Goal: Task Accomplishment & Management: Complete application form

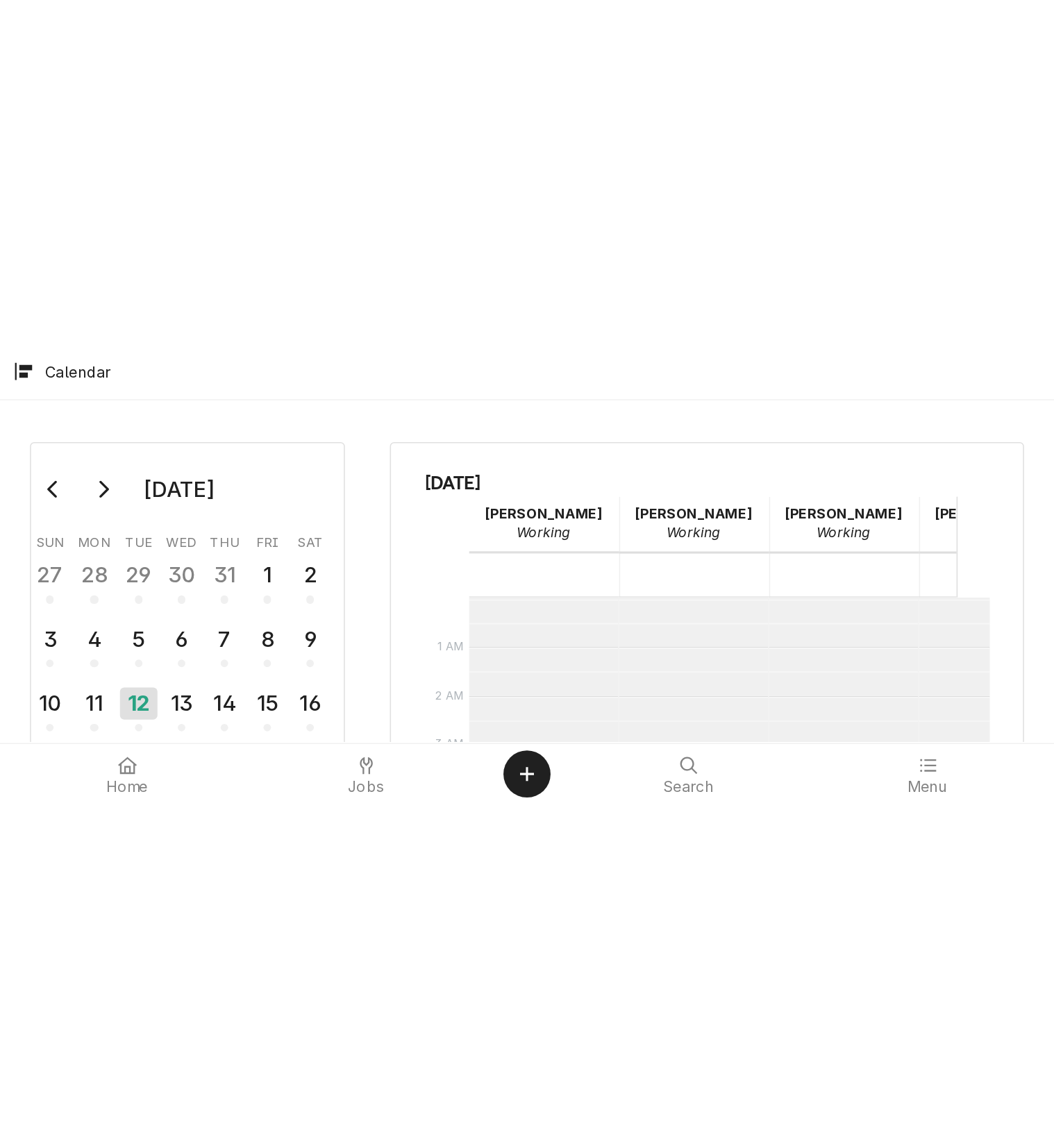
scroll to position [115, 0]
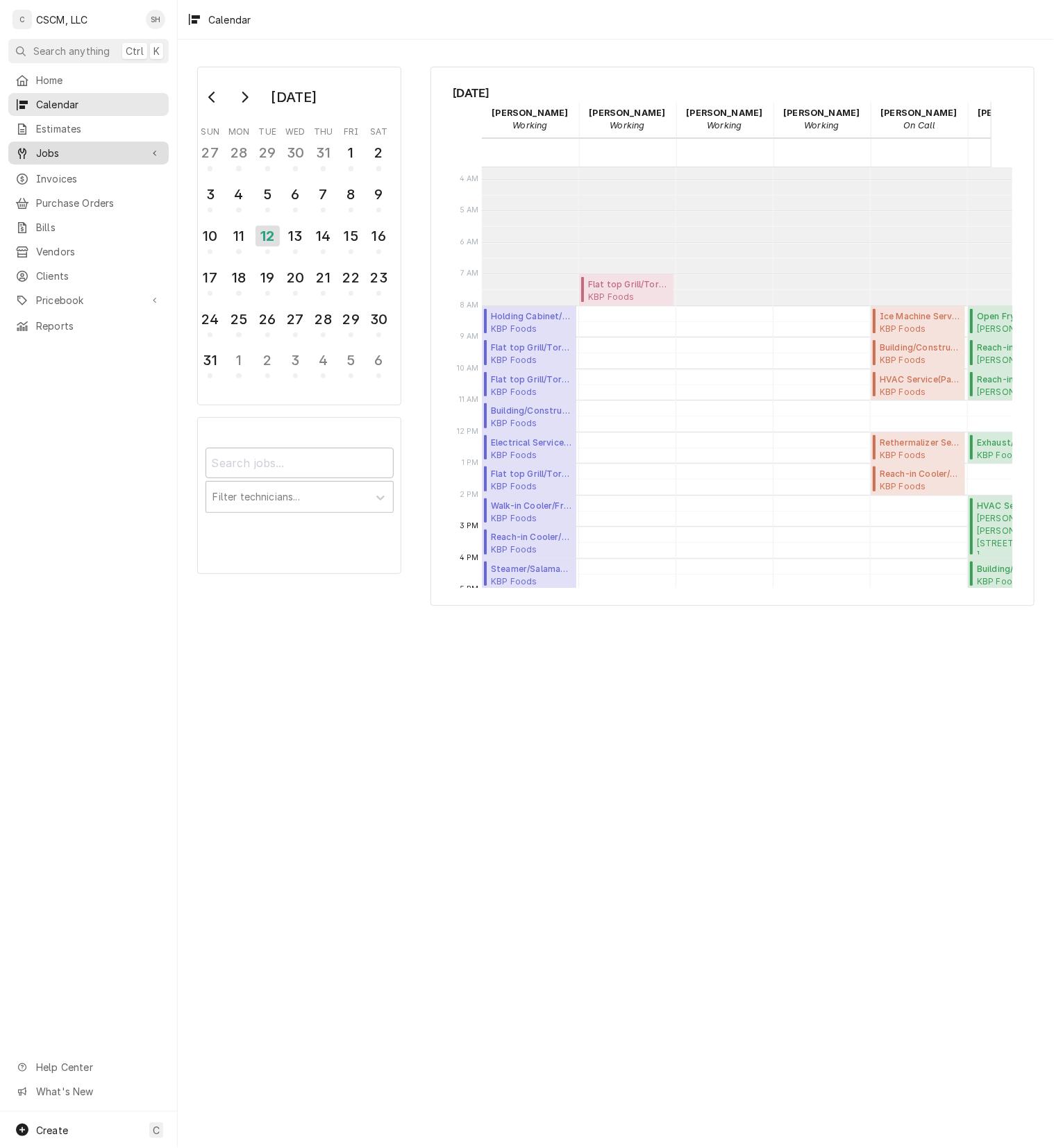
click at [59, 151] on span "Jobs" at bounding box center [88, 153] width 105 height 14
click at [64, 170] on span "Jobs" at bounding box center [99, 177] width 126 height 14
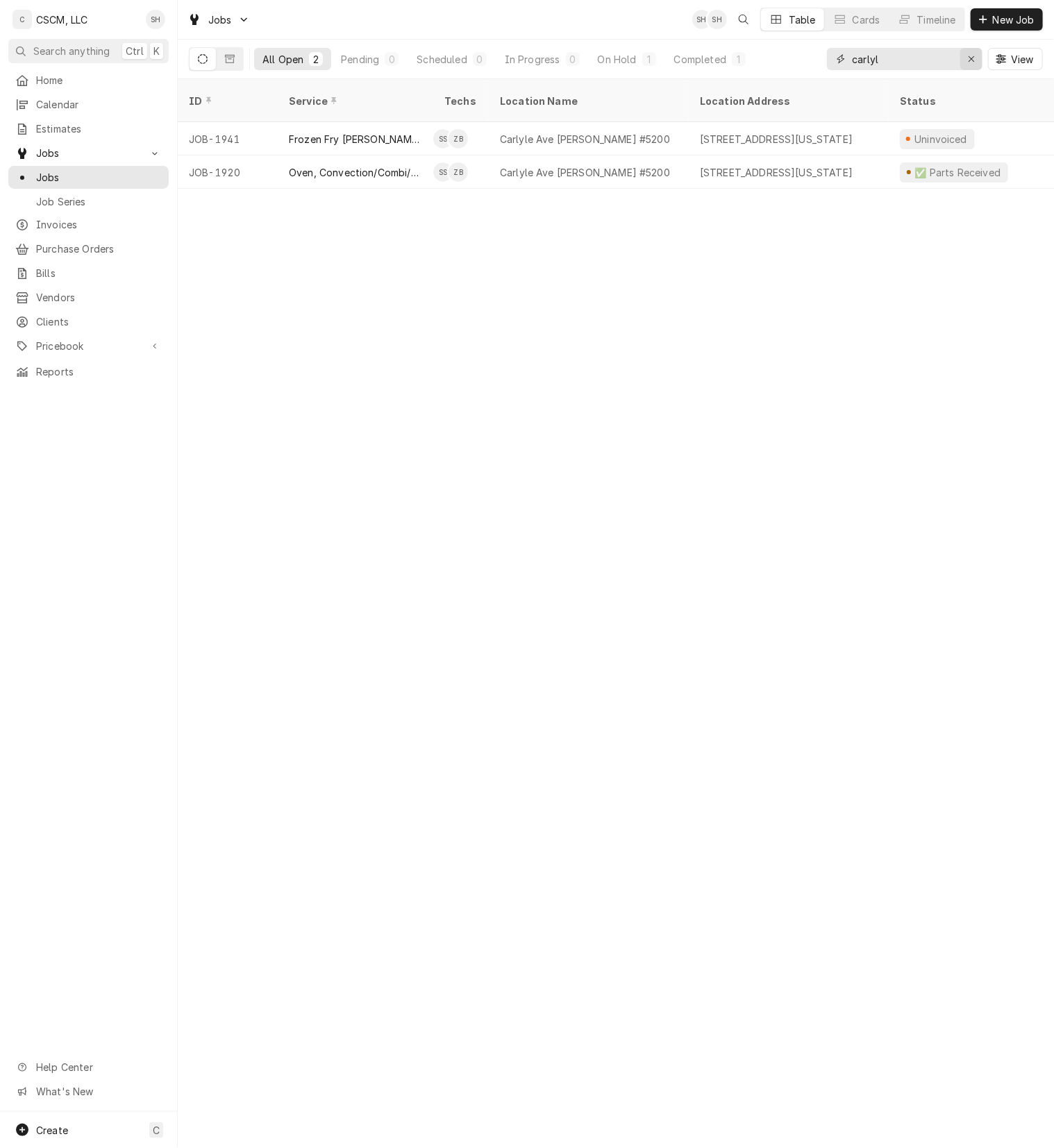
click at [960, 62] on button "Erase input" at bounding box center [971, 59] width 22 height 22
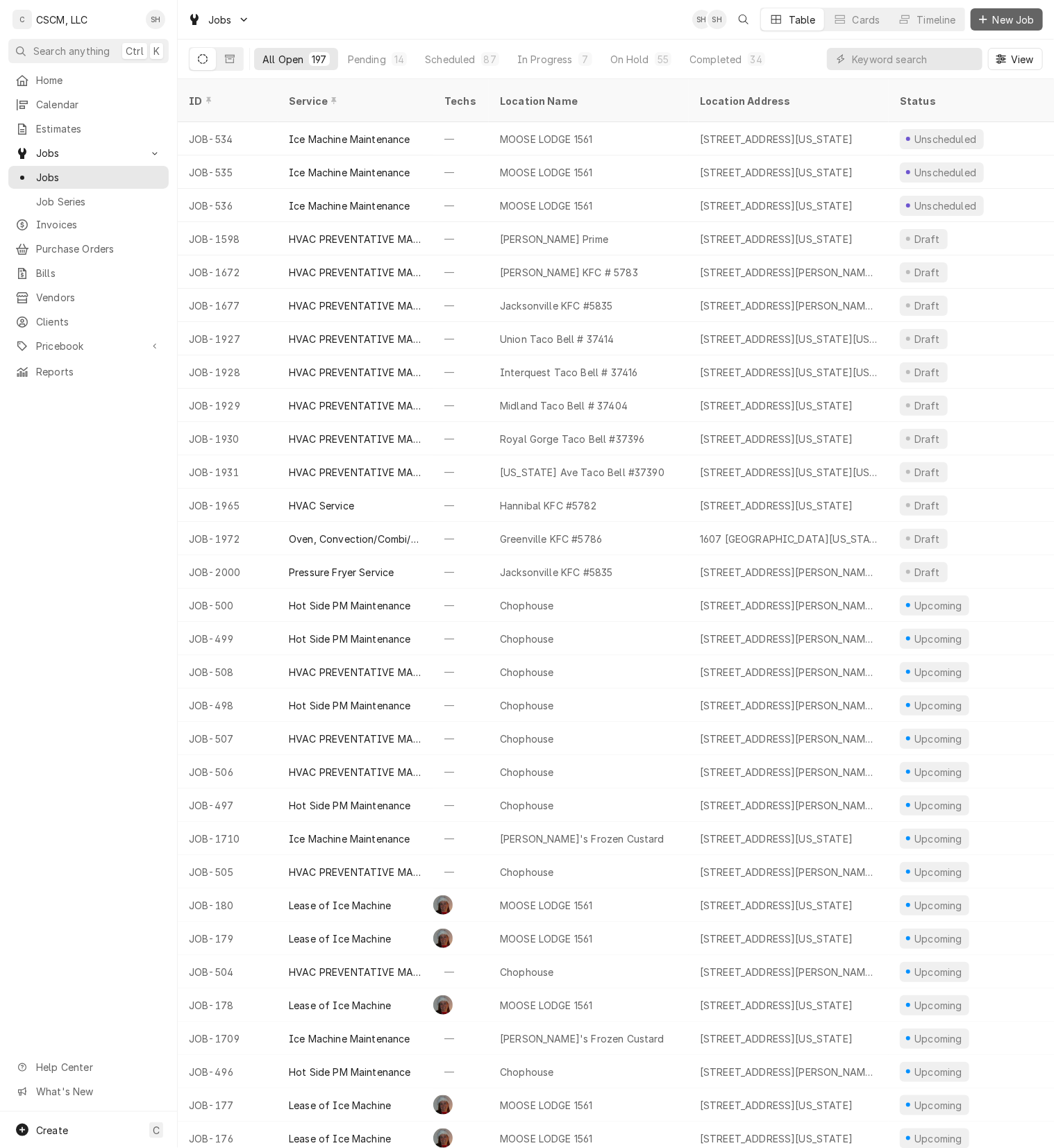
click at [1005, 15] on span "New Job" at bounding box center [1013, 20] width 47 height 14
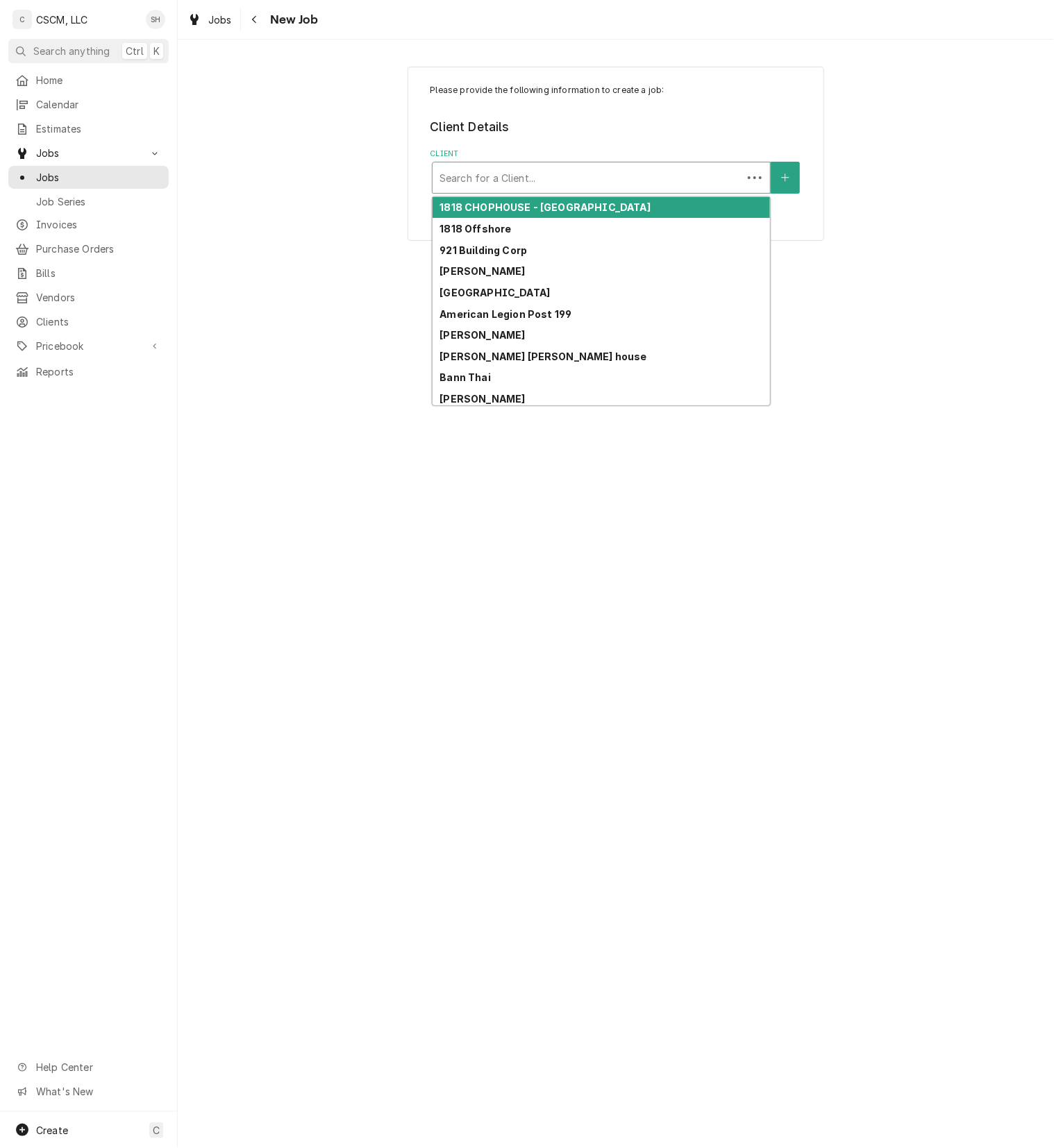
click at [593, 175] on div "Client" at bounding box center [587, 177] width 295 height 25
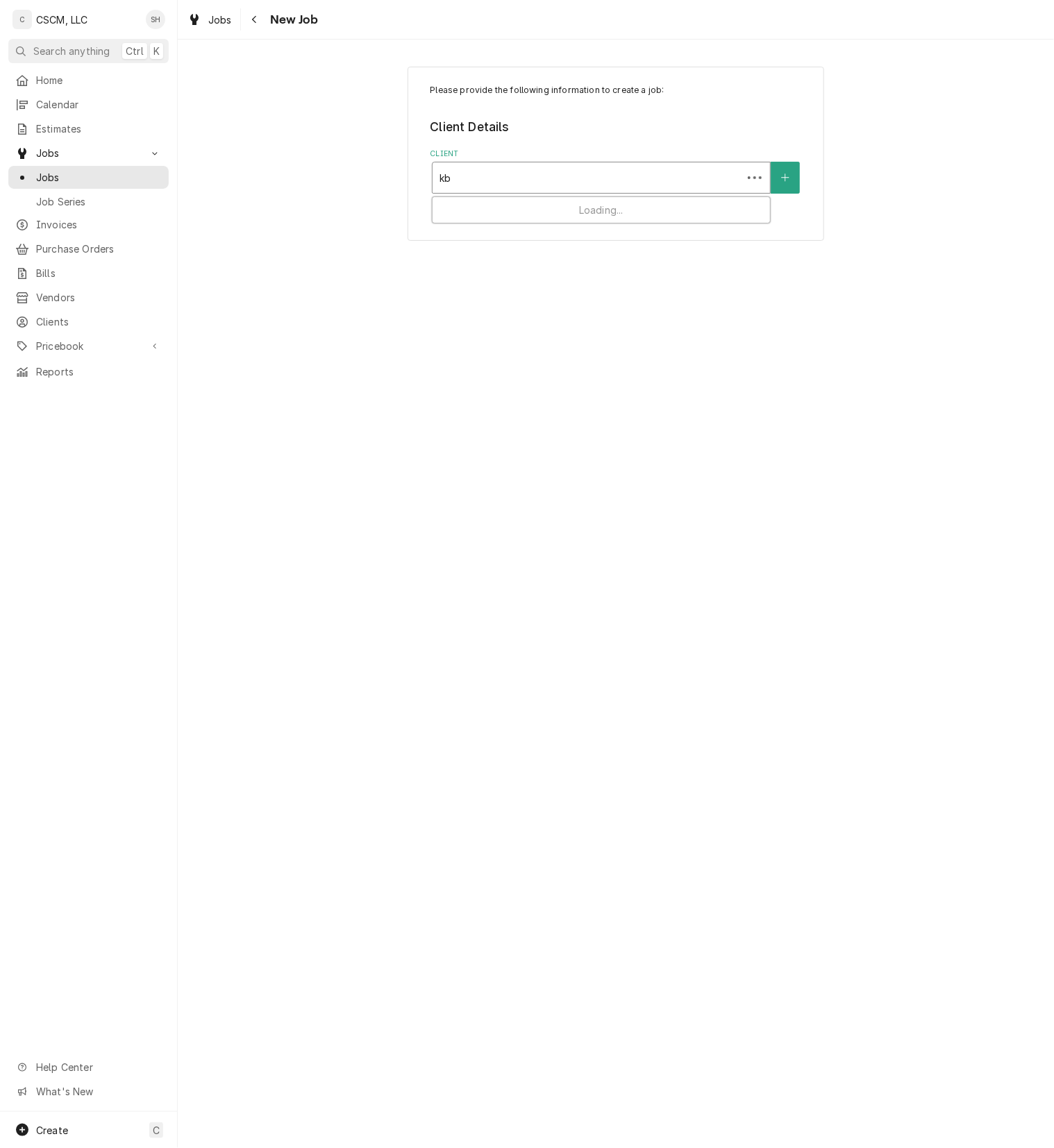
type input "kbp"
click at [587, 205] on div "KBP Foods" at bounding box center [601, 208] width 338 height 21
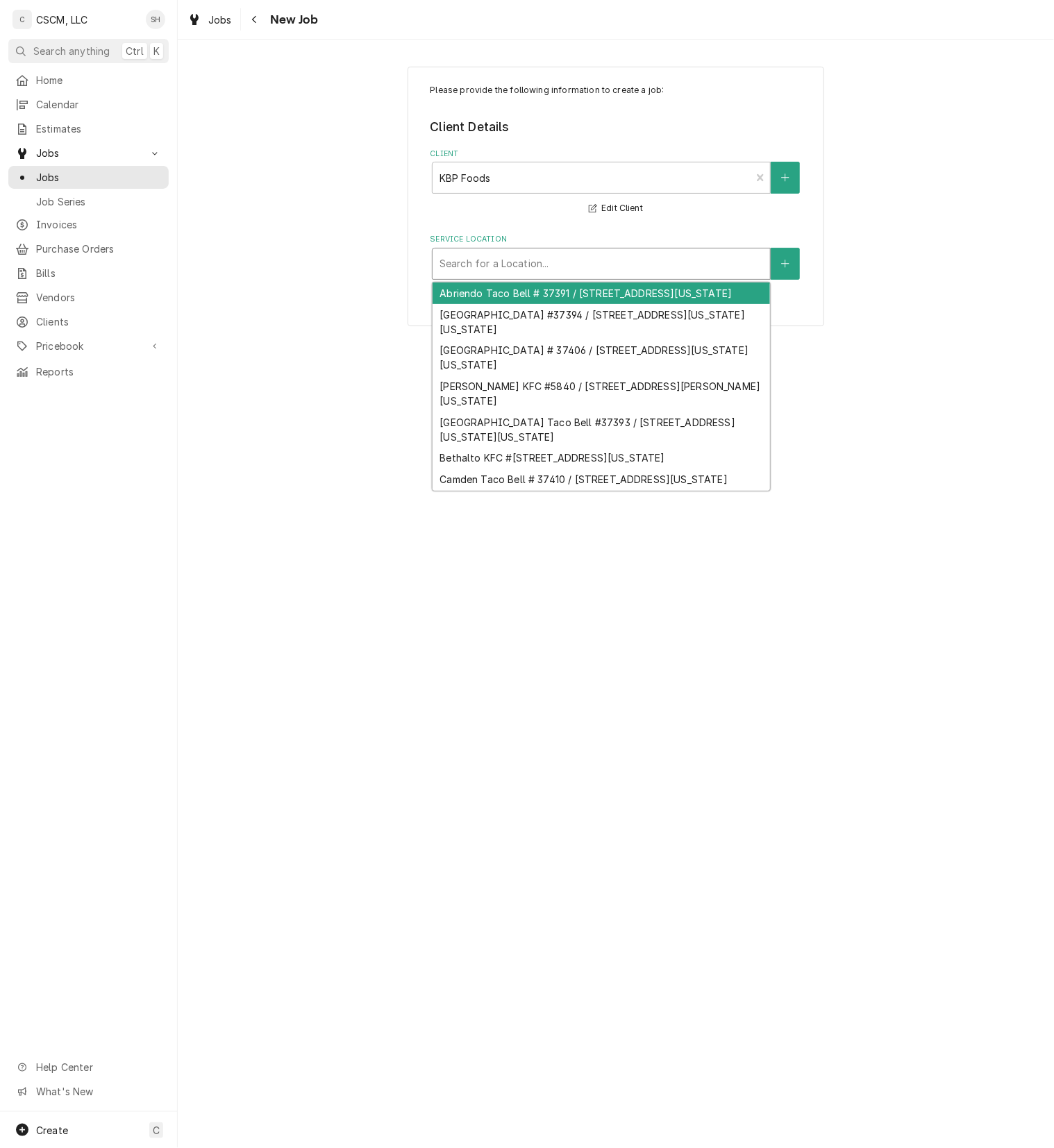
click at [530, 271] on div "Service Location" at bounding box center [601, 263] width 323 height 25
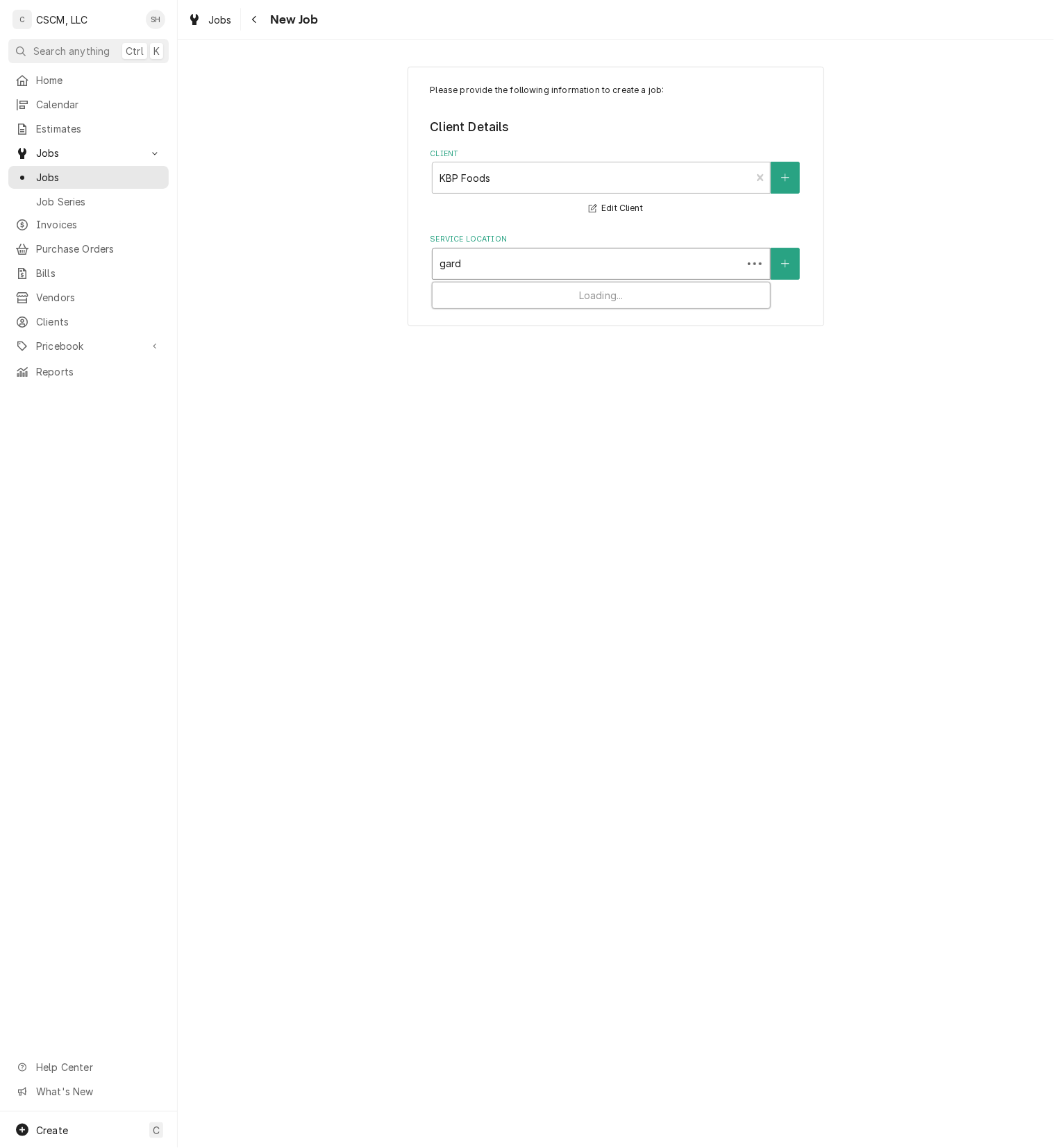
type input "garde"
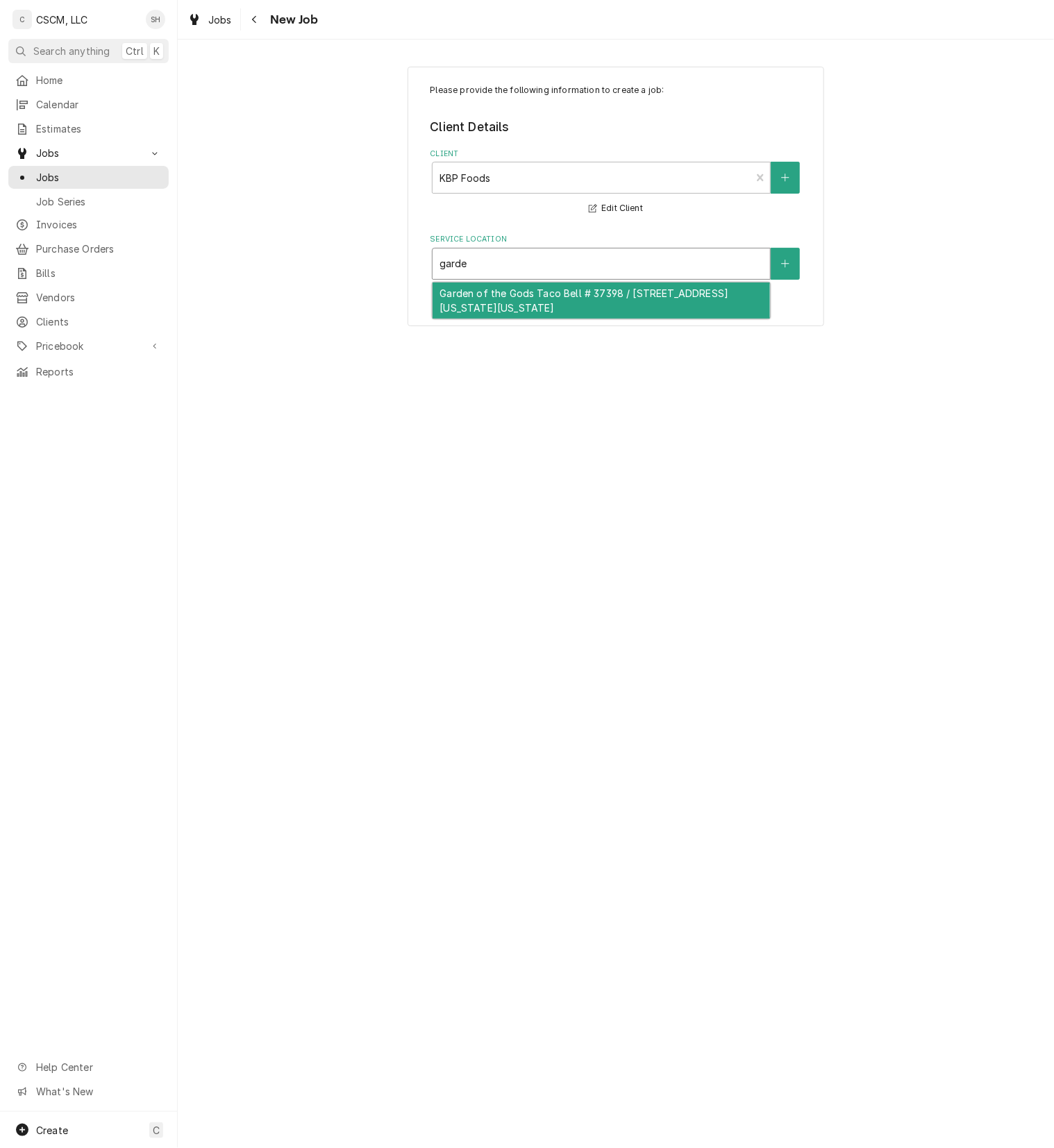
click at [536, 297] on div "Garden of the Gods Taco Bell # 37398 / 502 Garden of the Gods Rd, Colorado Spri…" at bounding box center [601, 300] width 338 height 36
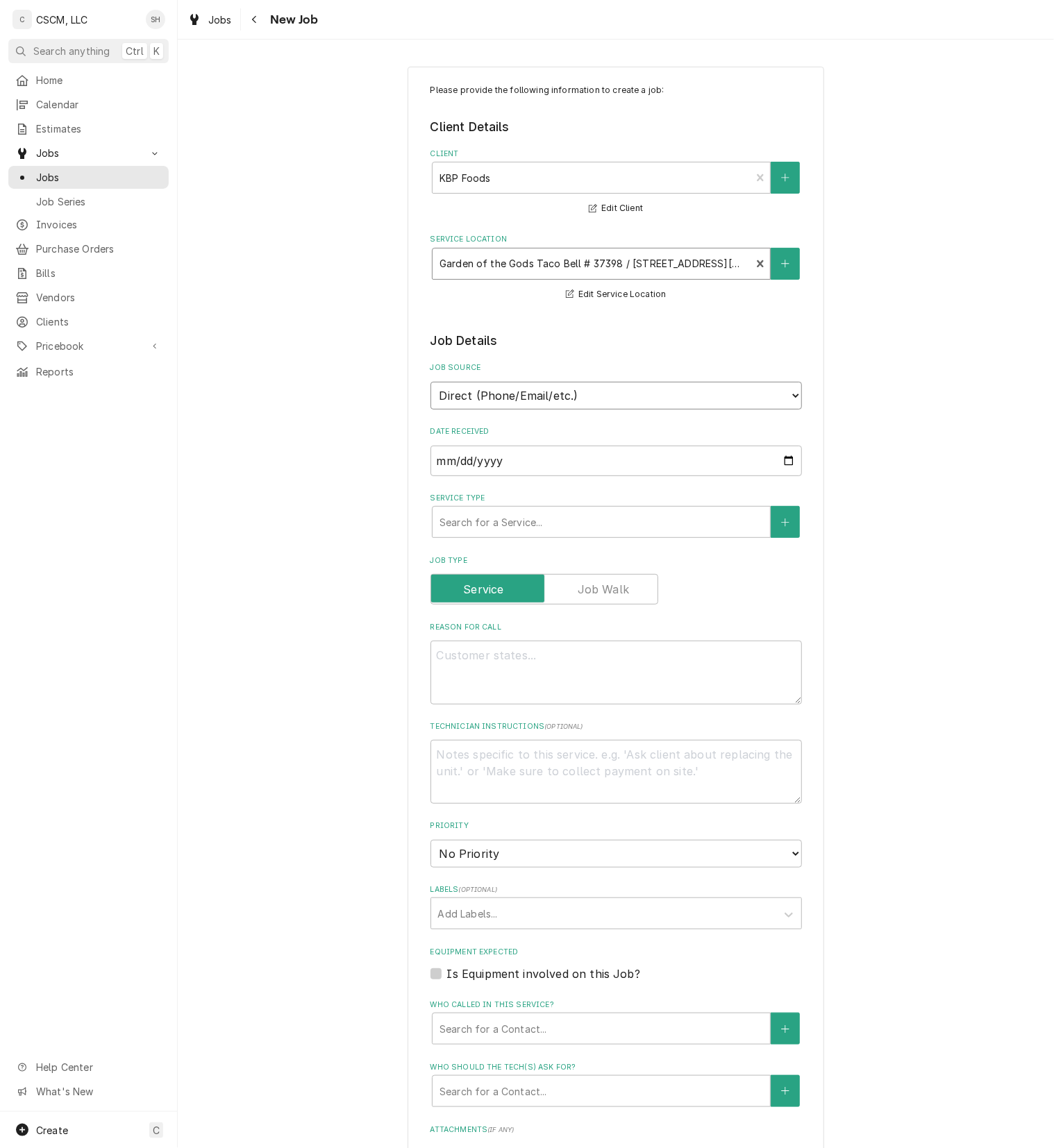
click at [530, 408] on select "Direct (Phone/Email/etc.) Other" at bounding box center [616, 395] width 371 height 28
select select "100"
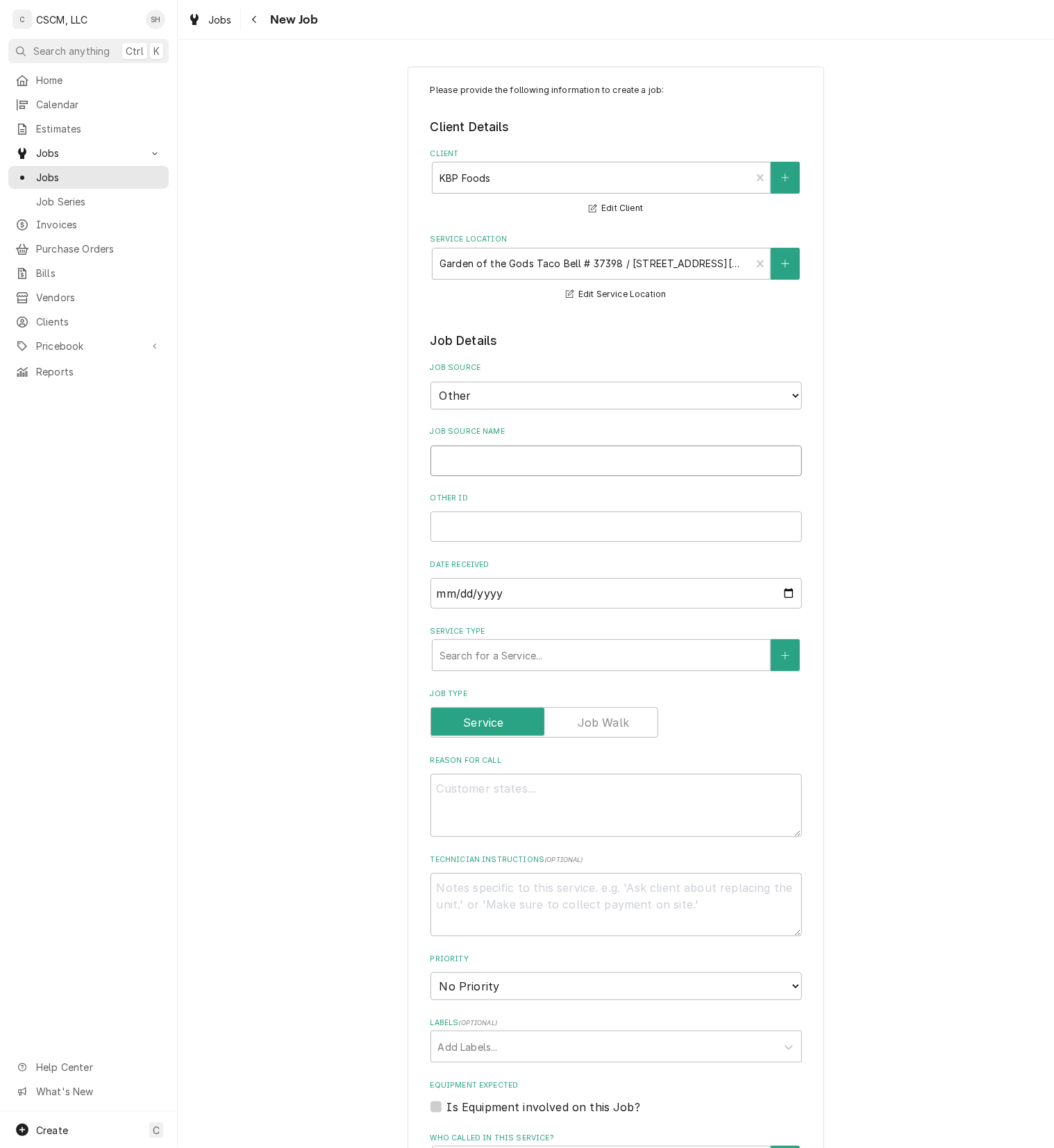
click at [530, 467] on input "Job Source Name" at bounding box center [616, 460] width 371 height 31
type textarea "x"
type input "V"
type textarea "x"
type input "Ve"
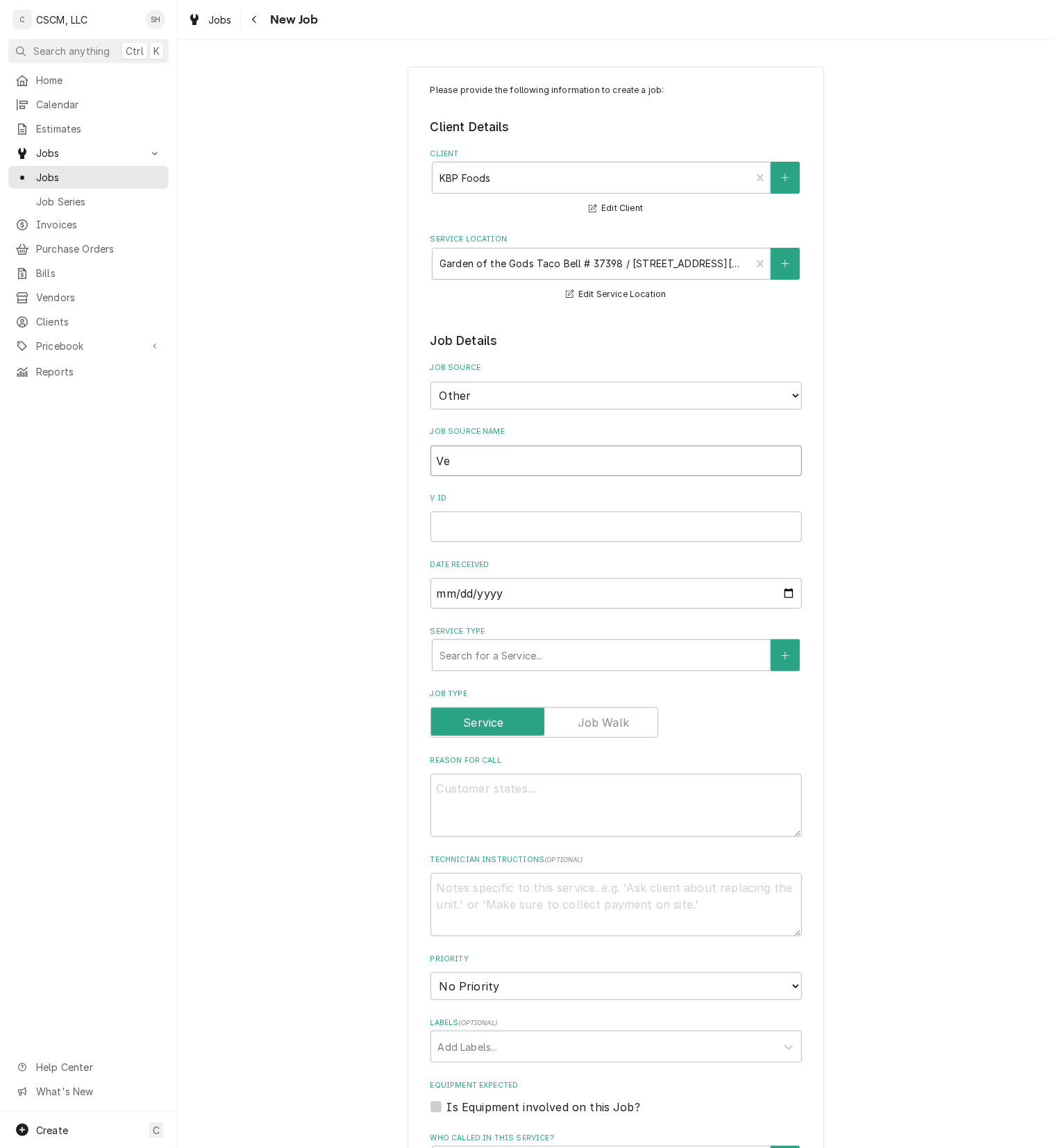
type textarea "x"
type input "Ver"
type textarea "x"
type input "Veri"
type textarea "x"
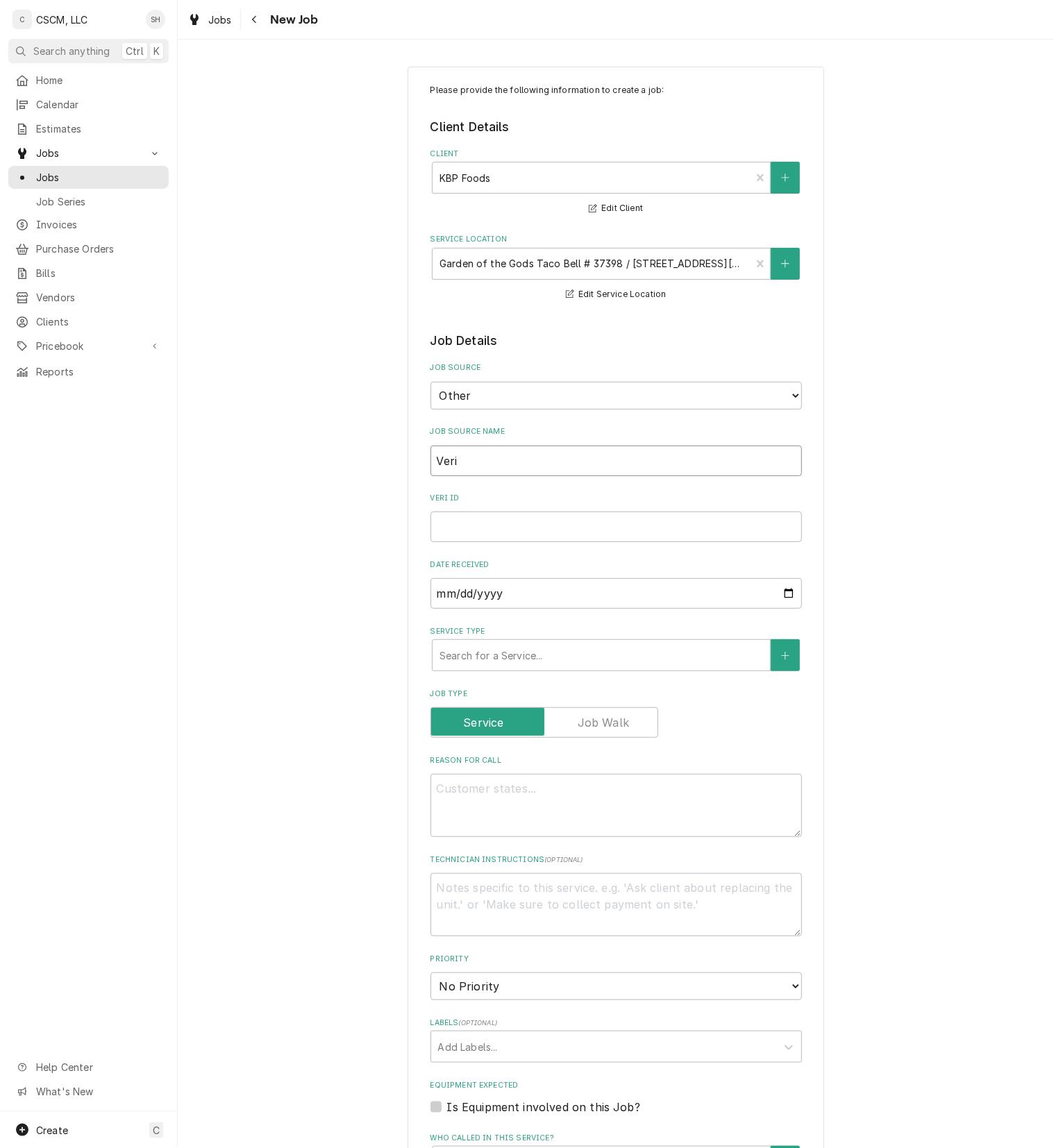
type input "Veris"
type textarea "x"
type input "Verisa"
type textarea "x"
type input "Verisae"
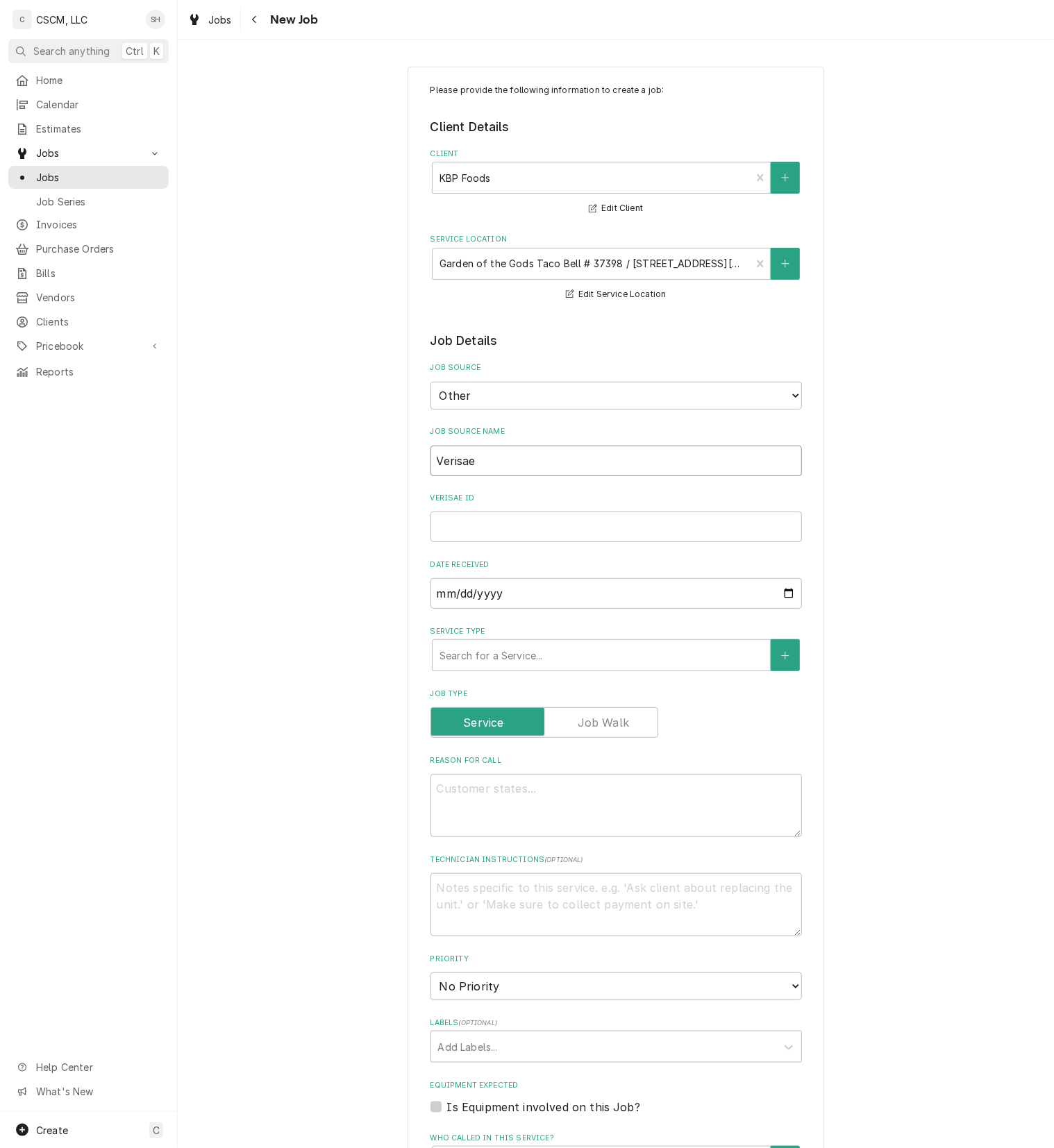
type textarea "x"
type input "Verisae"
click at [530, 539] on input "Verisae ID" at bounding box center [616, 527] width 371 height 31
paste input "71961750"
type textarea "x"
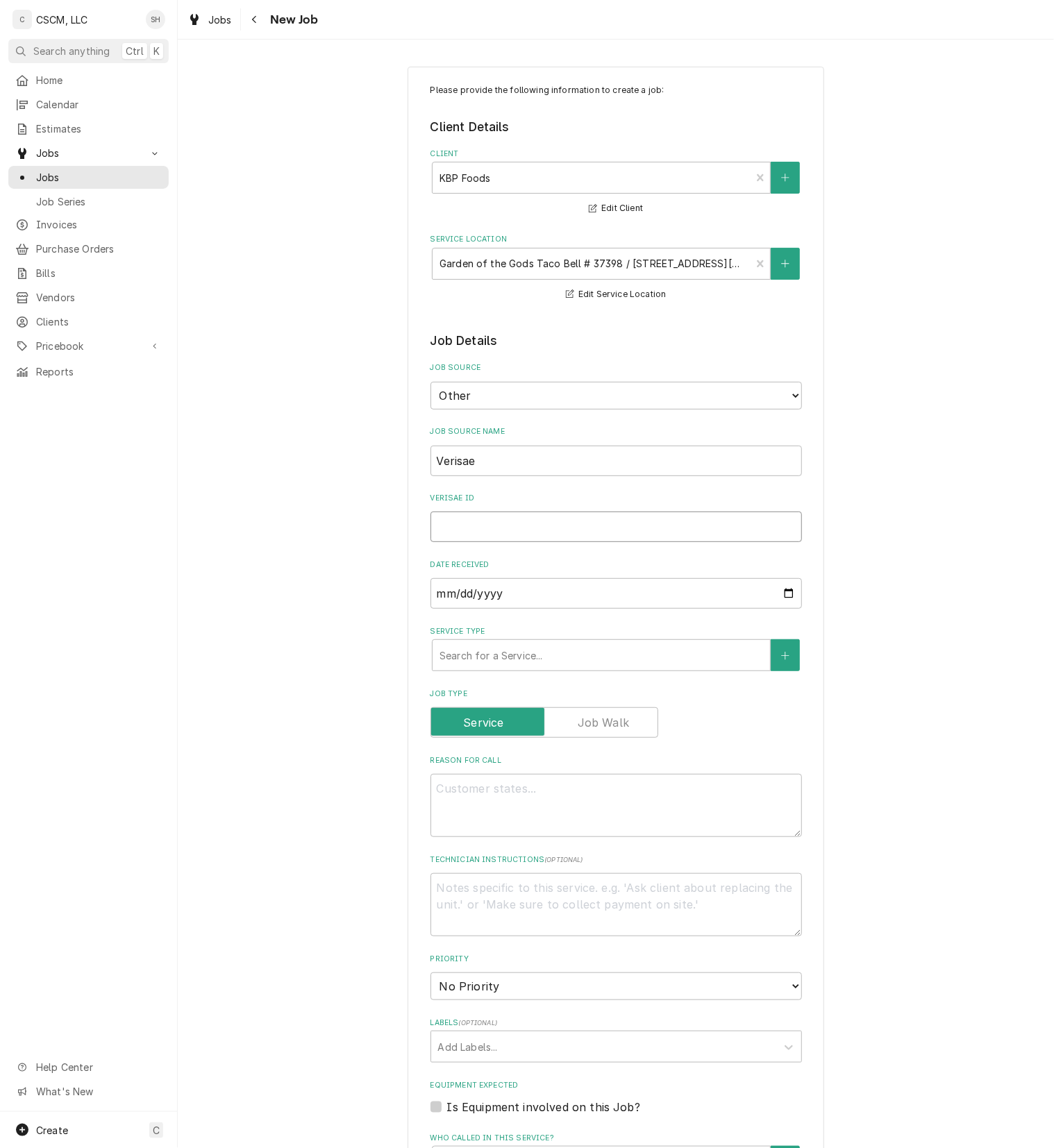
type input "71961750"
type textarea "x"
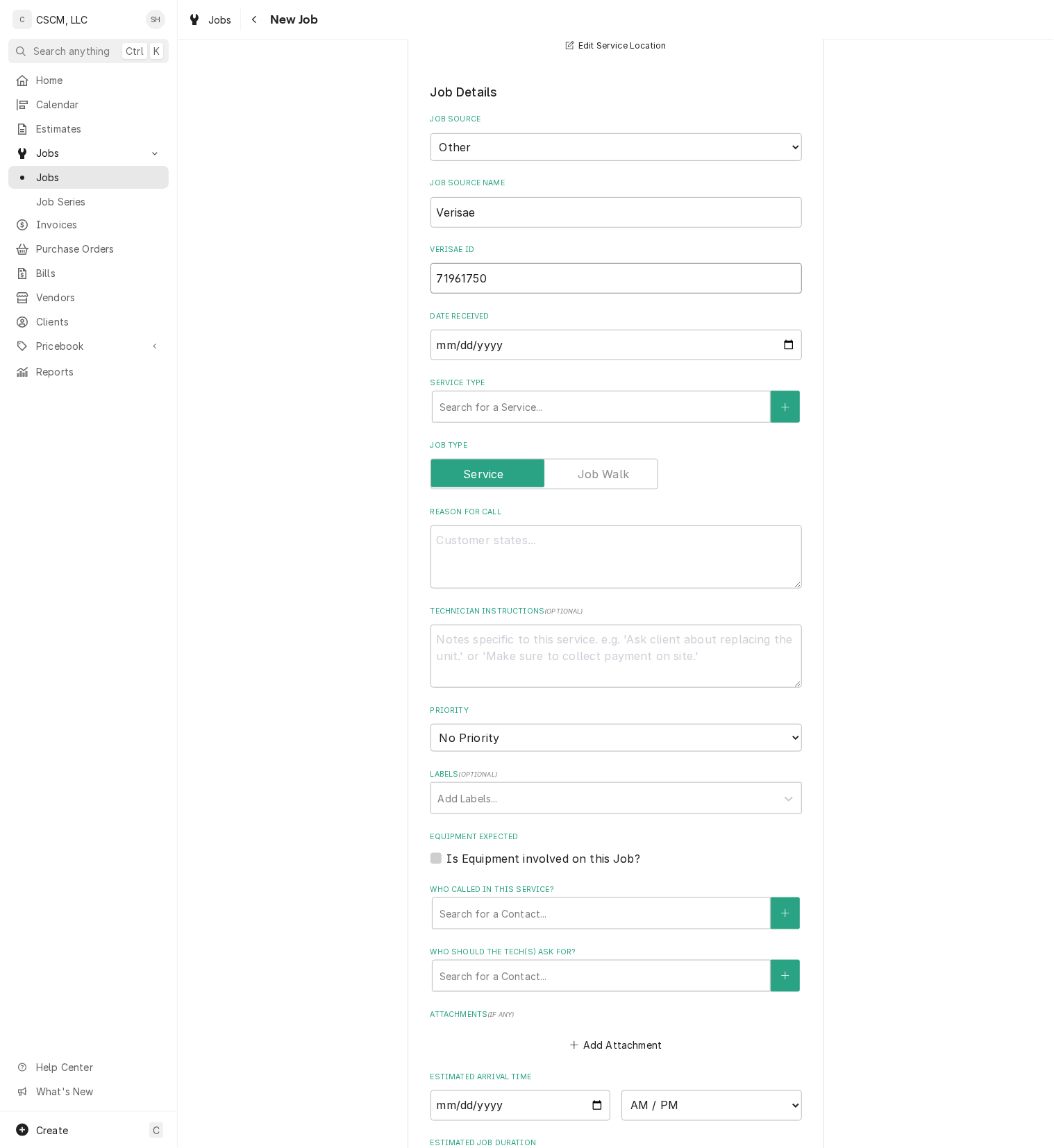
scroll to position [250, 0]
type input "71961750"
click at [530, 539] on textarea "Reason For Call" at bounding box center [616, 555] width 371 height 64
type textarea "x"
type textarea "P"
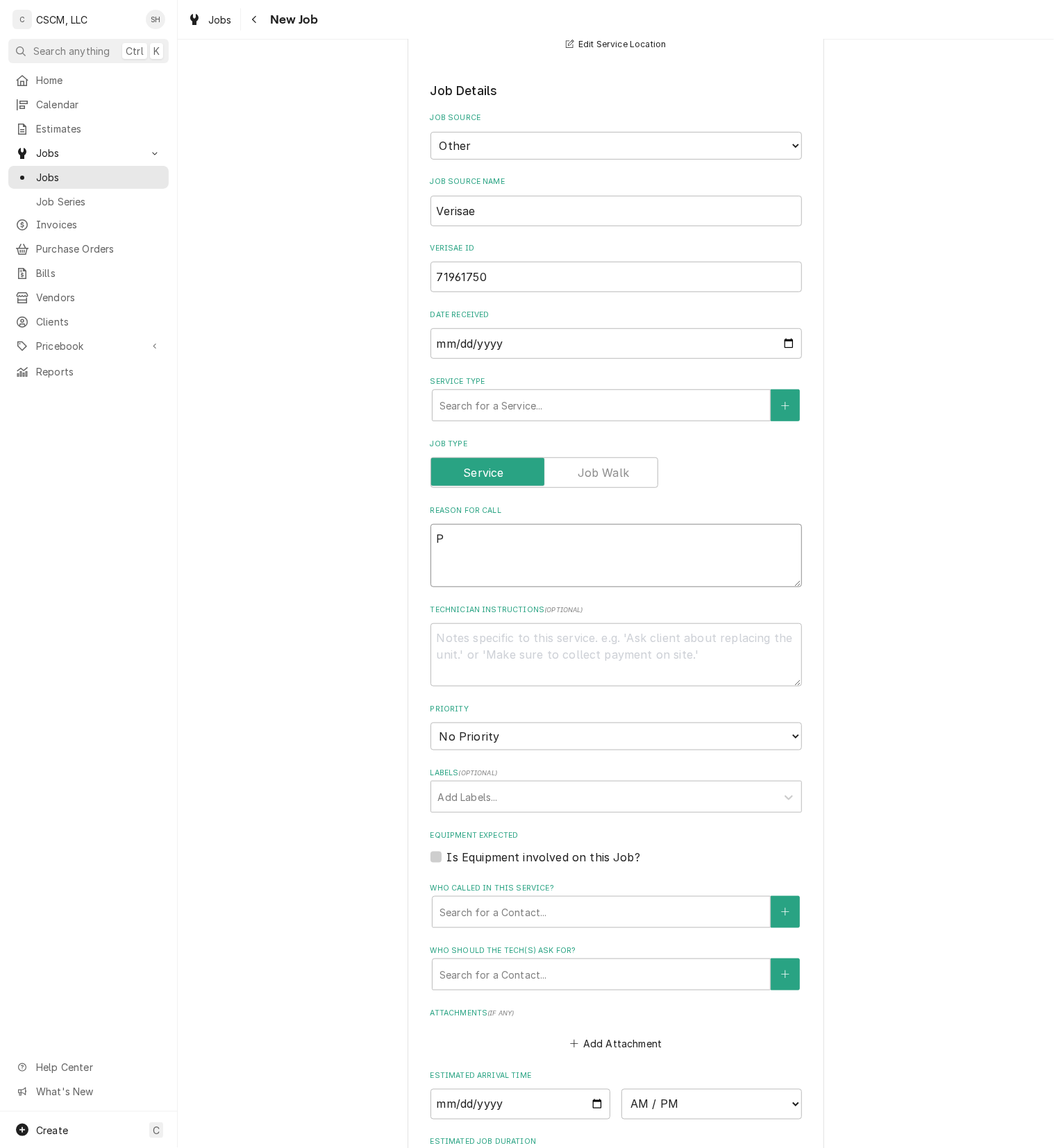
type textarea "x"
type textarea "PO"
type textarea "x"
type textarea "PO"
paste textarea "71961750"
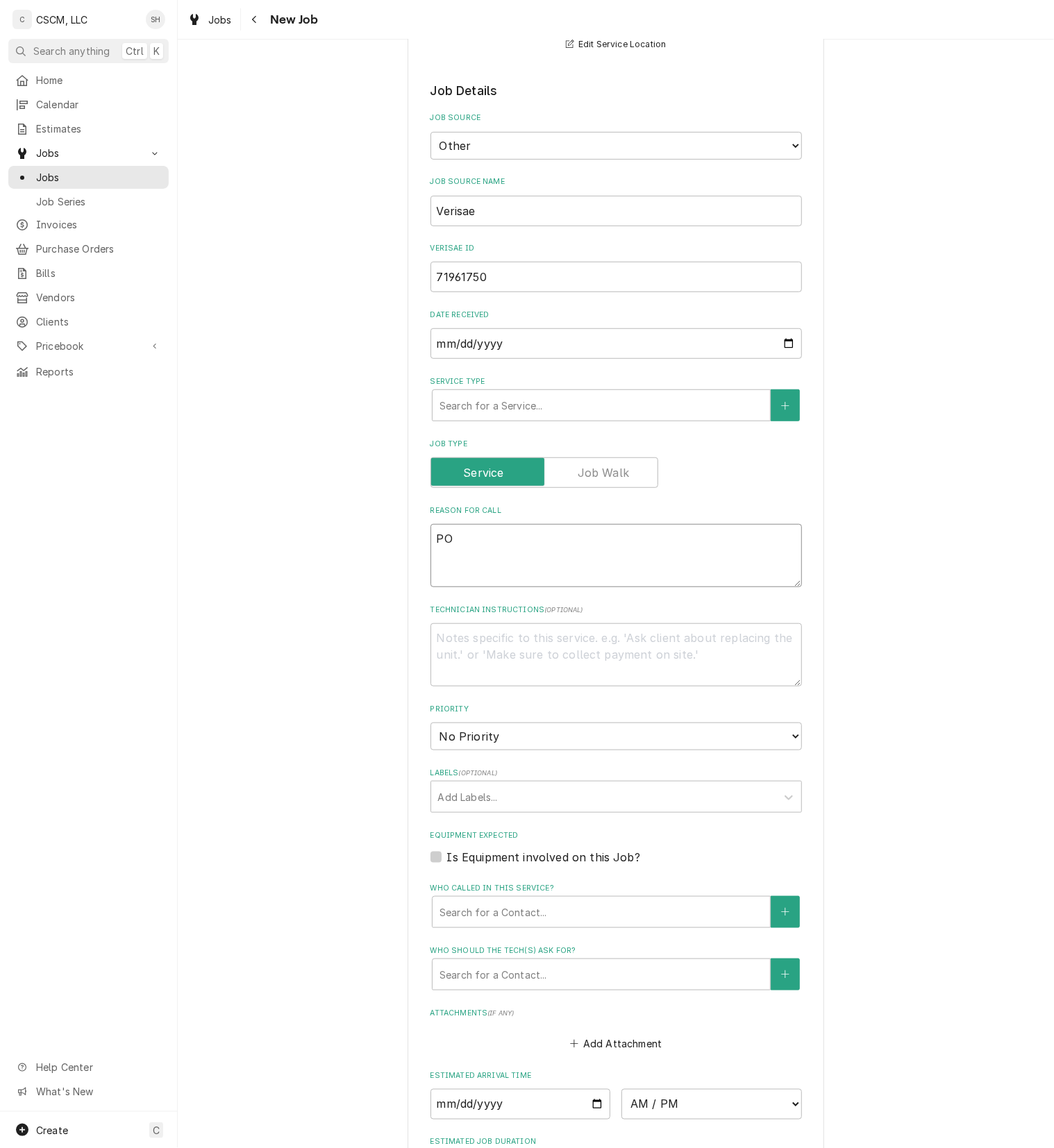
type textarea "x"
type textarea "PO 71961750"
type textarea "x"
type textarea "NPO 71961750"
type textarea "x"
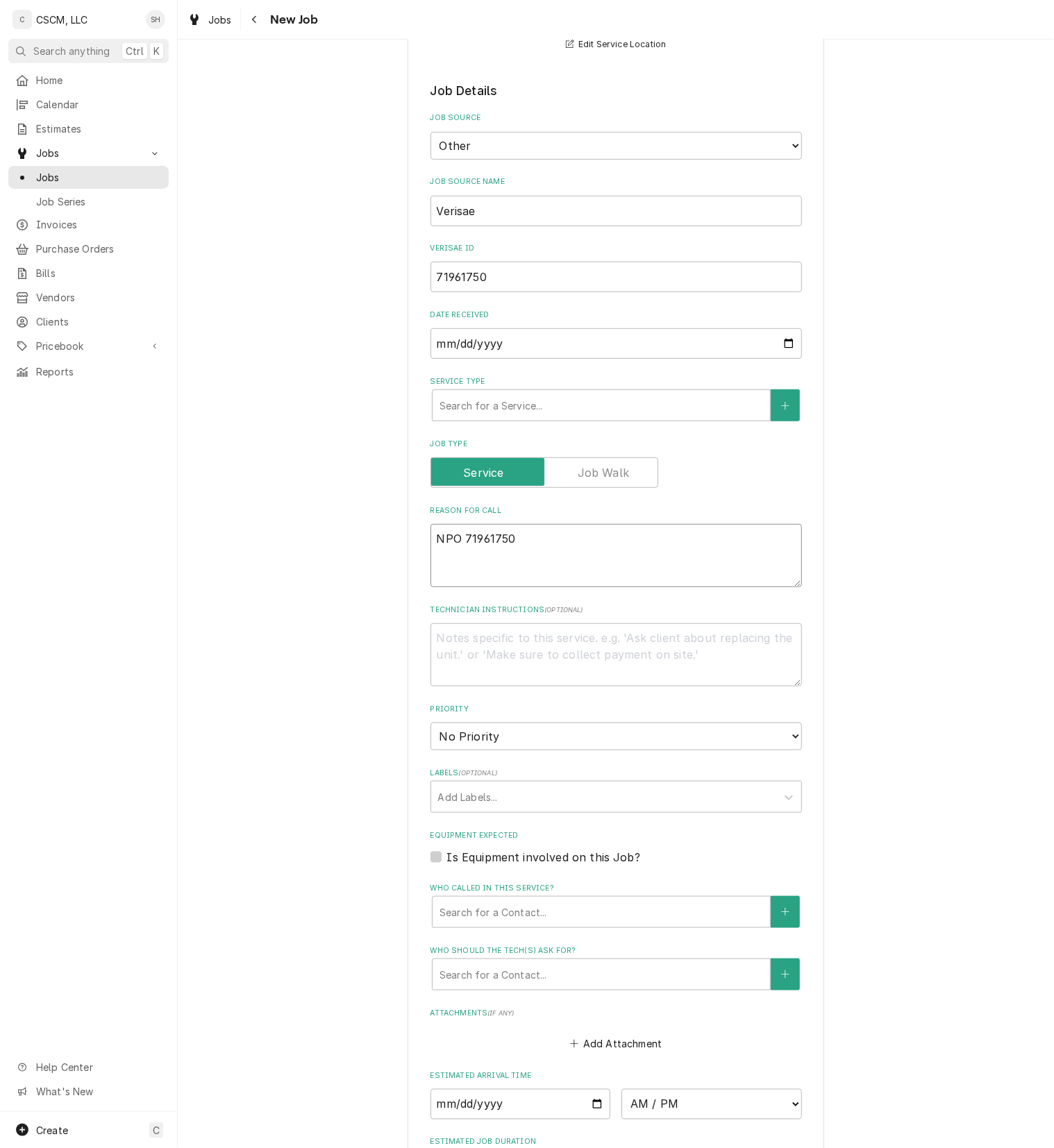
type textarea "NTPO 71961750"
type textarea "x"
type textarea "NTEPO 71961750"
type textarea "x"
type textarea "NTE:PO 71961750"
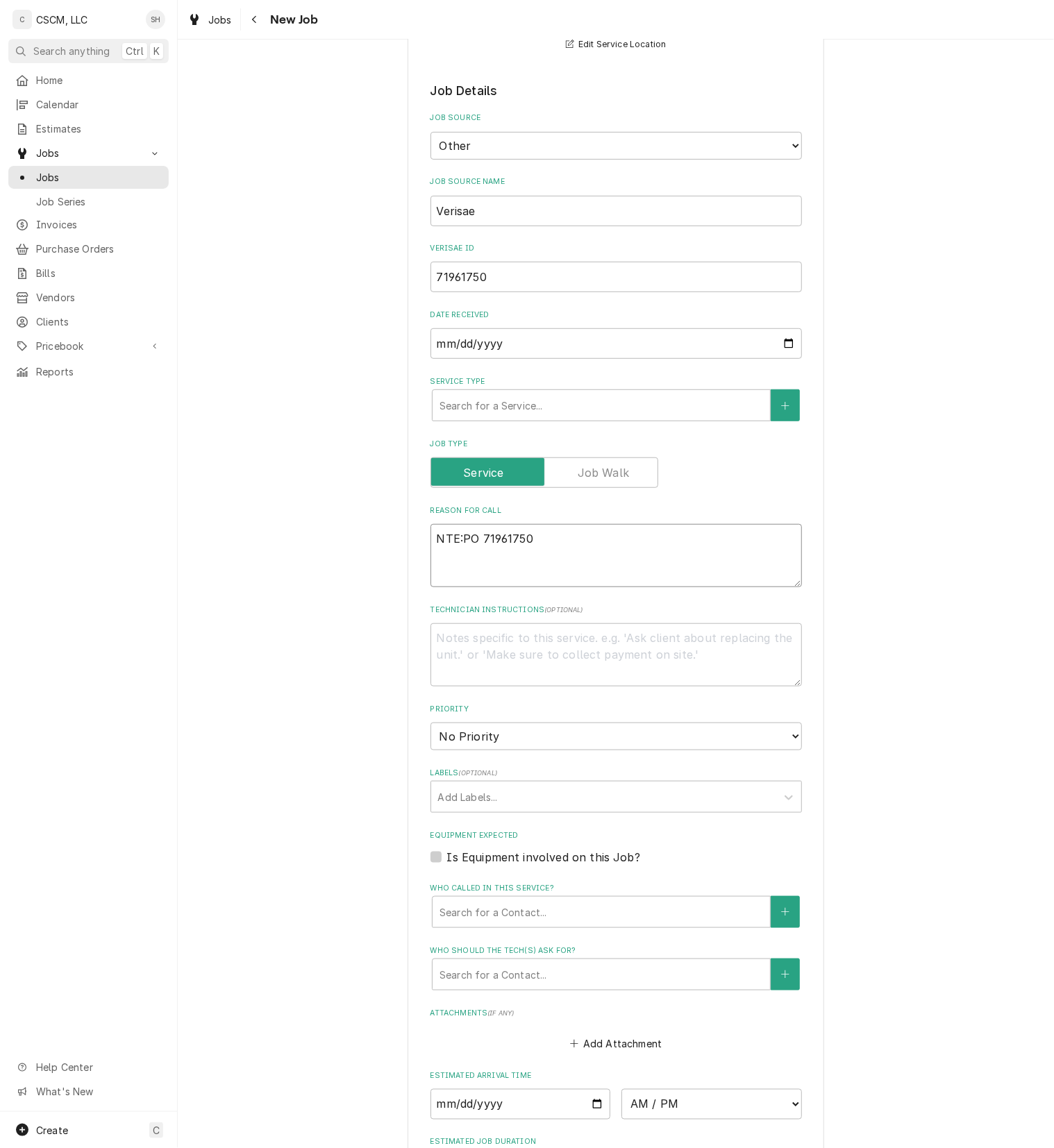
type textarea "x"
type textarea "NTE: PO 71961750"
type textarea "x"
type textarea "NTE: $PO 71961750"
type textarea "x"
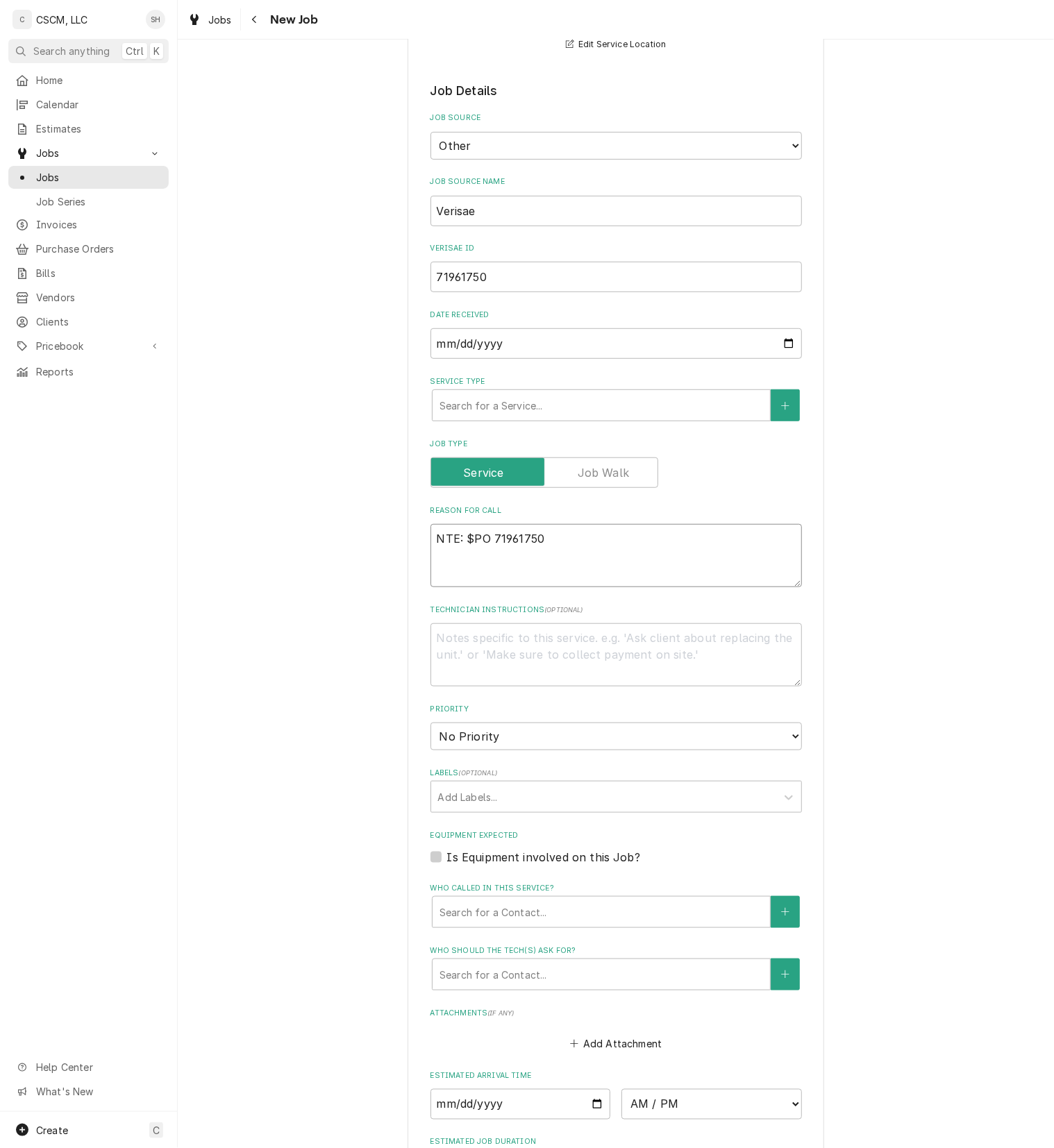
type textarea "NTE: $5PO 71961750"
type textarea "x"
type textarea "NTE: $50PO 71961750"
type textarea "x"
type textarea "NTE: $500PO 71961750"
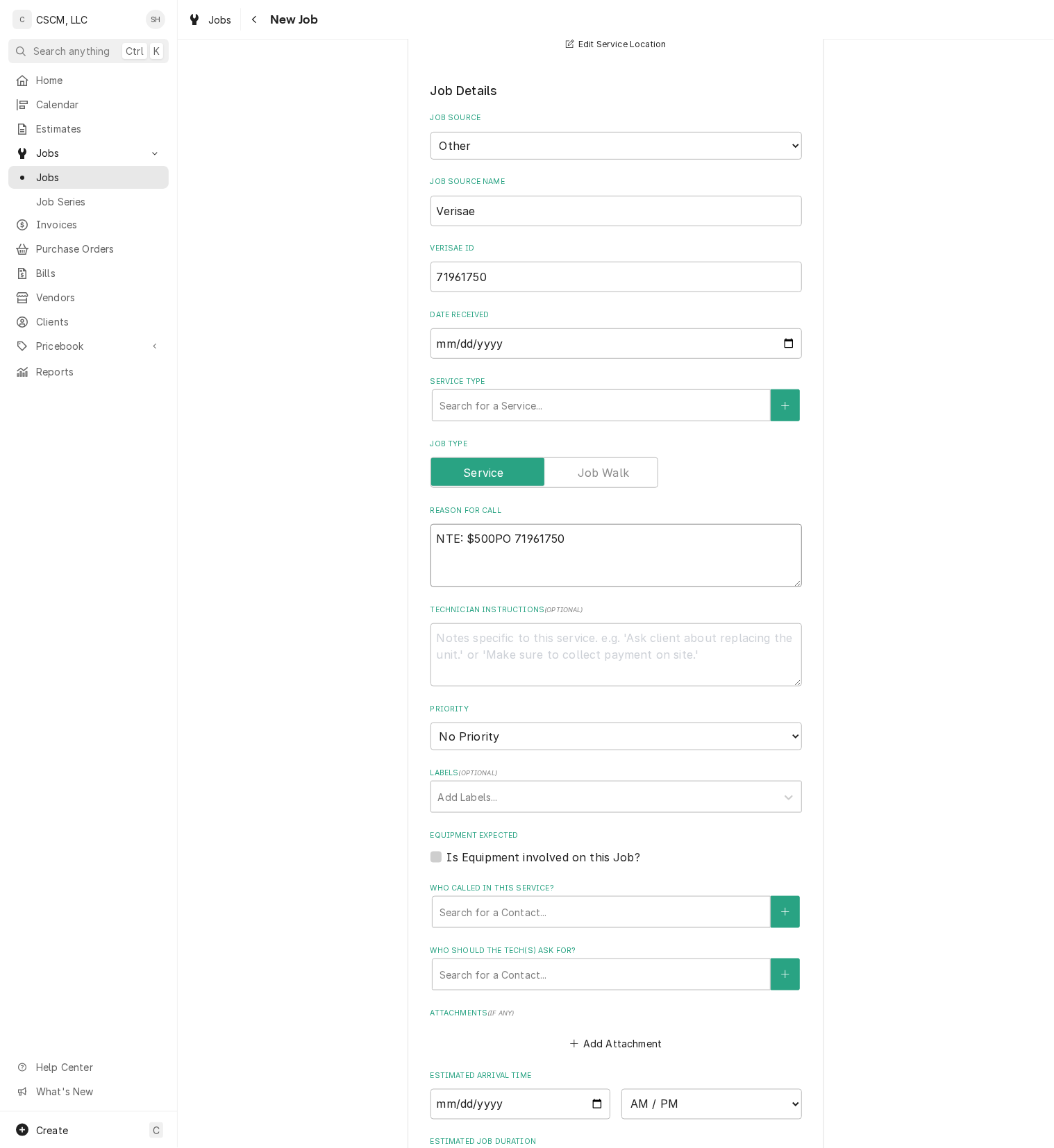
type textarea "x"
type textarea "NTE: $500 PO 71961750"
type textarea "x"
type textarea "NTE: $500 PO 71961750"
type textarea "x"
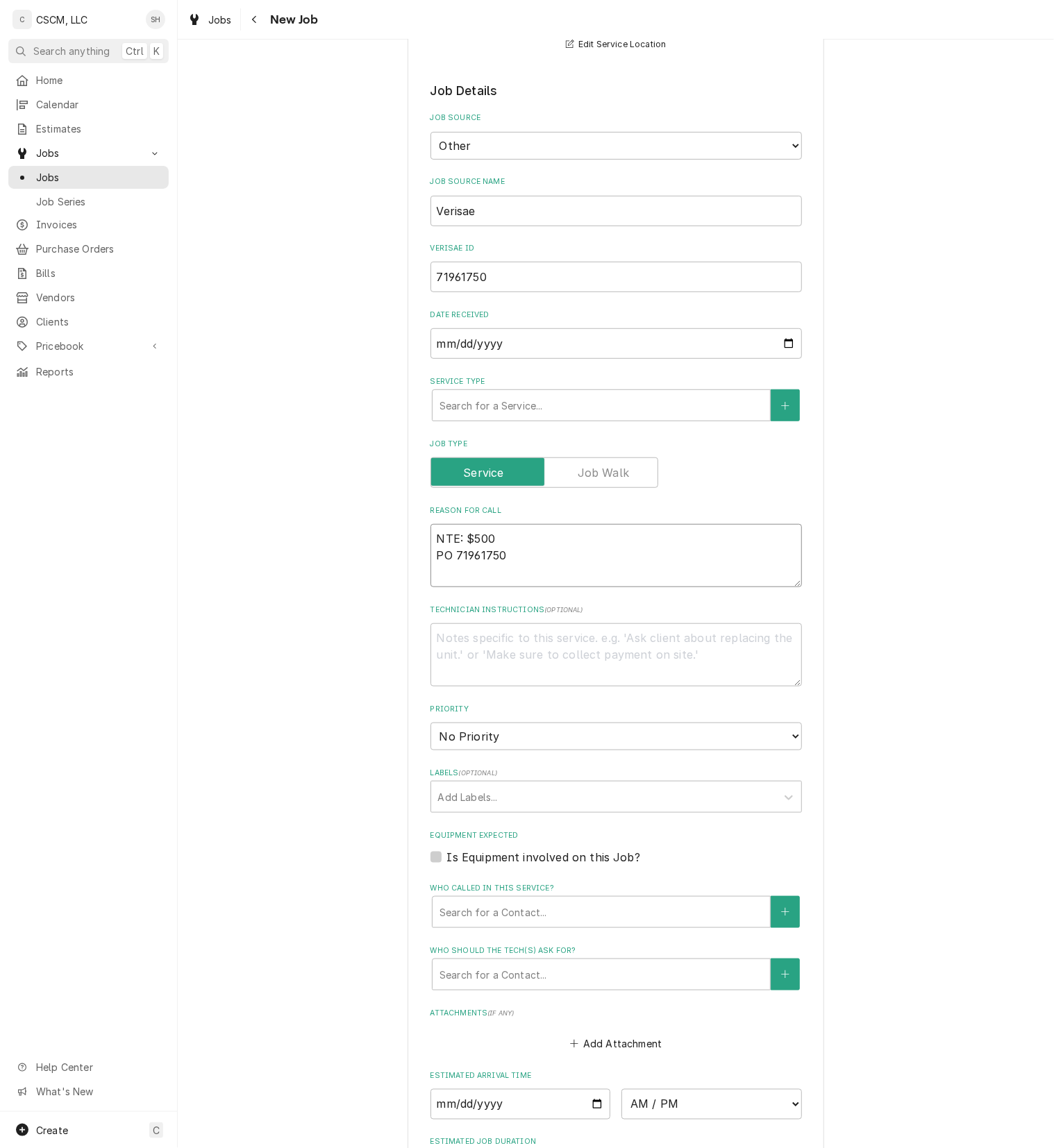
type textarea "NTE: $500 PO 71961750"
click at [439, 547] on textarea "NTE: $500 PO 71961750" at bounding box center [616, 555] width 371 height 64
paste textarea "left side of retherm. not coming on, firing, or heating"
type textarea "x"
type textarea "left side of retherm. not coming on, firing, or heating NTE: $500 PO 71961750"
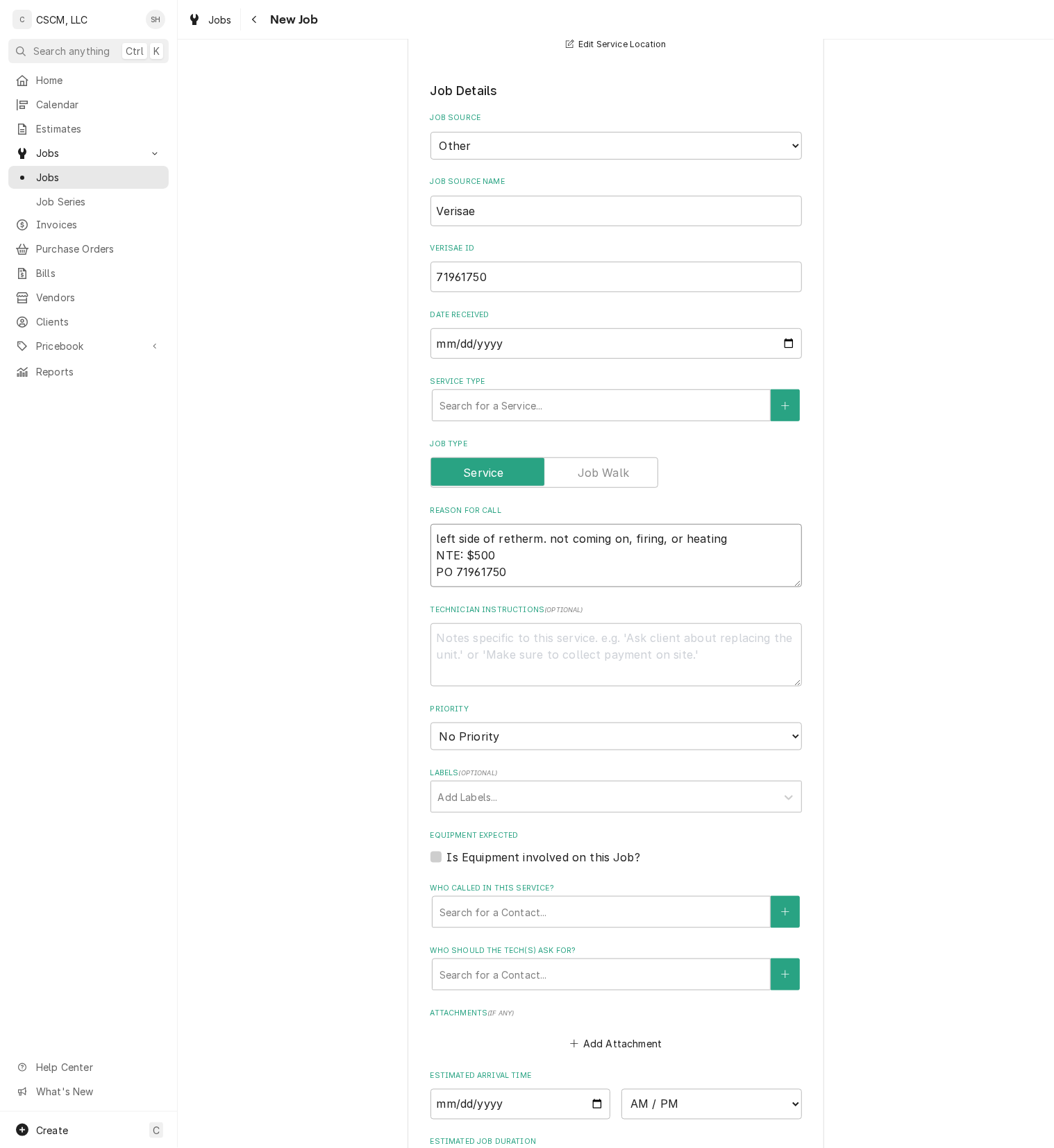
type textarea "x"
type textarea "left side of retherm. not coming on, firing, or heating NTE: $500 PO 71961750"
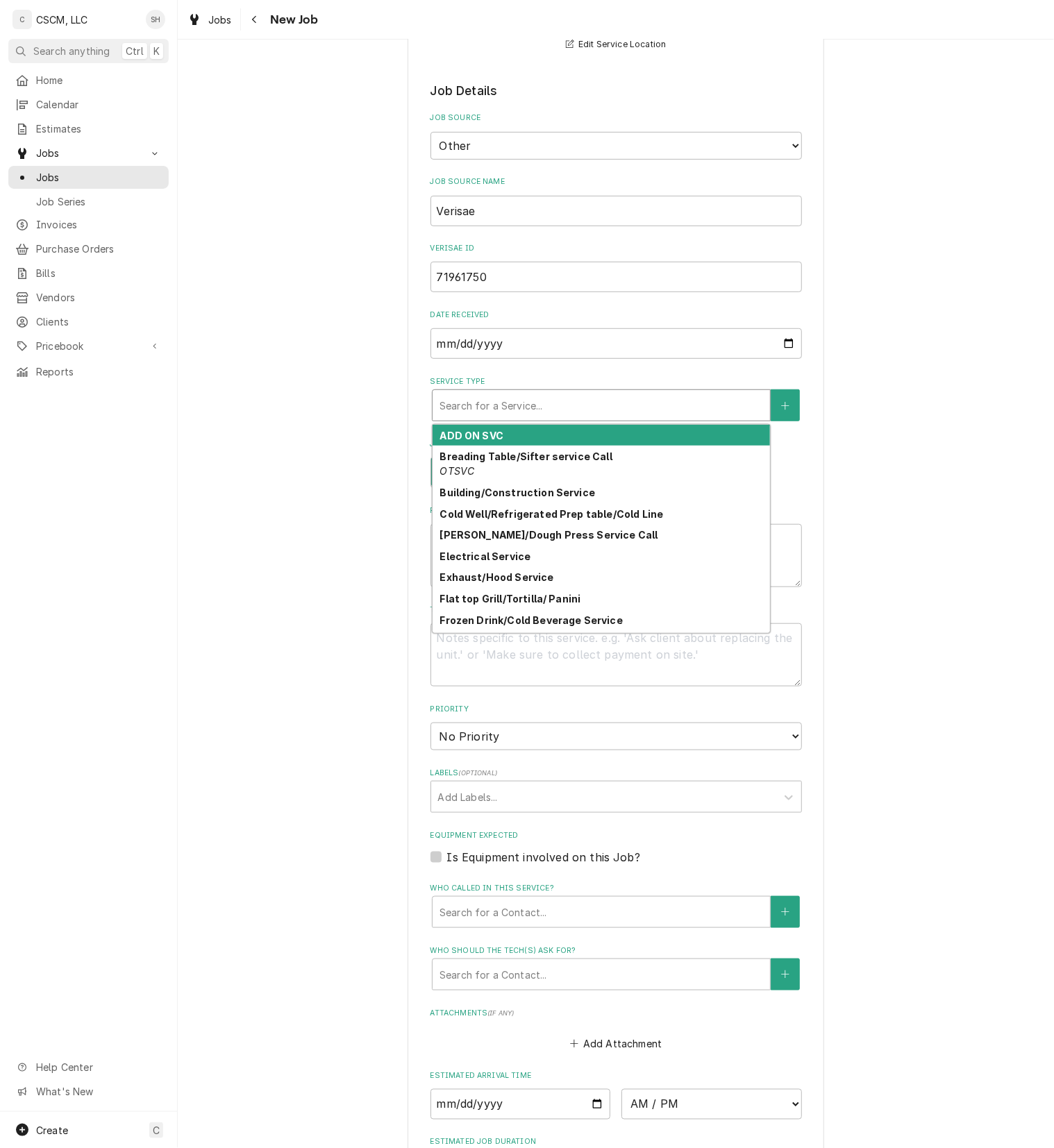
click at [502, 414] on div "Service Type" at bounding box center [601, 405] width 323 height 25
type textarea "x"
type input "RE"
type textarea "x"
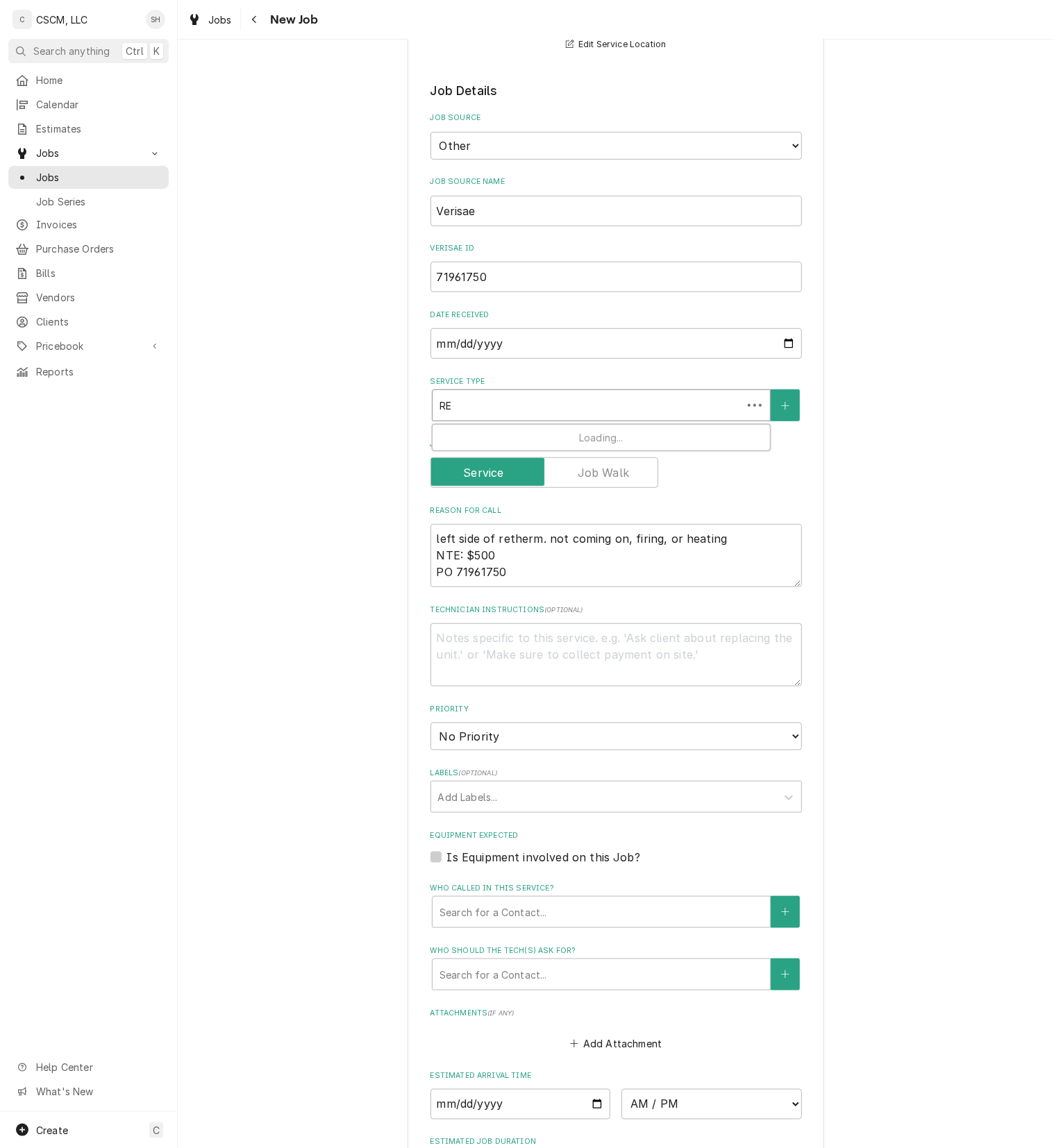
type input "RET"
type textarea "x"
type input "RETH"
click at [506, 434] on strong "Rethermalizer Service" at bounding box center [497, 435] width 114 height 12
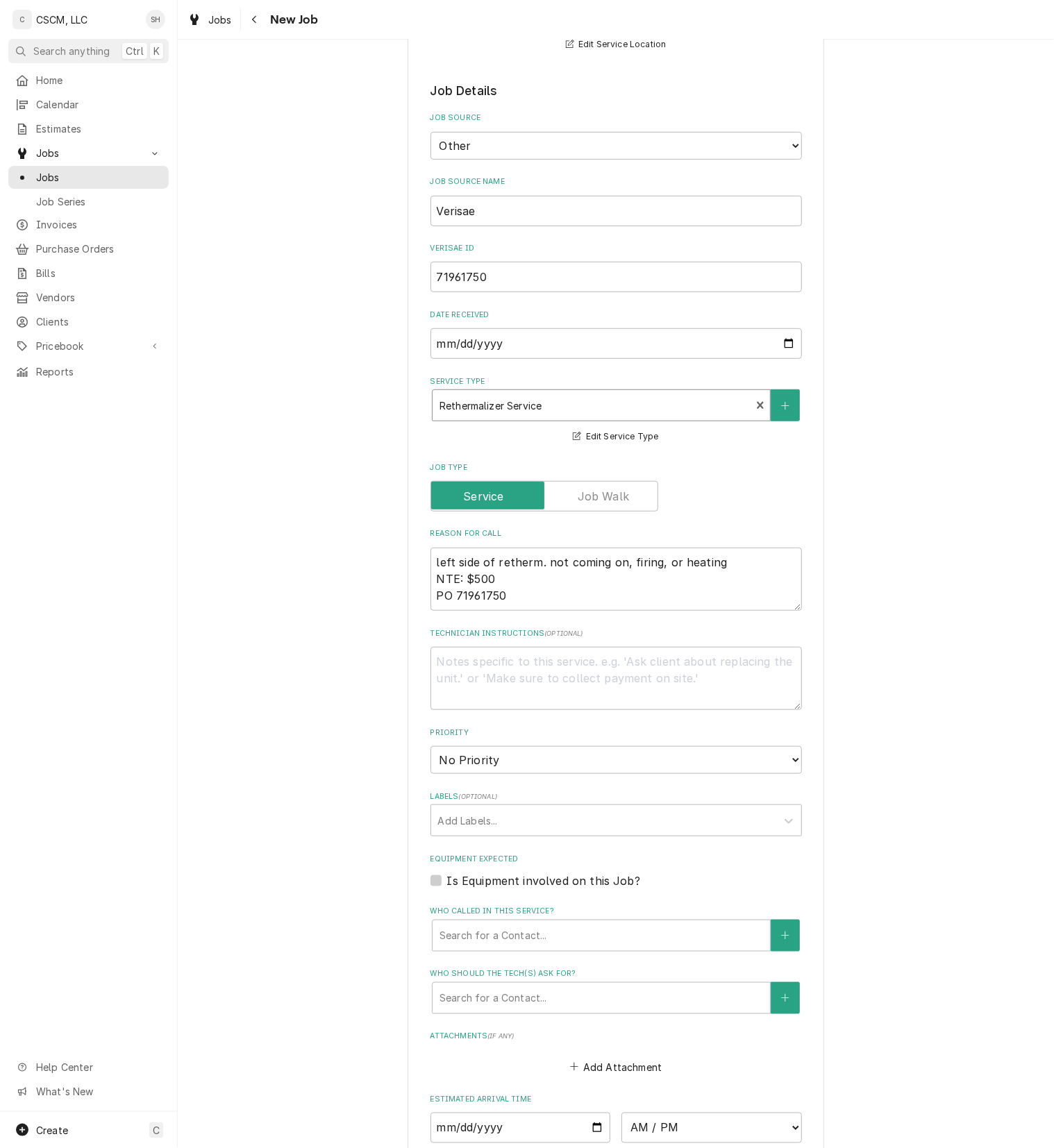
type textarea "x"
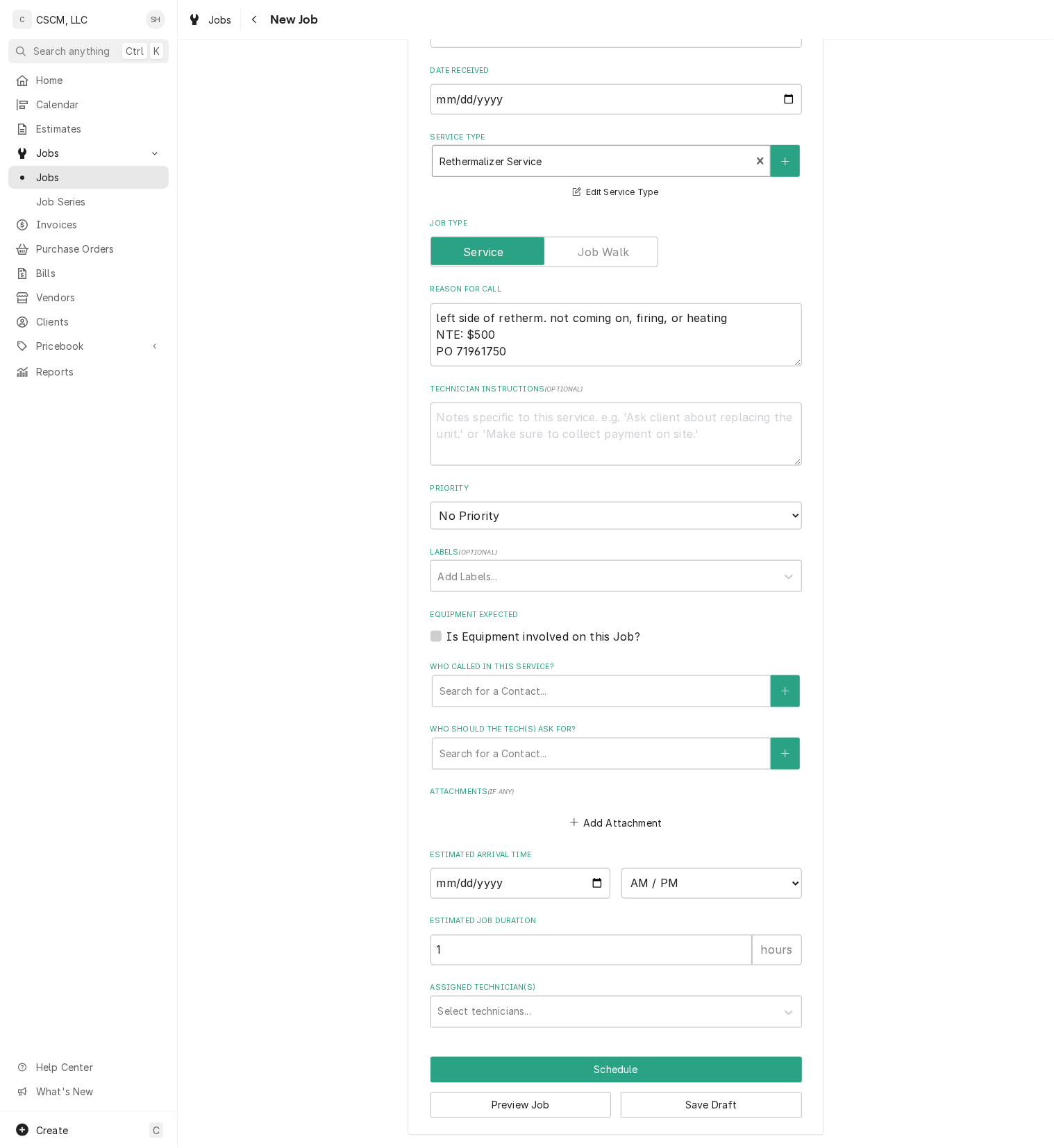
scroll to position [500, 0]
click at [526, 509] on select "No Priority Urgent High Medium Low" at bounding box center [616, 515] width 371 height 28
select select "3"
click at [430, 502] on select "No Priority Urgent High Medium Low" at bounding box center [616, 515] width 371 height 28
type textarea "x"
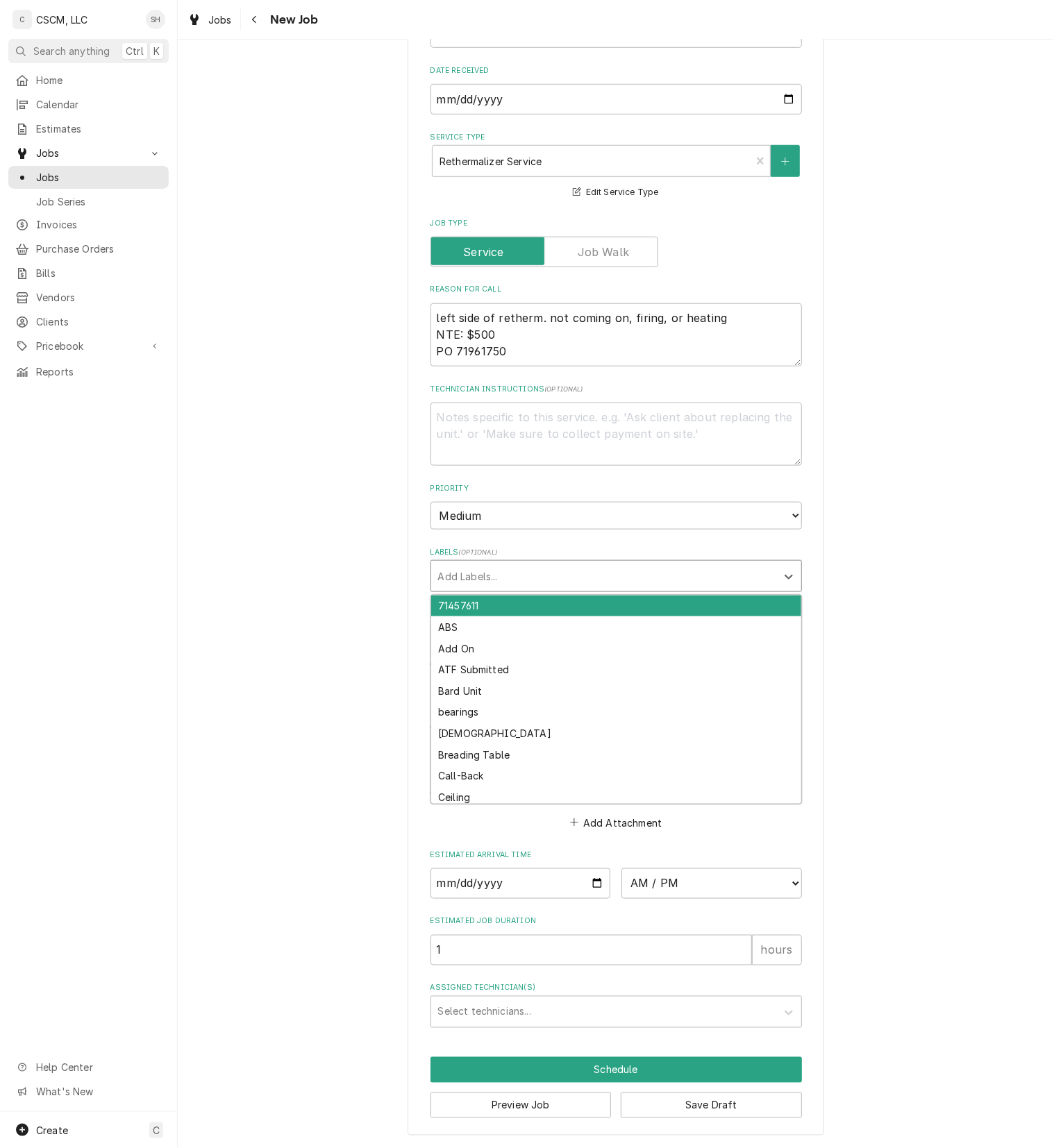
click at [599, 572] on div "Labels" at bounding box center [604, 576] width 331 height 25
type input "RETH"
click at [607, 596] on div "Rethermalizer" at bounding box center [616, 606] width 370 height 21
type textarea "x"
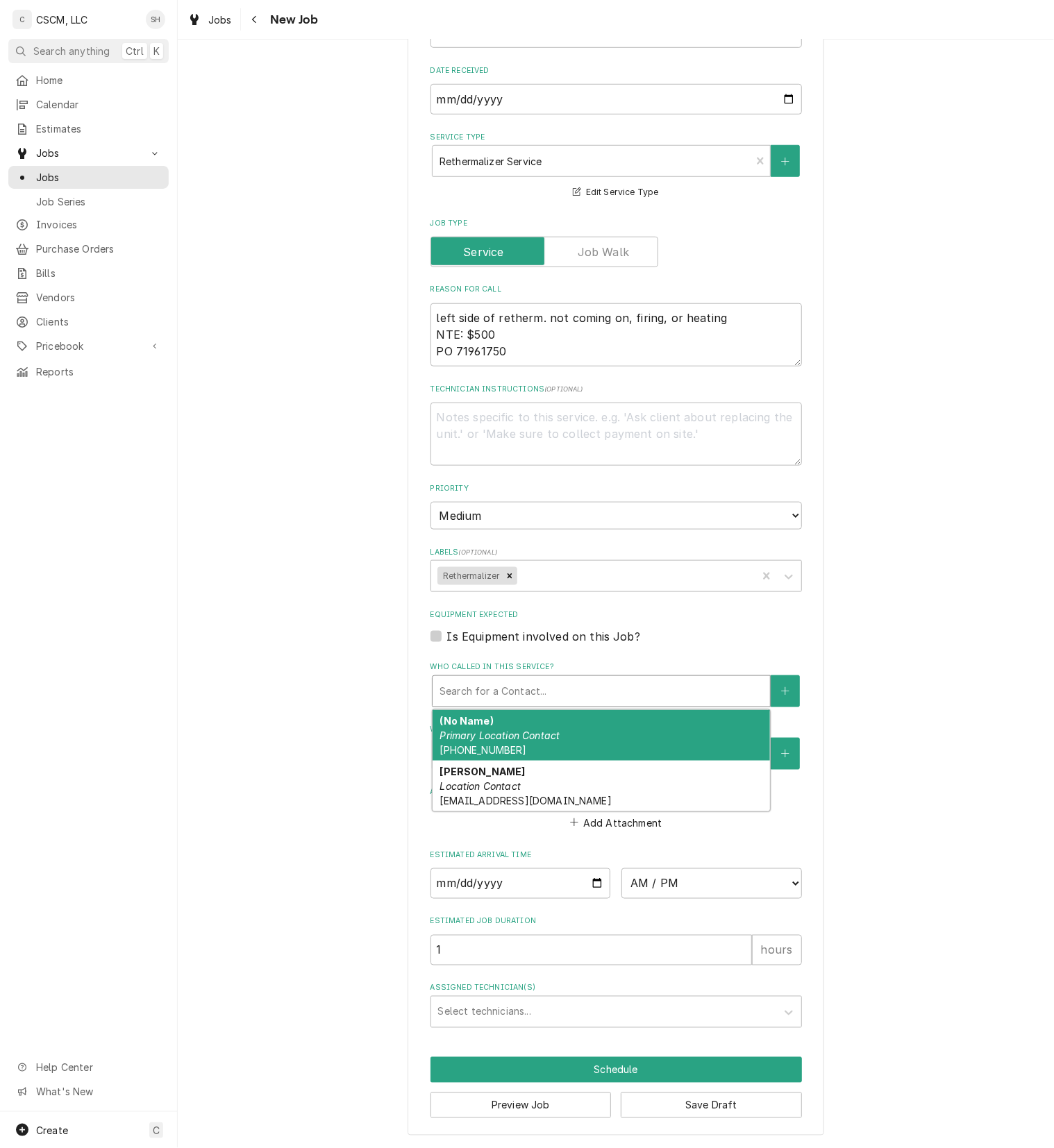
click at [586, 684] on div "Who called in this service?" at bounding box center [601, 691] width 323 height 25
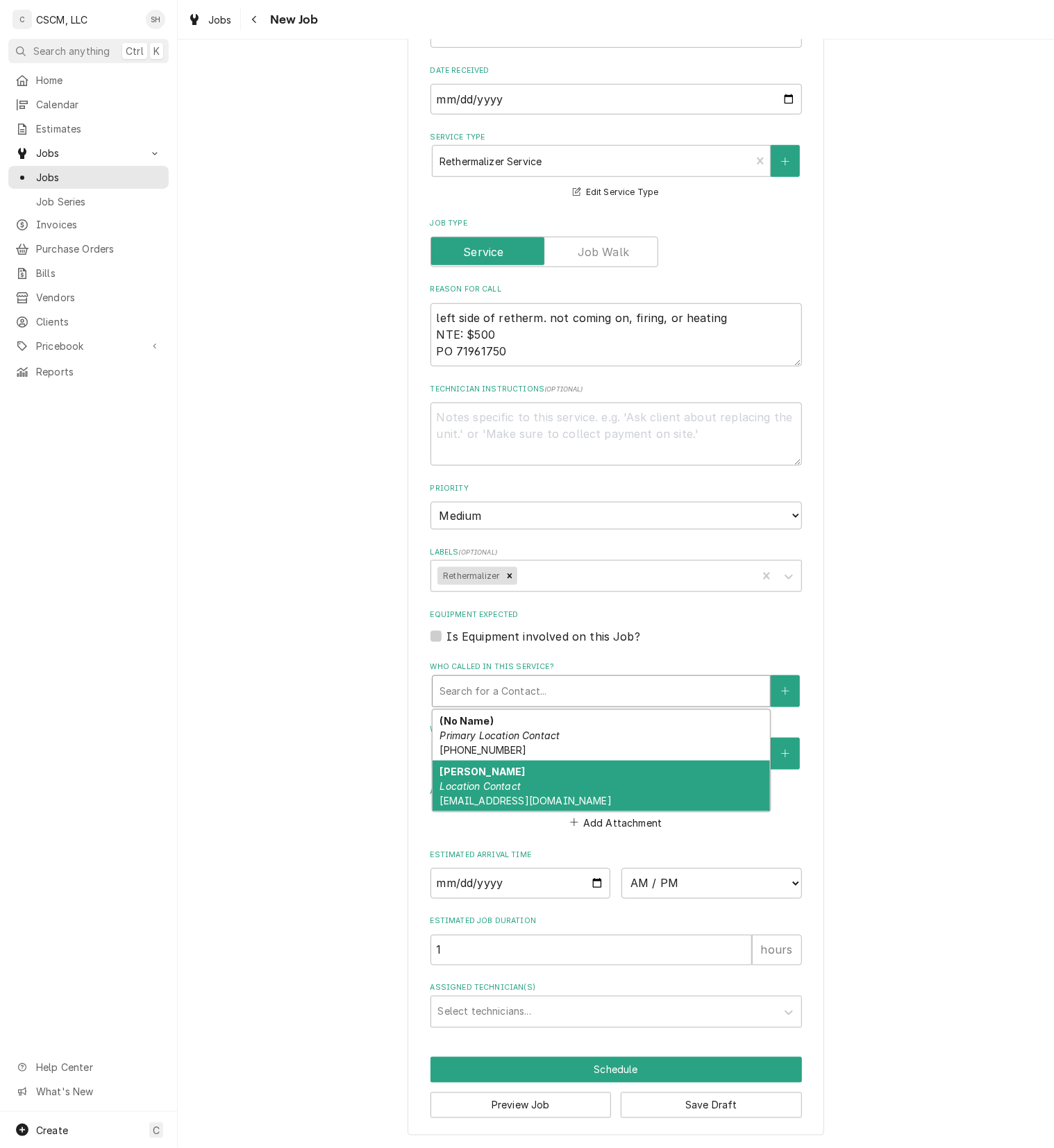
click at [574, 780] on div "[PERSON_NAME] Location Contact [EMAIL_ADDRESS][DOMAIN_NAME]" at bounding box center [601, 786] width 338 height 51
type textarea "x"
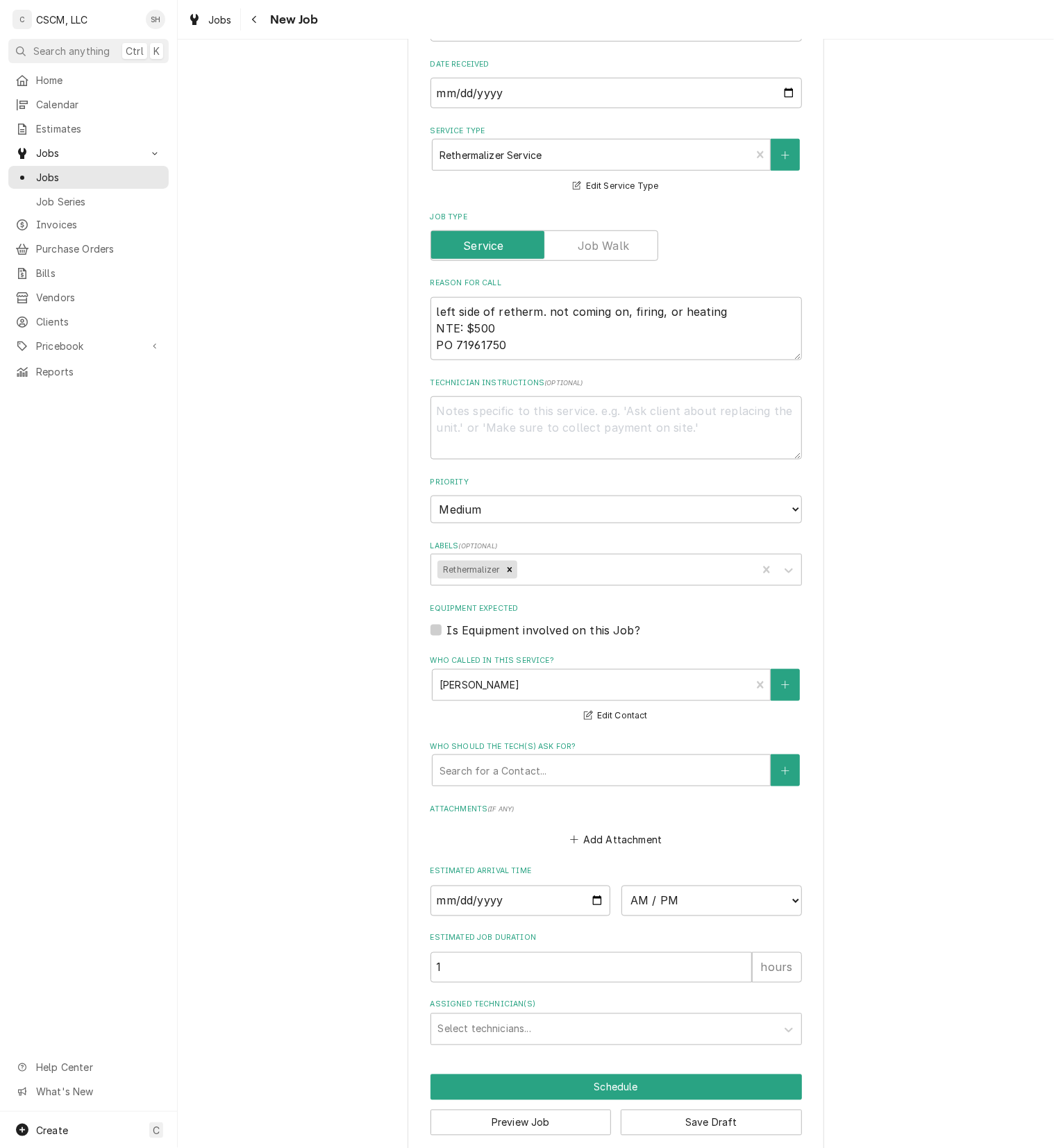
click at [888, 711] on div "Please provide the following information to create a job: Client Details Client…" at bounding box center [616, 360] width 876 height 1612
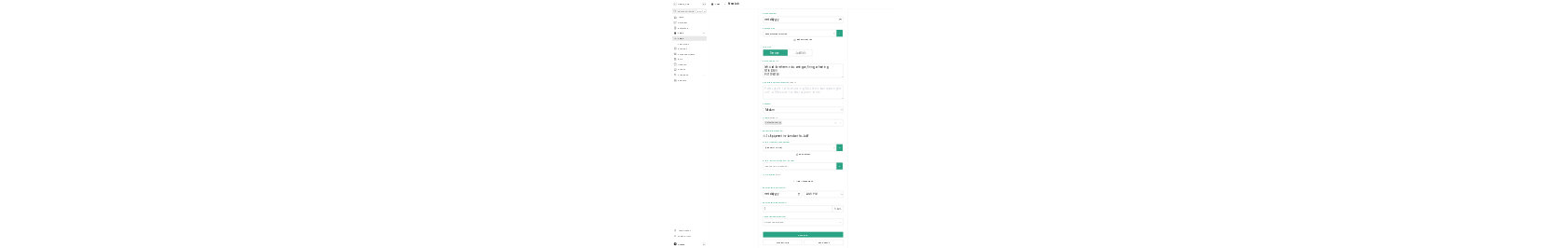
scroll to position [703, 0]
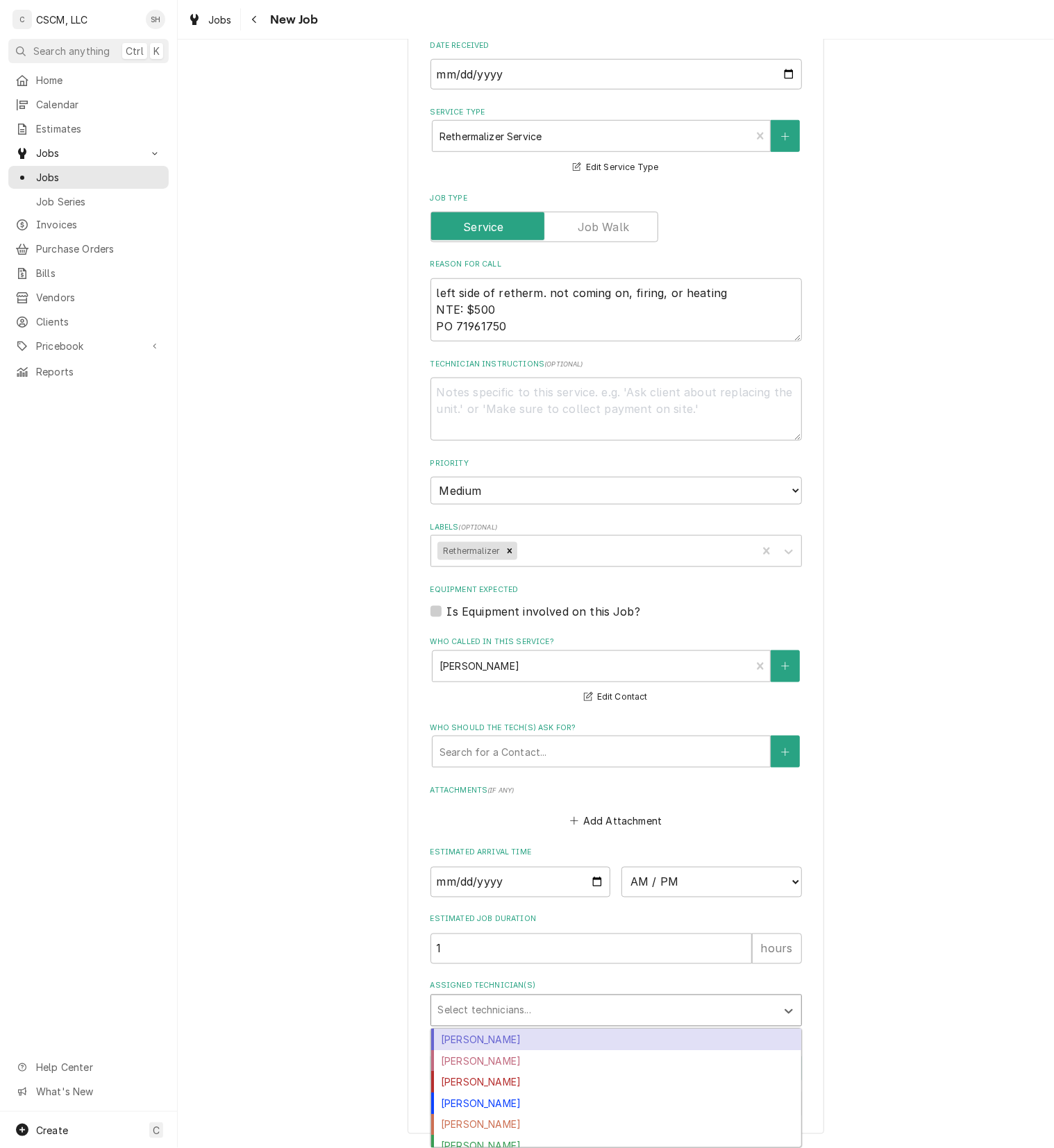
click at [658, 1003] on div "Assigned Technician(s)" at bounding box center [604, 1010] width 331 height 25
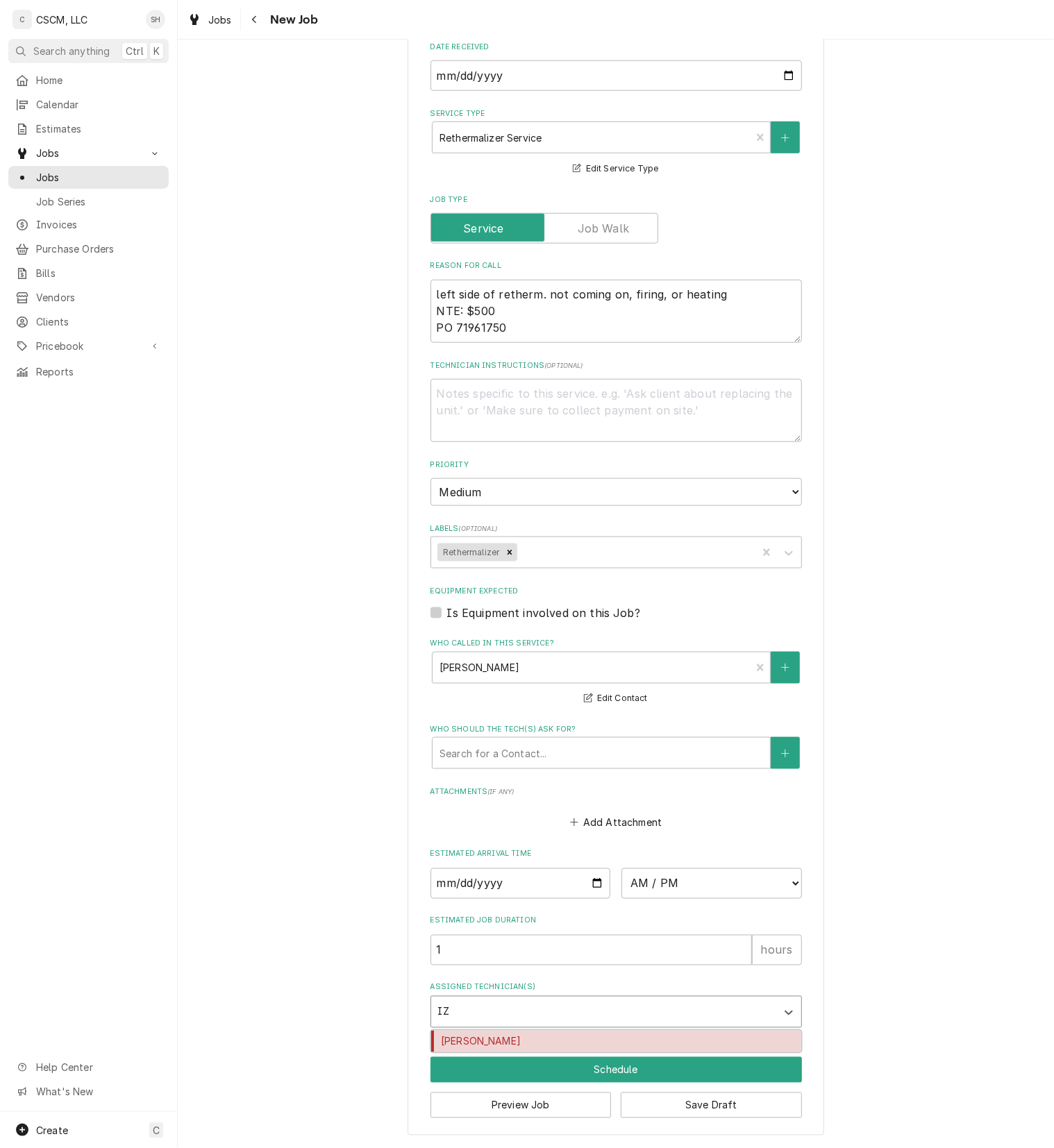
type input "IZA"
click at [658, 1039] on div "[PERSON_NAME]" at bounding box center [616, 1041] width 370 height 21
type textarea "x"
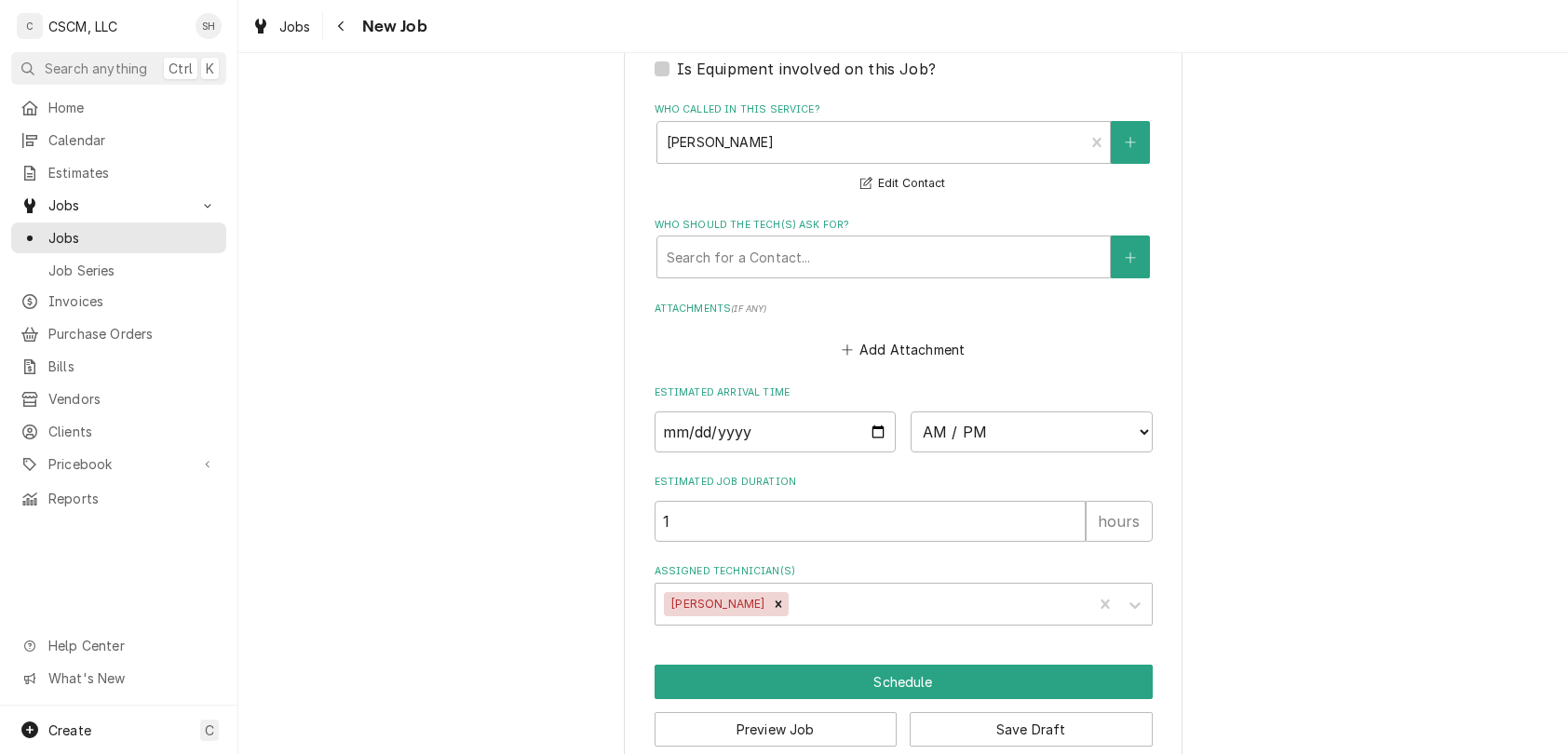
scroll to position [1482, 0]
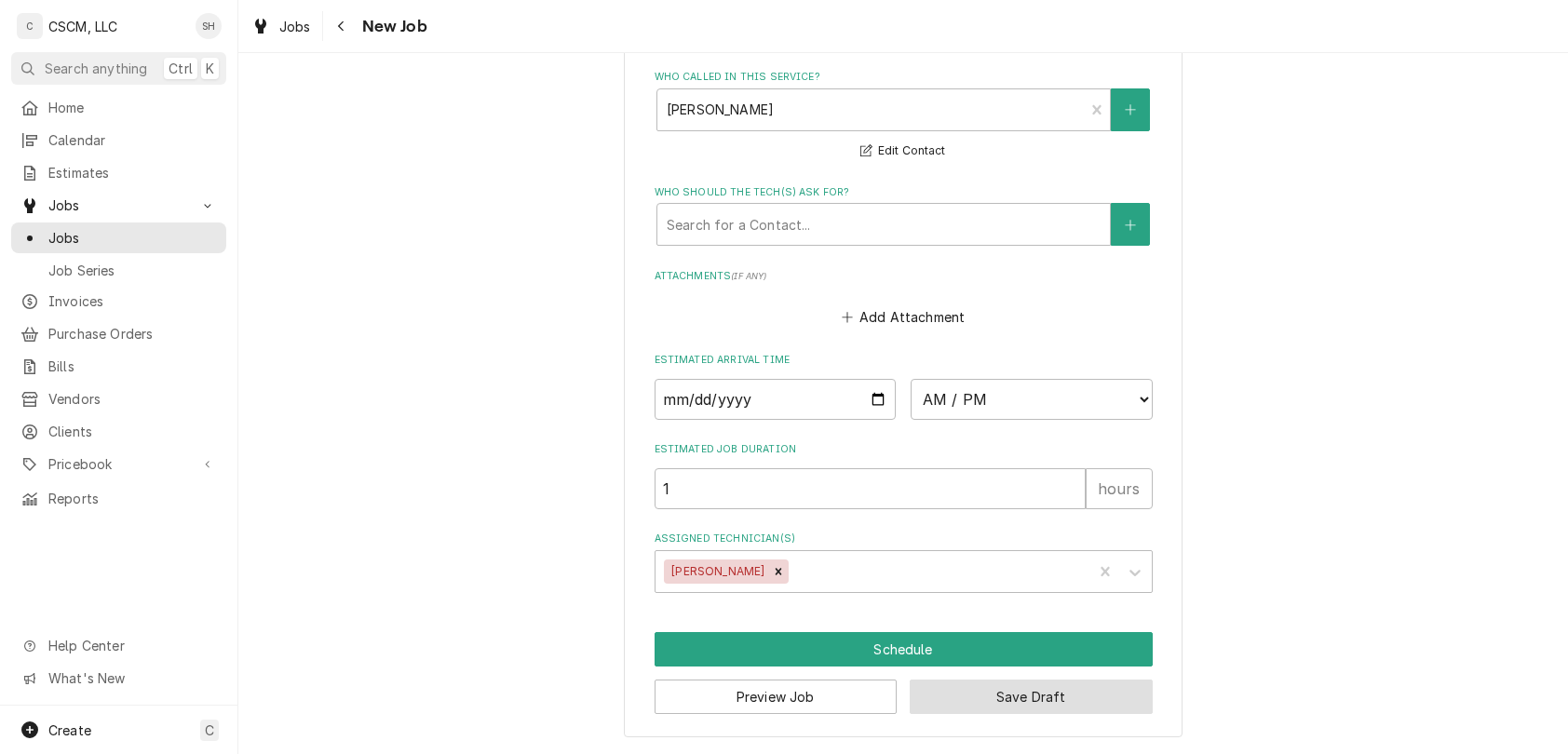
click at [1024, 693] on button "Save Draft" at bounding box center [1031, 697] width 243 height 34
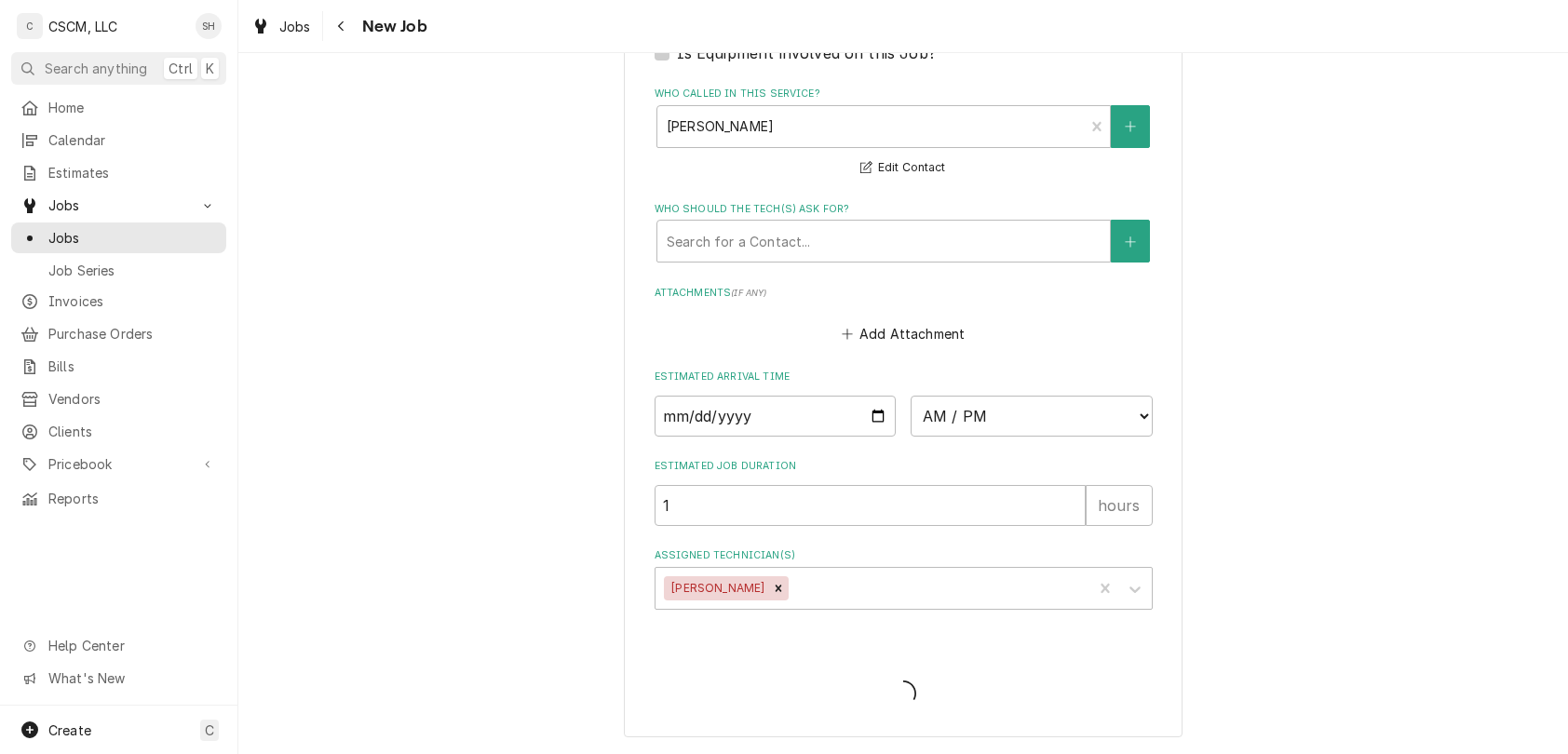
scroll to position [1464, 0]
type textarea "x"
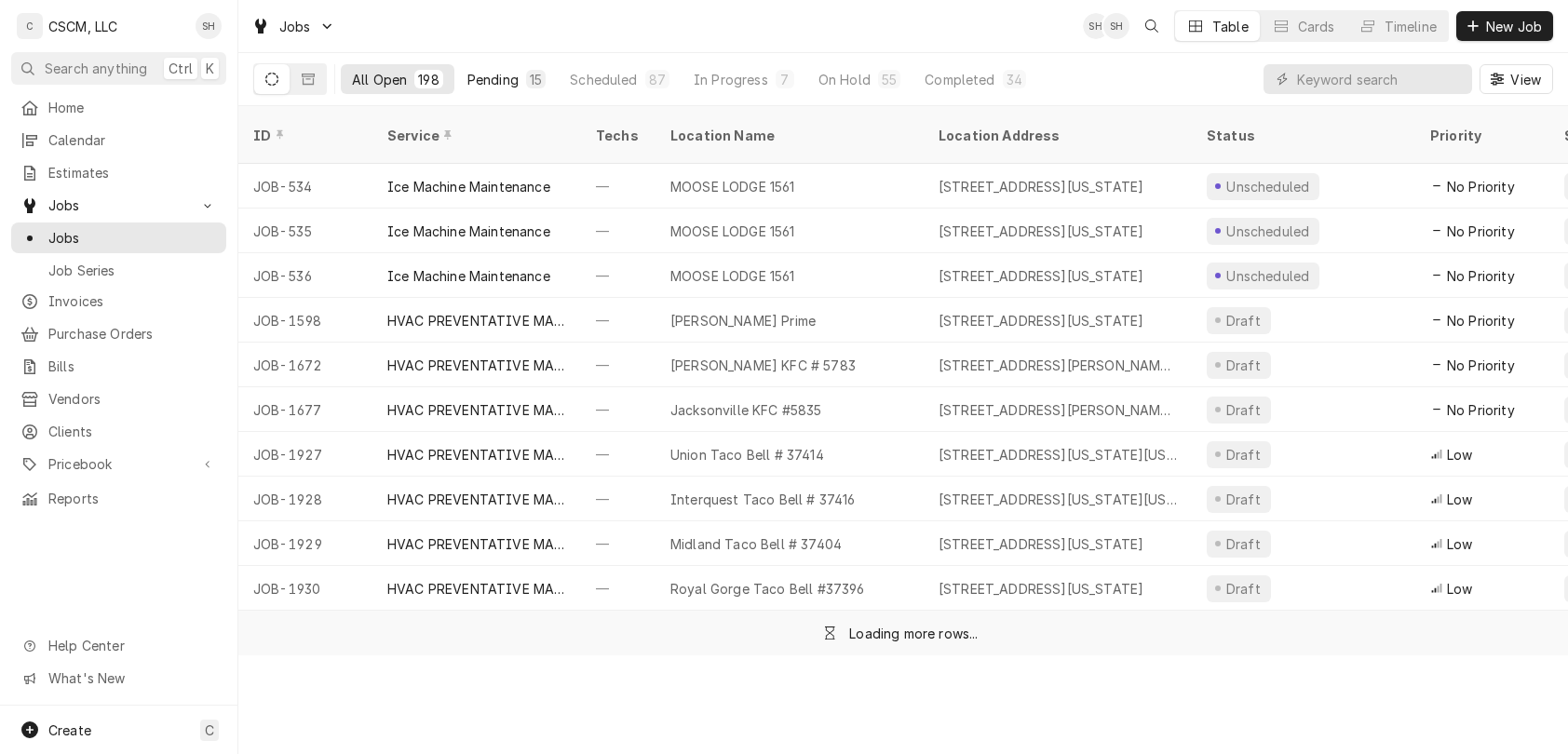
click at [506, 74] on div "Pending" at bounding box center [492, 79] width 51 height 19
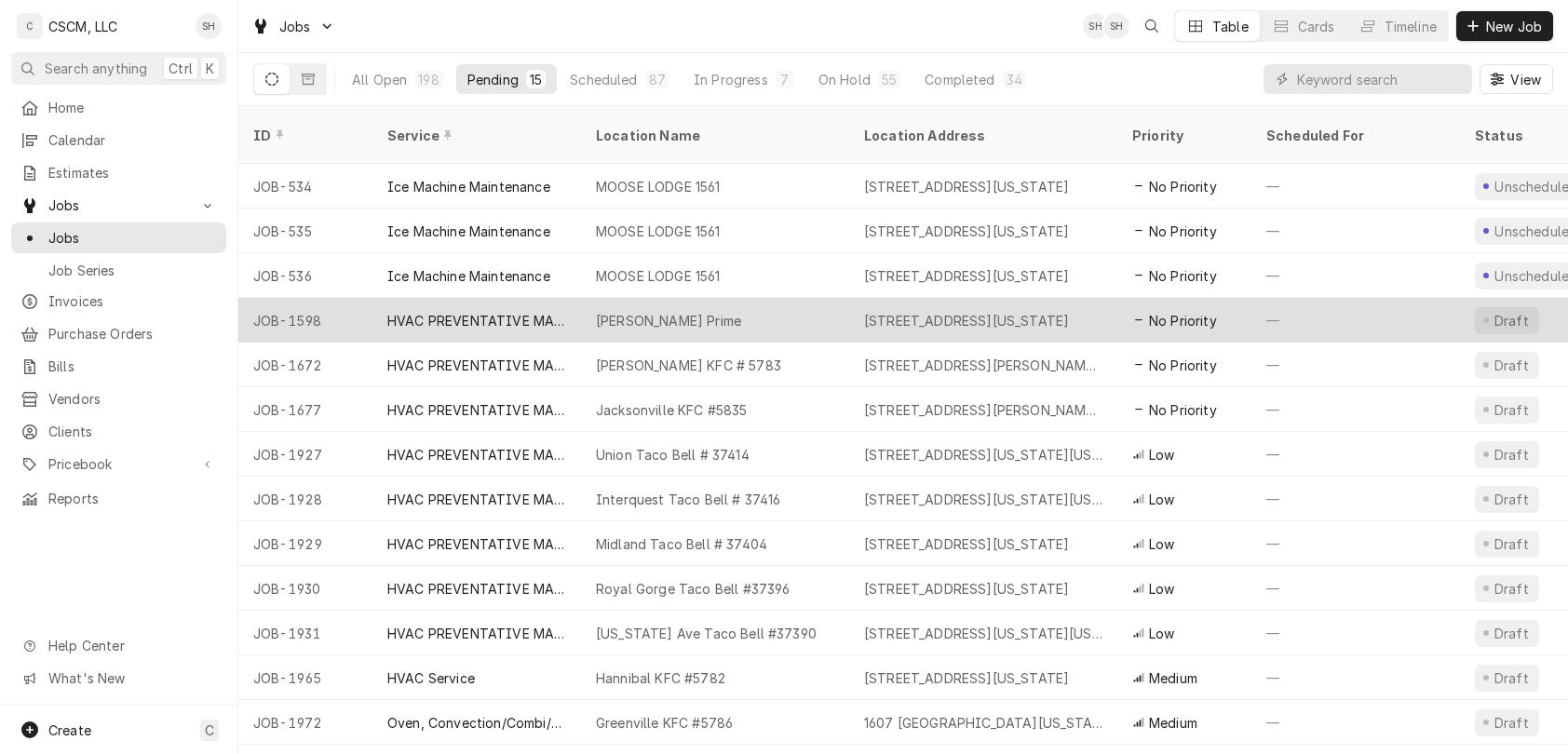
scroll to position [86, 0]
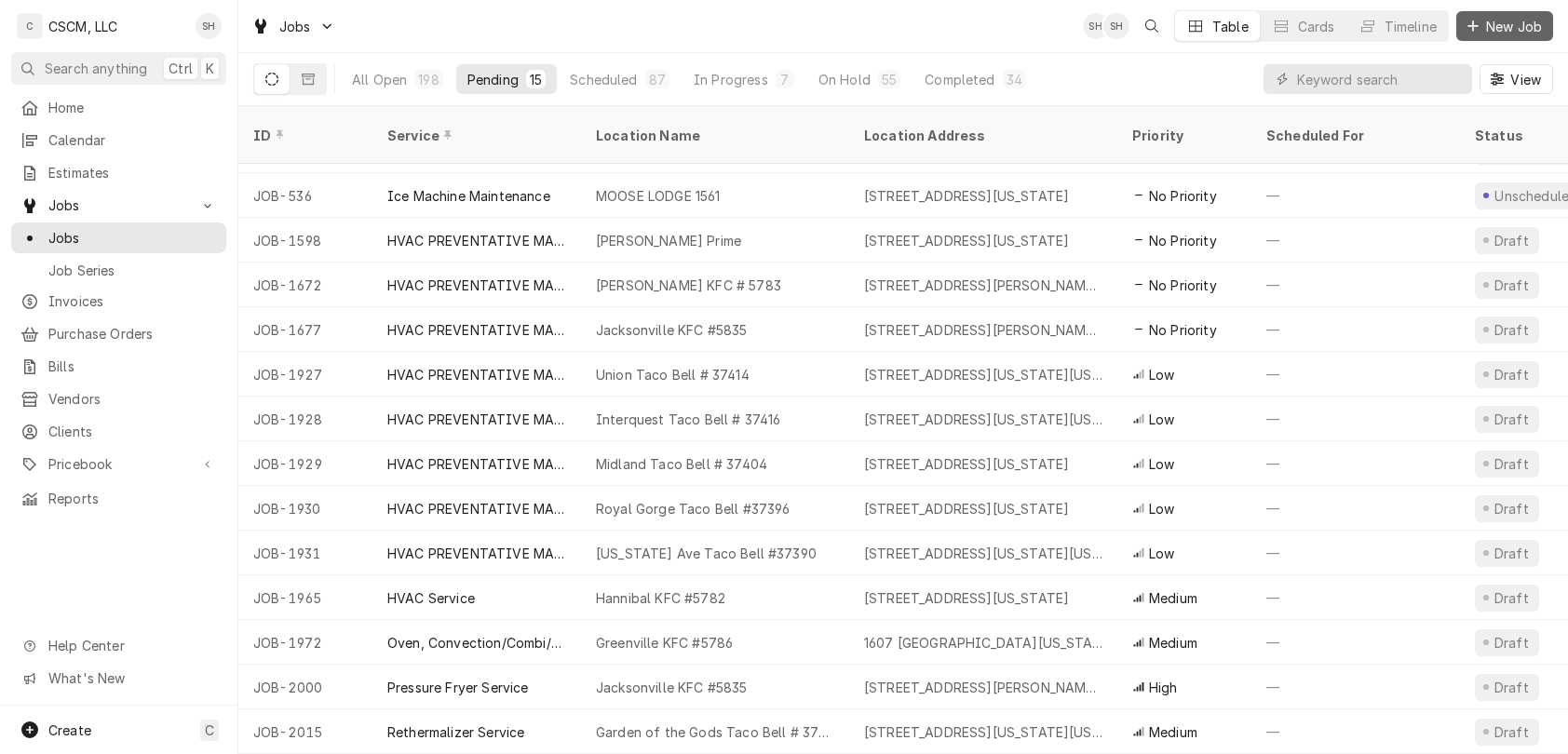
click at [1509, 25] on span "New Job" at bounding box center [1514, 27] width 63 height 19
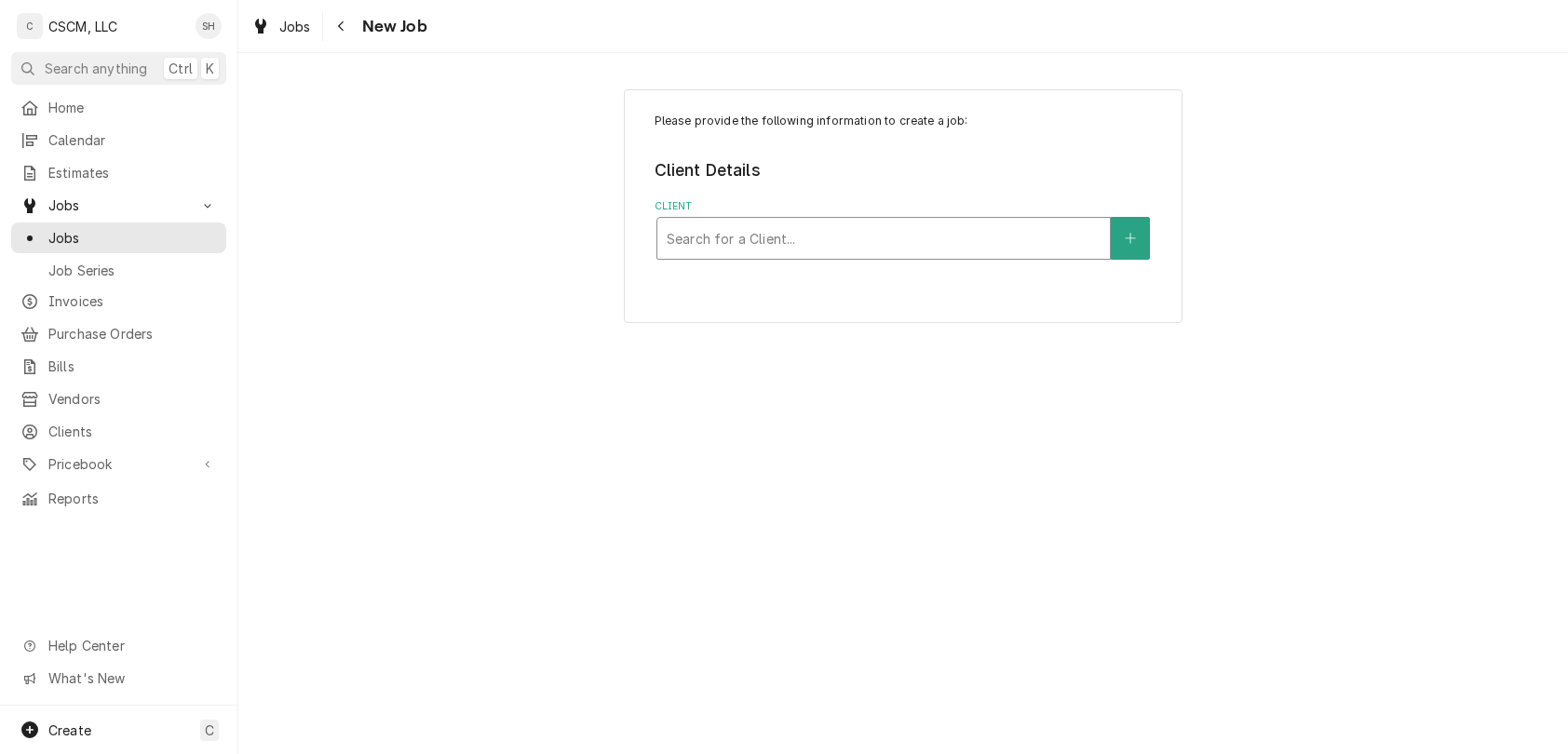
click at [869, 249] on div "Client" at bounding box center [883, 237] width 434 height 33
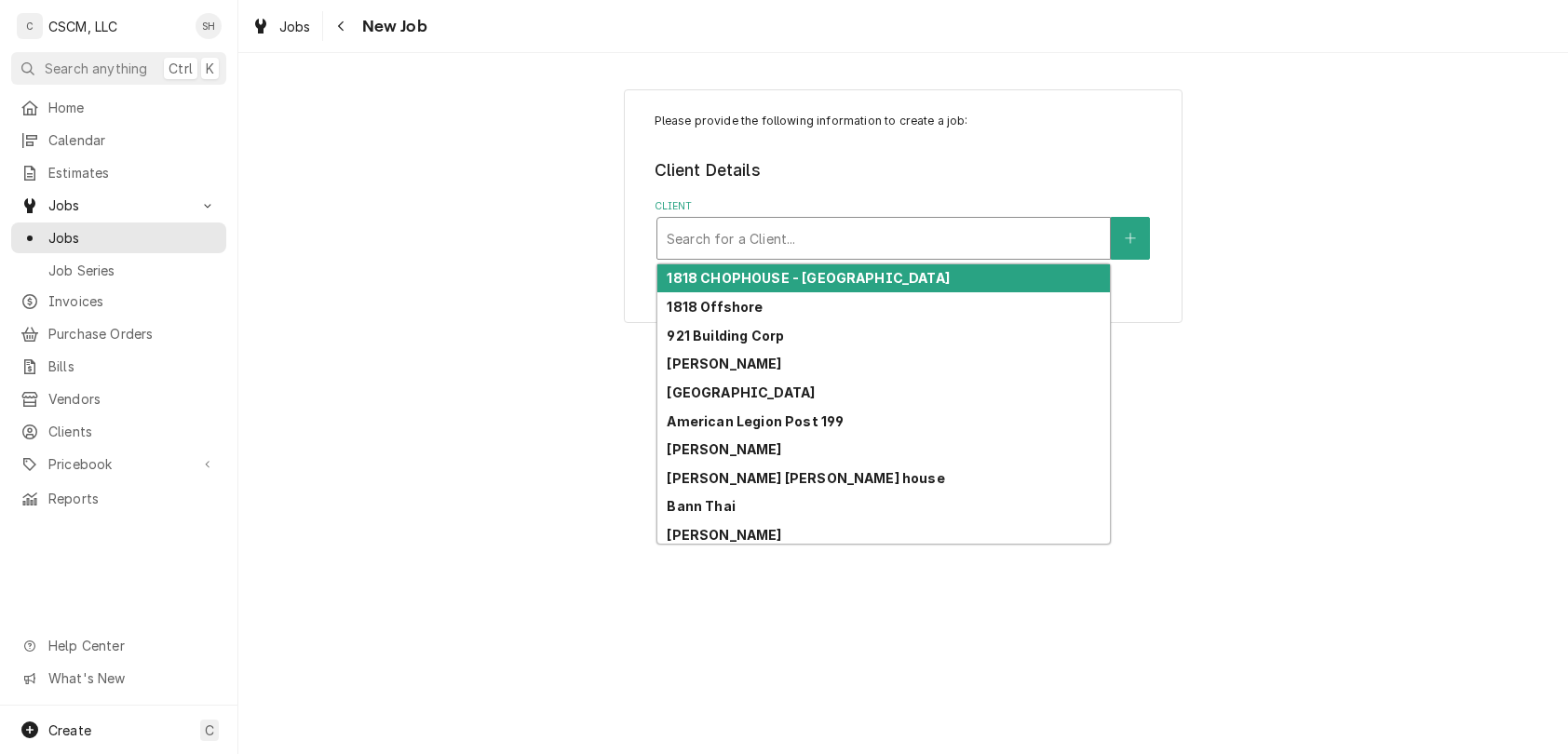
click at [952, 230] on div "Client" at bounding box center [883, 237] width 434 height 33
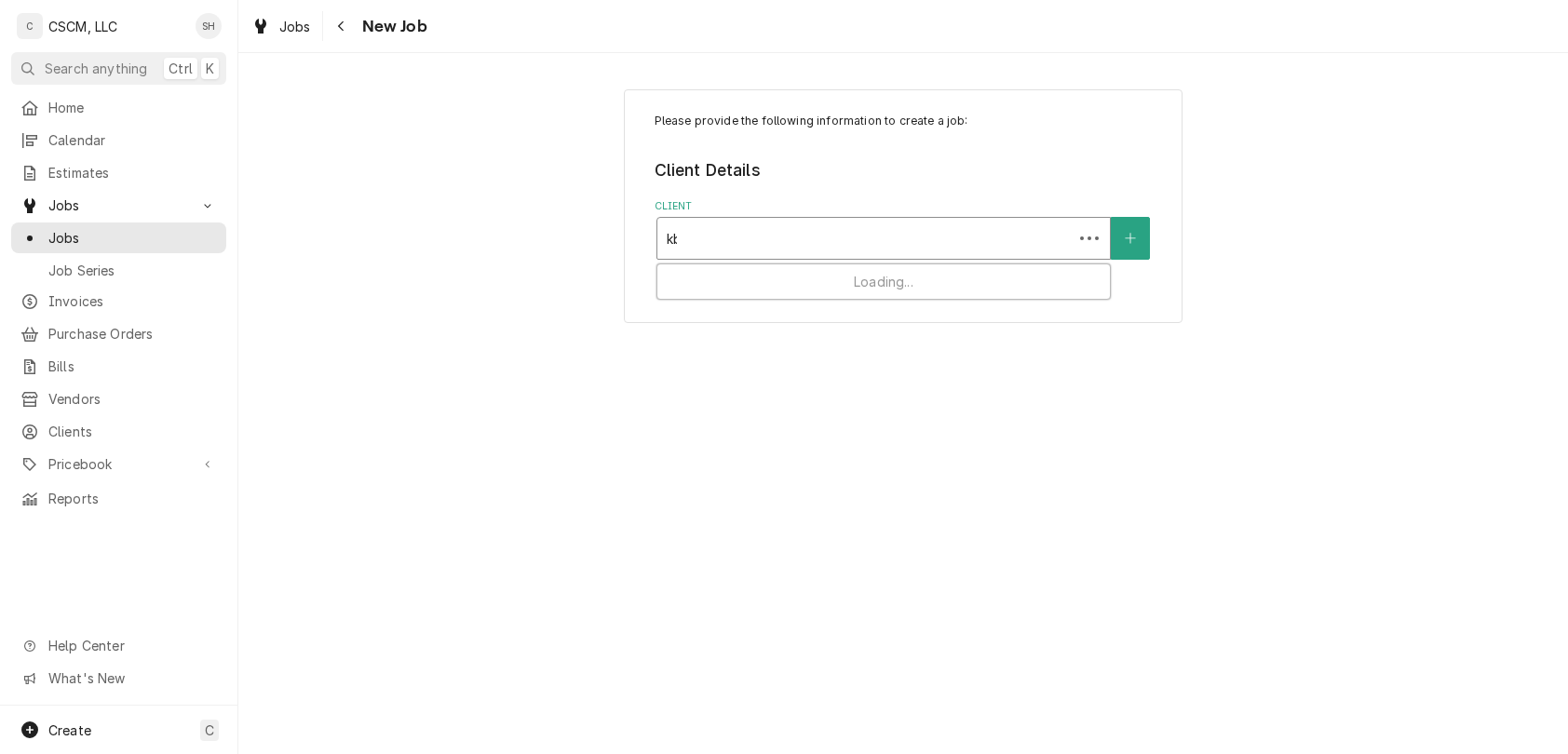
type input "kbp"
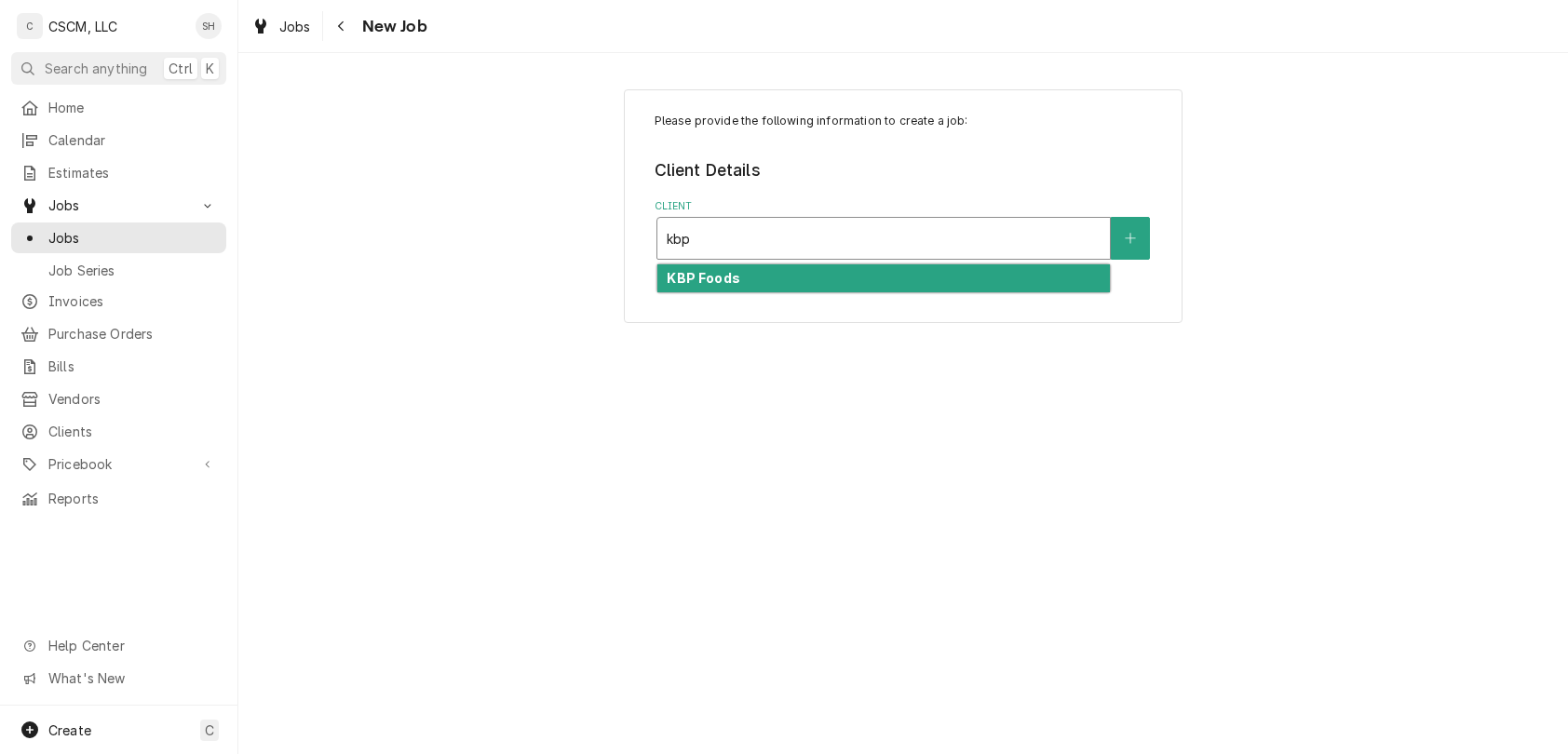
click at [954, 285] on div "KBP Foods" at bounding box center [884, 278] width 453 height 29
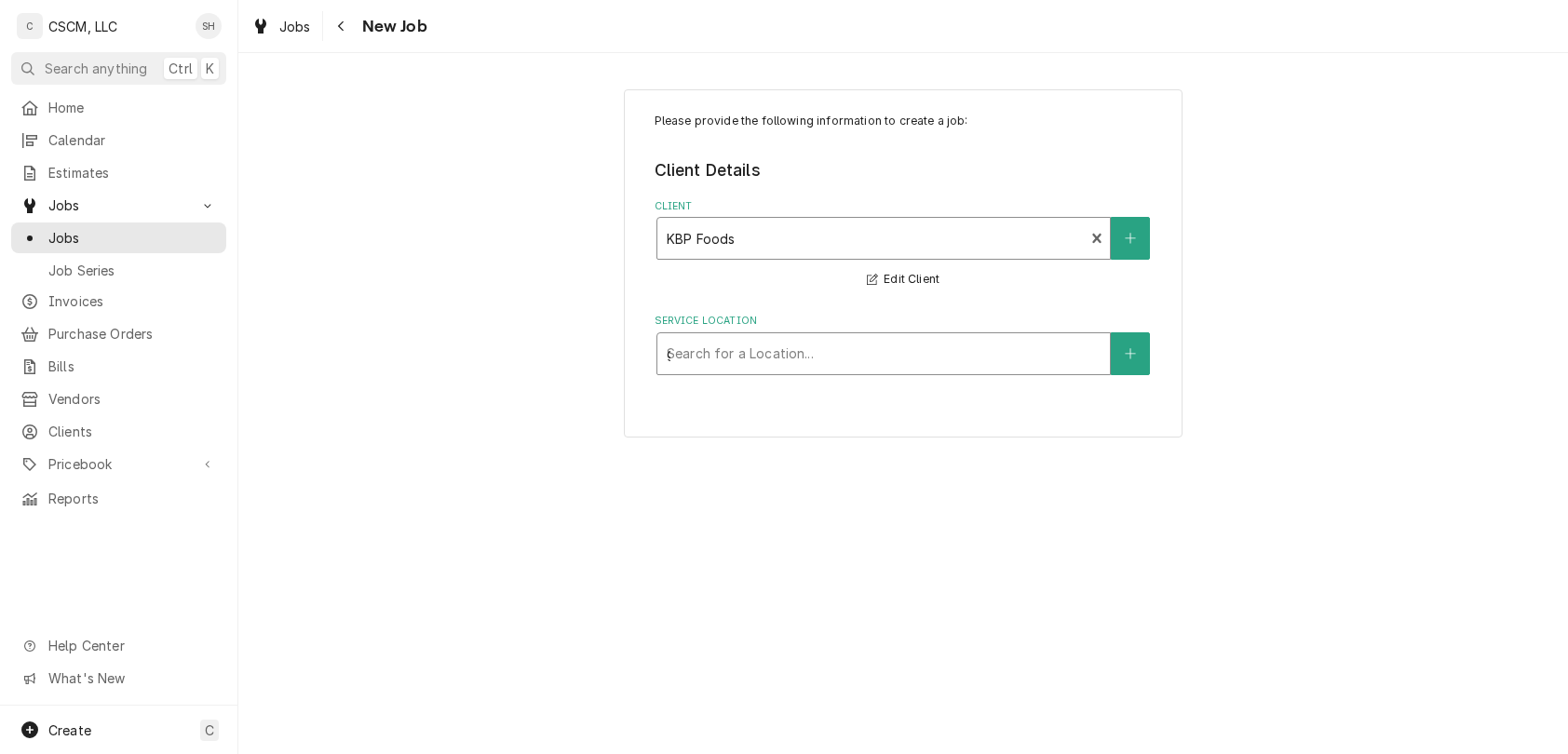
click at [930, 360] on div "g" at bounding box center [883, 353] width 434 height 33
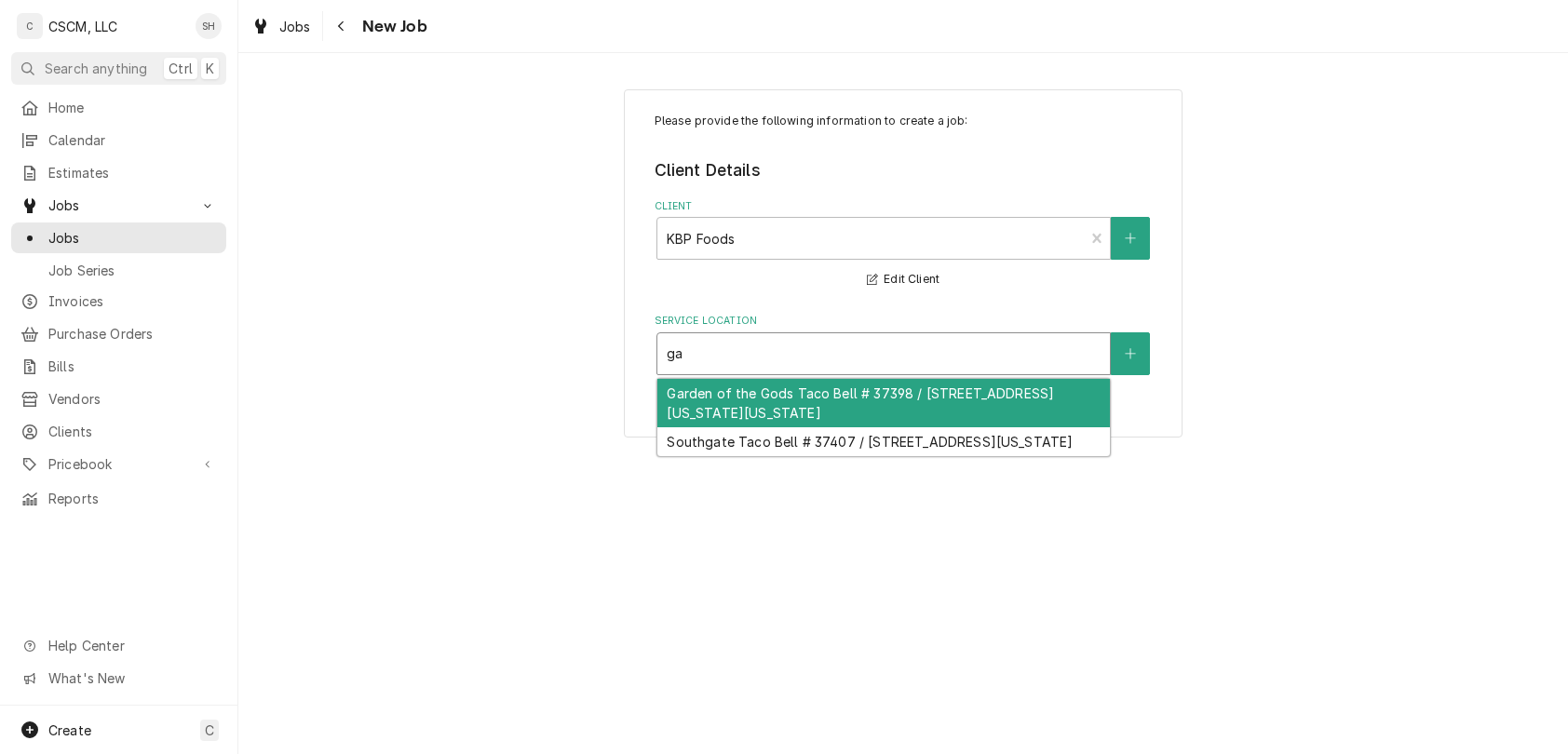
type input "gar"
click at [918, 412] on div "Garden of the Gods Taco Bell # 37398 / [STREET_ADDRESS][US_STATE][US_STATE]" at bounding box center [884, 403] width 453 height 49
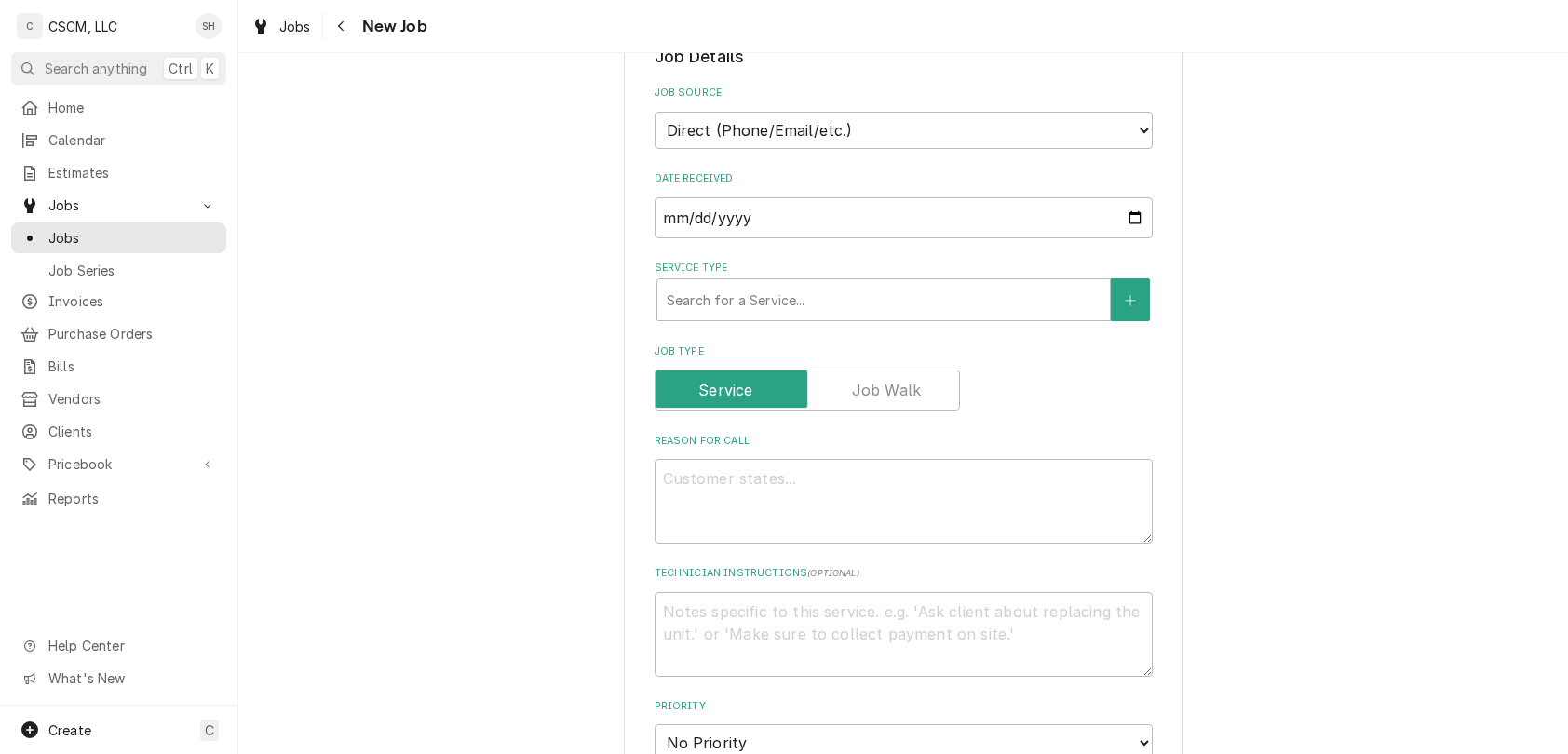
scroll to position [402, 0]
click at [906, 121] on select "Direct (Phone/Email/etc.) Other" at bounding box center [904, 128] width 498 height 37
select select "100"
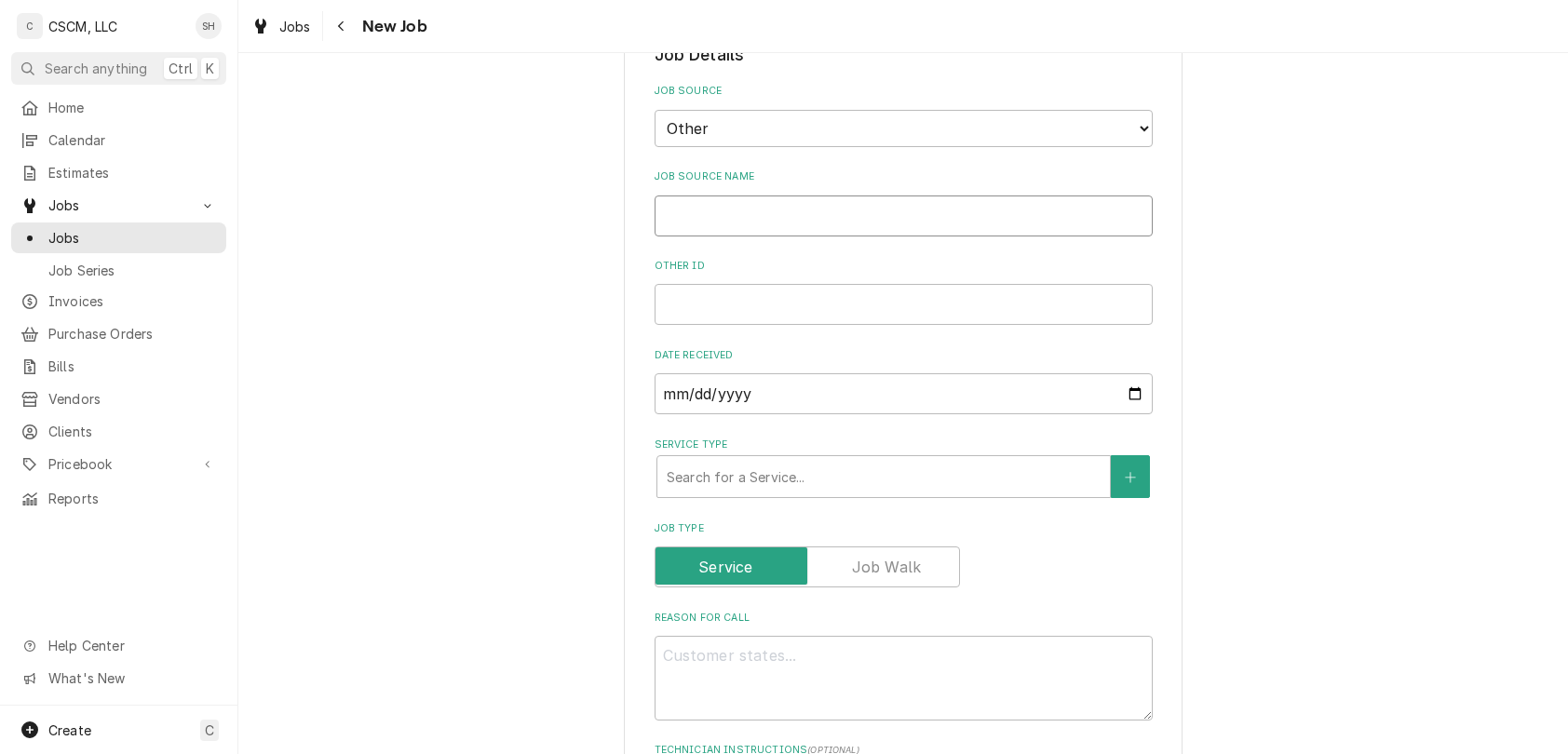
click at [871, 229] on input "Job Source Name" at bounding box center [904, 215] width 498 height 41
type textarea "x"
type input "v"
type textarea "x"
type input "vE"
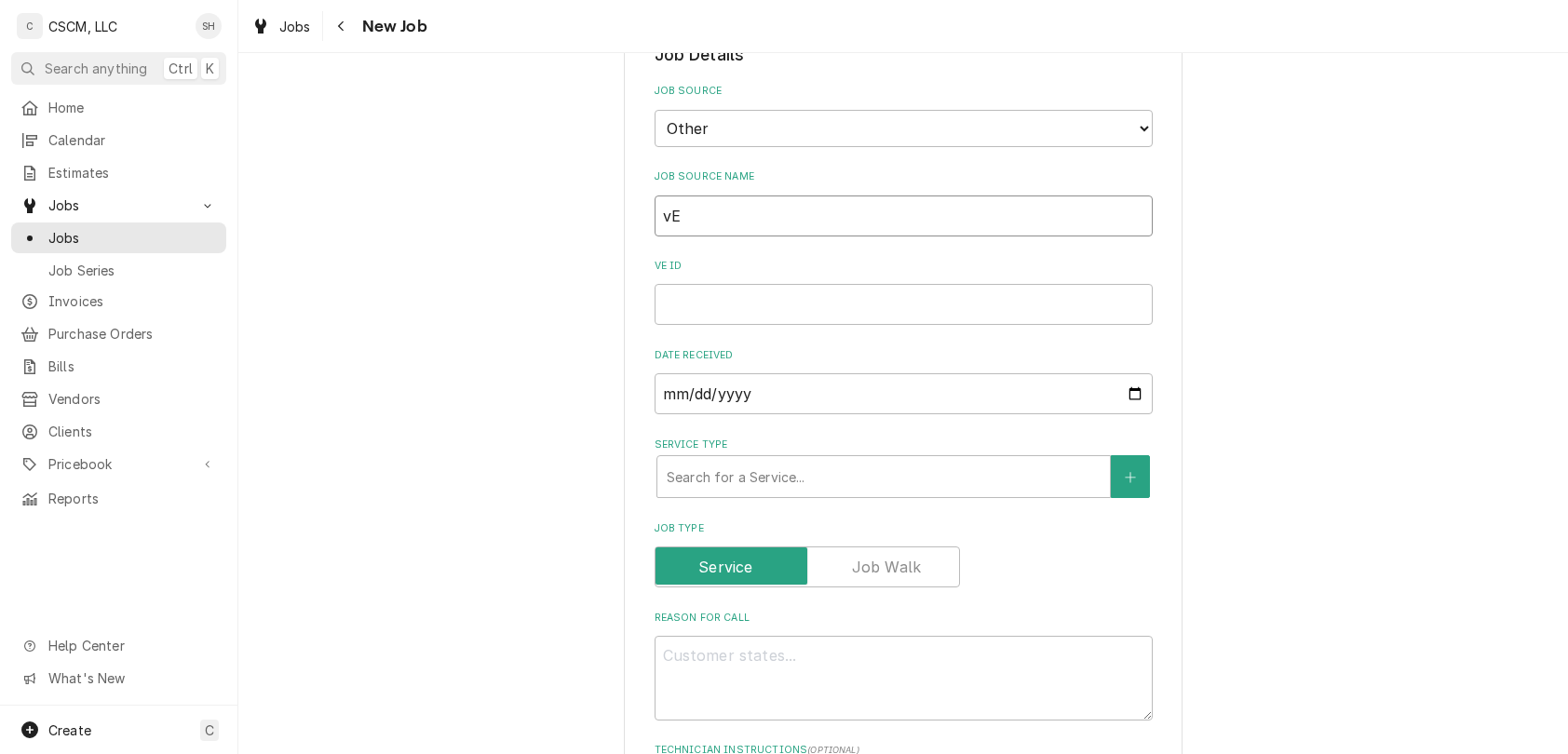
type textarea "x"
type input "vERI"
type textarea "x"
type input "vERIS"
type textarea "x"
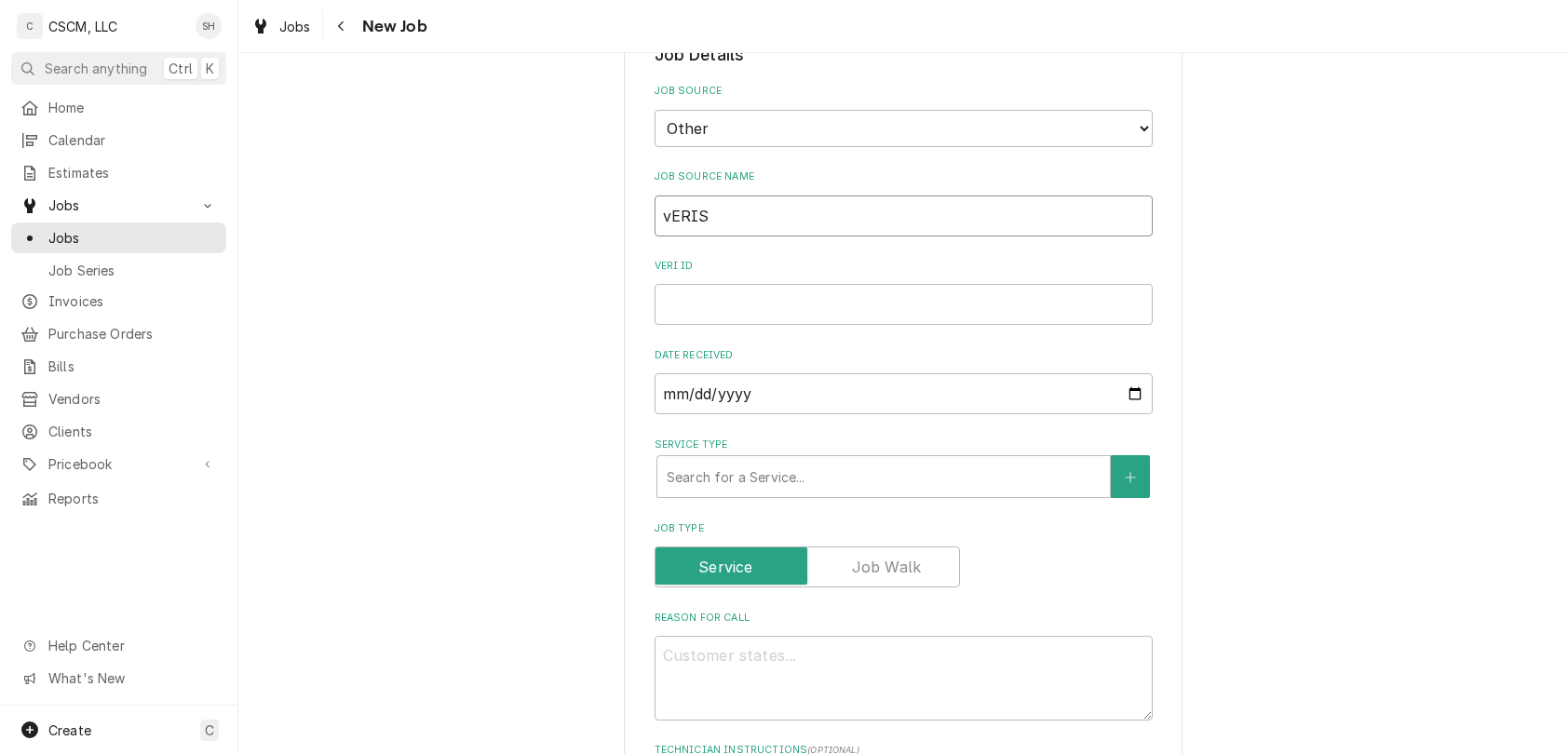
type input "vERISA"
type textarea "x"
type input "vERIS"
type textarea "x"
type input "vERI"
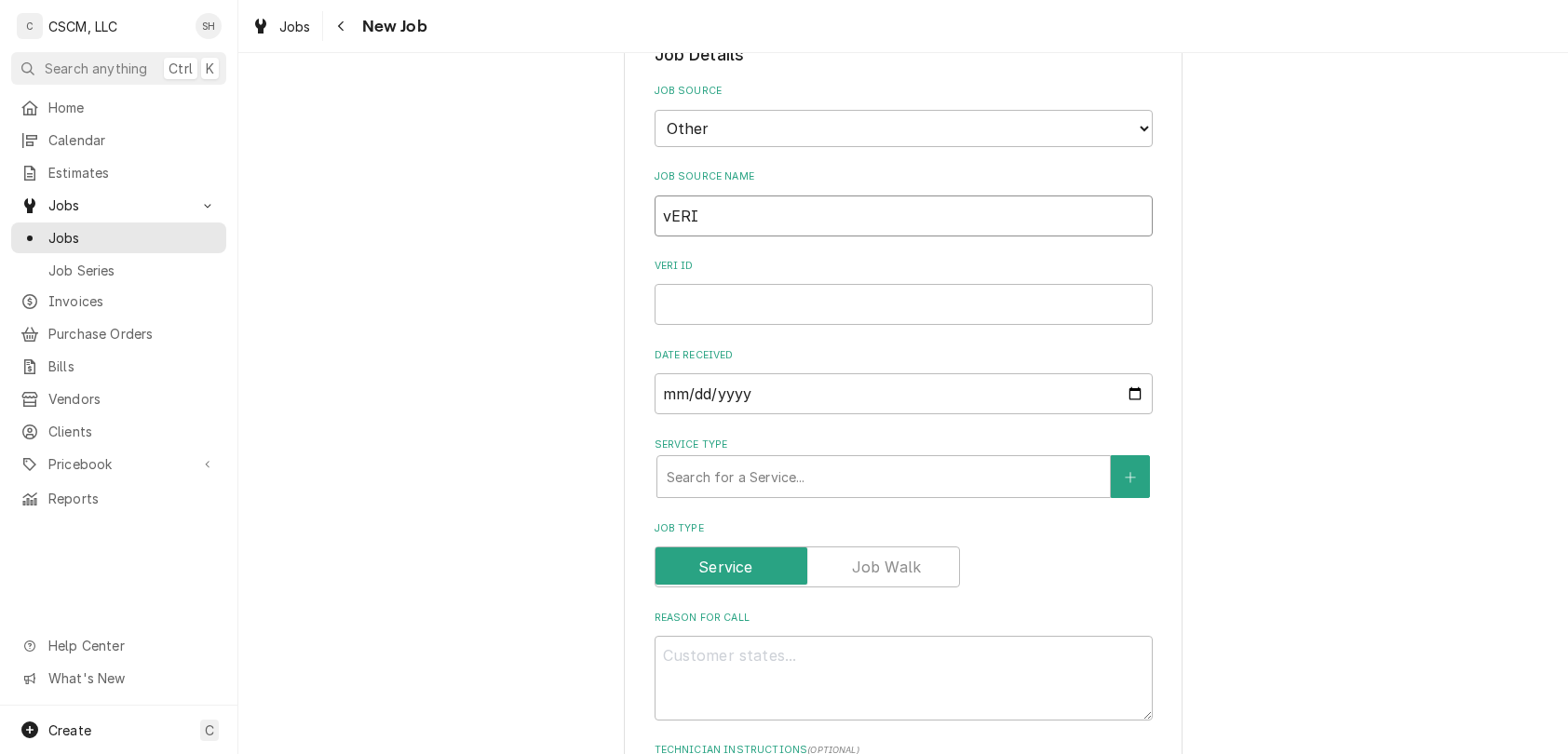
type textarea "x"
type input "vER"
type textarea "x"
type input "vE"
type textarea "x"
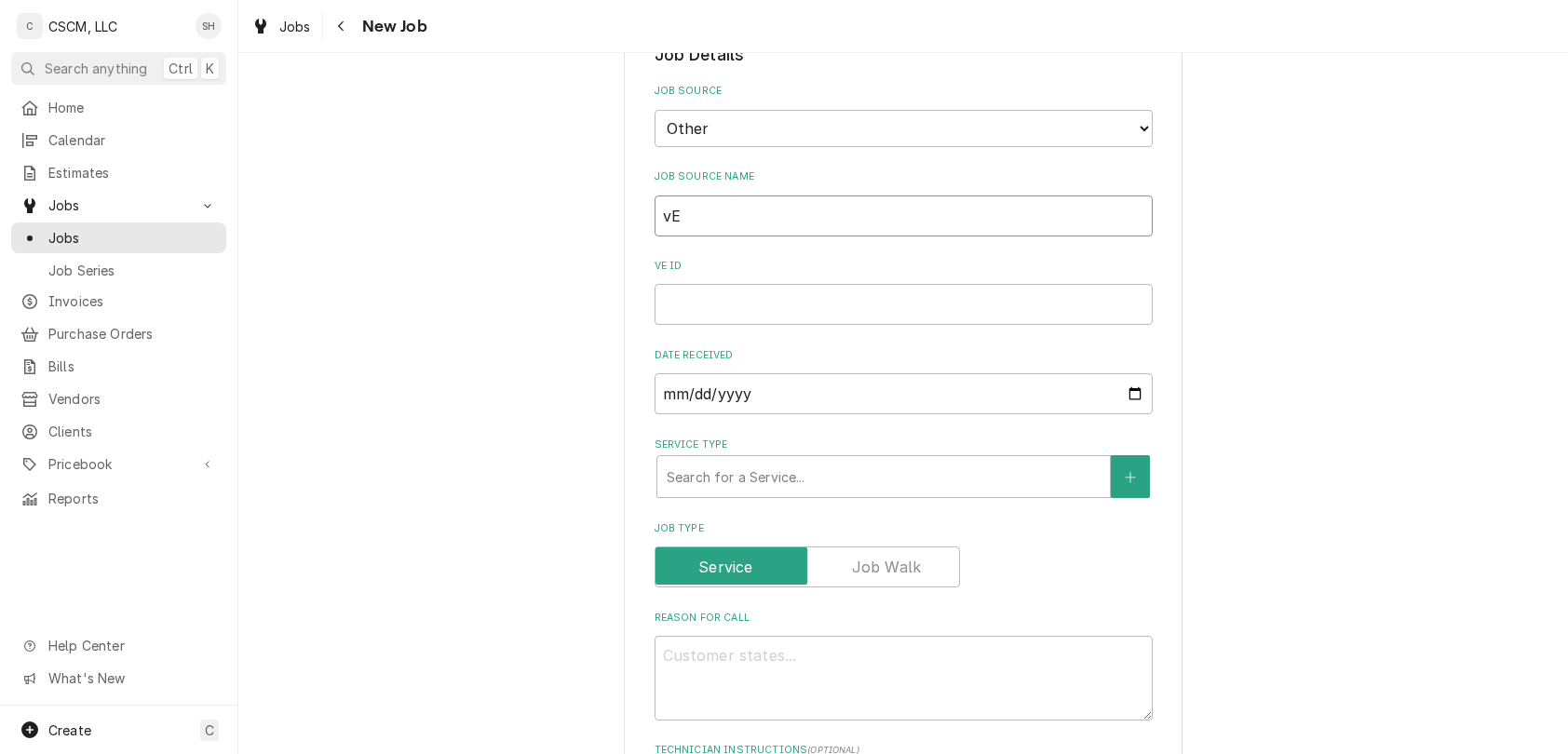
type input "v"
type textarea "x"
type input "V"
type textarea "x"
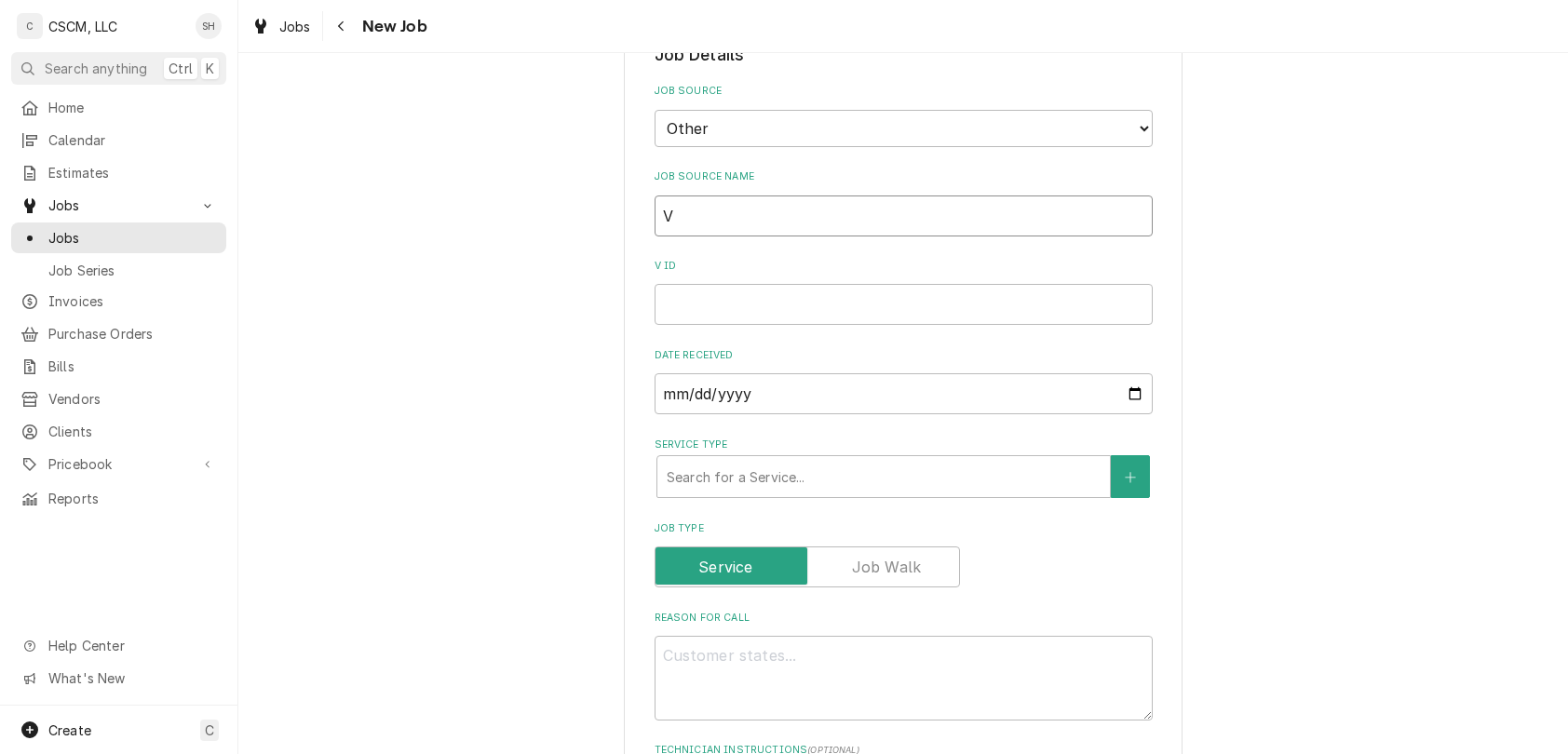
type input "Ve"
type textarea "x"
type input "Veri"
type textarea "x"
type input "Verid"
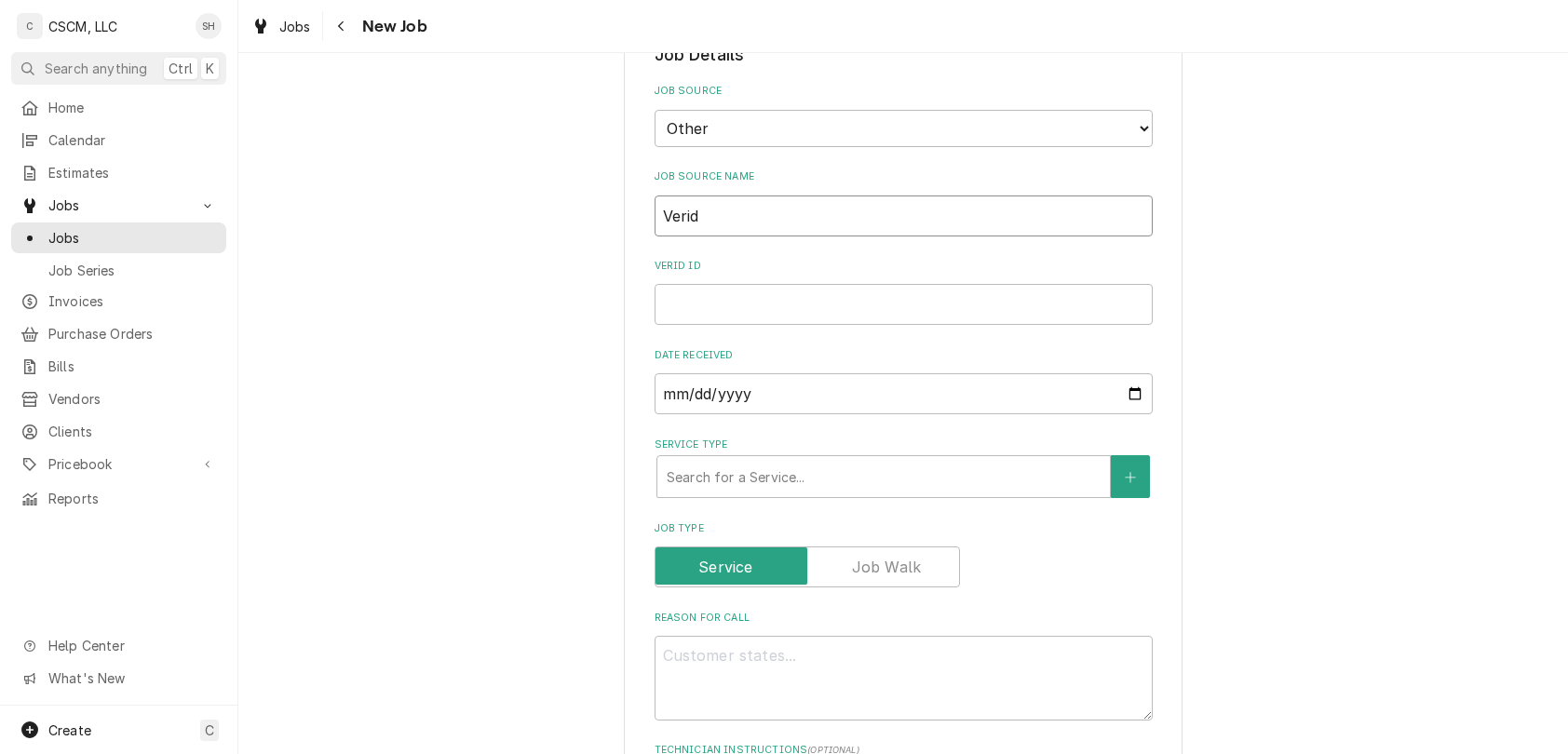
type textarea "x"
type input "Veris"
type textarea "x"
type input "Verisa"
type textarea "x"
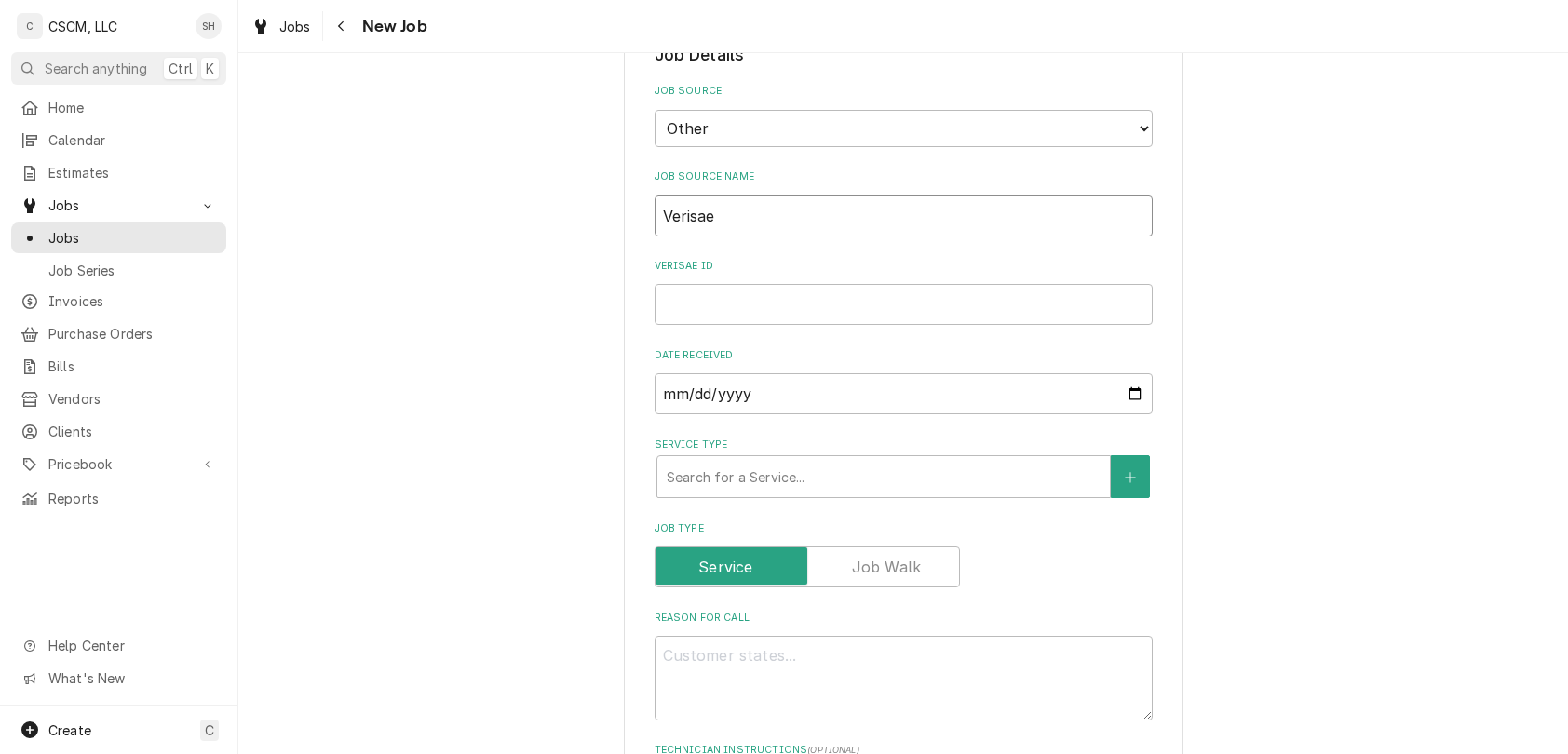
type input "Verisae"
paste input "71961756"
type textarea "x"
type input "71961756"
type textarea "x"
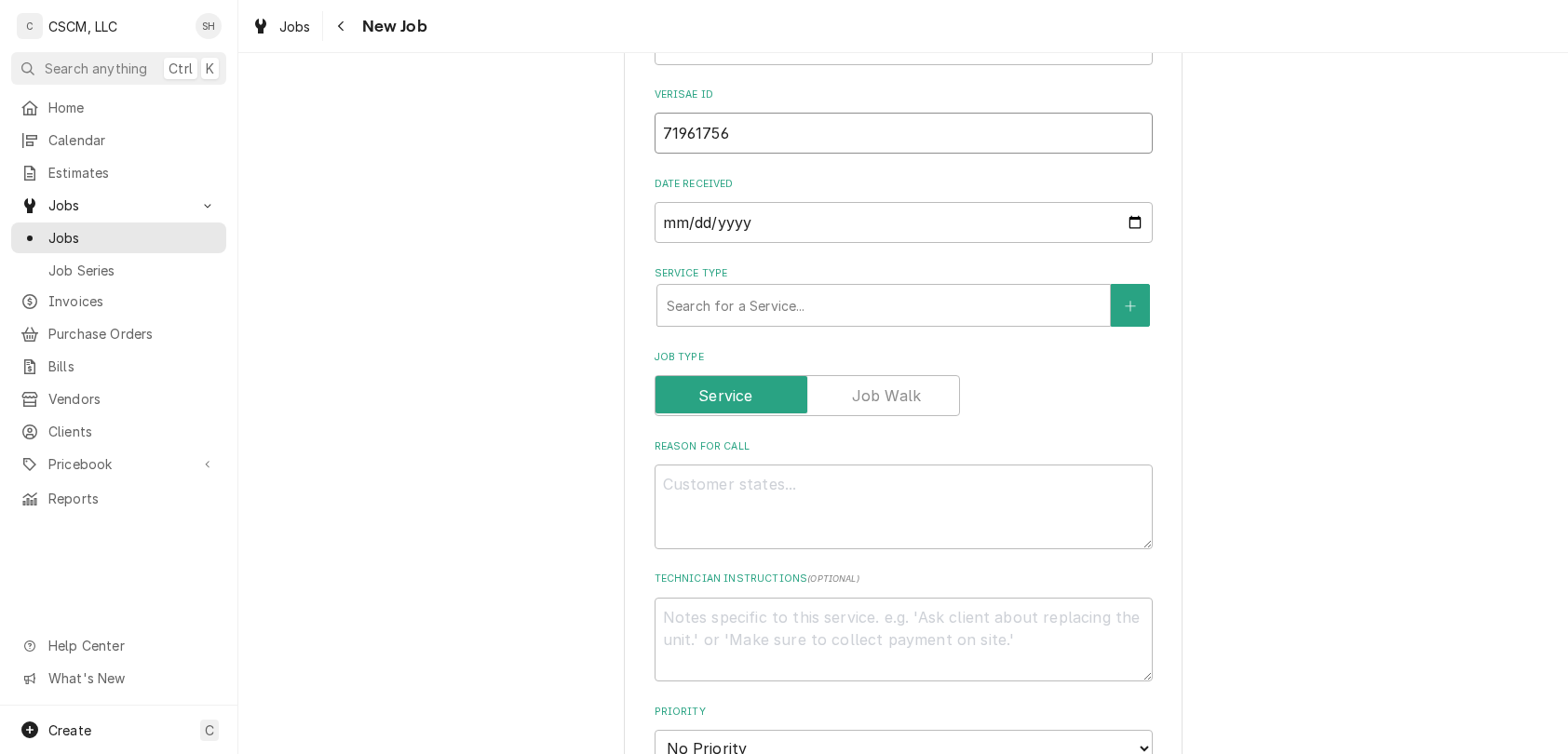
scroll to position [575, 0]
type input "71961756"
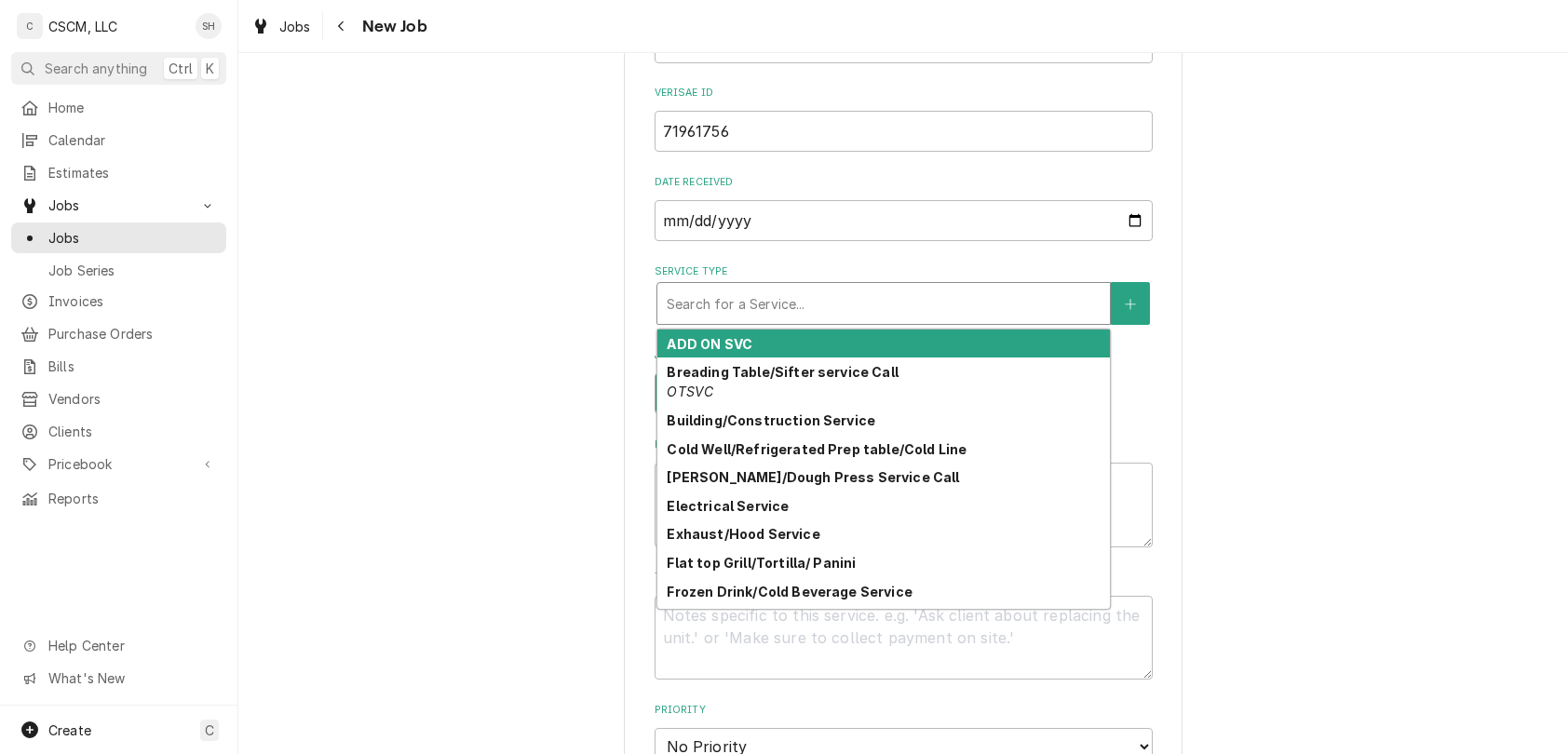
click at [821, 290] on div "Service Type" at bounding box center [883, 303] width 434 height 33
type textarea "x"
type input "b"
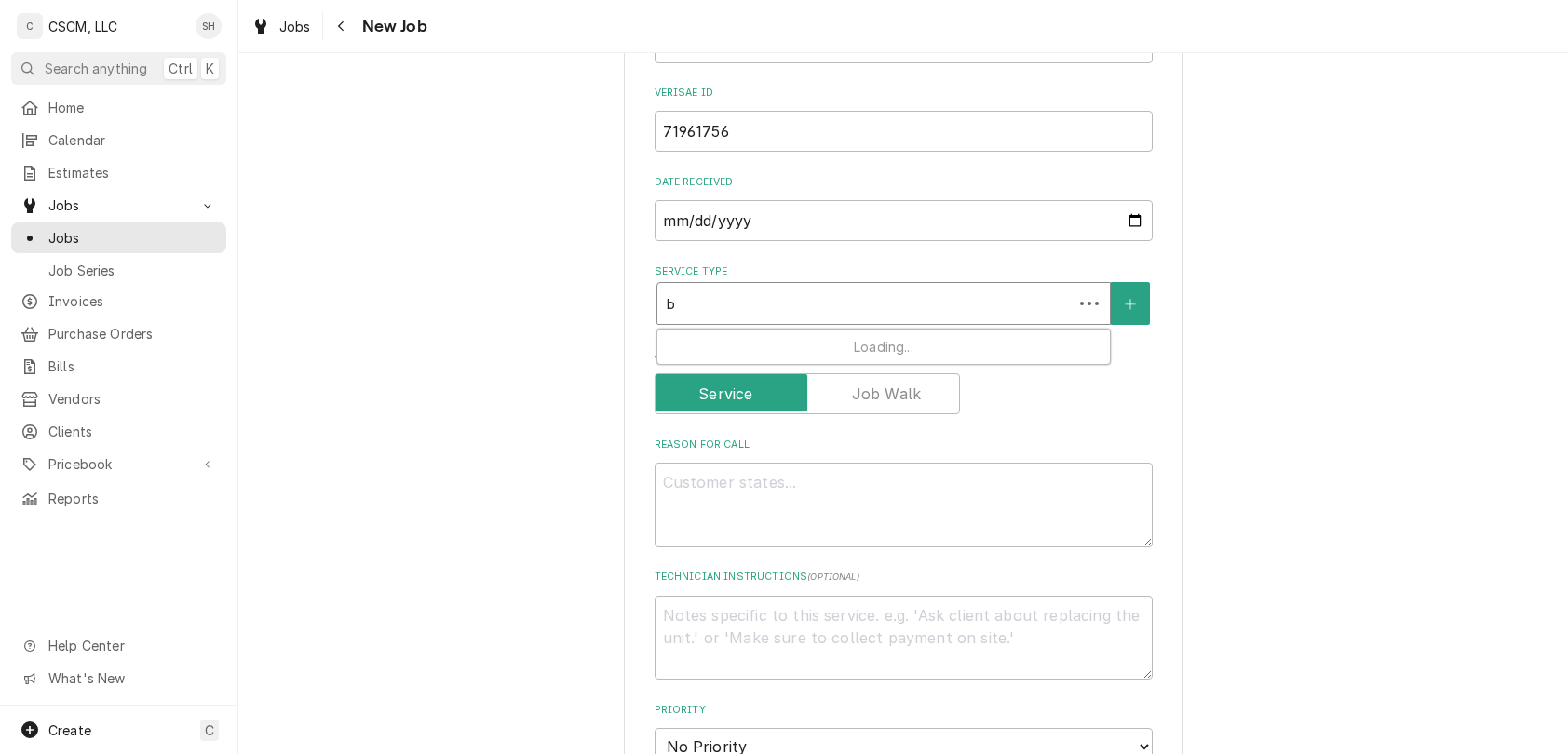
type textarea "x"
type input "bu"
type textarea "x"
type input "bui"
type textarea "x"
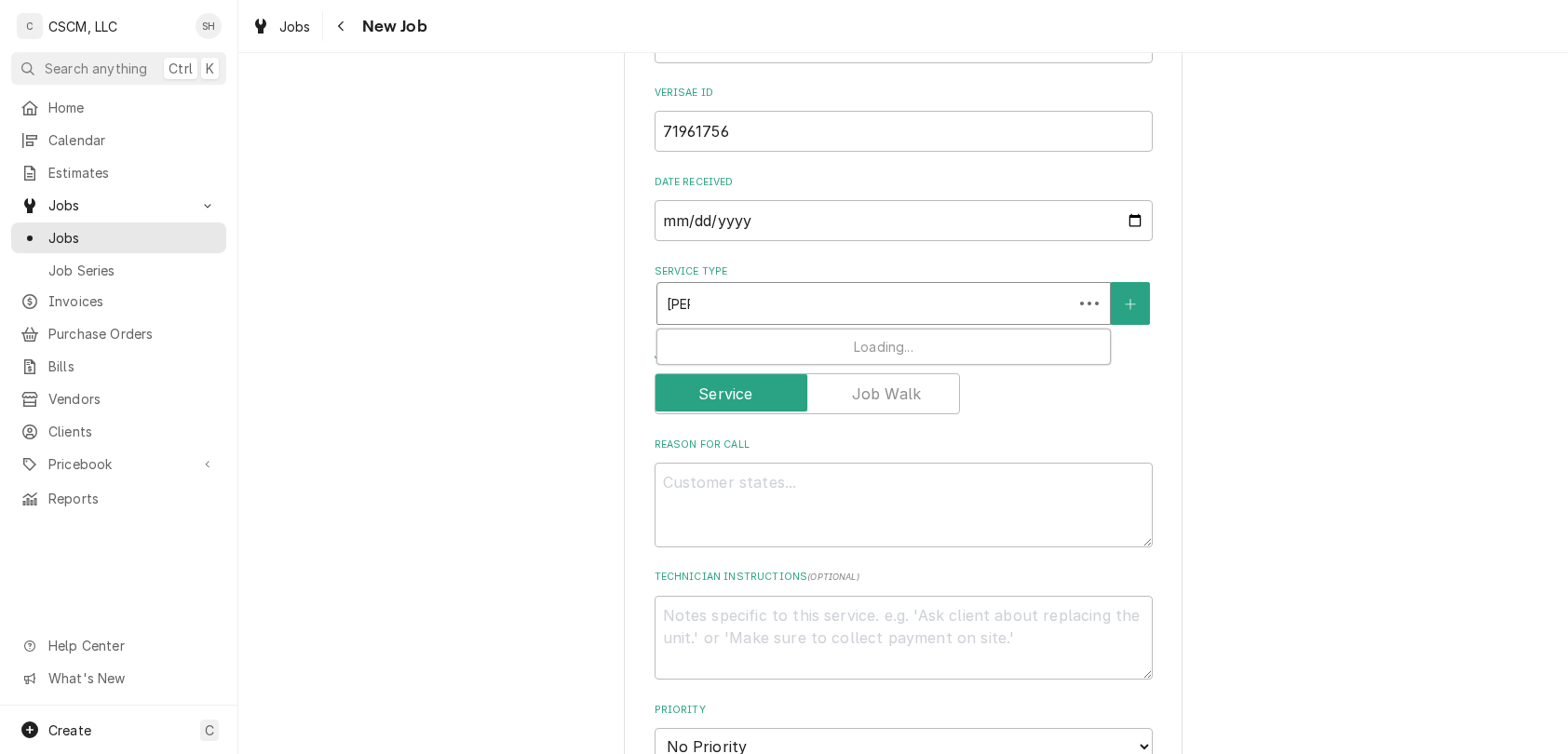
type input "buil"
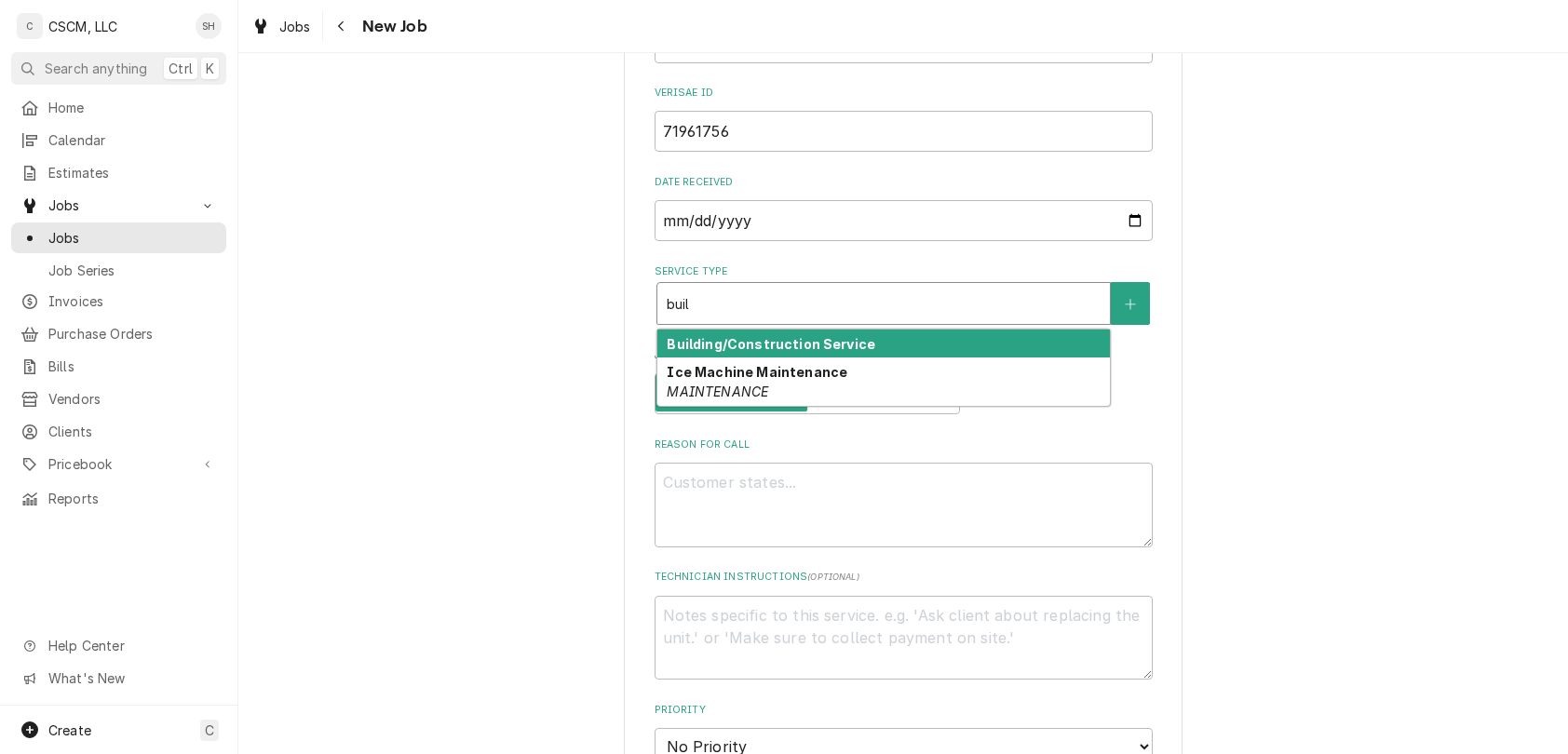
click at [929, 350] on div "Building/Construction Service" at bounding box center [884, 344] width 453 height 29
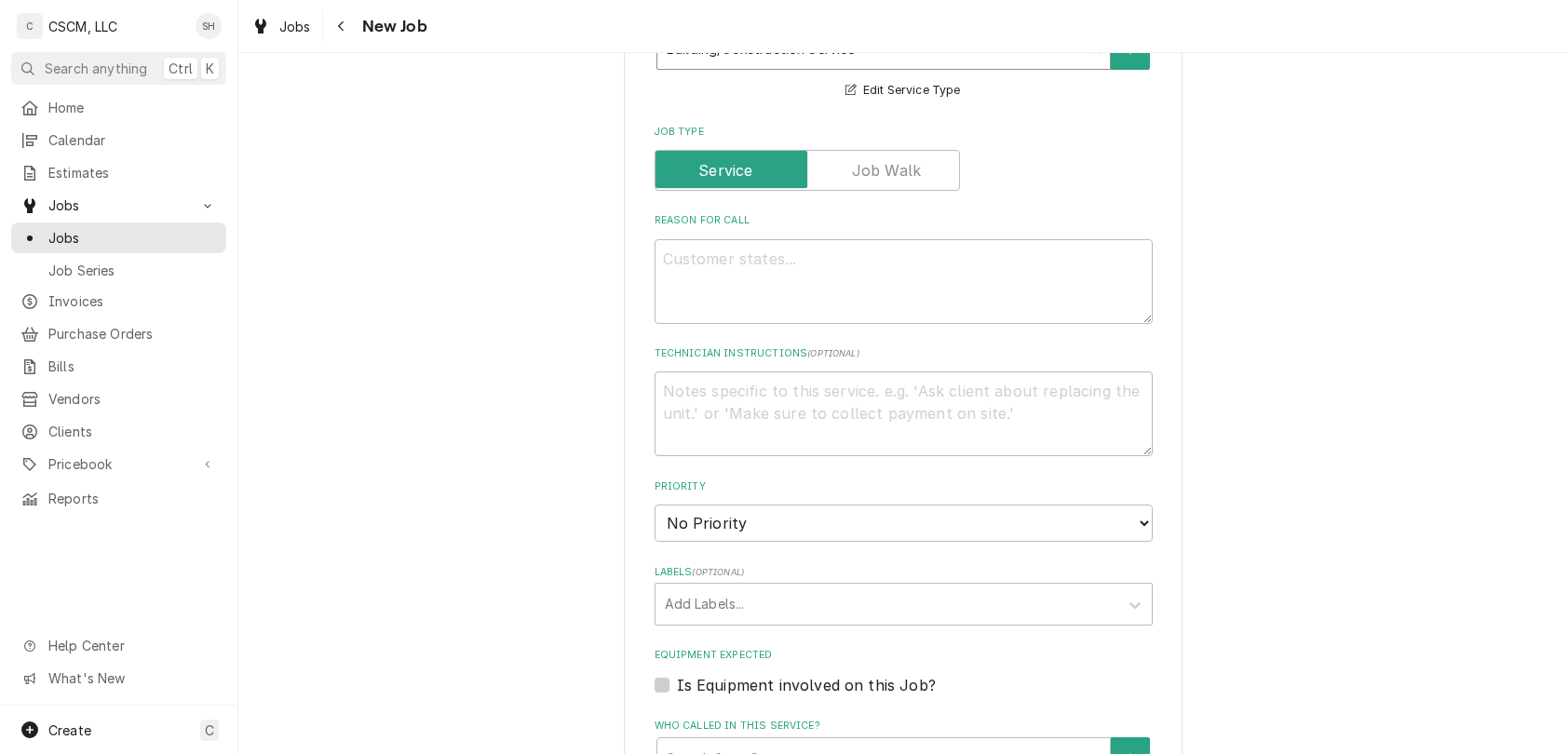
scroll to position [864, 0]
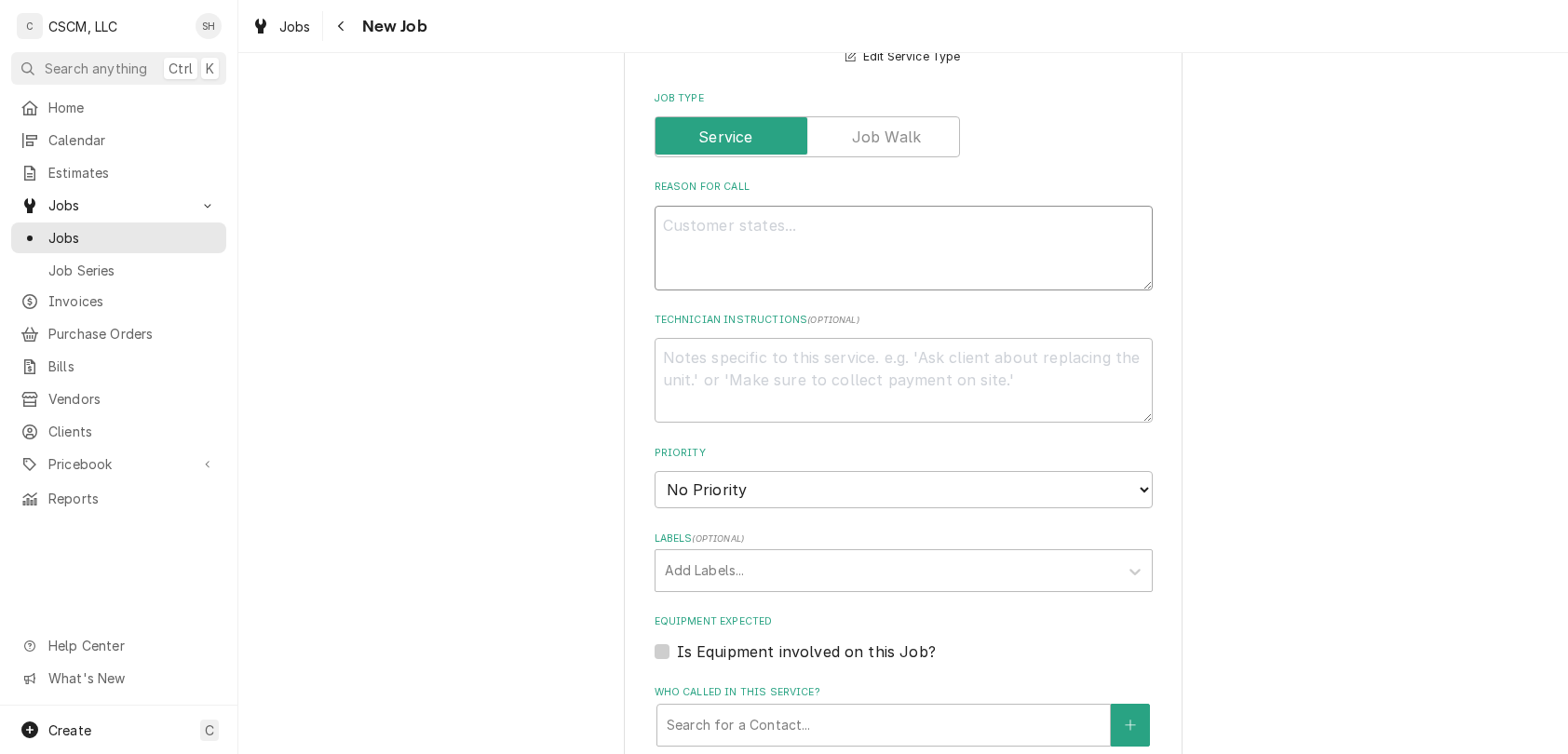
click at [885, 266] on textarea "Reason For Call" at bounding box center [904, 248] width 498 height 85
type textarea "x"
type textarea "P"
type textarea "x"
type textarea "PO"
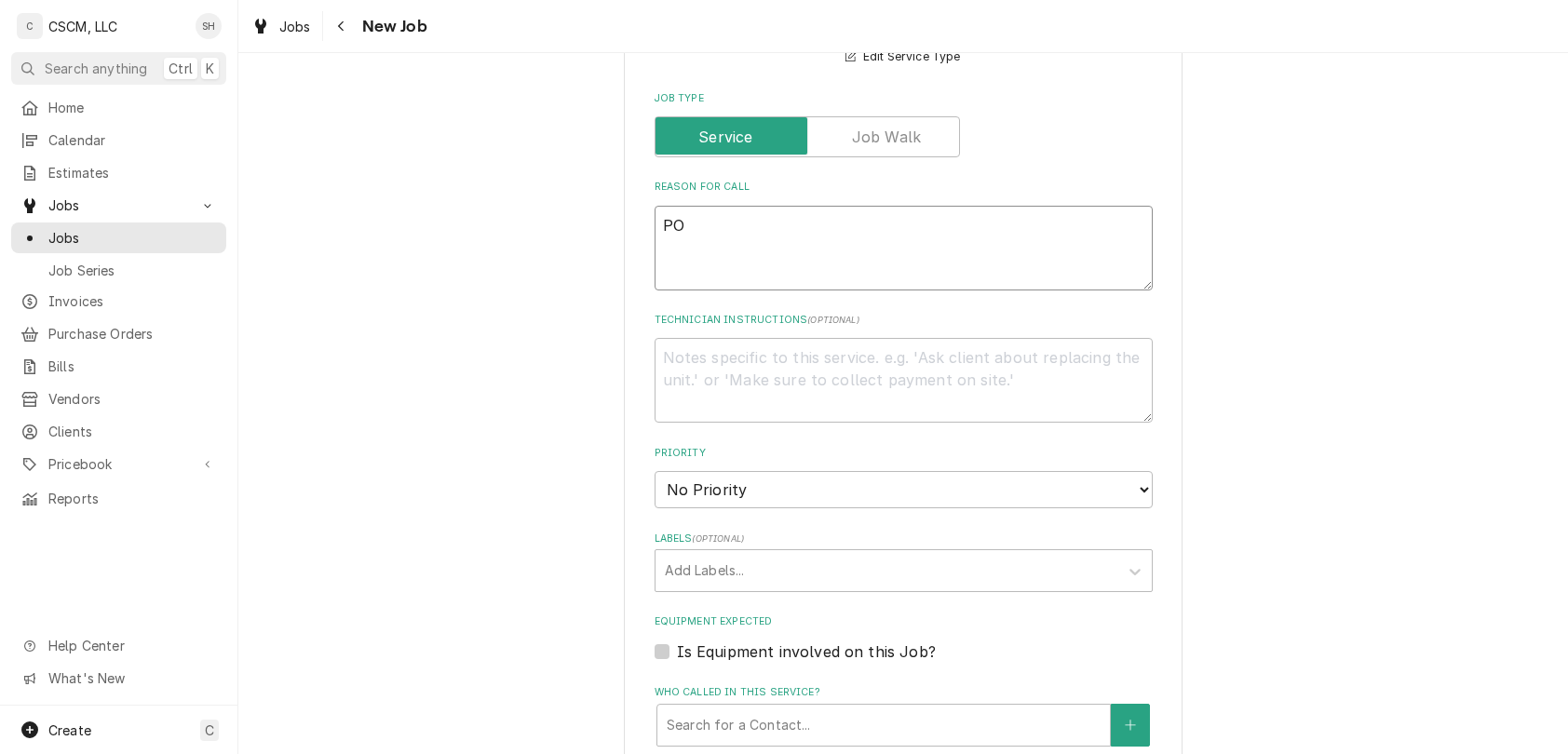
type textarea "x"
type textarea "PO"
paste textarea "71961756"
type textarea "x"
type textarea "PO 71961756"
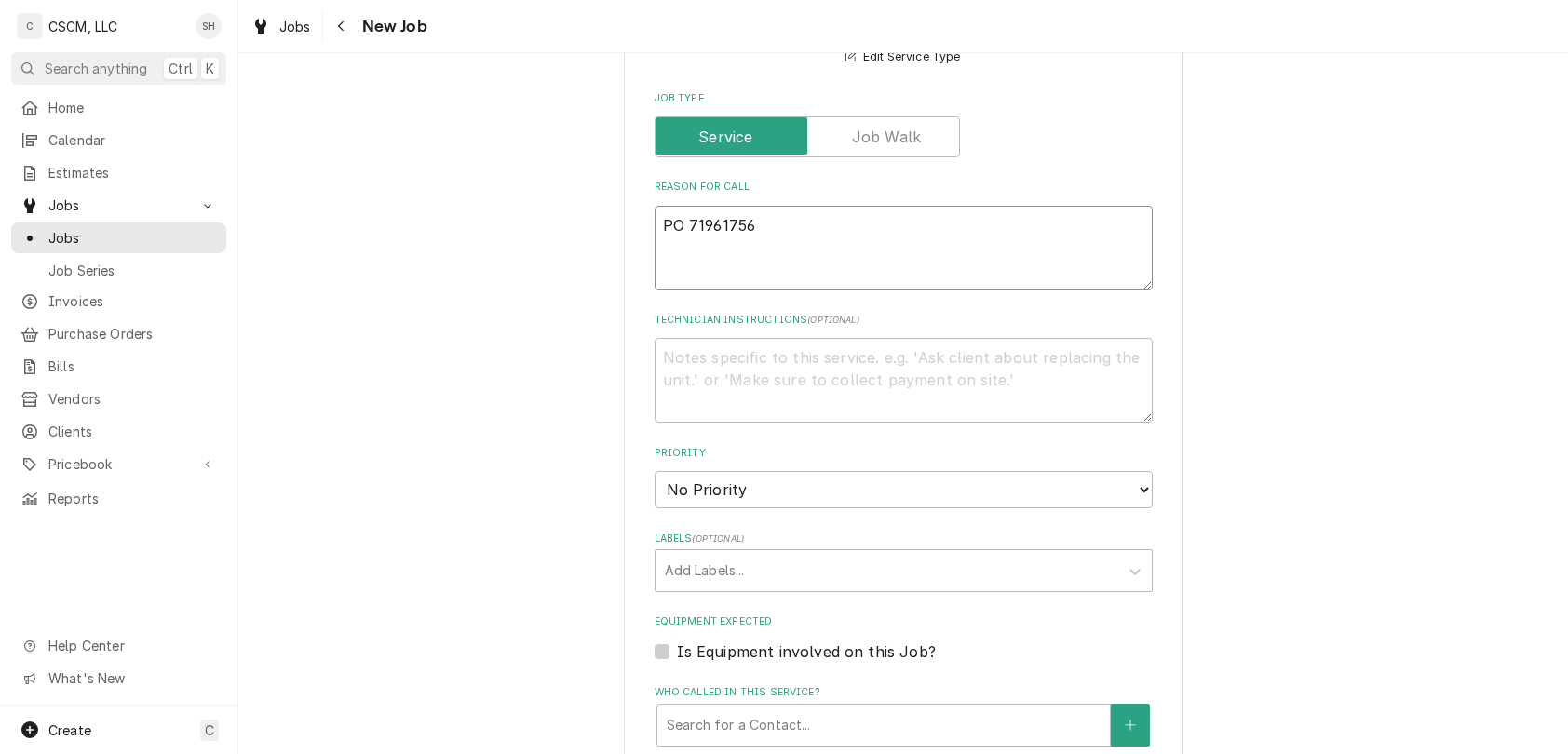
type textarea "x"
type textarea "NPO 71961756"
type textarea "x"
type textarea "NTEPO 71961756"
type textarea "x"
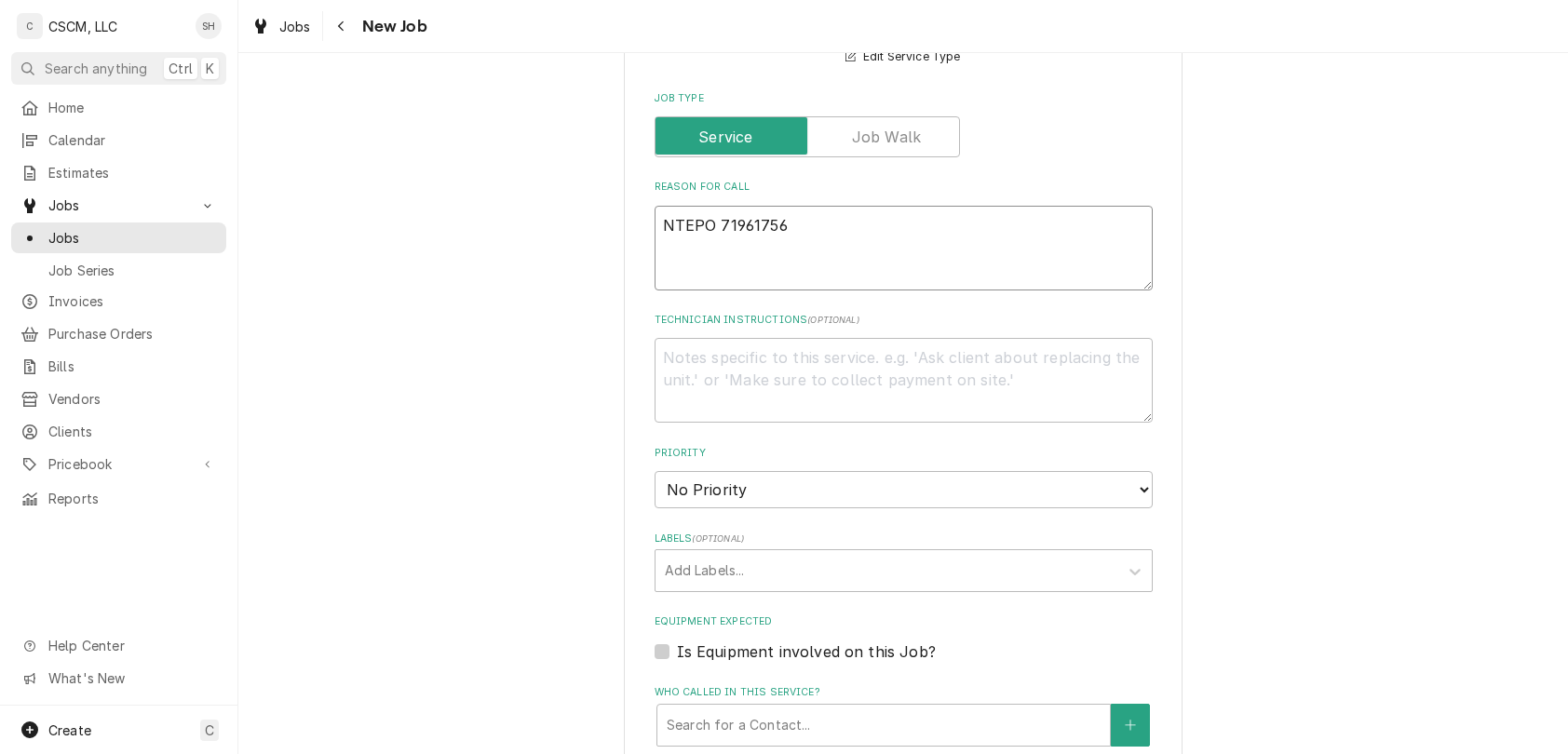
type textarea "NTE:PO 71961756"
type textarea "x"
type textarea "NTE: PO 71961756"
type textarea "x"
type textarea "NTE: 5PO 71961756"
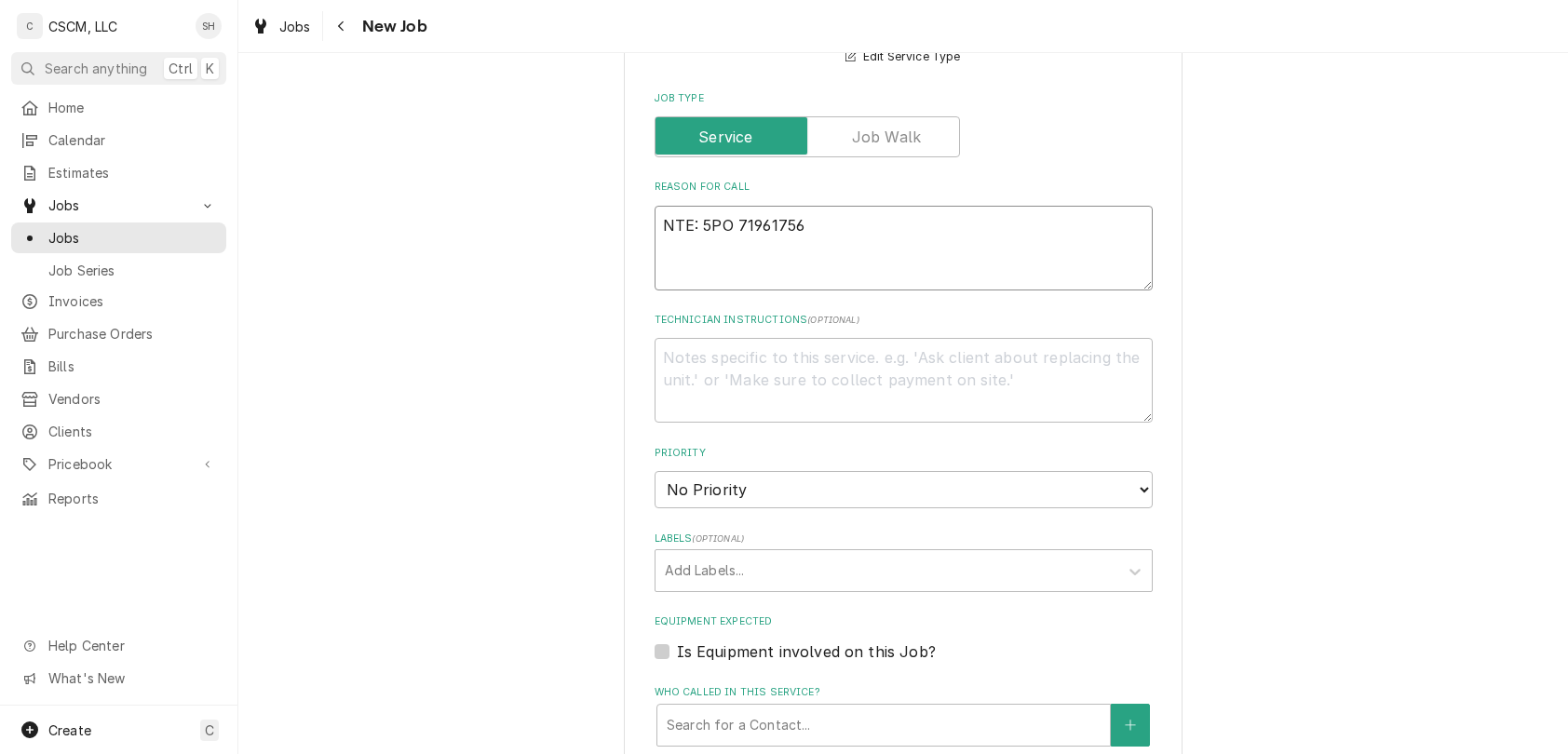
type textarea "x"
type textarea "NTE: 50PO 71961756"
type textarea "x"
type textarea "NTE: 500PO 71961756"
type textarea "x"
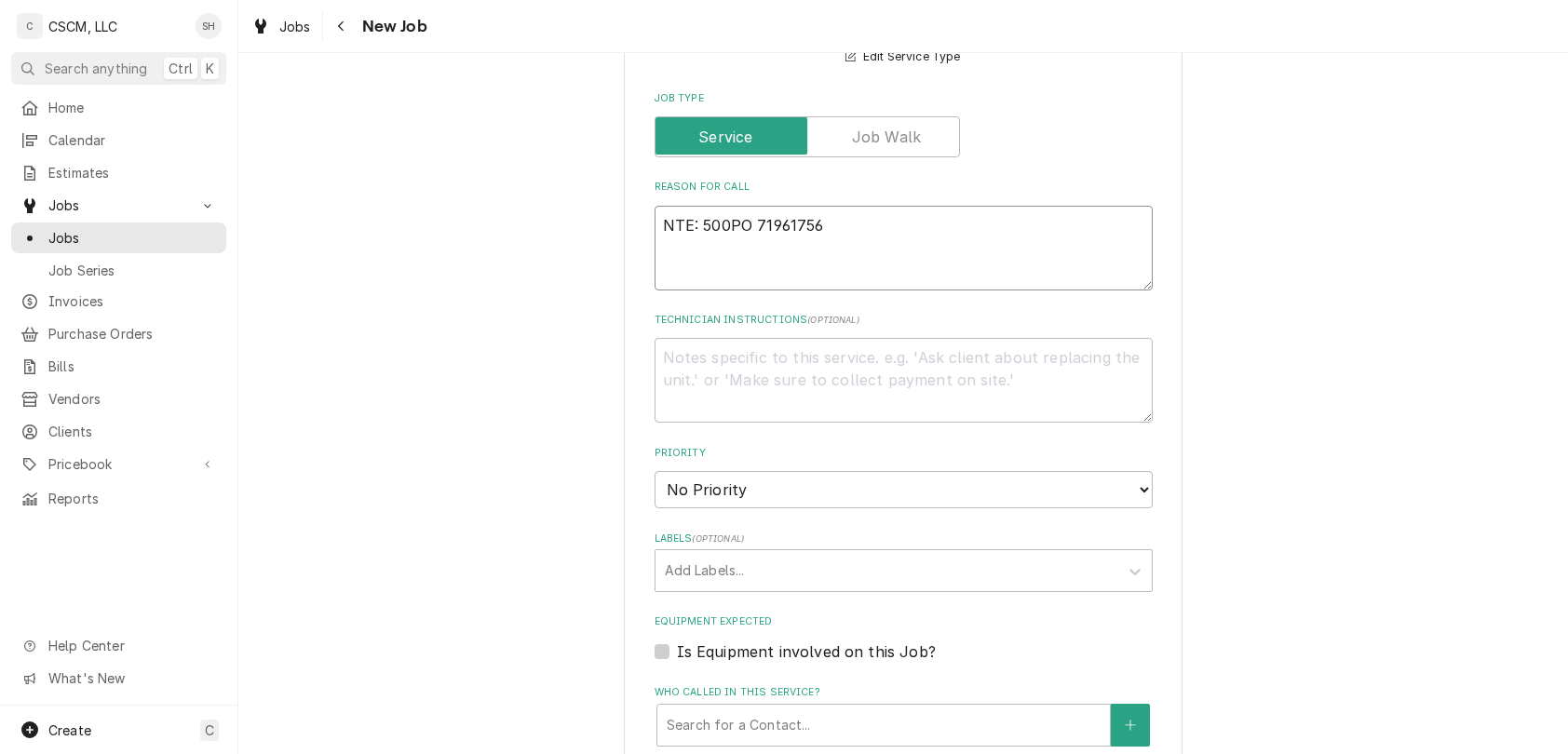
type textarea "NTE: 500 PO 71961756"
type textarea "x"
type textarea "NTE: $500 PO 71961756"
type textarea "x"
type textarea "NTE: $500 PO 71961756"
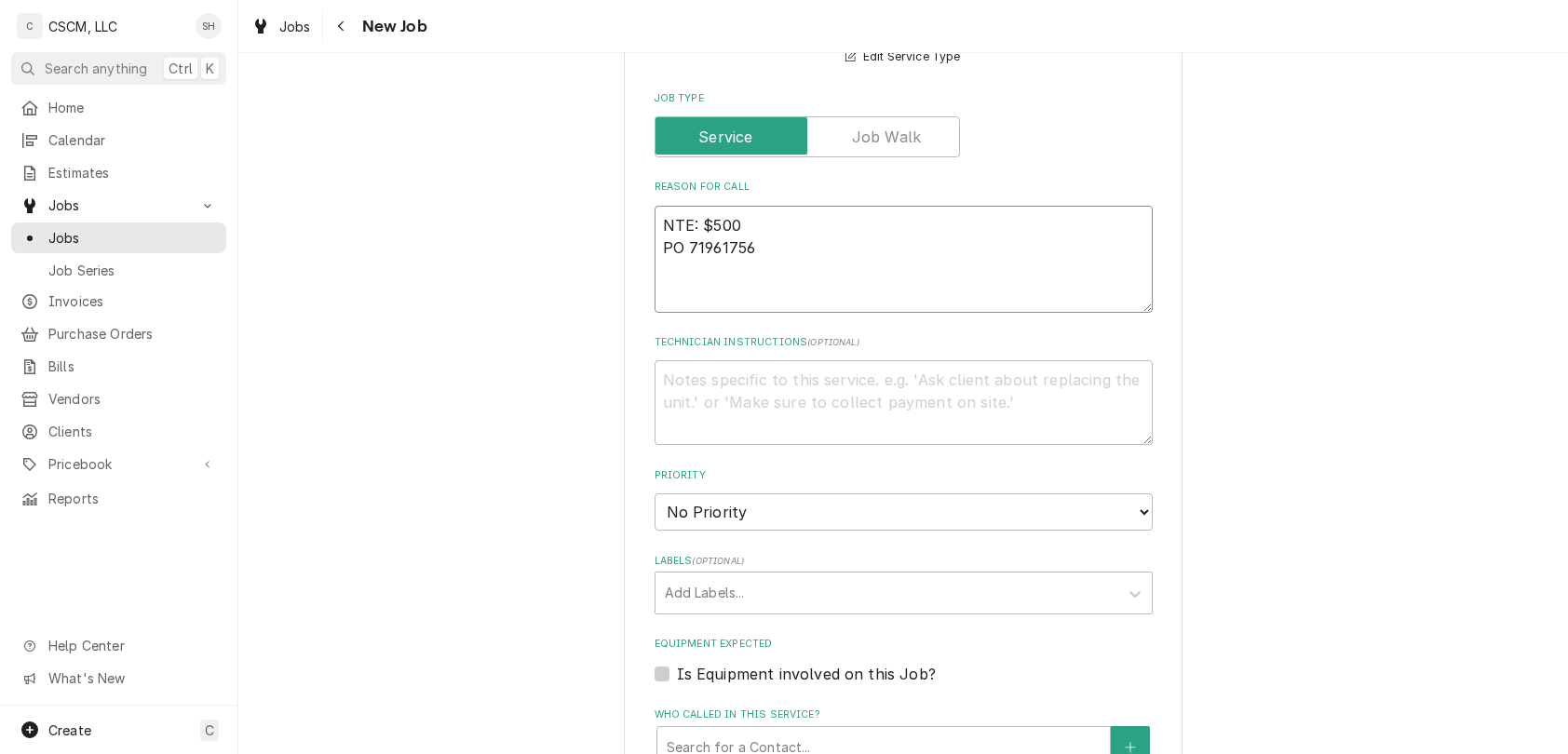
type textarea "x"
type textarea "NTE: $500 PO 71961756"
type textarea "x"
type textarea "NTE: $500 PO # 71961756"
type textarea "x"
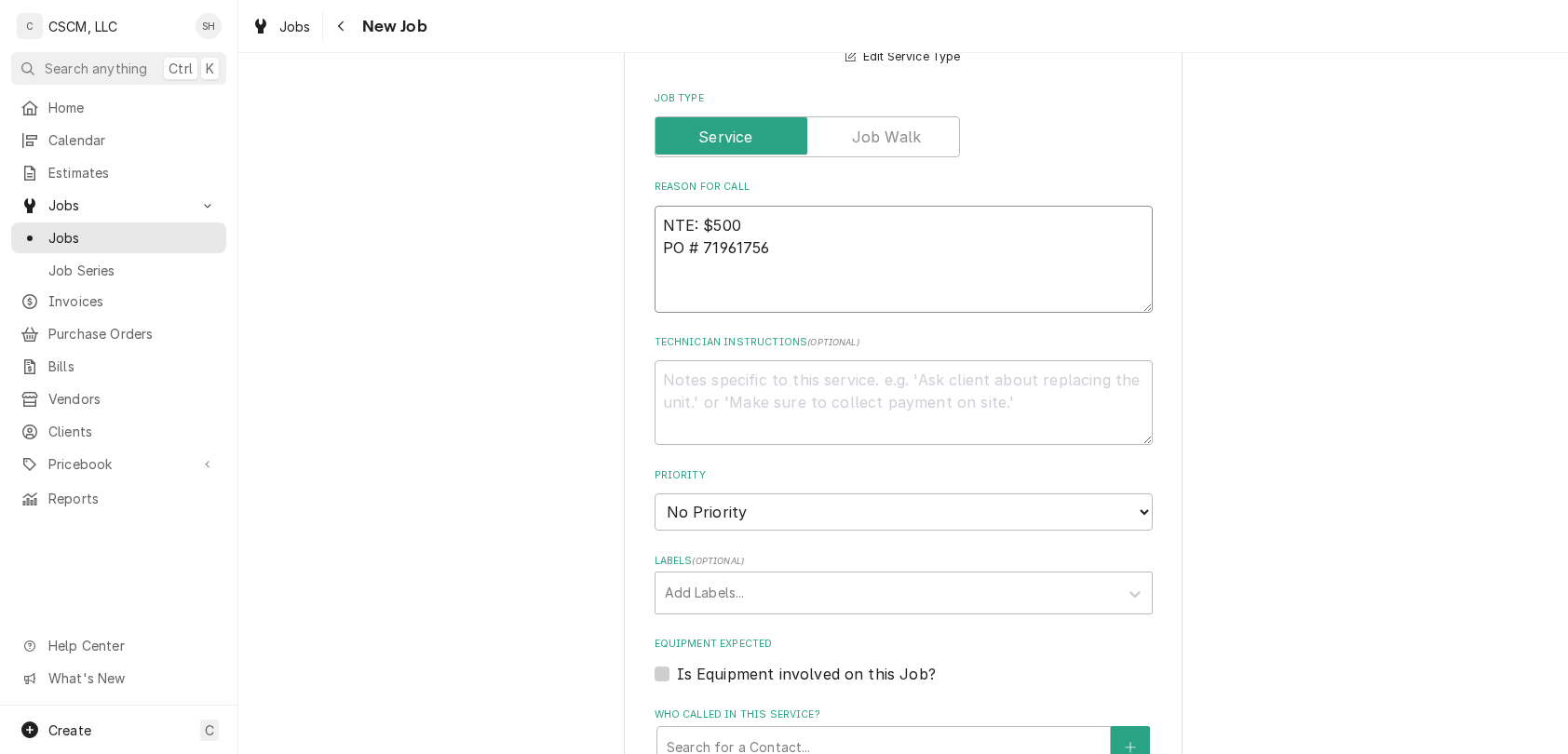
type textarea "NTE: $500 PO # 71961756"
click at [672, 223] on textarea "NTE: $500 PO # 71961756" at bounding box center [904, 259] width 498 height 107
paste textarea "push bar broken off Will this impact the security of the site? (Door Locks): No…"
type textarea "x"
type textarea "push bar broken off Will this impact the security of the site? (Door Locks): No…"
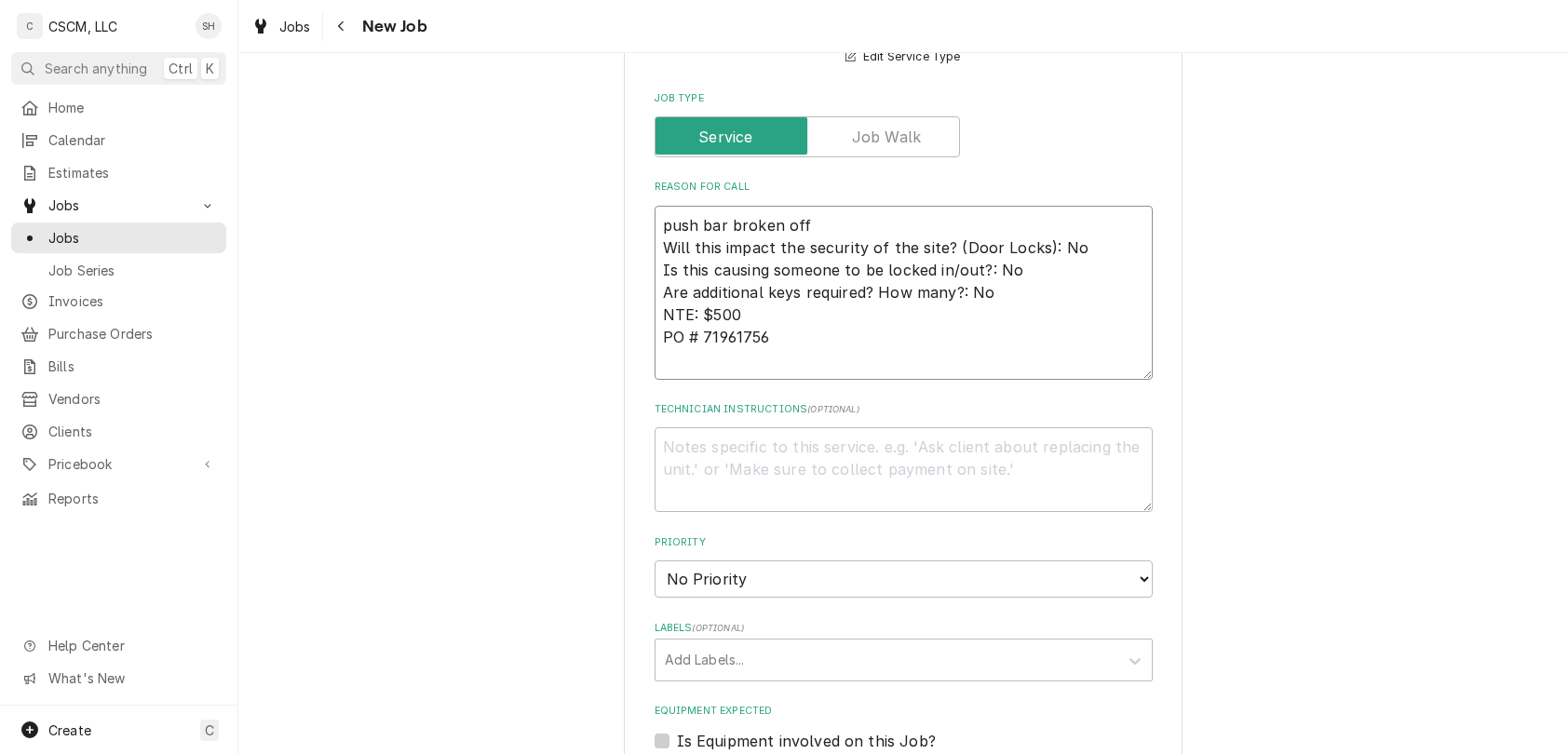
click at [795, 225] on textarea "push bar broken off Will this impact the security of the site? (Door Locks): No…" at bounding box center [904, 293] width 498 height 174
type textarea "x"
type textarea "push bar broken off Will this impact the security of the site? (Door Locks): No…"
type textarea "x"
type textarea "push bar broken off TH Will this impact the security of the site? (Door Locks):…"
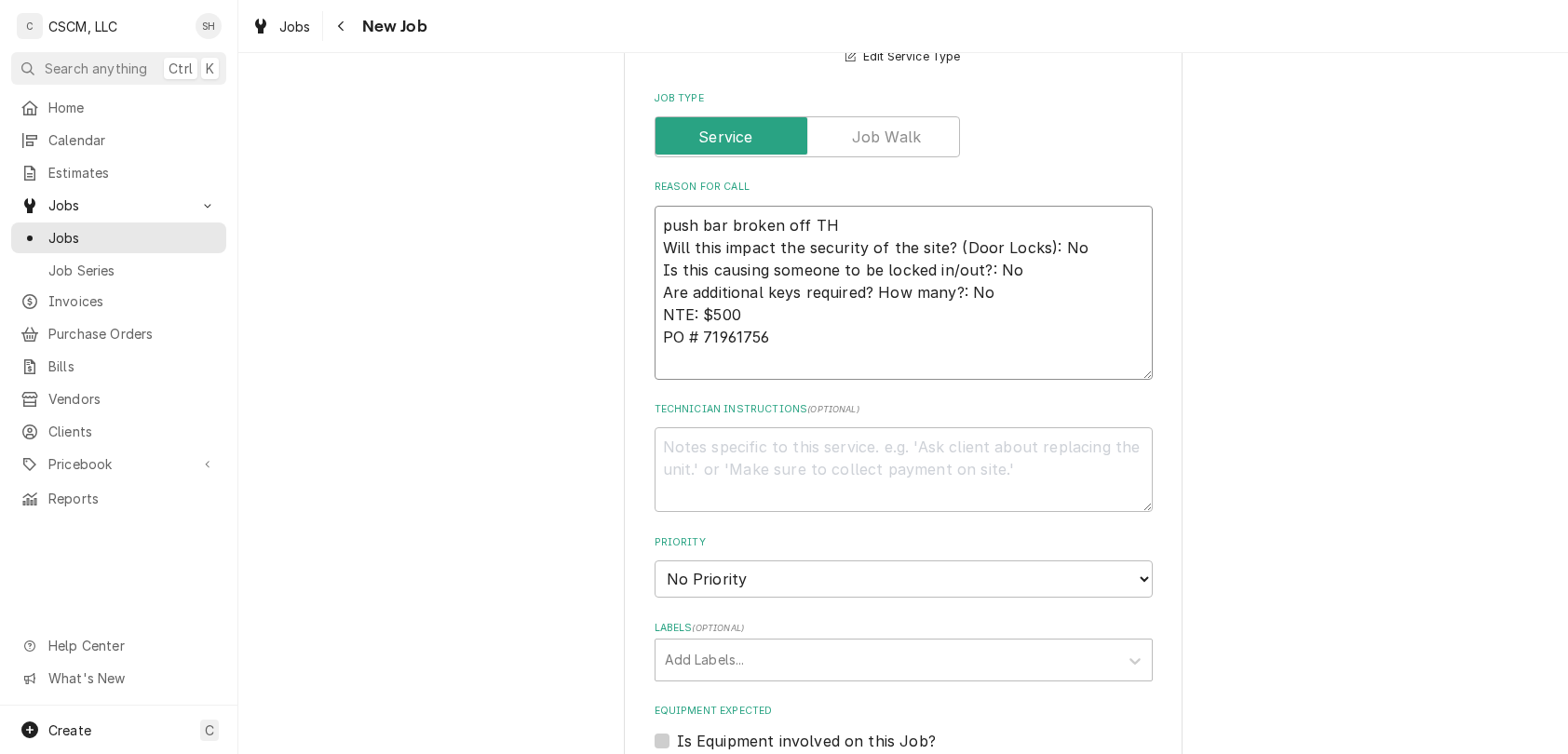
type textarea "x"
type textarea "push bar broken off THE Will this impact the security of the site? (Door Locks)…"
type textarea "x"
type textarea "push bar broken off THE E Will this impact the security of the site? (Door Lock…"
type textarea "x"
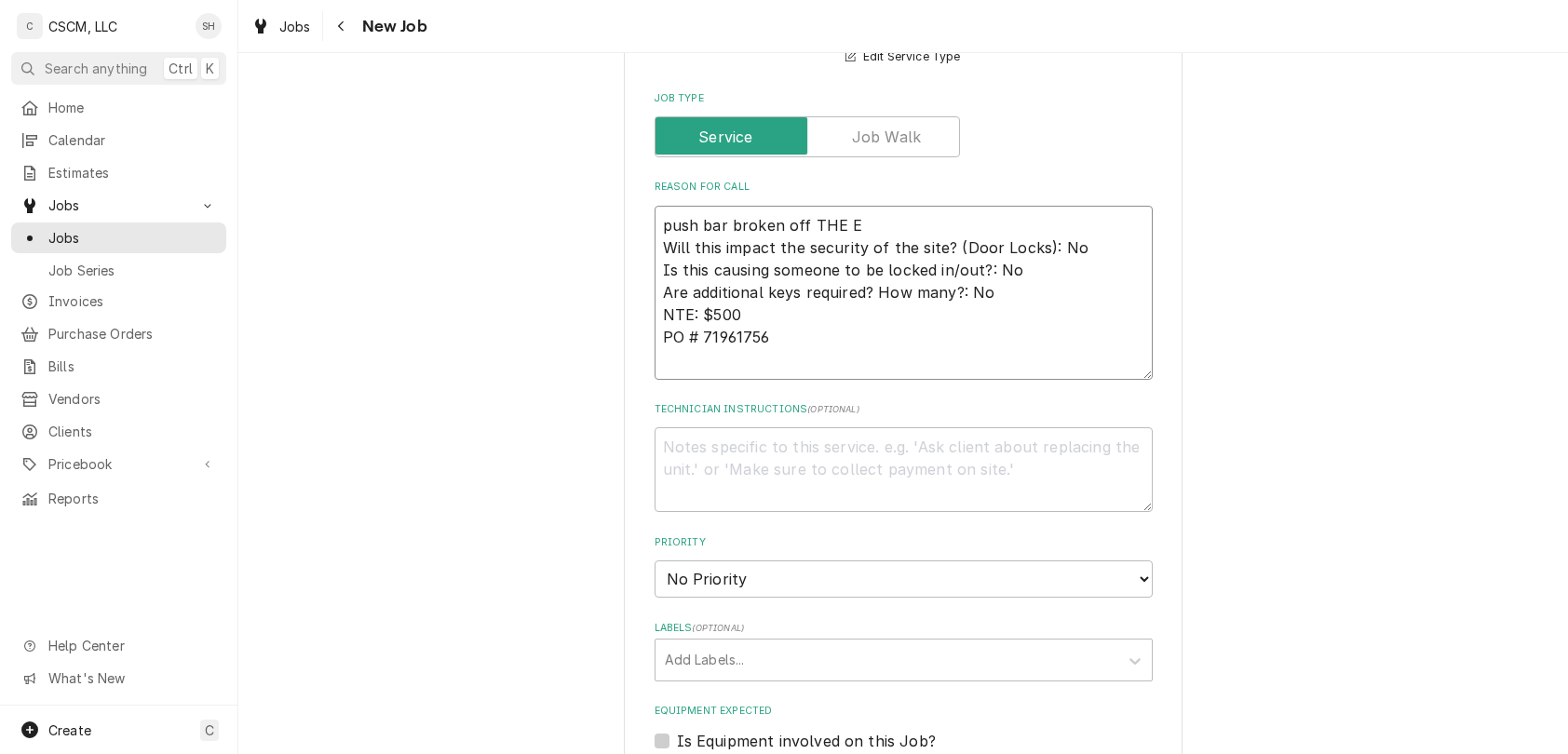
type textarea "push bar broken off THE EX Will this impact the security of the site? (Door Loc…"
type textarea "x"
type textarea "push bar broken off THE EXT Will this impact the security of the site? (Door Lo…"
type textarea "x"
type textarea "push bar broken off THE EXTE Will this impact the security of the site? (Door L…"
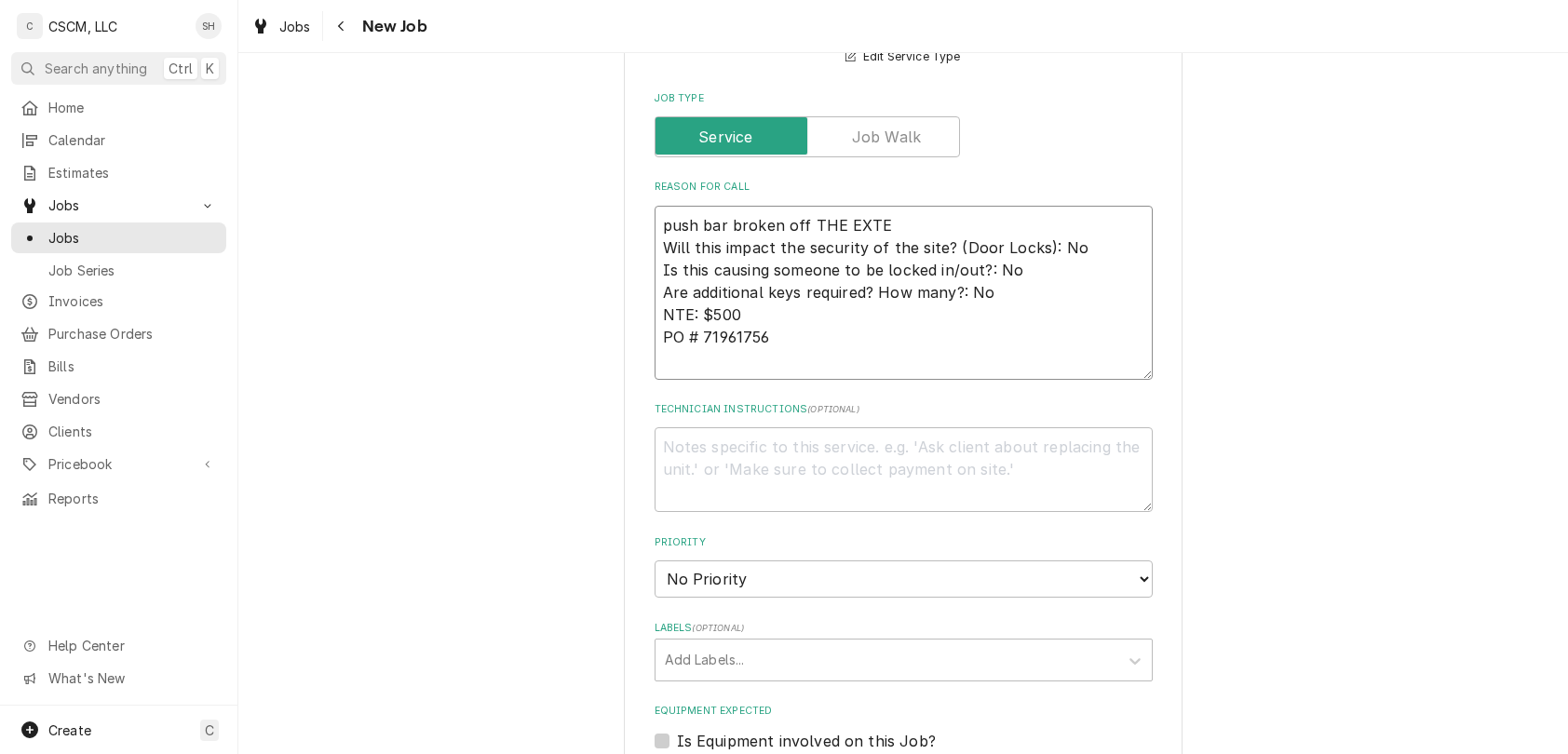
type textarea "x"
type textarea "push bar broken off THE EXTER Will this impact the security of the site? (Door …"
type textarea "x"
type textarea "push bar broken off THE EXTERI Will this impact the security of the site? (Door…"
type textarea "x"
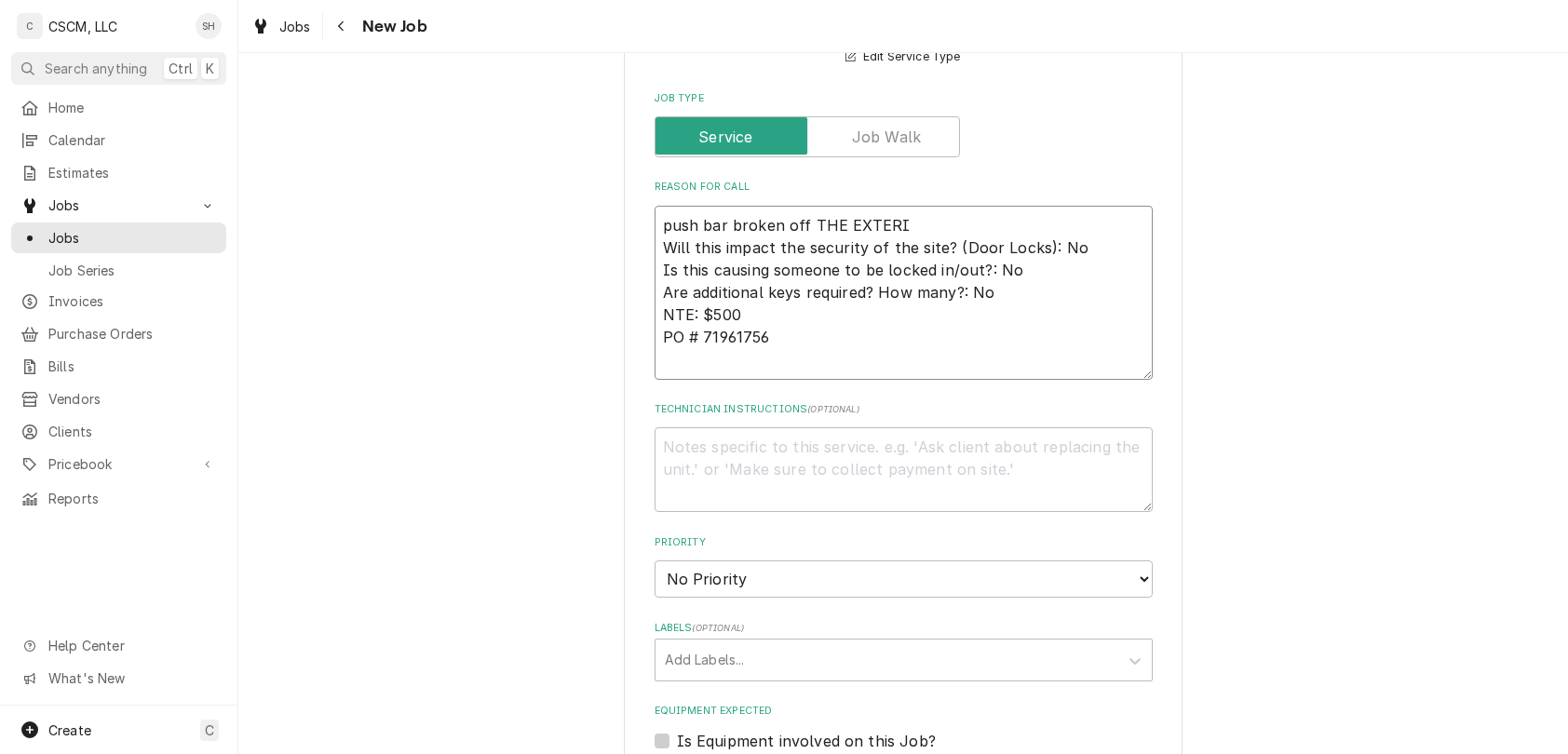
type textarea "push bar broken off THE EXTERIO Will this impact the security of the site? (Doo…"
type textarea "x"
type textarea "push bar broken off THE EXTERIOR Will this impact the security of the site? (Do…"
type textarea "x"
type textarea "push bar broken off THE EXTERIOR Will this impact the security of the site? (Do…"
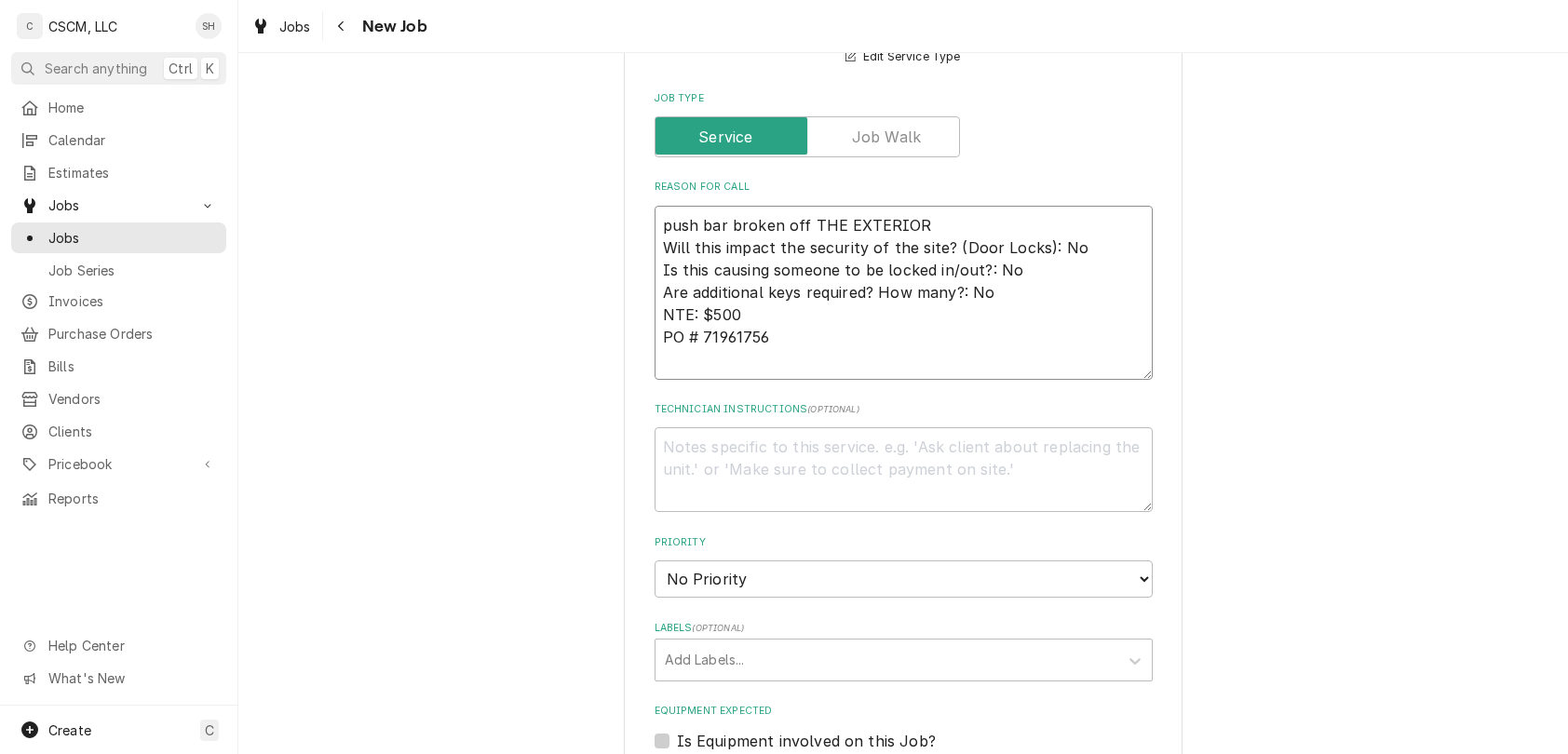
type textarea "x"
type textarea "push bar broken off THE EXTERIO Will this impact the security of the site? (Doo…"
type textarea "x"
type textarea "push bar broken off THE EXTERI Will this impact the security of the site? (Door…"
type textarea "x"
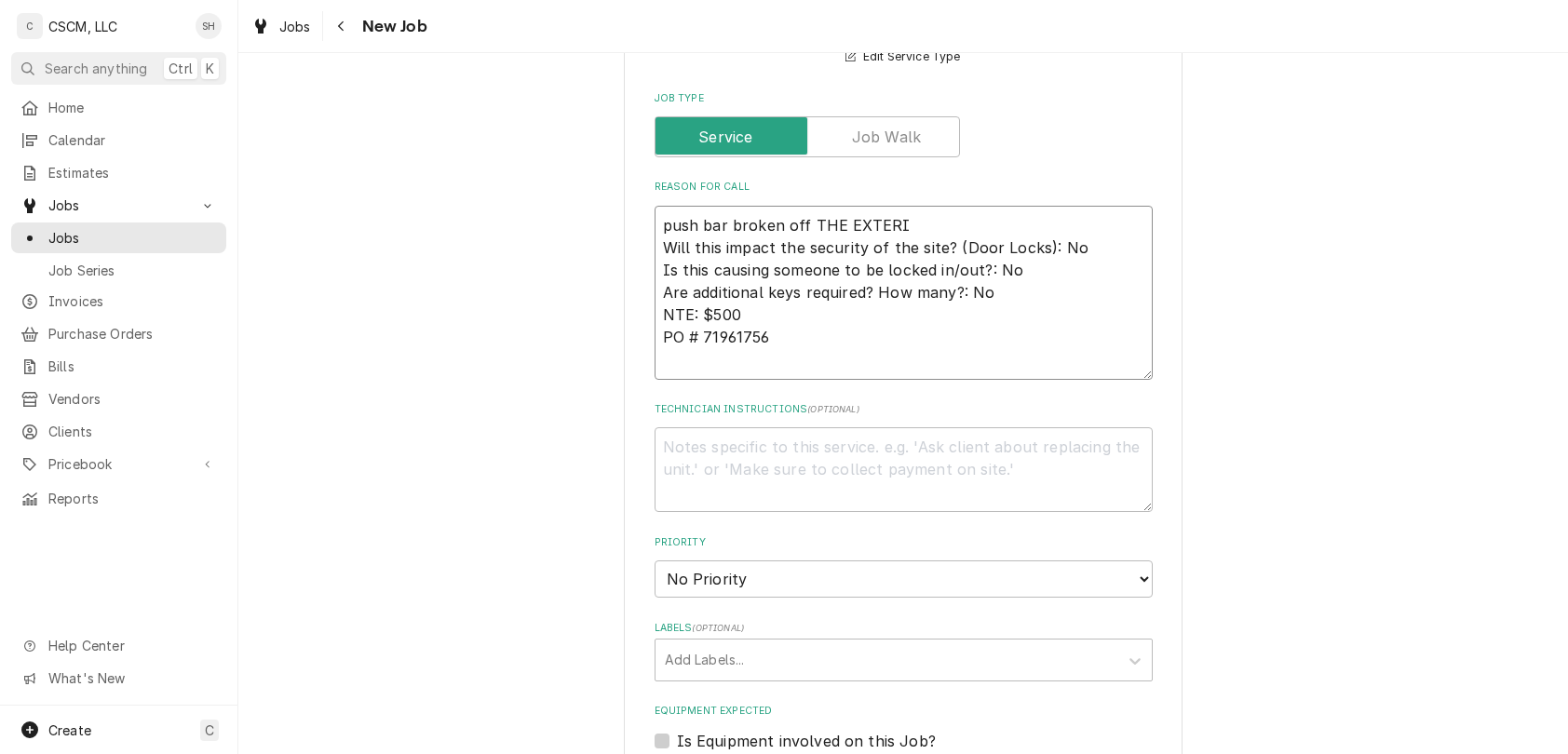
type textarea "push bar broken off THE EXTER Will this impact the security of the site? (Door …"
type textarea "x"
type textarea "push bar broken off THE EXTE Will this impact the security of the site? (Door L…"
type textarea "x"
type textarea "push bar broken off THE EXT Will this impact the security of the site? (Door Lo…"
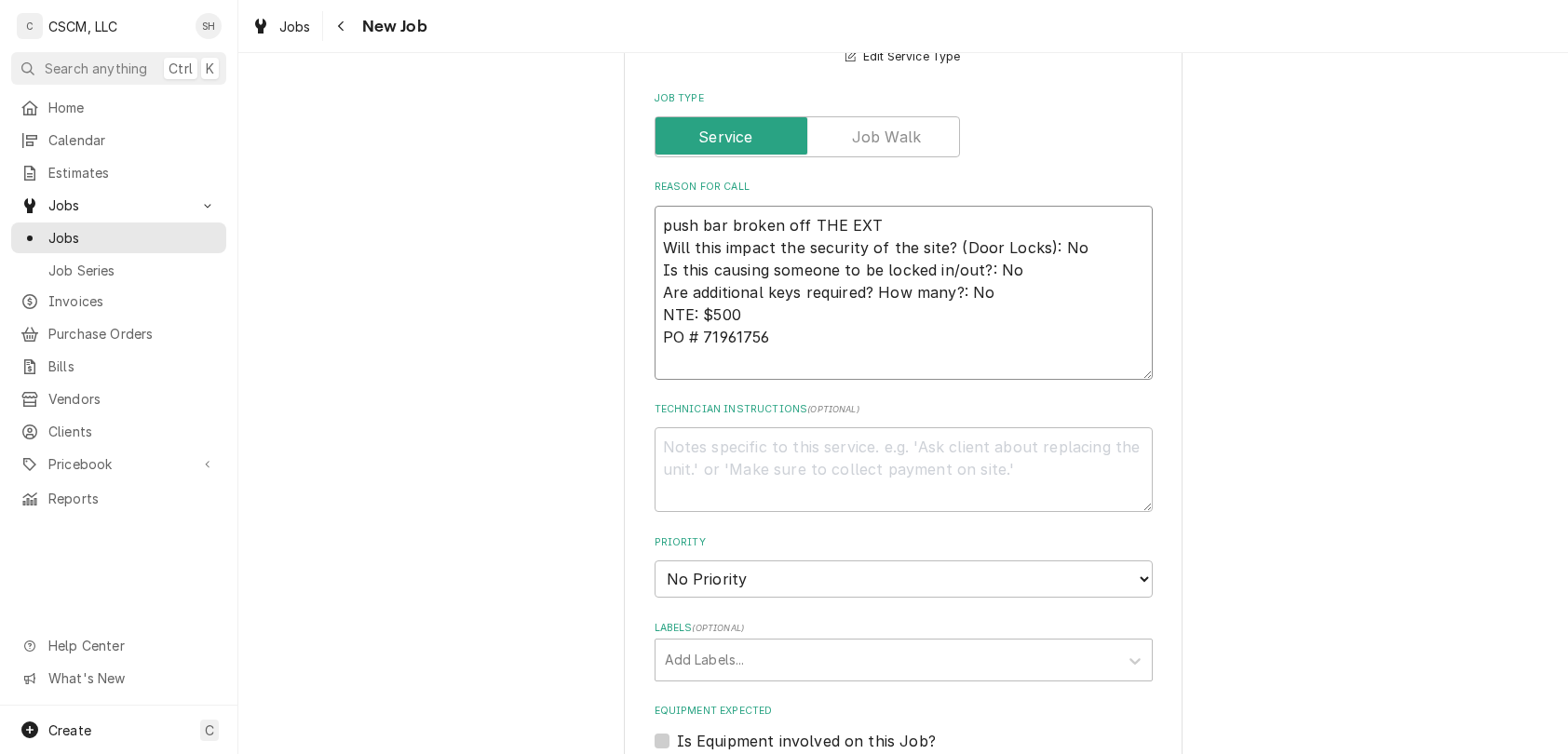
type textarea "x"
type textarea "push bar broken off THE EX Will this impact the security of the site? (Door Loc…"
type textarea "x"
type textarea "push bar broken off THE E Will this impact the security of the site? (Door Lock…"
type textarea "x"
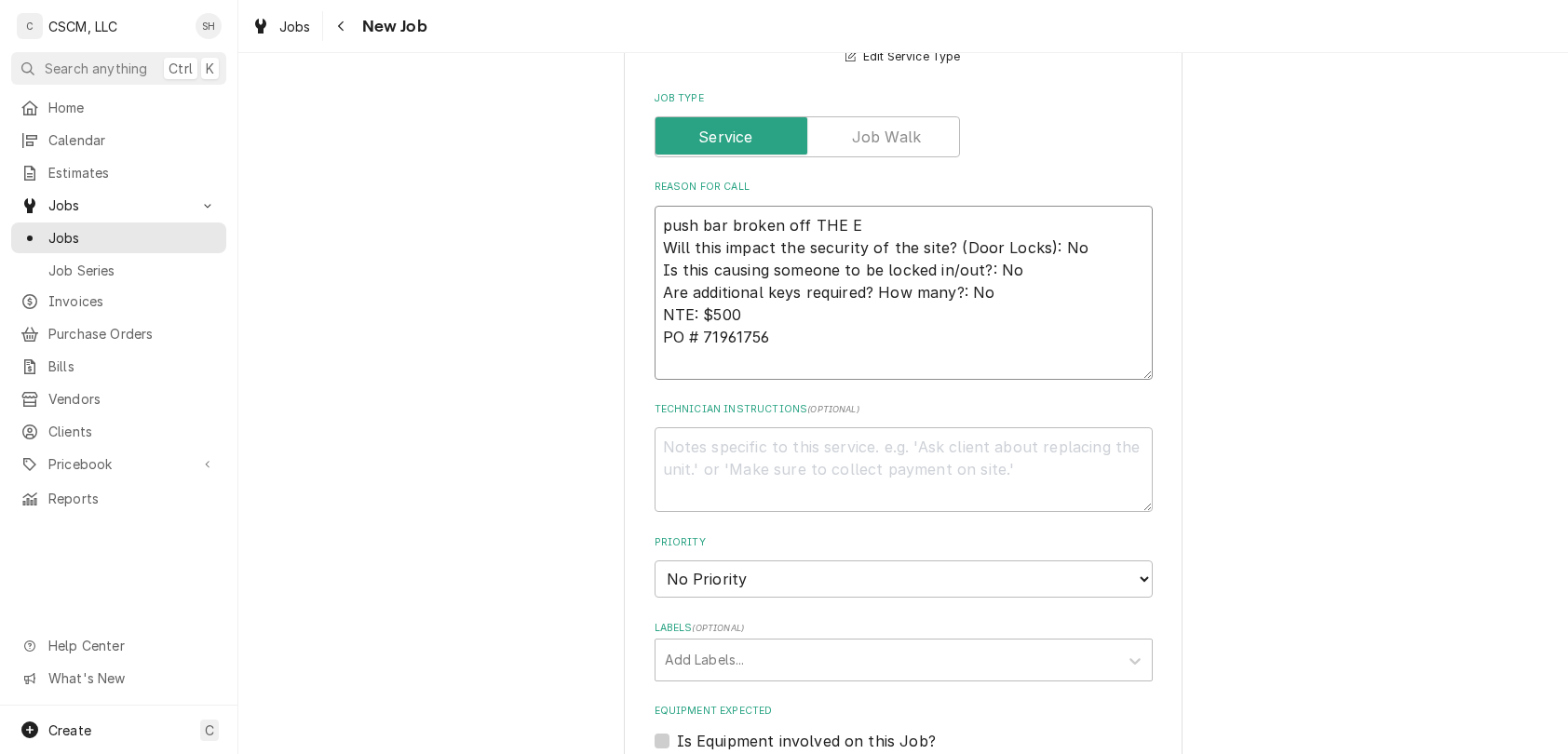
type textarea "push bar broken off THE Will this impact the security of the site? (Door Locks)…"
type textarea "x"
type textarea "push bar broken off THE Will this impact the security of the site? (Door Locks)…"
type textarea "x"
type textarea "push bar broken off TH Will this impact the security of the site? (Door Locks):…"
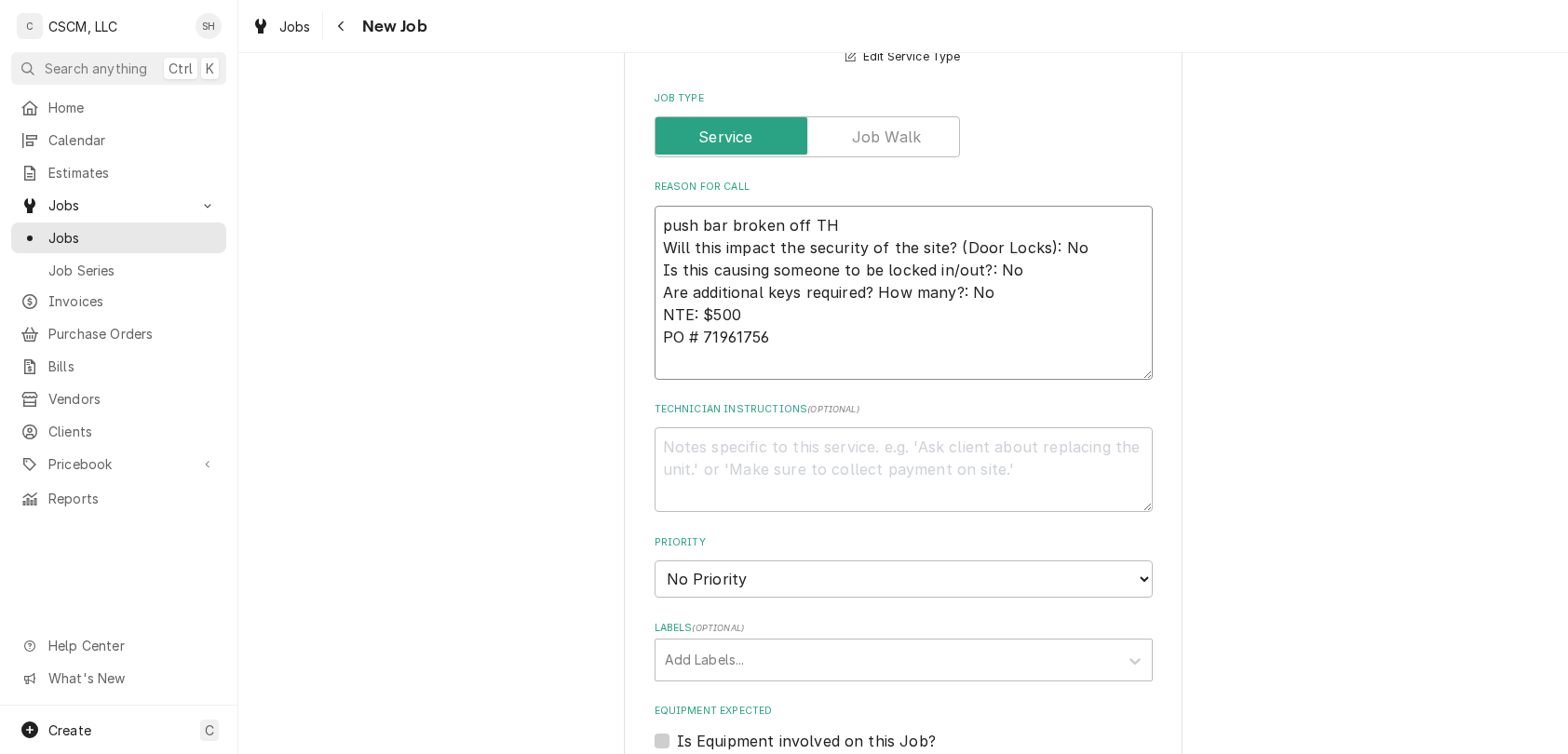
type textarea "x"
type textarea "push bar broken off T Will this impact the security of the site? (Door Locks): …"
type textarea "x"
type textarea "push bar broken off Will this impact the security of the site? (Door Locks): No…"
type textarea "x"
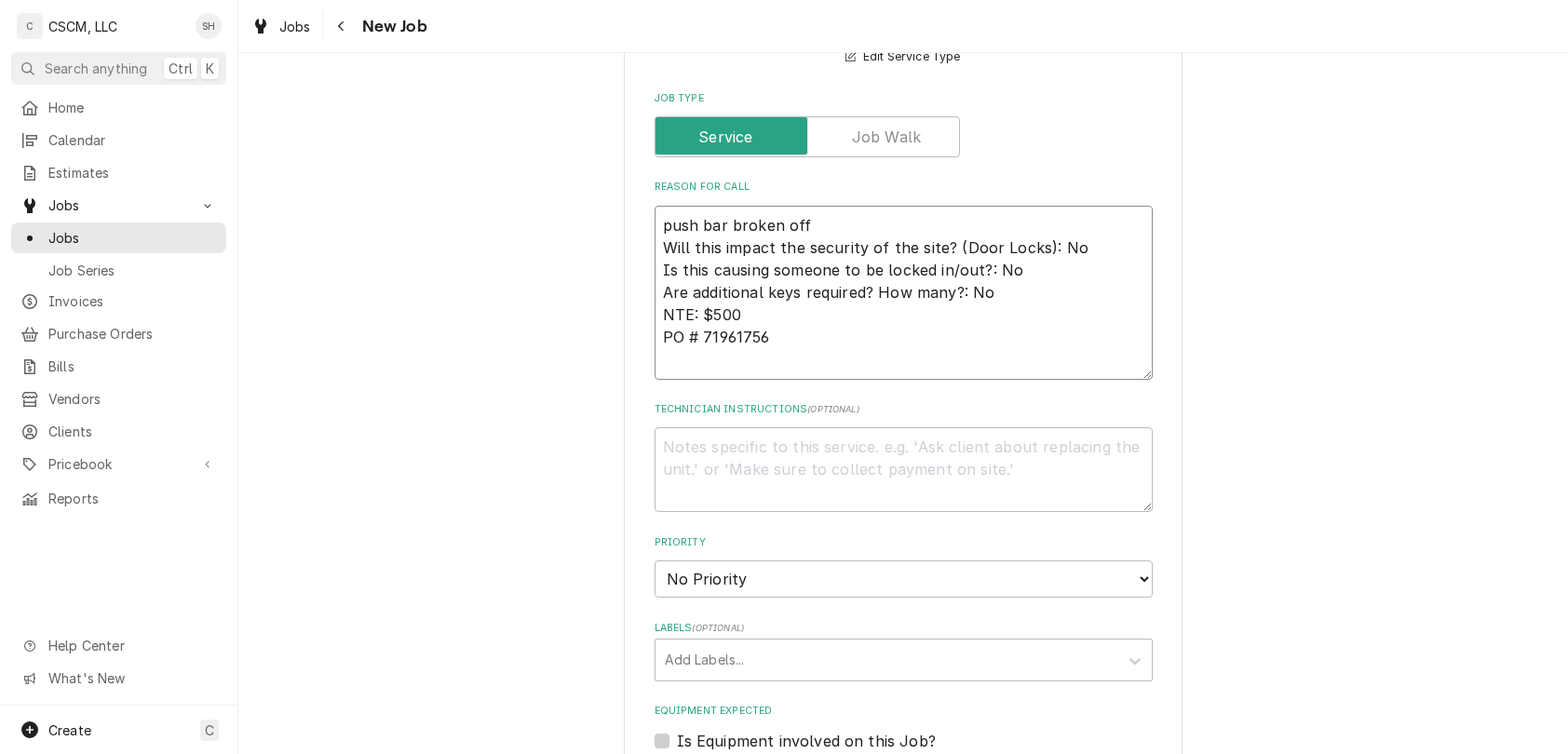
type textarea "push bar broken off t Will this impact the security of the site? (Door Locks): …"
type textarea "x"
type textarea "push bar broken off th Will this impact the security of the site? (Door Locks):…"
type textarea "x"
type textarea "push bar broken off the Will this impact the security of the site? (Door Locks)…"
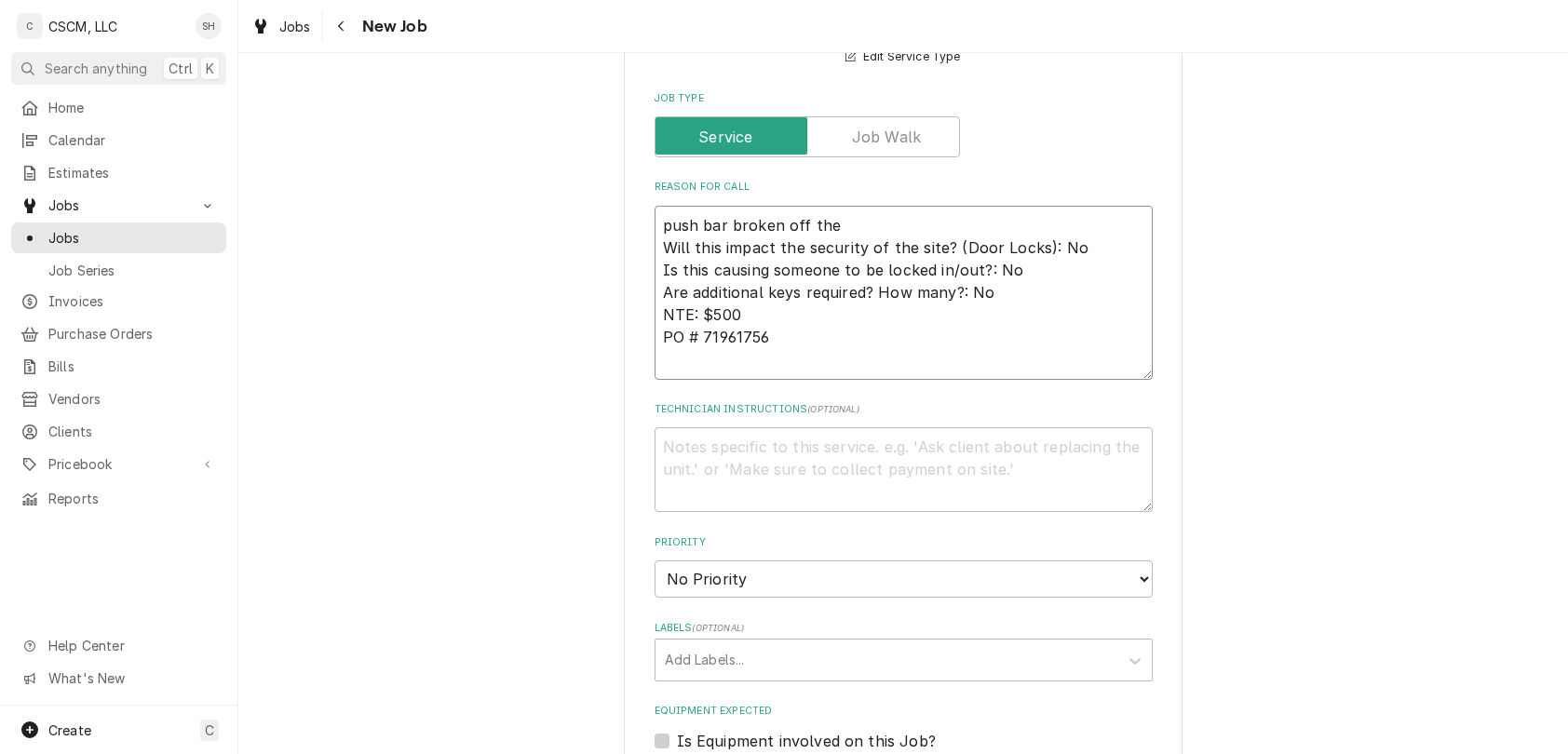
type textarea "x"
type textarea "push bar broken off the Will this impact the security of the site? (Door Locks)…"
type textarea "x"
type textarea "push bar broken off the e Will this impact the security of the site? (Door Lock…"
type textarea "x"
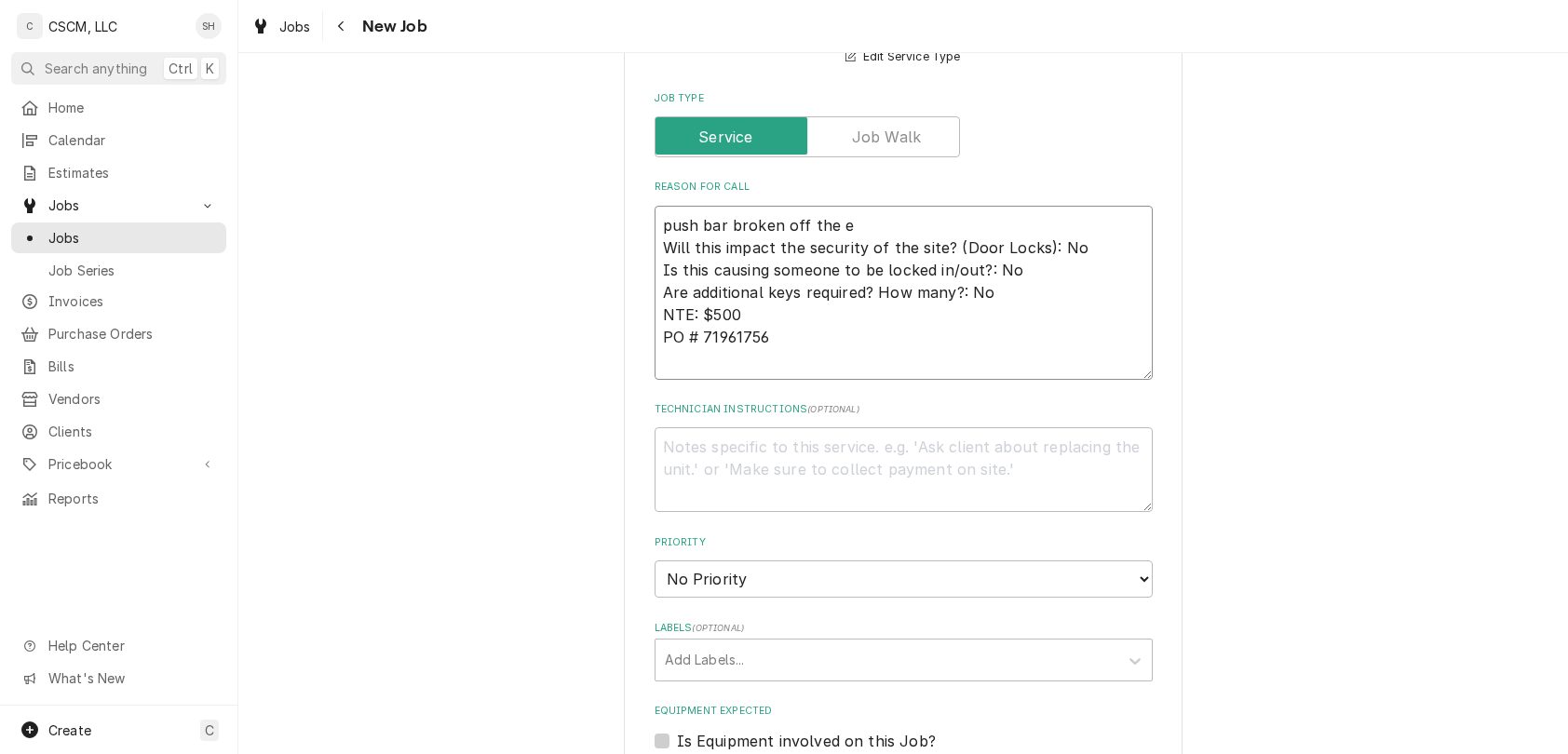
type textarea "push bar broken off the ex Will this impact the security of the site? (Door Loc…"
type textarea "x"
type textarea "push bar broken off the ext Will this impact the security of the site? (Door Lo…"
type textarea "x"
type textarea "push bar broken off the exte Will this impact the security of the site? (Door L…"
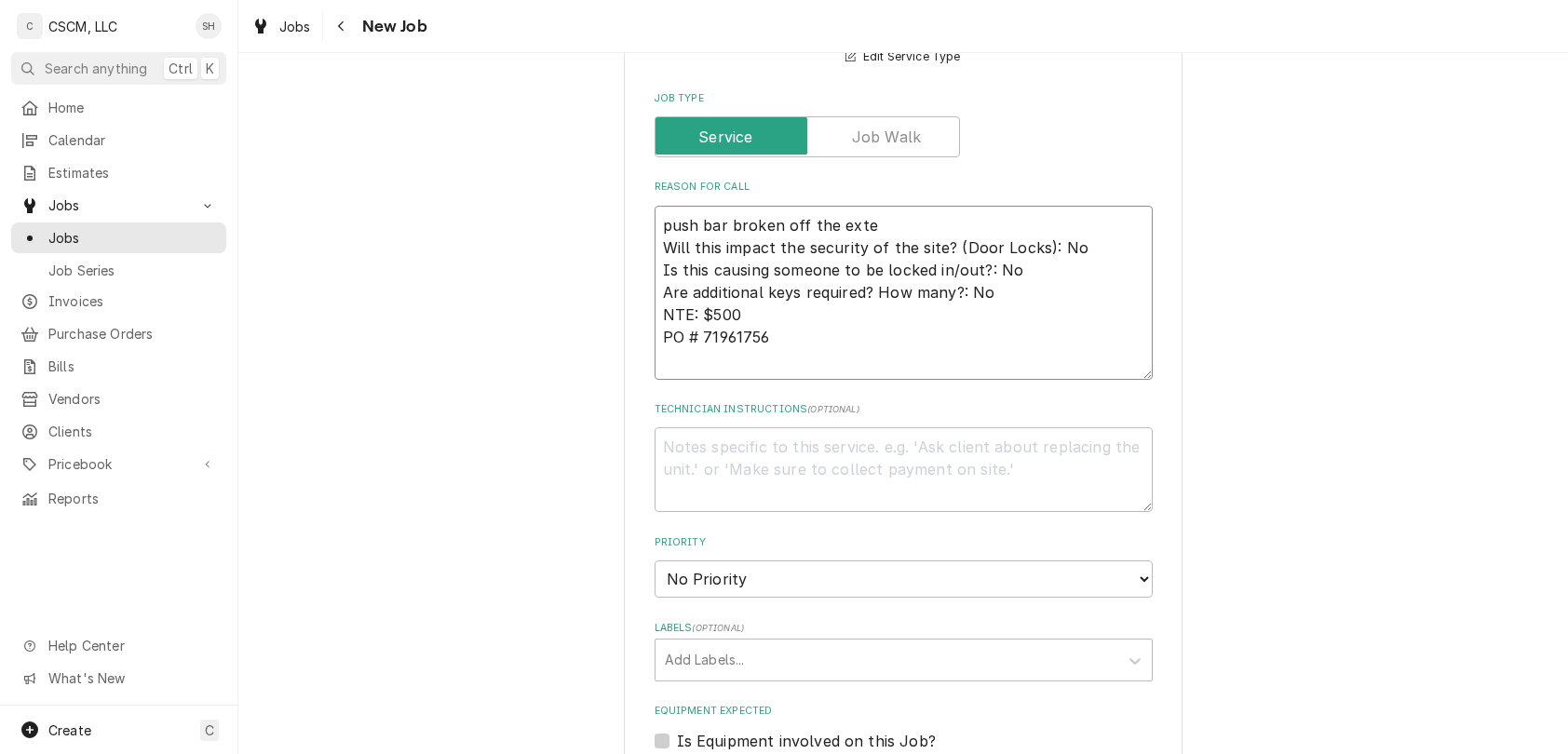
type textarea "x"
type textarea "push bar broken off the exter Will this impact the security of the site? (Door …"
type textarea "x"
type textarea "push bar broken off the exteri Will this impact the security of the site? (Door…"
type textarea "x"
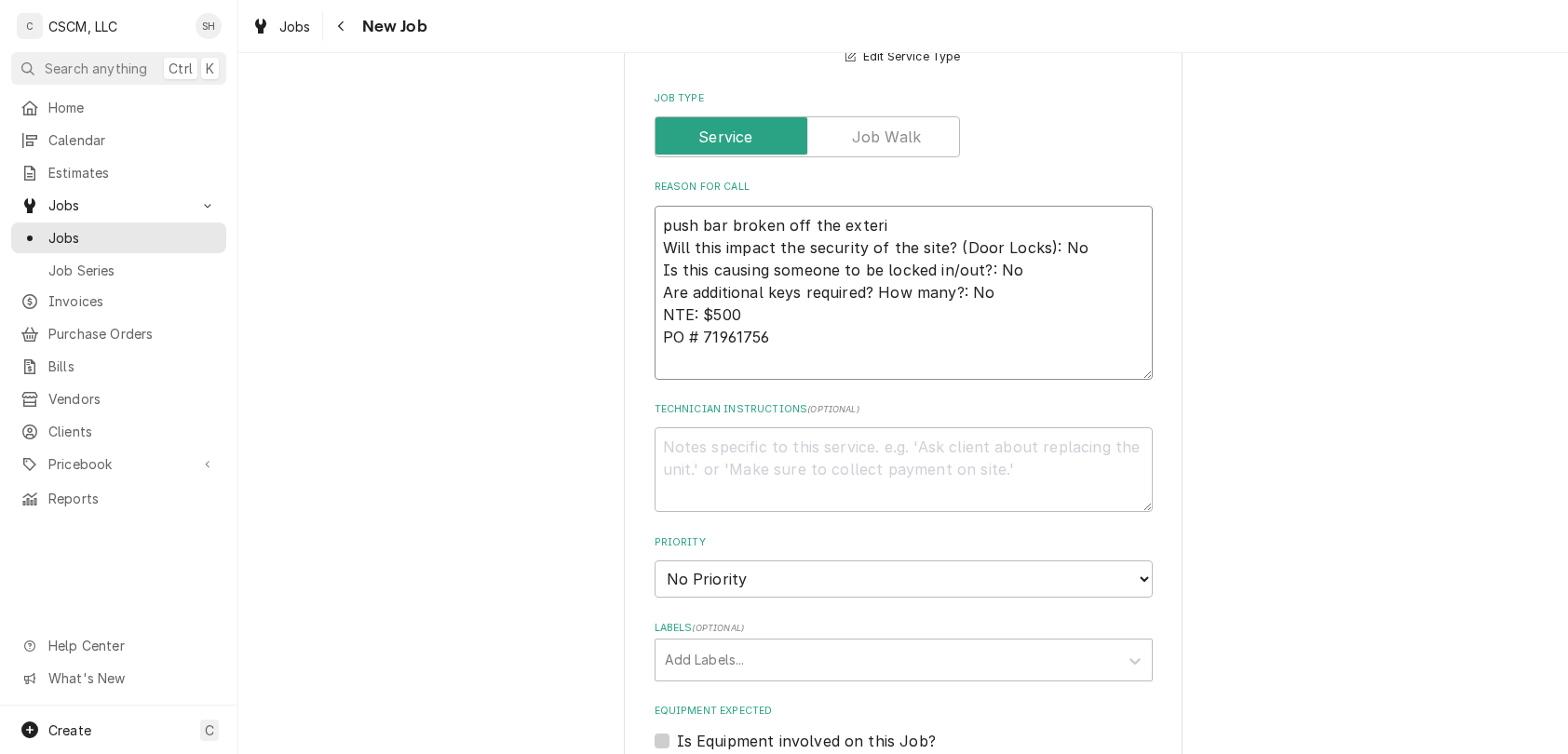
type textarea "push bar broken off the exterio Will this impact the security of the site? (Doo…"
type textarea "x"
type textarea "push bar broken off the exterior Will this impact the security of the site? (Do…"
type textarea "x"
type textarea "push bar broken off the exterior Will this impact the security of the site? (Do…"
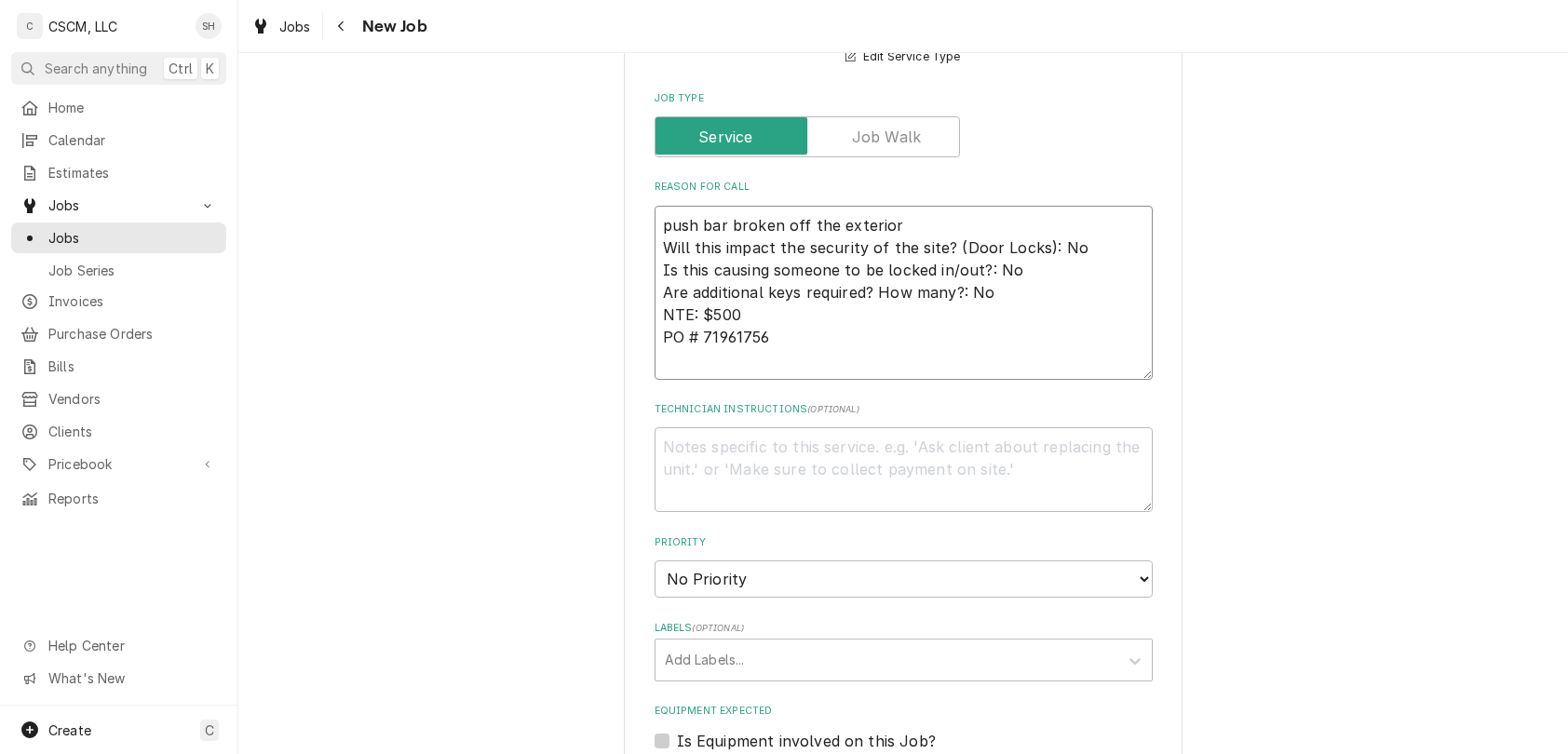
type textarea "x"
type textarea "push bar broken off the exterior d Will this impact the security of the site? (…"
type textarea "x"
type textarea "push bar broken off the exterior do Will this impact the security of the site? …"
type textarea "x"
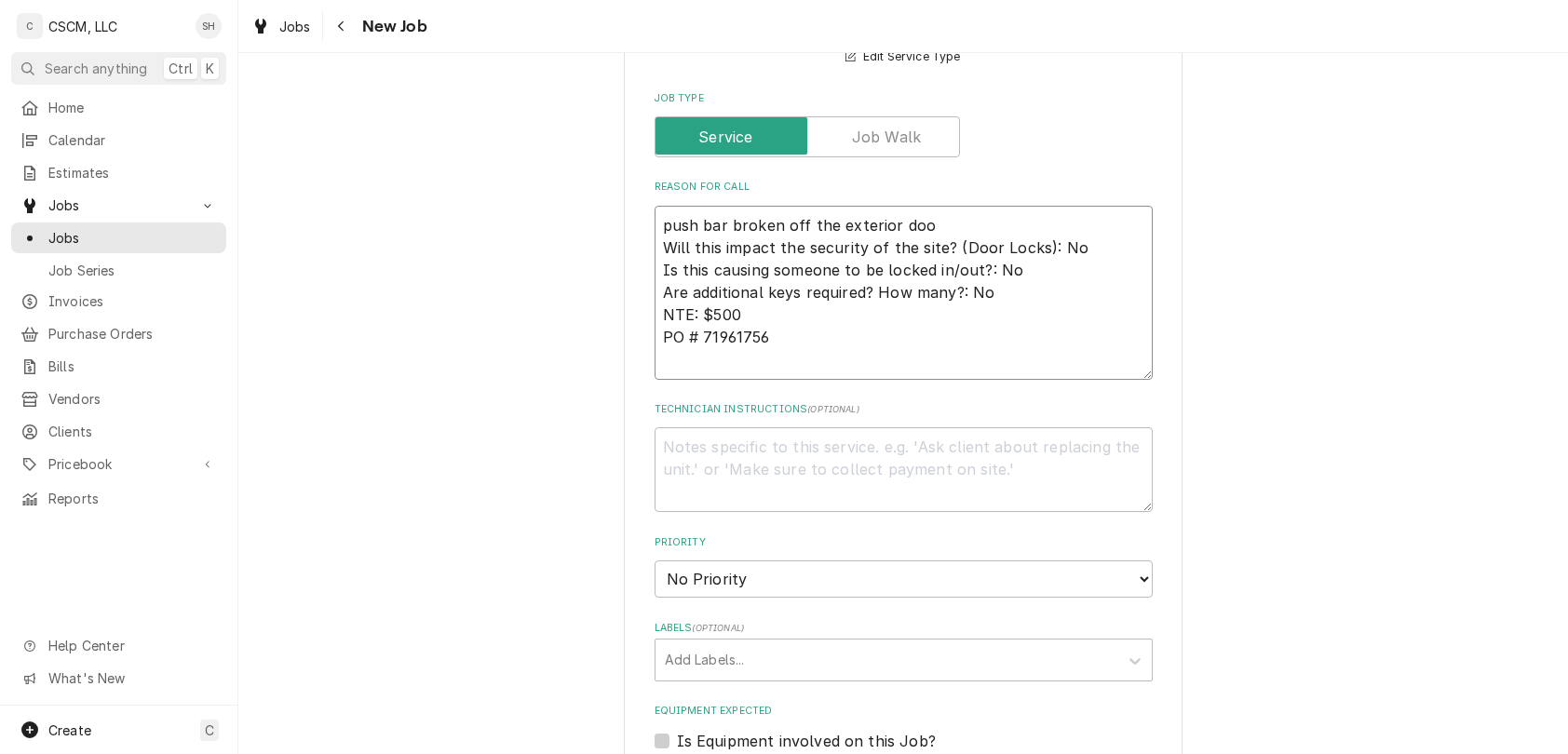
type textarea "push bar broken off the exterior door Will this impact the security of the site…"
type textarea "x"
type textarea "push bar broken off the exterior doors Will this impact the security of the sit…"
type textarea "x"
type textarea "push bar broken off the exterior doors Will this impact the security of the sit…"
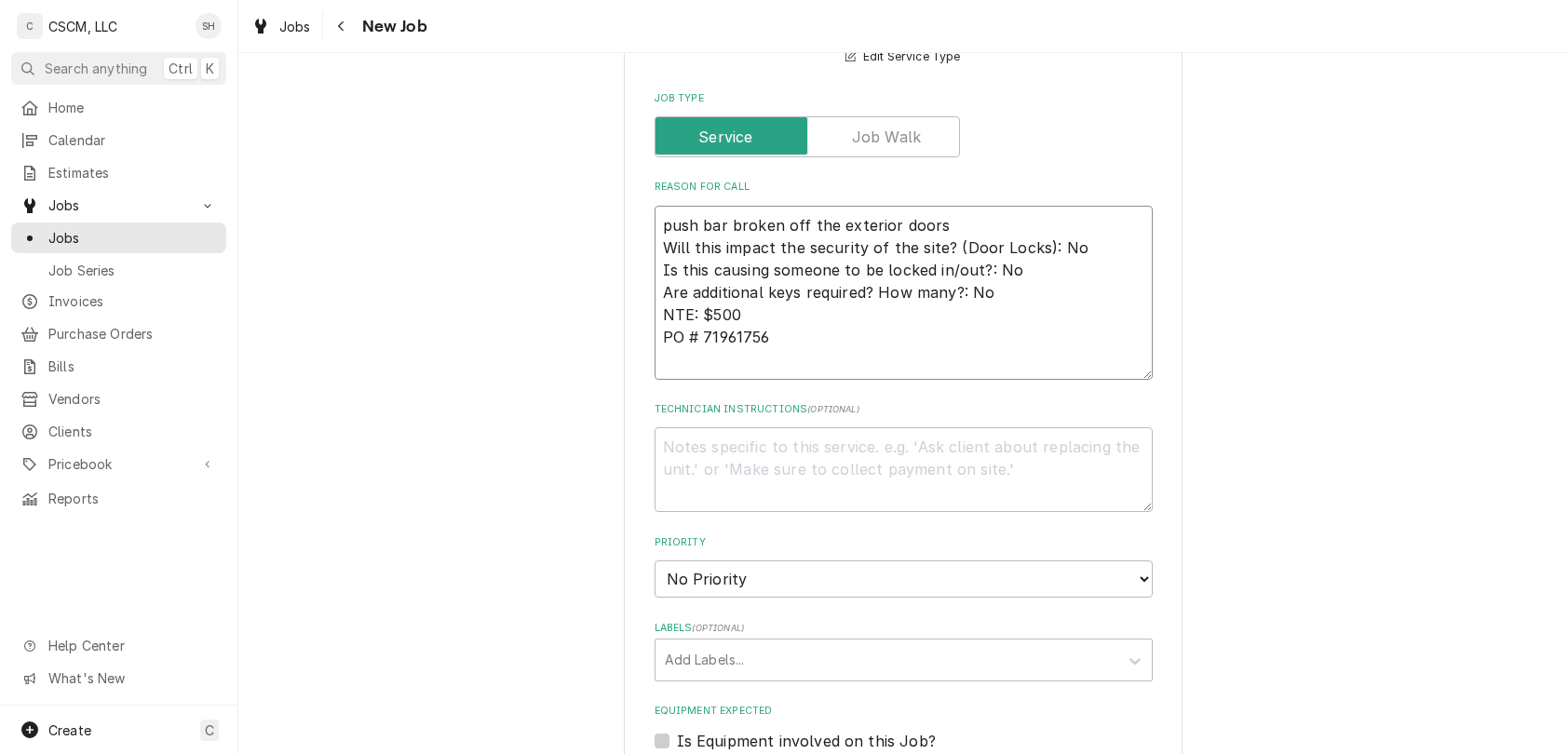
type textarea "x"
type textarea "push bar broken off the exterior doors c Will this impact the security of the s…"
type textarea "x"
type textarea "push bar broken off the exterior doors co Will this impact the security of the …"
type textarea "x"
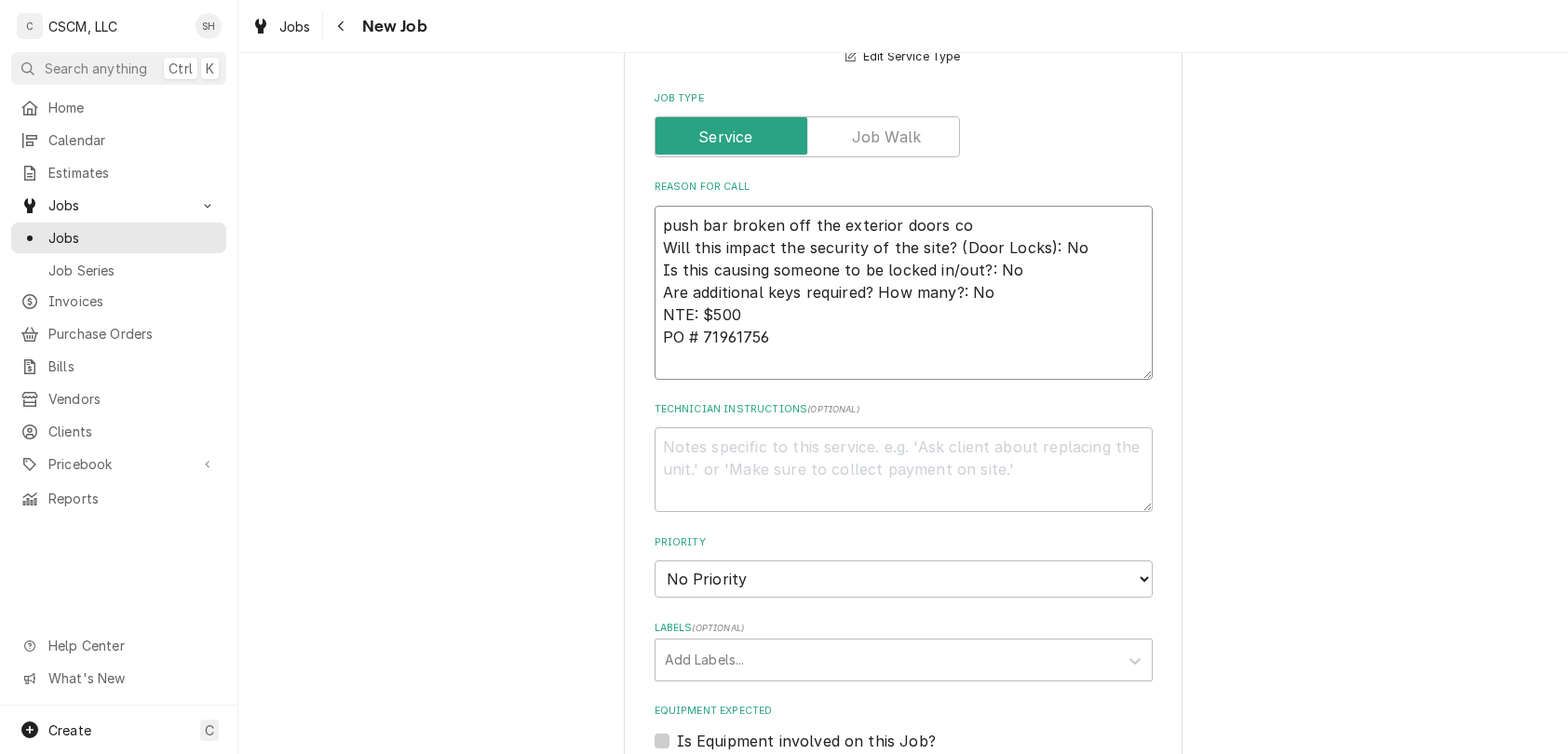
type textarea "push bar broken off the exterior doors con Will this impact the security of the…"
type textarea "x"
type textarea "push bar broken off the exterior doors conn Will this impact the security of th…"
type textarea "x"
type textarea "push bar broken off the exterior doors conne Will this impact the security of t…"
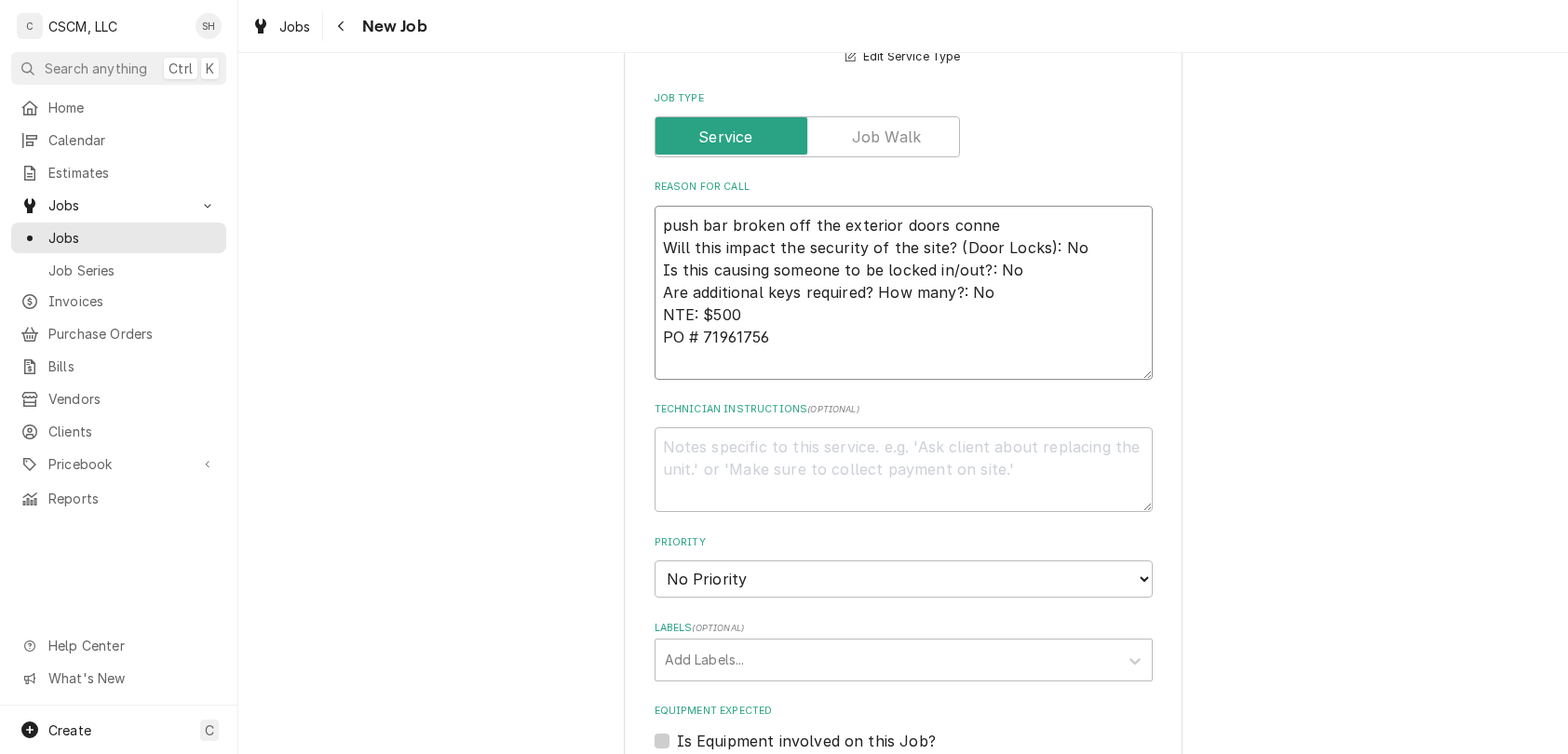
type textarea "x"
type textarea "push bar broken off the exterior doors connec Will this impact the security of …"
type textarea "x"
type textarea "push bar broken off the exterior doors connect Will this impact the security of…"
type textarea "x"
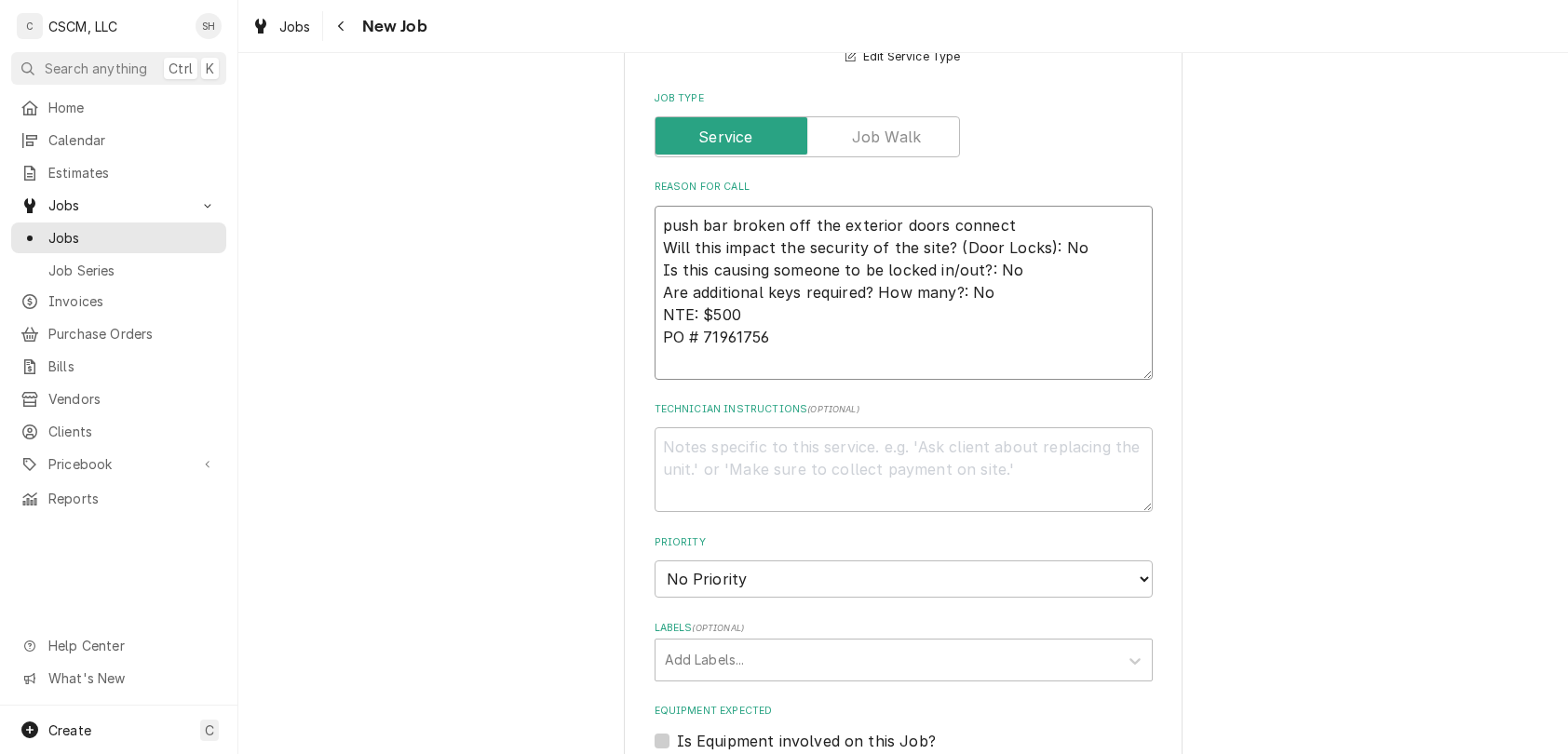
type textarea "push bar broken off the exterior doors connecte Will this impact the security o…"
type textarea "x"
type textarea "push bar broken off the exterior doors connected Will this impact the security …"
type textarea "x"
type textarea "push bar broken off the exterior doors connected t Will this impact the securit…"
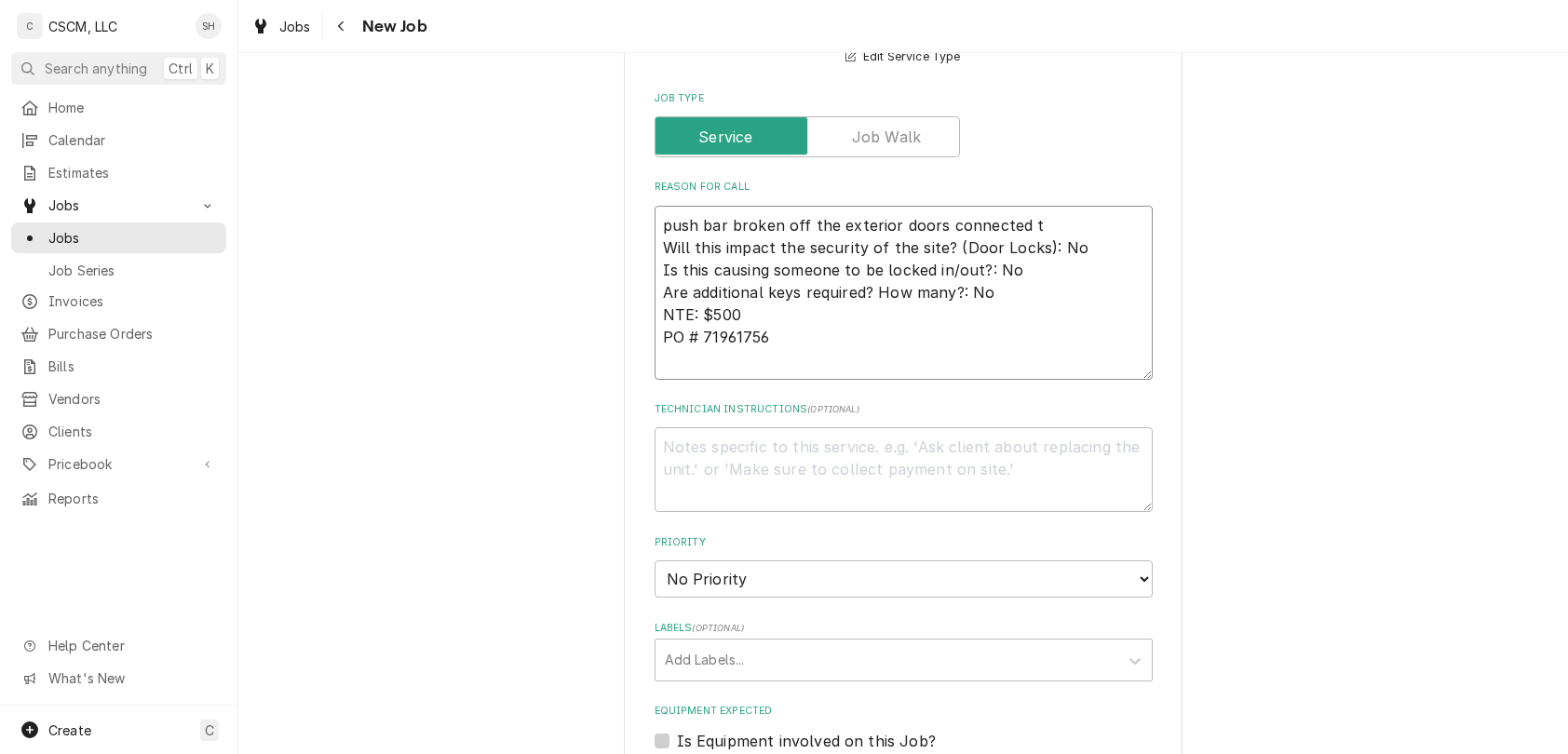
type textarea "x"
type textarea "push bar broken off the exterior doors connected to Will this impact the securi…"
type textarea "x"
type textarea "push bar broken off the exterior doors connected to t Will this impact the secu…"
type textarea "x"
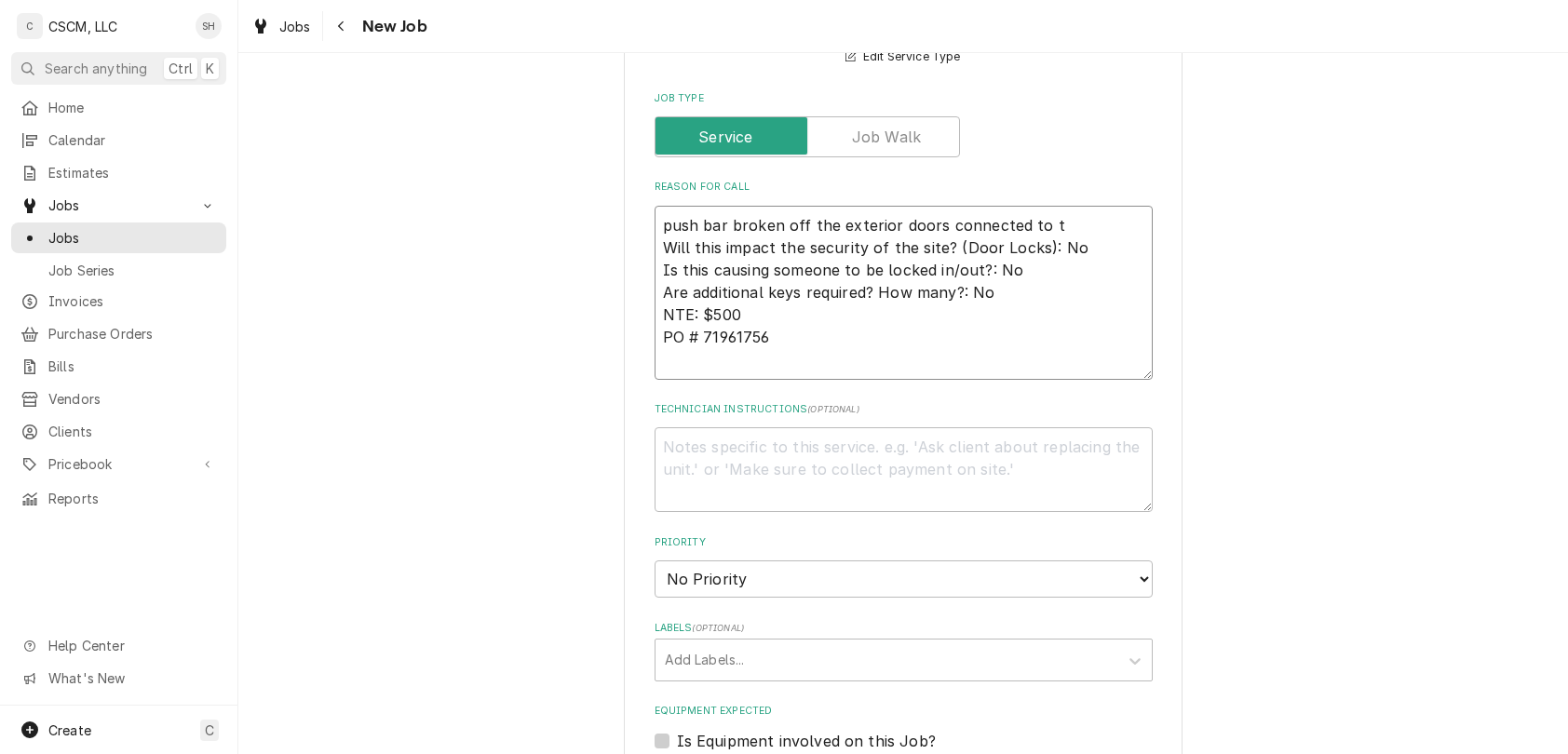
type textarea "push bar broken off the exterior doors connected to th Will this impact the sec…"
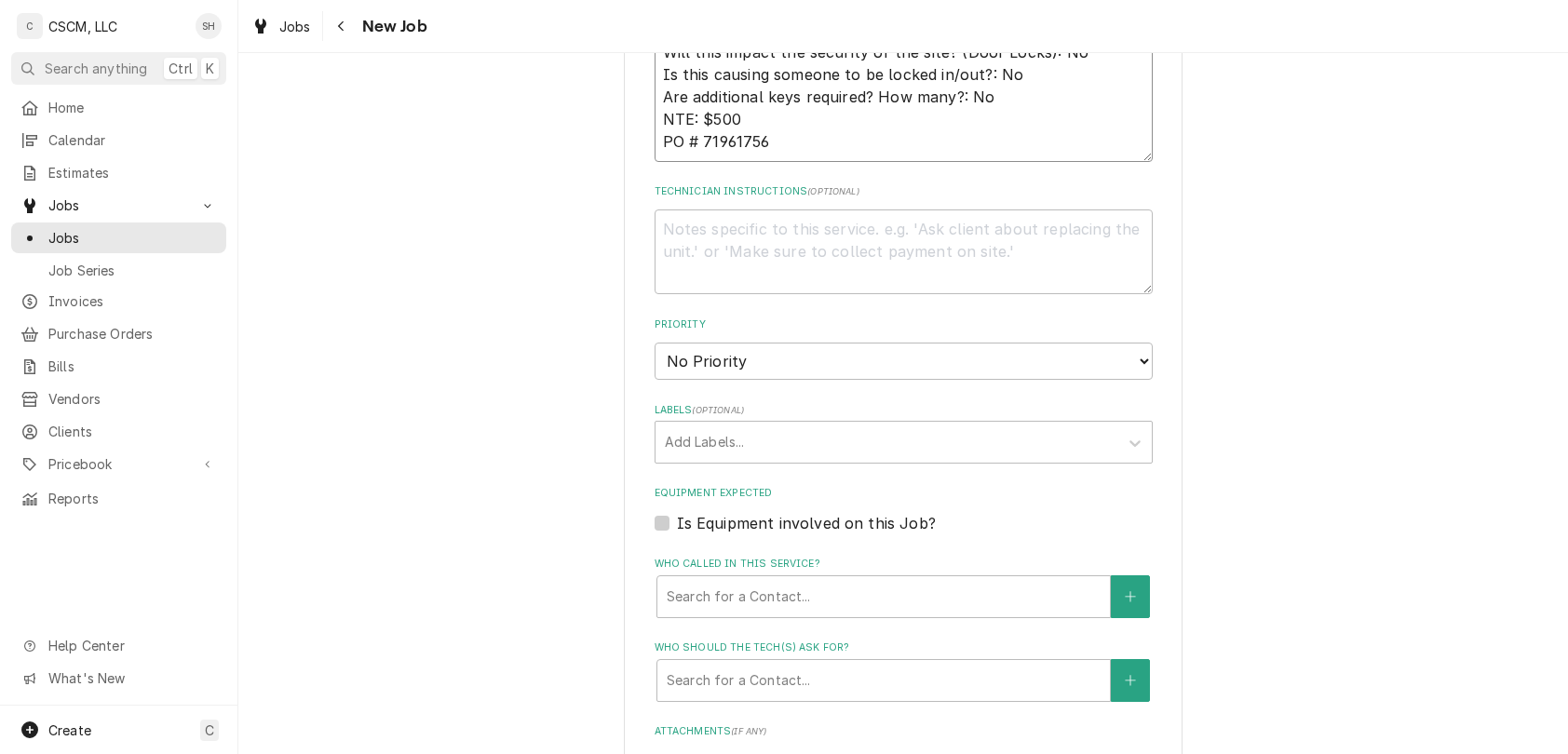
scroll to position [1083, 0]
click at [1021, 368] on select "No Priority Urgent High Medium Low" at bounding box center [904, 359] width 498 height 37
click at [655, 342] on select "No Priority Urgent High Medium Low" at bounding box center [904, 359] width 498 height 37
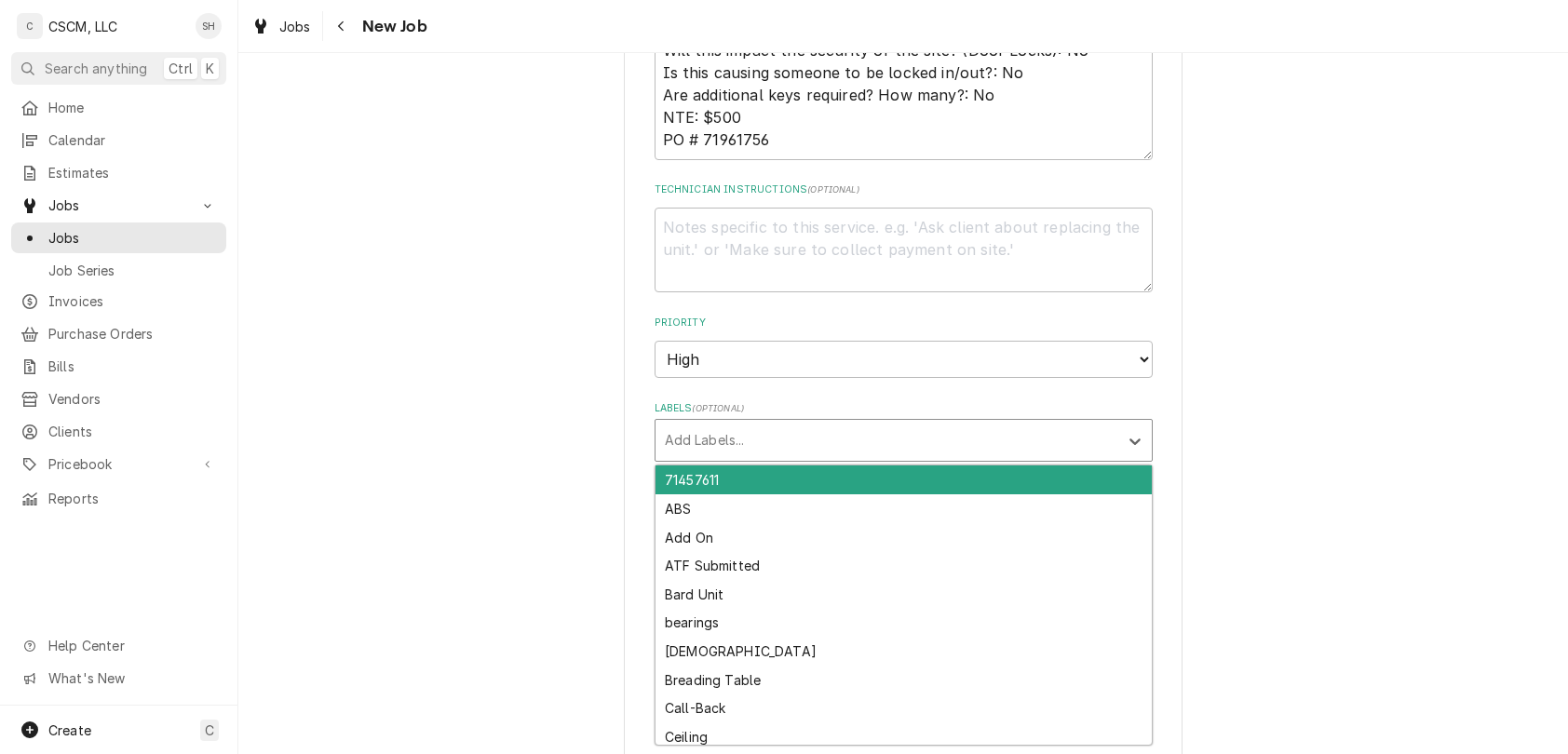
click at [975, 431] on div "Labels" at bounding box center [886, 440] width 444 height 33
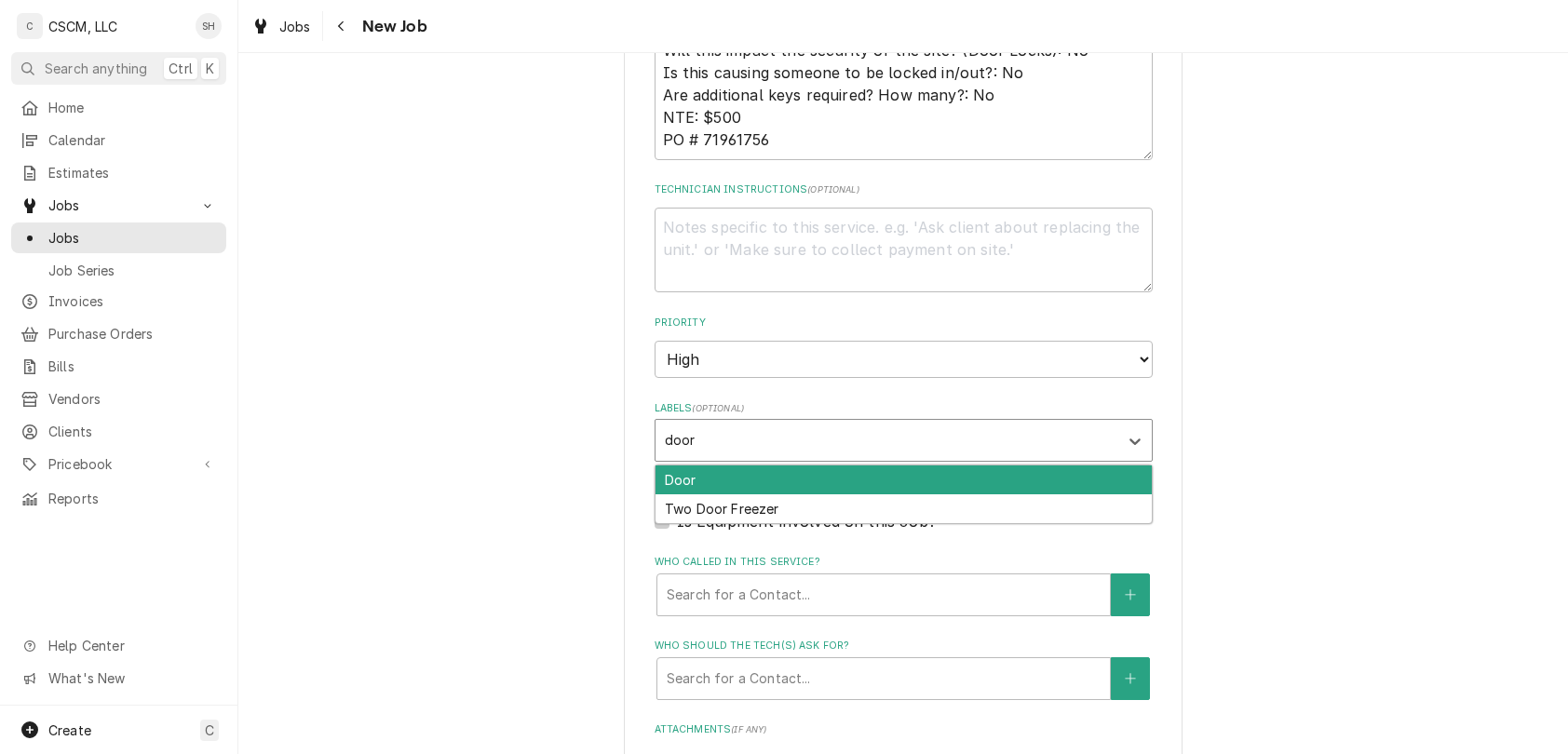
click at [998, 475] on div "Door" at bounding box center [904, 479] width 496 height 29
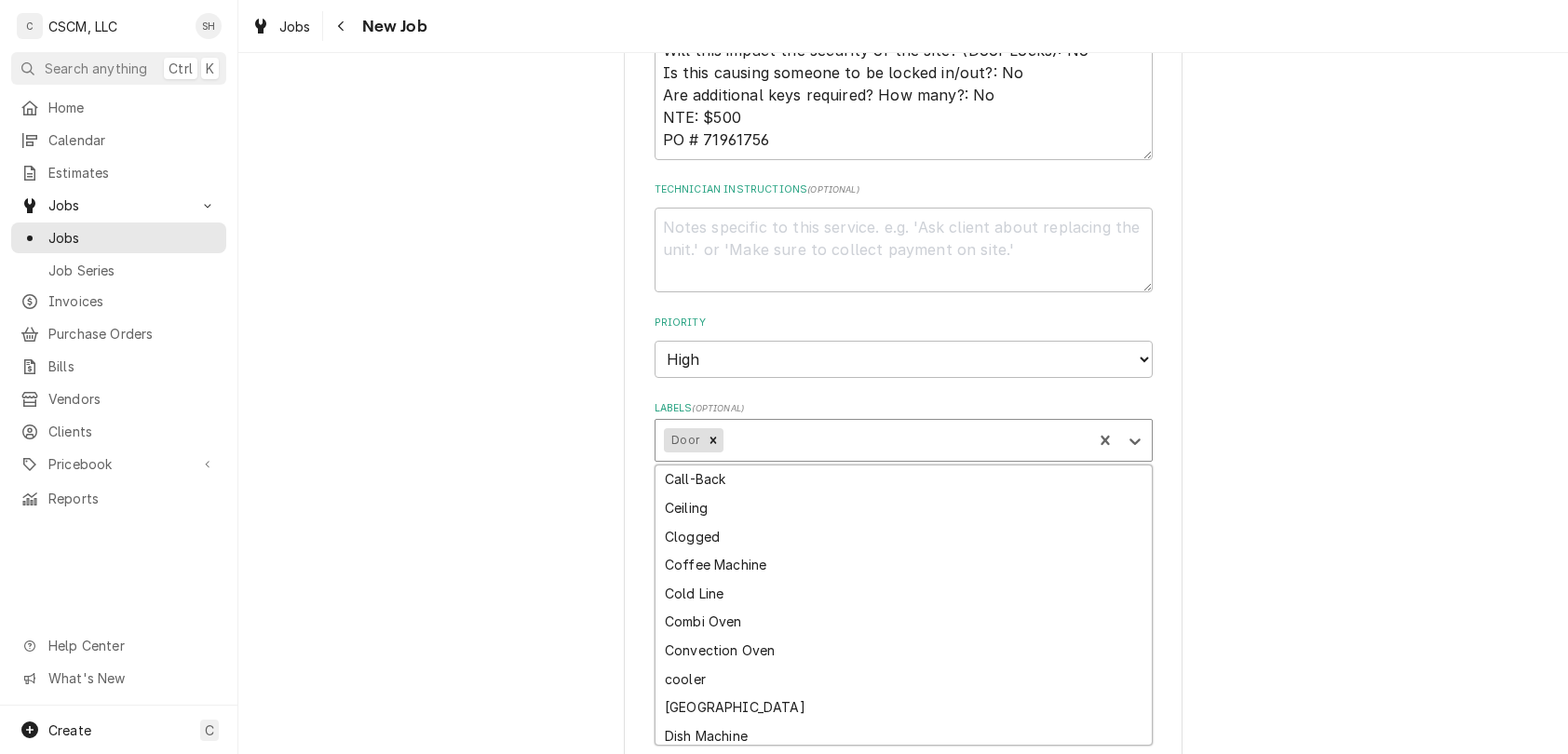
scroll to position [231, 0]
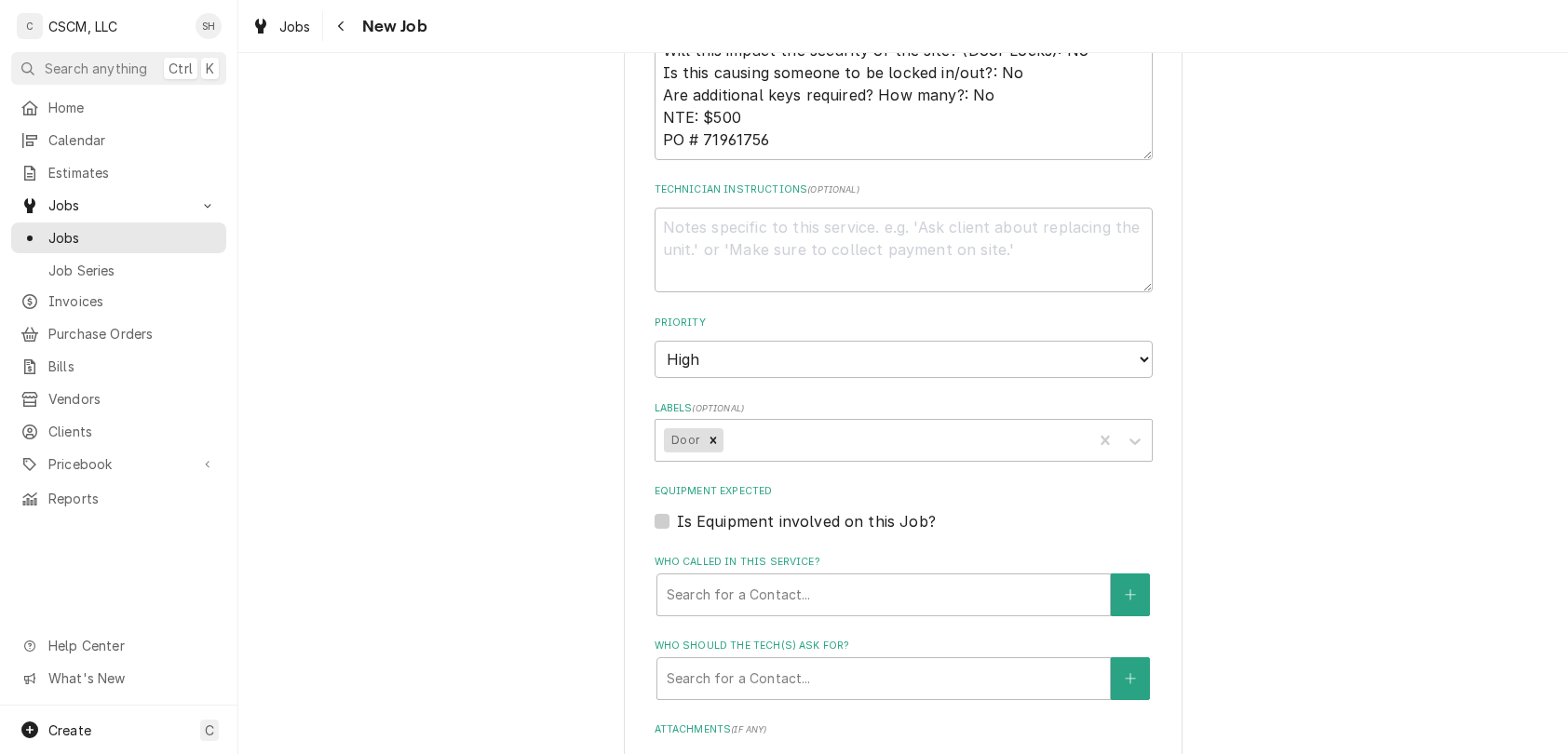
click at [1186, 487] on div "Please provide the following information to create a job: Client Details Client…" at bounding box center [903, 99] width 1330 height 2218
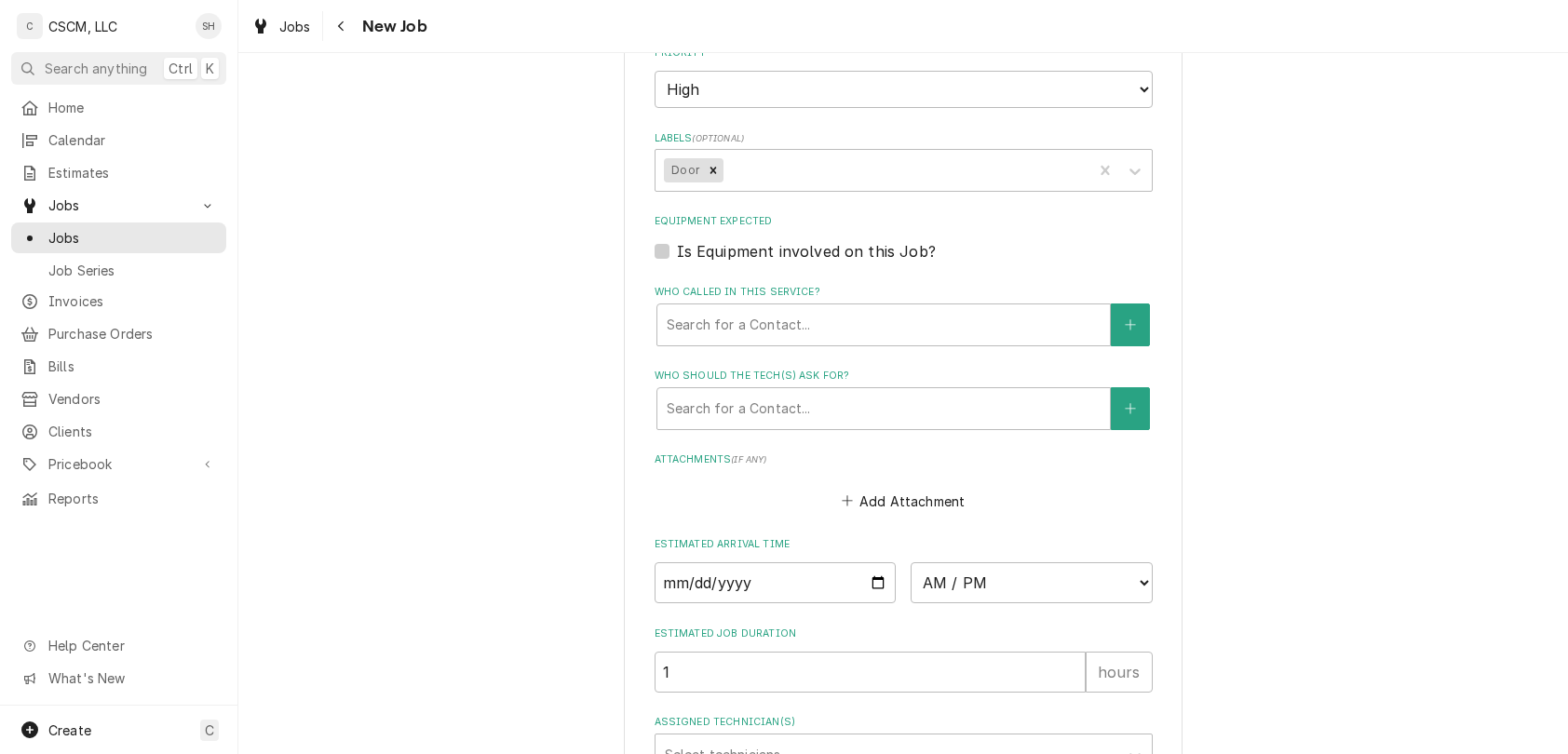
scroll to position [1348, 0]
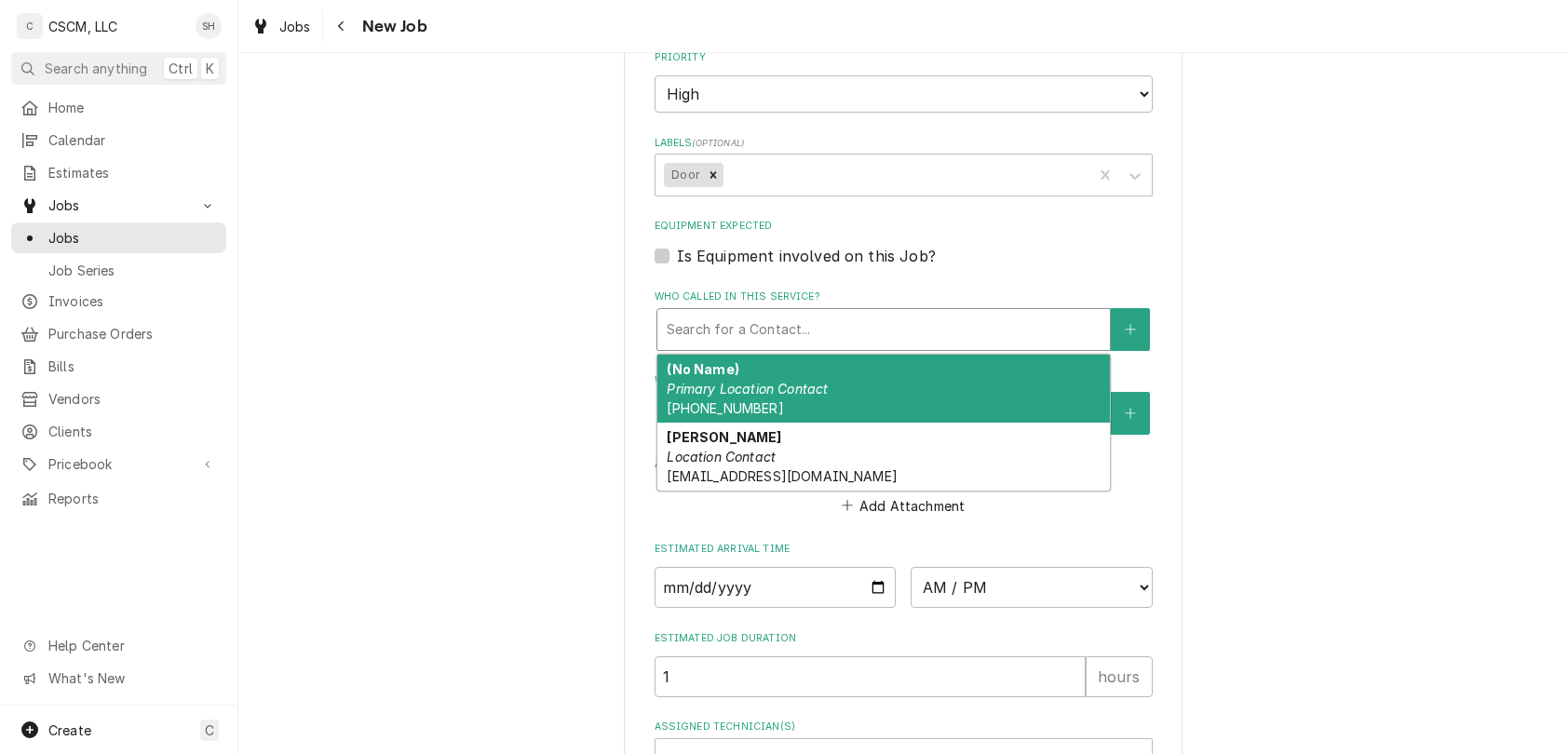
click at [737, 331] on div "Who called in this service?" at bounding box center [883, 329] width 434 height 33
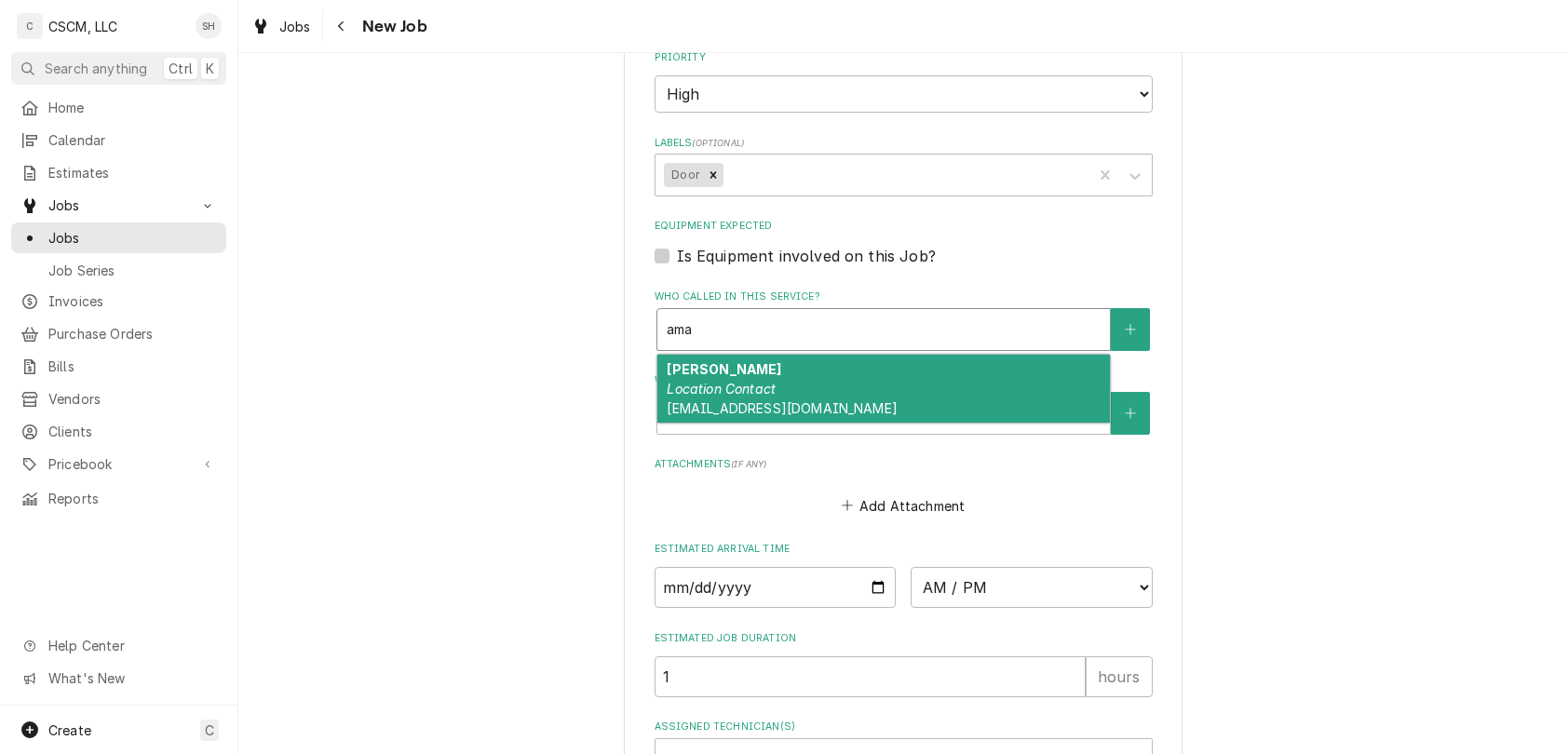
click at [750, 383] on em "Location Contact" at bounding box center [721, 388] width 109 height 16
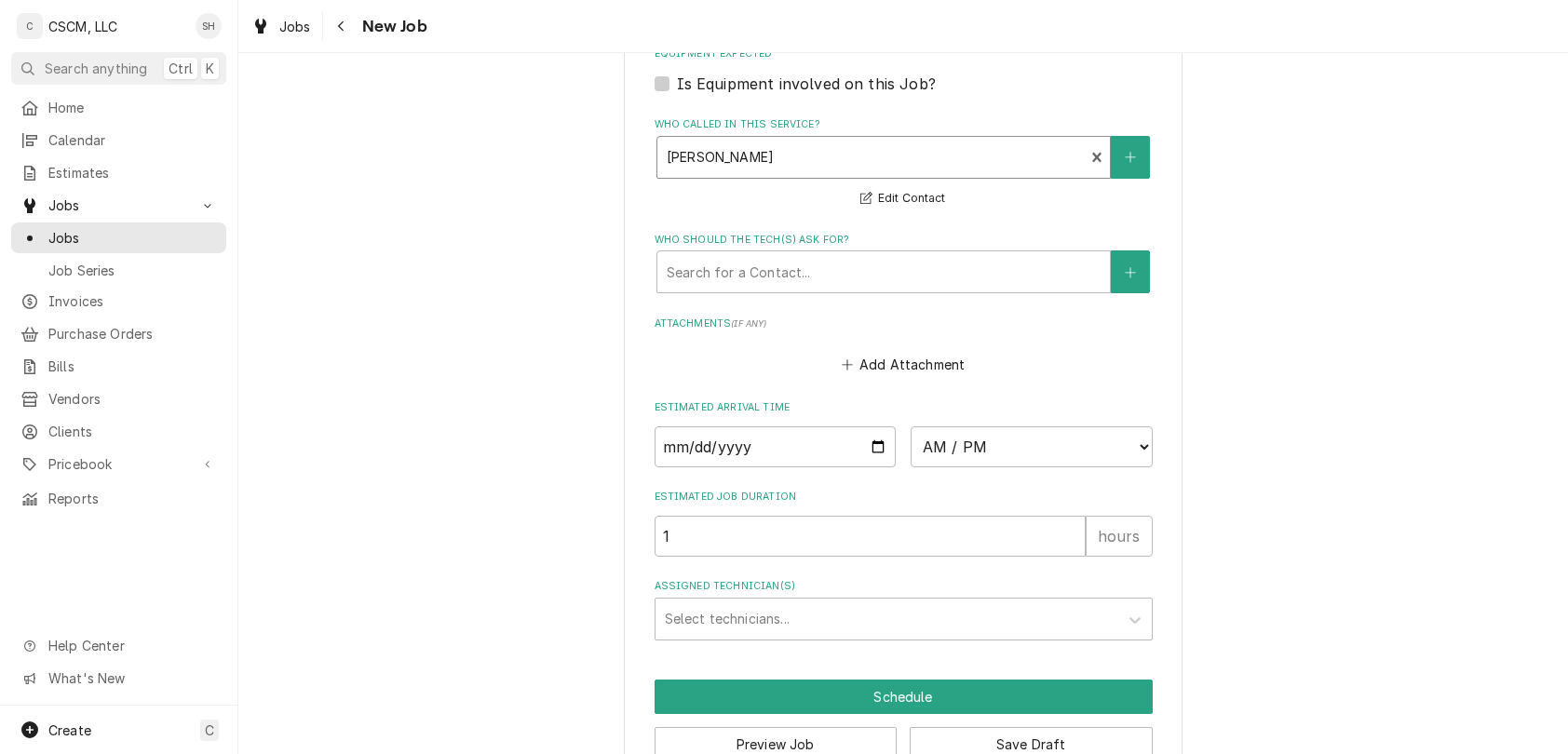
scroll to position [1571, 0]
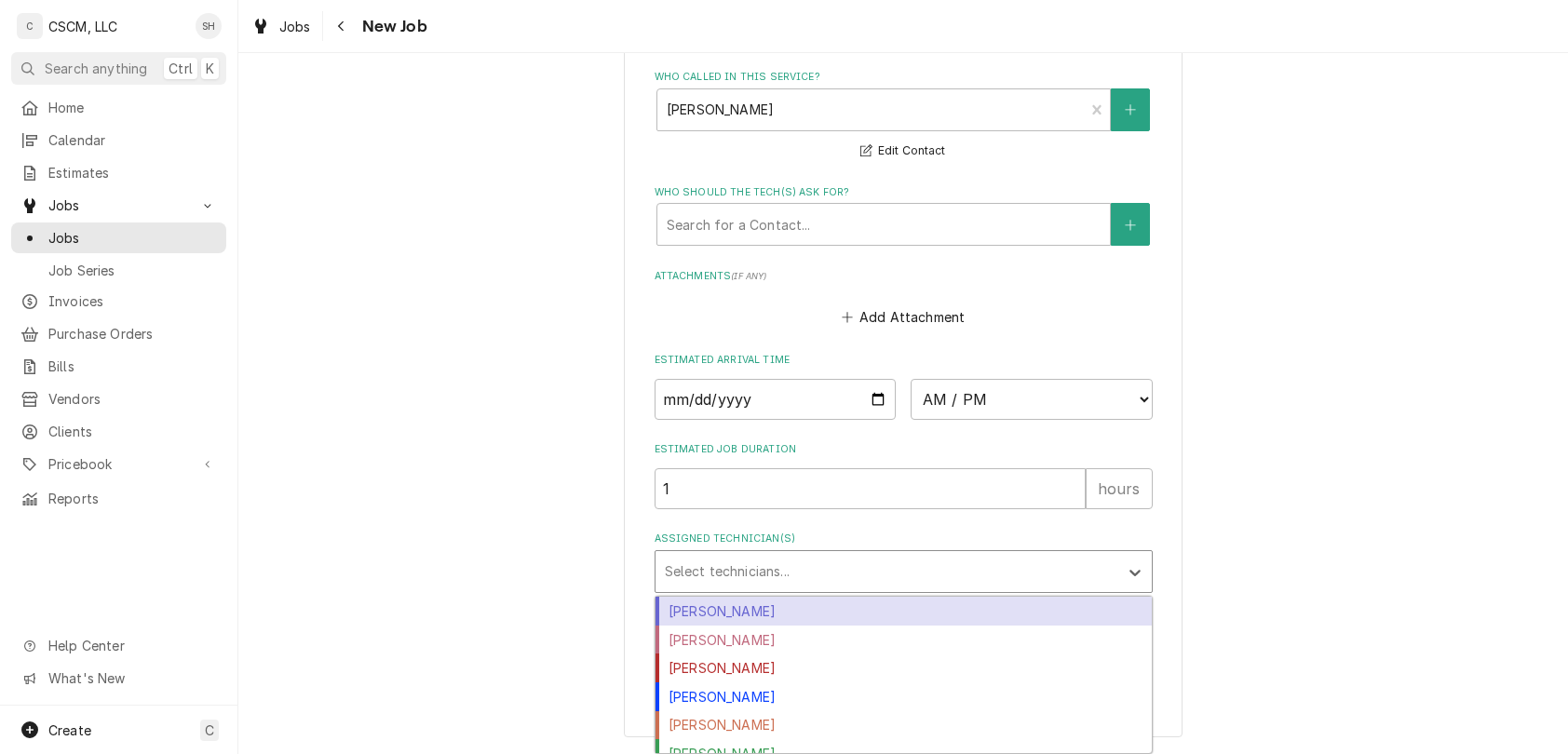
click at [731, 580] on div "Assigned Technician(s)" at bounding box center [886, 571] width 444 height 33
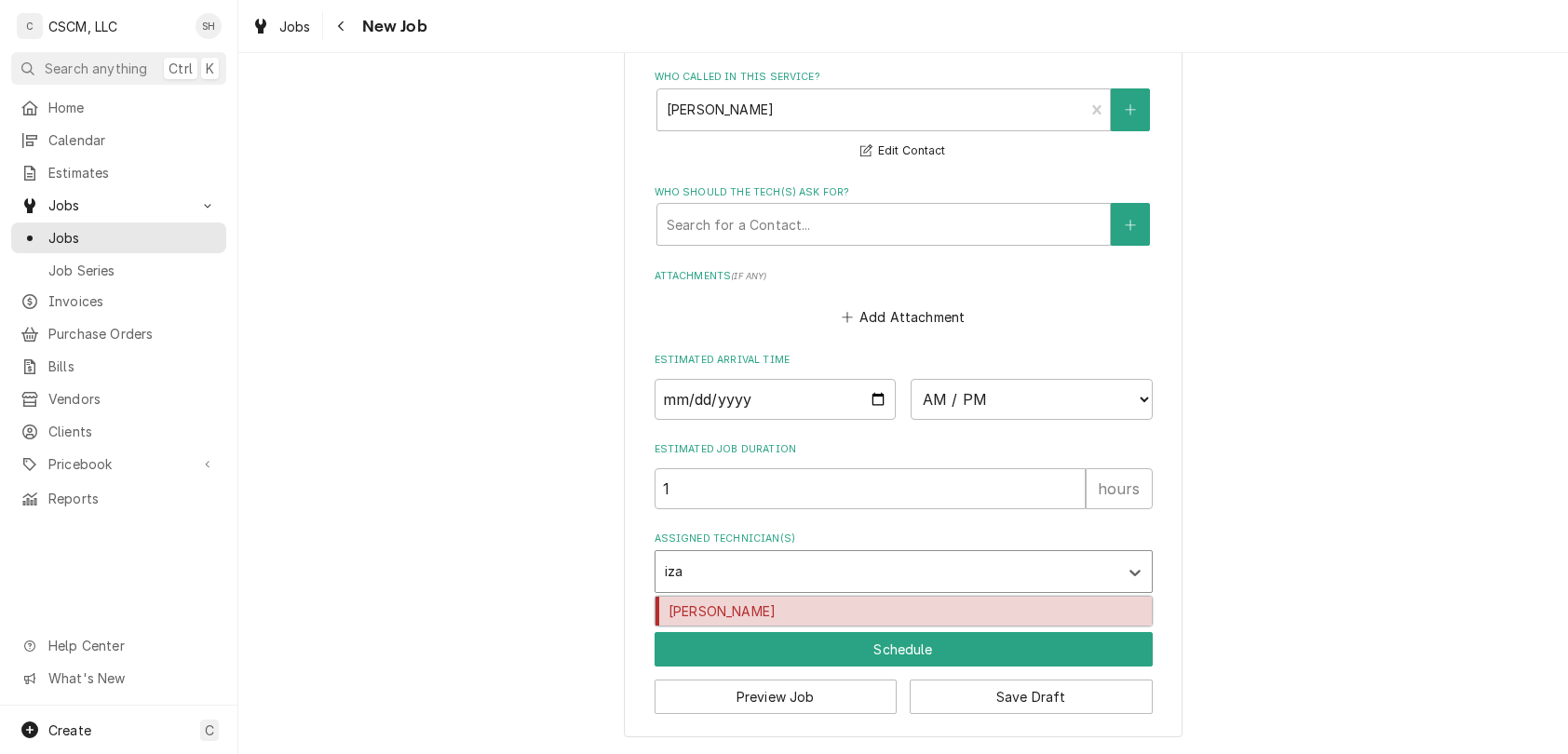
click at [737, 621] on div "[PERSON_NAME]" at bounding box center [904, 610] width 496 height 29
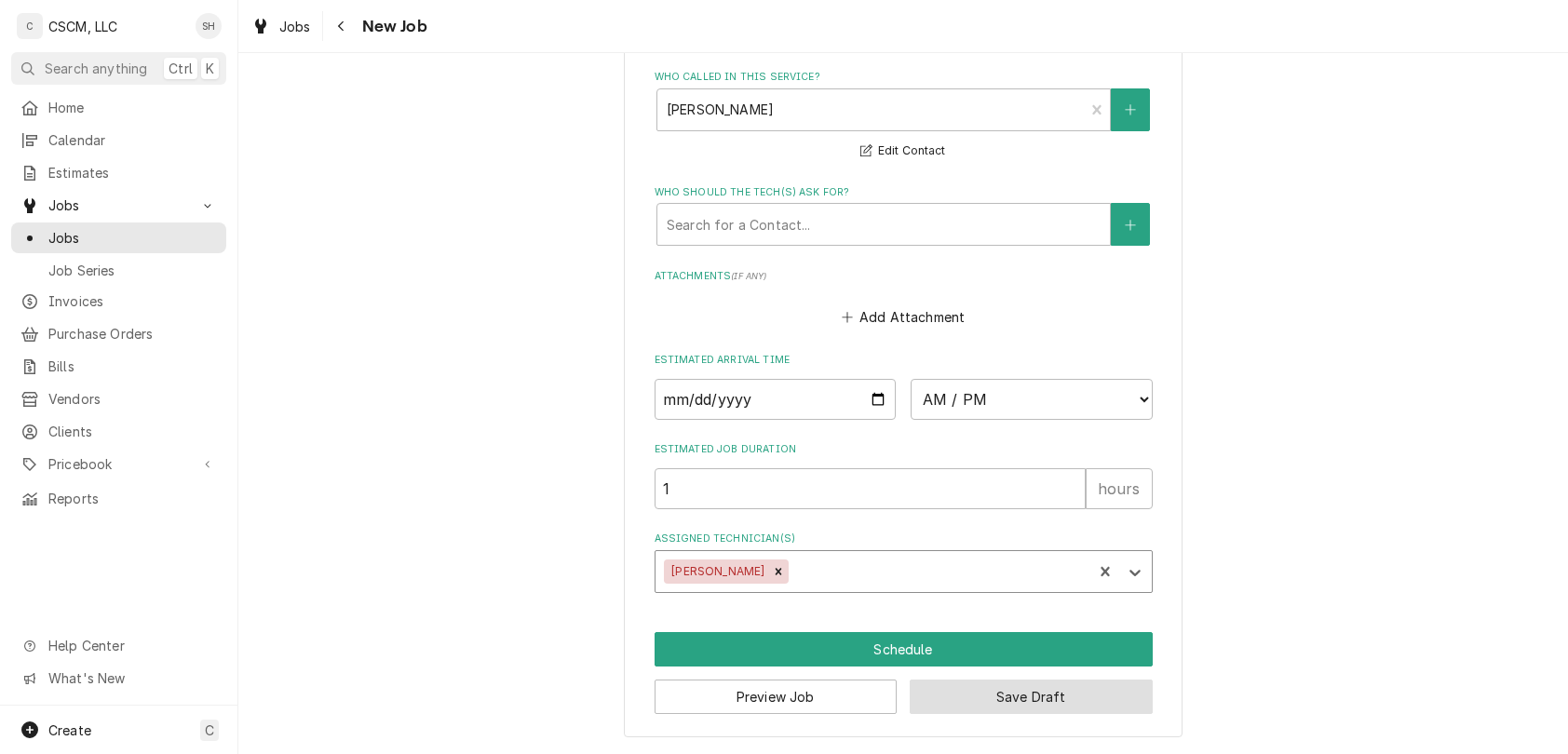
click at [1022, 711] on button "Save Draft" at bounding box center [1031, 697] width 243 height 34
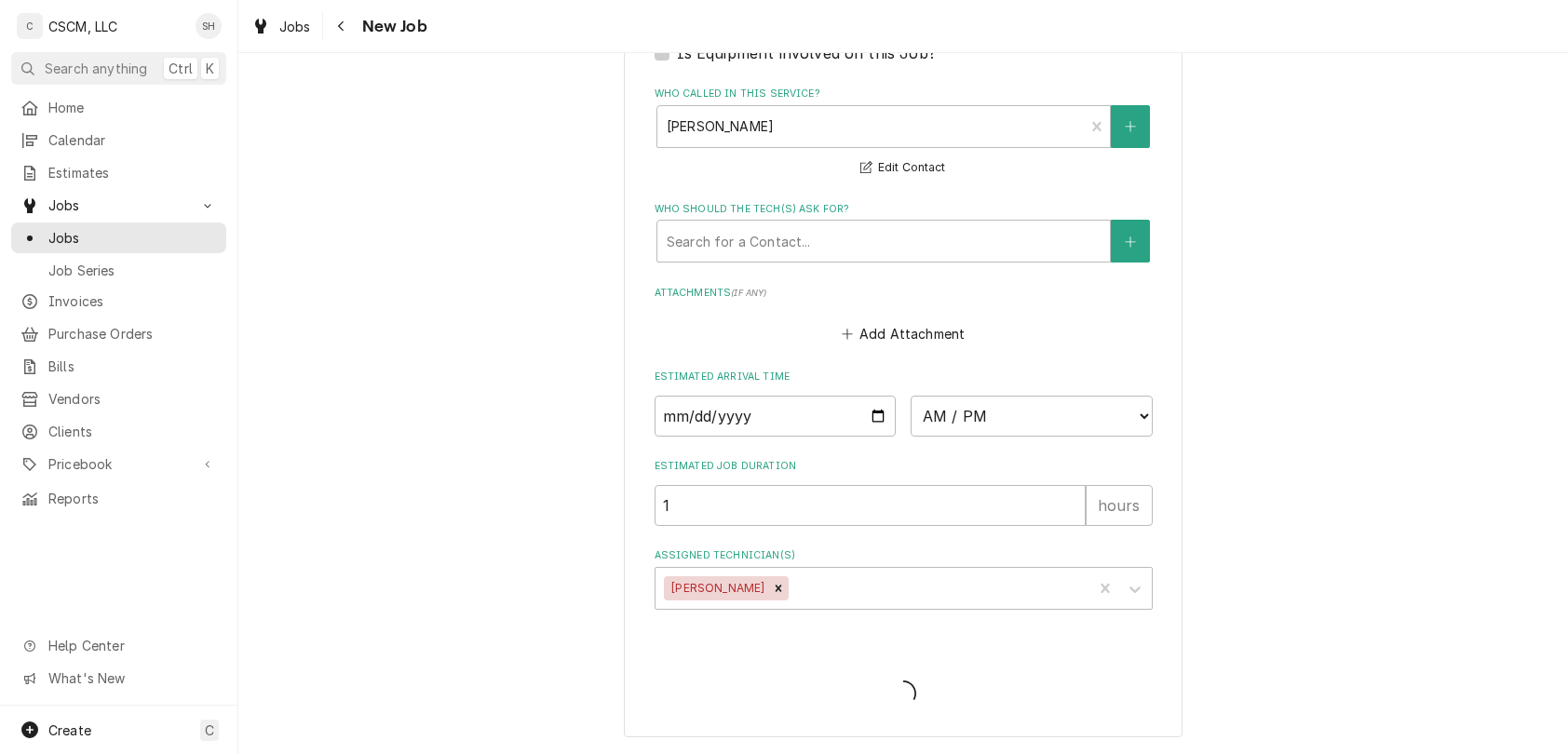
scroll to position [1553, 0]
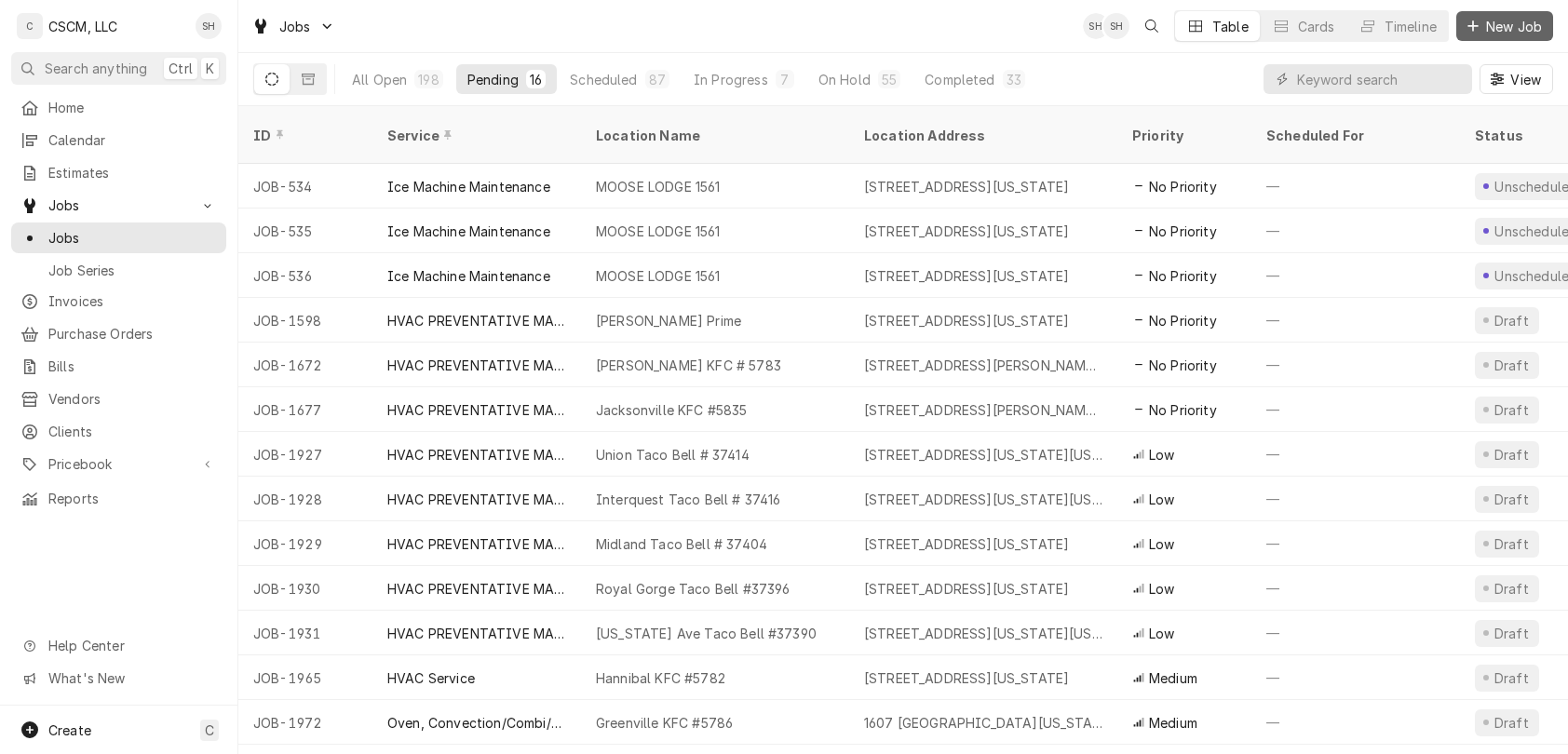
click at [1499, 37] on button "New Job" at bounding box center [1504, 26] width 97 height 30
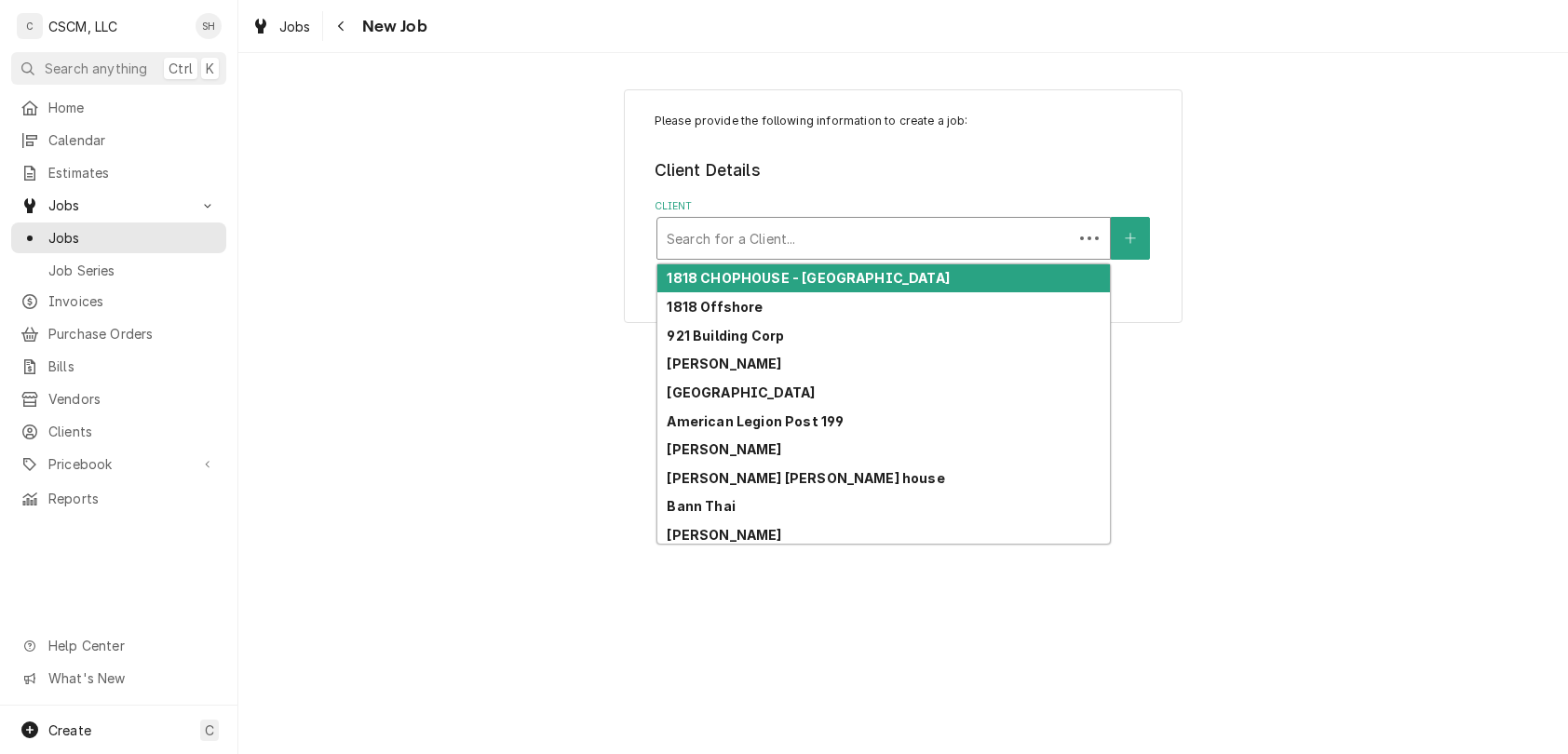
click at [842, 244] on div "Client" at bounding box center [864, 237] width 396 height 33
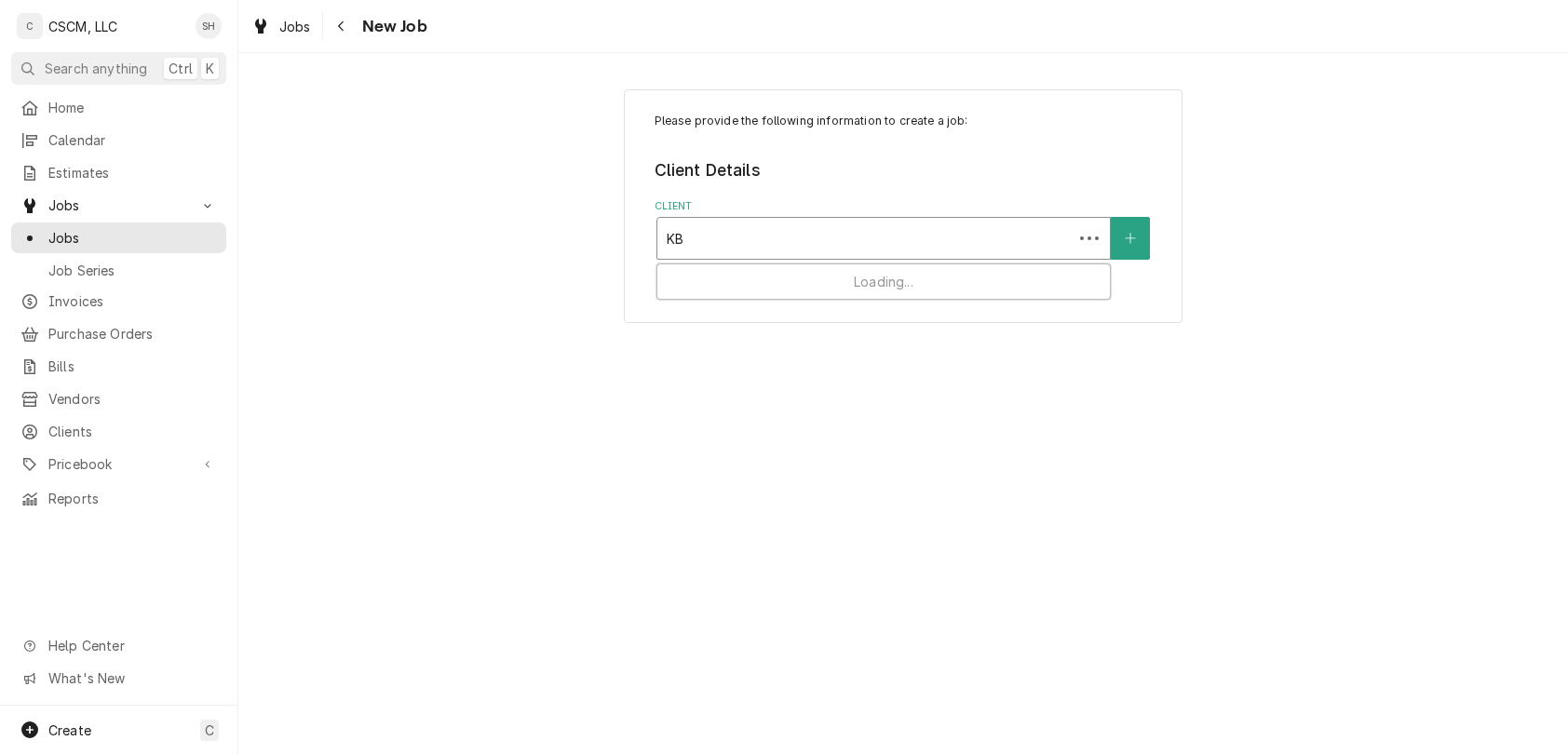
type input "KBP"
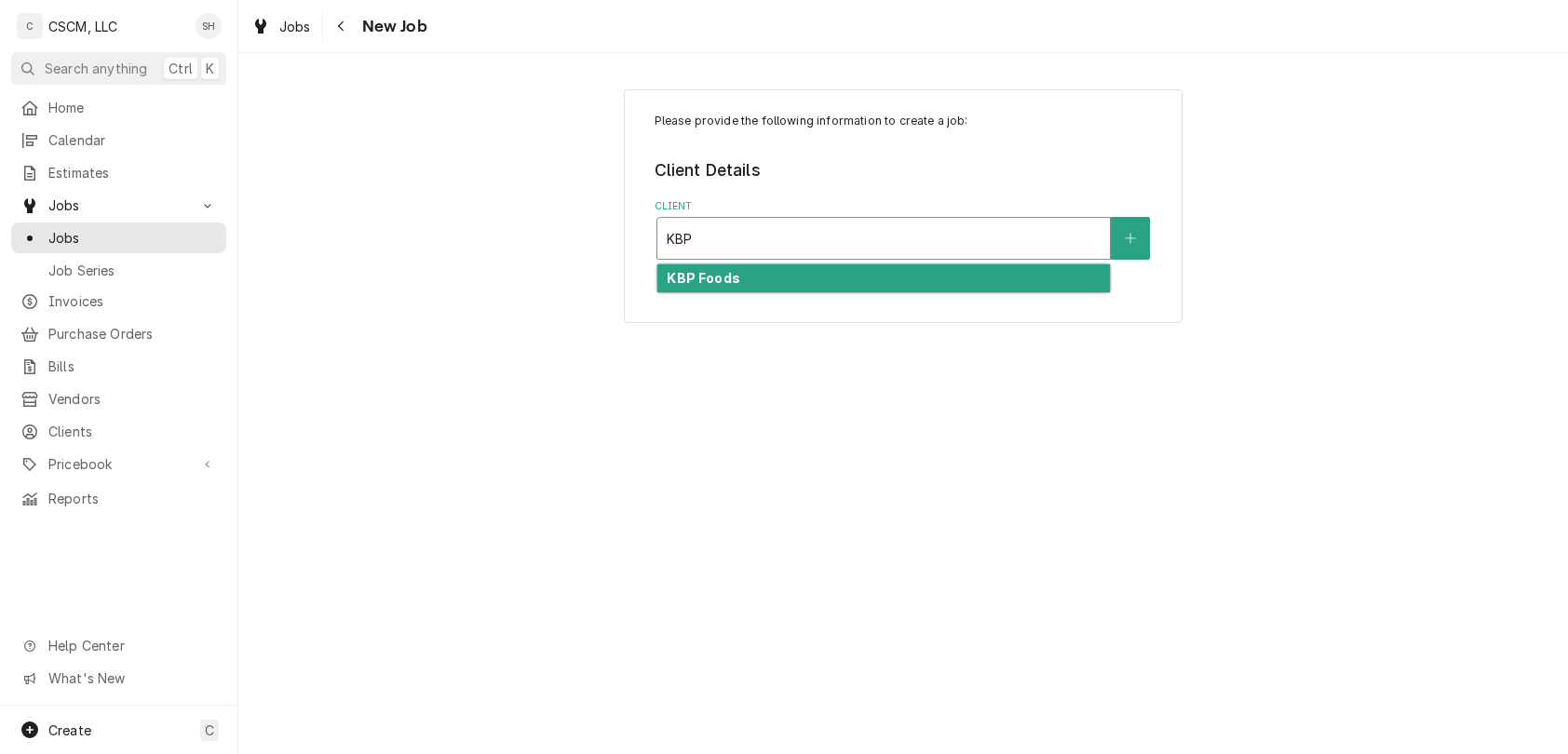
click at [872, 274] on div "KBP Foods" at bounding box center [884, 278] width 453 height 29
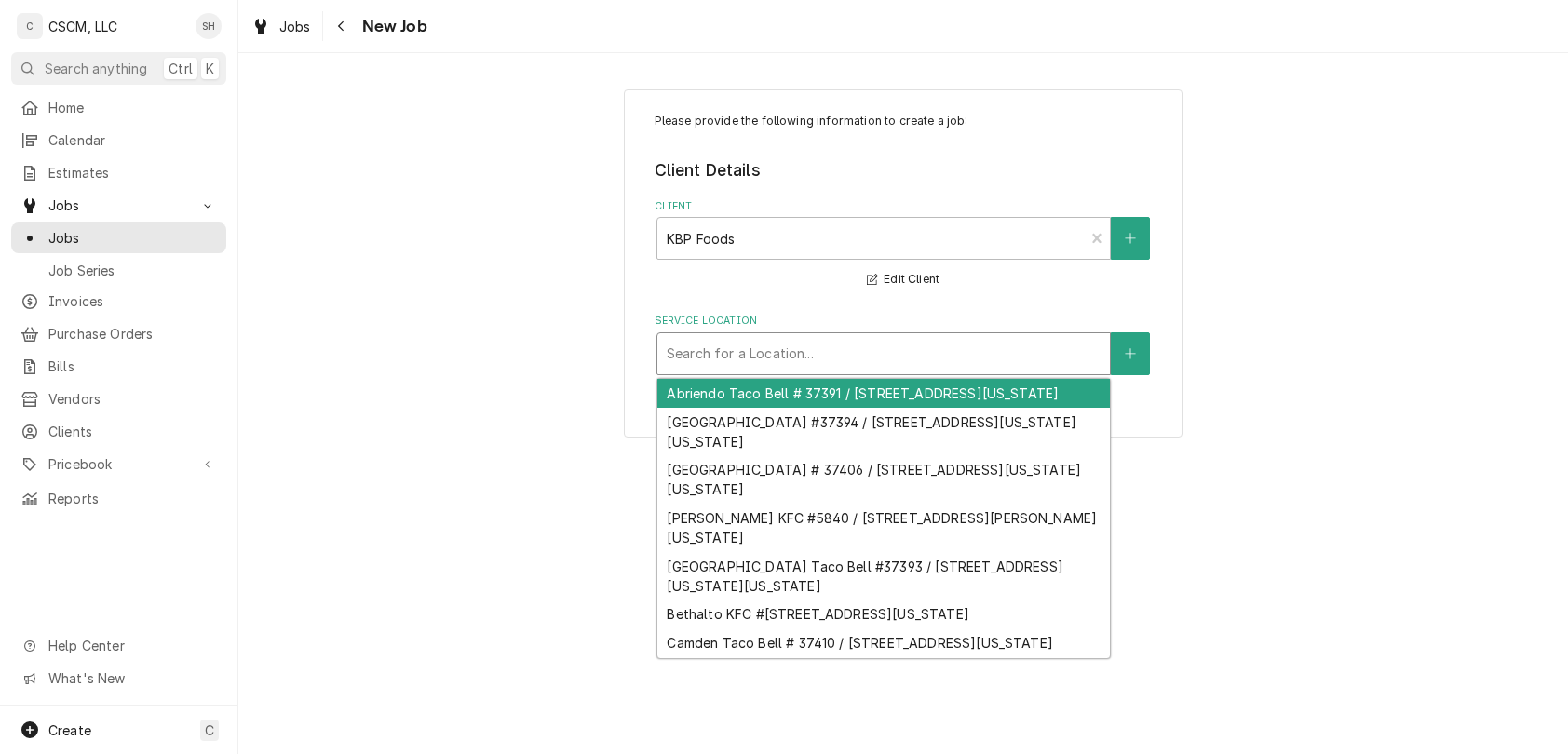
click at [841, 360] on div "Service Location" at bounding box center [883, 353] width 434 height 33
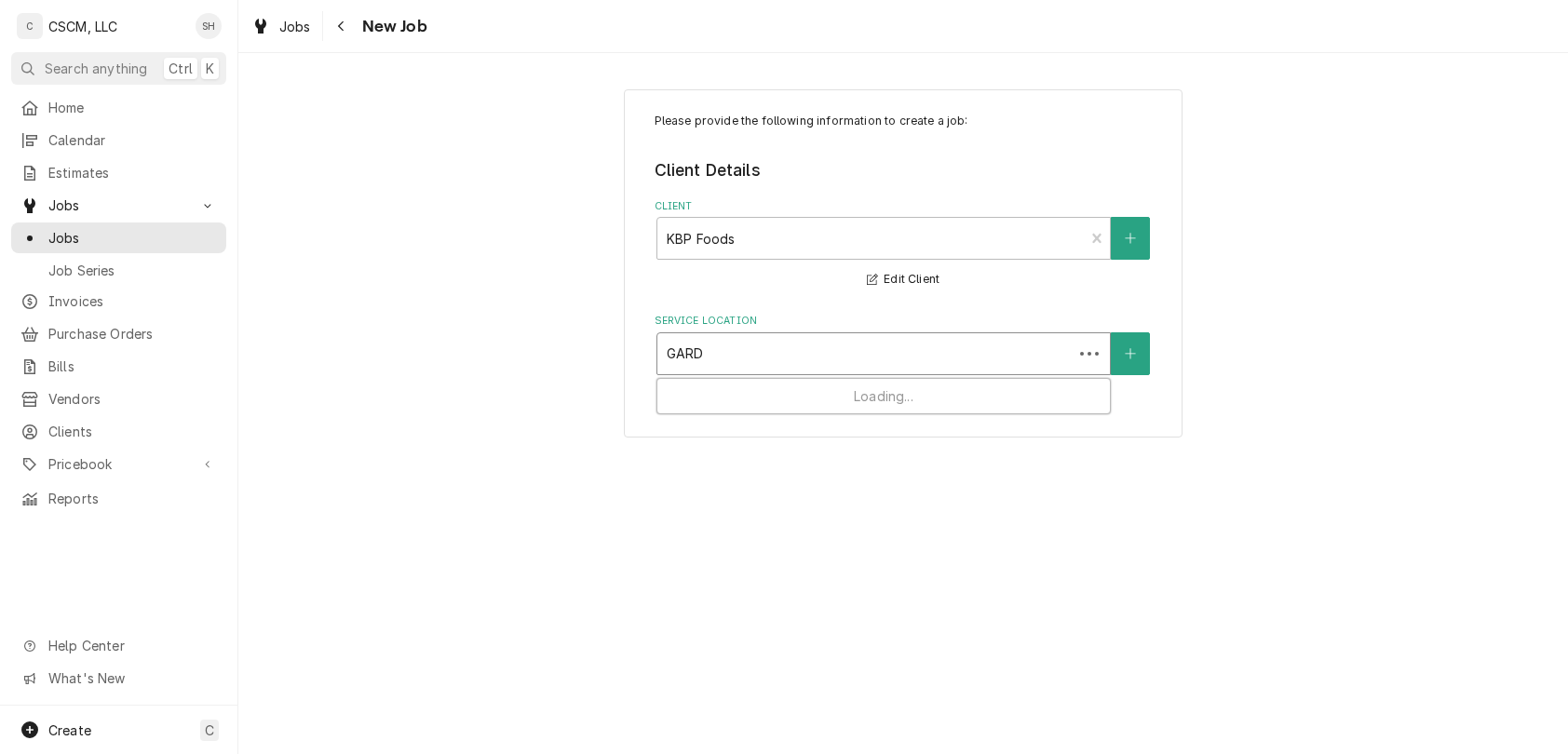
type input "GARDE"
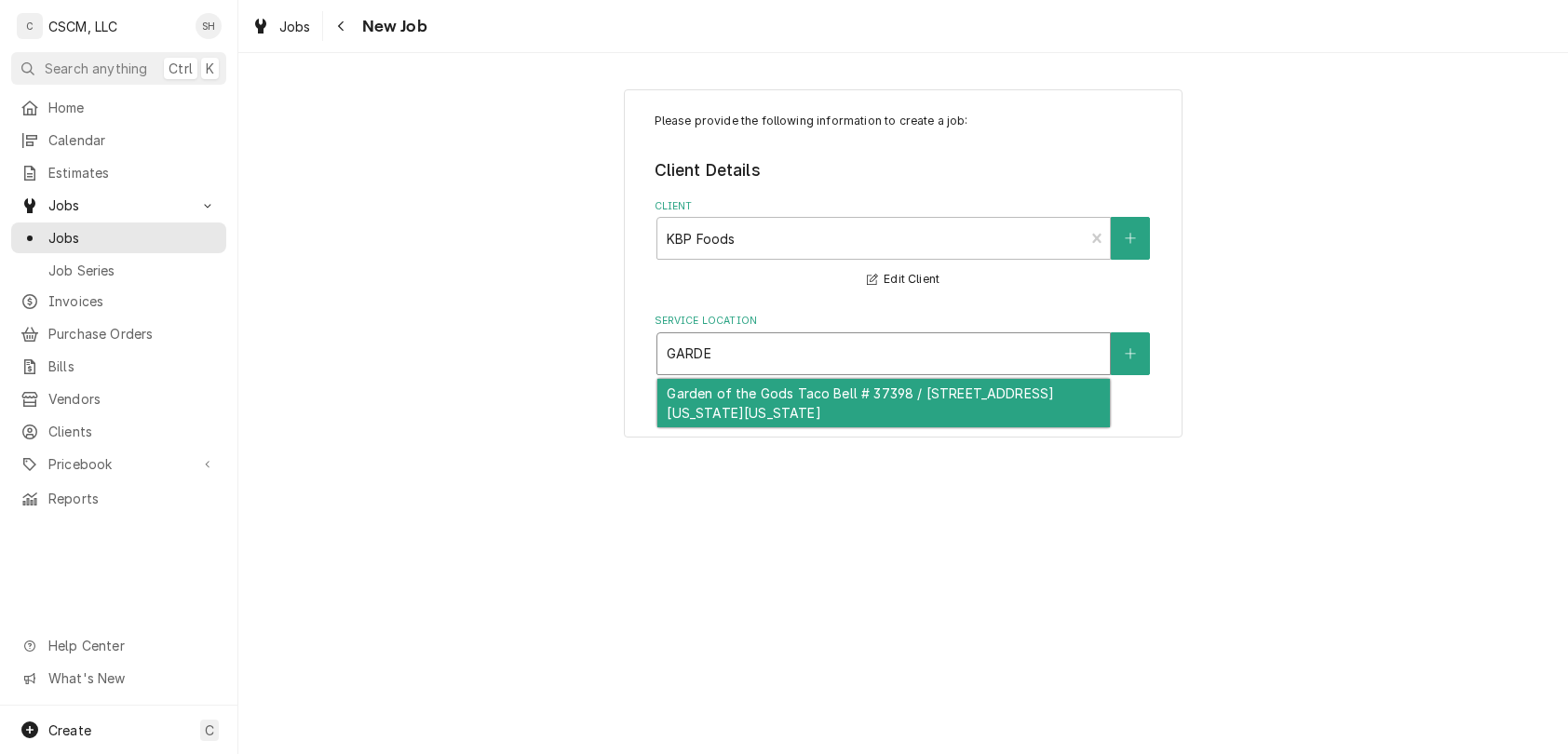
click at [846, 392] on div "Garden of the Gods Taco Bell # 37398 / [STREET_ADDRESS][US_STATE][US_STATE]" at bounding box center [884, 403] width 453 height 49
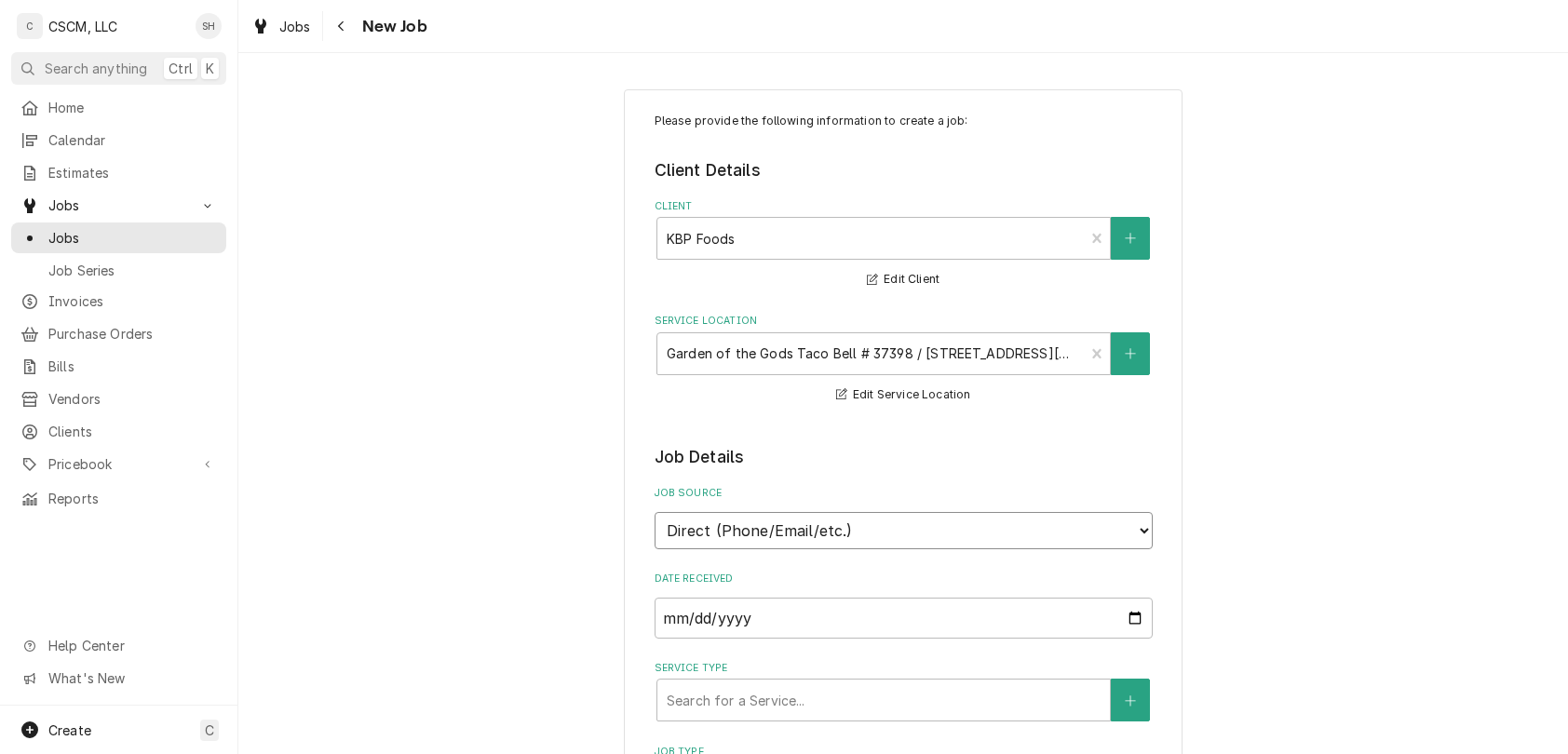
click at [820, 528] on select "Direct (Phone/Email/etc.) Other" at bounding box center [904, 530] width 498 height 37
select select "100"
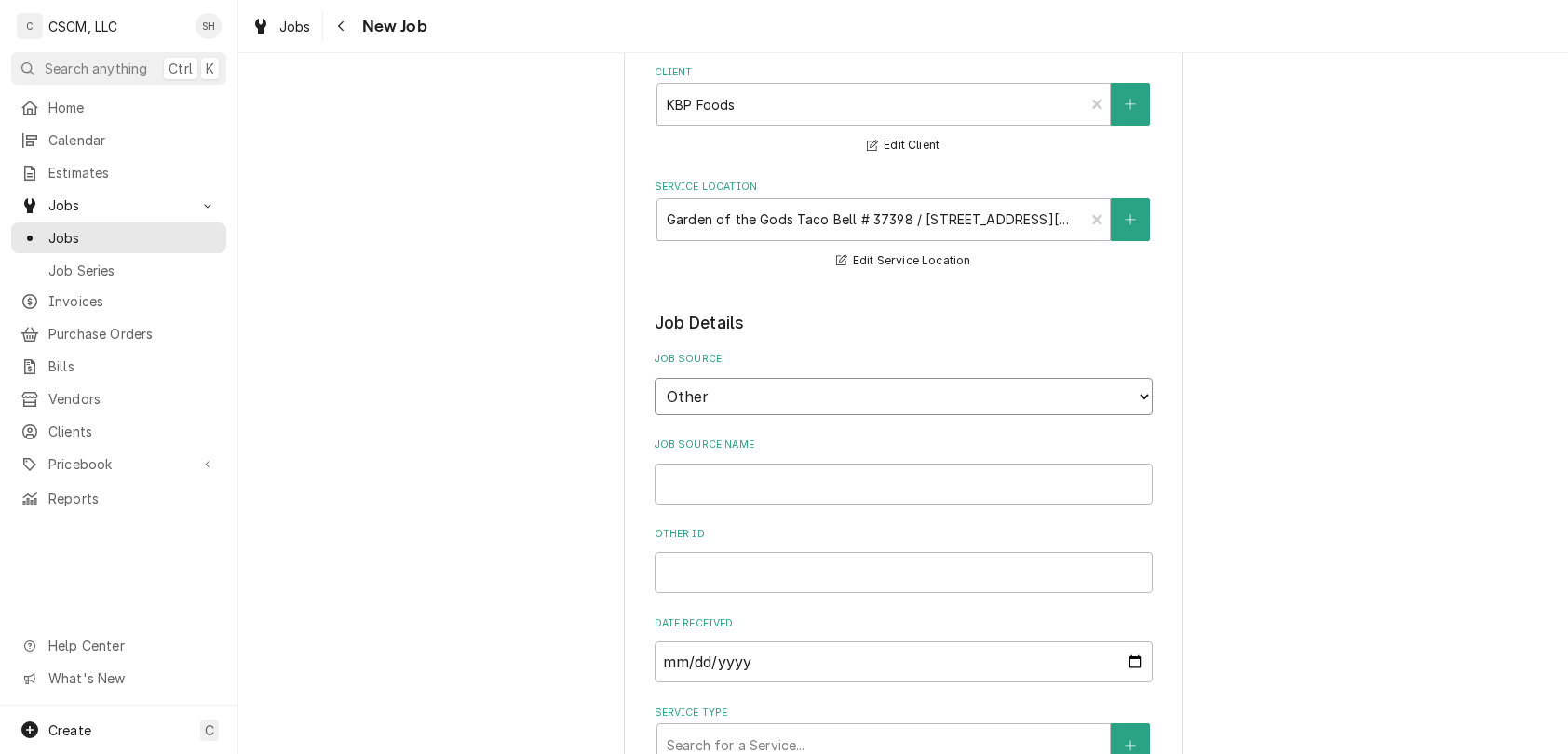
scroll to position [136, 0]
click at [833, 479] on input "Job Source Name" at bounding box center [904, 481] width 498 height 41
type textarea "x"
type input "v"
type textarea "x"
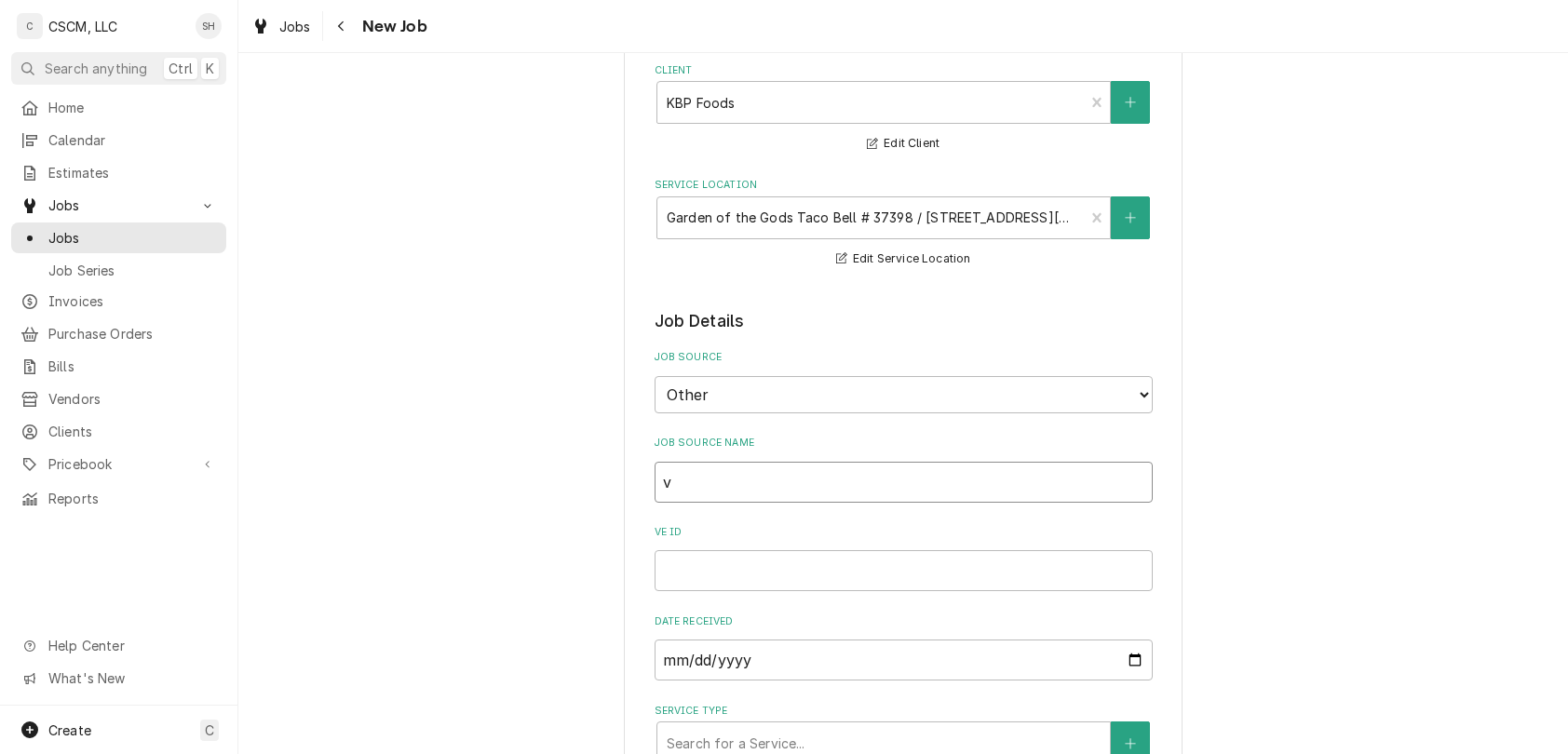
type input "vE"
type textarea "x"
type input "vERI"
type textarea "x"
type input "vERIS"
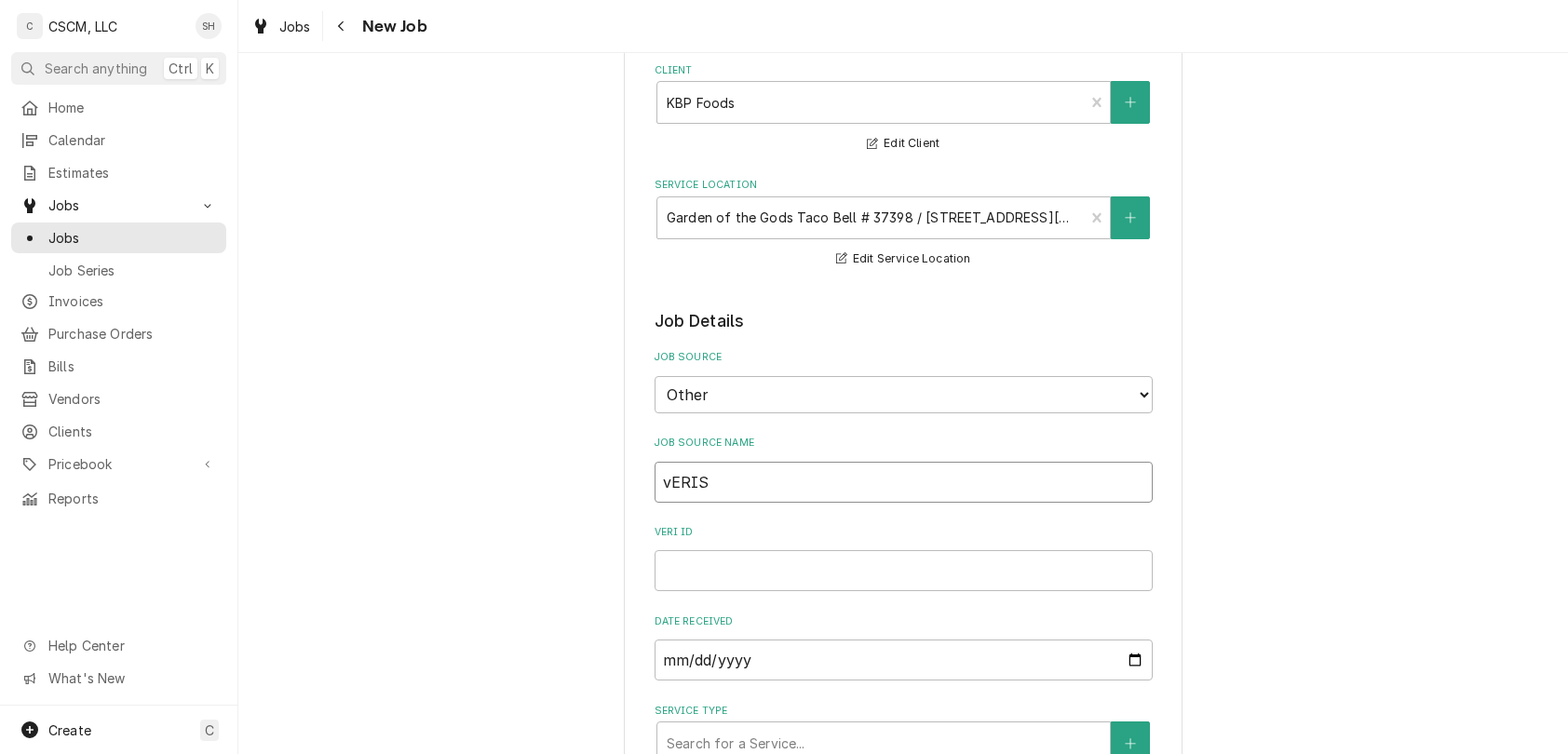
type textarea "x"
type input "vERISA"
type textarea "x"
type input "vERISAE"
type textarea "x"
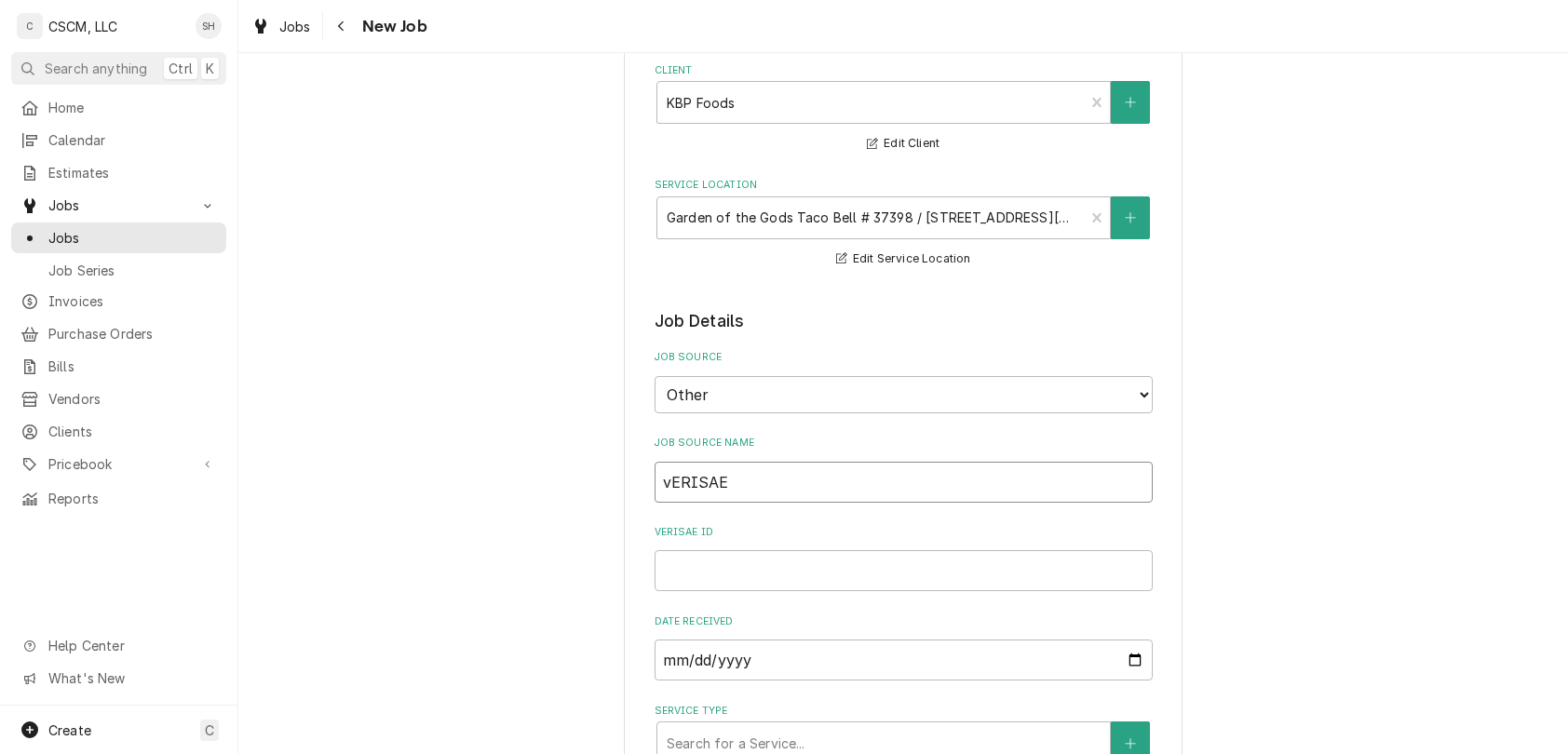
type input "V"
type textarea "x"
type input "Ve"
type textarea "x"
type input "Ver"
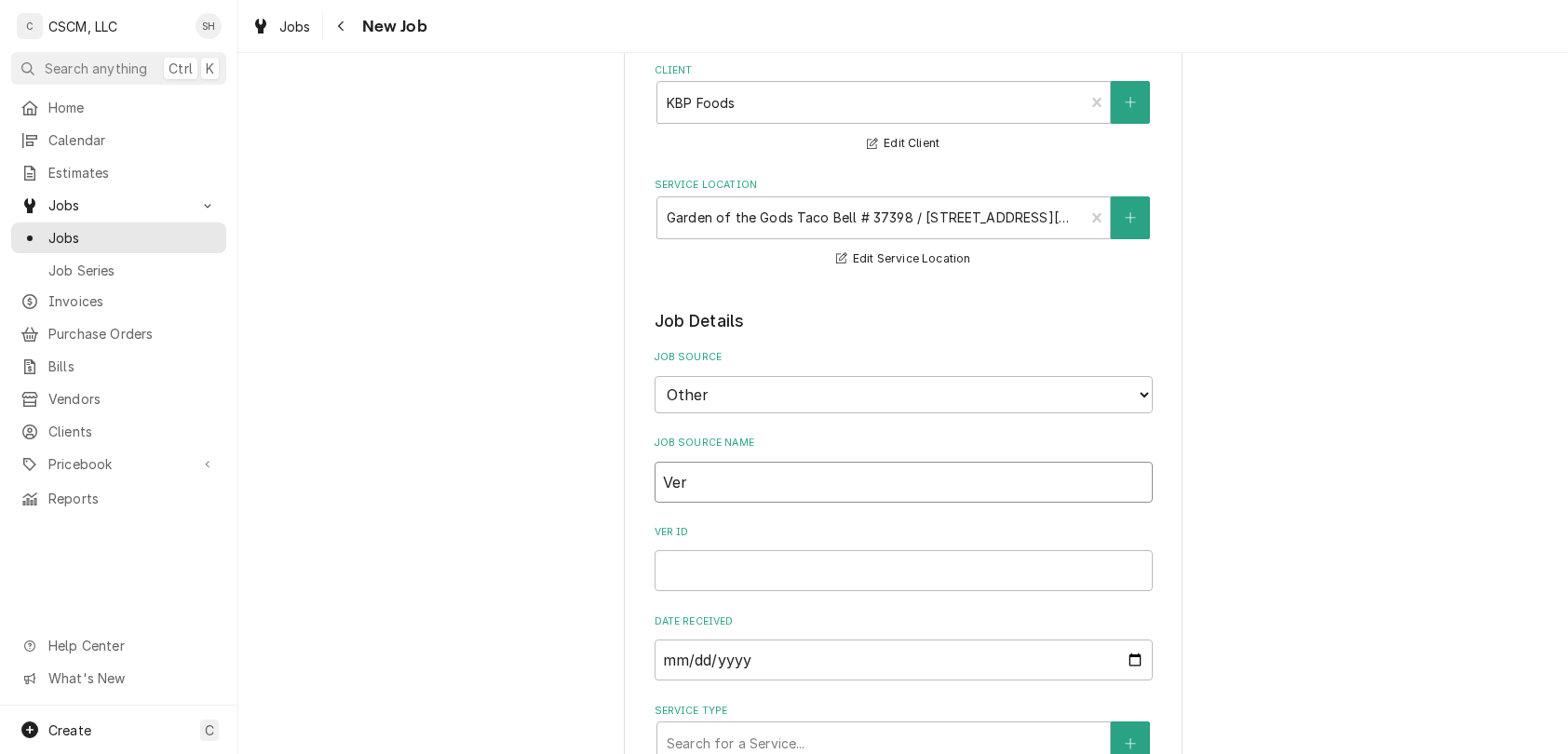
type textarea "x"
type input "Veris"
type textarea "x"
type input "Verisa"
type textarea "x"
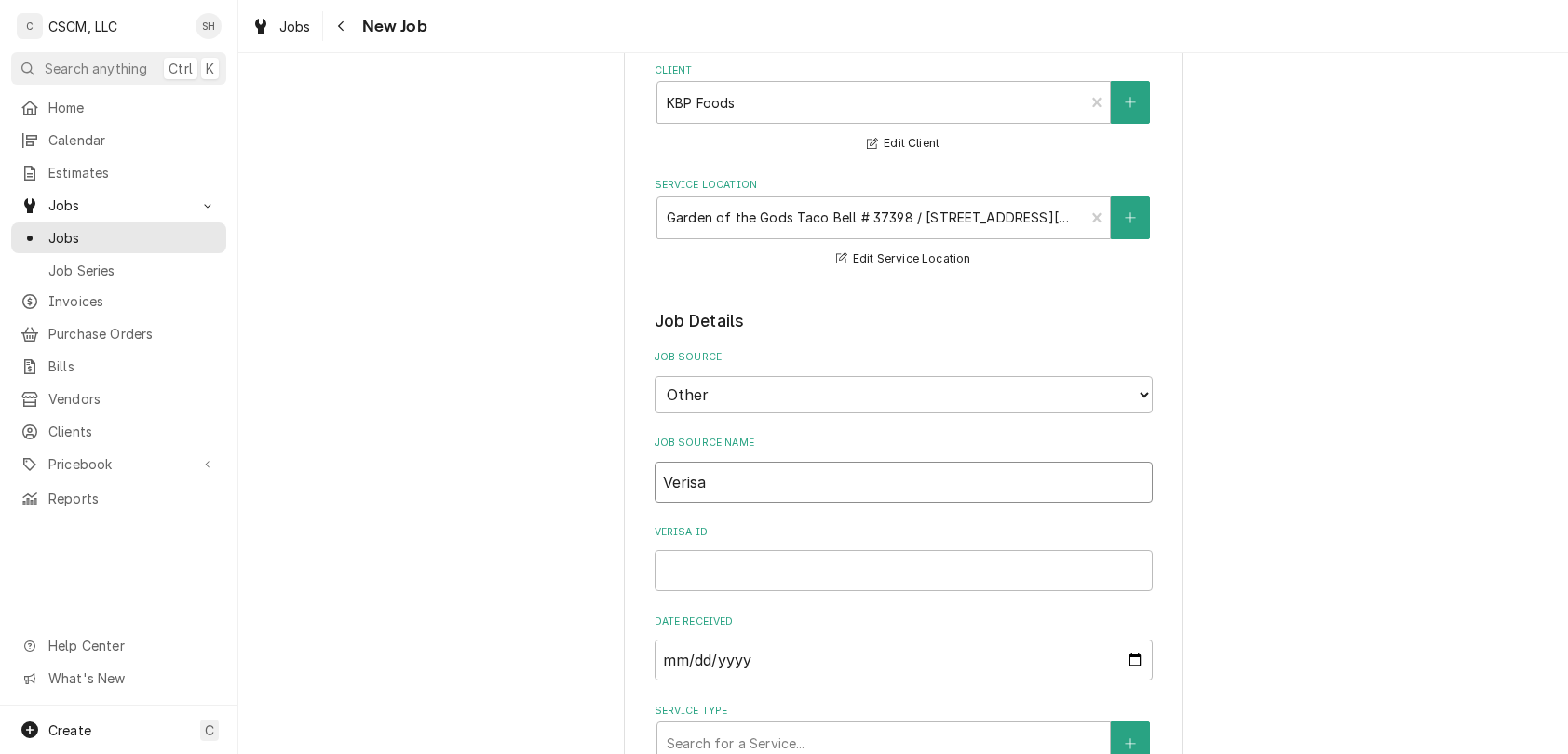
type input "Verisae"
type textarea "x"
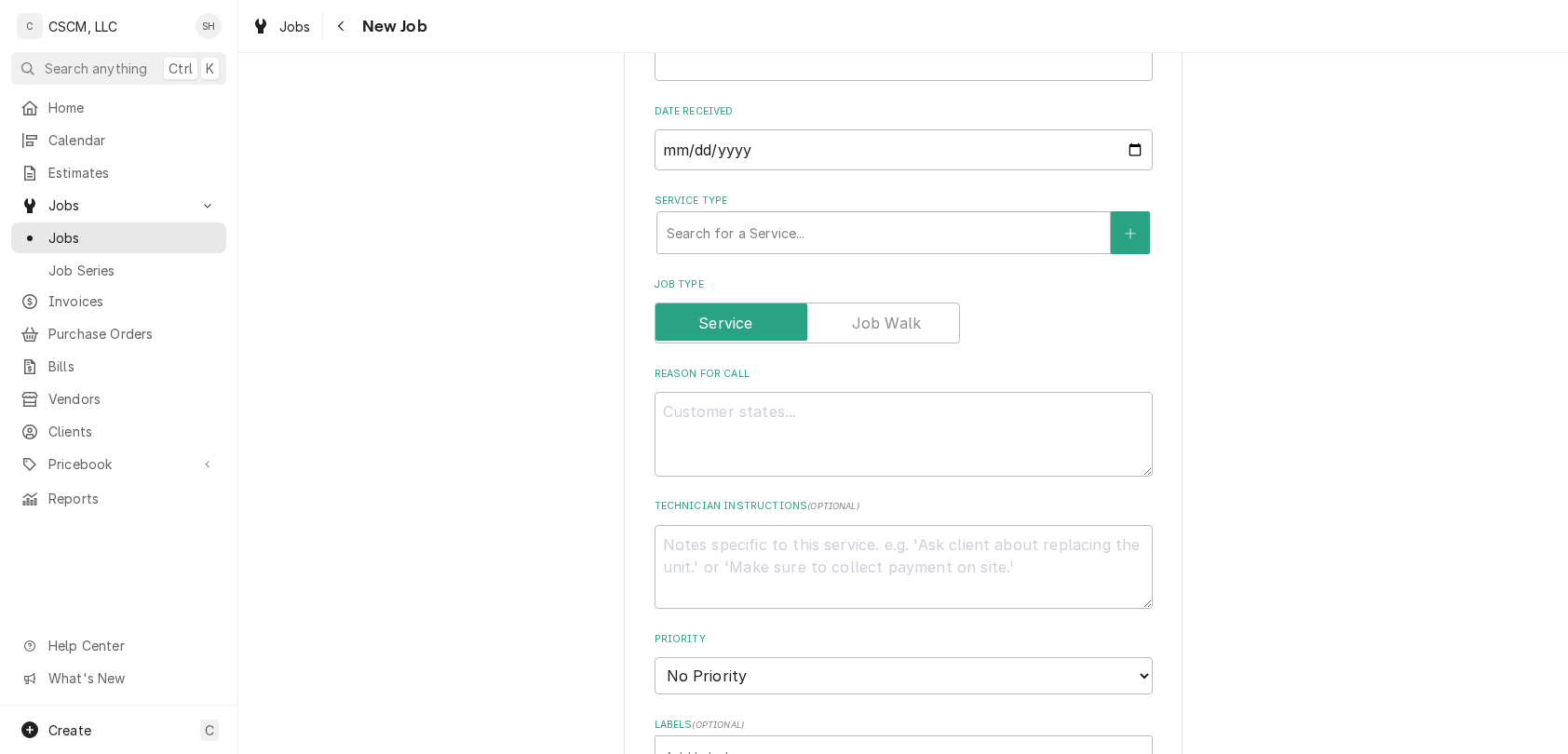
scroll to position [691, 0]
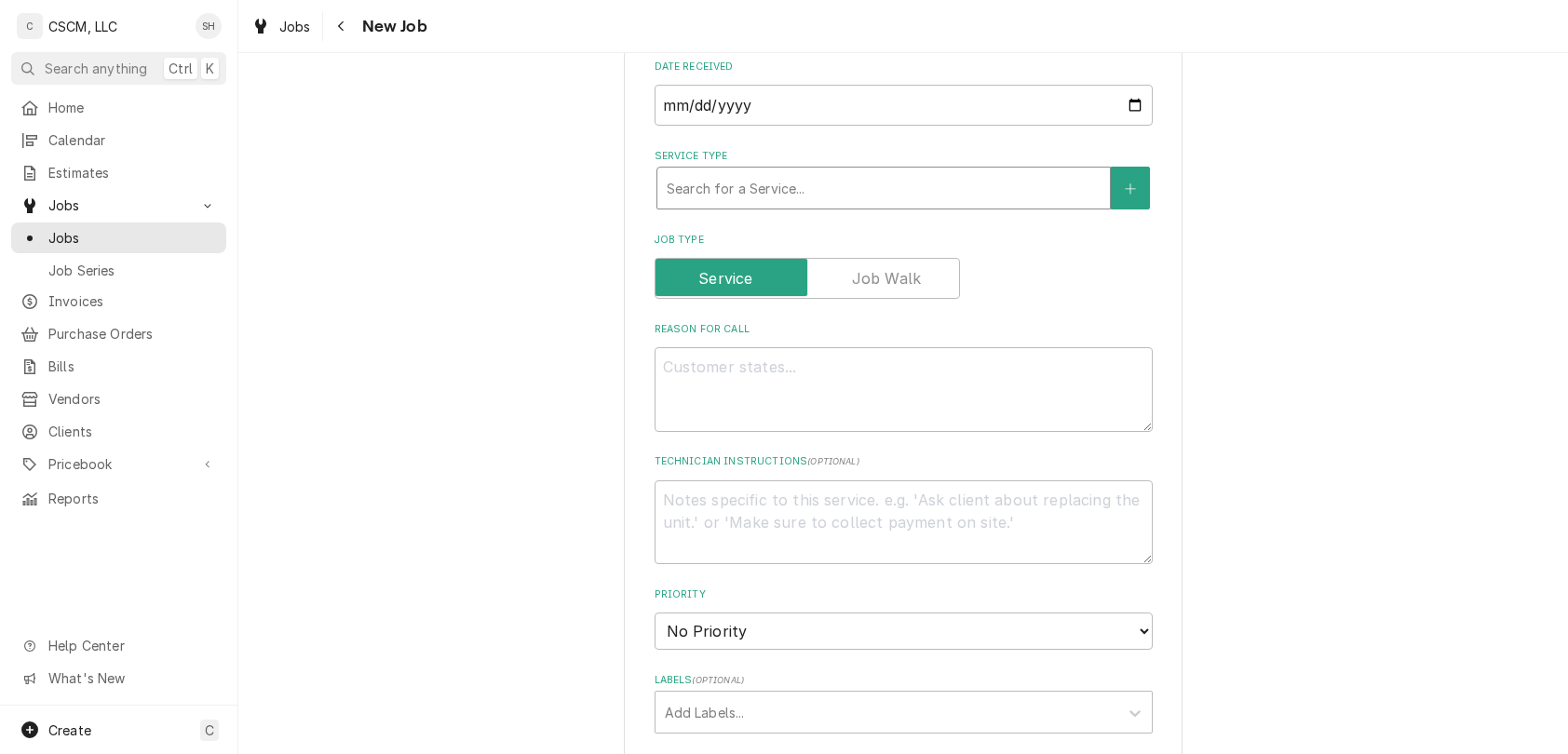
type input "Verisae"
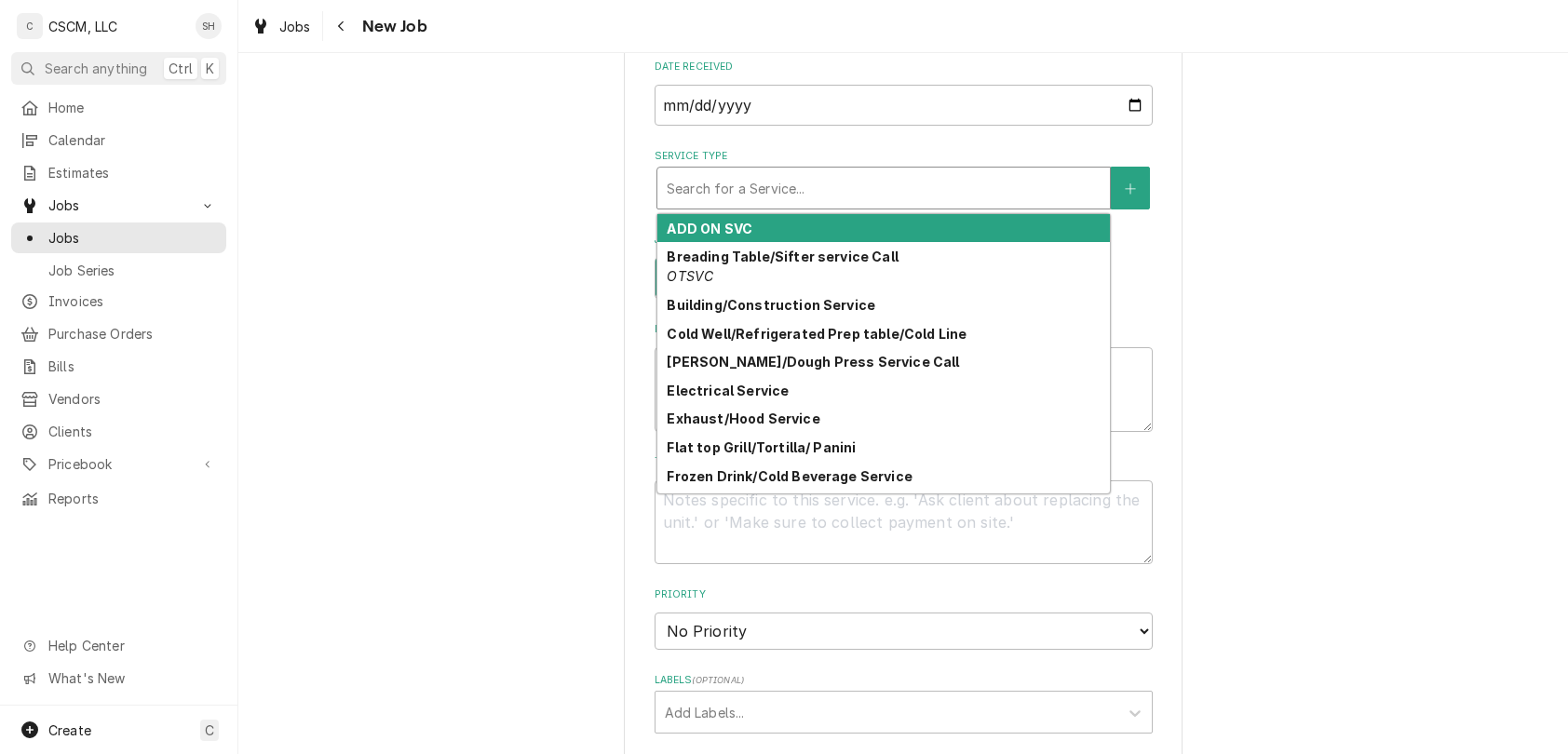
click at [835, 188] on div "Service Type" at bounding box center [883, 188] width 434 height 33
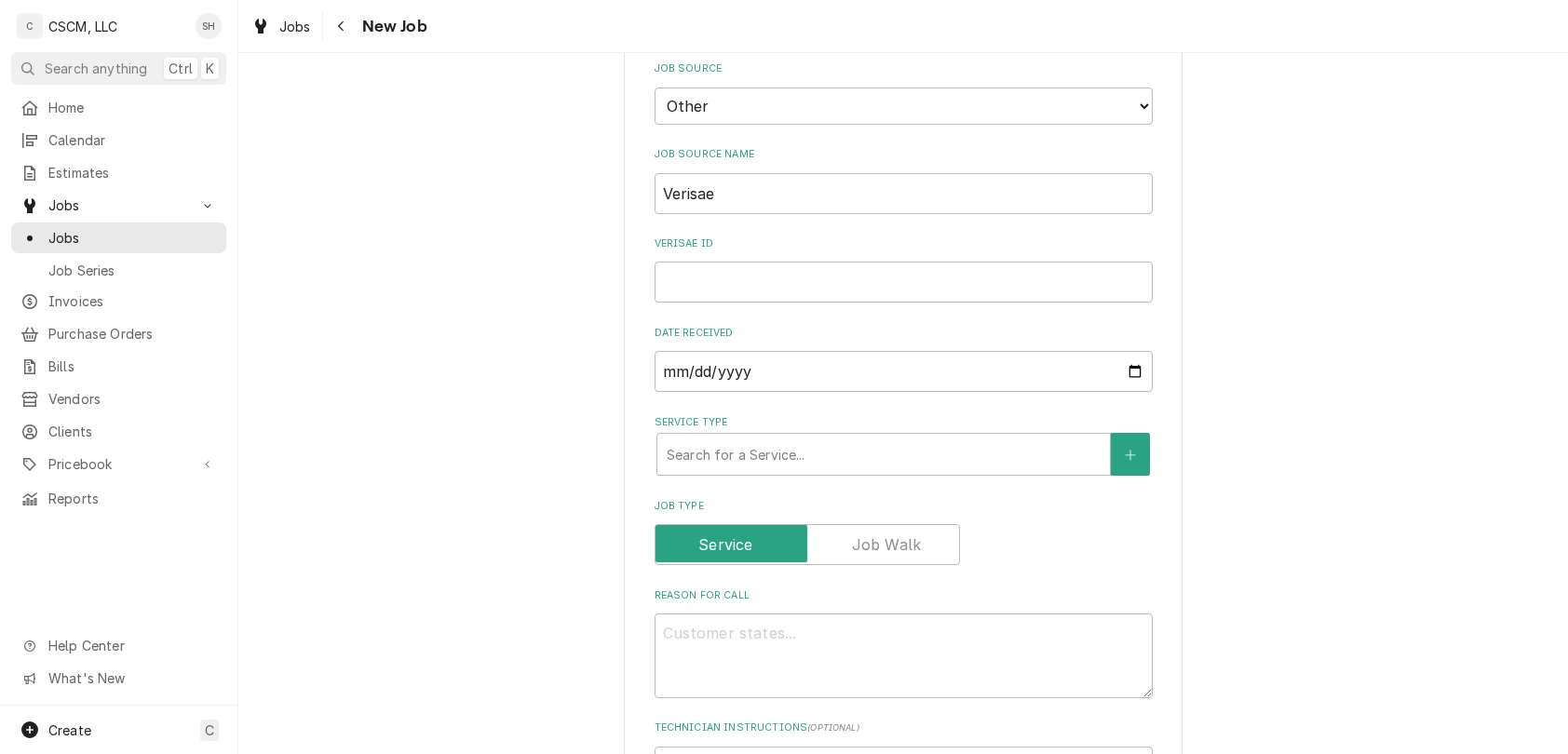
scroll to position [404, 0]
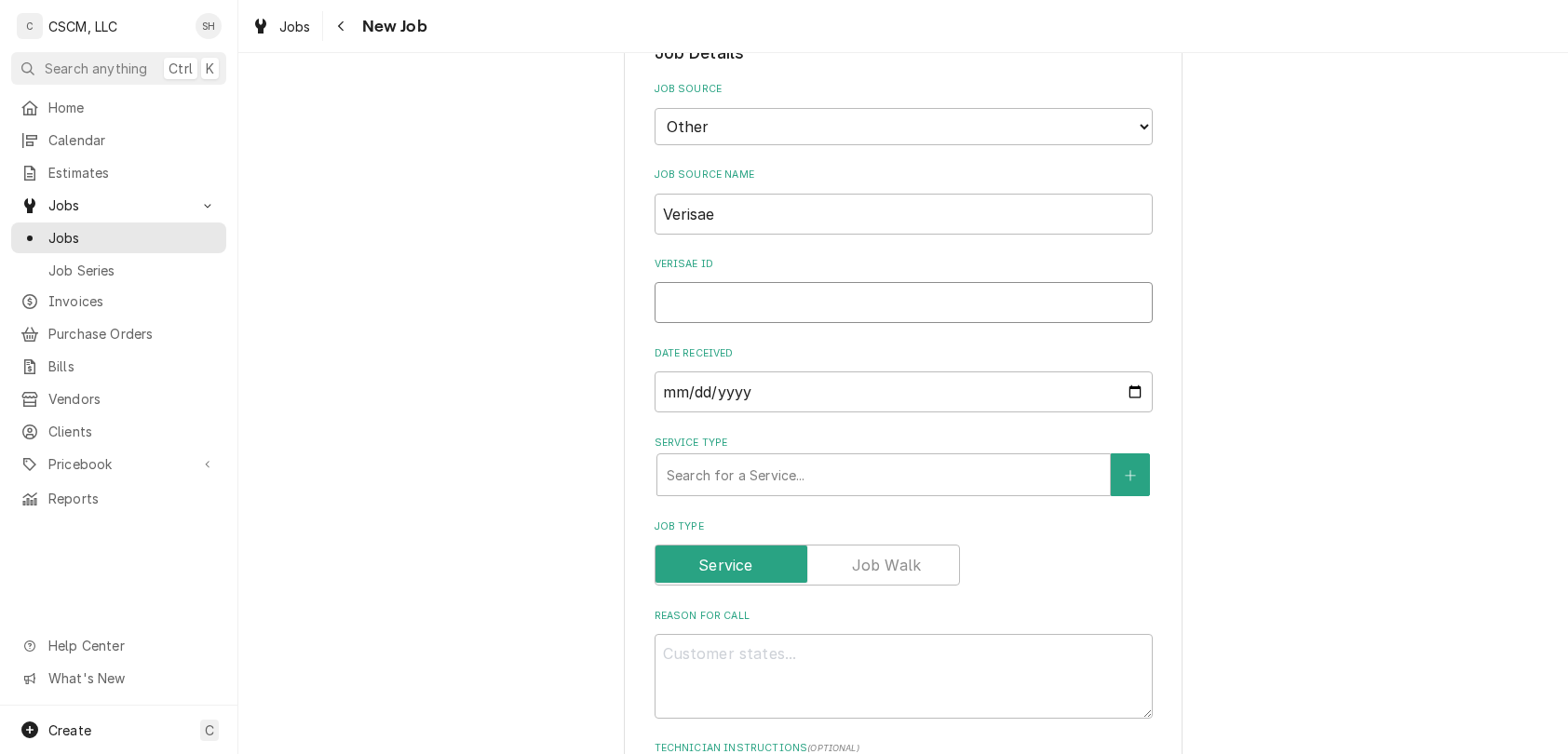
click at [851, 290] on input "Verisae ID" at bounding box center [904, 302] width 498 height 41
paste input "71961761"
type textarea "x"
type input "71961761"
type textarea "x"
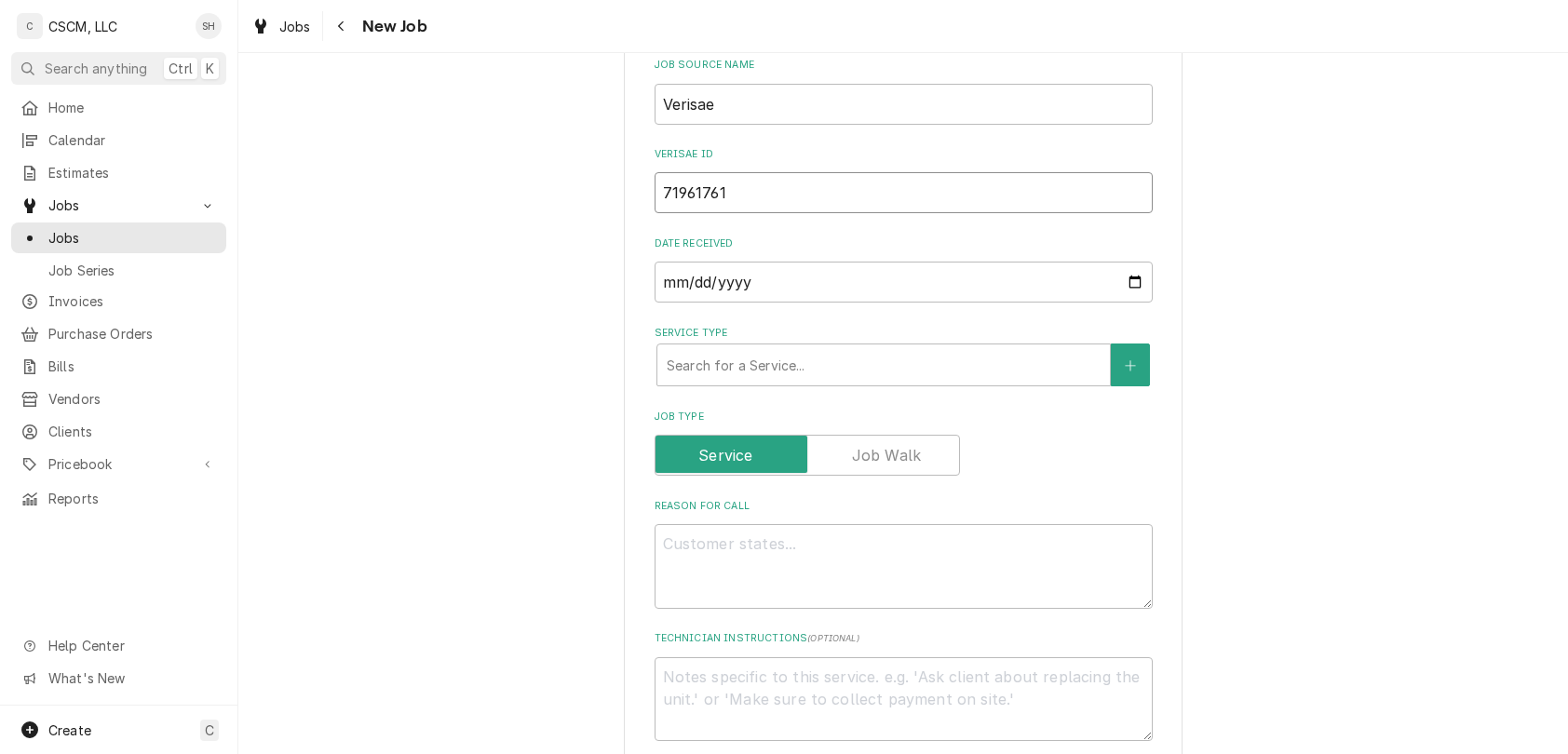
scroll to position [587, 0]
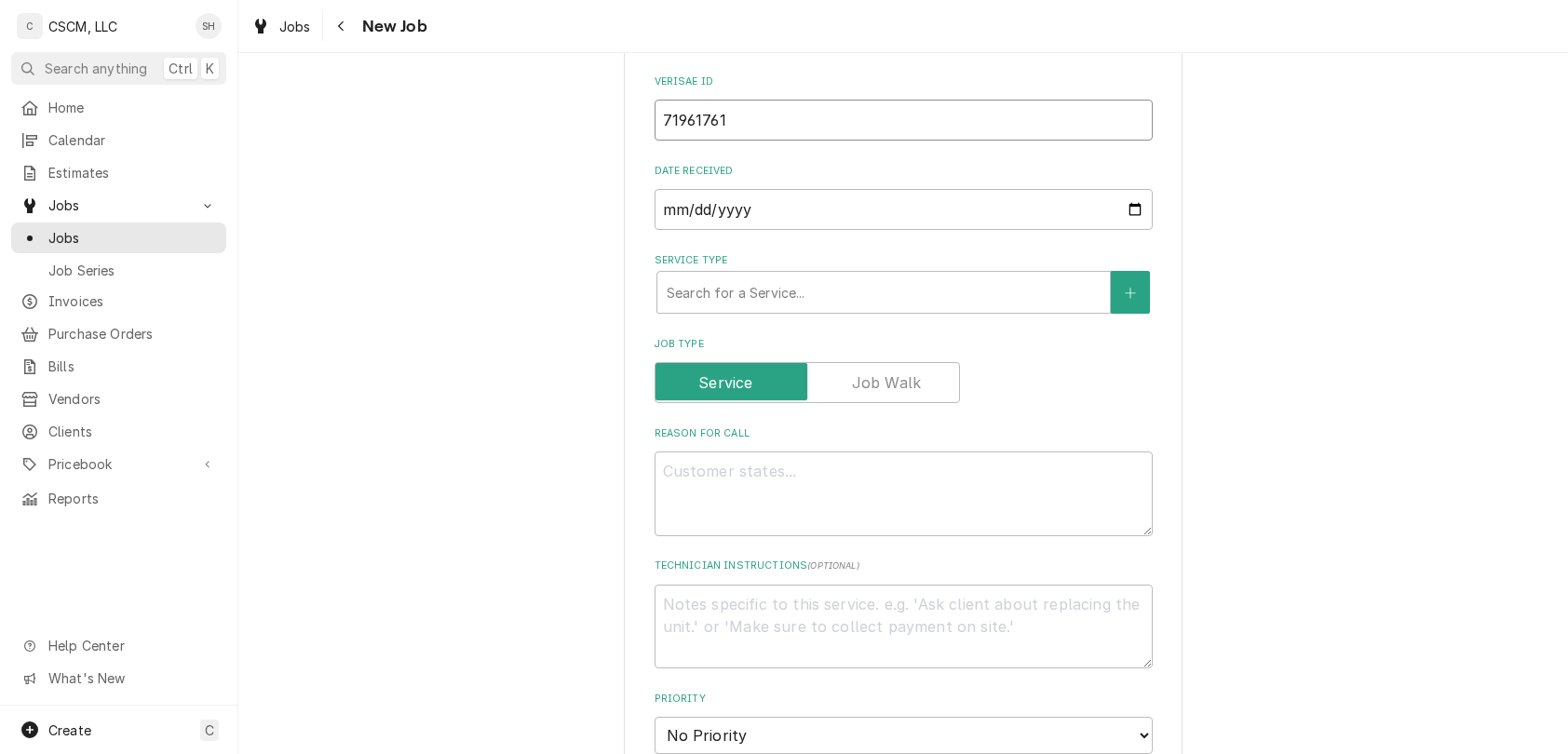
type input "71961761"
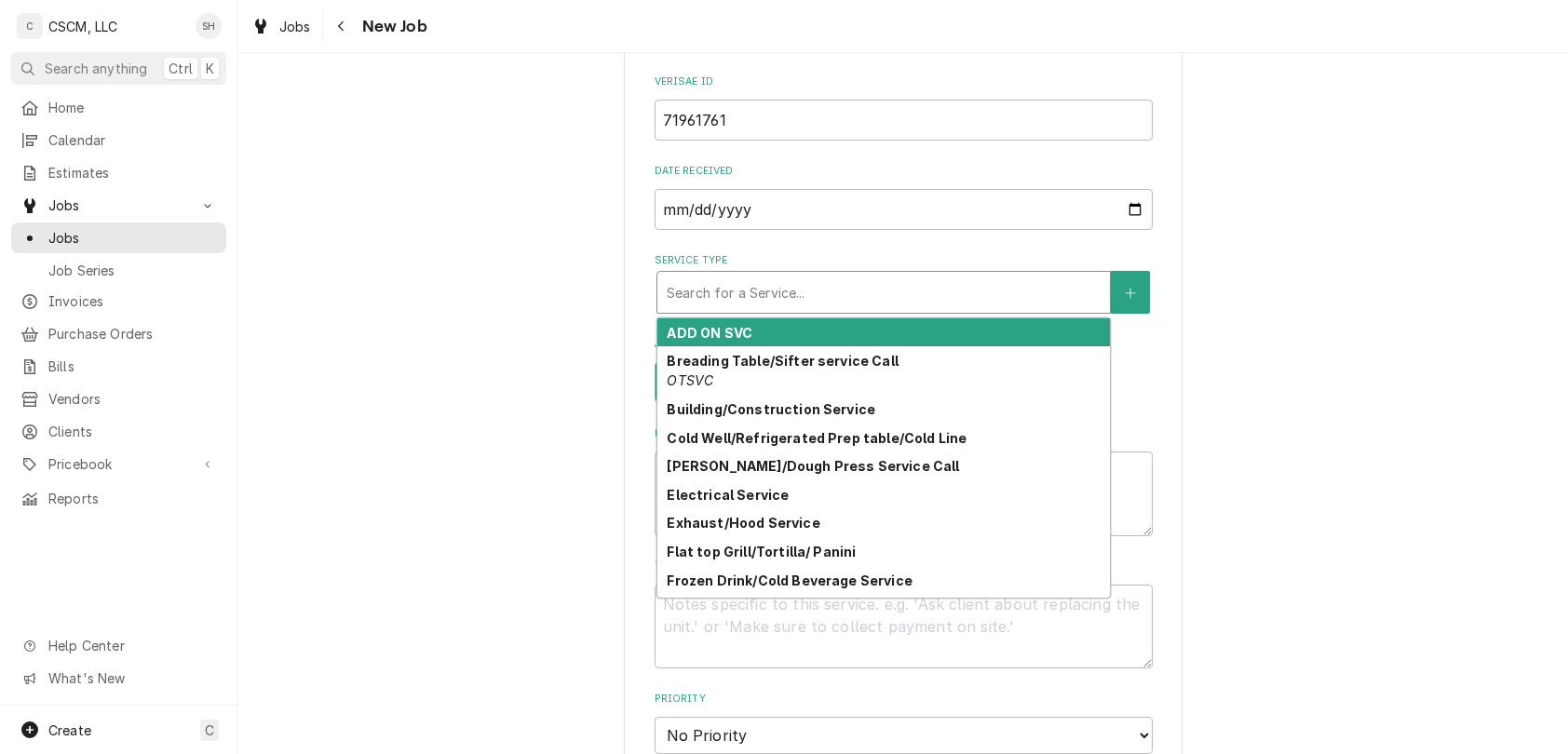
click at [851, 290] on div "Service Type" at bounding box center [883, 292] width 434 height 33
type textarea "x"
type input "e"
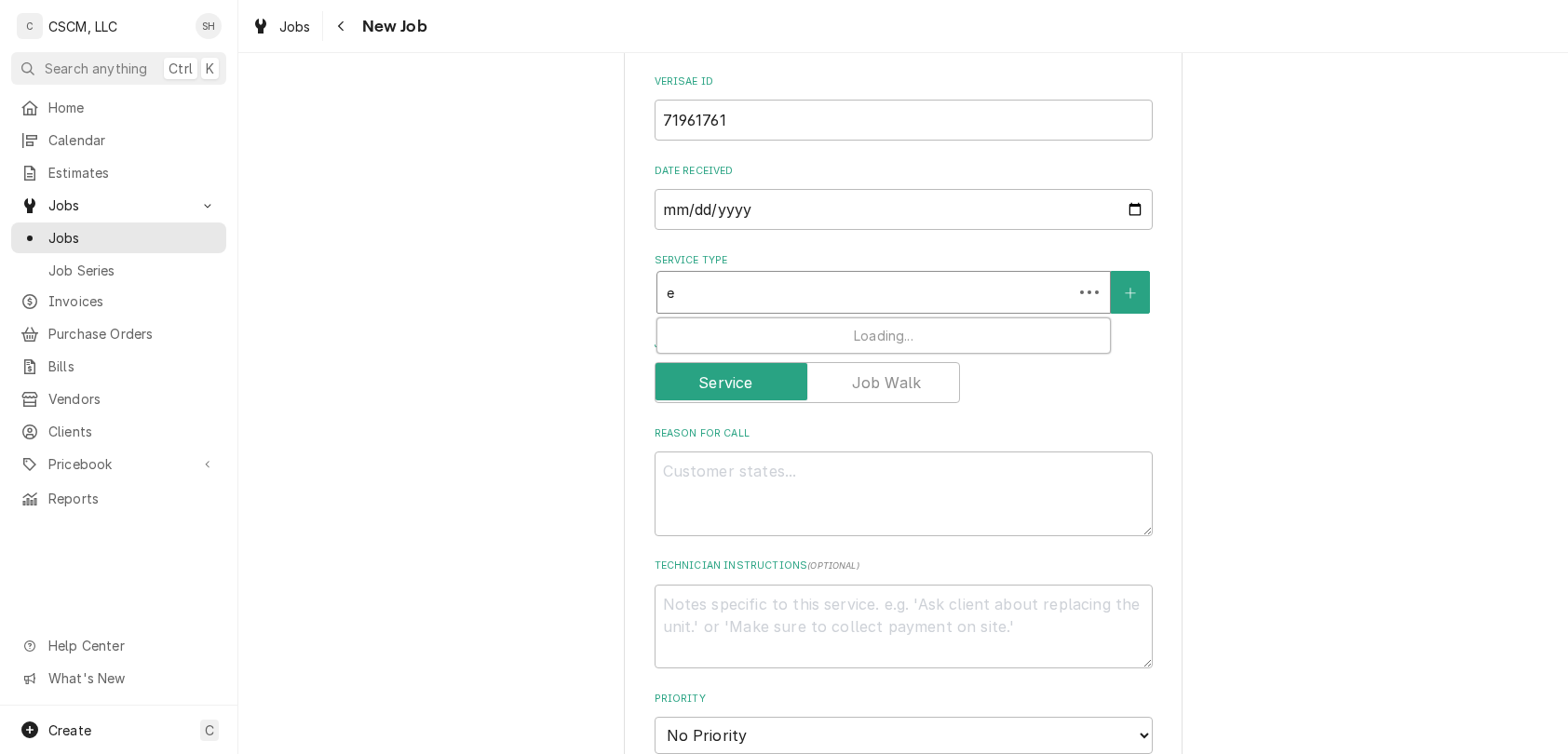
type textarea "x"
type input "ex"
type textarea "x"
type input "ext"
type textarea "x"
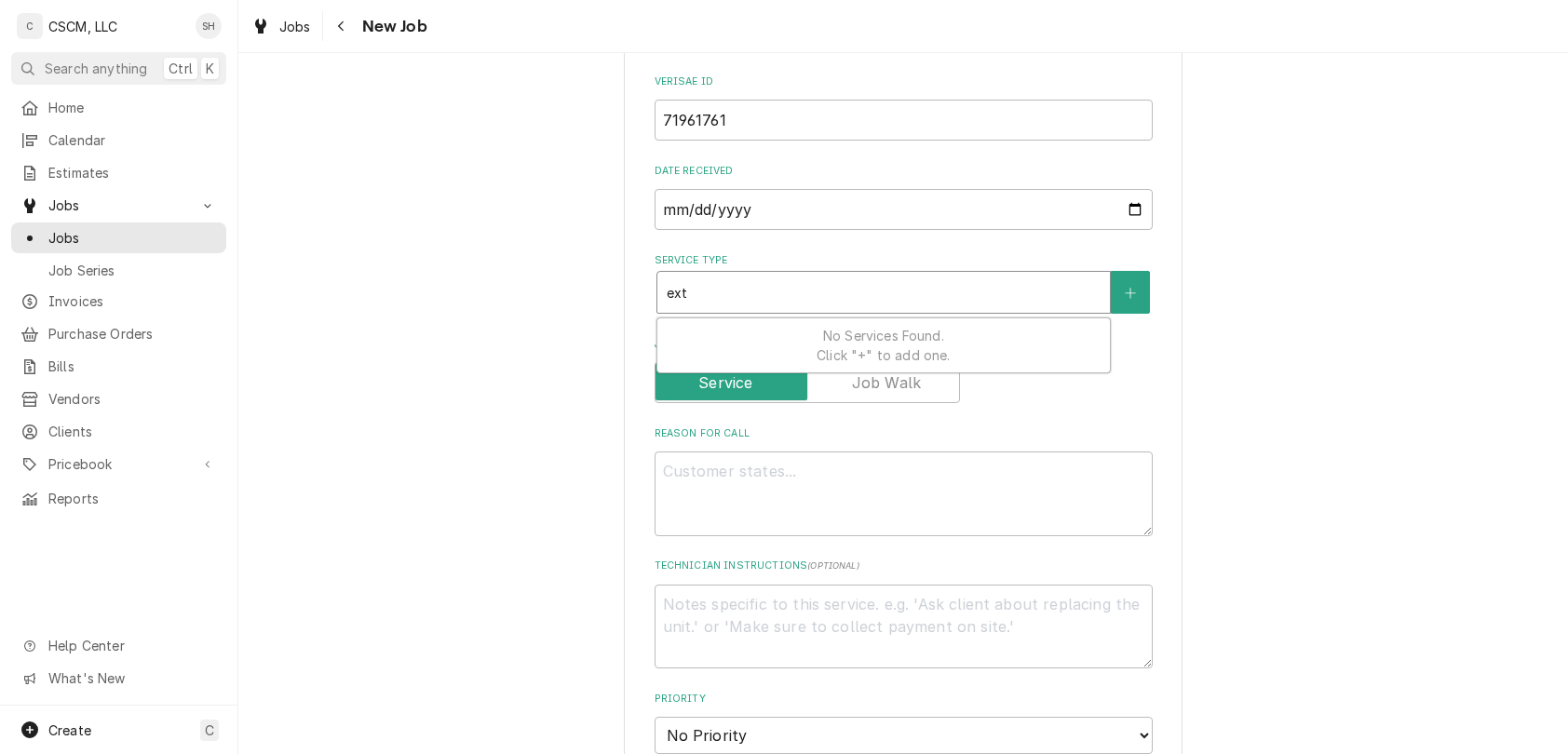
type input "ex"
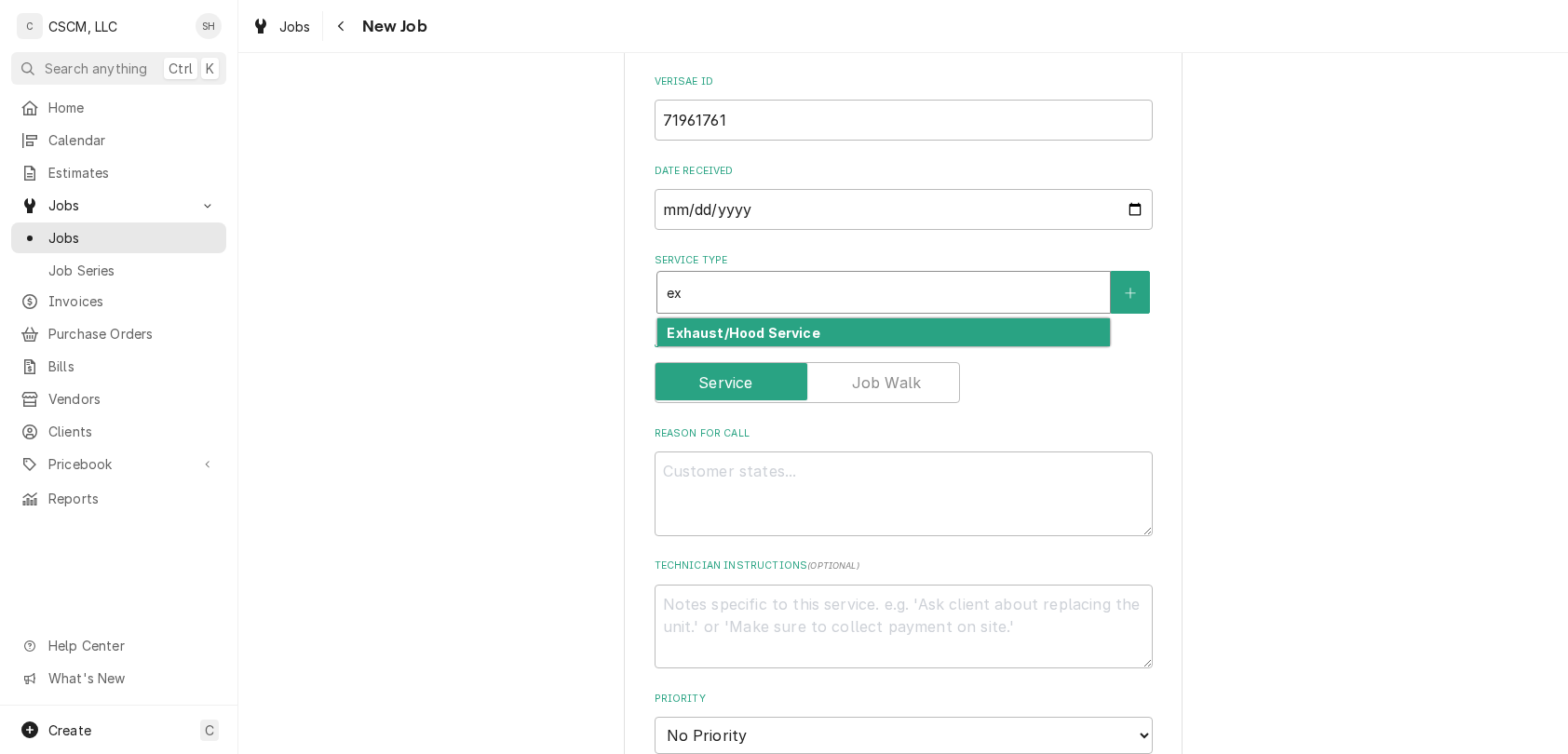
type textarea "x"
type input "e"
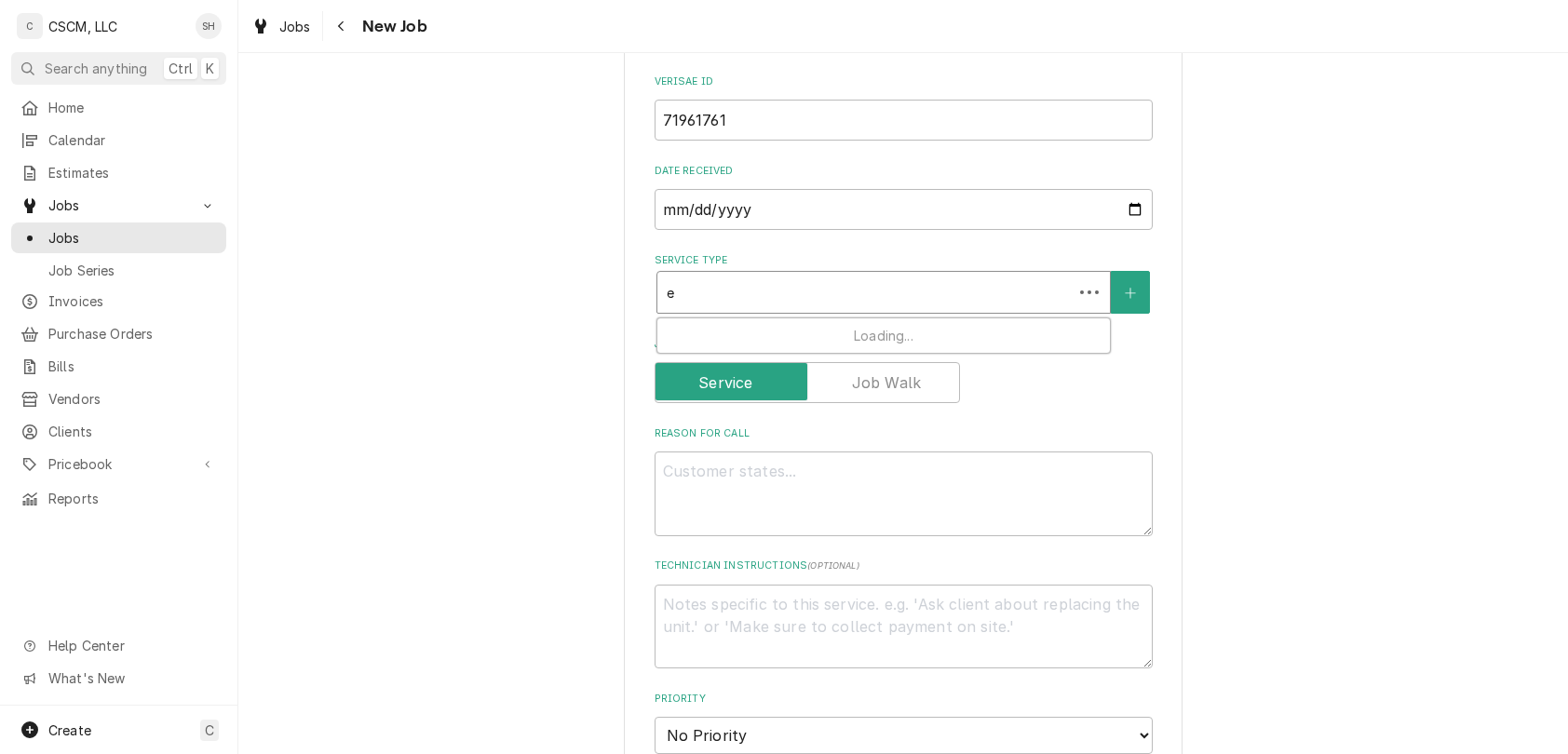
type textarea "x"
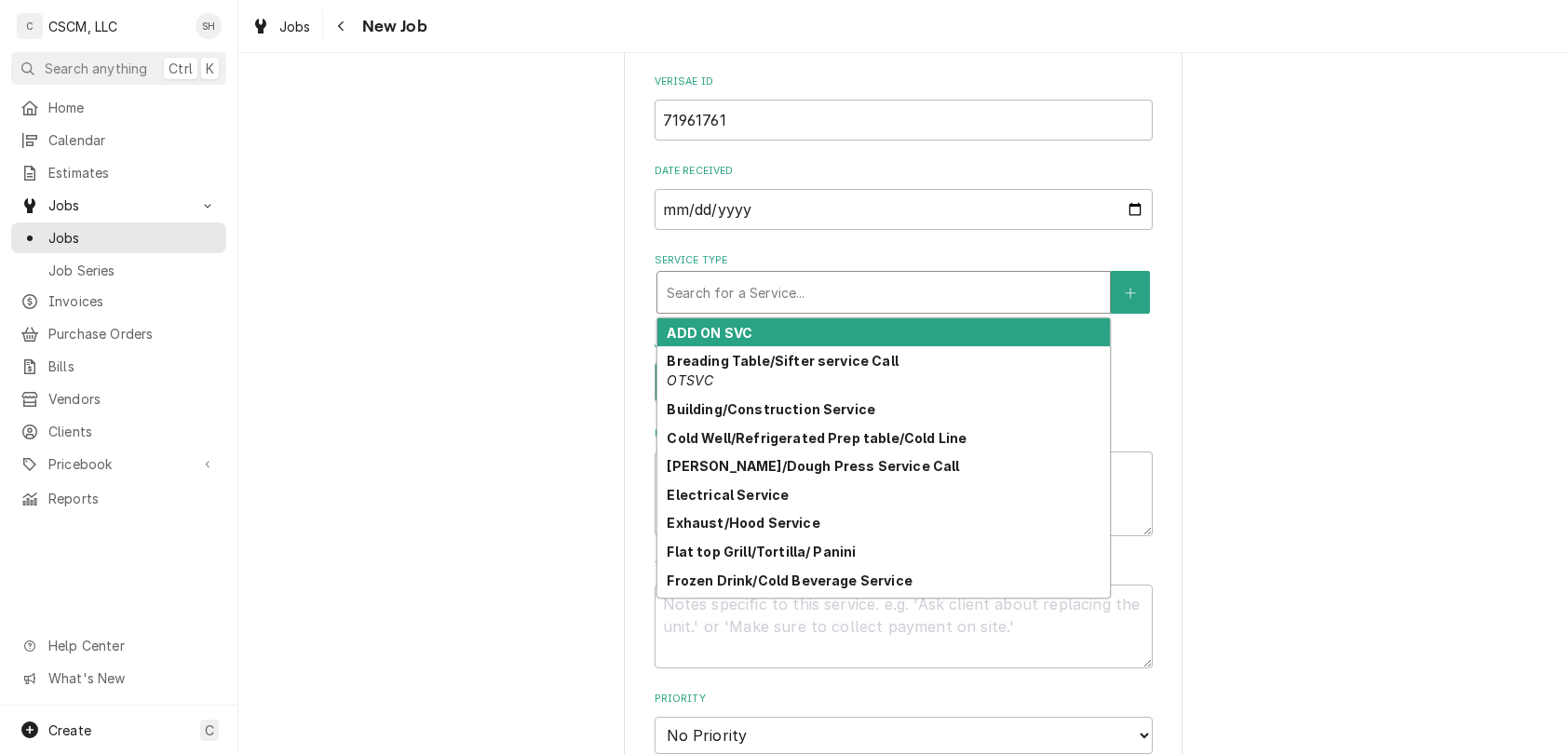
type textarea "x"
type input "b"
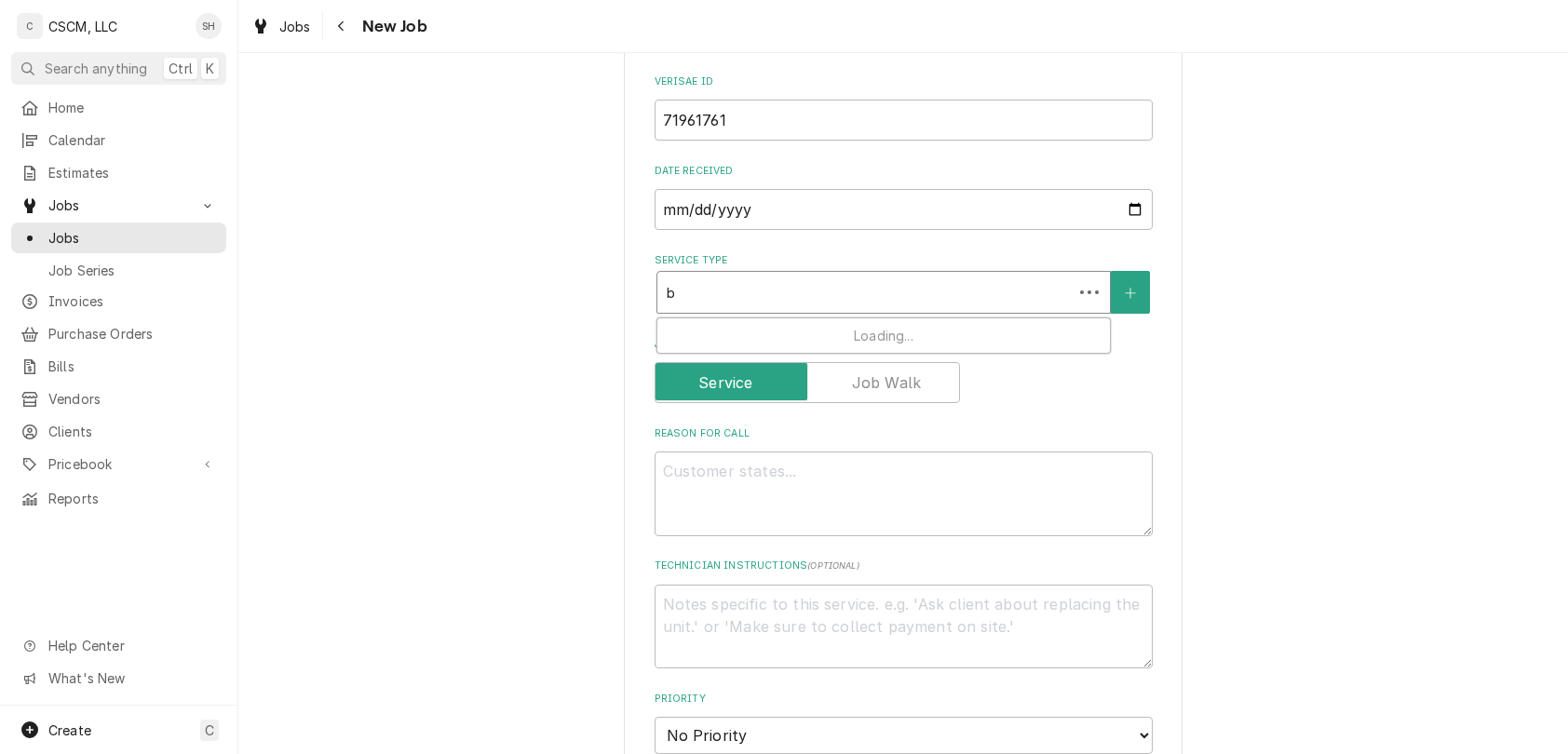
type textarea "x"
type input "[PERSON_NAME]"
type textarea "x"
type input "buil"
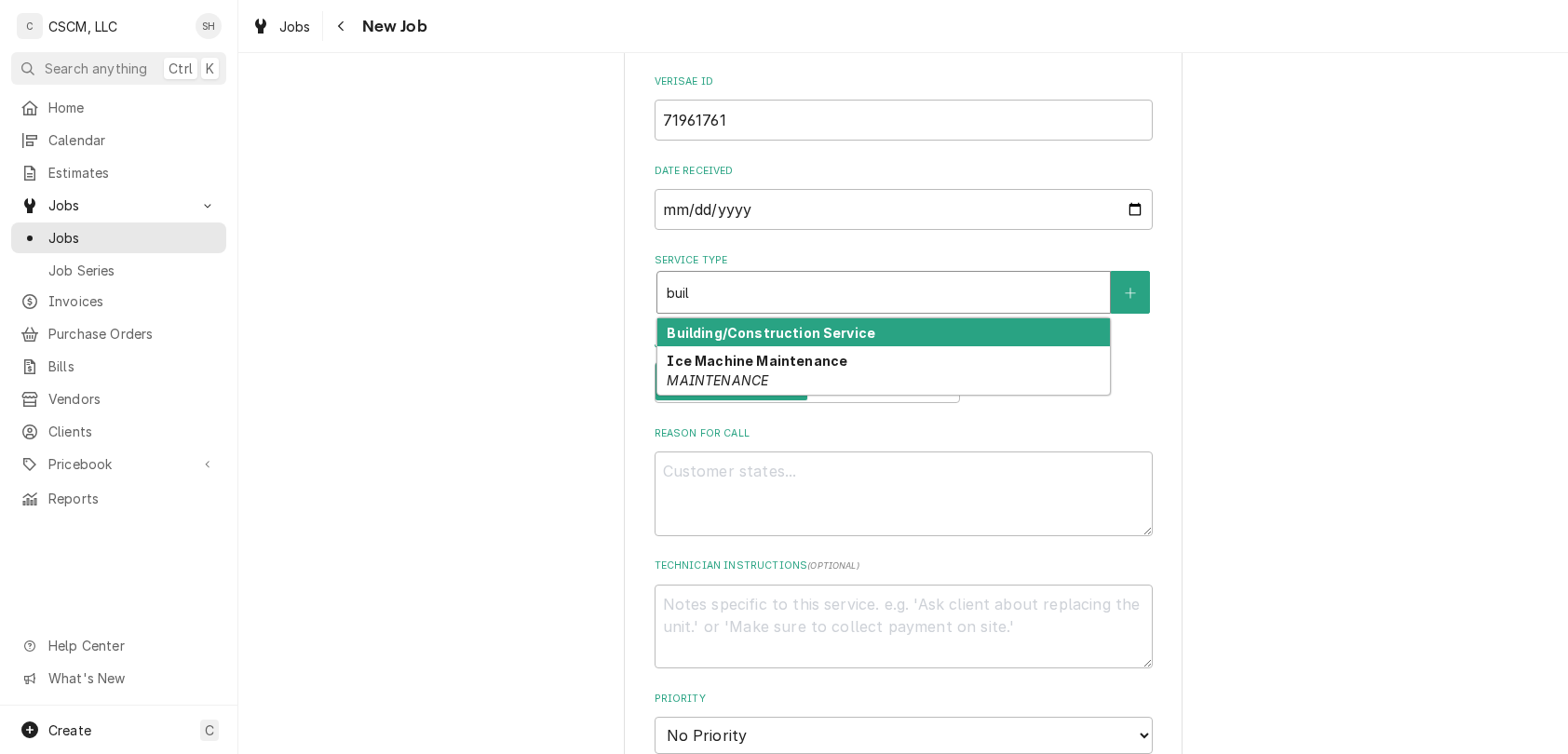
click at [1028, 342] on div "Building/Construction Service" at bounding box center [884, 333] width 453 height 29
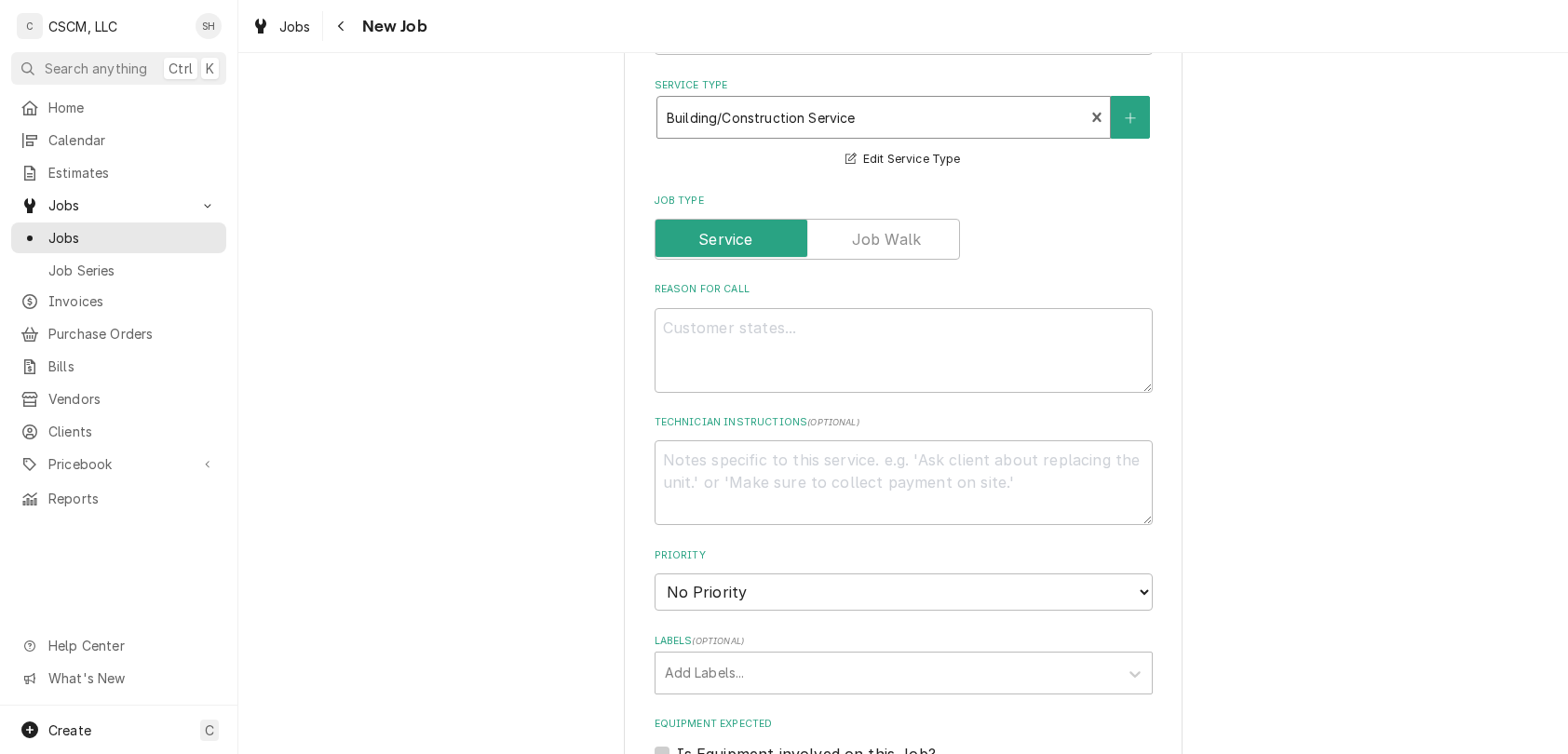
scroll to position [764, 0]
click at [977, 363] on textarea "Reason For Call" at bounding box center [904, 348] width 498 height 85
type textarea "x"
type textarea "n"
type textarea "x"
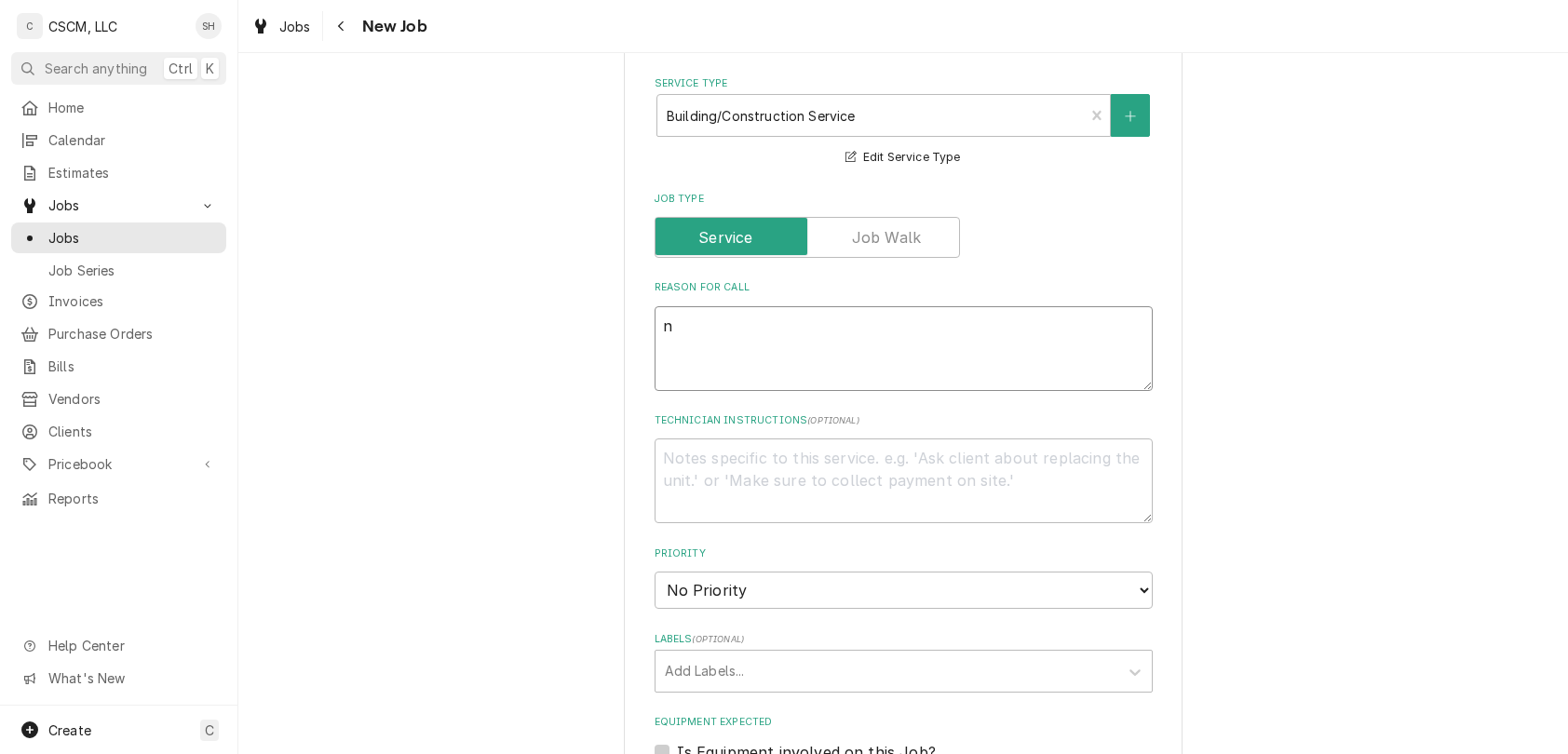
type textarea "nt"
type textarea "x"
type textarea "nte"
type textarea "x"
type textarea "nt"
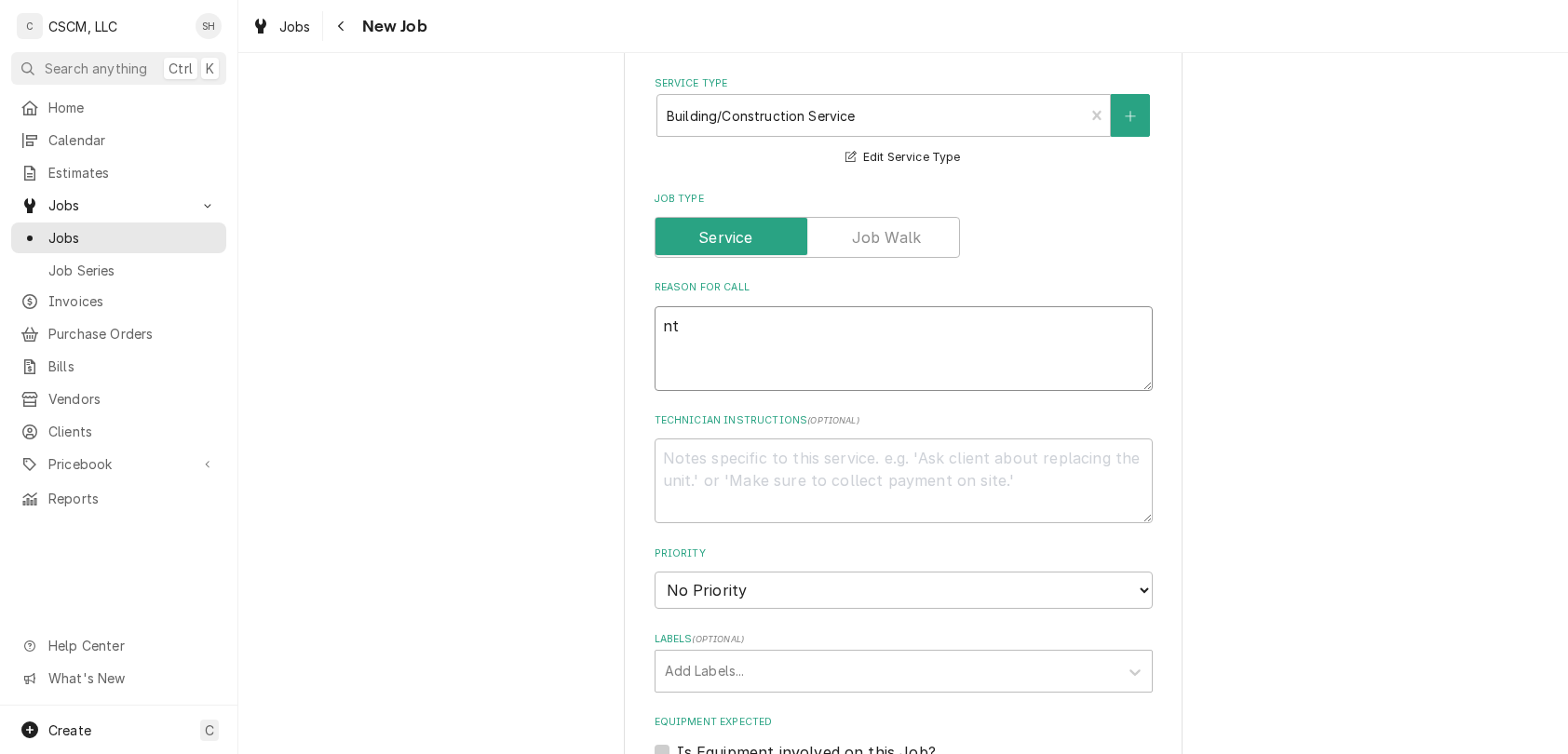
type textarea "x"
type textarea "n"
type textarea "x"
type textarea "N"
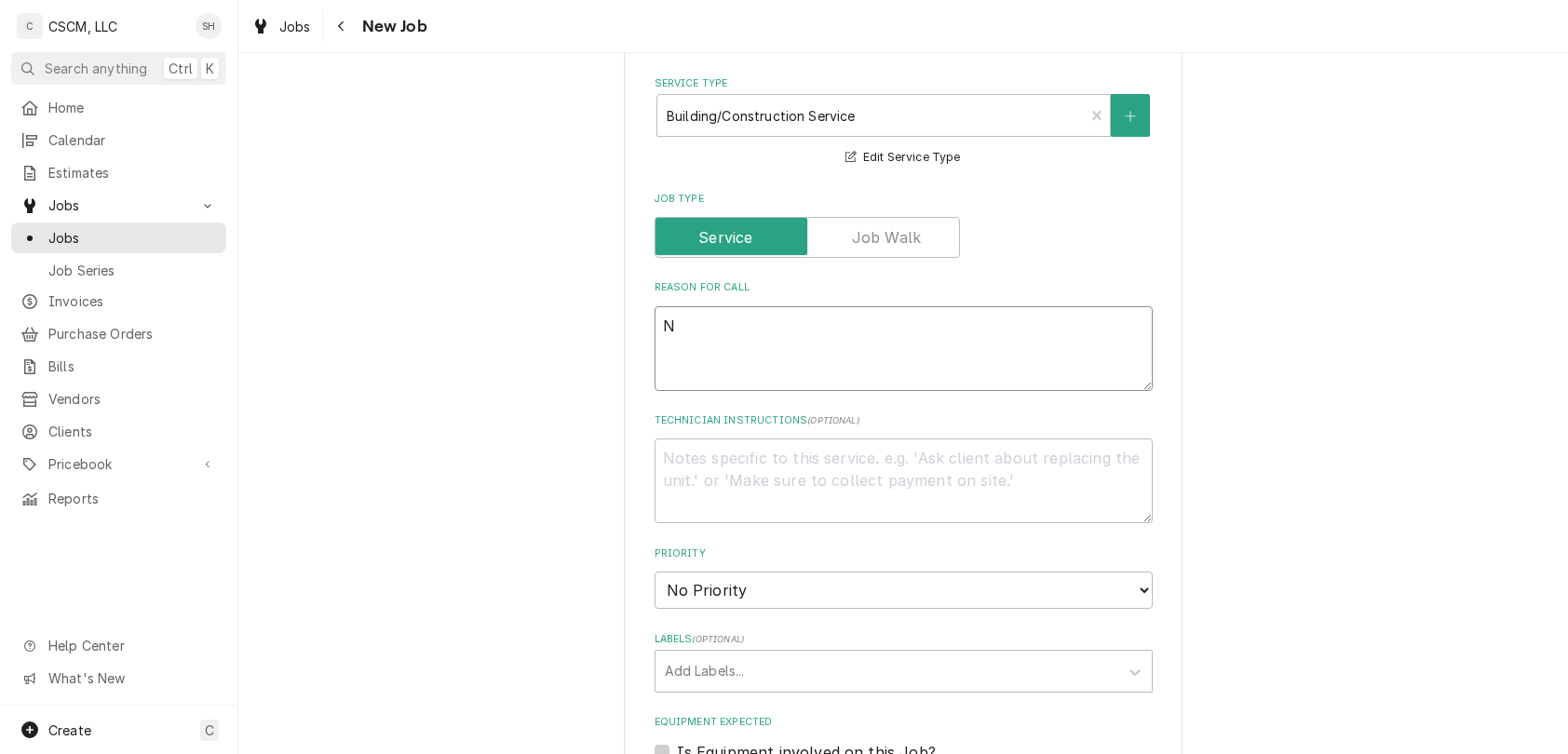
type textarea "x"
type textarea "NT"
type textarea "x"
type textarea "NTE"
type textarea "x"
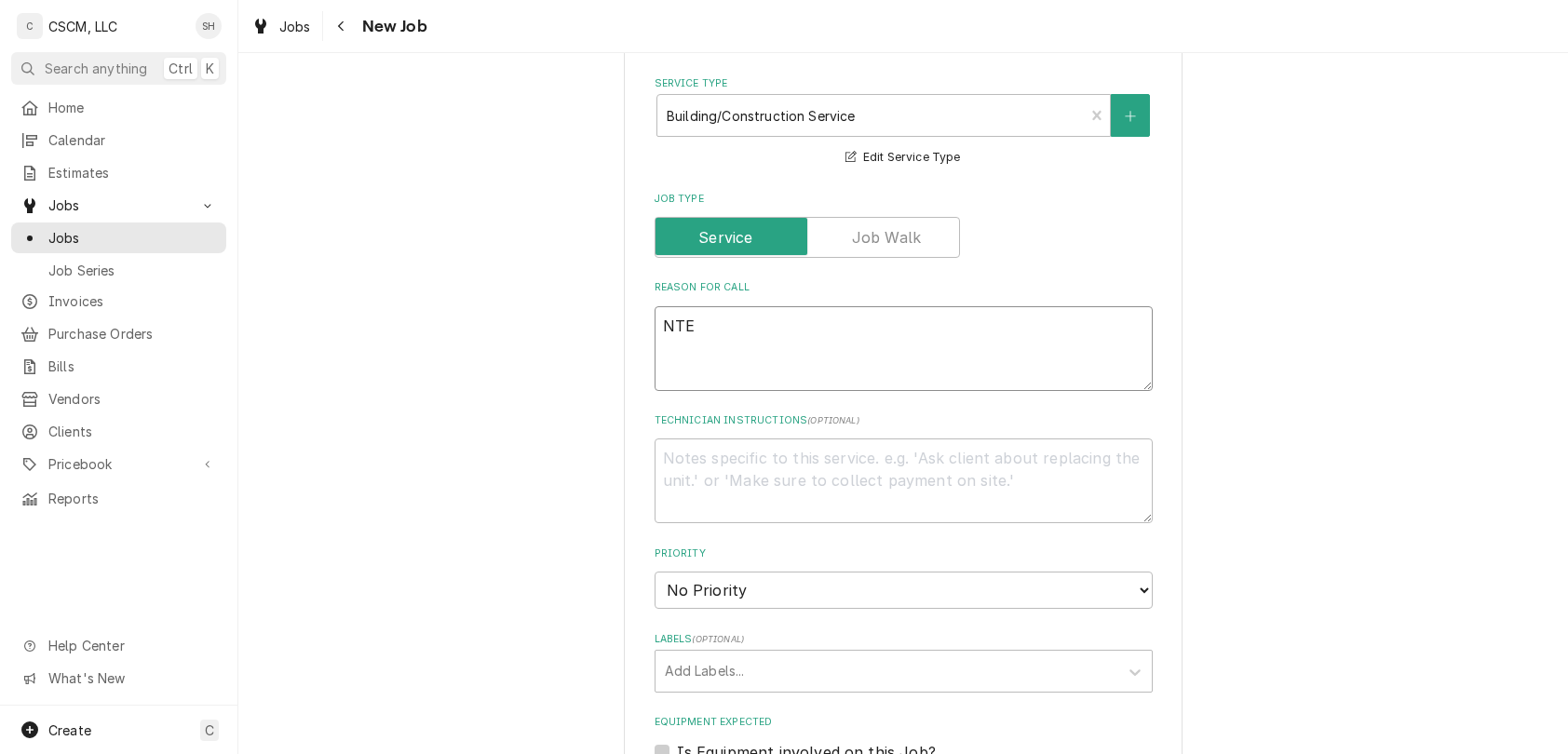
type textarea "NTE:"
type textarea "x"
type textarea "NTE:"
type textarea "x"
type textarea "NTE: $"
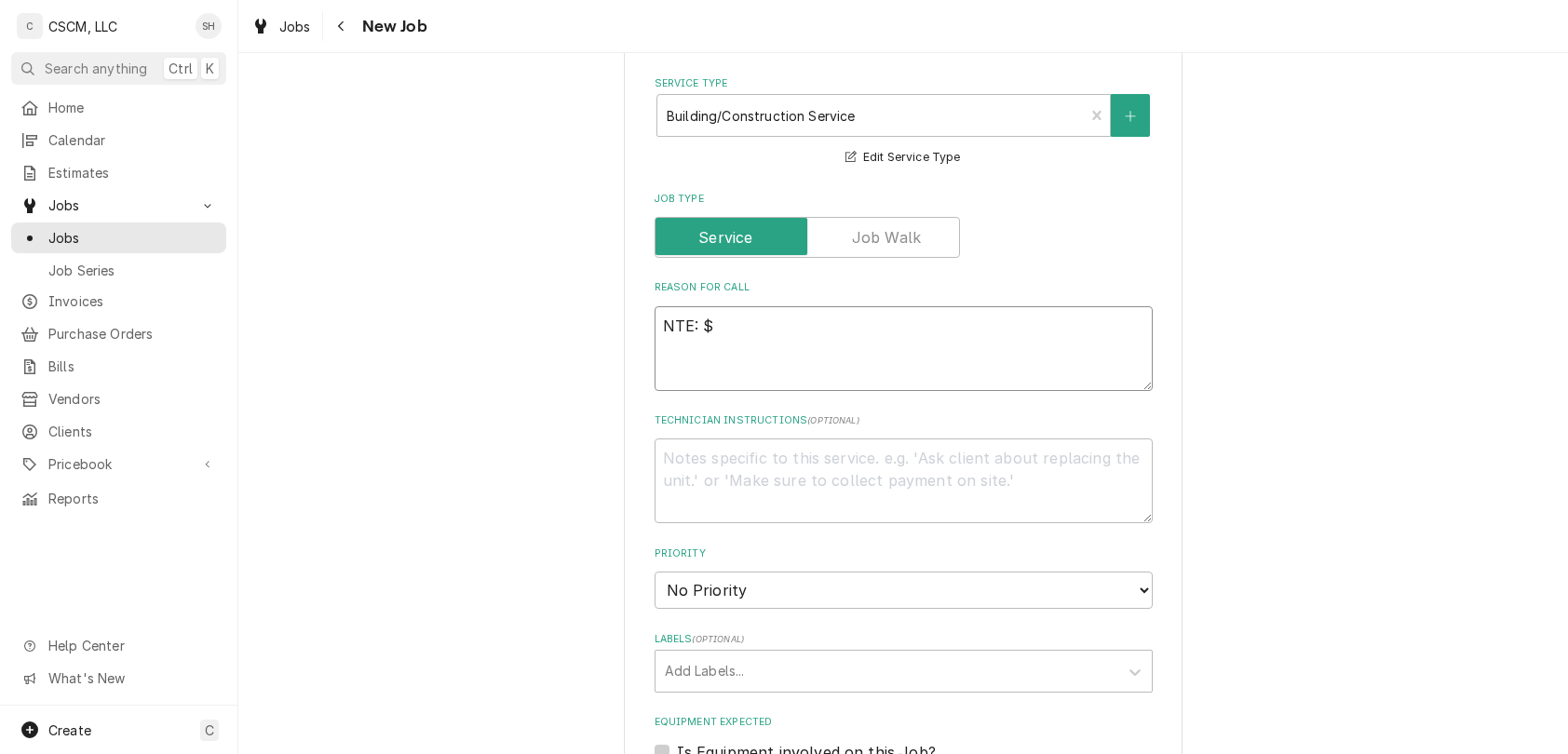
type textarea "x"
type textarea "NTE: $5"
type textarea "x"
type textarea "NTE: $50"
type textarea "x"
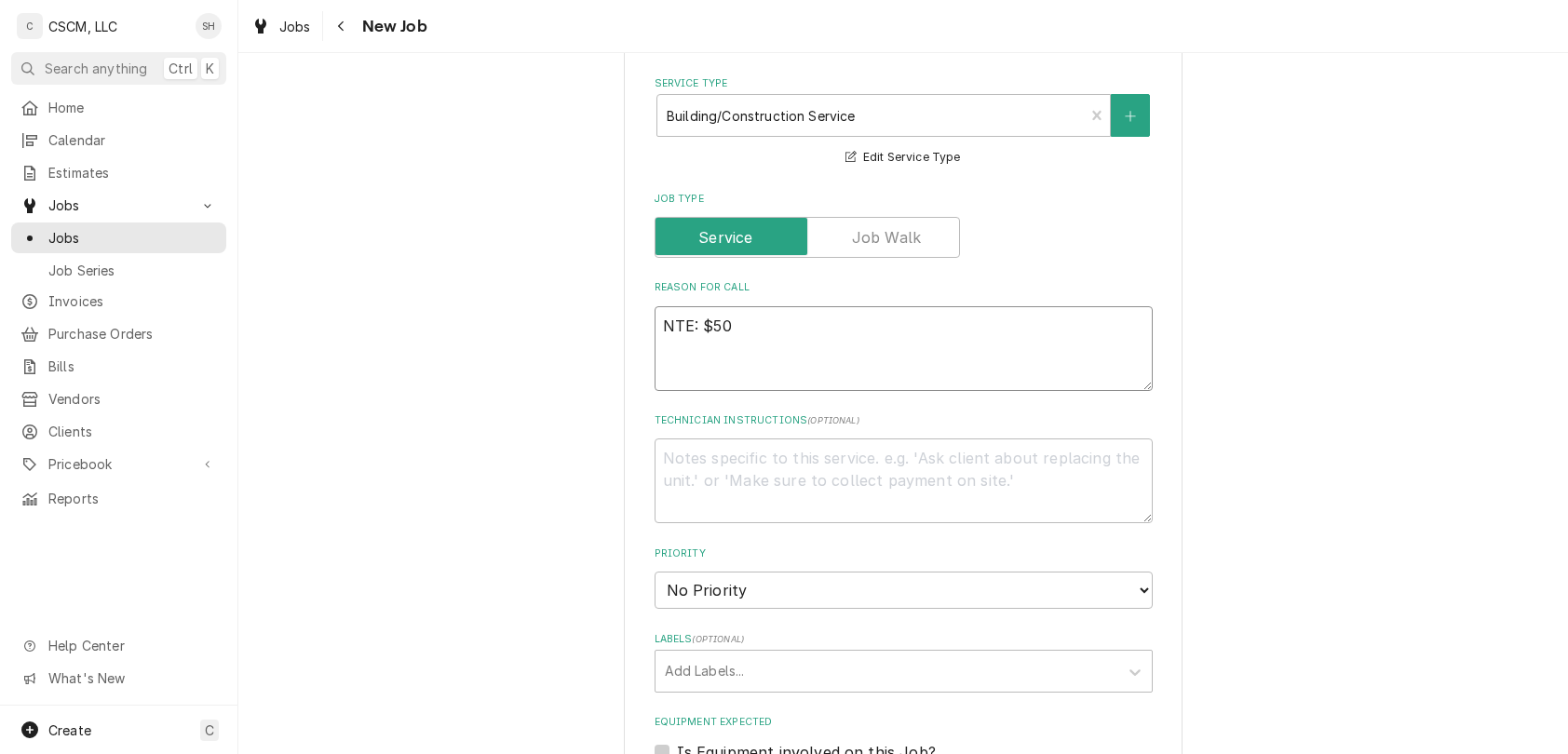
type textarea "NTE: $500"
type textarea "x"
type textarea "NTE: $500"
type textarea "x"
type textarea "NTE: $500 P"
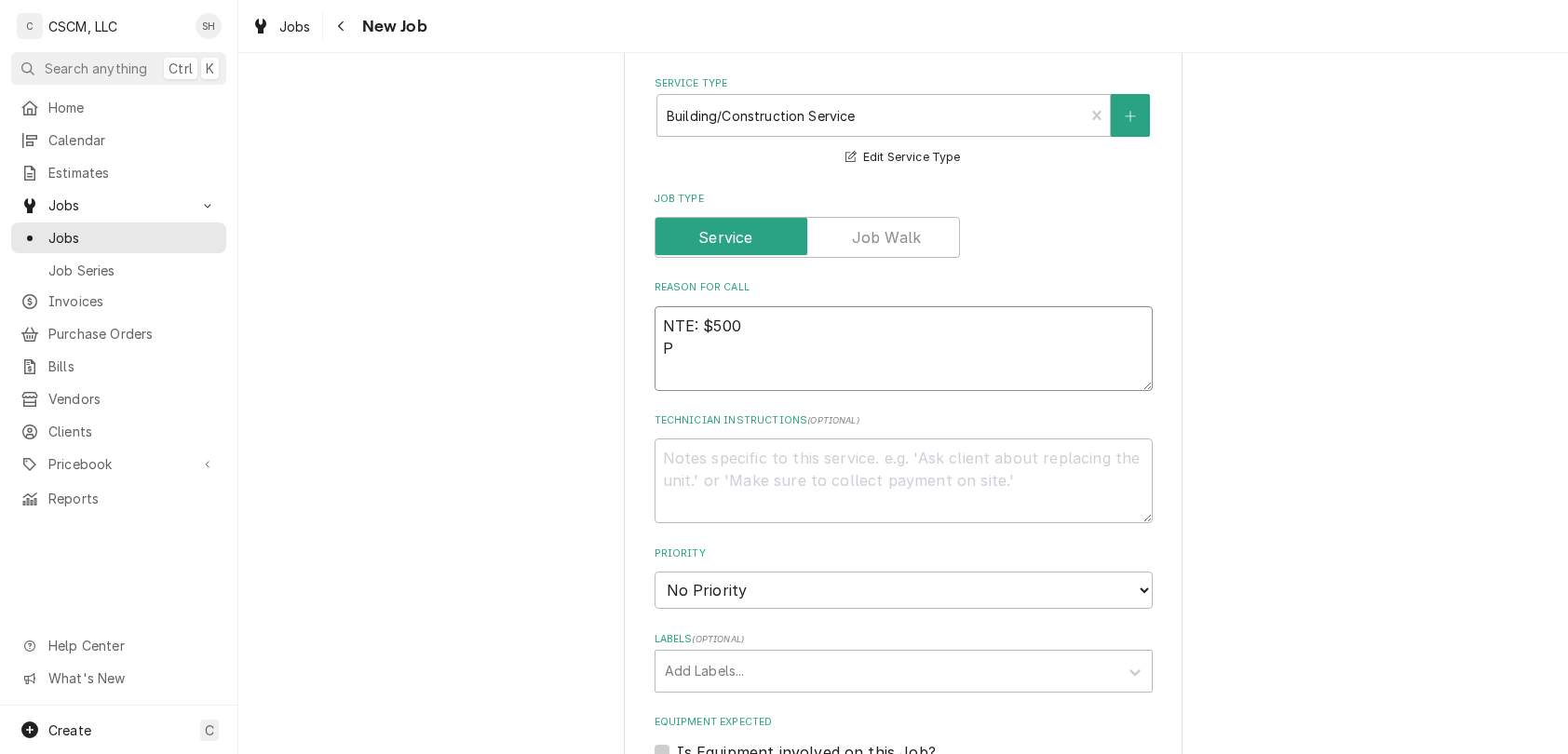
type textarea "x"
type textarea "NTE: $500 PO"
type textarea "x"
type textarea "NTE: $500 PO"
type textarea "x"
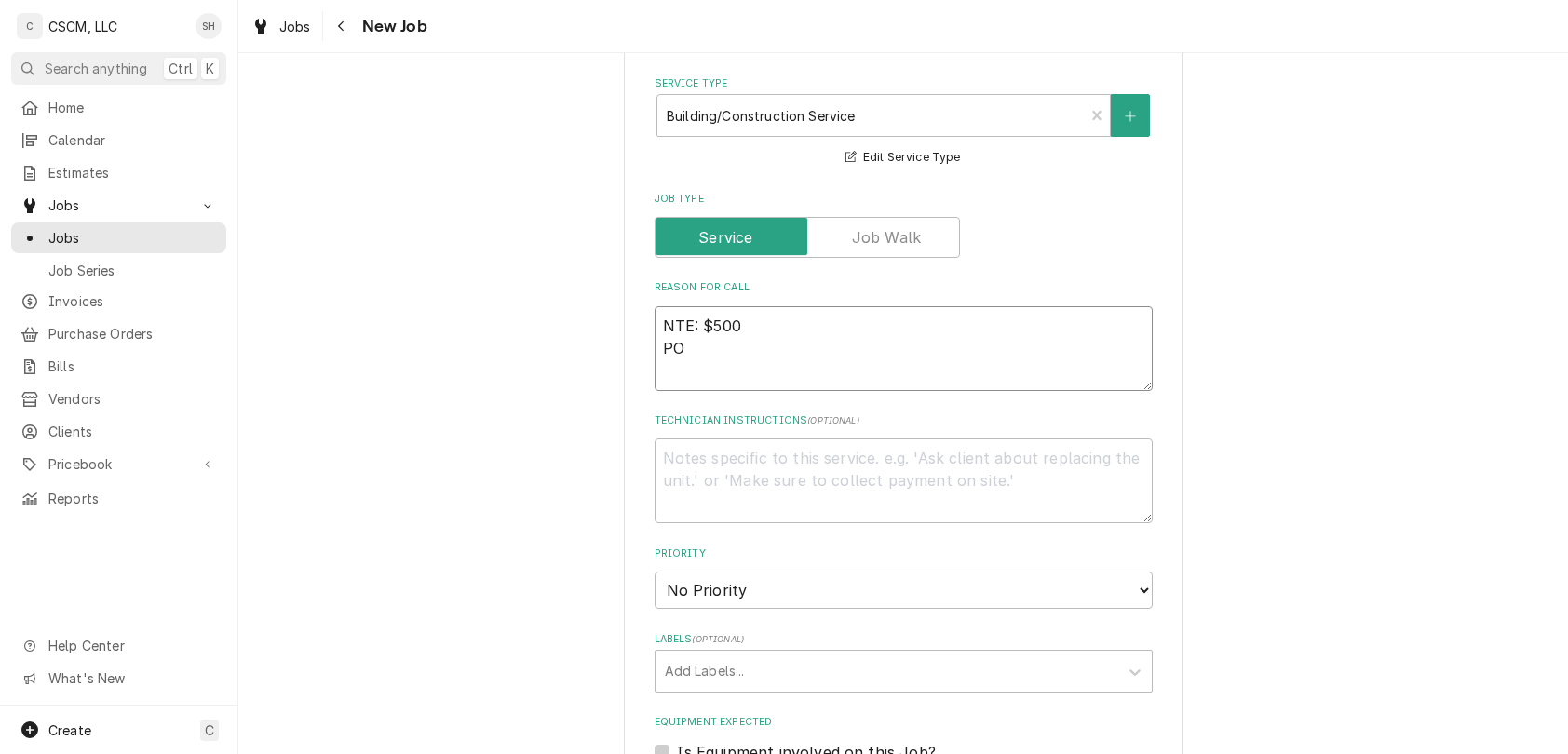
type textarea "NTE: $500 PO #"
type textarea "x"
type textarea "NTE: $500 PO #"
paste textarea "71961761"
type textarea "x"
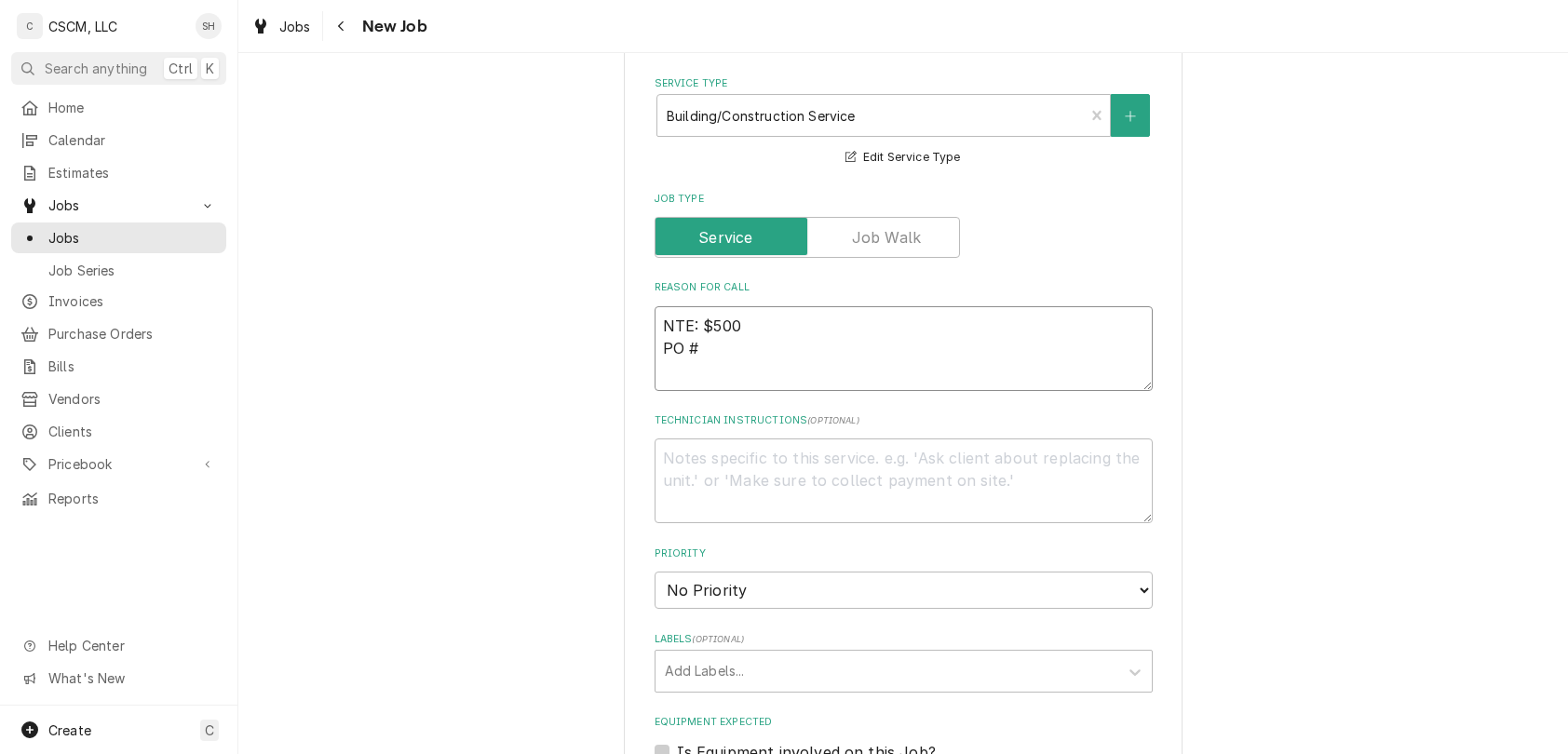
type textarea "NTE: $500 PO # 71961761"
type textarea "x"
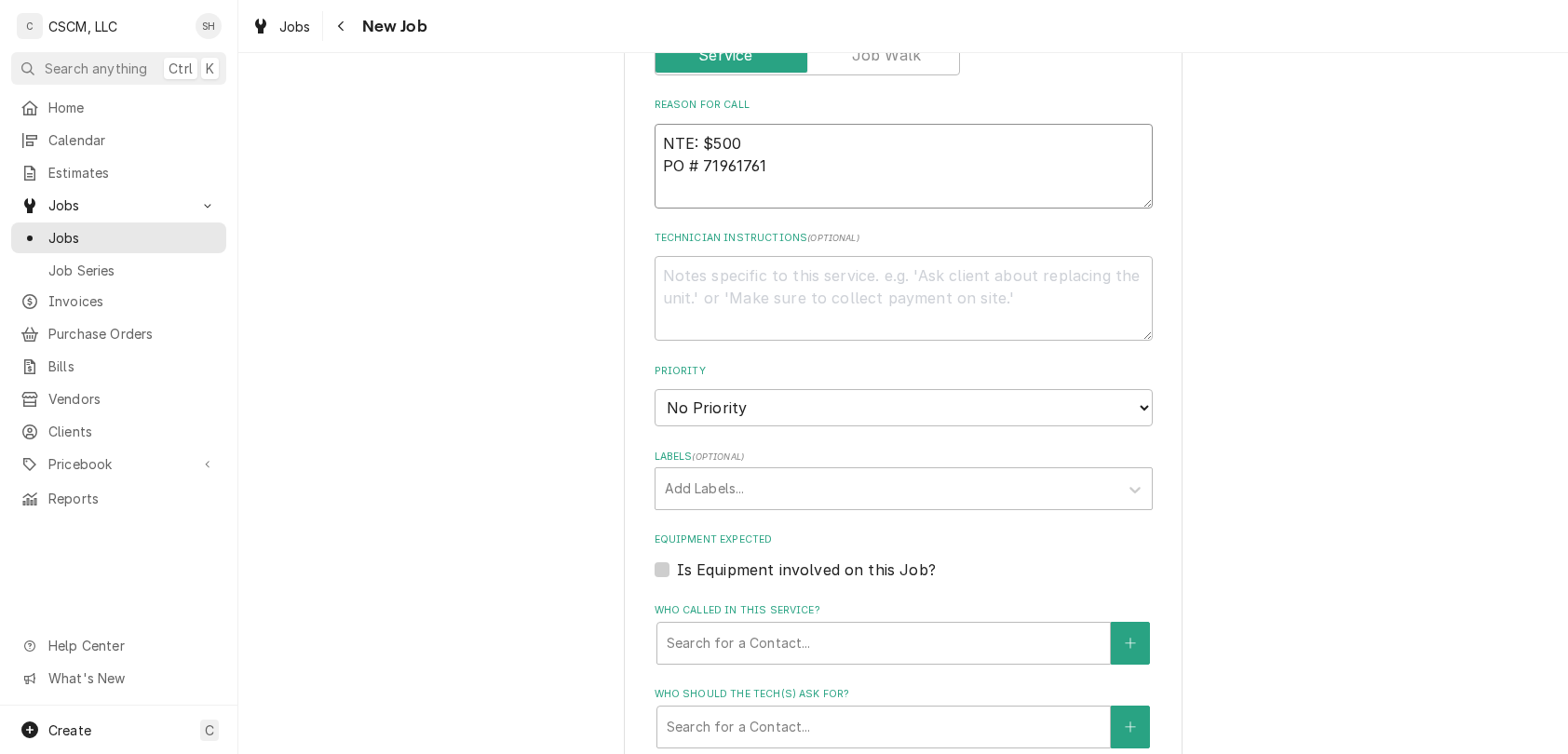
scroll to position [951, 0]
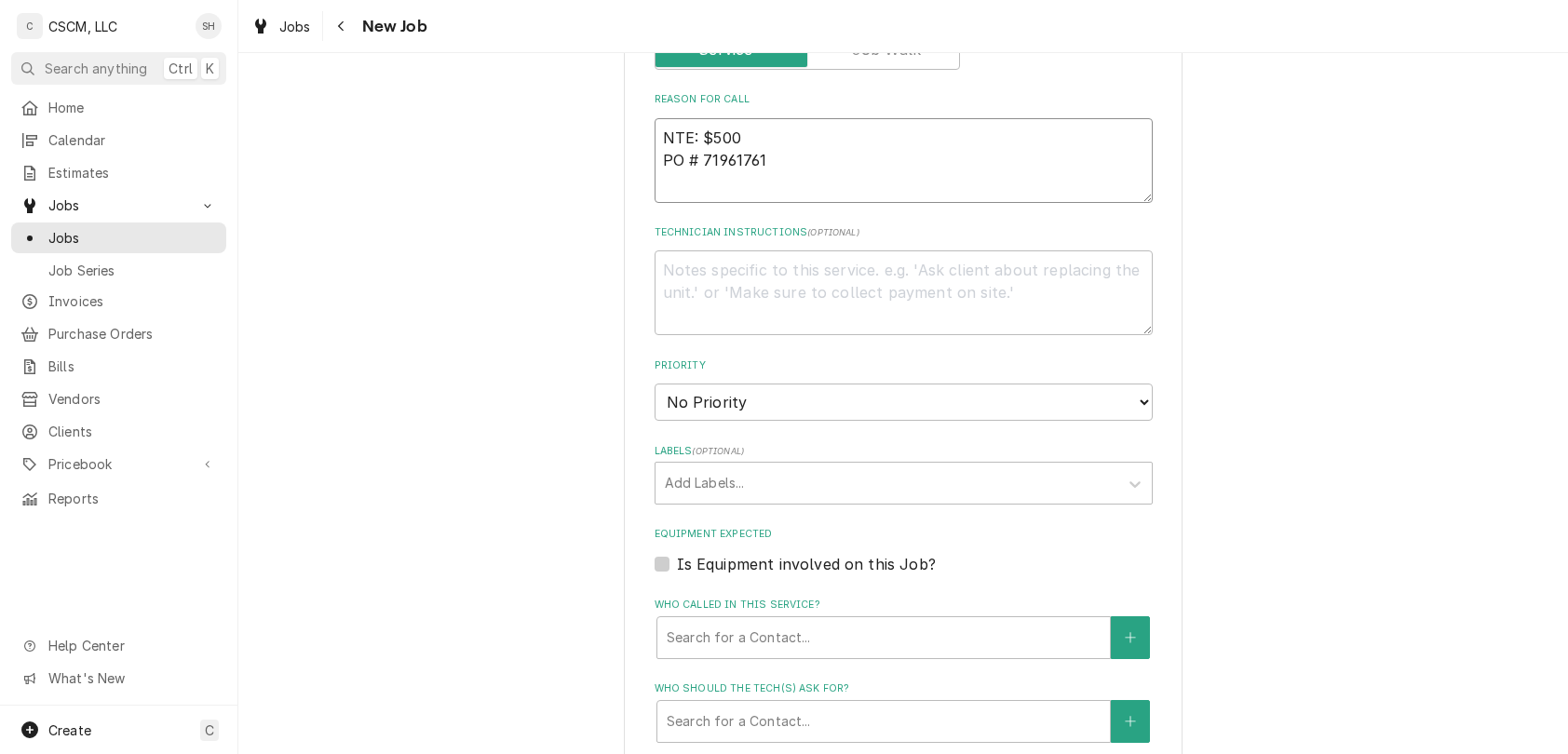
type textarea "NTE: $500 PO # 71961761"
click at [996, 382] on div "Priority No Priority Urgent High Medium Low" at bounding box center [904, 388] width 498 height 62
click at [999, 400] on select "No Priority Urgent High Medium Low" at bounding box center [904, 402] width 498 height 37
select select "2"
click at [655, 384] on select "No Priority Urgent High Medium Low" at bounding box center [904, 402] width 498 height 37
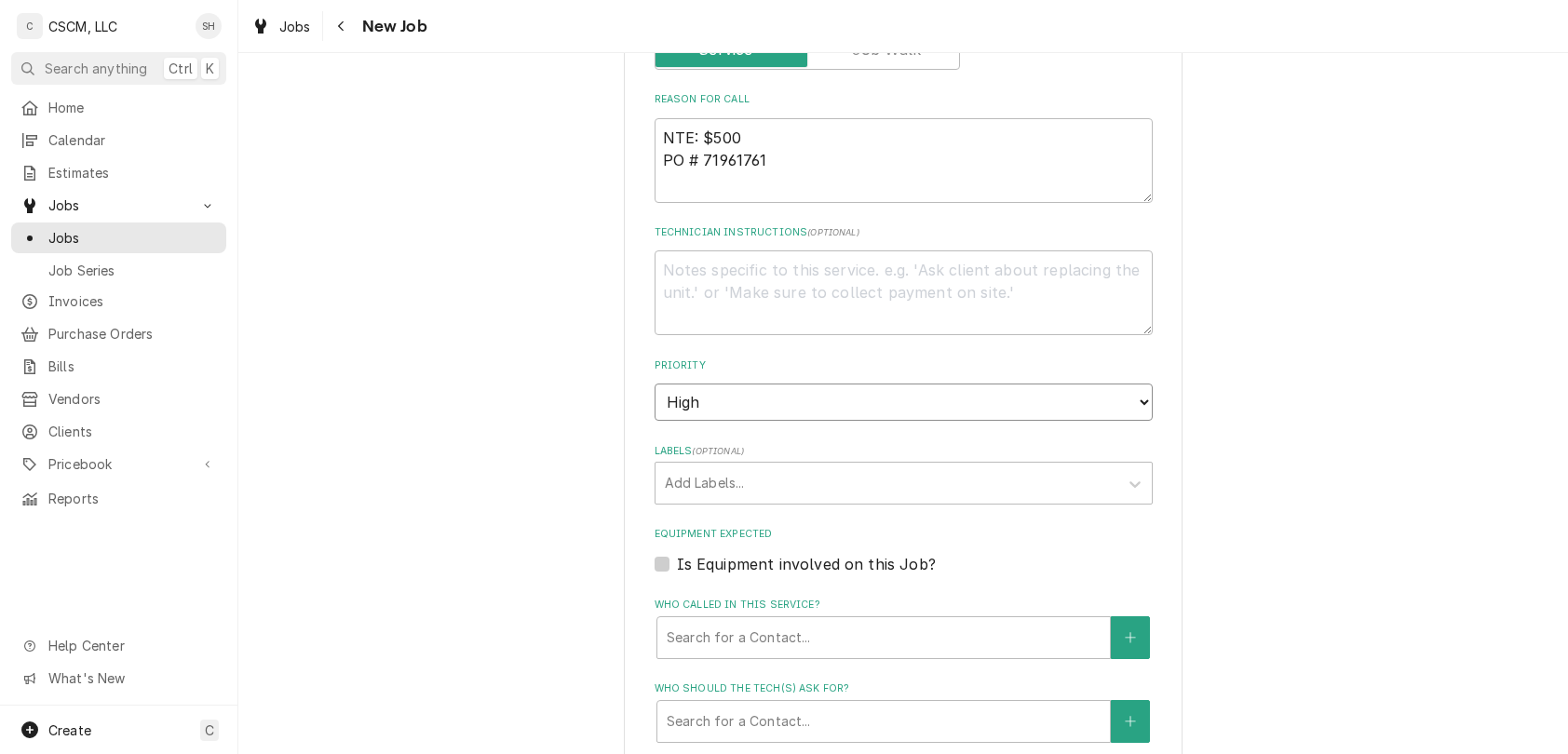
type textarea "x"
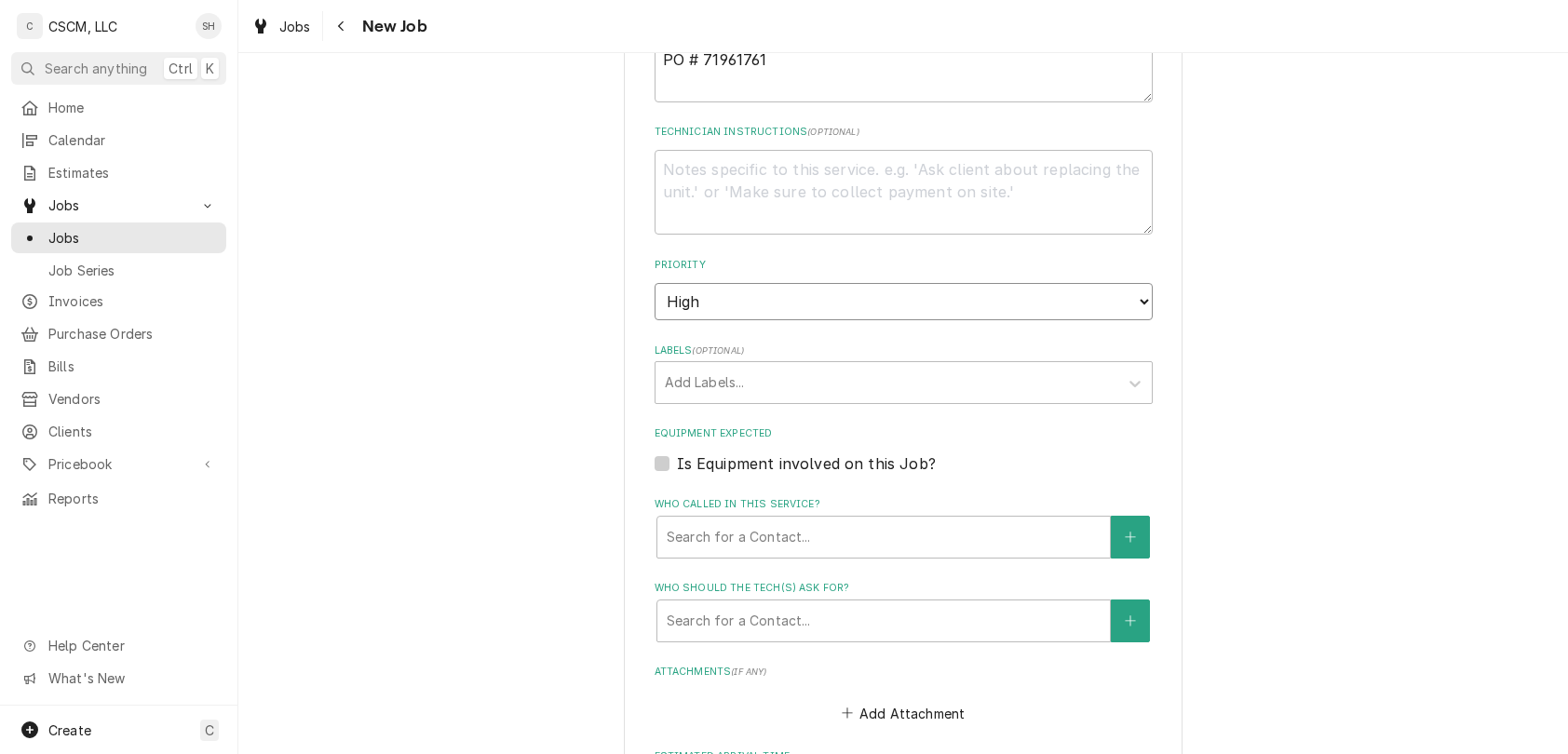
scroll to position [1087, 0]
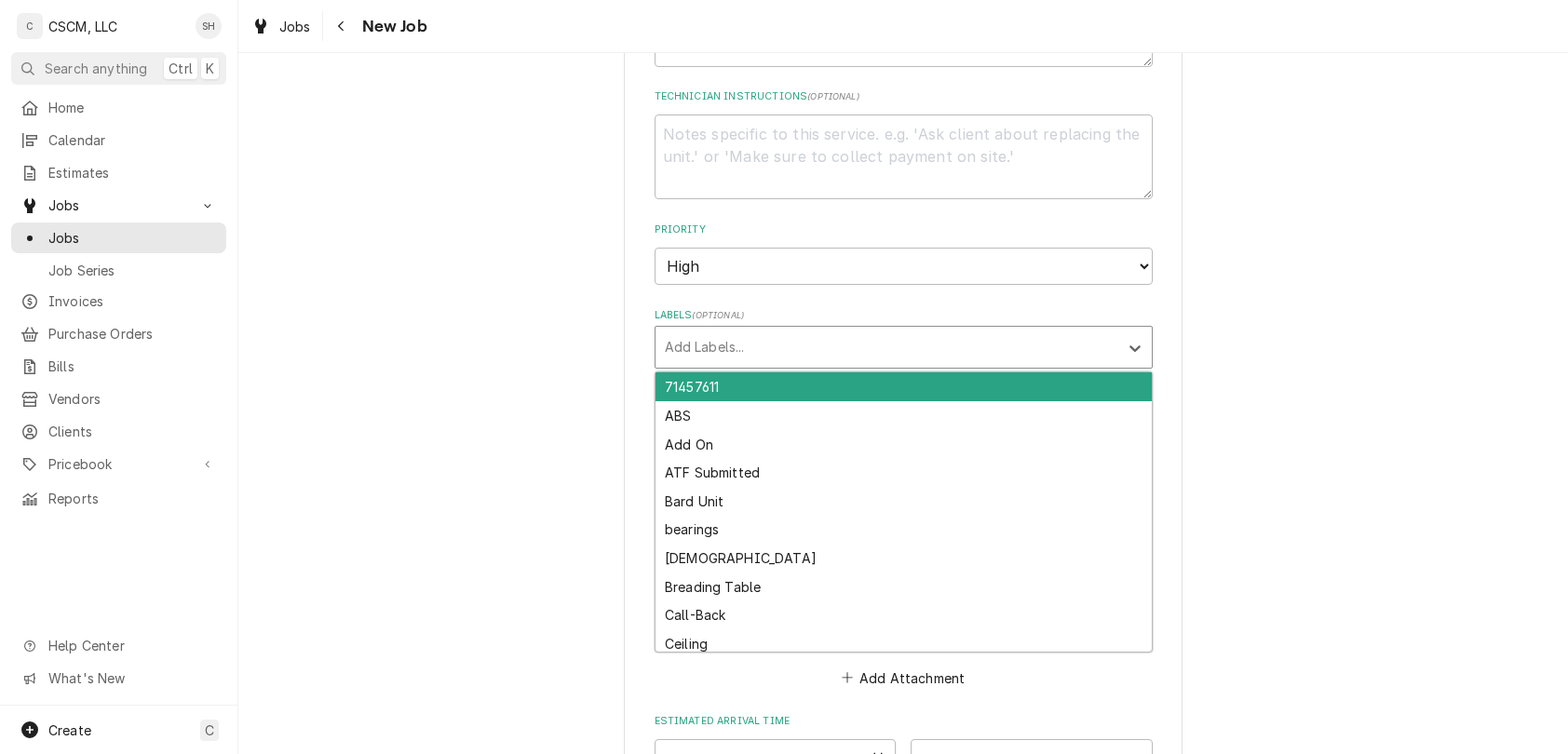
click at [931, 335] on div "Labels" at bounding box center [886, 346] width 444 height 33
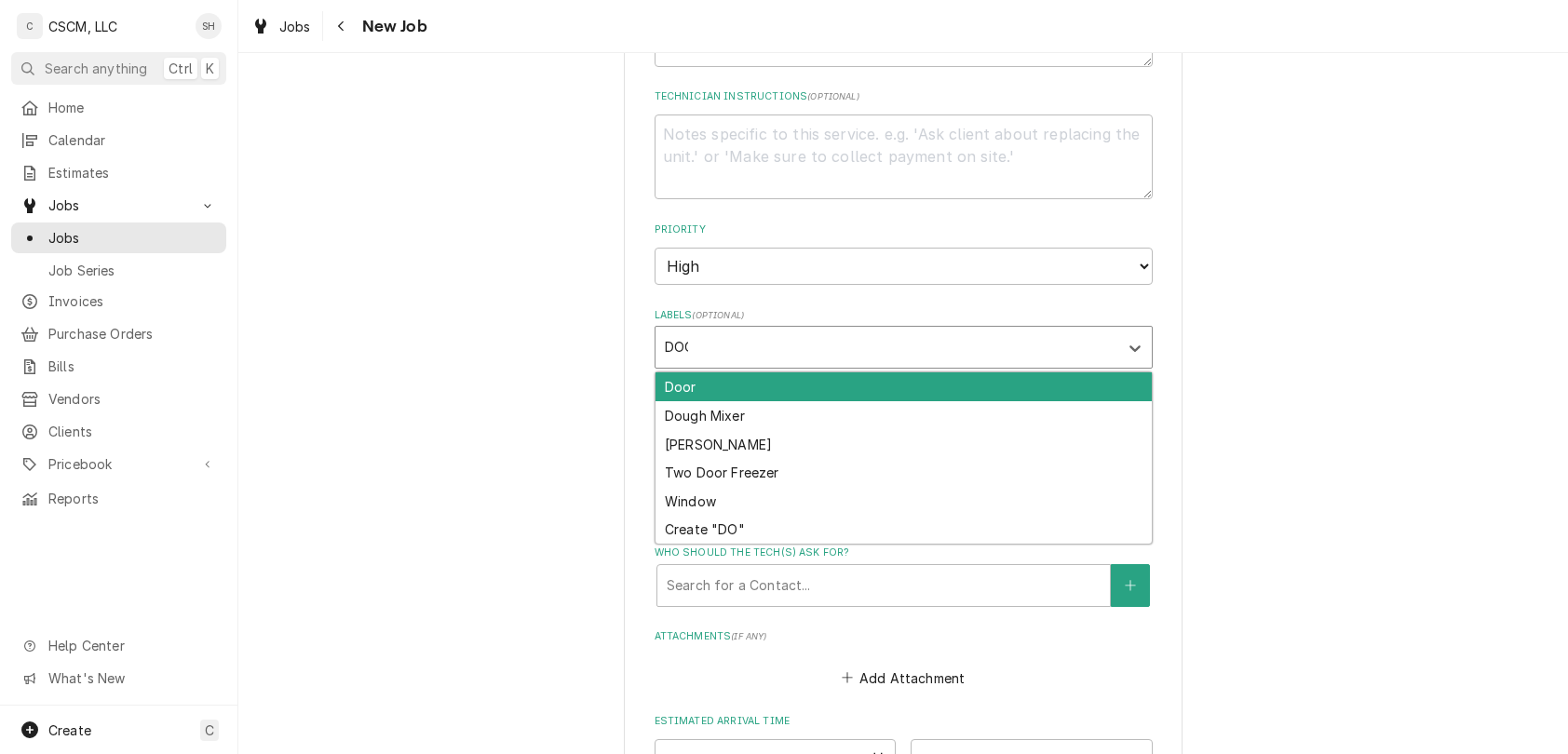
type input "DOOR"
click at [943, 392] on div "Door" at bounding box center [904, 387] width 496 height 29
type textarea "x"
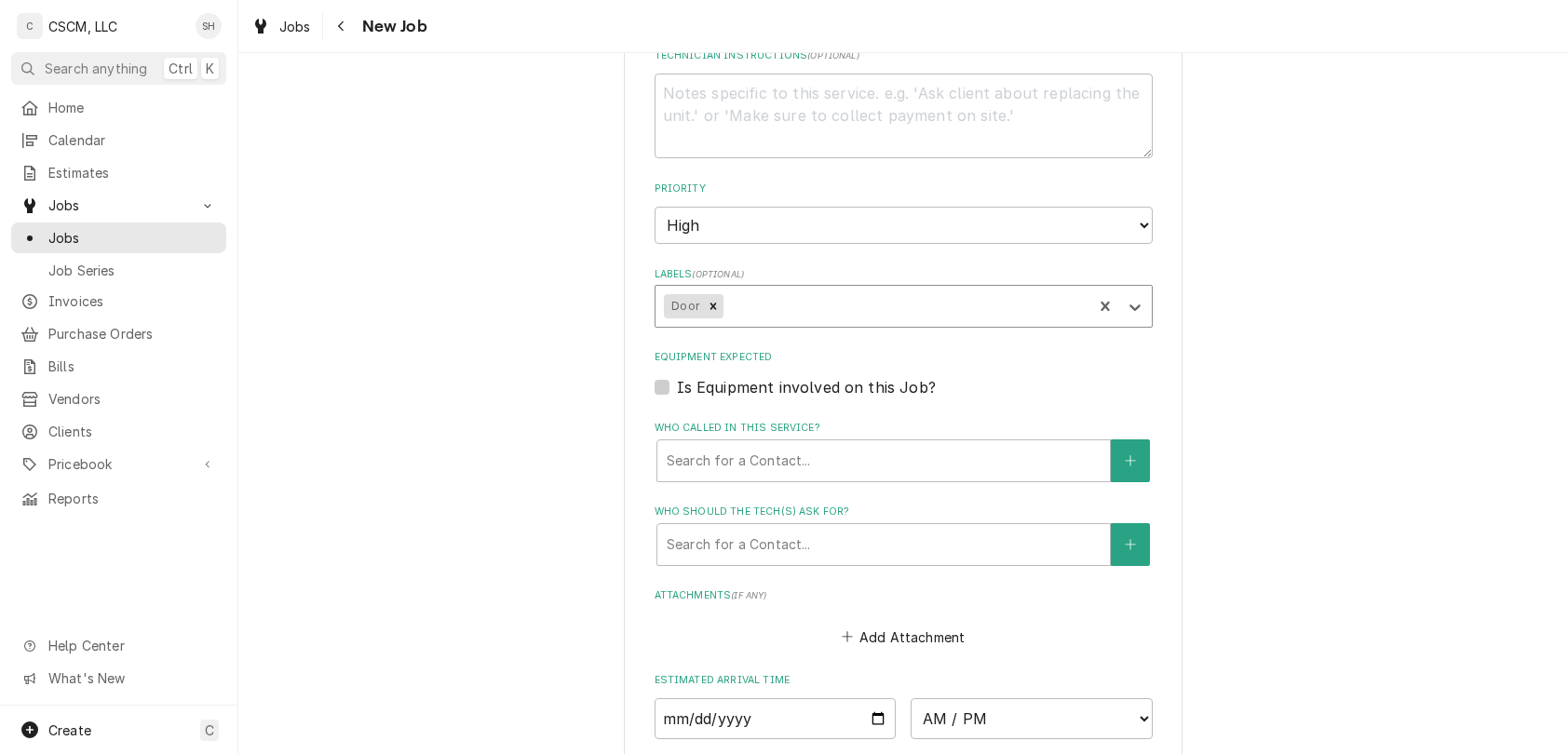
scroll to position [1134, 0]
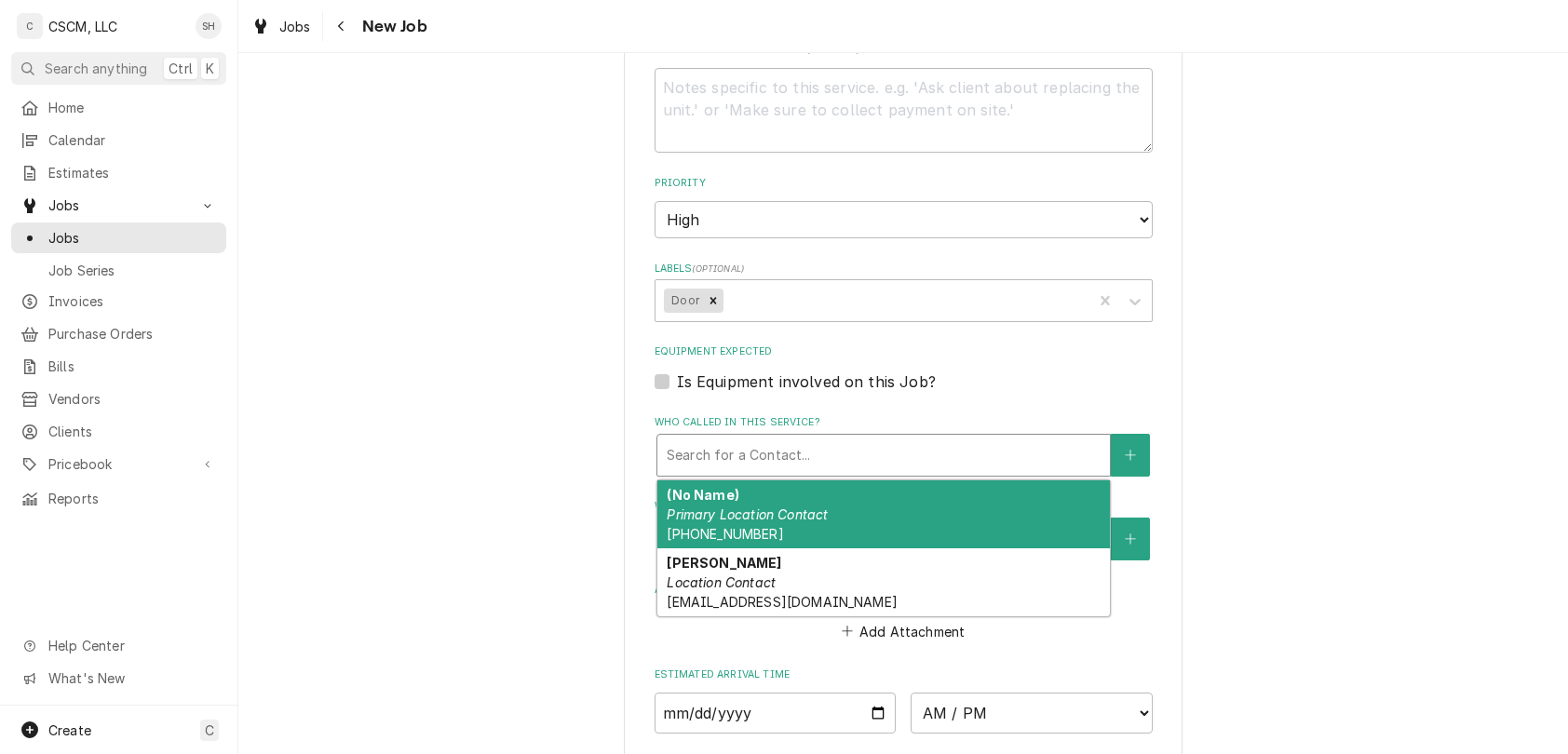
click at [909, 467] on div "Who called in this service?" at bounding box center [883, 455] width 434 height 33
type textarea "x"
type input "A"
type textarea "x"
type input "AM"
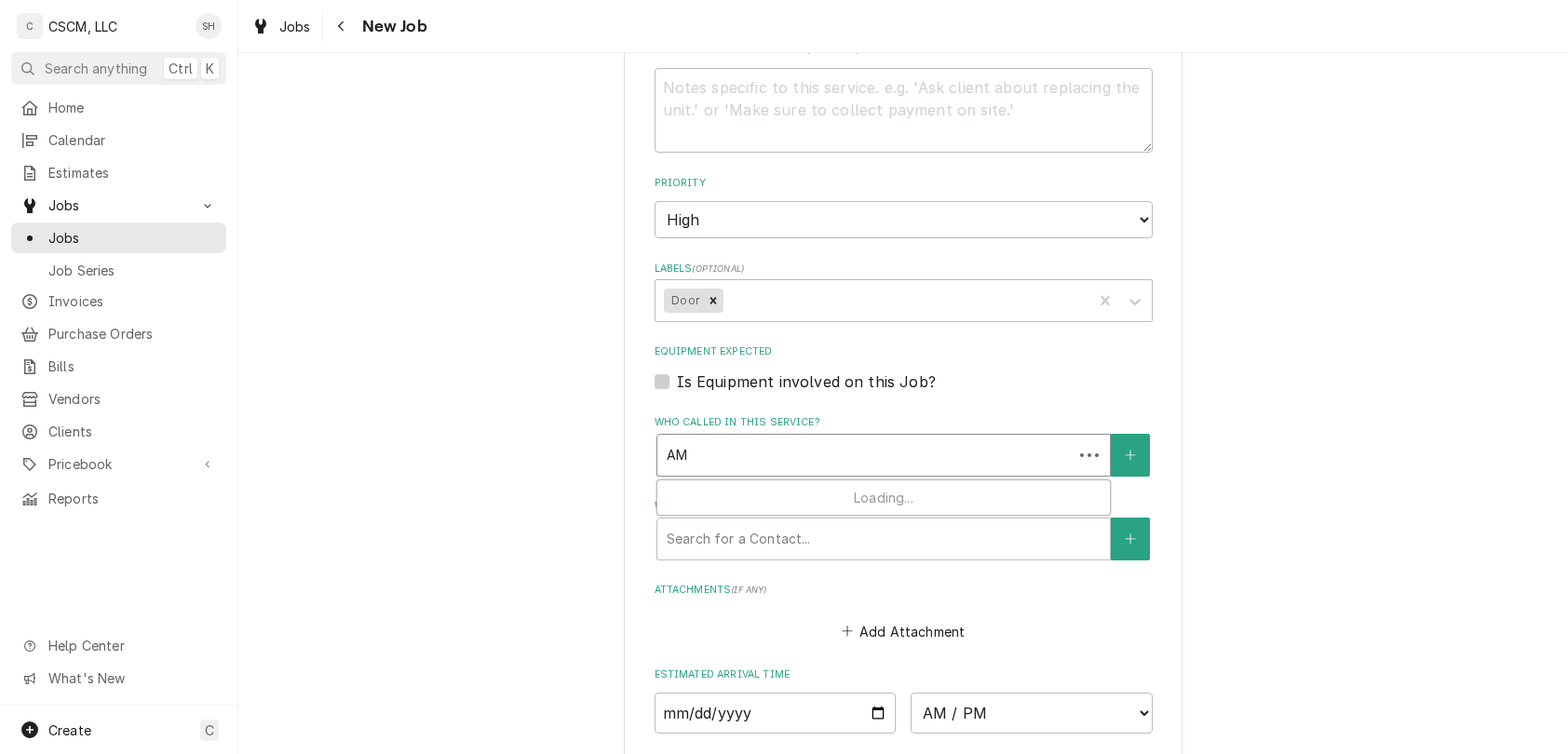
type textarea "x"
type input "AMA"
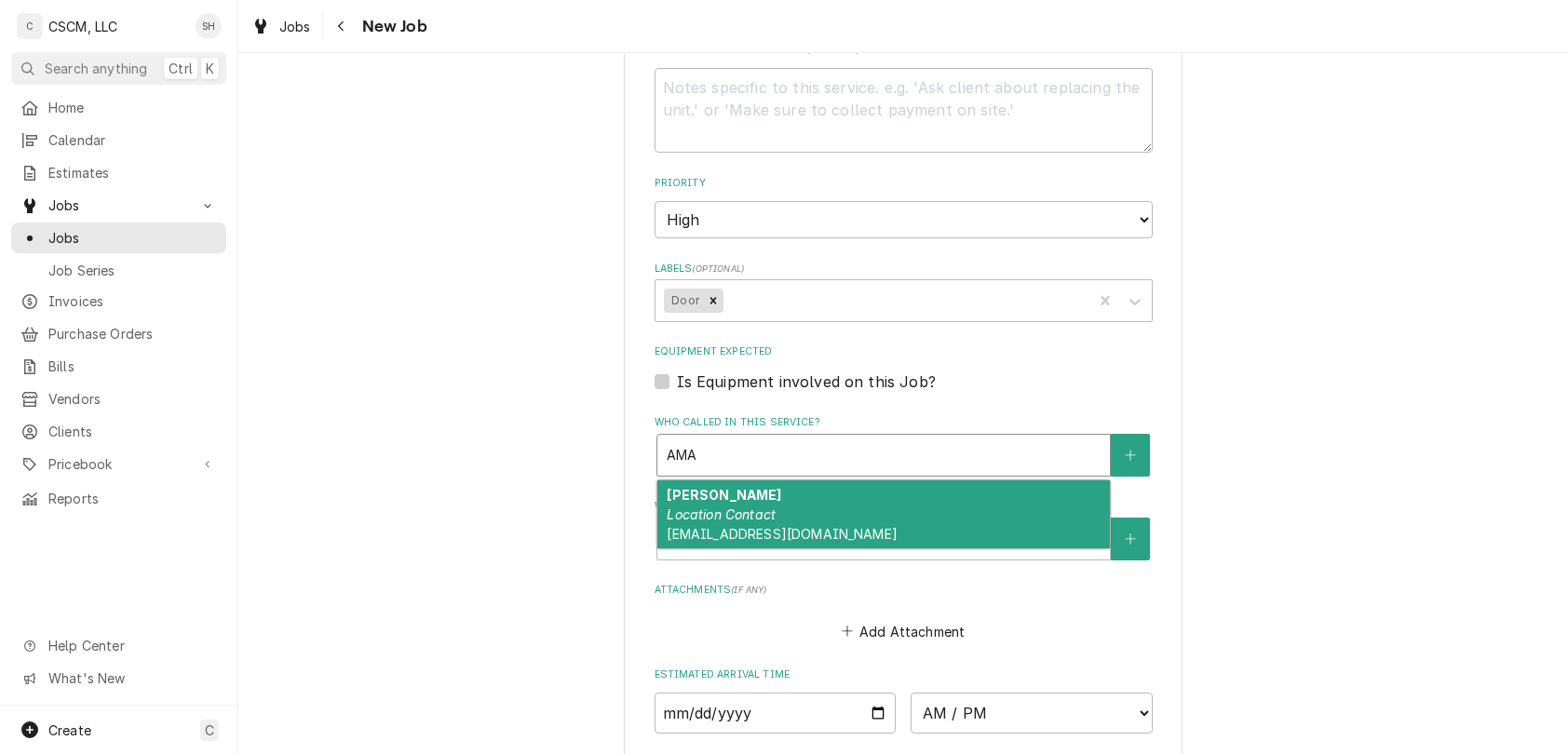
click at [916, 505] on div "[PERSON_NAME] Location Contact [EMAIL_ADDRESS][DOMAIN_NAME]" at bounding box center [884, 514] width 453 height 68
type textarea "x"
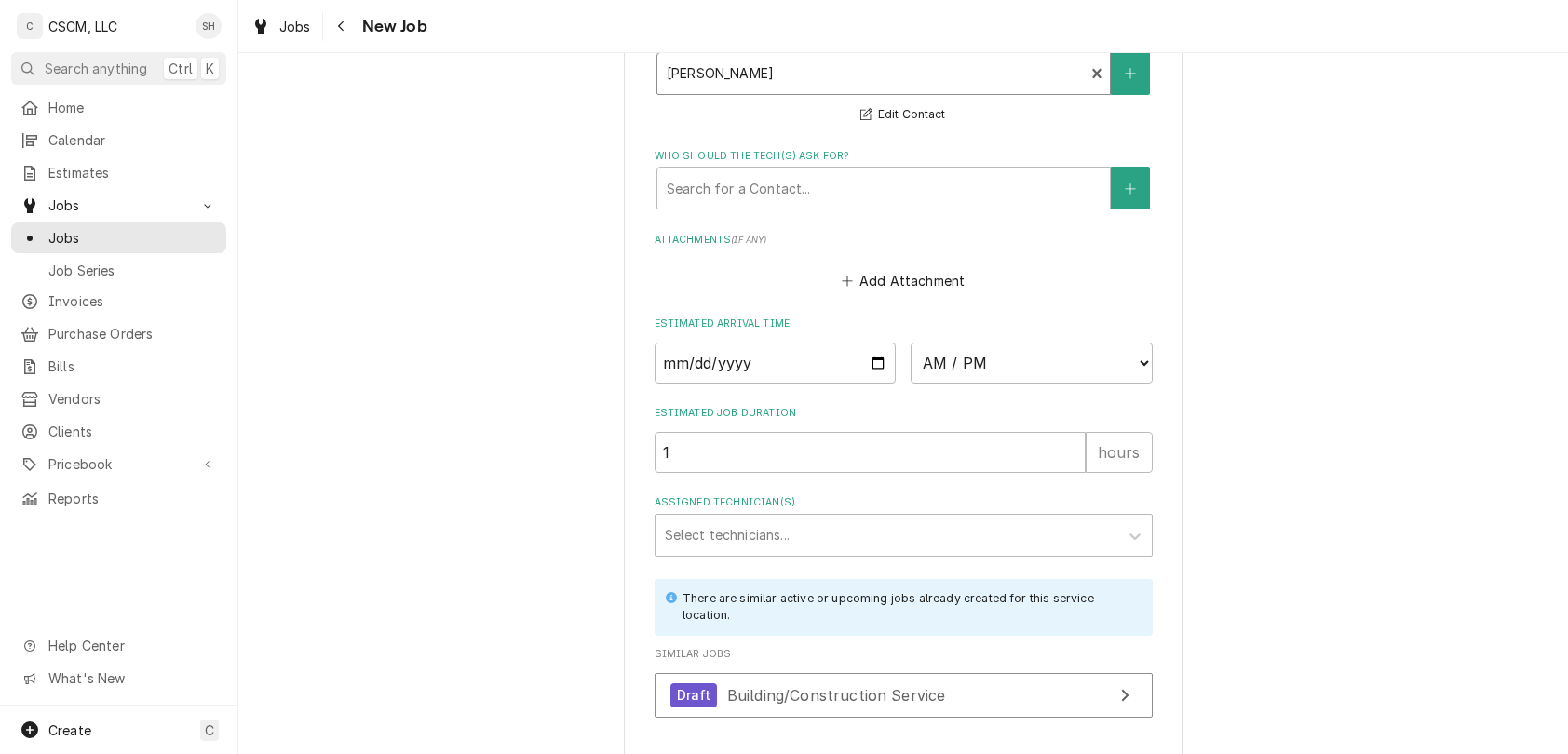
scroll to position [1517, 0]
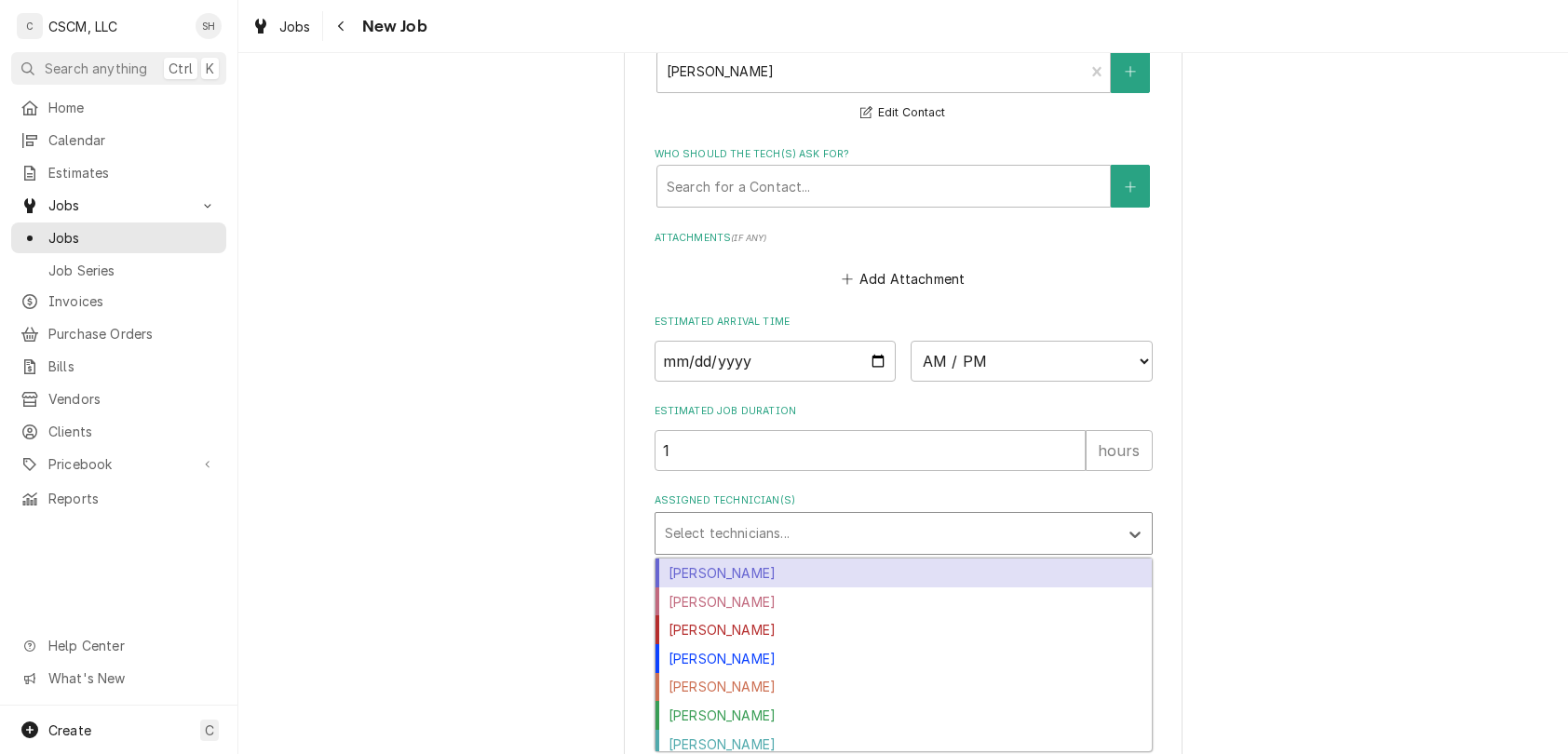
click at [920, 538] on div "Assigned Technician(s)" at bounding box center [886, 533] width 444 height 33
type input "IZ"
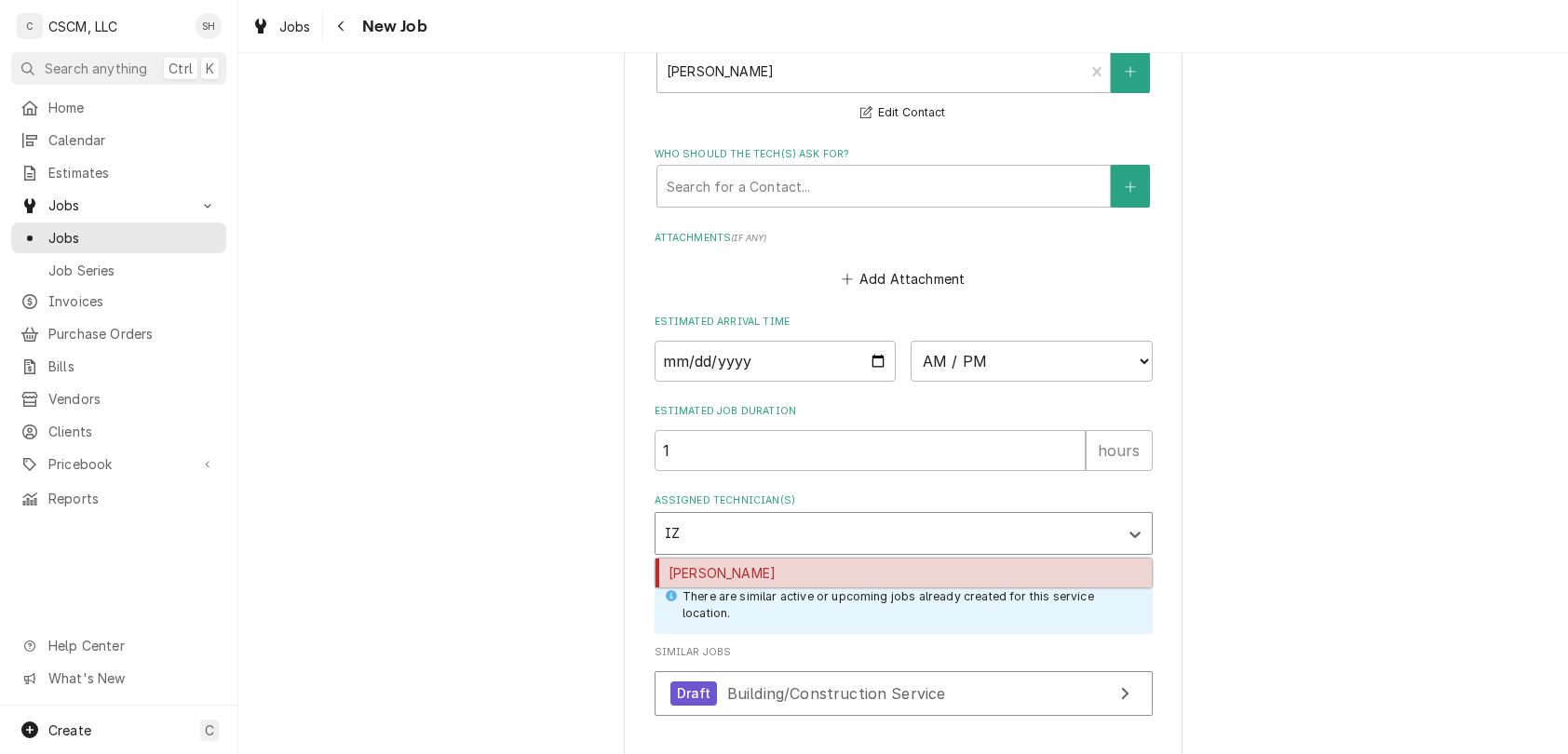
click at [952, 567] on div "[PERSON_NAME]" at bounding box center [904, 573] width 496 height 29
type textarea "x"
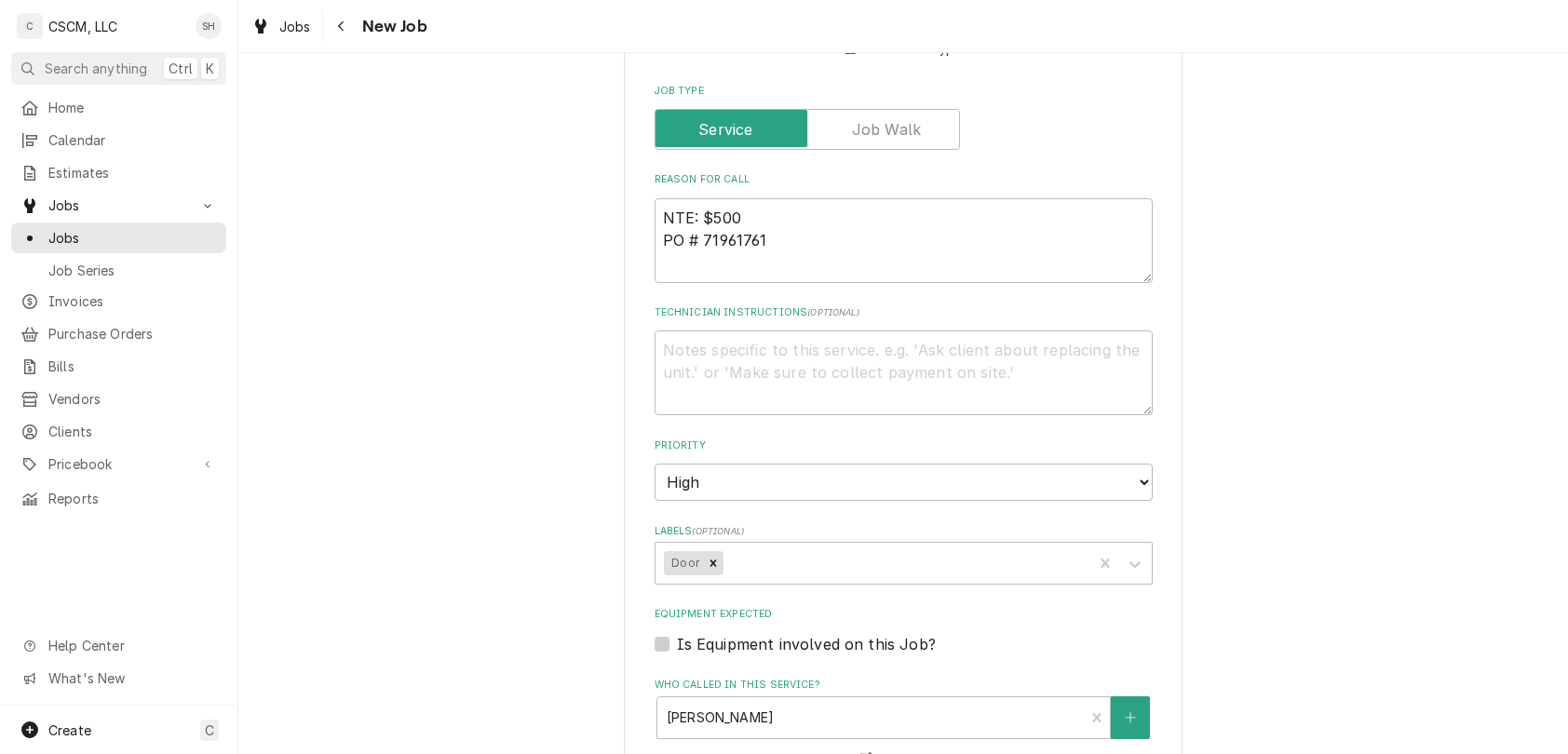
scroll to position [869, 0]
click at [655, 220] on textarea "NTE: $500 PO # 71961761" at bounding box center [904, 242] width 498 height 85
paste textarea "need restaurant rekeyed, bathrooms, office, entry doors are keyed to the same W…"
type textarea "x"
type textarea "need restaurant rekeyed, bathrooms, office, entry doors are keyed to the same W…"
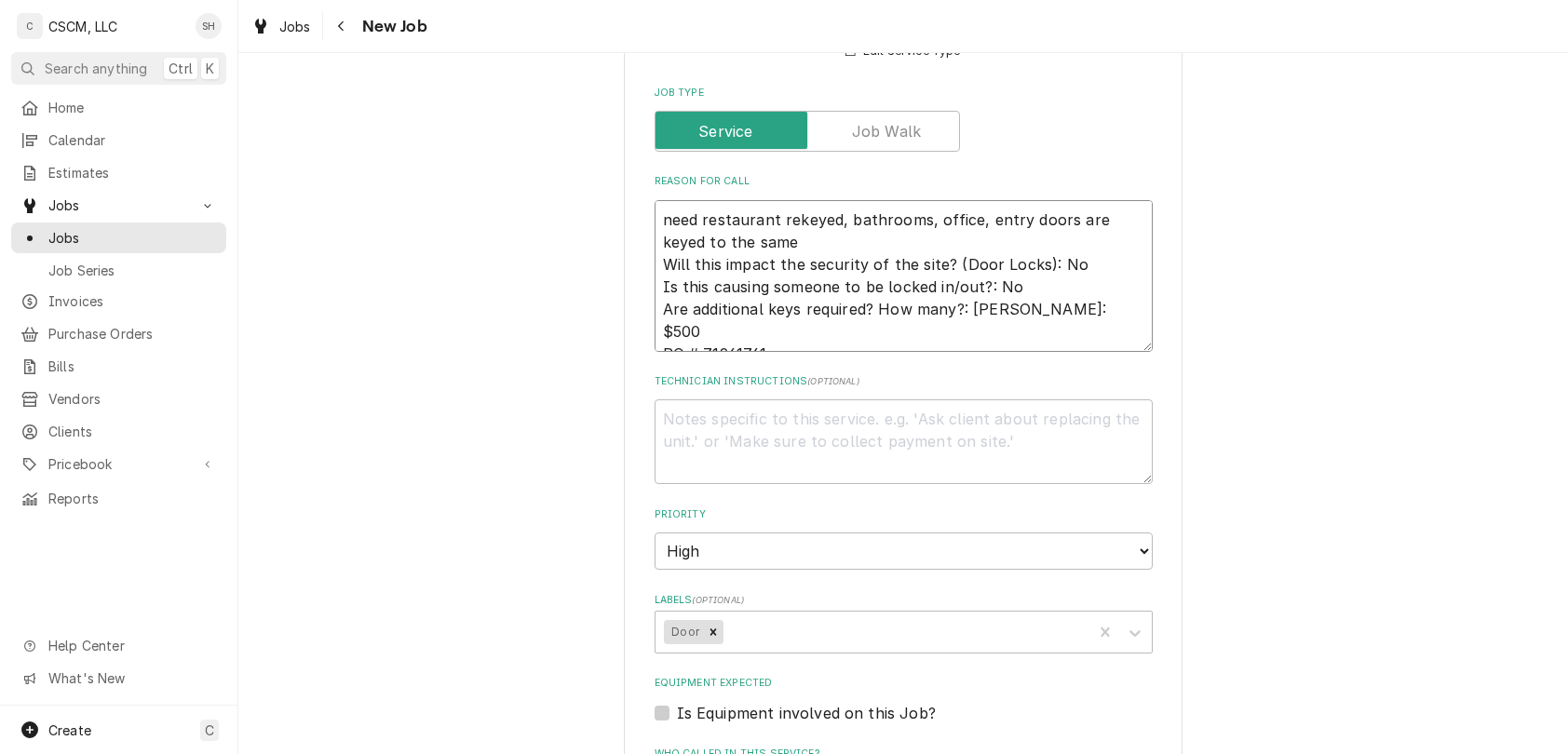
type textarea "x"
type textarea "need restaurant rekeyed, bathrooms, office, entry doors are keyed to the same W…"
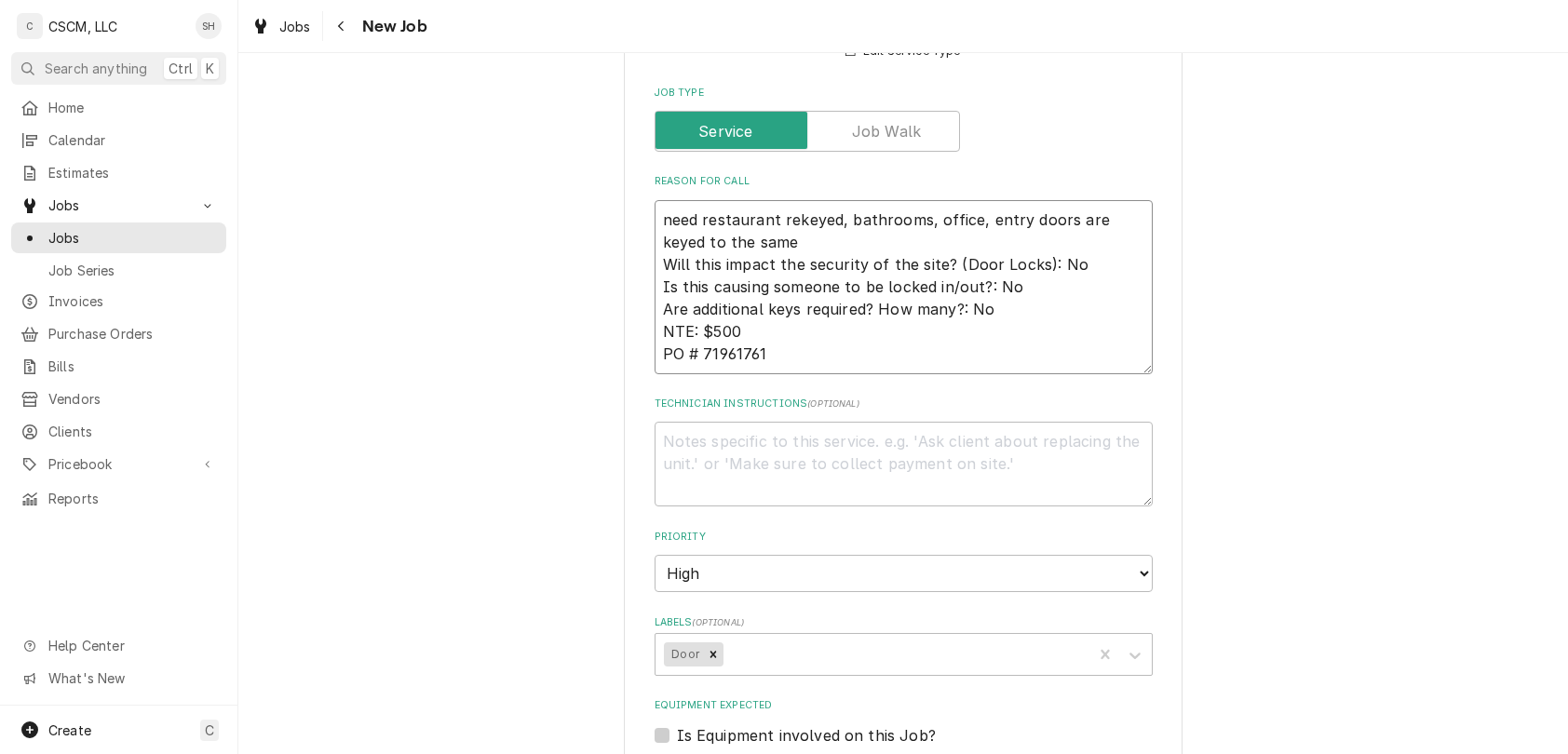
type textarea "x"
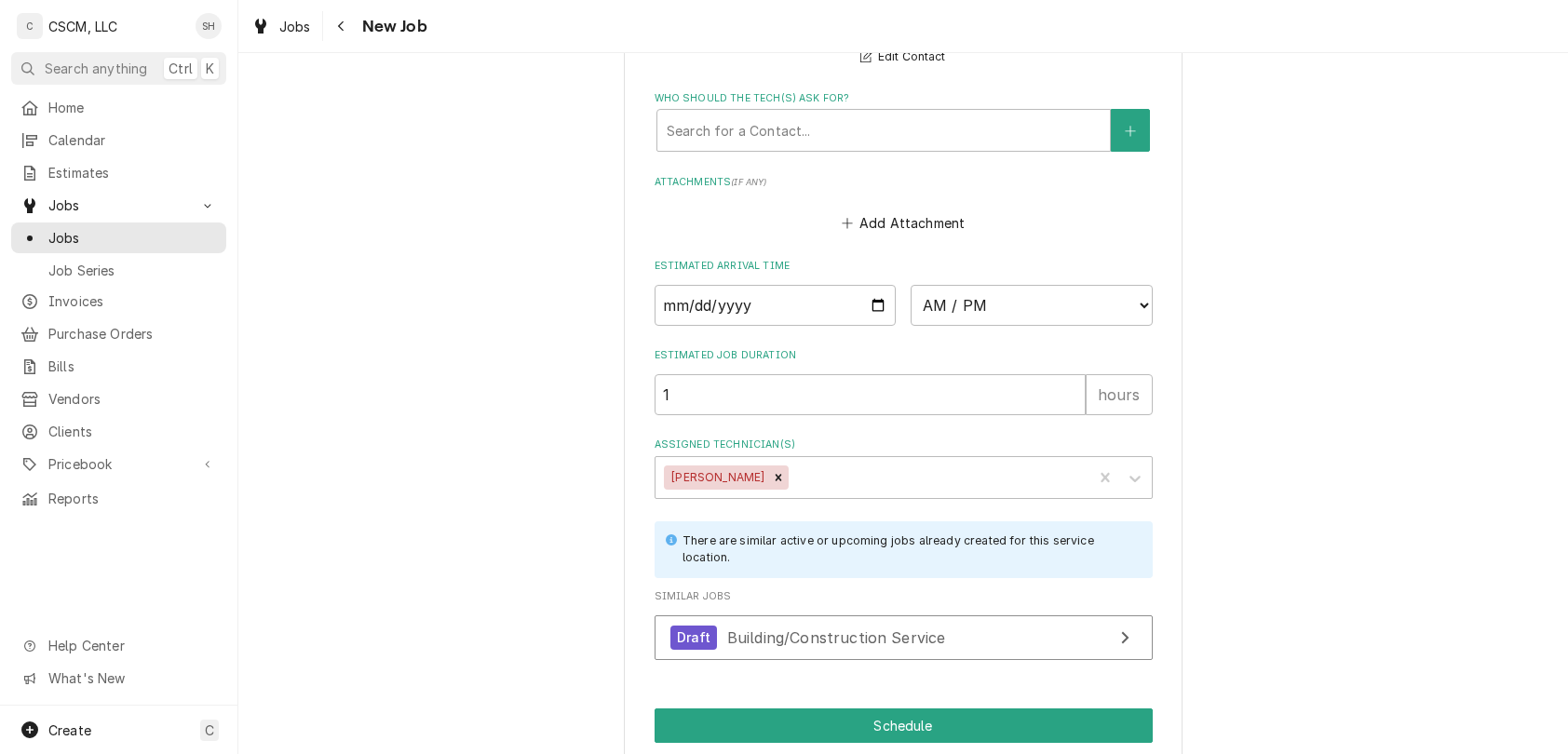
scroll to position [1742, 0]
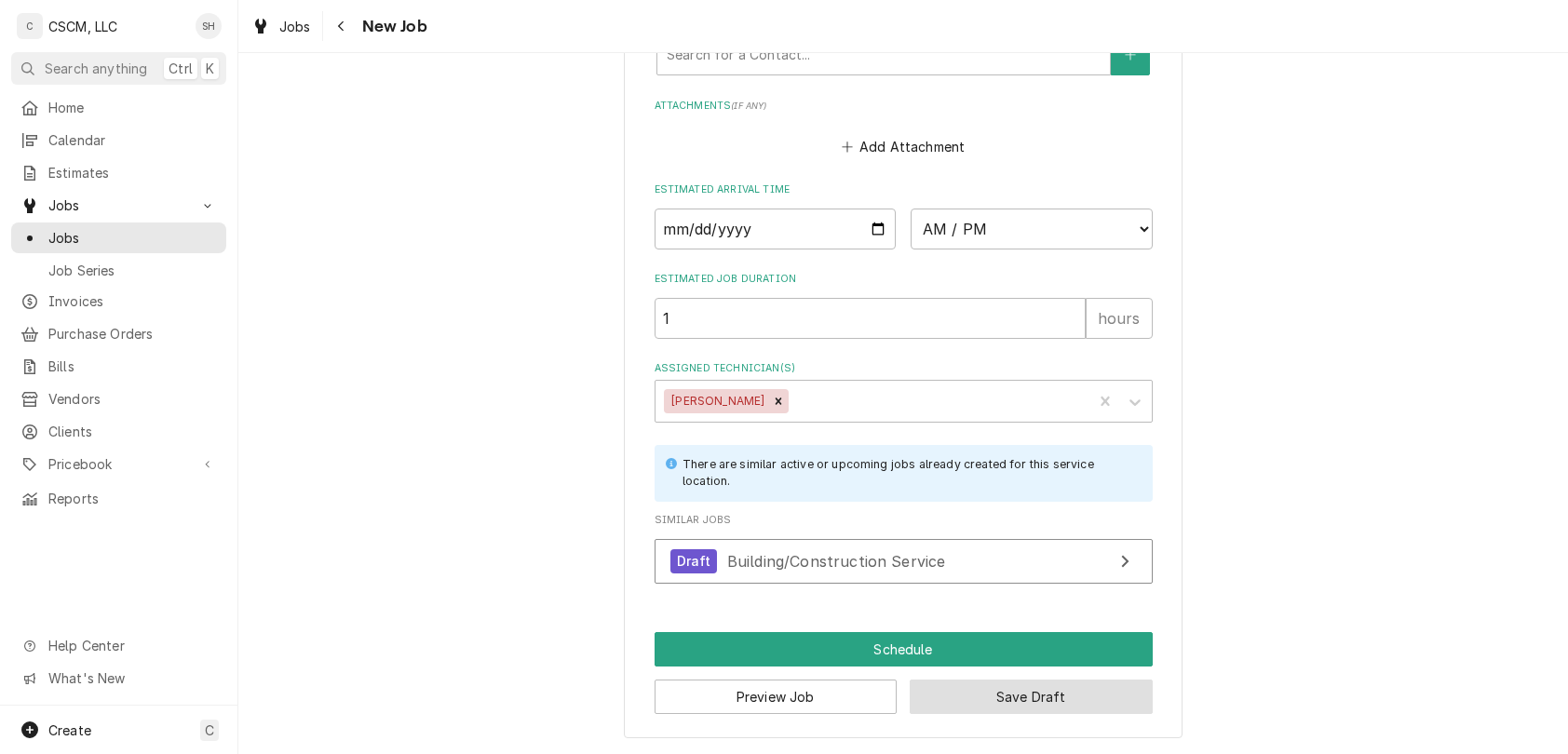
type textarea "need restaurant rekeyed, bathrooms, office, entry doors are keyed to the same W…"
click at [1058, 703] on button "Save Draft" at bounding box center [1031, 697] width 243 height 34
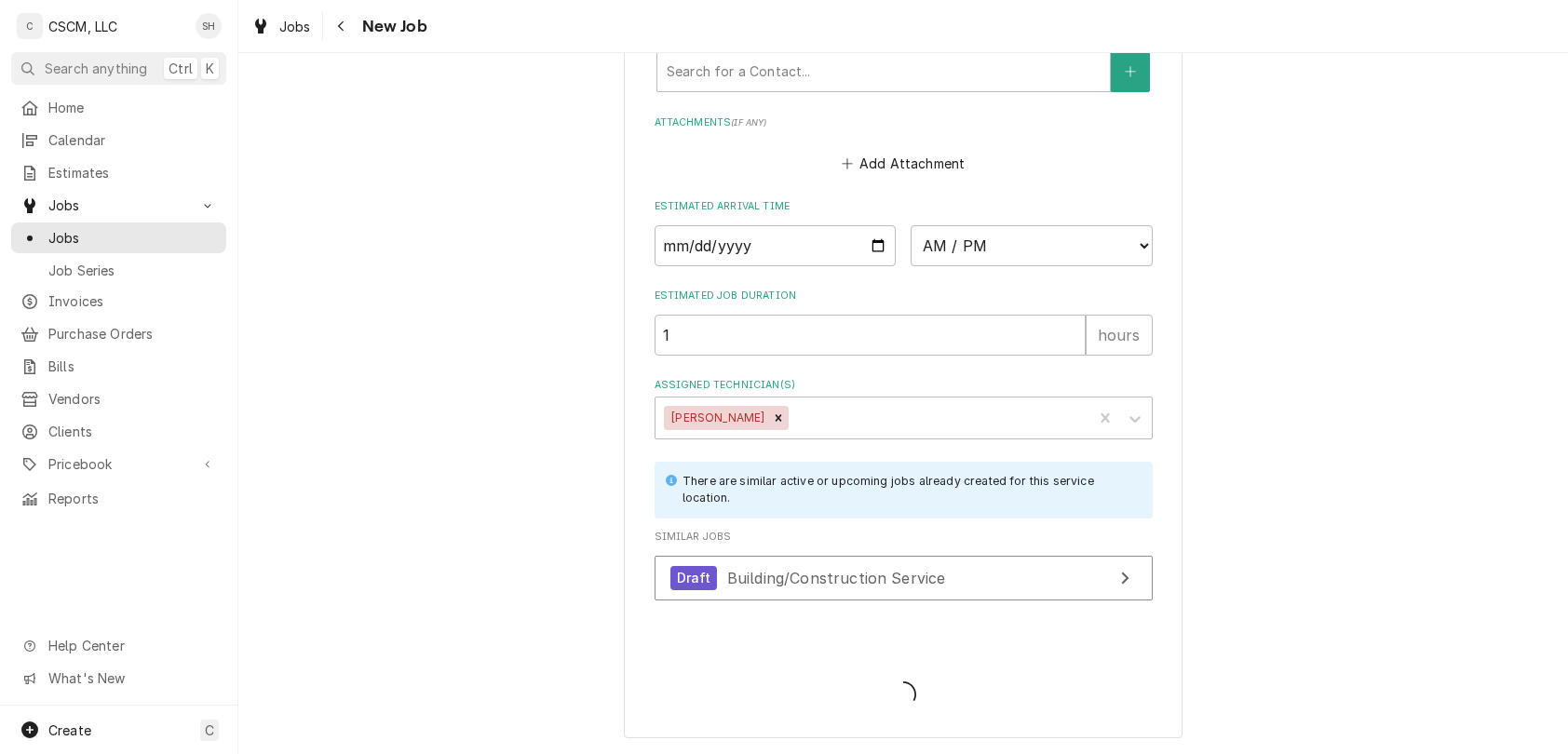
type textarea "x"
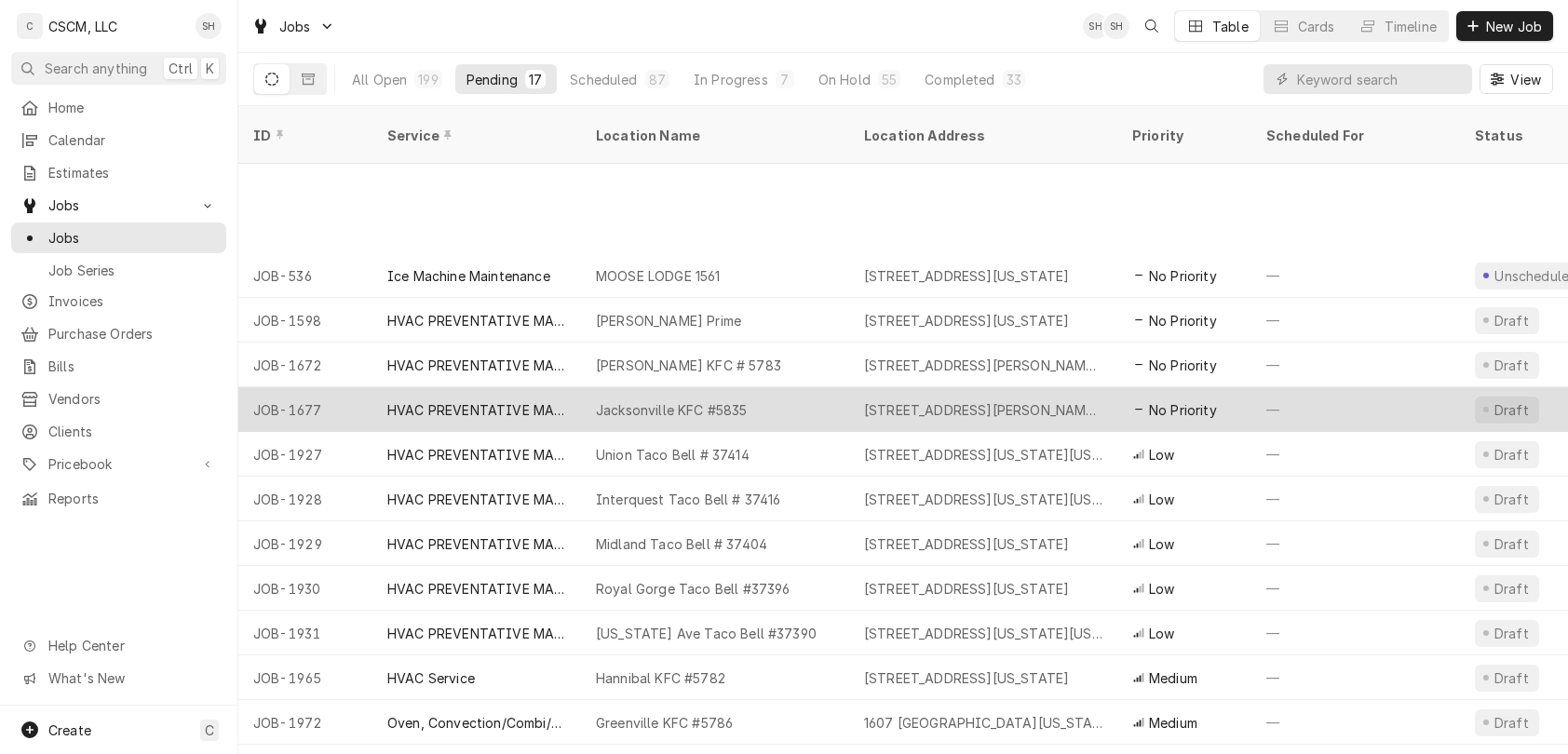
scroll to position [176, 0]
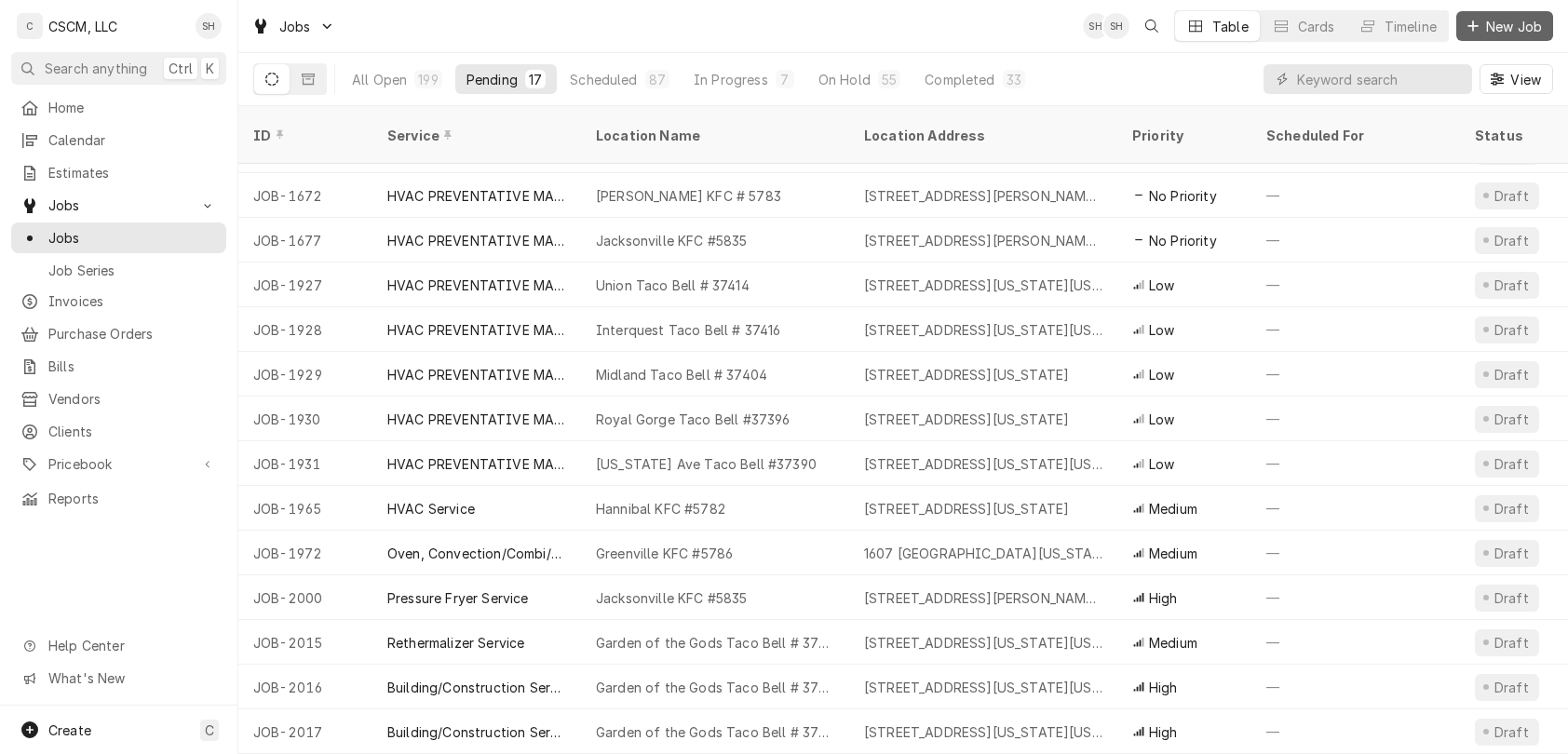
click at [1506, 29] on span "New Job" at bounding box center [1514, 27] width 63 height 19
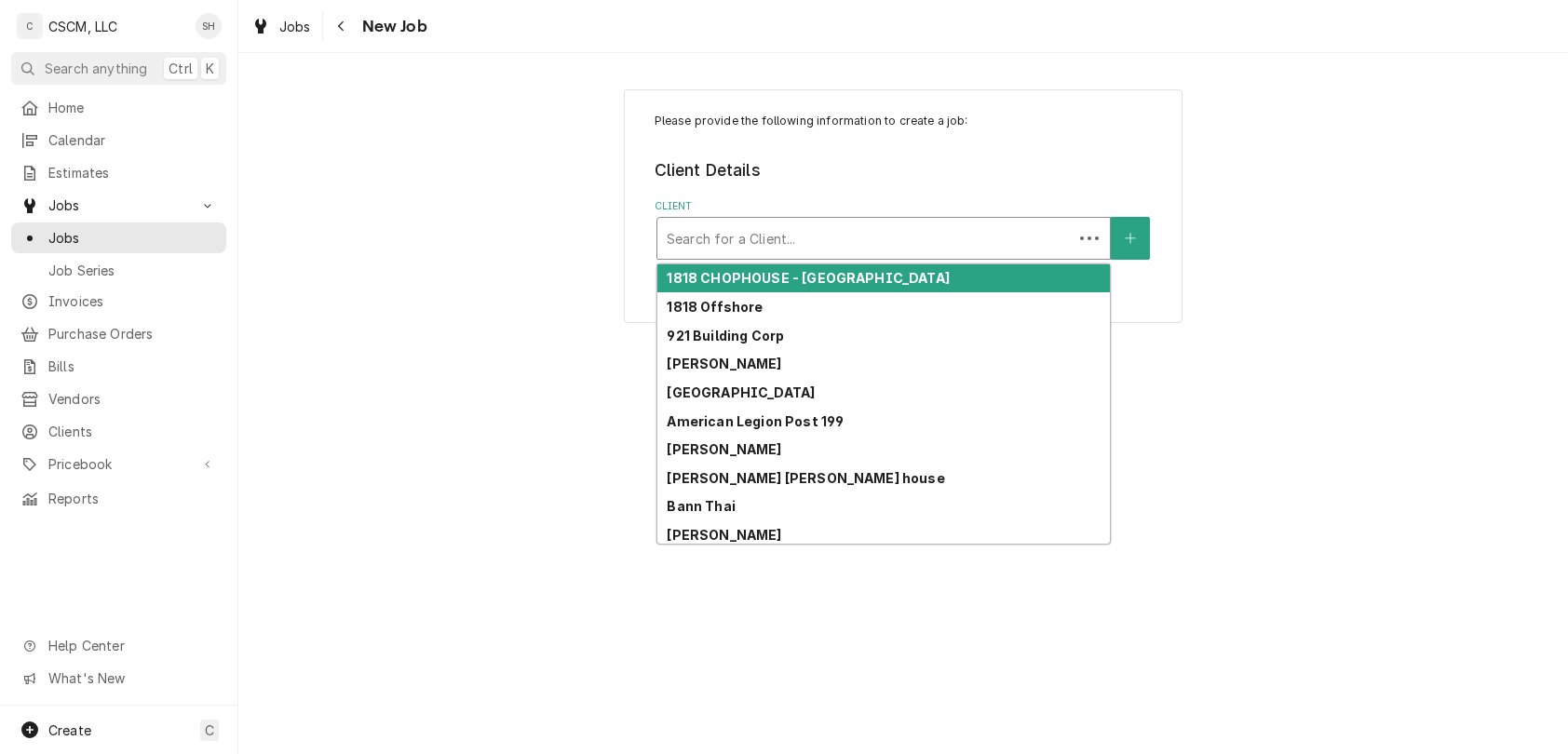
click at [922, 246] on div "Client" at bounding box center [864, 237] width 396 height 33
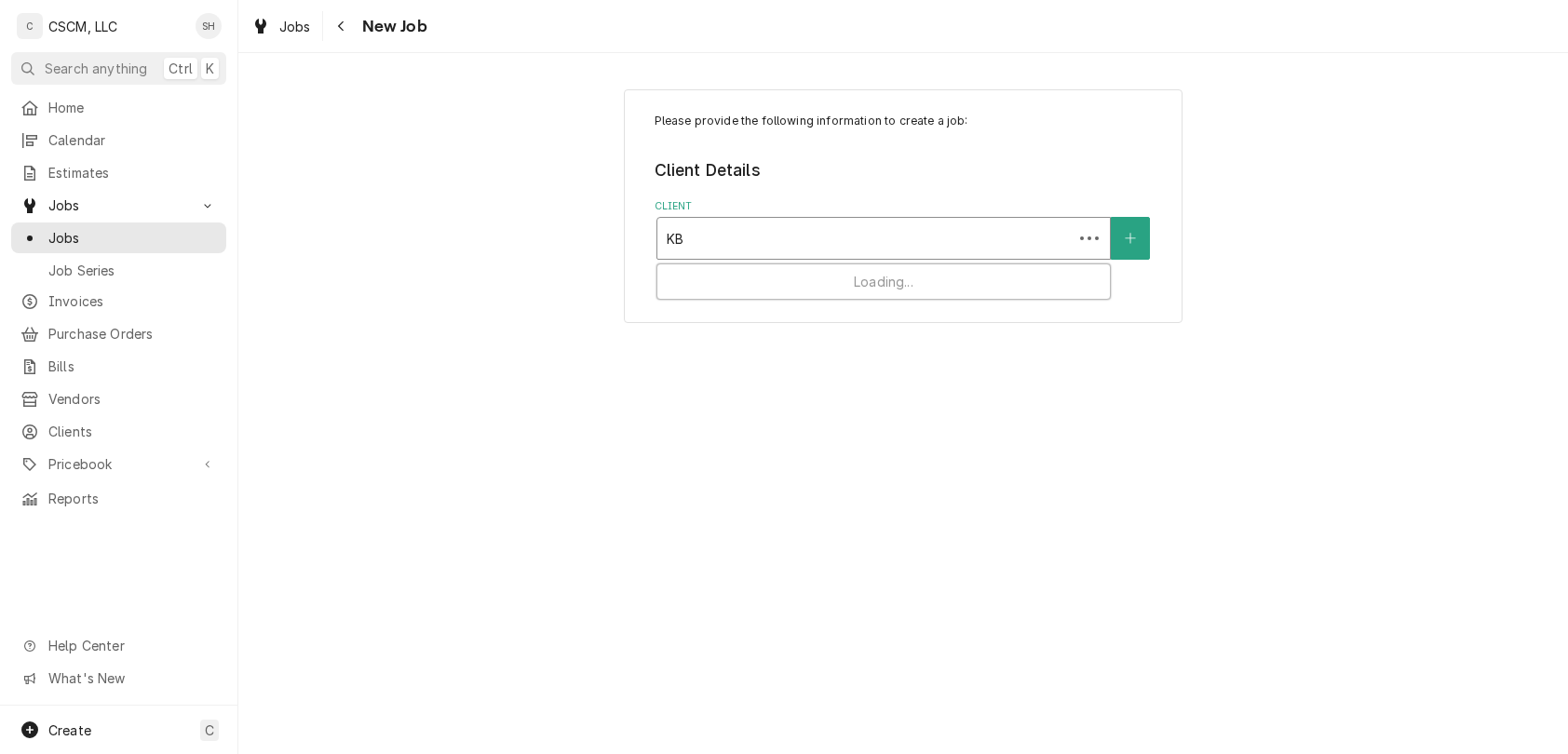
type input "KBP"
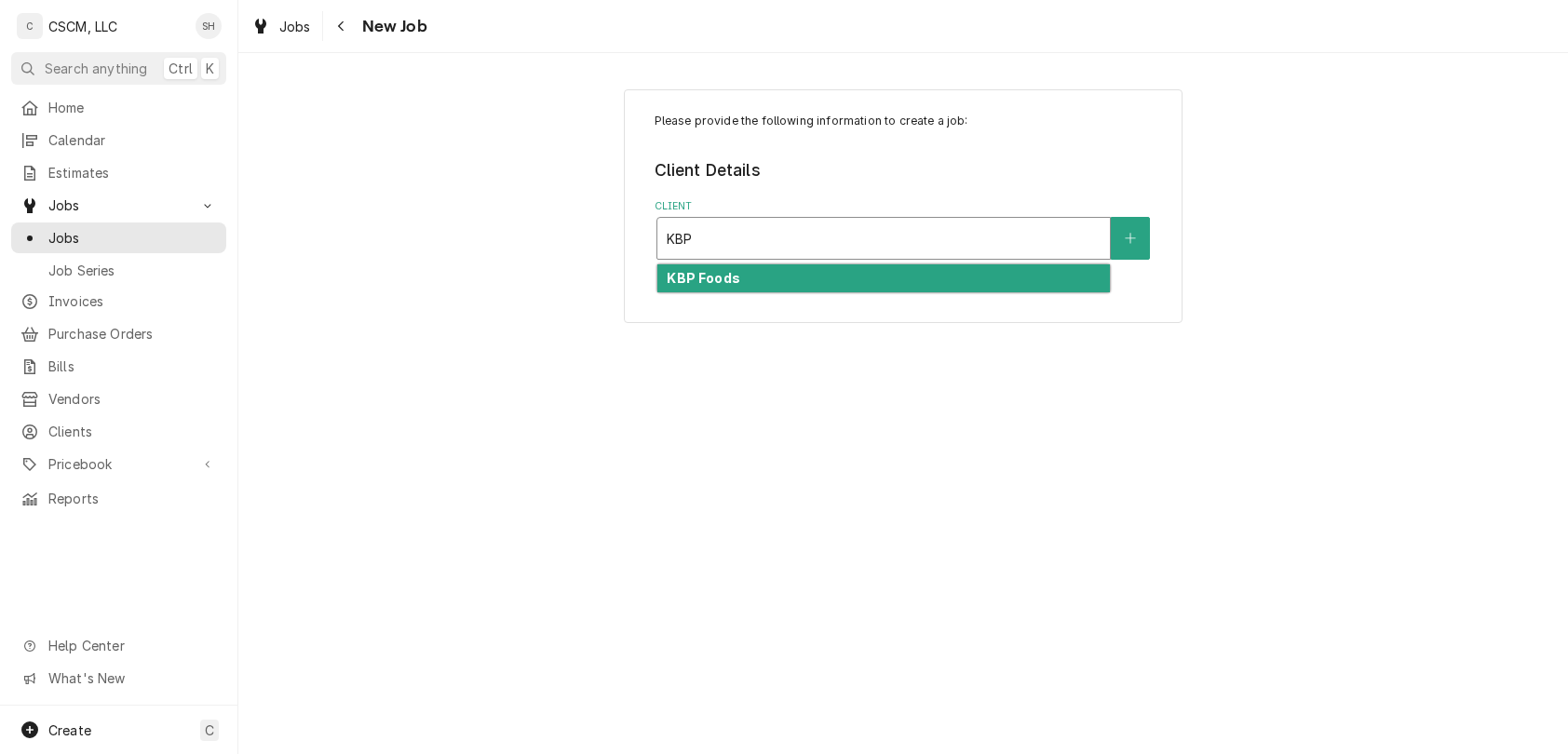
click at [921, 278] on div "KBP Foods" at bounding box center [884, 278] width 453 height 29
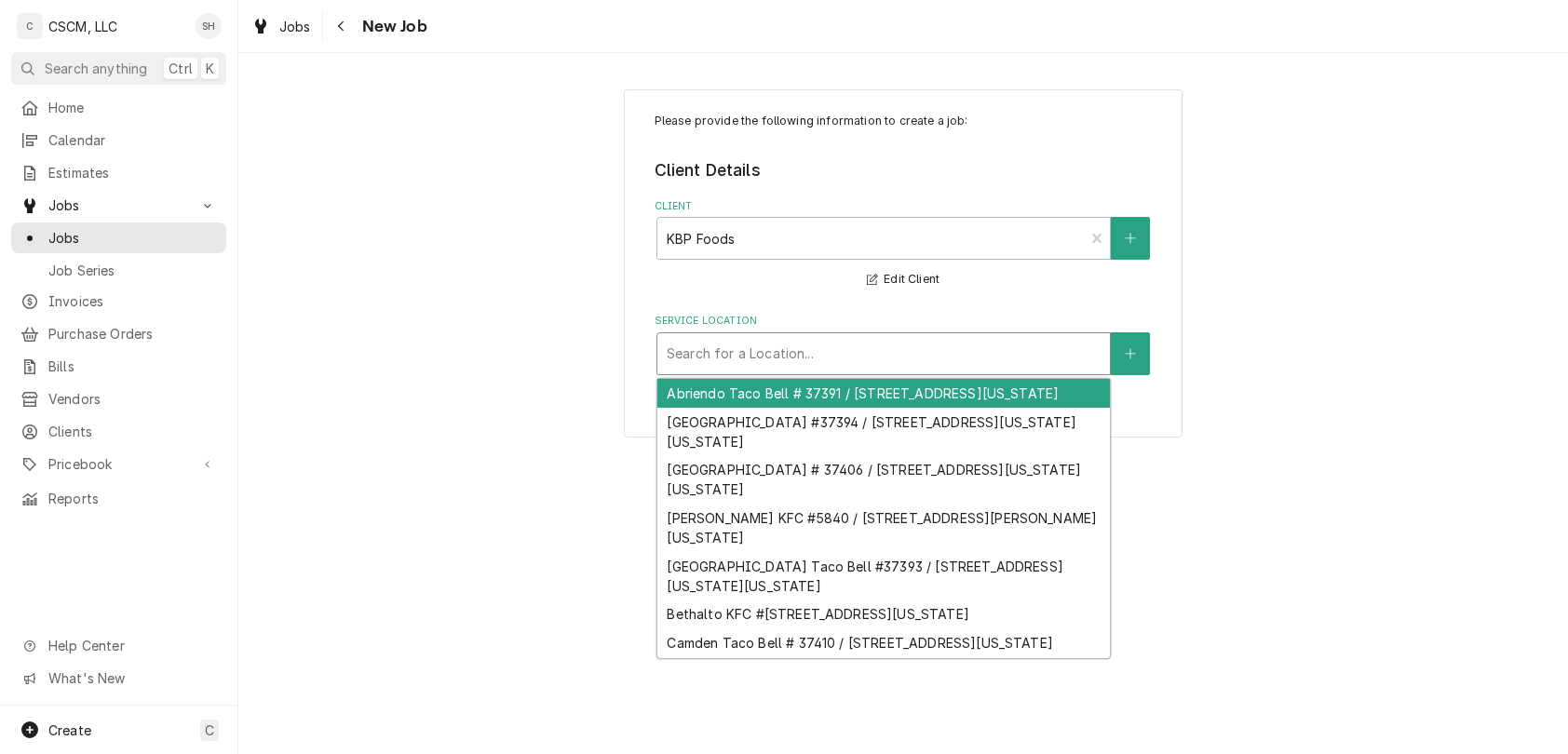
click at [938, 343] on div "Service Location" at bounding box center [883, 353] width 434 height 33
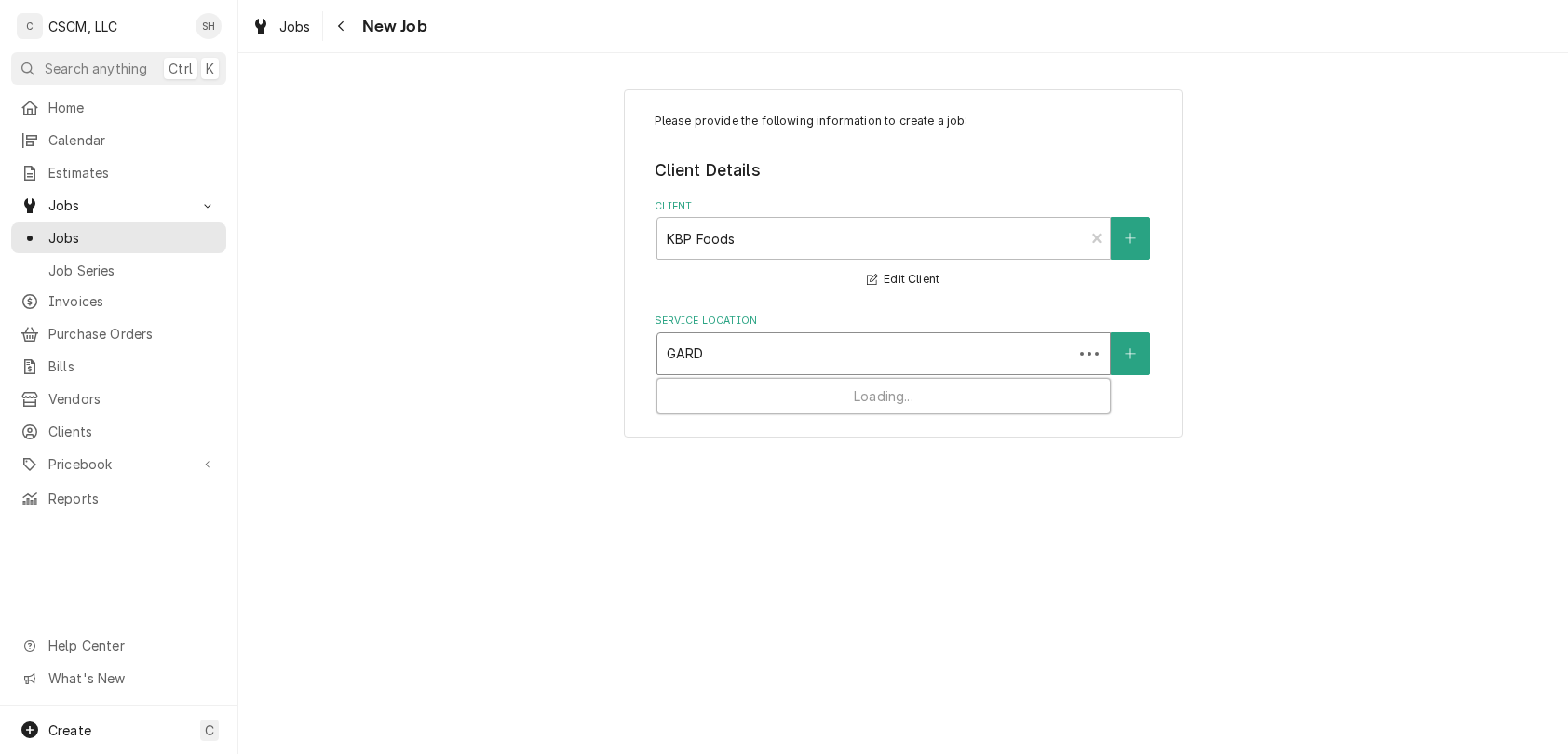
type input "GARDE"
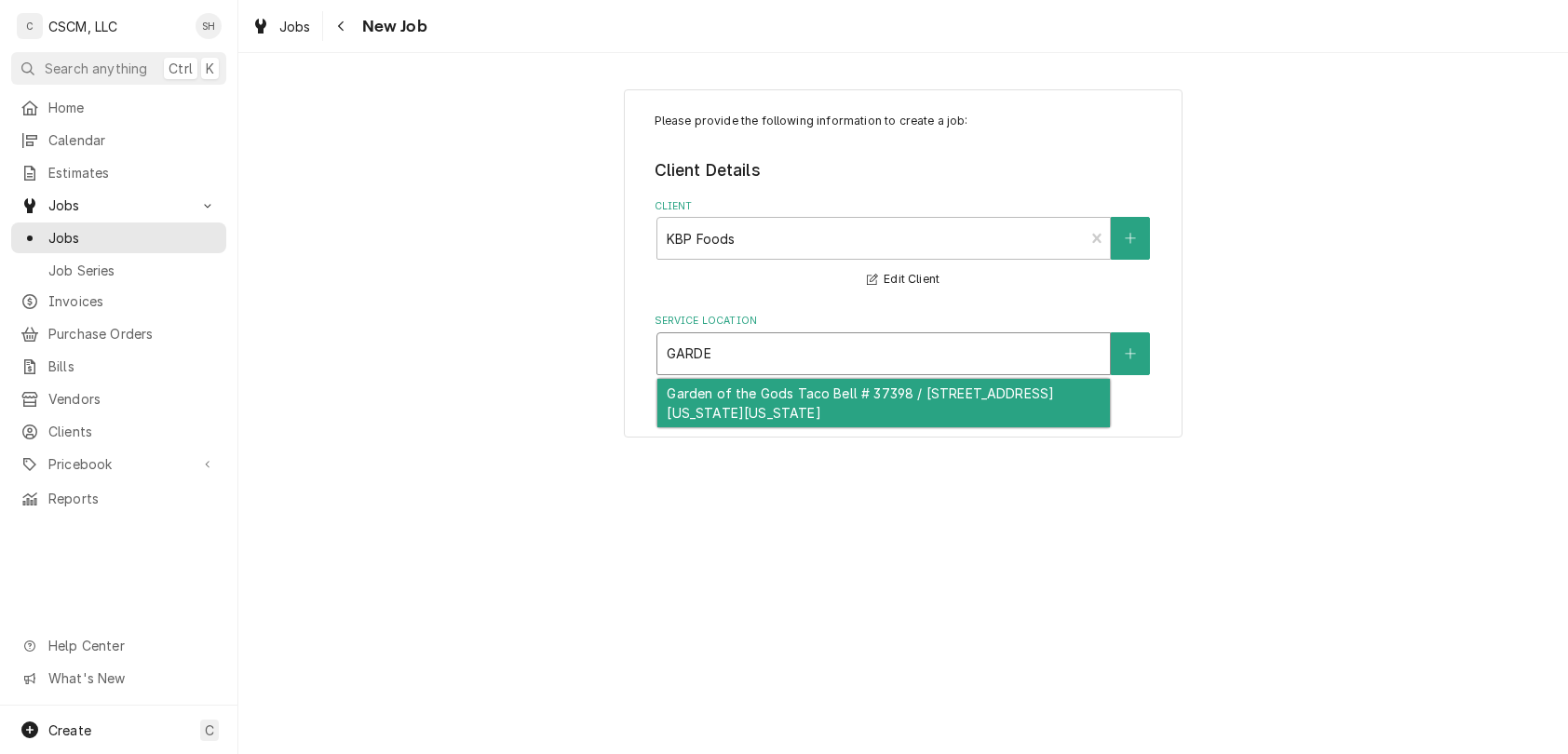
click at [938, 388] on div "Garden of the Gods Taco Bell # 37398 / [STREET_ADDRESS][US_STATE][US_STATE]" at bounding box center [884, 403] width 453 height 49
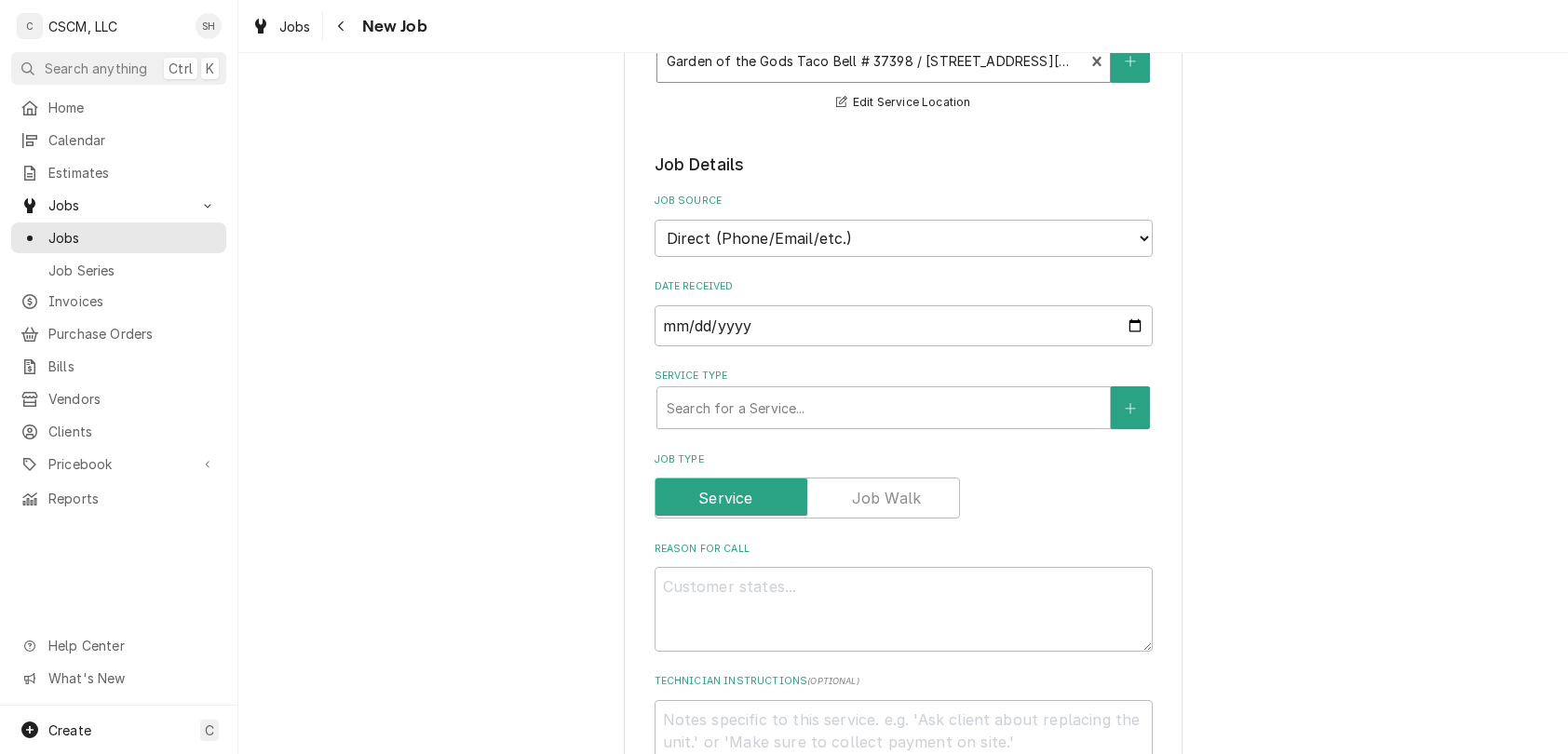
scroll to position [298, 0]
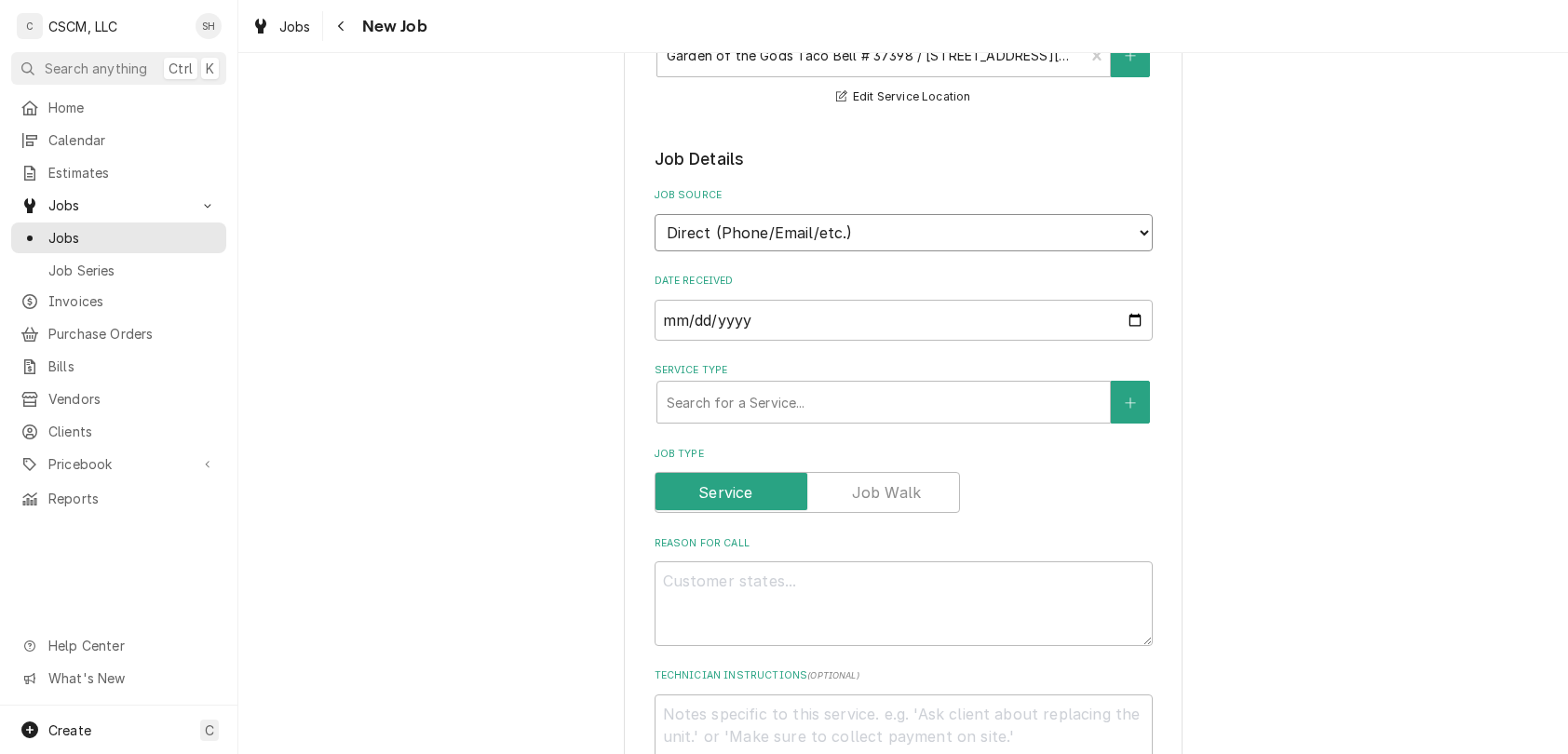
click at [947, 240] on select "Direct (Phone/Email/etc.) Other" at bounding box center [904, 233] width 498 height 37
select select "100"
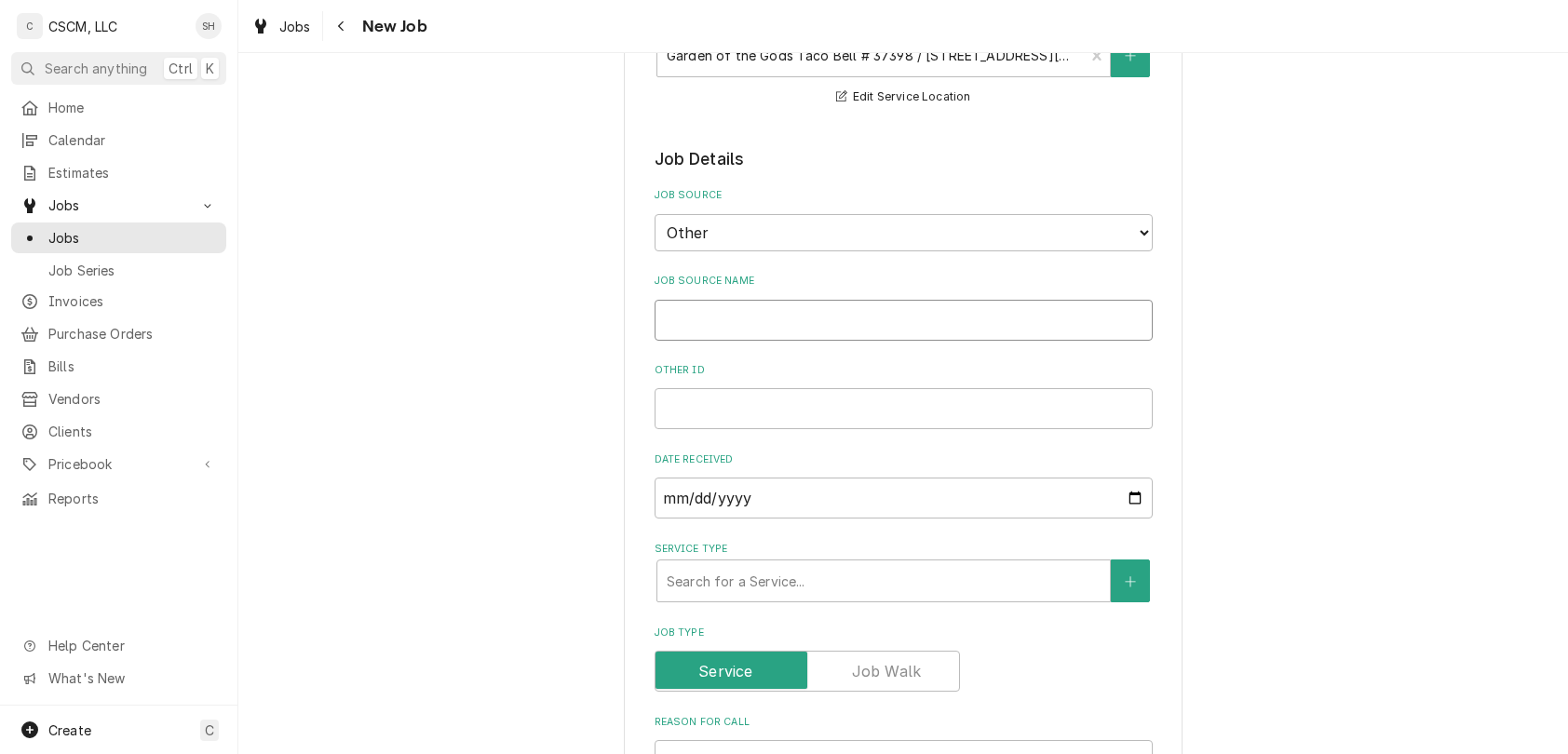
click at [930, 315] on input "Job Source Name" at bounding box center [904, 320] width 498 height 41
type textarea "x"
type input "v"
type textarea "x"
type input "vE"
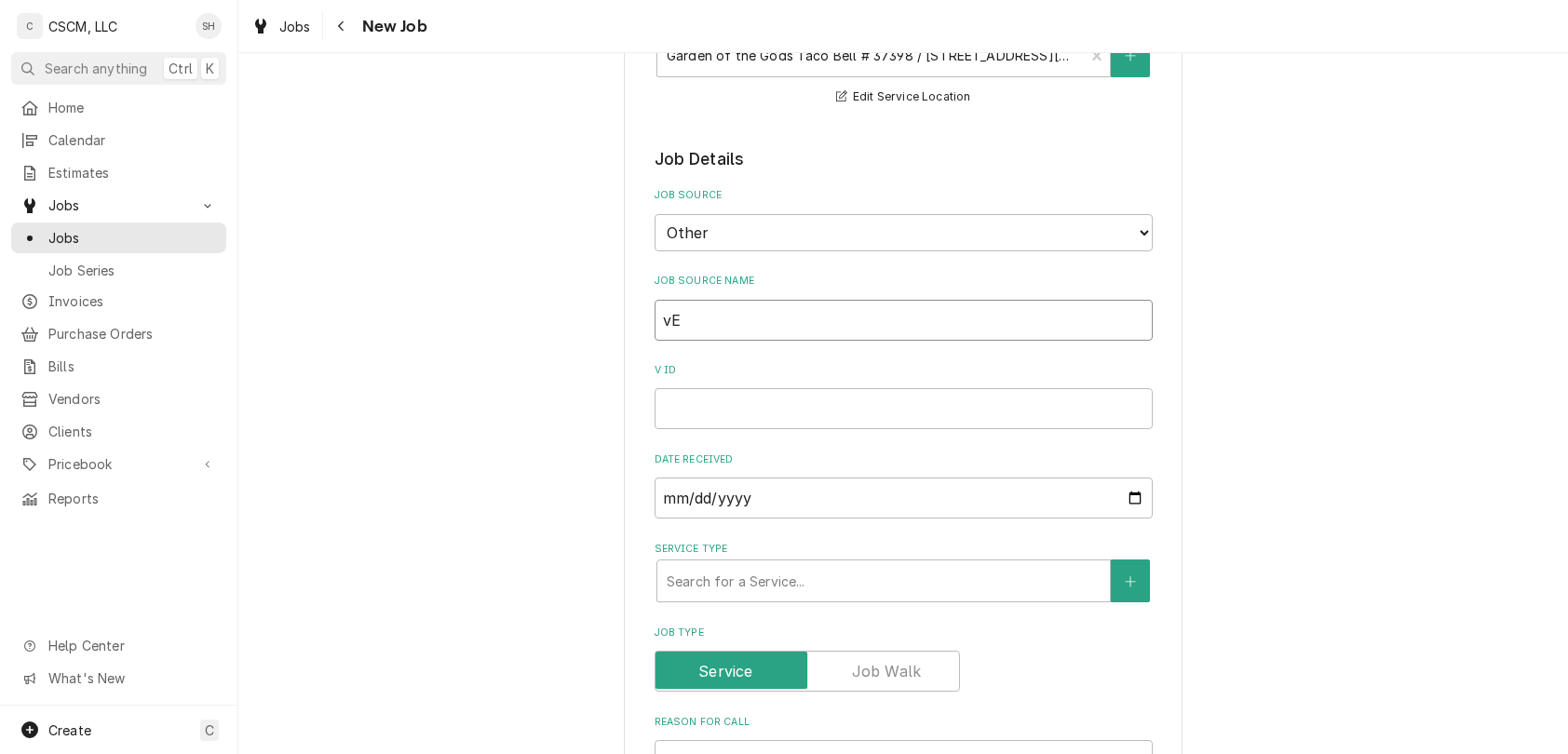
type textarea "x"
type input "vER"
type textarea "x"
type input "vE"
type textarea "x"
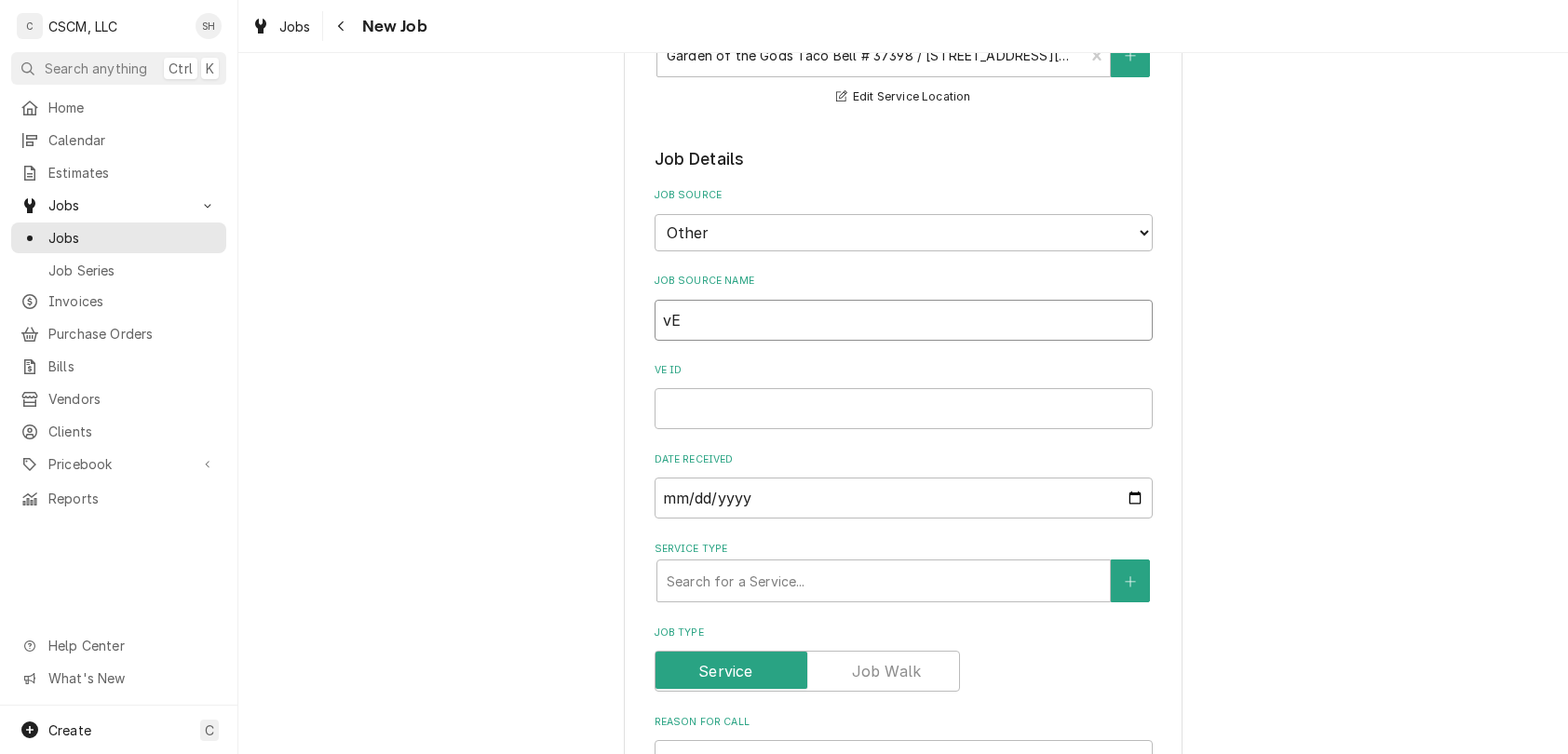
type input "v"
type textarea "x"
type input "V"
type textarea "x"
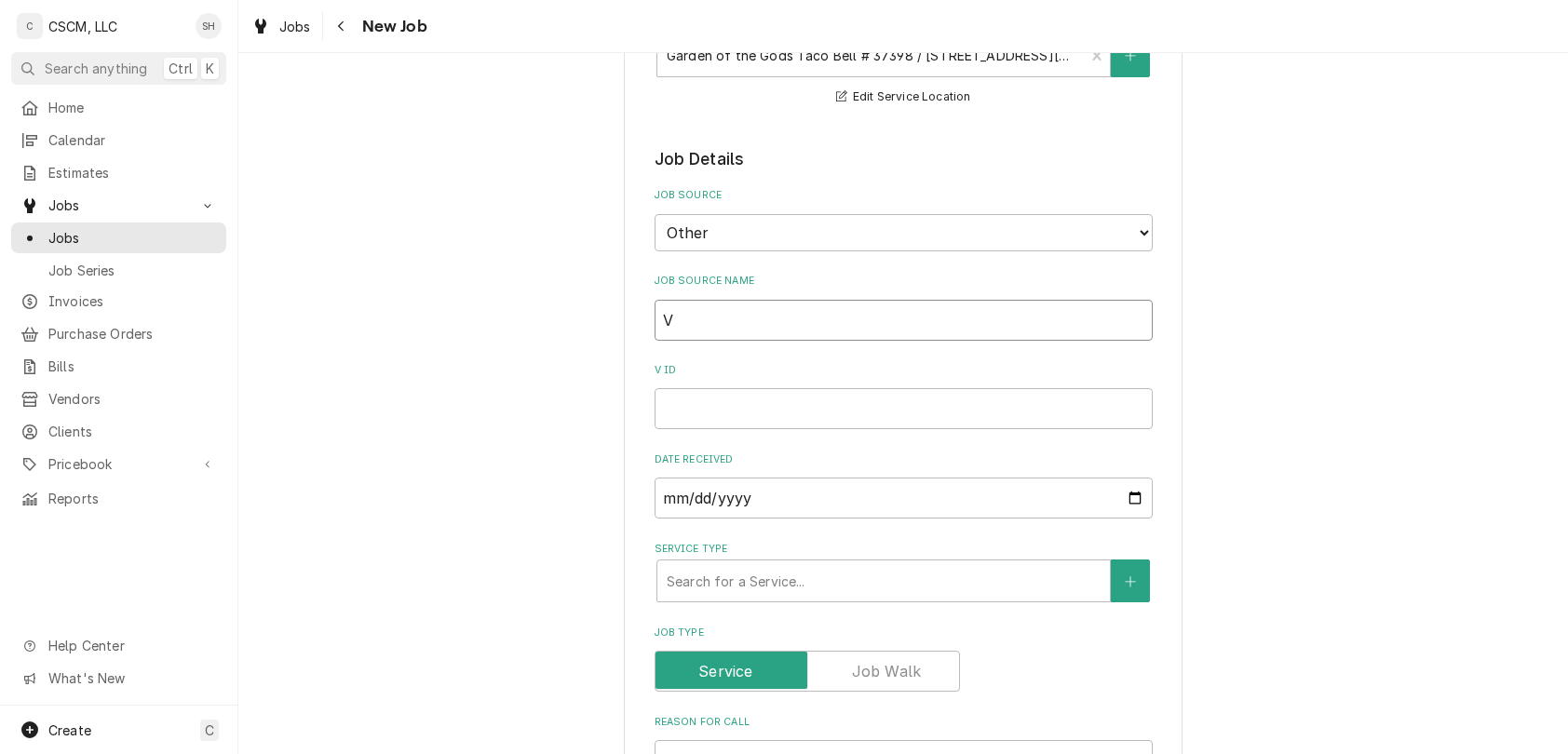
type input "Ve"
type textarea "x"
type input "Ver"
type textarea "x"
type input "Veri"
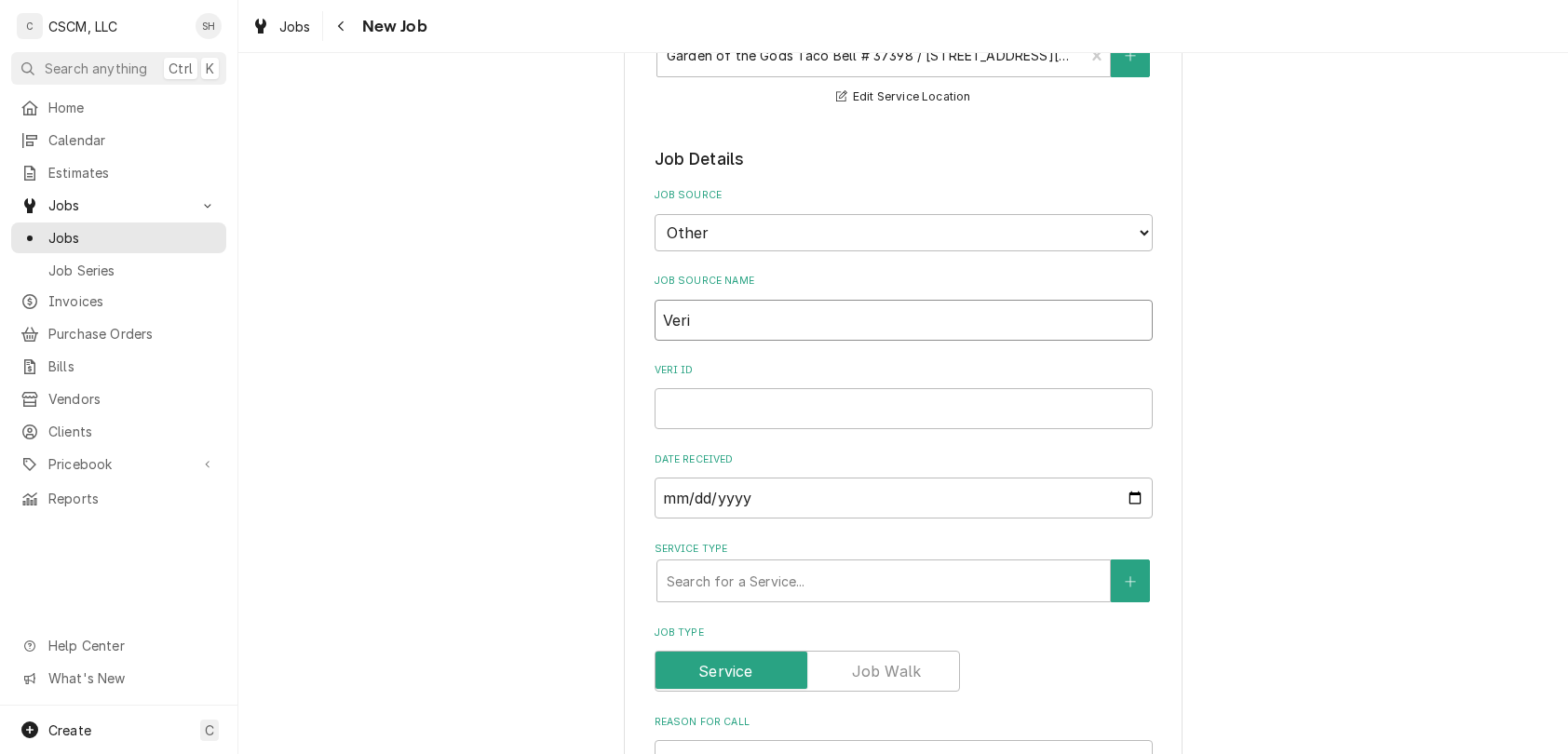
type textarea "x"
type input "Veris"
type textarea "x"
type input "Verisa"
type textarea "x"
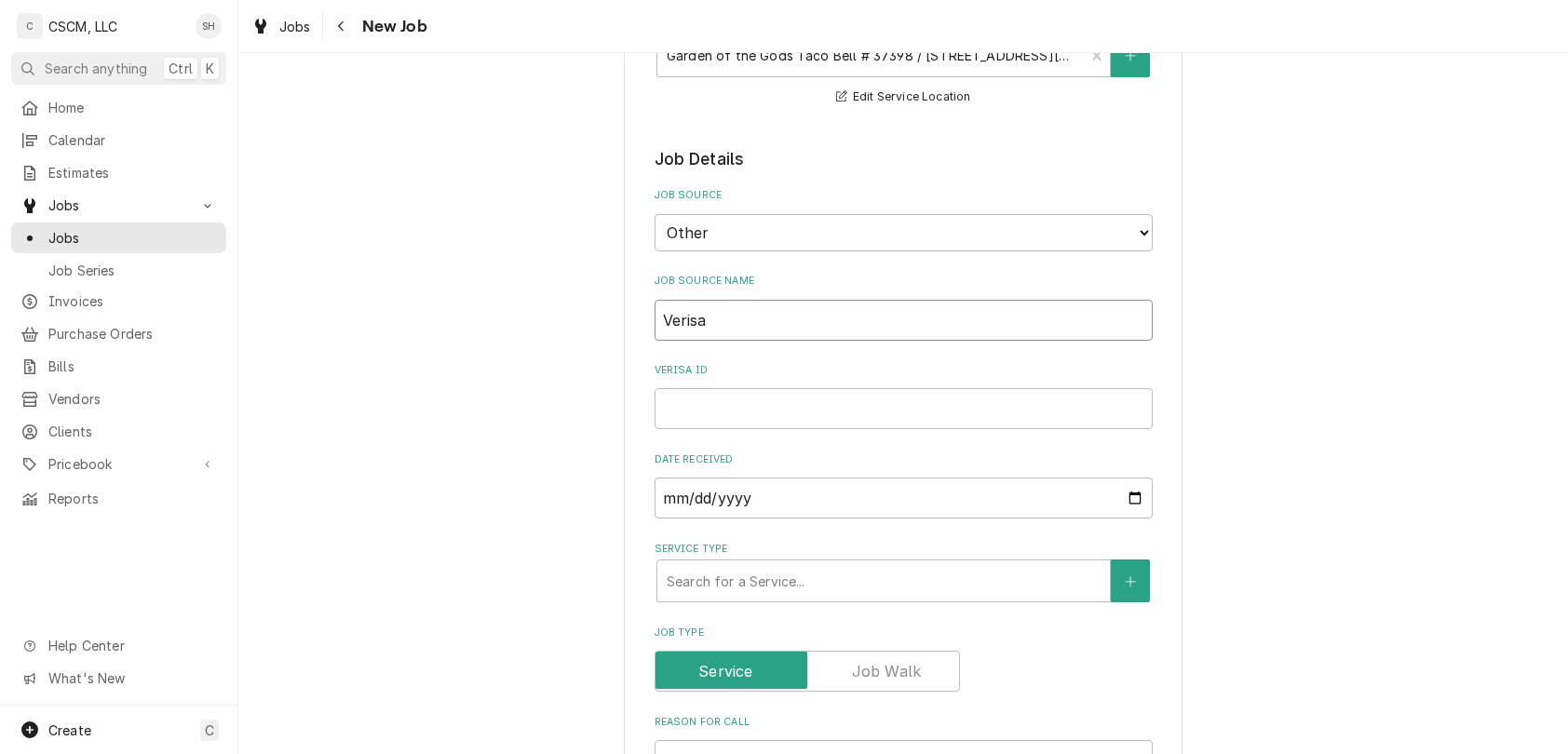
type input "Verisae"
type textarea "x"
type input "Verisae"
click at [881, 417] on input "Verisae ID" at bounding box center [904, 409] width 498 height 41
paste input "71961754"
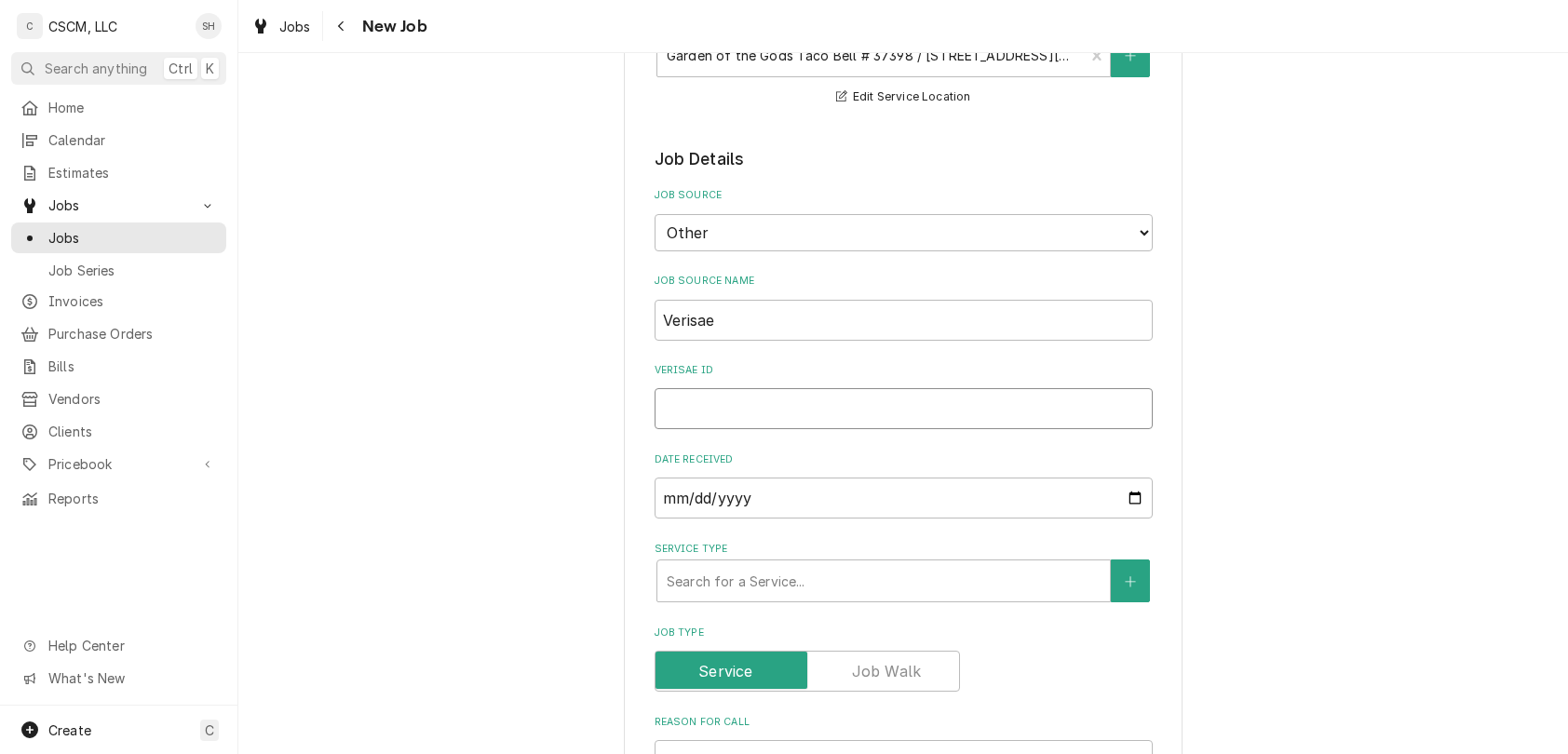
type textarea "x"
type input "71961754"
type textarea "x"
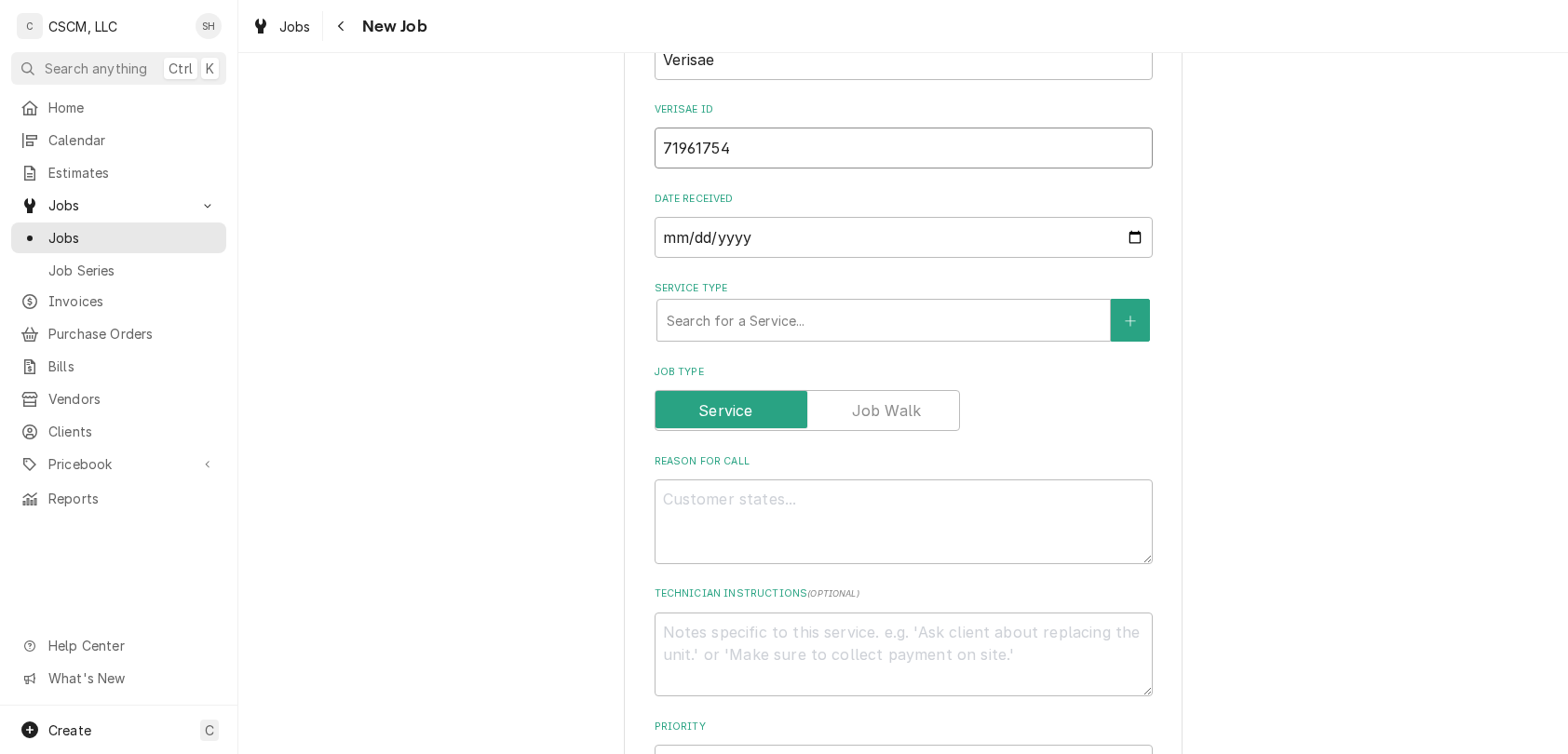
scroll to position [564, 0]
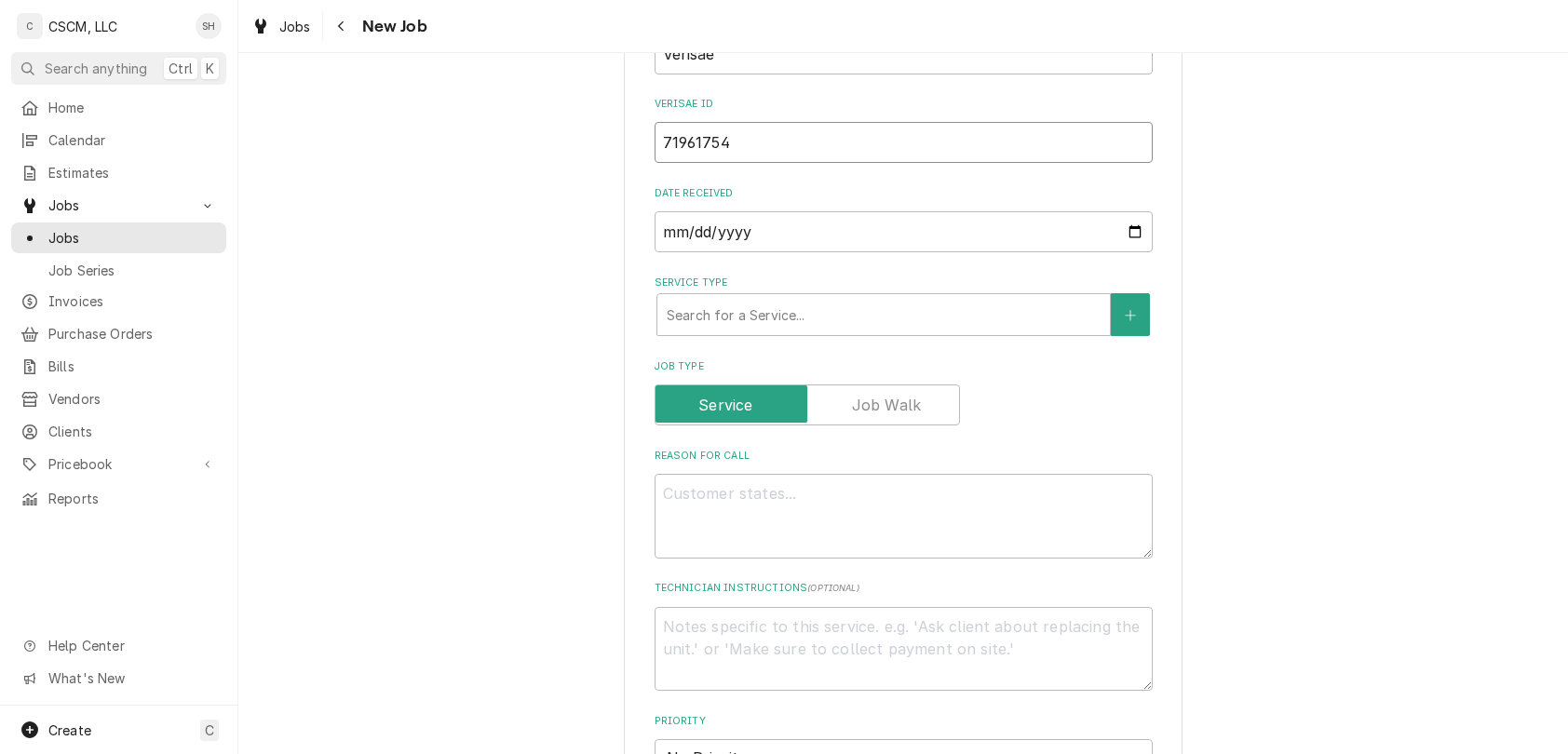
type input "71961754"
click at [720, 525] on textarea "Reason For Call" at bounding box center [904, 516] width 498 height 85
type textarea "x"
type textarea "nt"
type textarea "x"
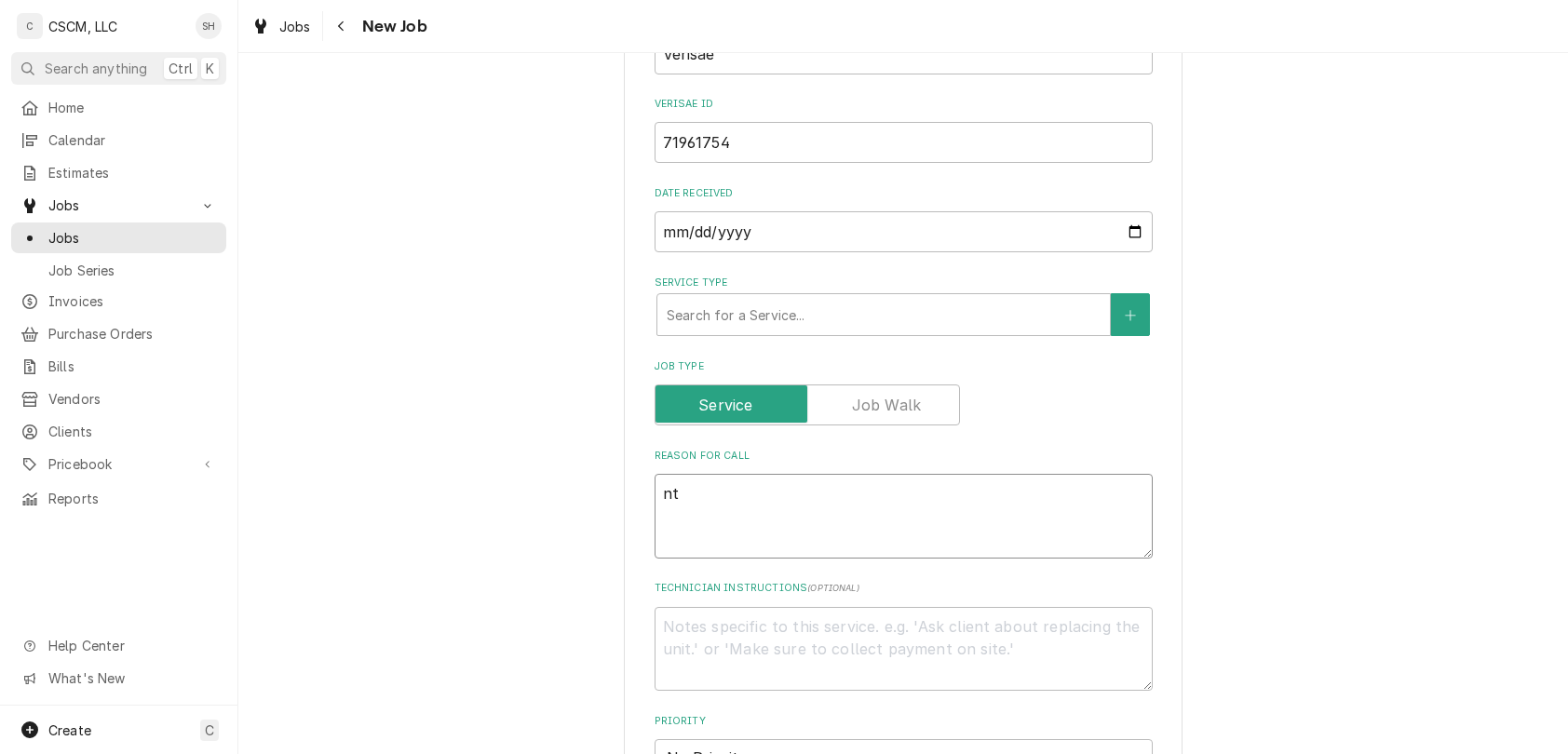
type textarea "nte"
type textarea "x"
type textarea "nteL"
type textarea "x"
type textarea "nte"
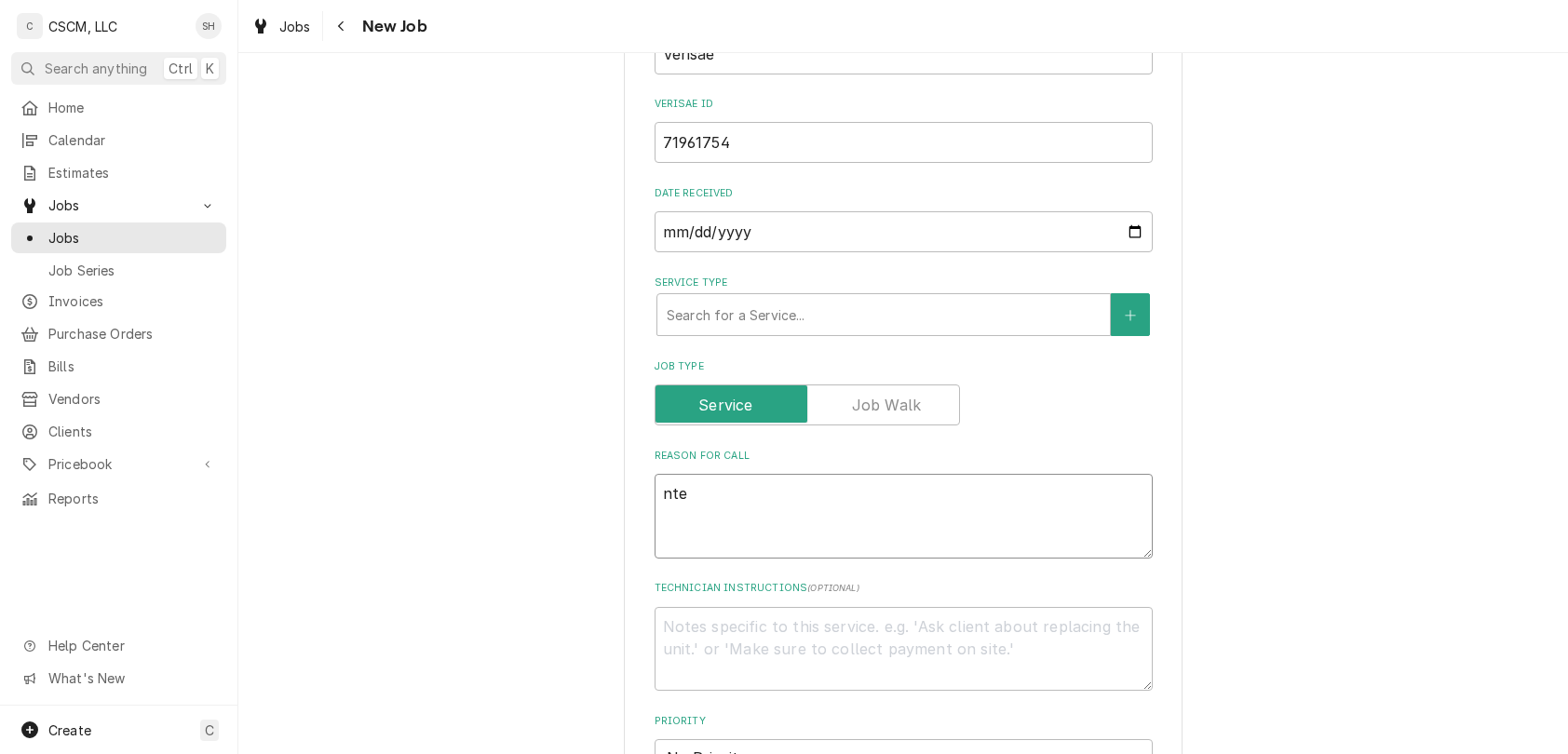
type textarea "x"
type textarea "nt"
type textarea "x"
type textarea "n"
type textarea "x"
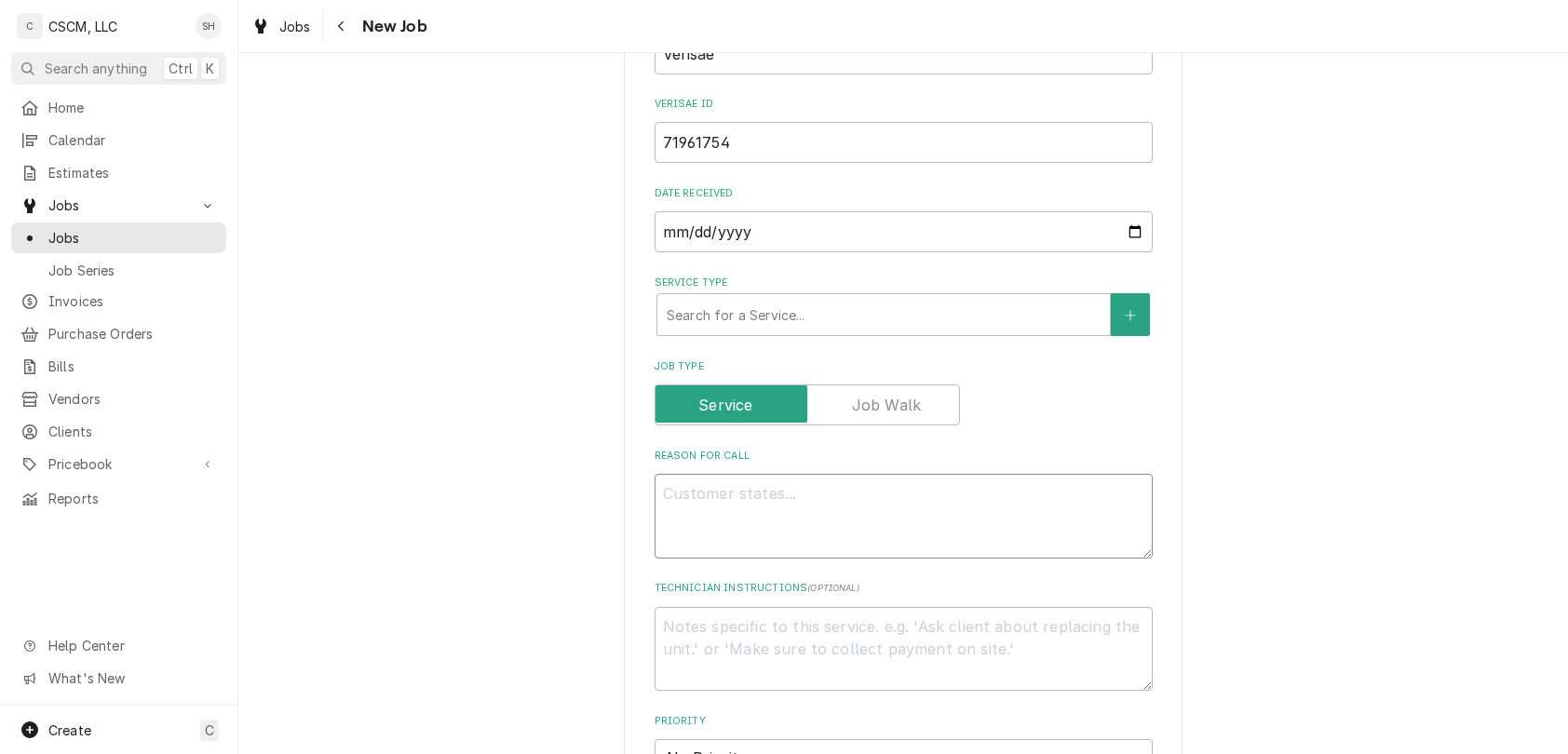
type textarea "x"
type textarea "N"
type textarea "x"
type textarea "NT"
type textarea "x"
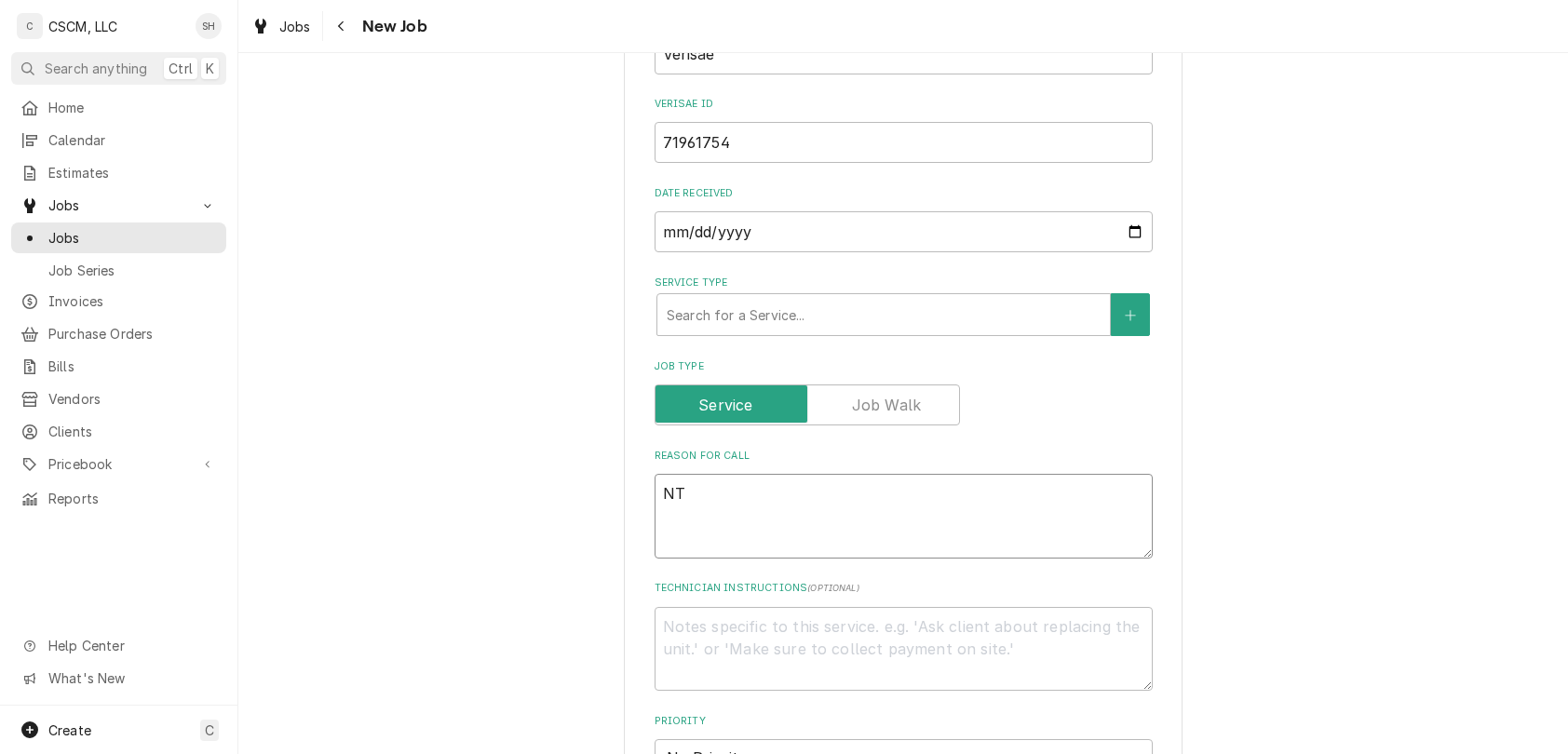
type textarea "NTE"
type textarea "x"
type textarea "NTE:"
type textarea "x"
type textarea "NTE:"
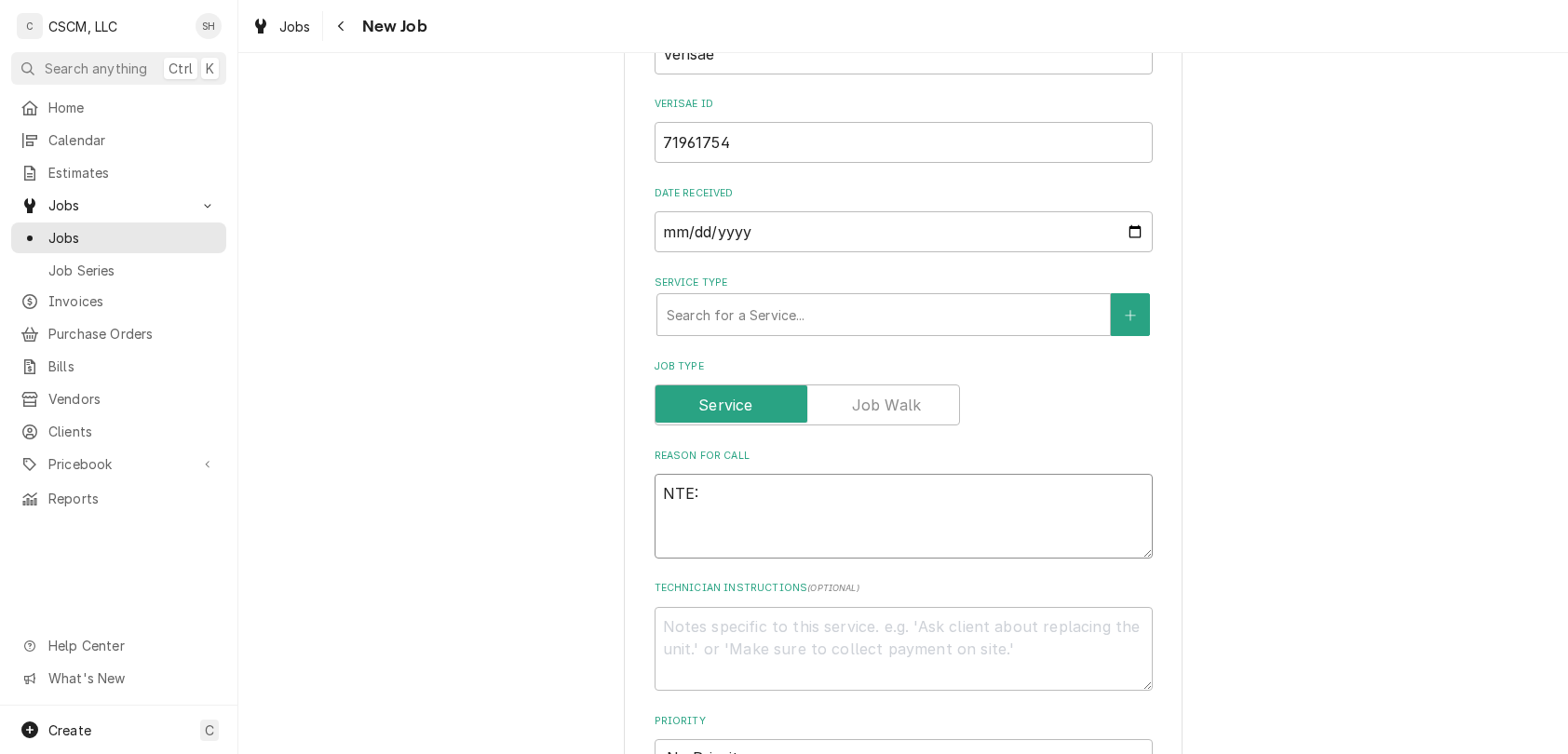
type textarea "x"
type textarea "NTE: 4"
type textarea "x"
type textarea "NTE:"
type textarea "x"
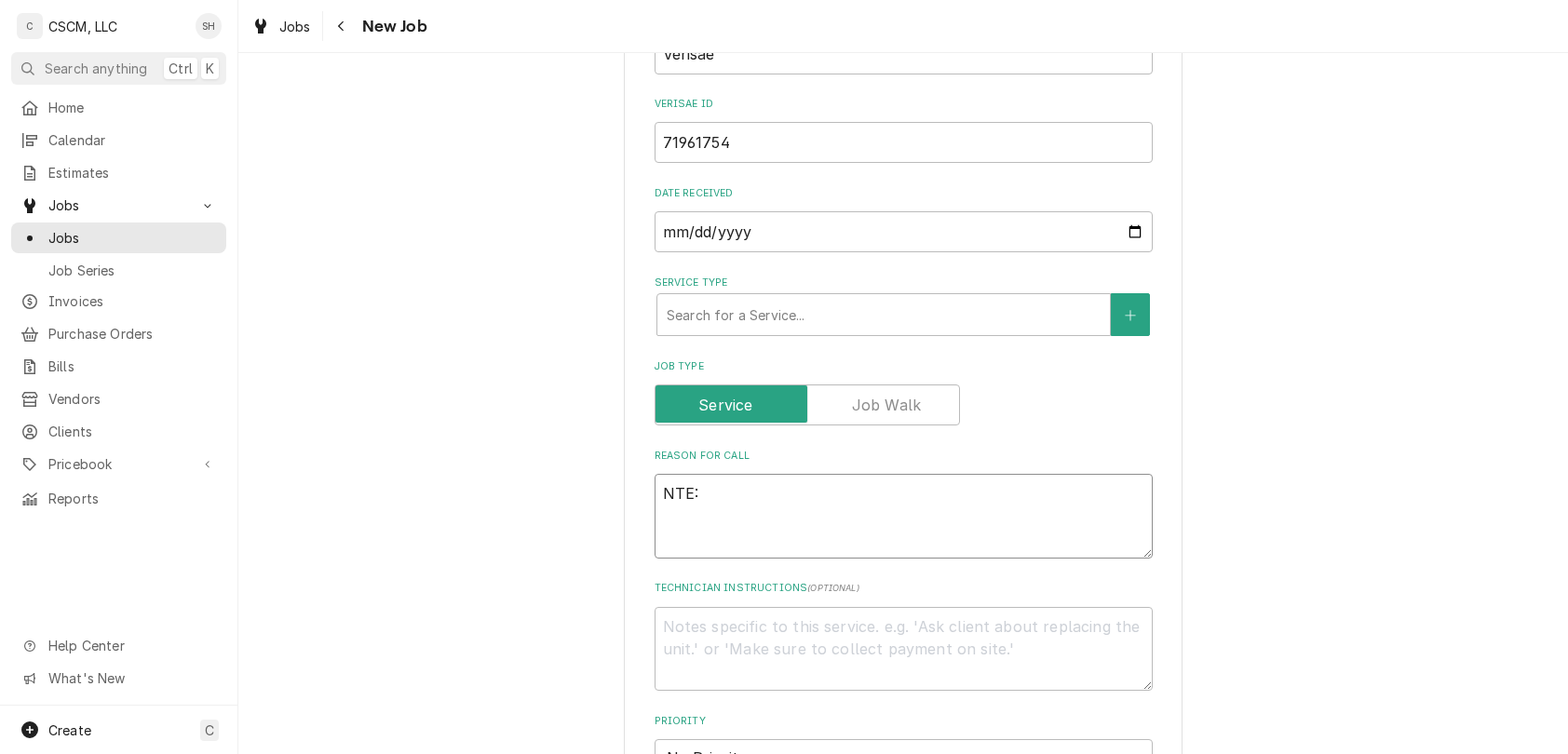
type textarea "NTE: $"
type textarea "x"
type textarea "NTE: $50"
type textarea "x"
type textarea "NTE: $509"
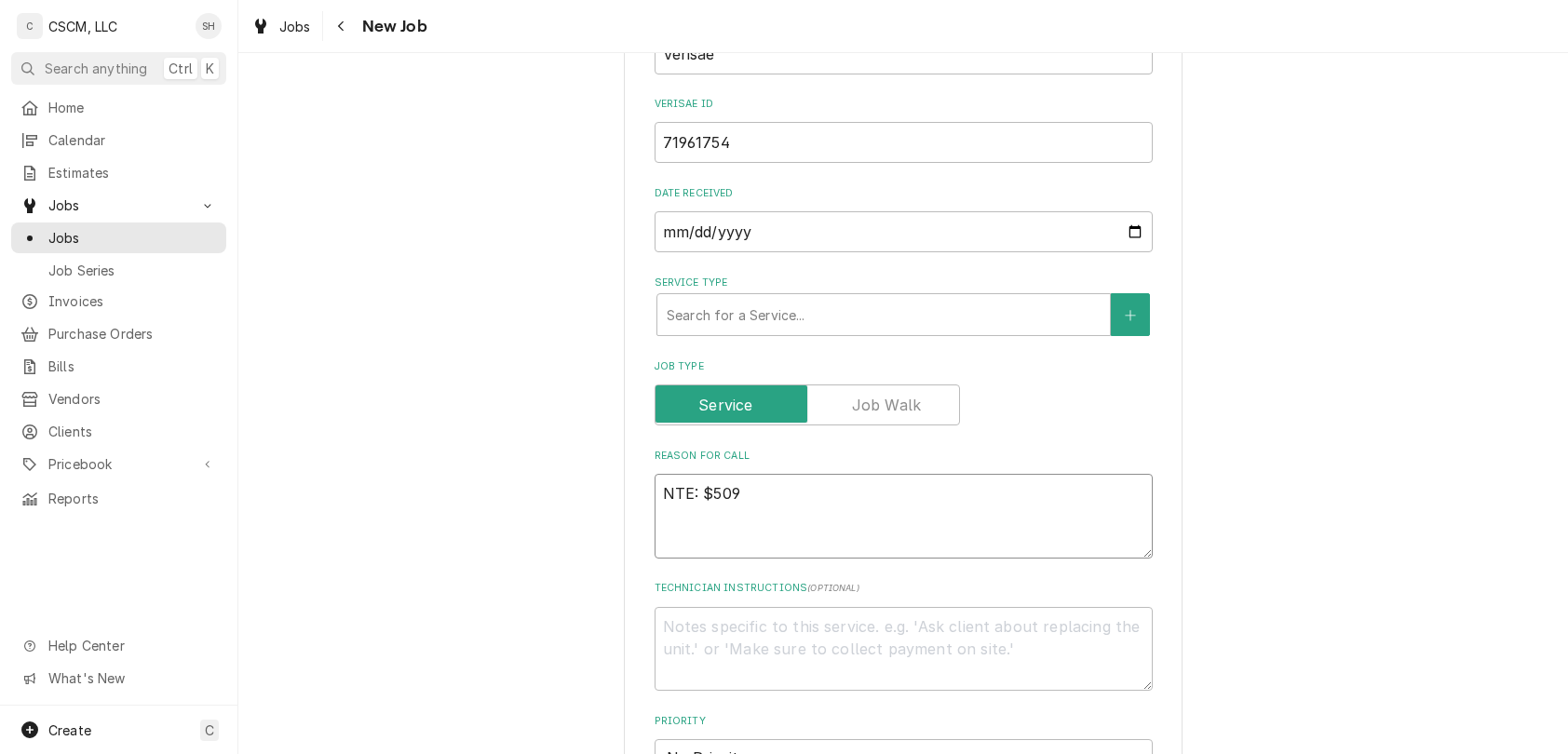
type textarea "x"
type textarea "NTE: $50"
type textarea "x"
type textarea "NTE: $500"
type textarea "x"
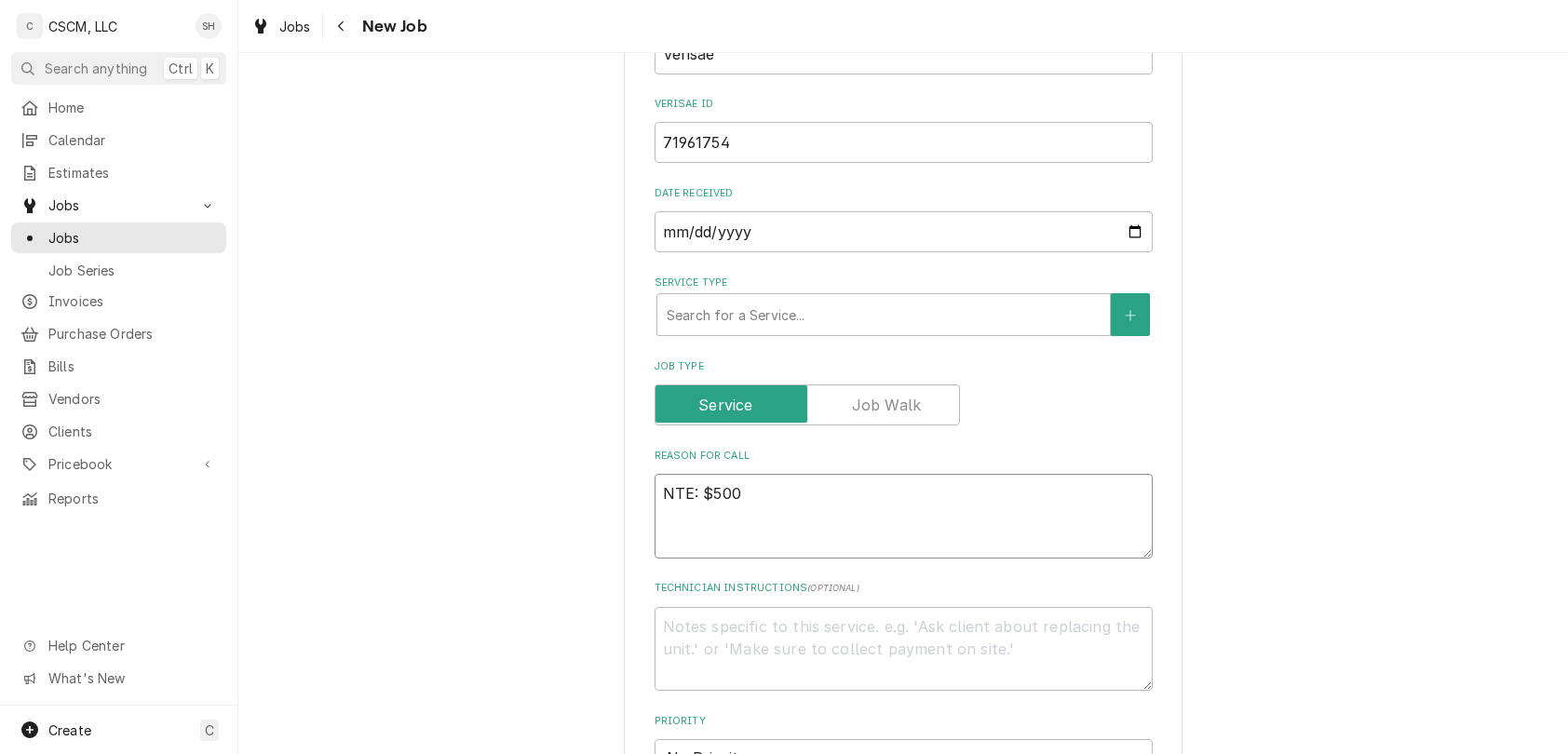
type textarea "NTE: $500"
type textarea "x"
type textarea "NTE: $500 P"
type textarea "x"
type textarea "NTE: $500 PO"
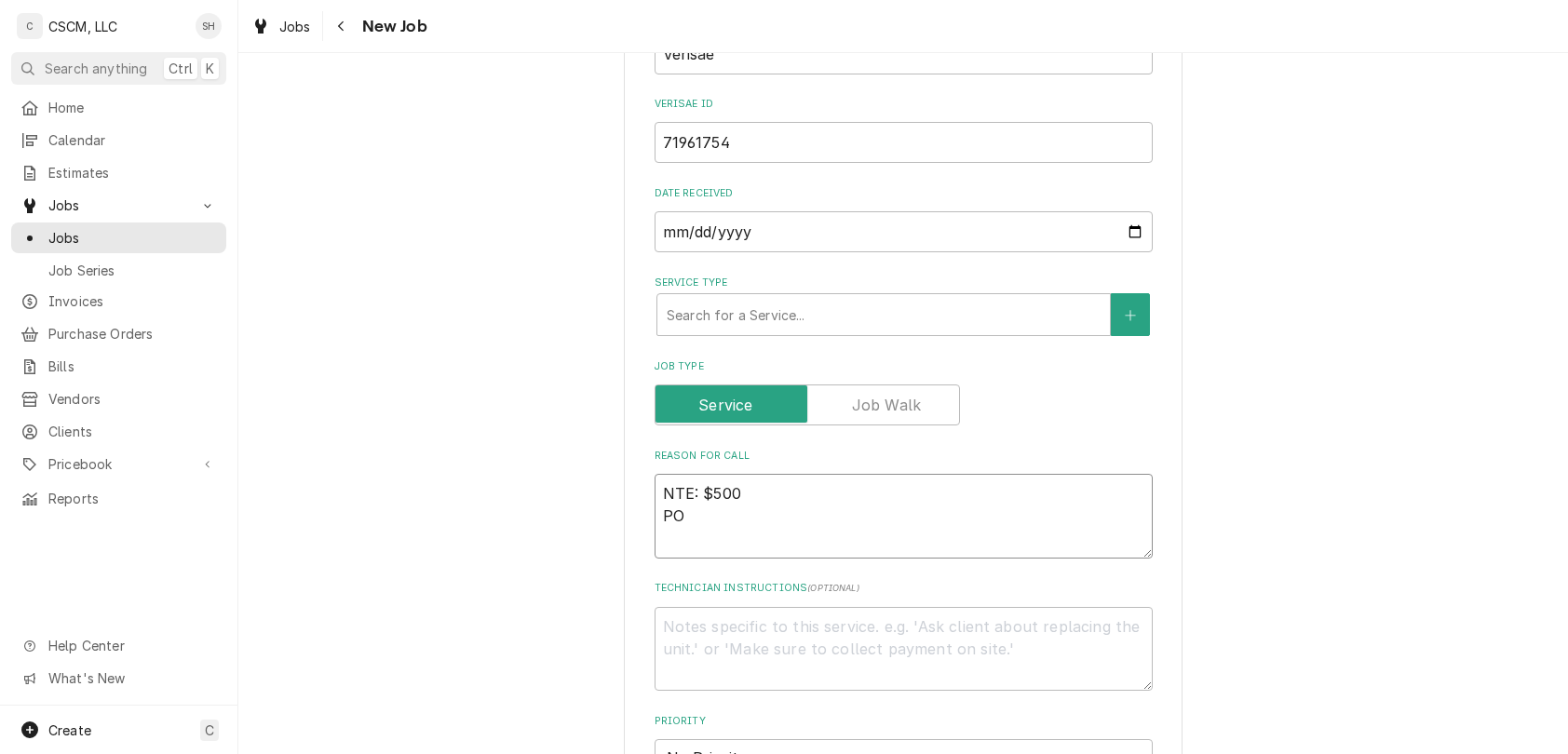
type textarea "x"
type textarea "NTE: $500 PO #"
type textarea "x"
type textarea "NTE: $500 PO #"
paste textarea "71961754"
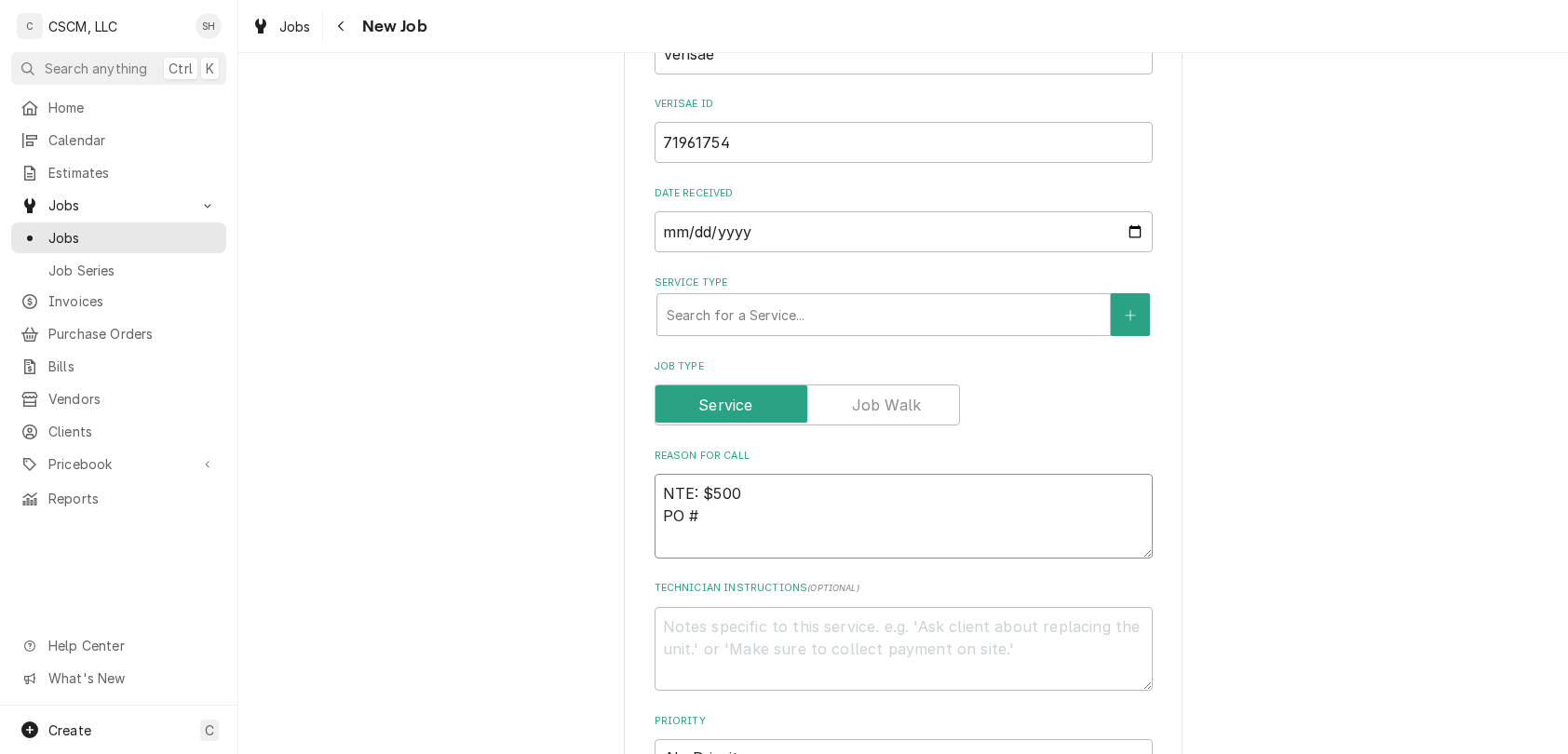
type textarea "x"
type textarea "NTE: $500 PO # 71961754"
click at [655, 488] on textarea "NTE: $500 PO # 71961754" at bounding box center [904, 516] width 498 height 85
type textarea "x"
type textarea "NTE: $500 PO # 71961754"
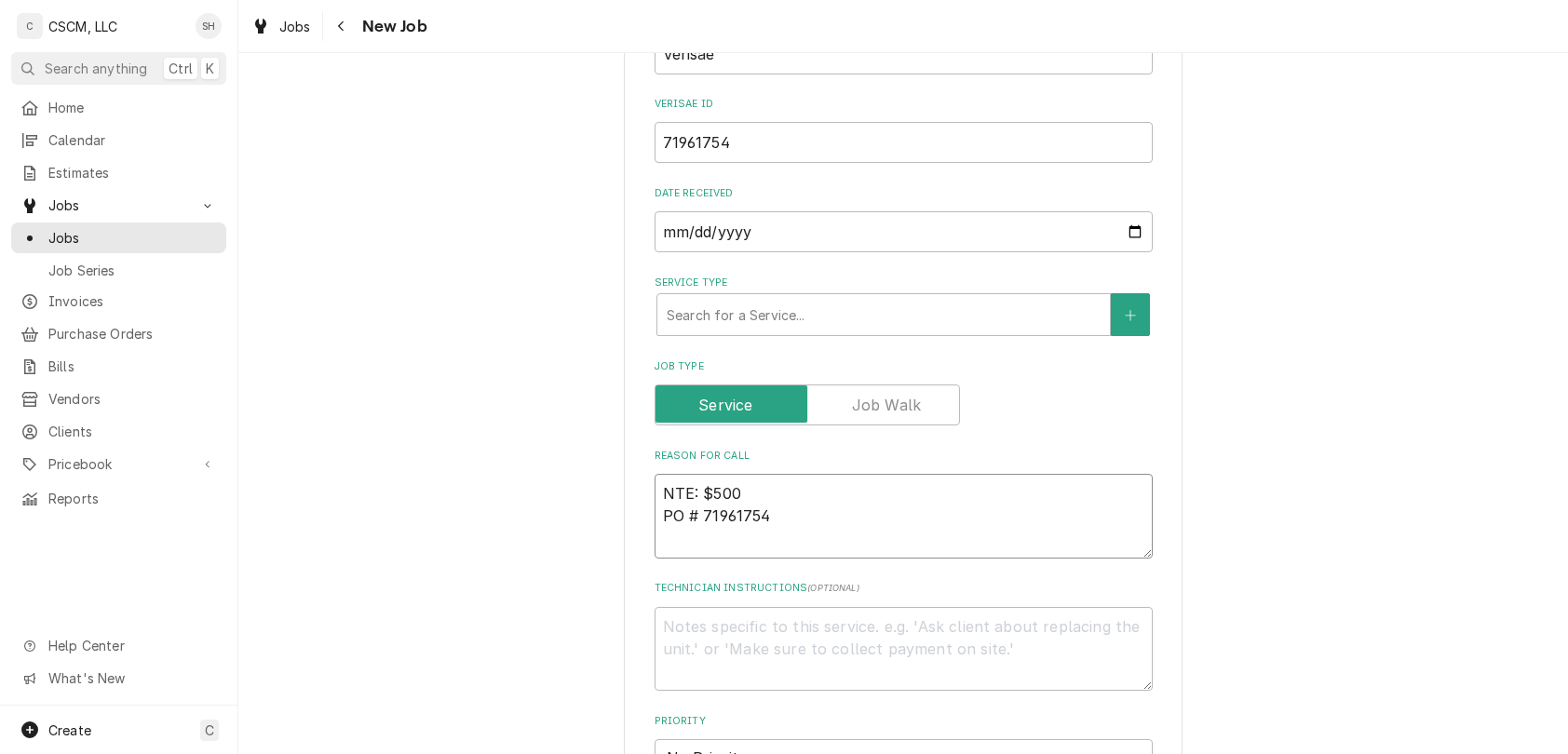
type textarea "x"
type textarea "NTE: $500 PO # 71961754"
click at [663, 486] on textarea "NTE: $500 PO # 71961754" at bounding box center [904, 516] width 498 height 85
paste textarea "not making ice in the dining room"
type textarea "x"
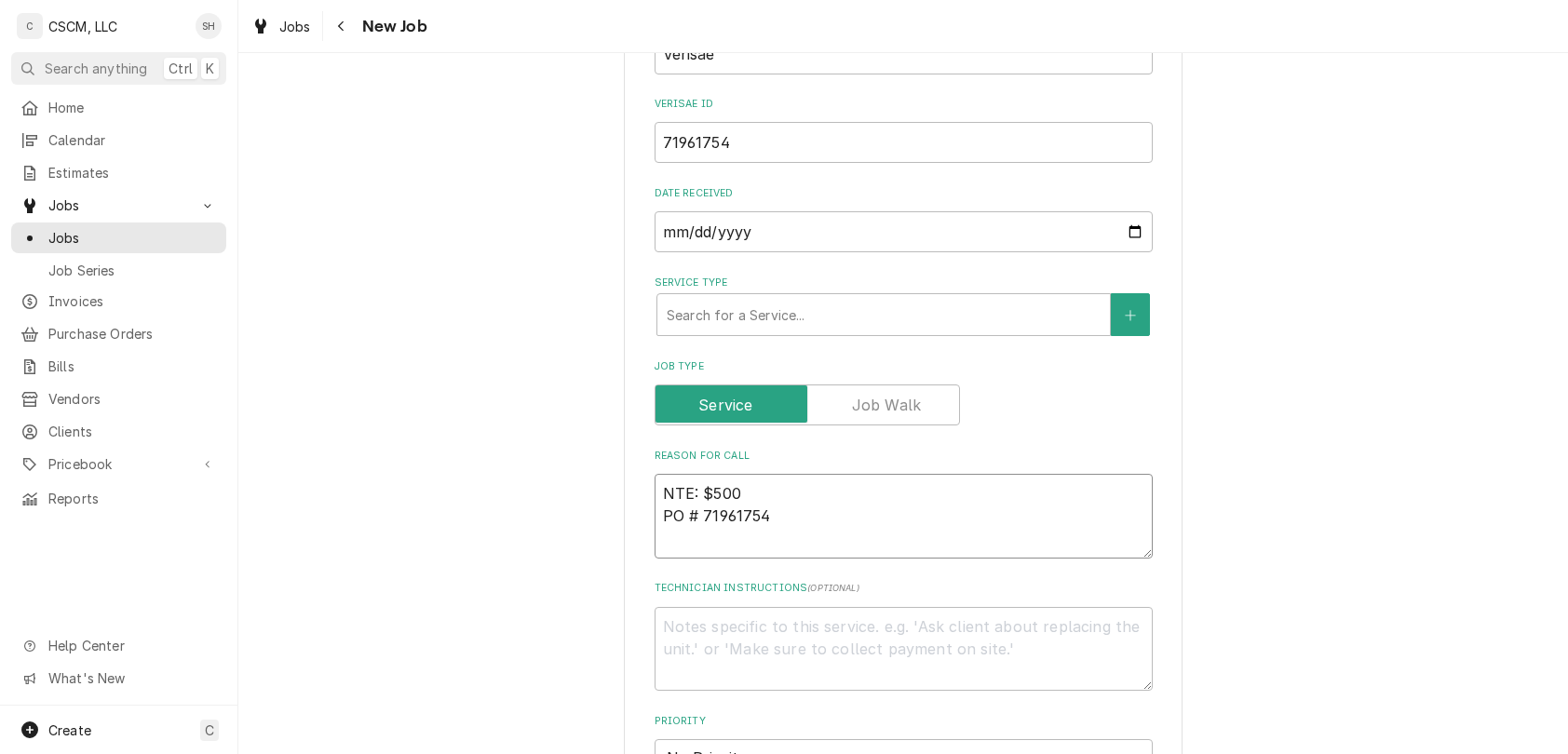
type textarea "not making ice in the dining room NTE: $500 PO # 71961754"
type textarea "x"
type textarea "not making ice in the dining room NTE: $500 PO # 71961754"
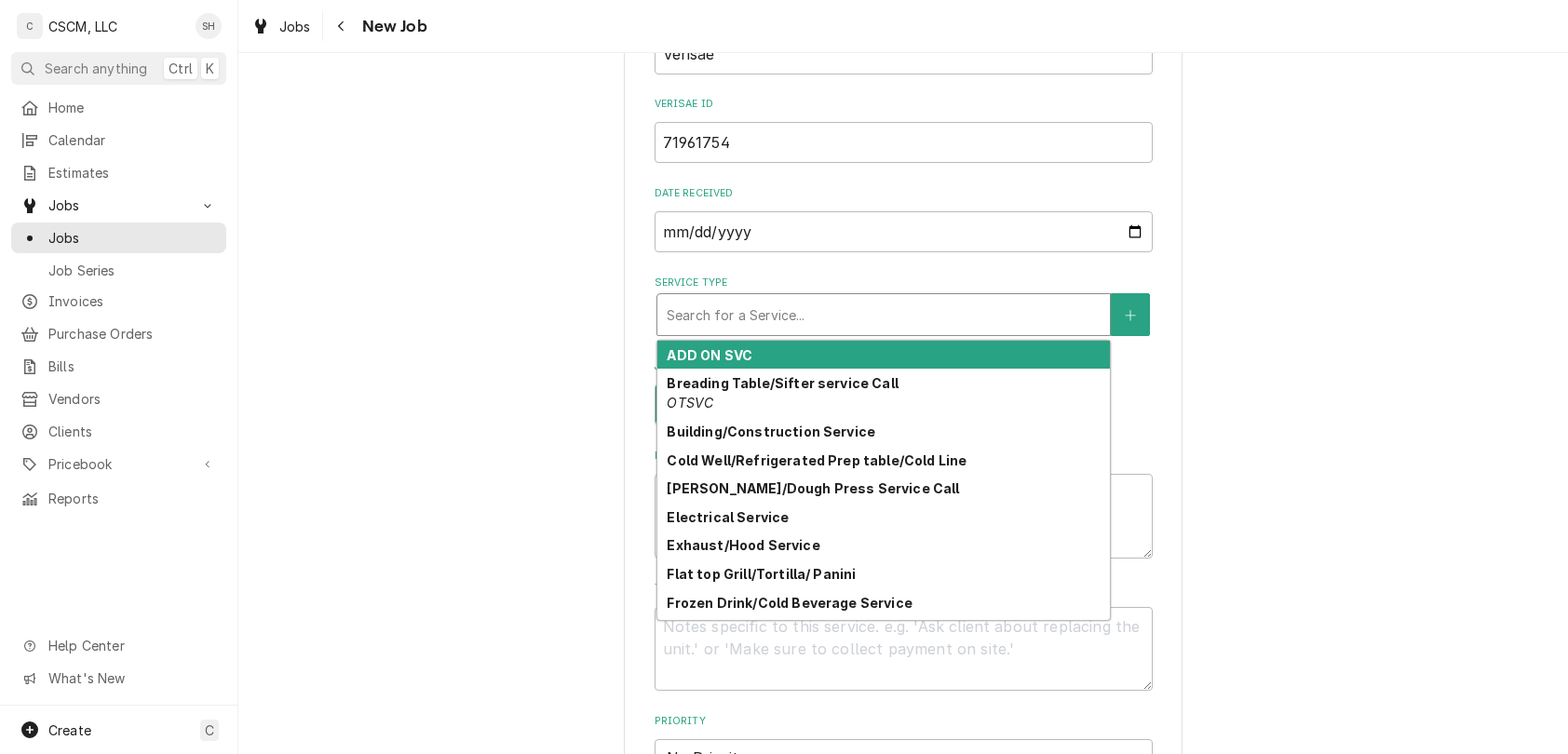
click at [821, 307] on div "Service Type" at bounding box center [883, 314] width 434 height 33
type textarea "x"
type input "I"
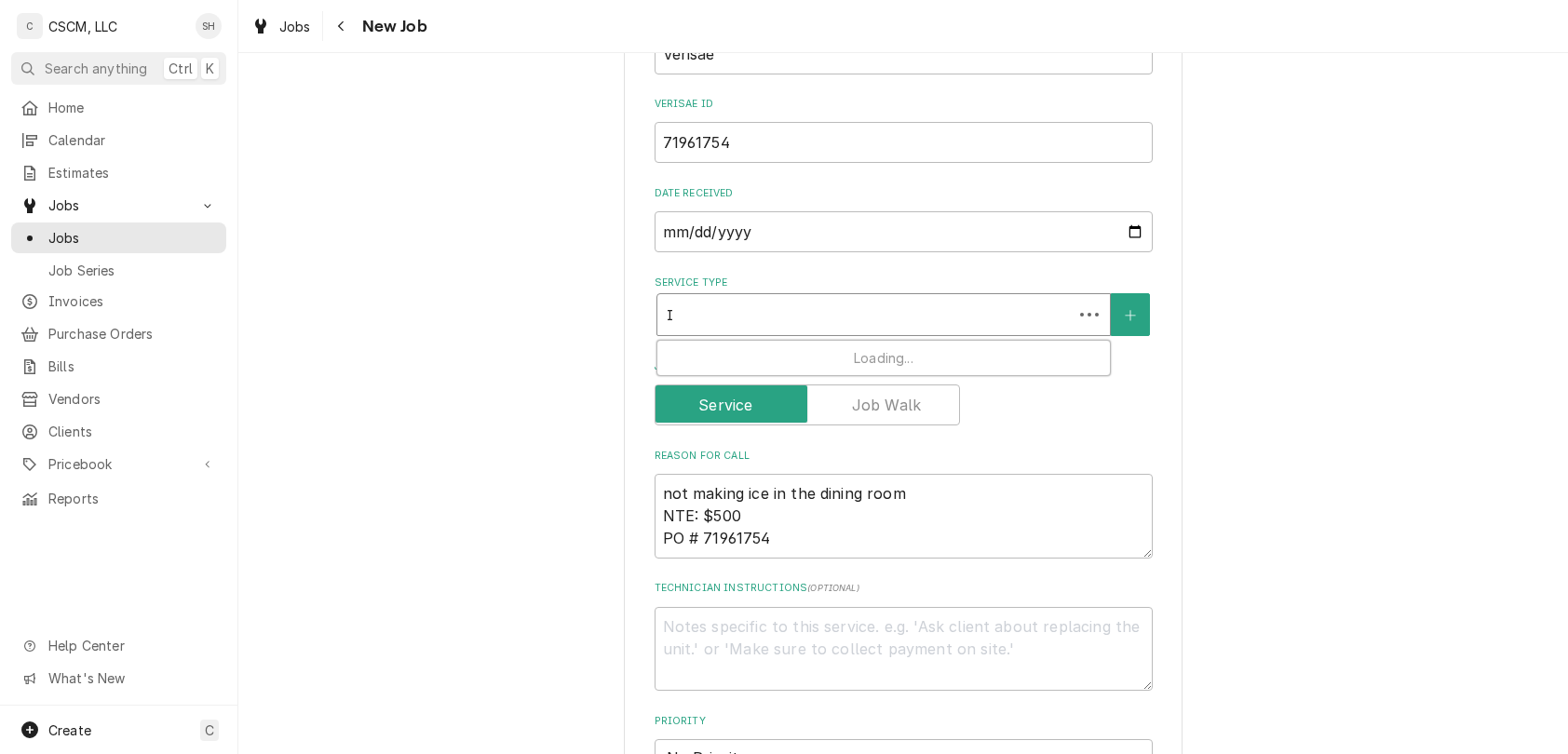
type textarea "x"
type input "IC"
type textarea "x"
type input "ICE"
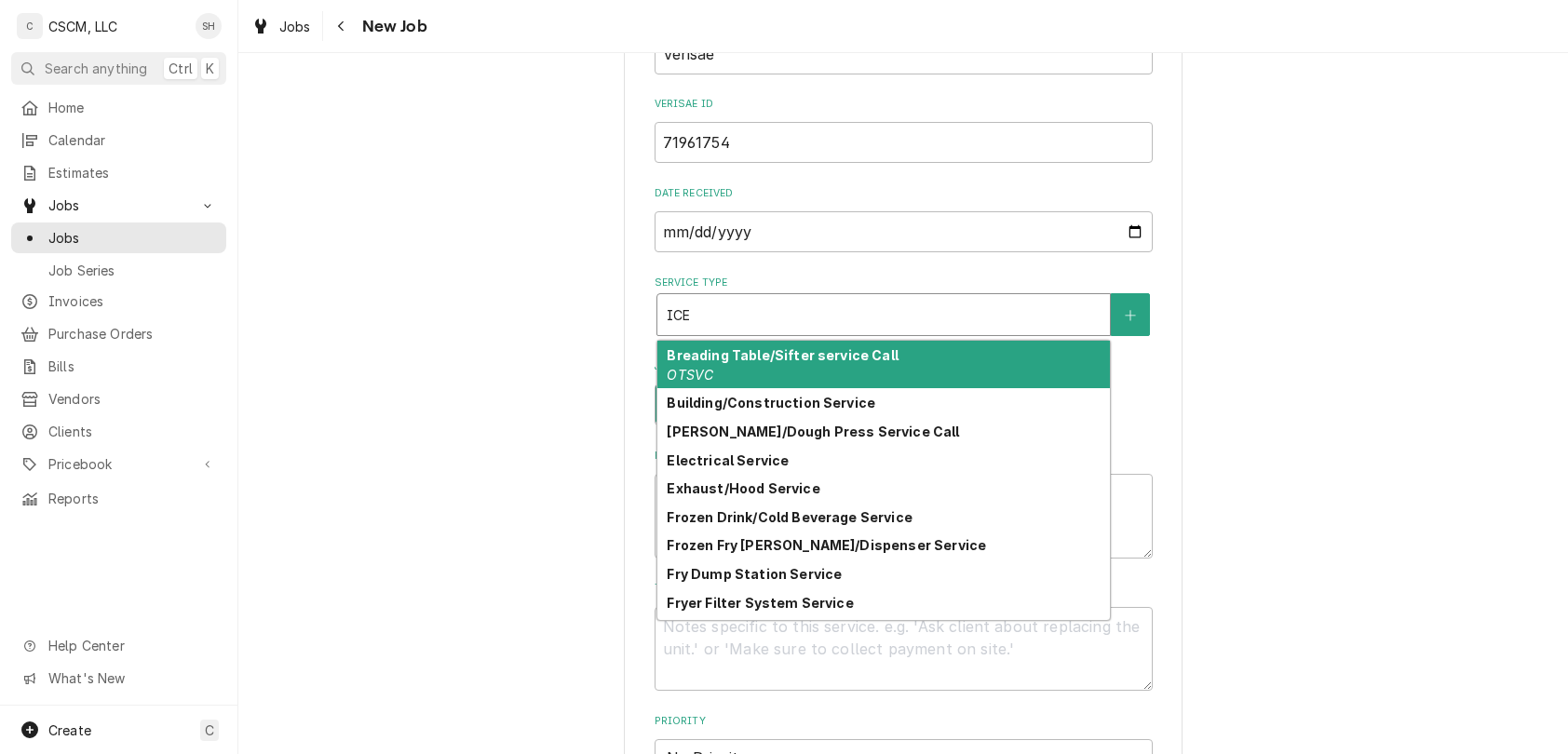
type textarea "x"
type input "ICE"
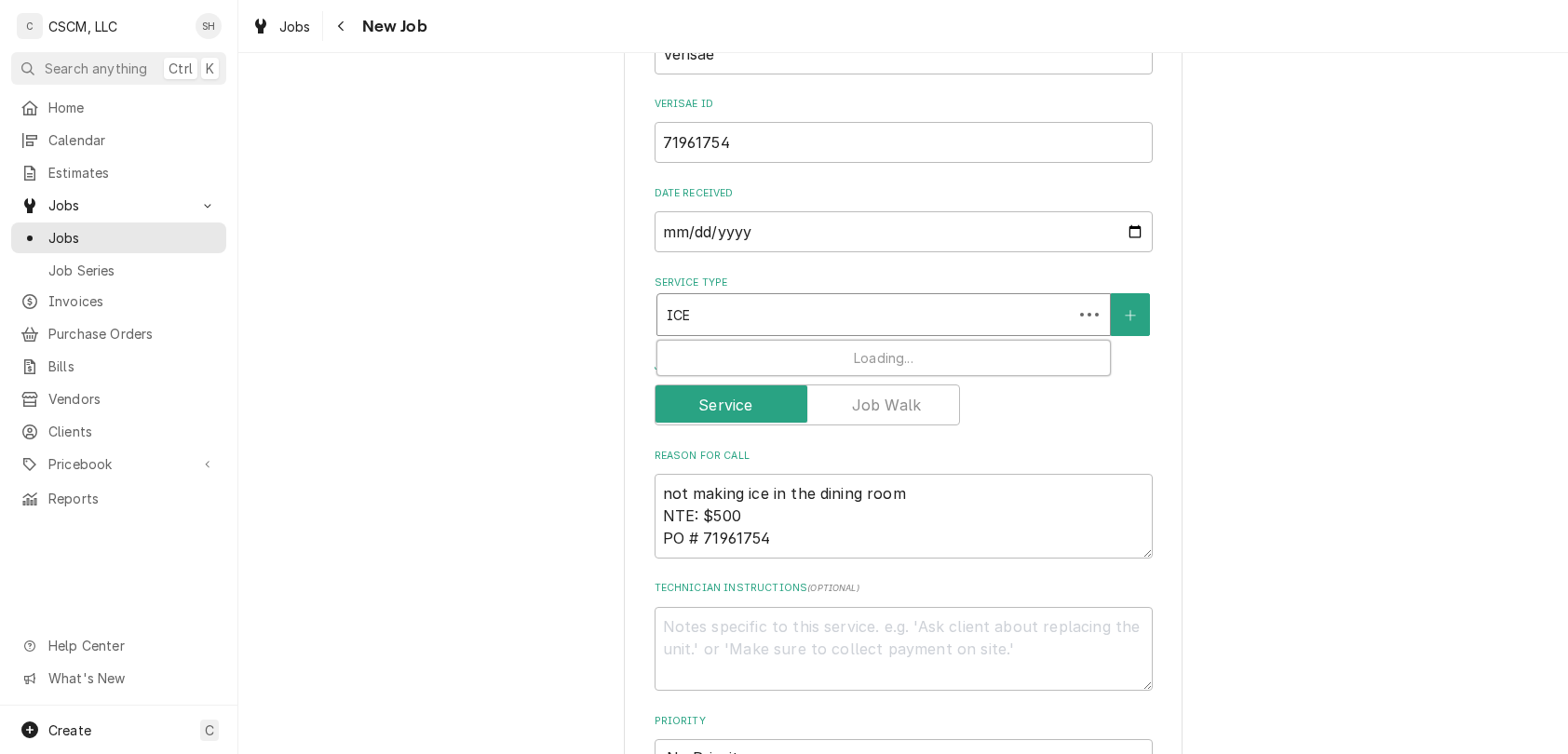
type textarea "x"
type input "ICE M"
type textarea "x"
type input "ICE MA"
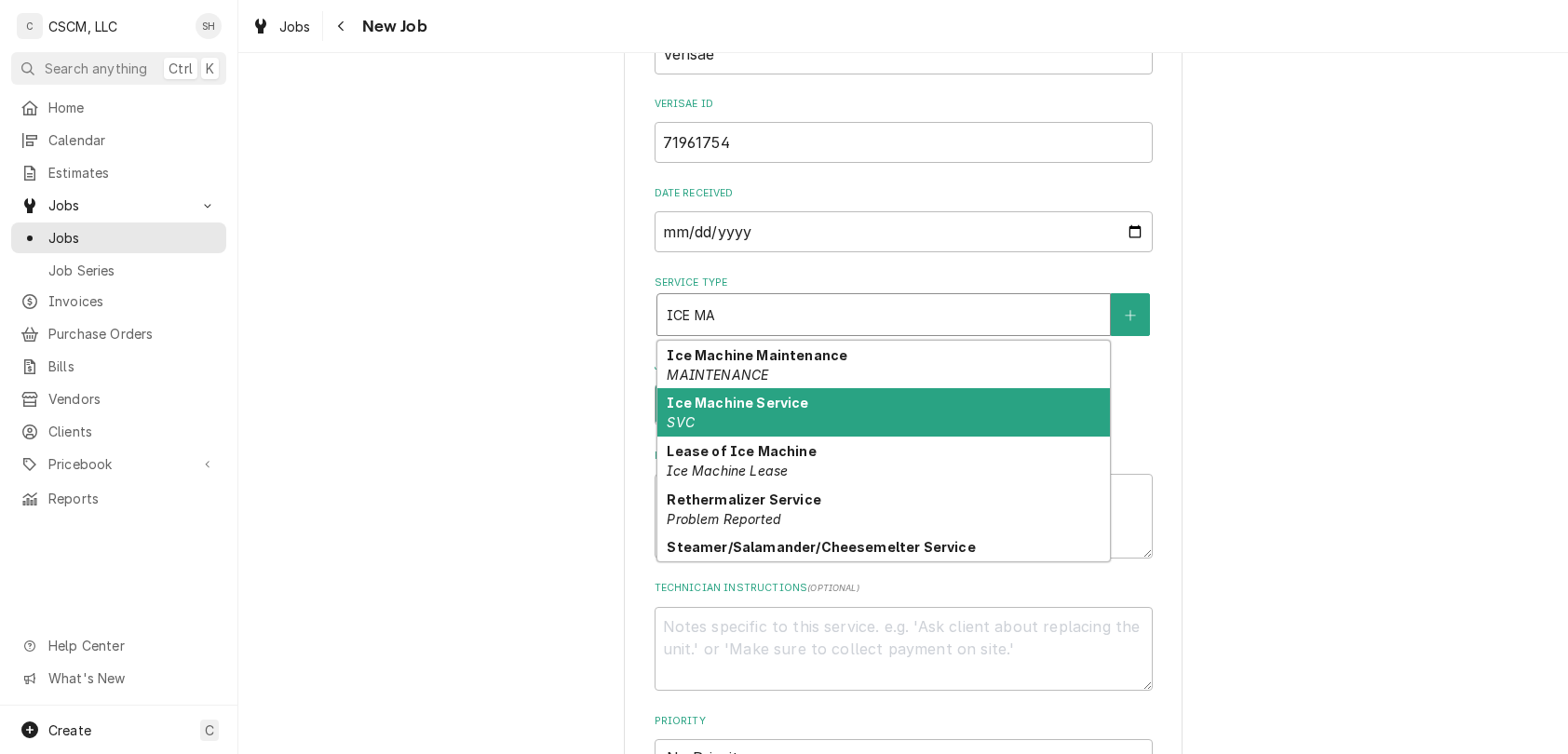
click at [823, 416] on div "Ice Machine Service SVC" at bounding box center [884, 412] width 453 height 49
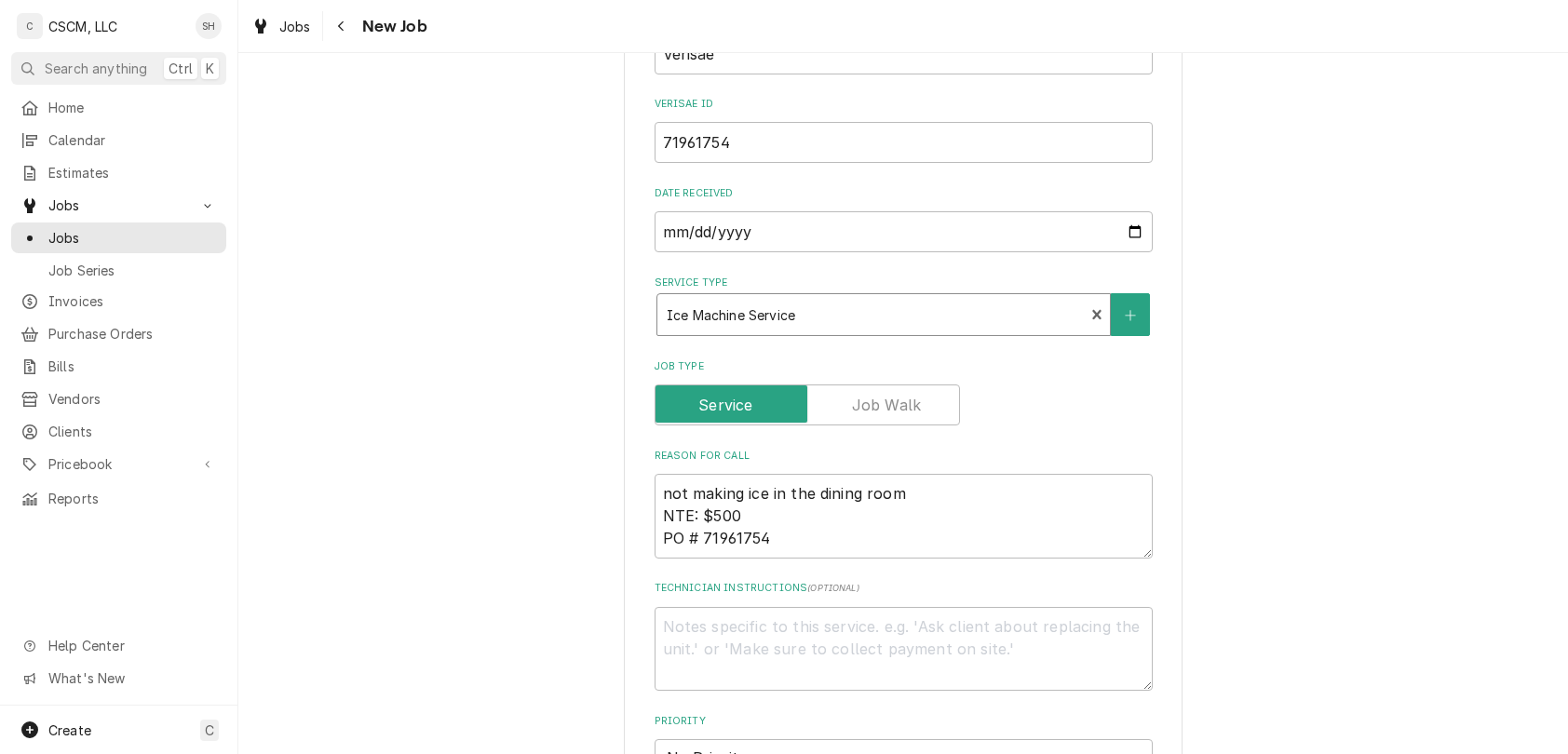
type textarea "x"
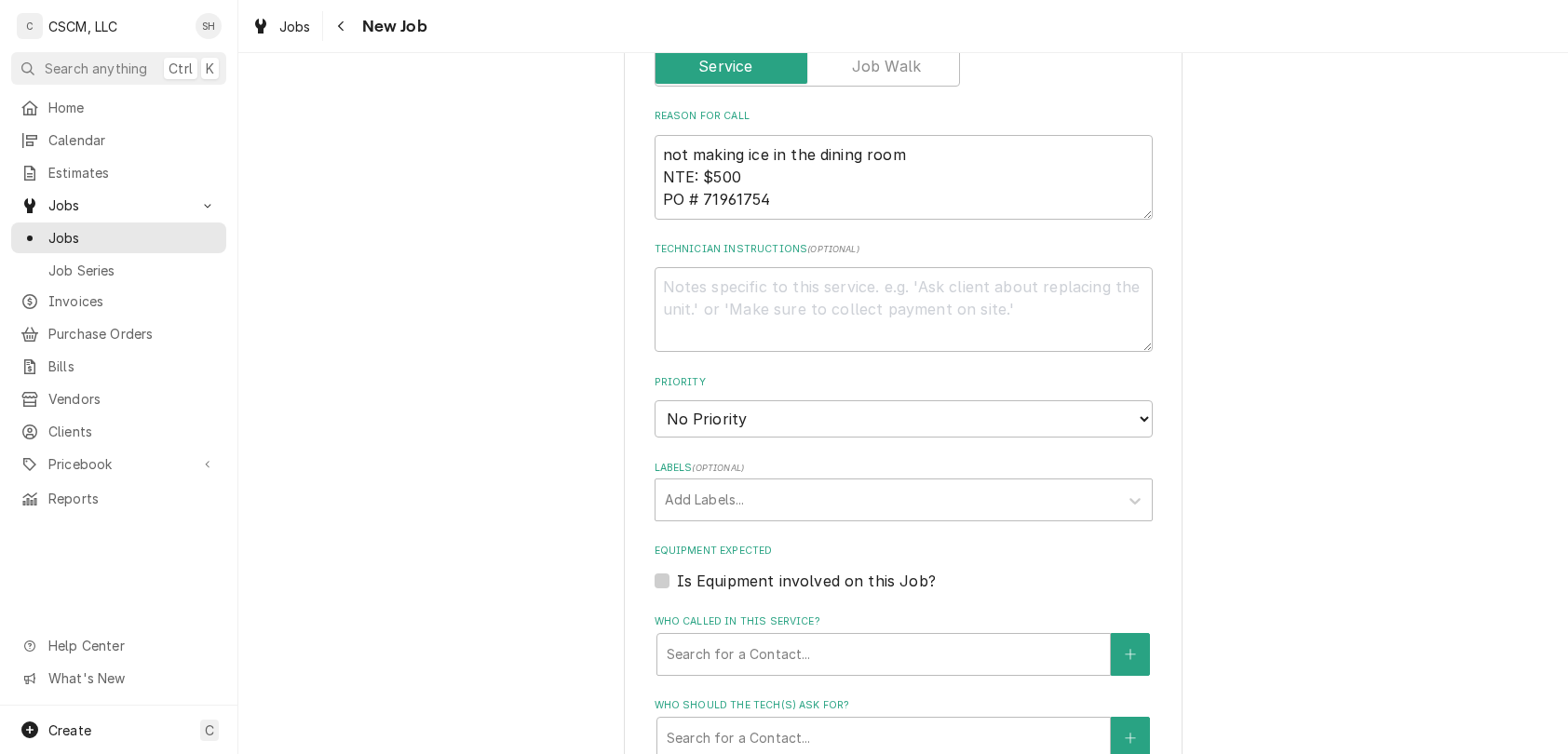
scroll to position [937, 0]
click at [812, 398] on select "No Priority Urgent High Medium Low" at bounding box center [904, 416] width 498 height 37
select select "2"
click at [655, 398] on select "No Priority Urgent High Medium Low" at bounding box center [904, 416] width 498 height 37
type textarea "x"
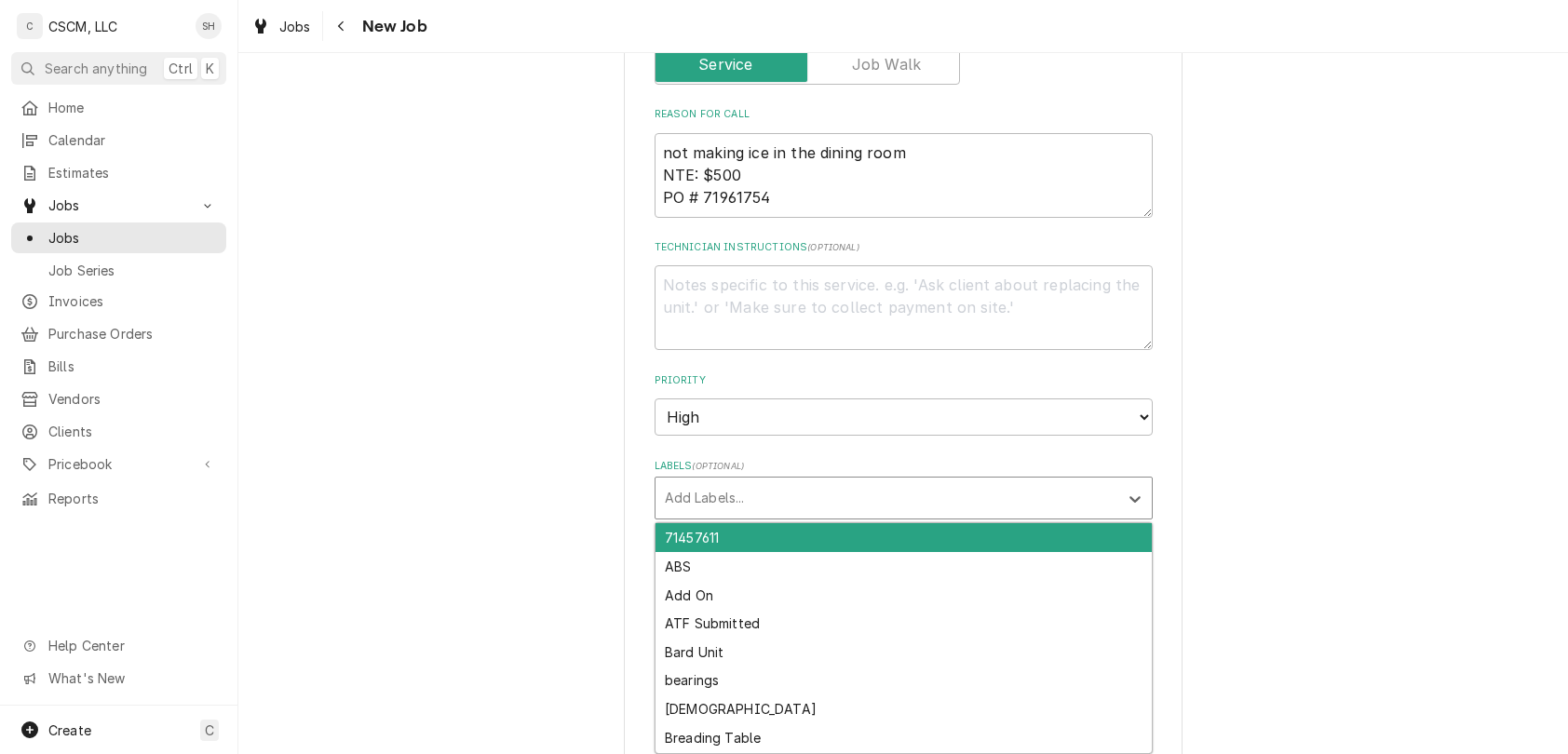
click at [792, 487] on div "Labels" at bounding box center [886, 498] width 444 height 33
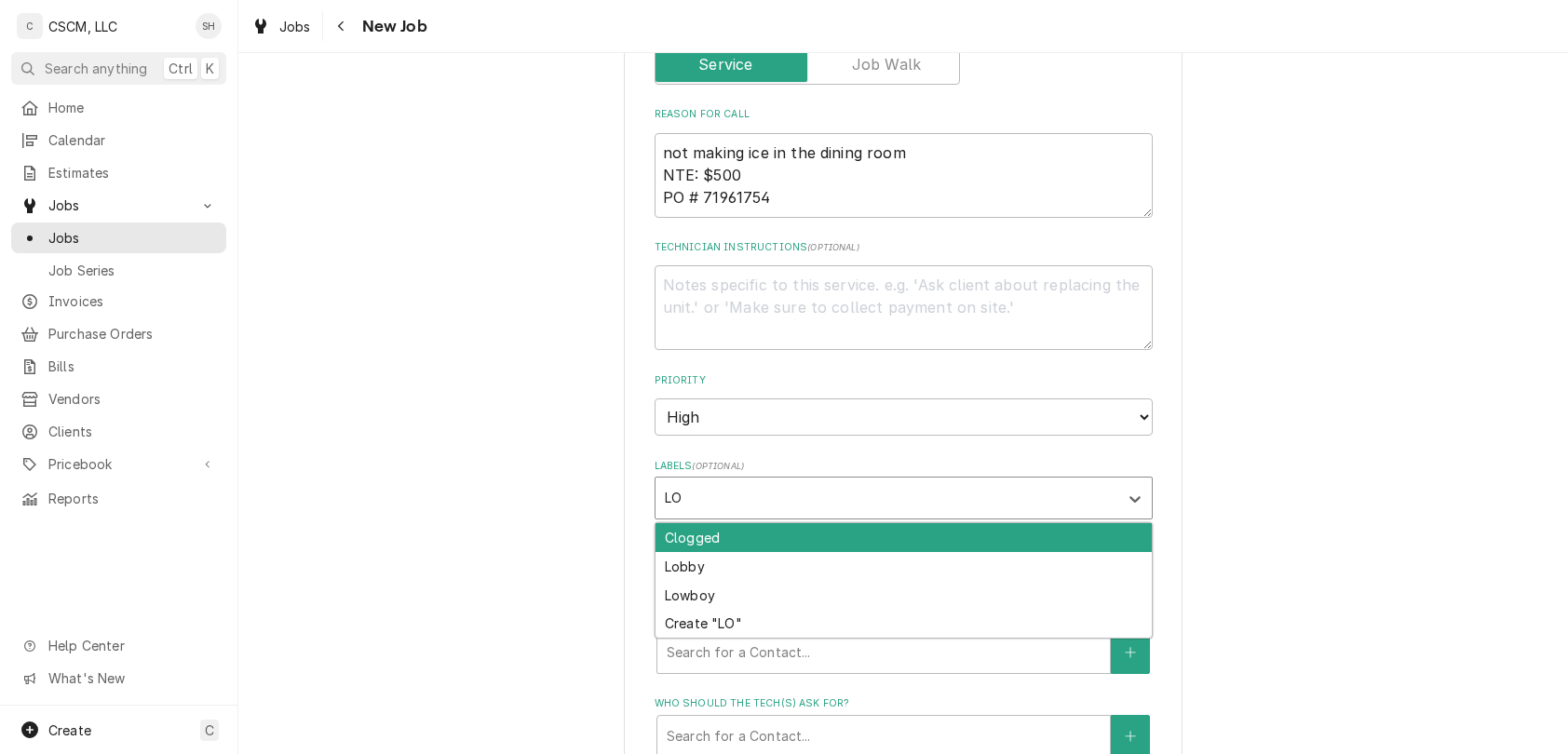
type input "L"
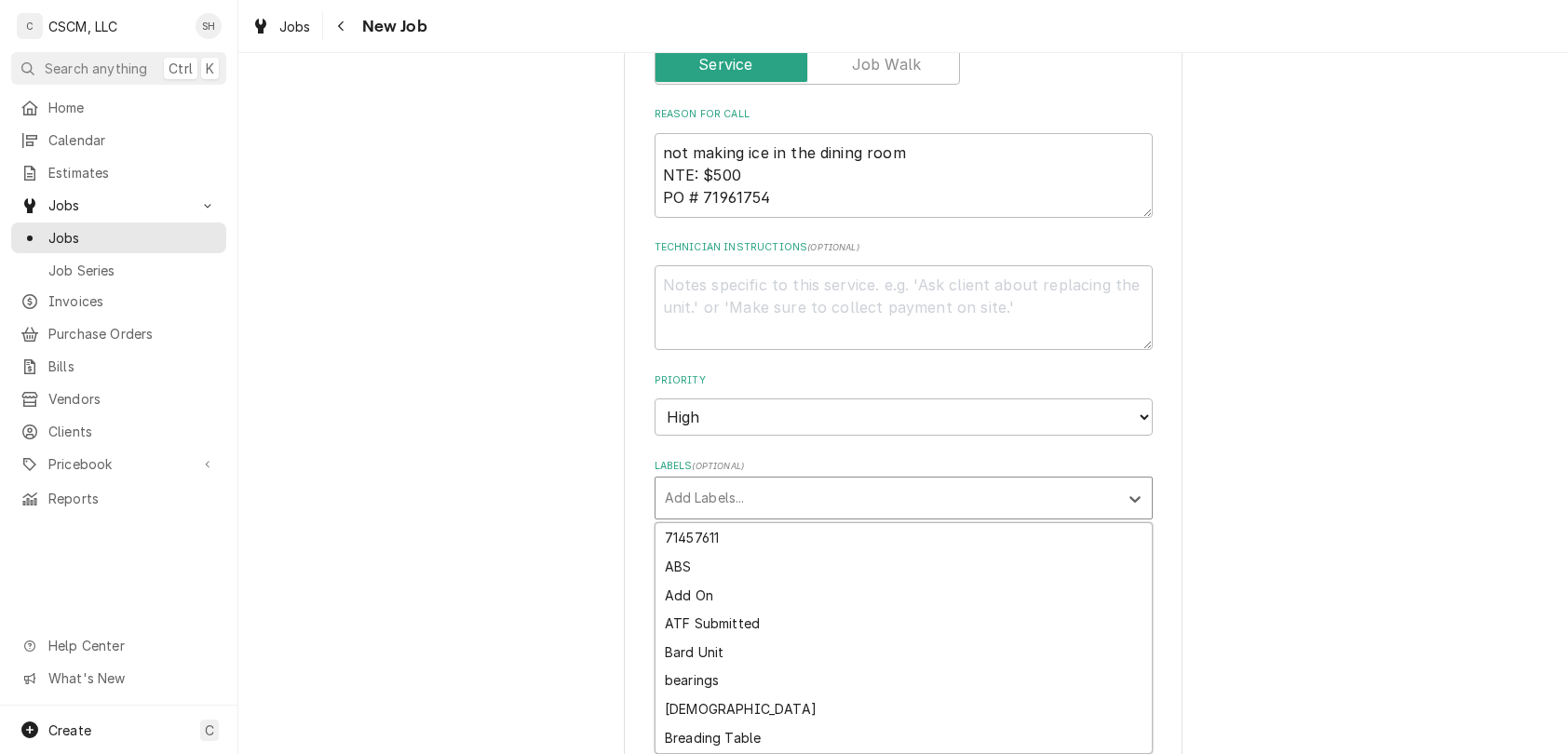
type textarea "x"
type input "LO"
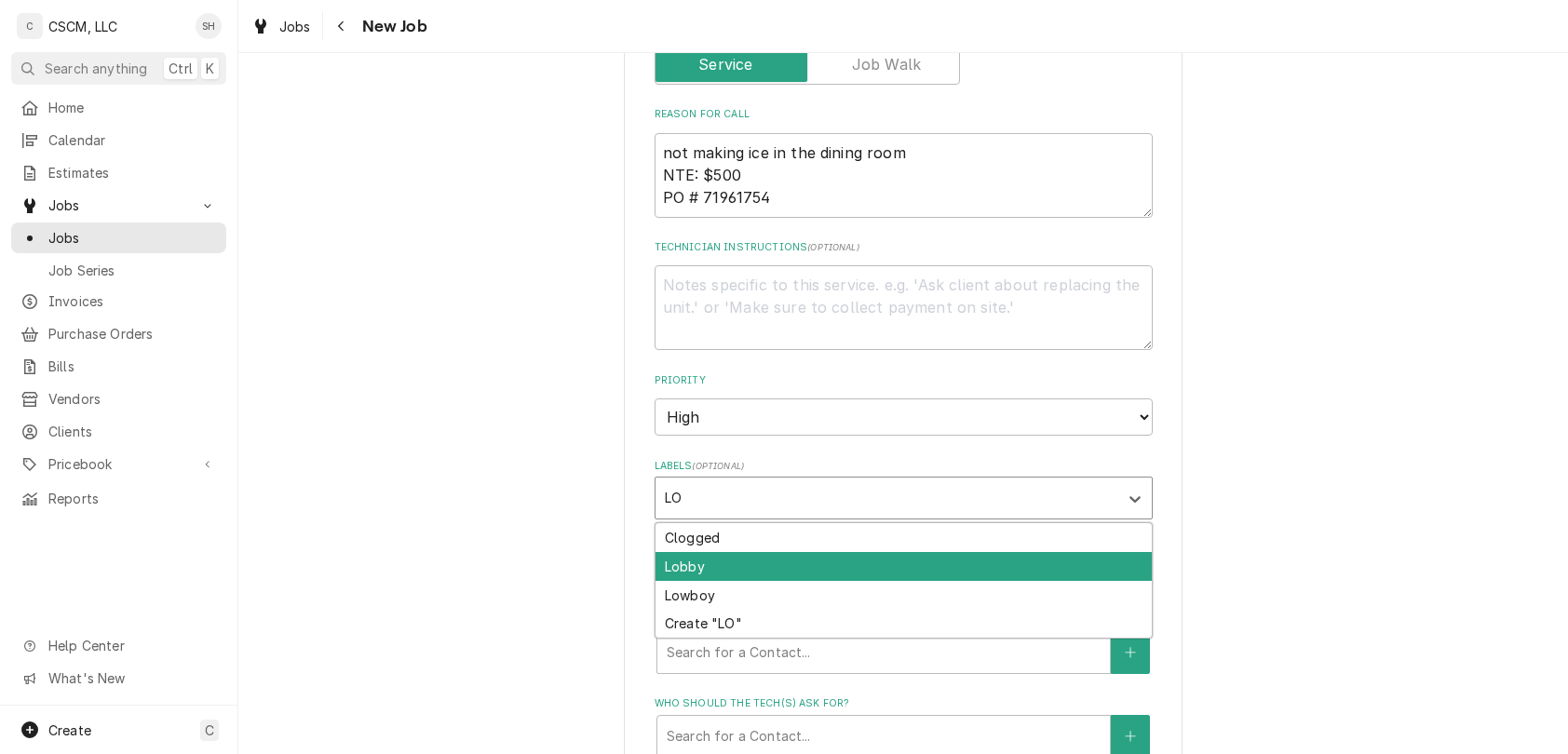
click at [801, 562] on div "Lobby" at bounding box center [904, 566] width 496 height 29
type textarea "x"
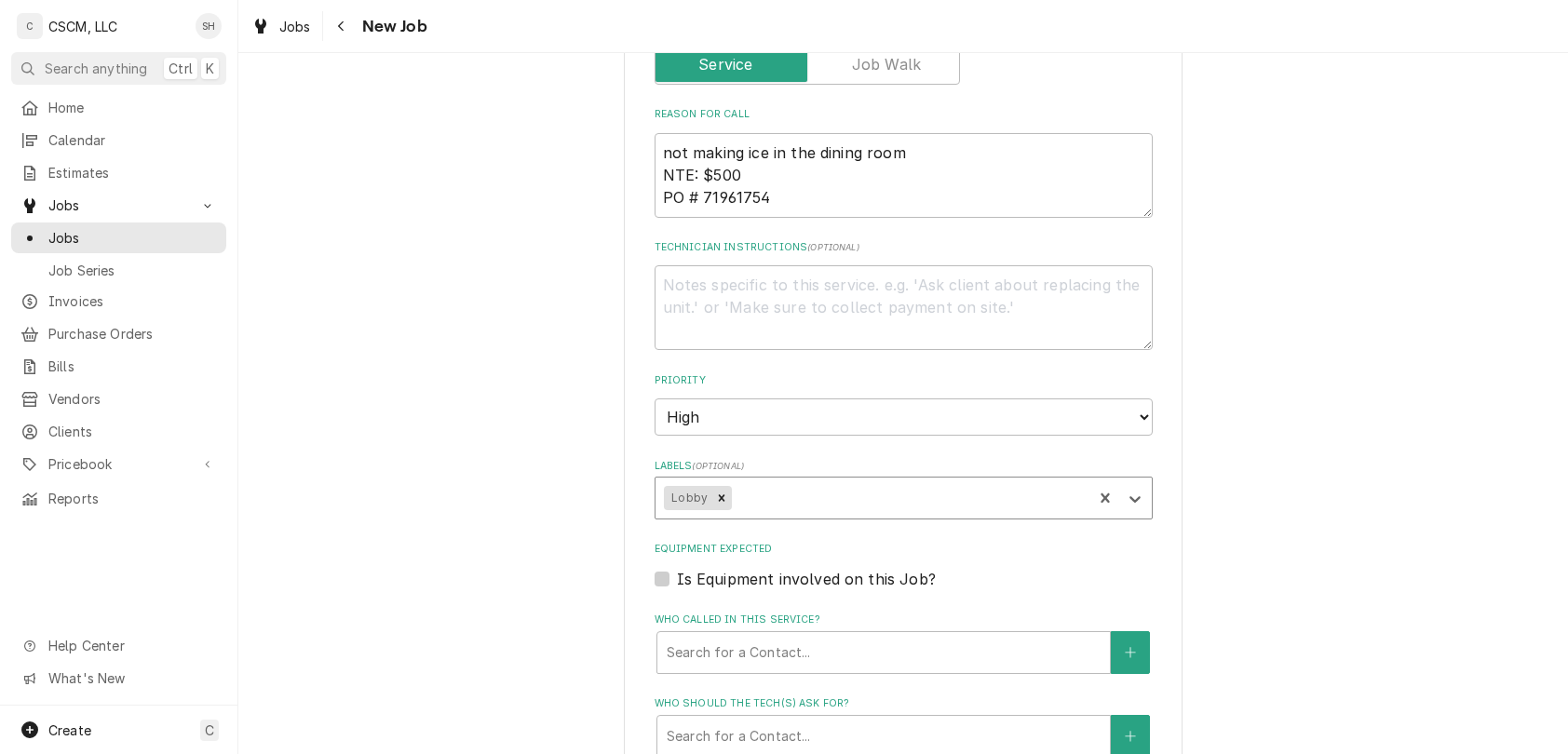
type textarea "x"
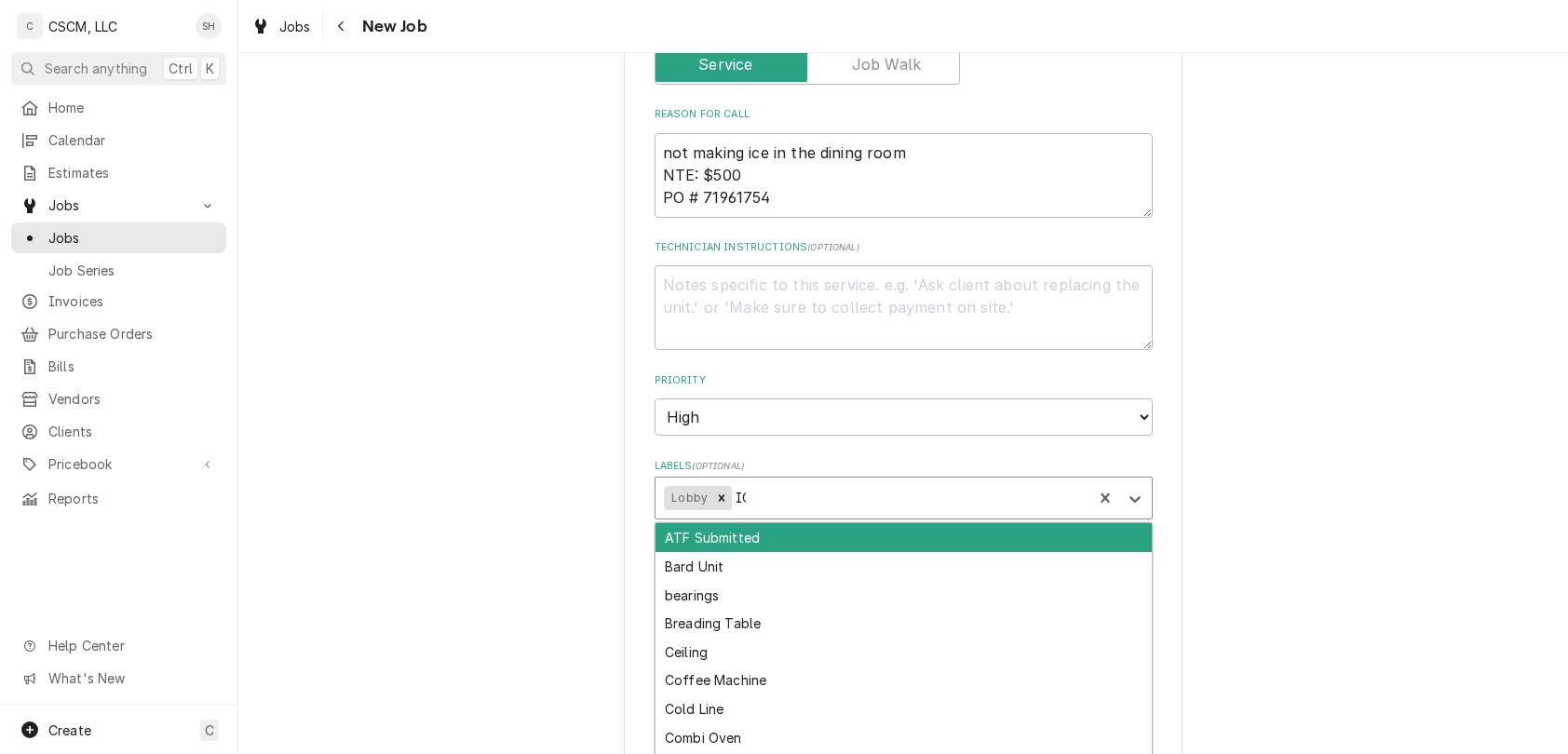
type input "ICE"
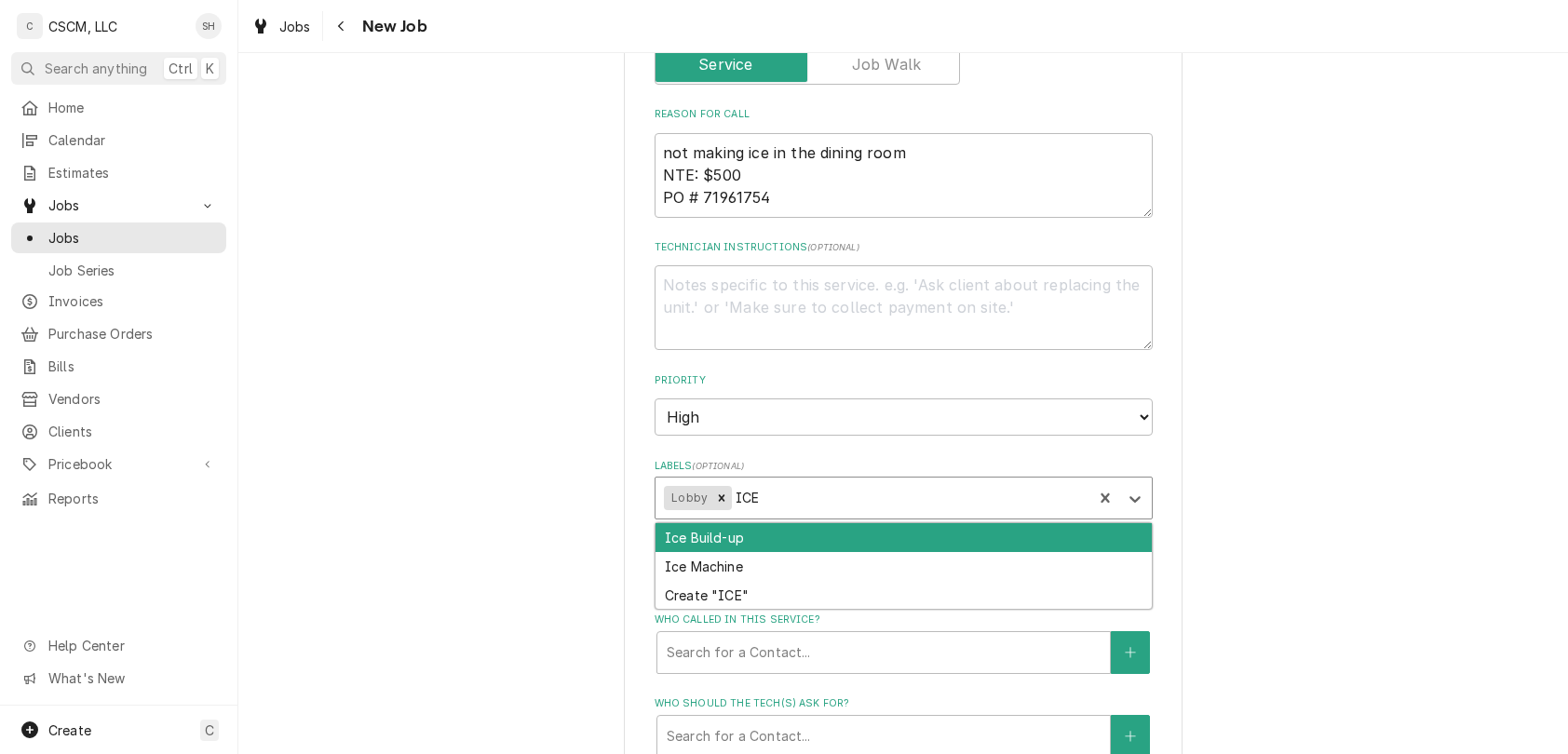
click at [801, 562] on div "Ice Machine" at bounding box center [904, 566] width 496 height 29
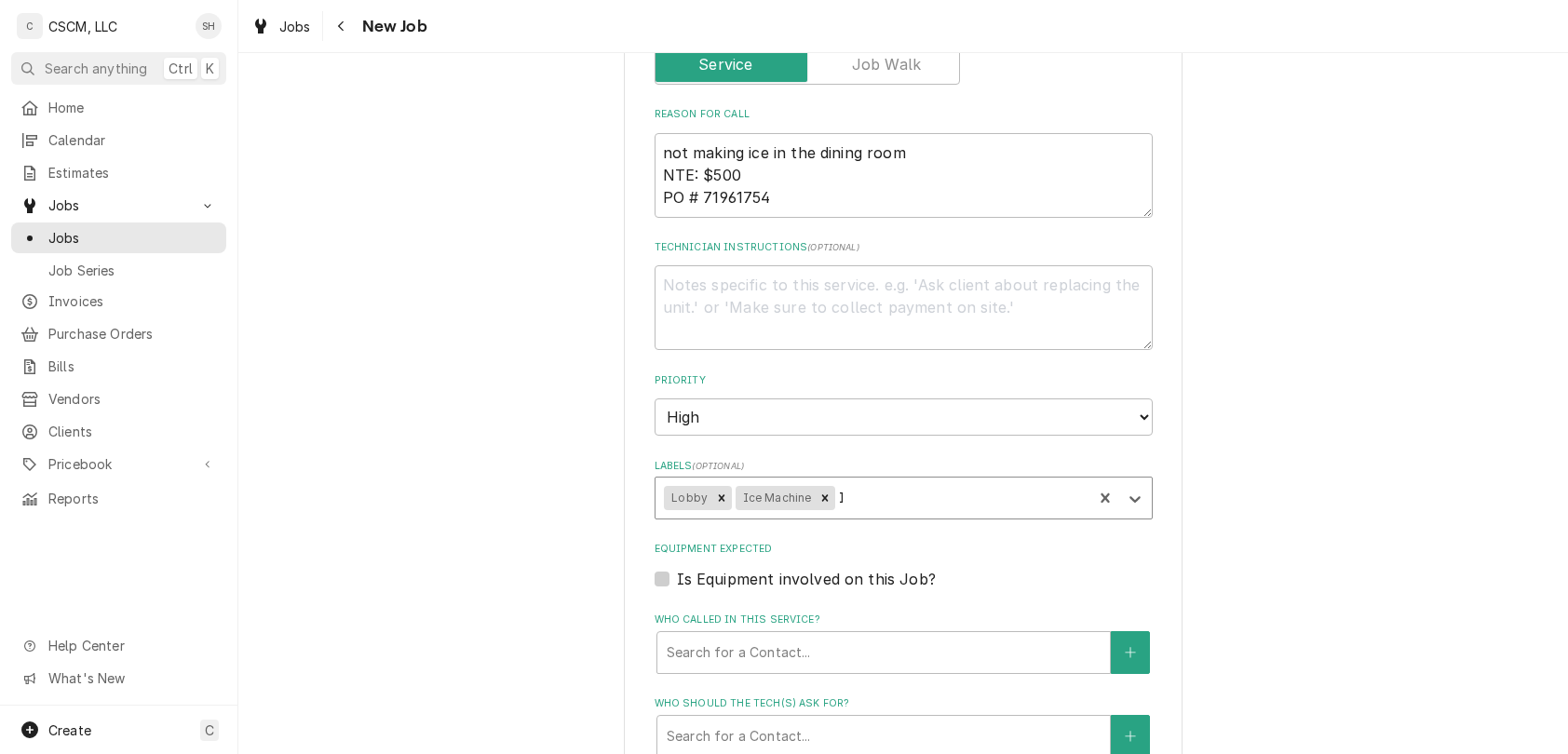
type textarea "x"
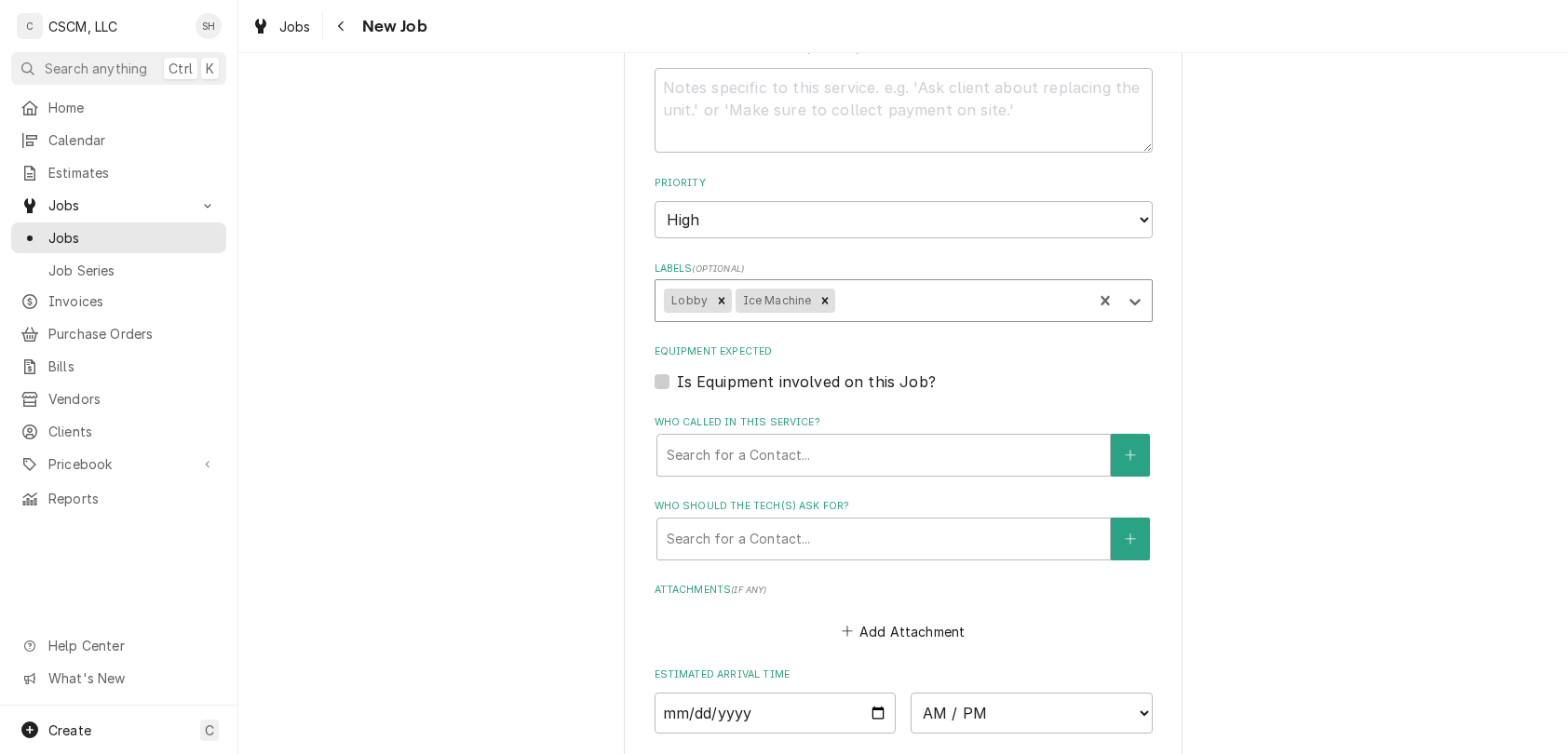
scroll to position [1142, 0]
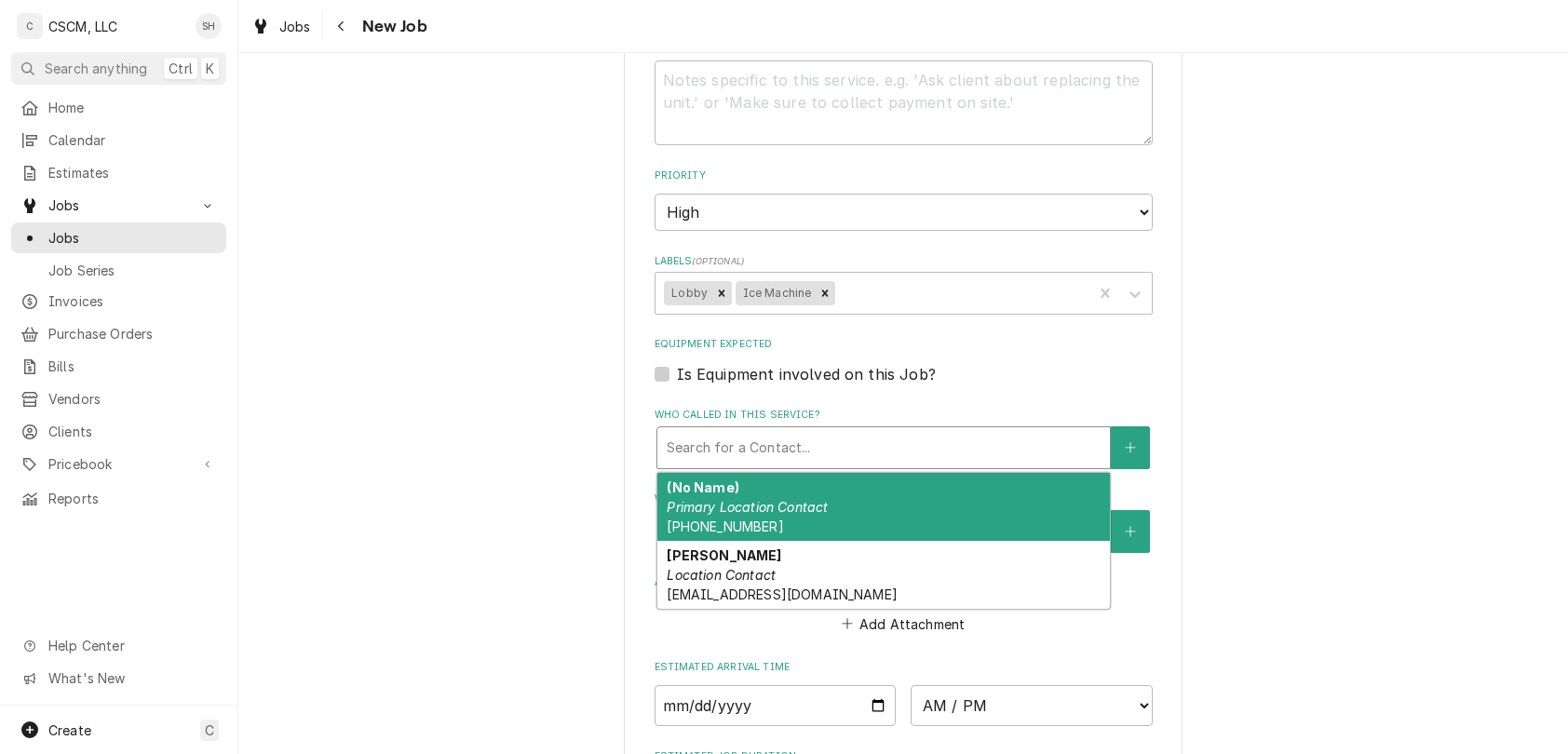
click at [801, 458] on div "Who called in this service?" at bounding box center [883, 447] width 434 height 33
type textarea "x"
type input "A"
type textarea "x"
type input "AM"
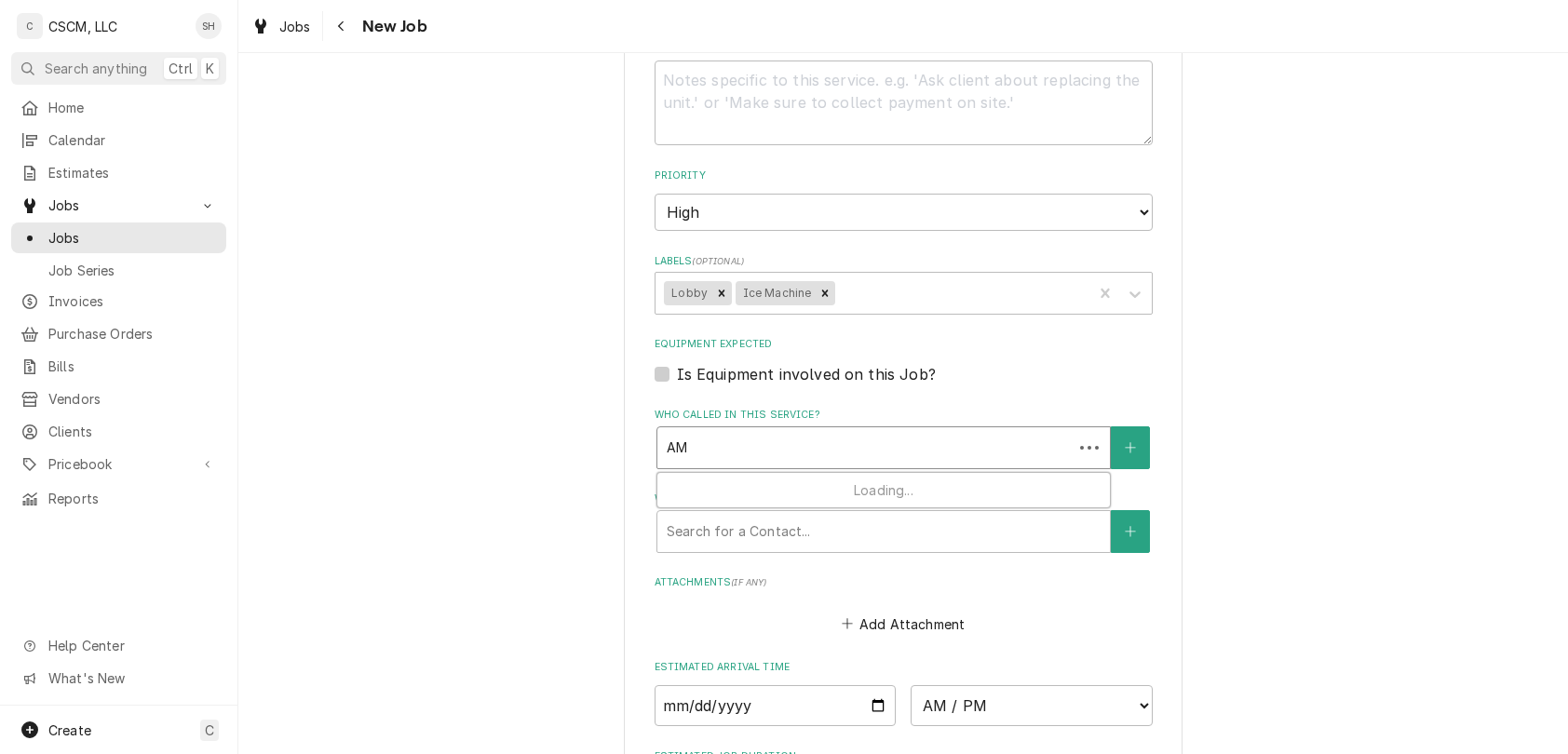
type textarea "x"
type input "AMA"
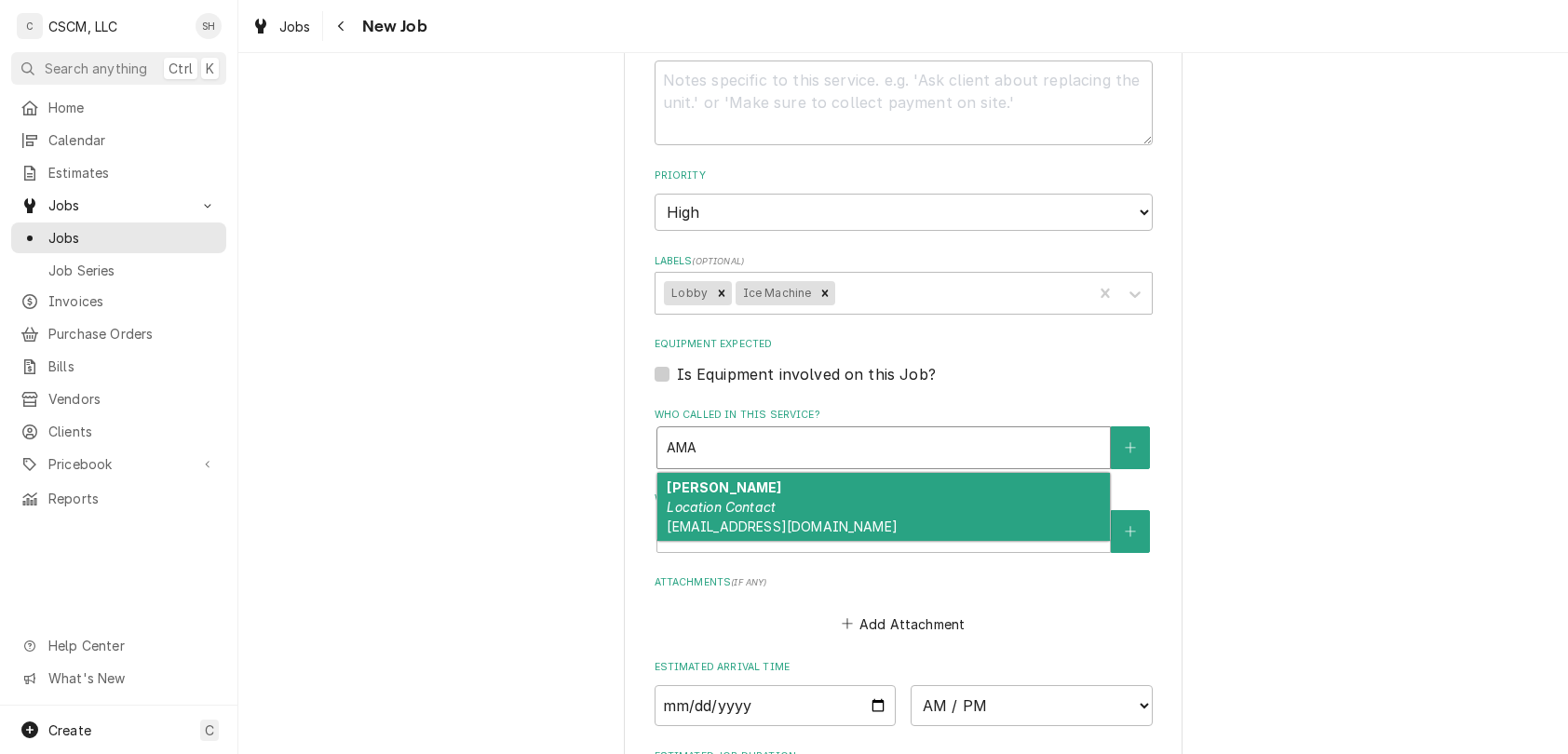
click at [797, 495] on div "Amanda Bernal Location Contact abernal@kbpbells.com" at bounding box center [884, 506] width 453 height 68
type textarea "x"
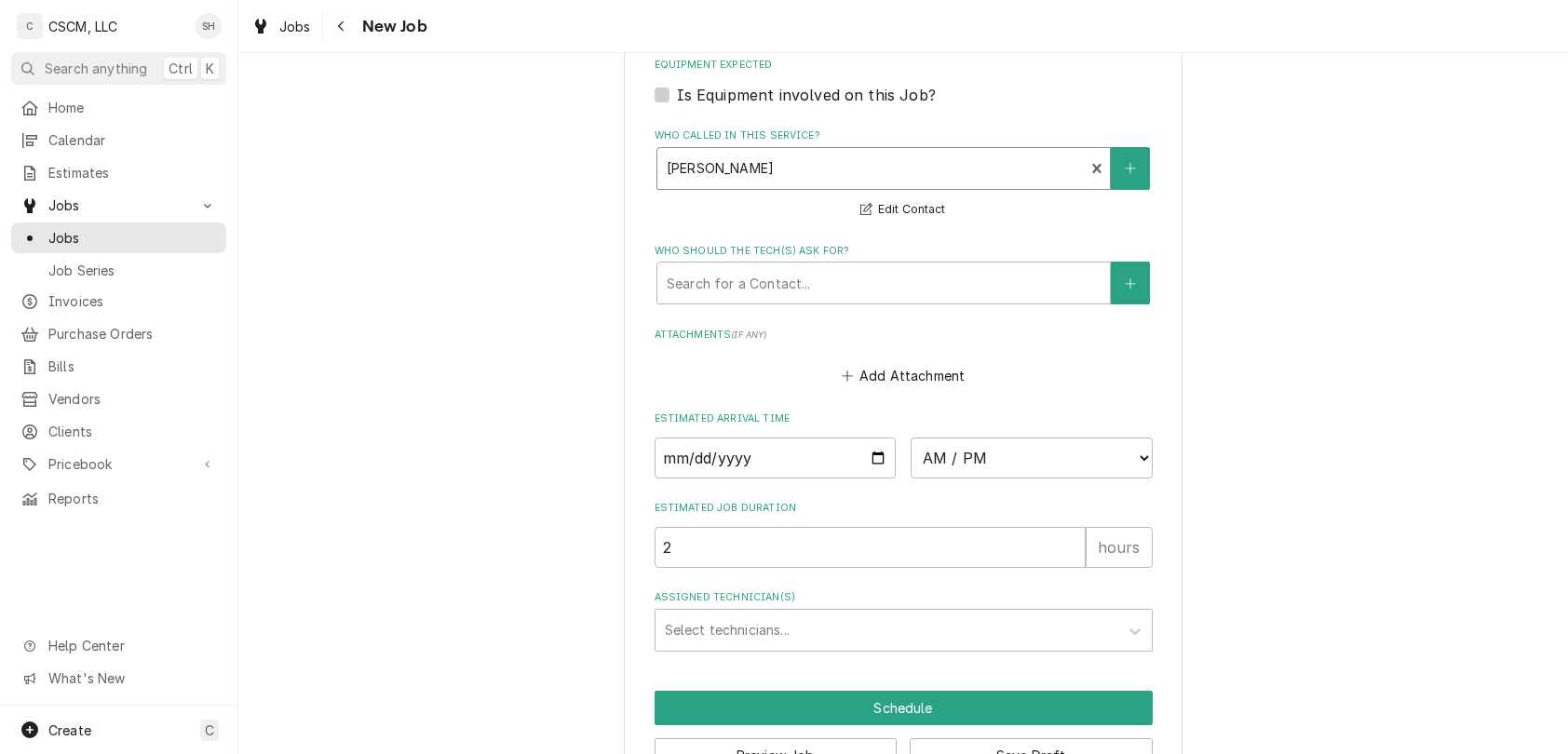
scroll to position [1482, 0]
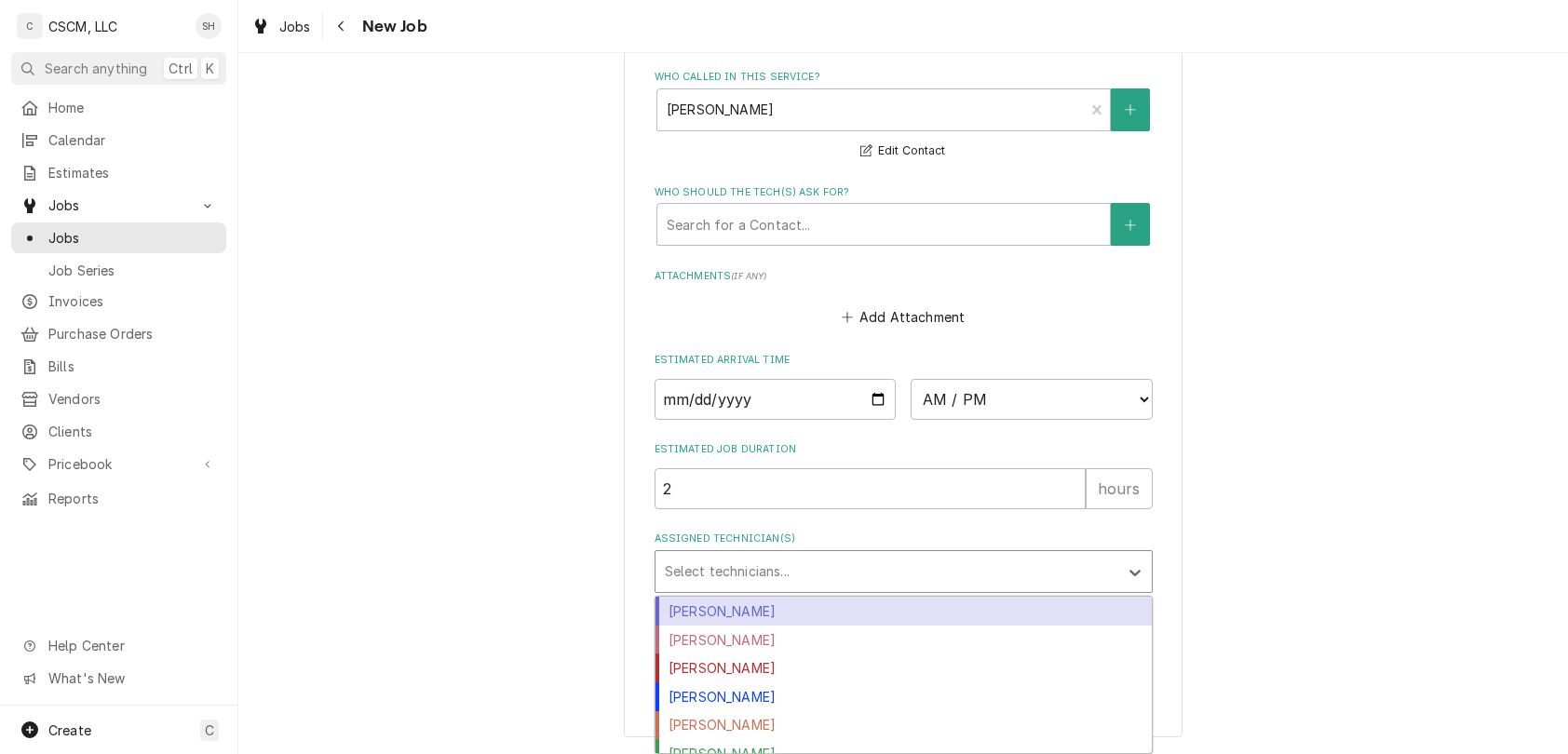
click at [816, 555] on div "Assigned Technician(s)" at bounding box center [886, 571] width 444 height 33
type input "IZ"
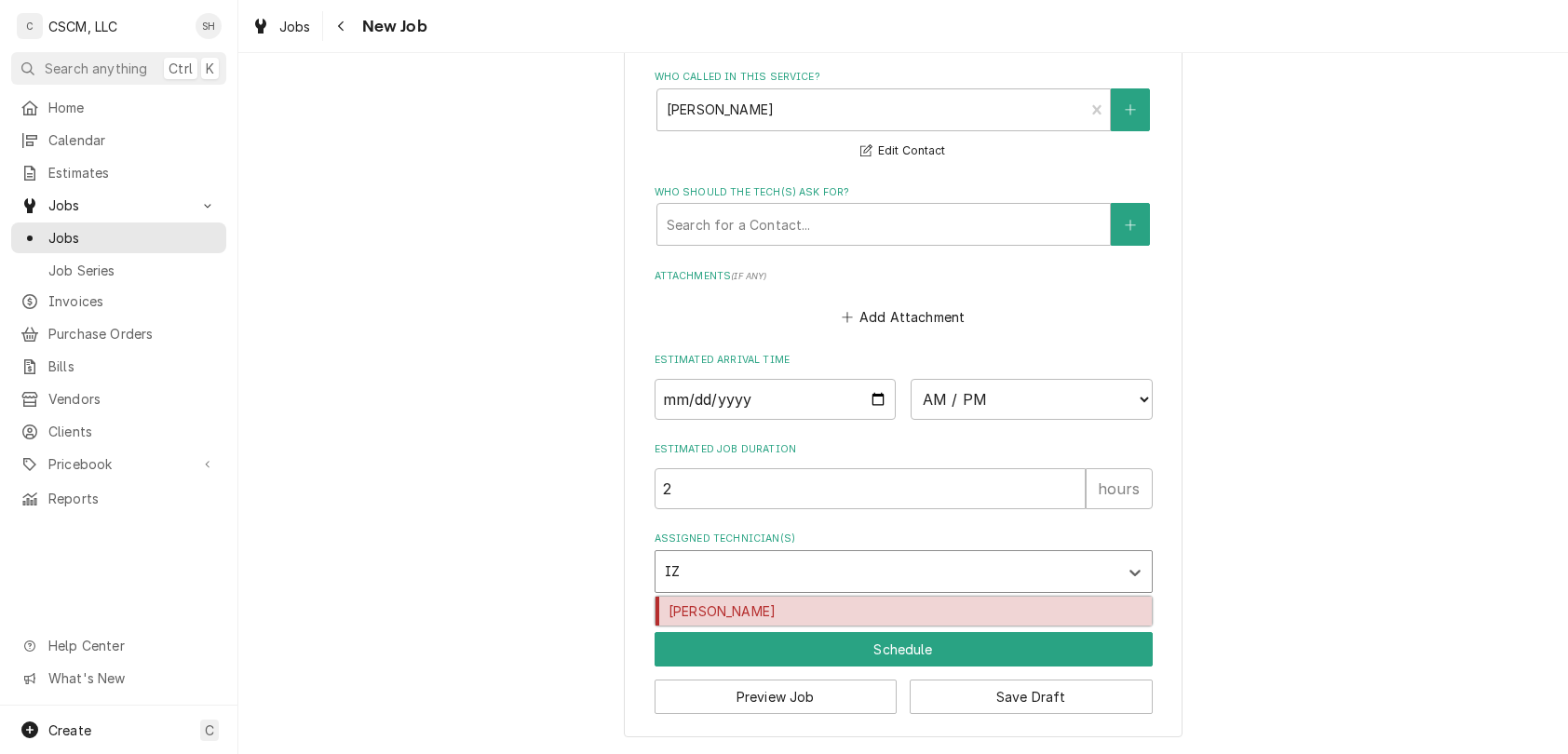
click at [829, 610] on div "Izaia Bain" at bounding box center [904, 610] width 496 height 29
type textarea "x"
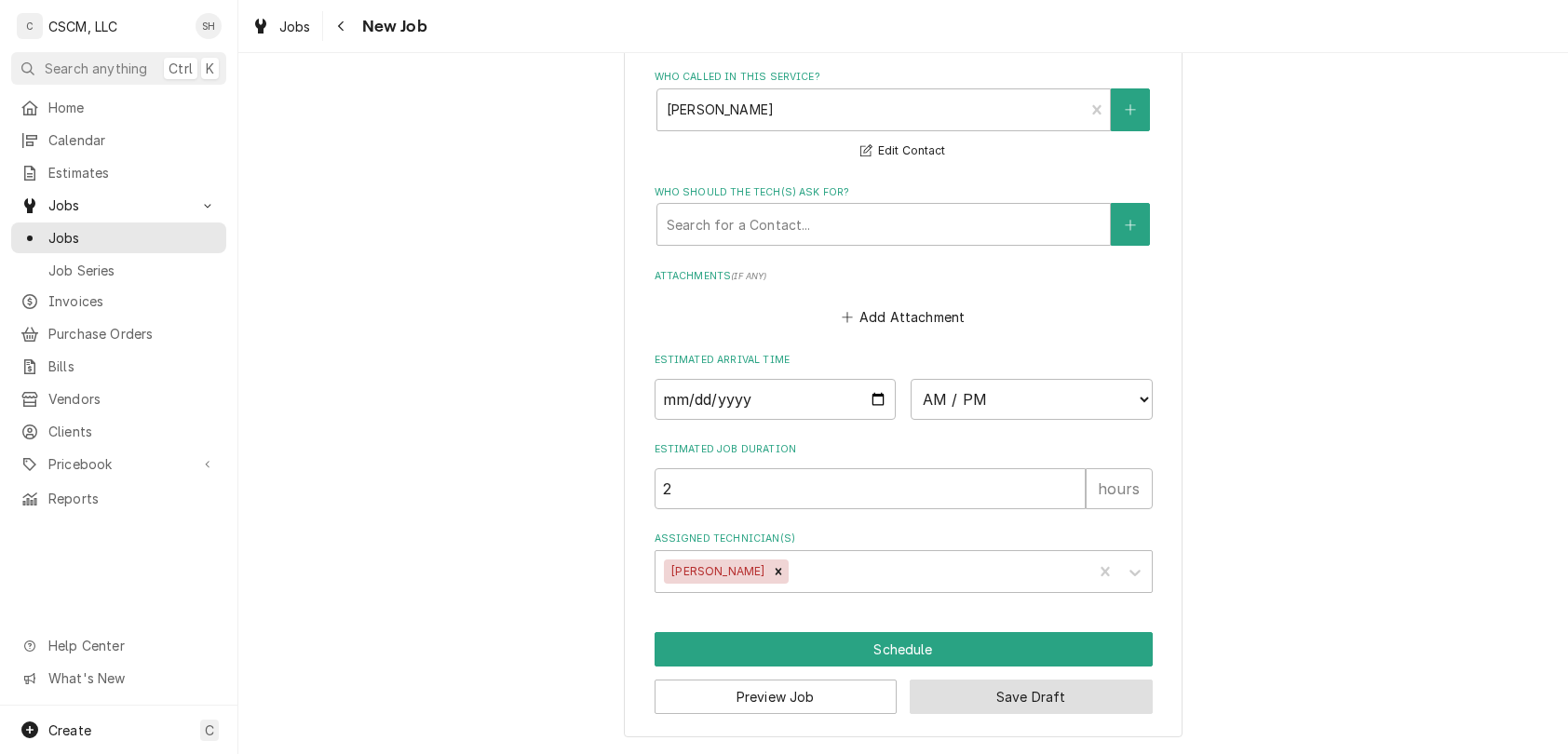
click at [1018, 697] on button "Save Draft" at bounding box center [1031, 697] width 243 height 34
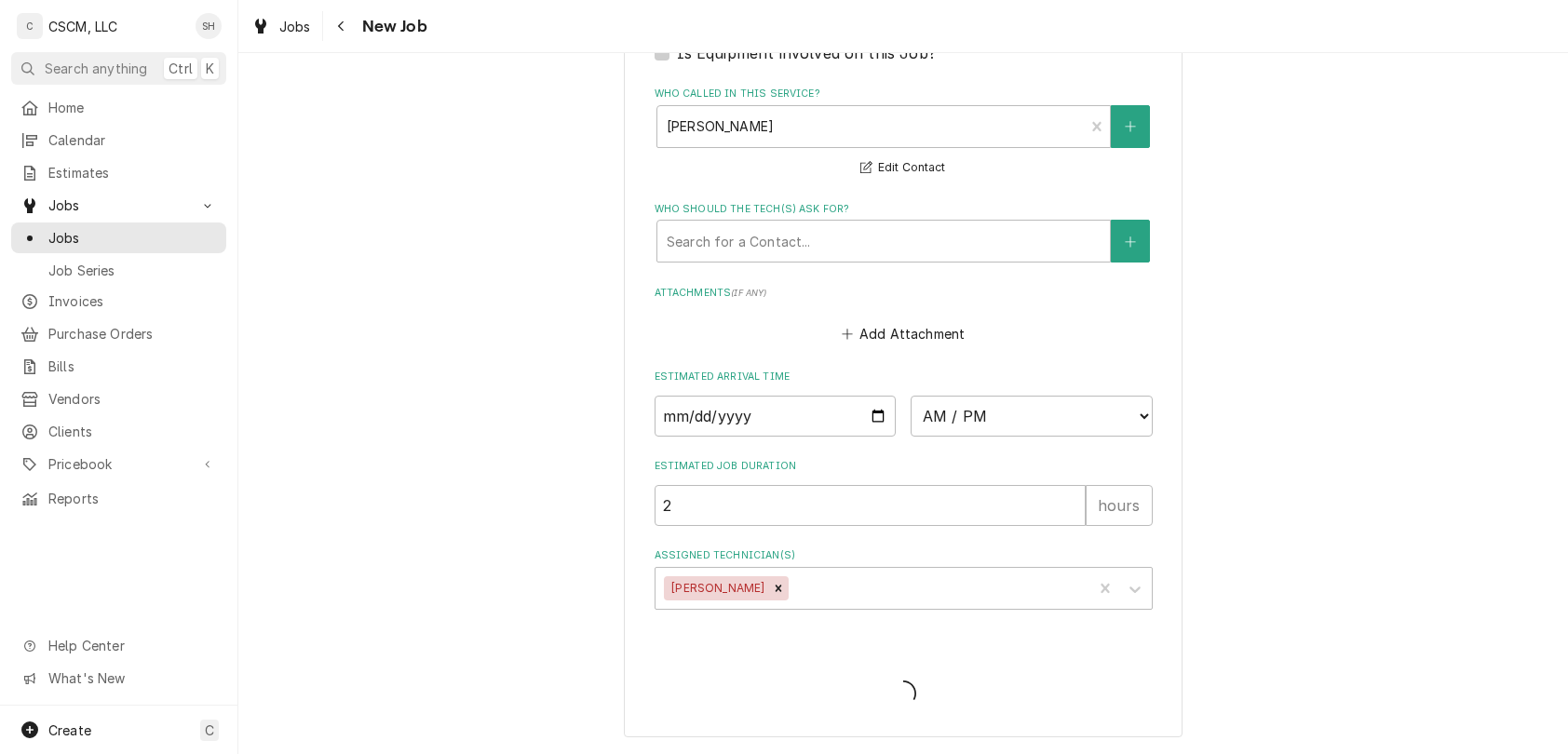
type textarea "x"
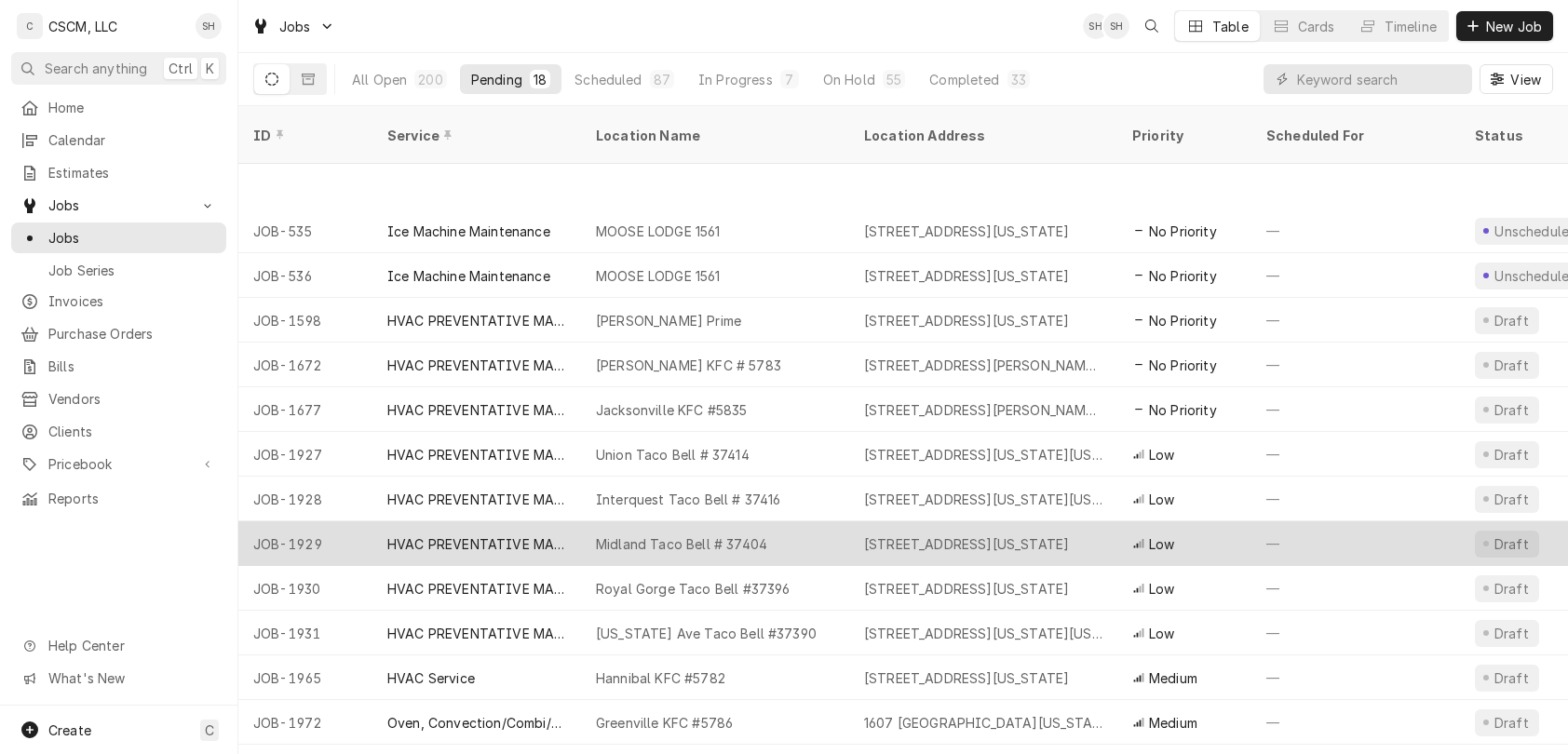
scroll to position [221, 0]
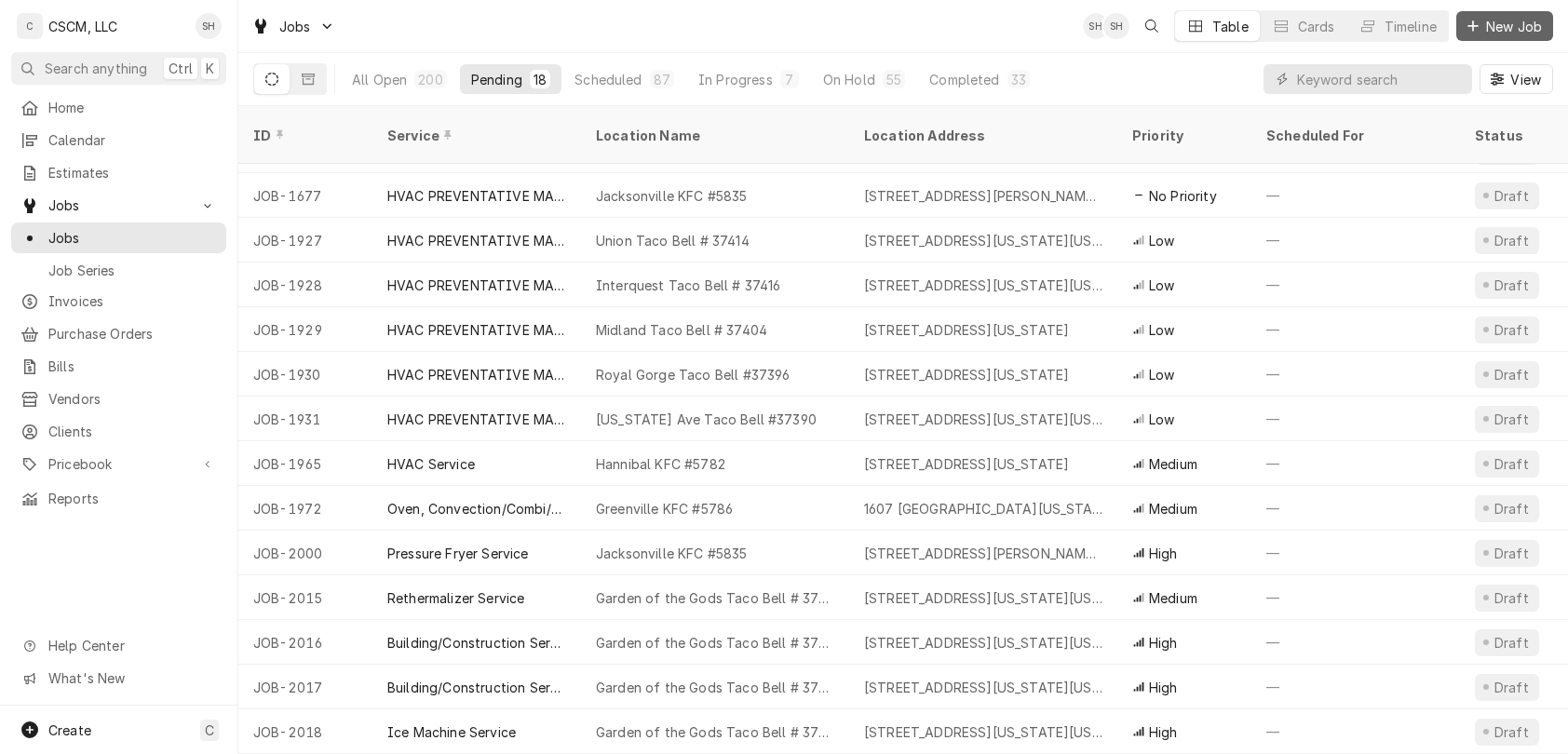
click at [1487, 13] on button "New Job" at bounding box center [1504, 26] width 97 height 30
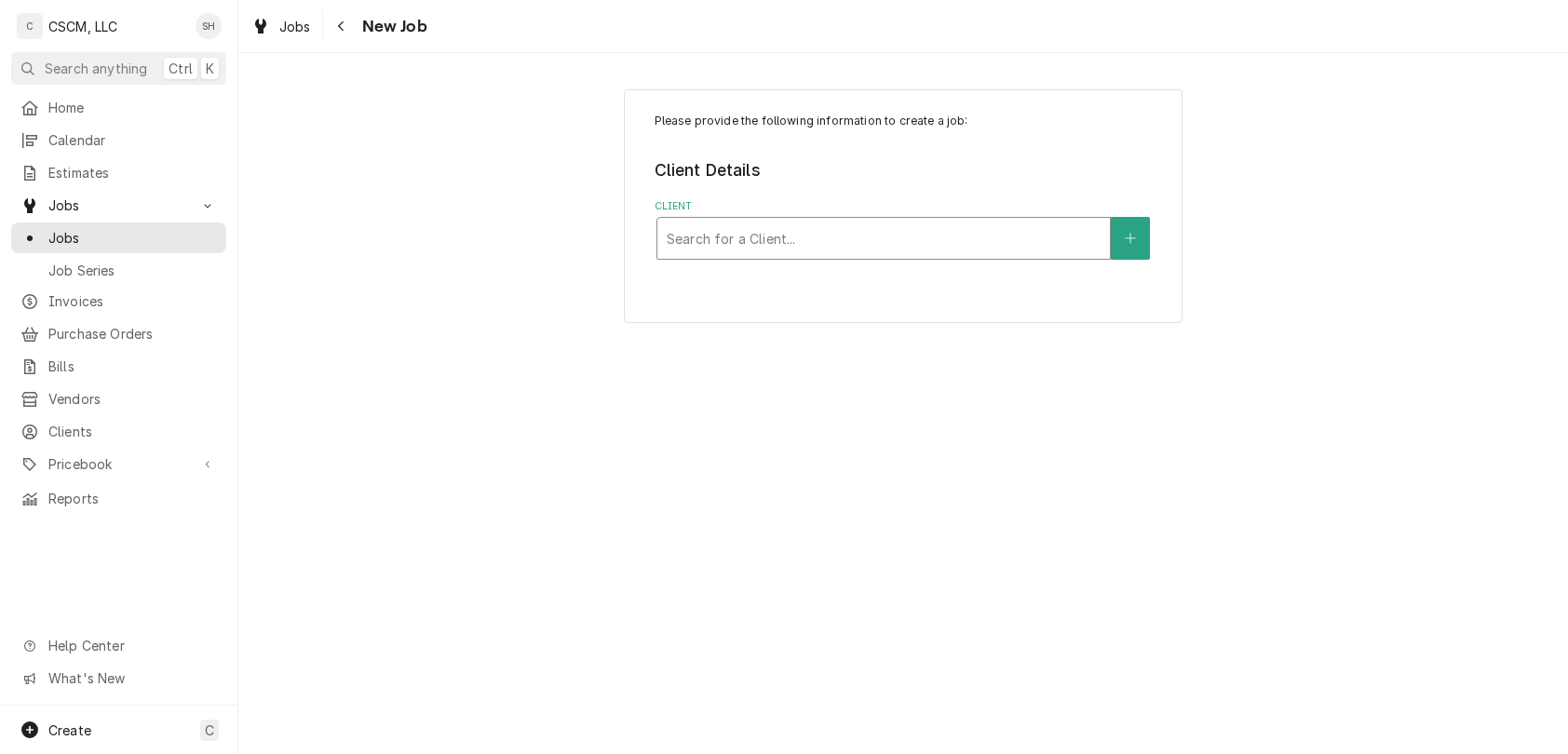
click at [787, 253] on div "Client" at bounding box center [883, 237] width 434 height 33
type input "KBP"
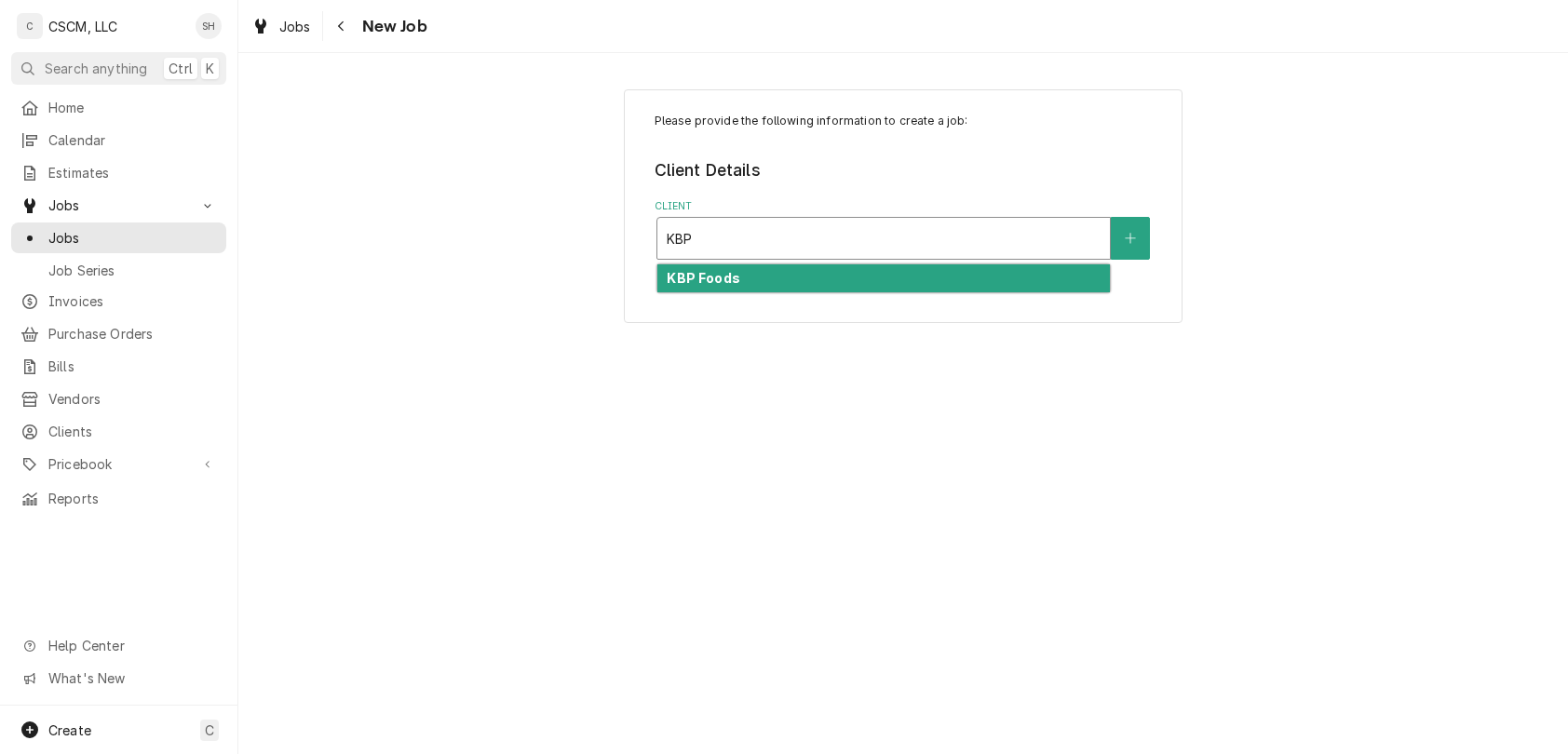
click at [801, 275] on div "KBP Foods" at bounding box center [884, 278] width 453 height 29
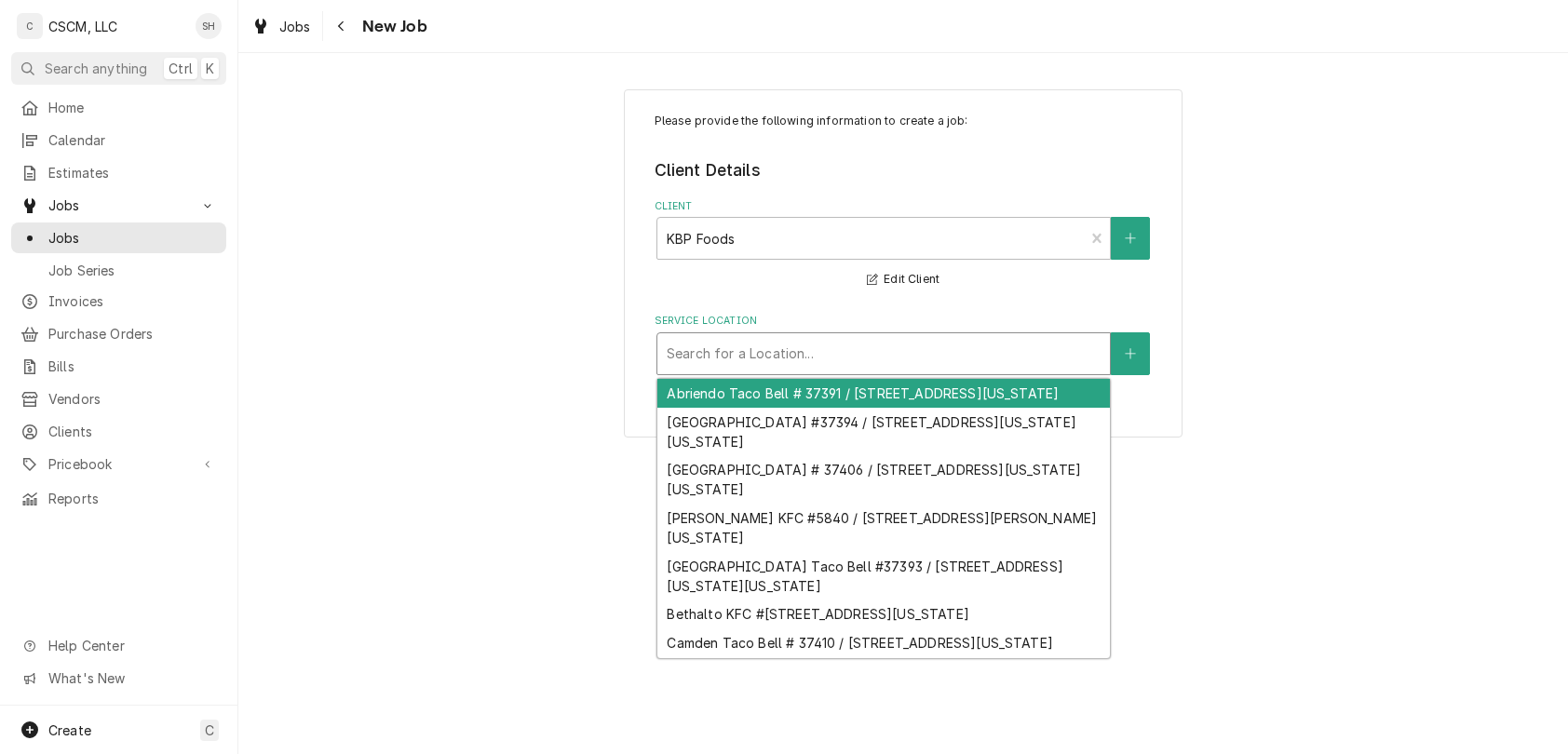
click at [750, 335] on div "Search for a Location..." at bounding box center [884, 353] width 453 height 41
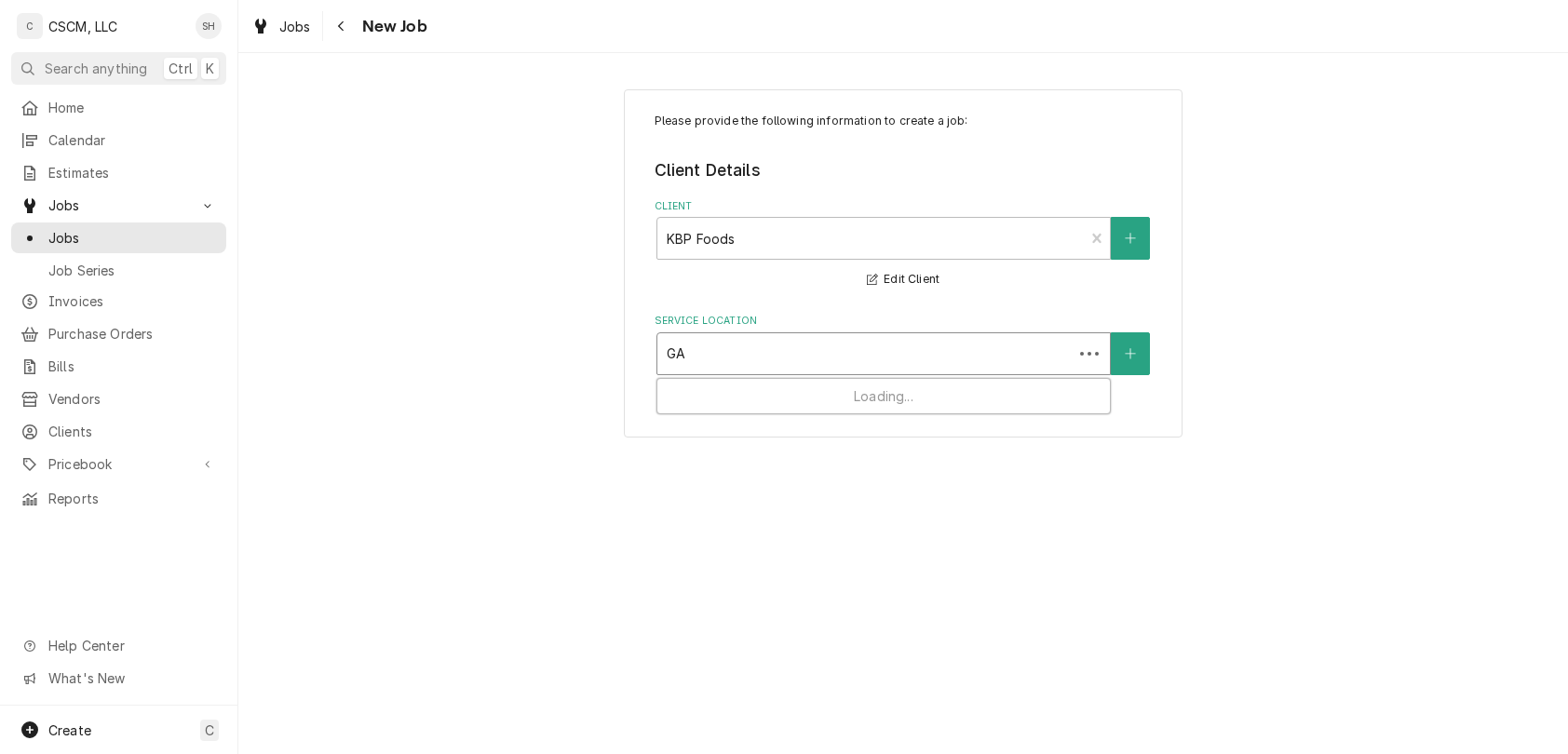
type input "GAR"
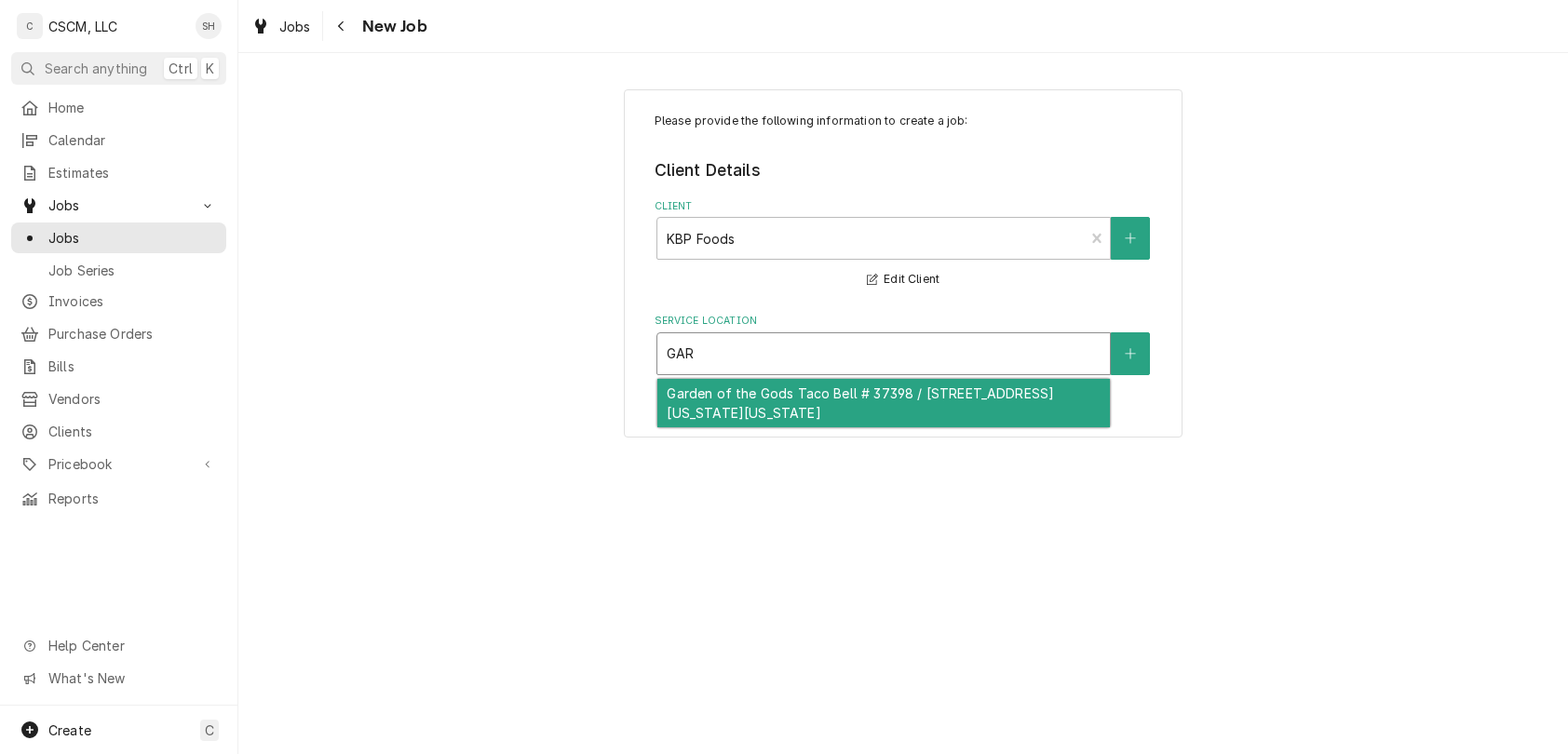
click at [762, 405] on div "Garden of the Gods Taco Bell # 37398 / [STREET_ADDRESS][US_STATE][US_STATE]" at bounding box center [884, 403] width 453 height 49
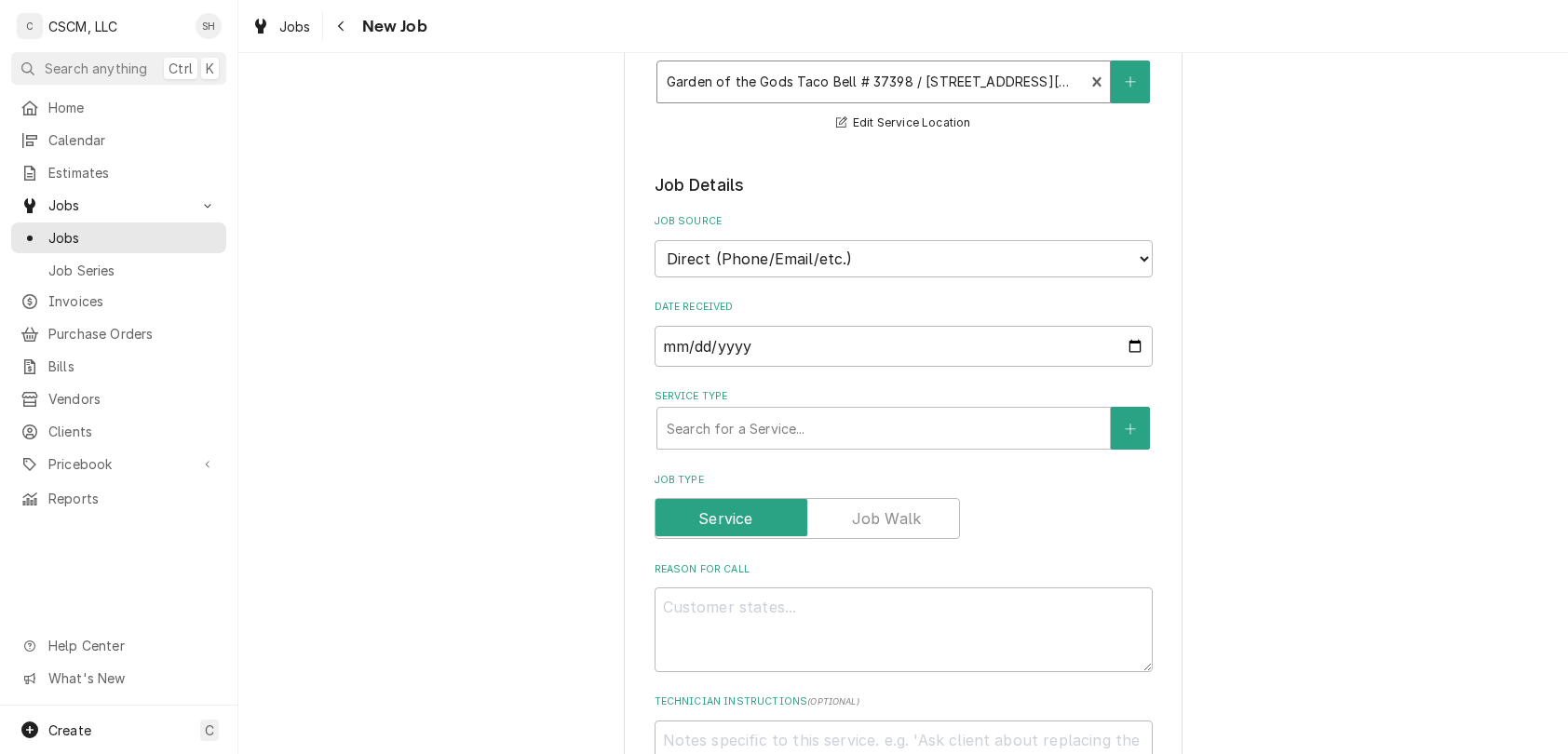
scroll to position [283, 0]
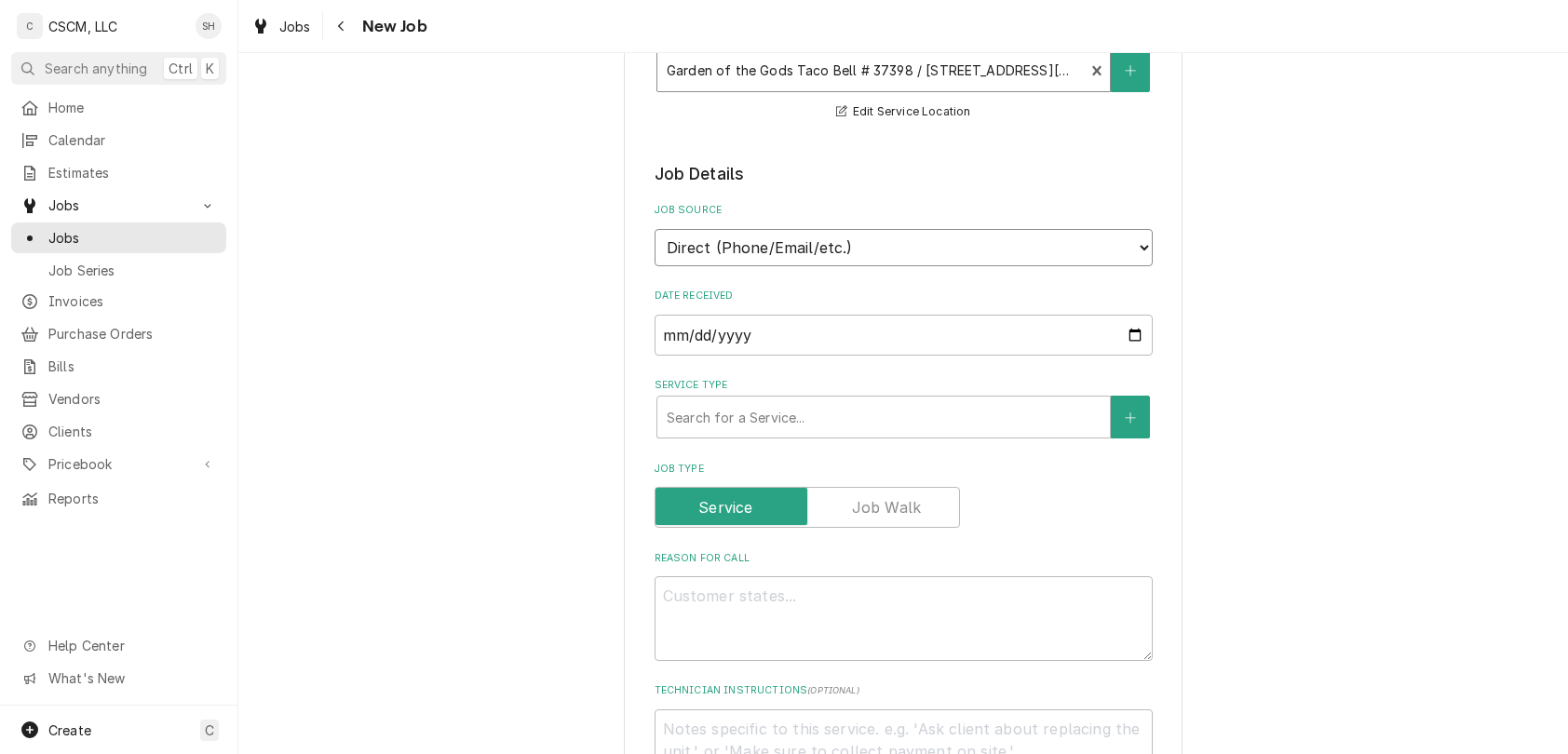
click at [812, 241] on select "Direct (Phone/Email/etc.) Other" at bounding box center [904, 247] width 498 height 37
select select "100"
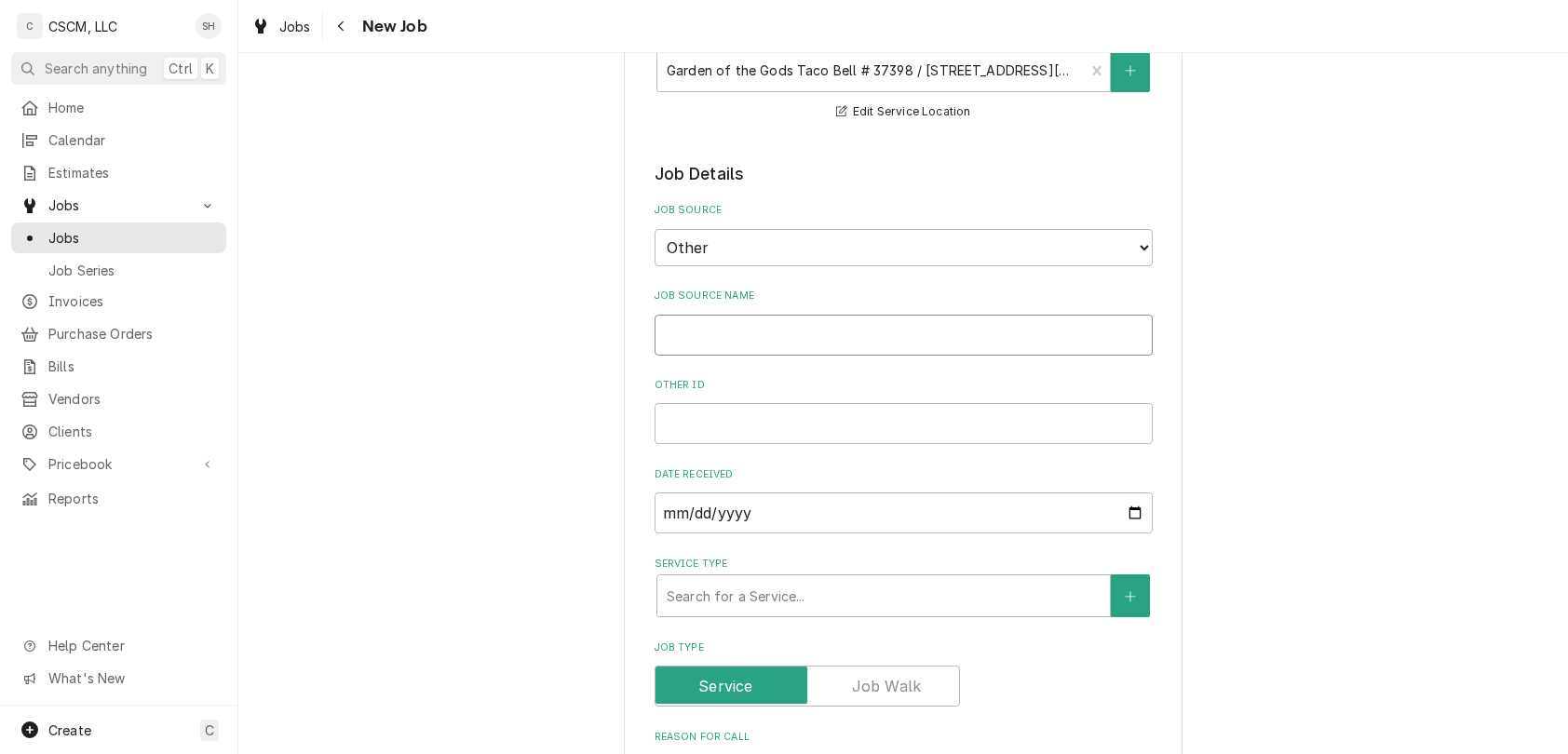
click at [818, 342] on input "Job Source Name" at bounding box center [904, 335] width 498 height 41
type textarea "x"
type input "V"
type textarea "x"
type input "Ve"
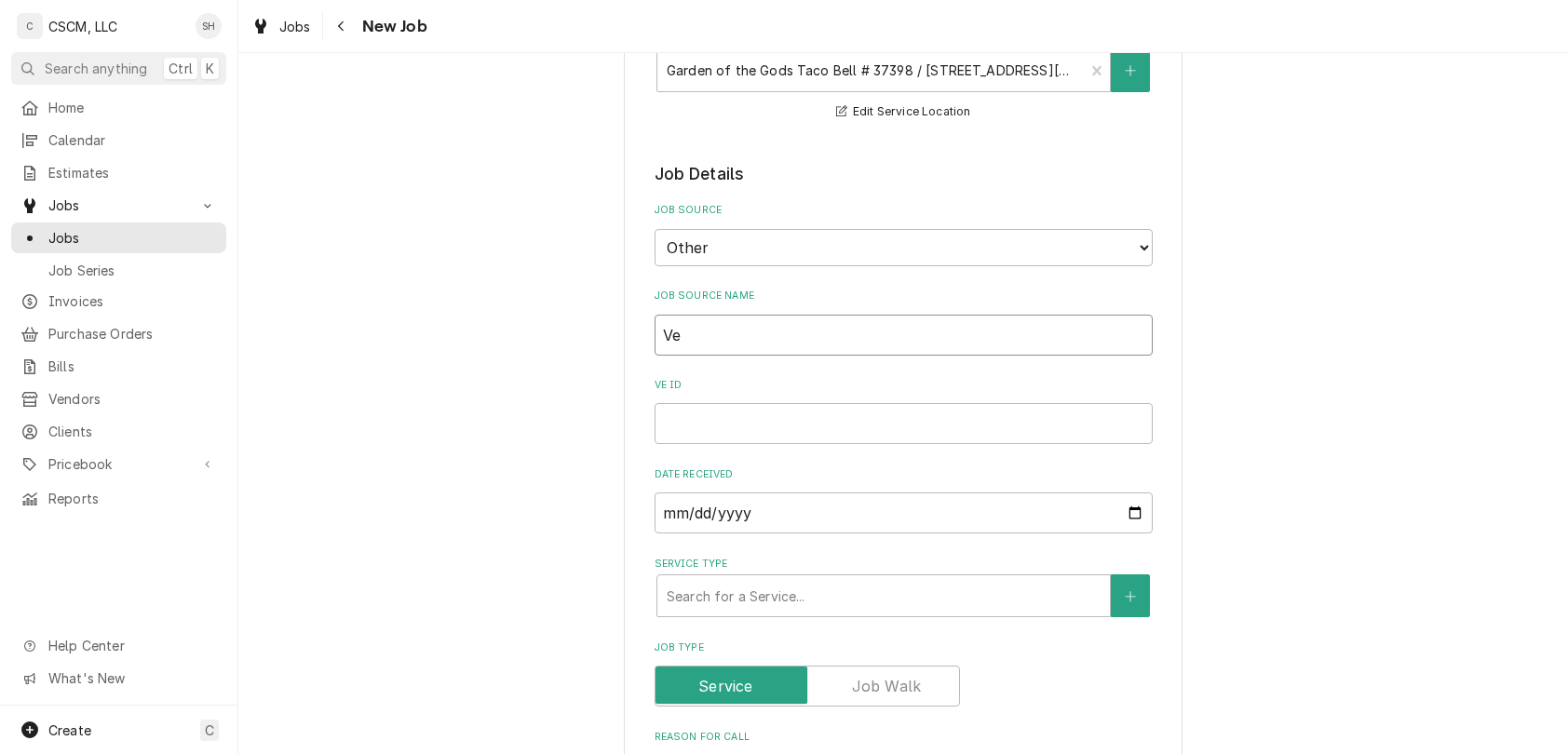
type textarea "x"
type input "Veri"
type textarea "x"
type input "Veris"
type textarea "x"
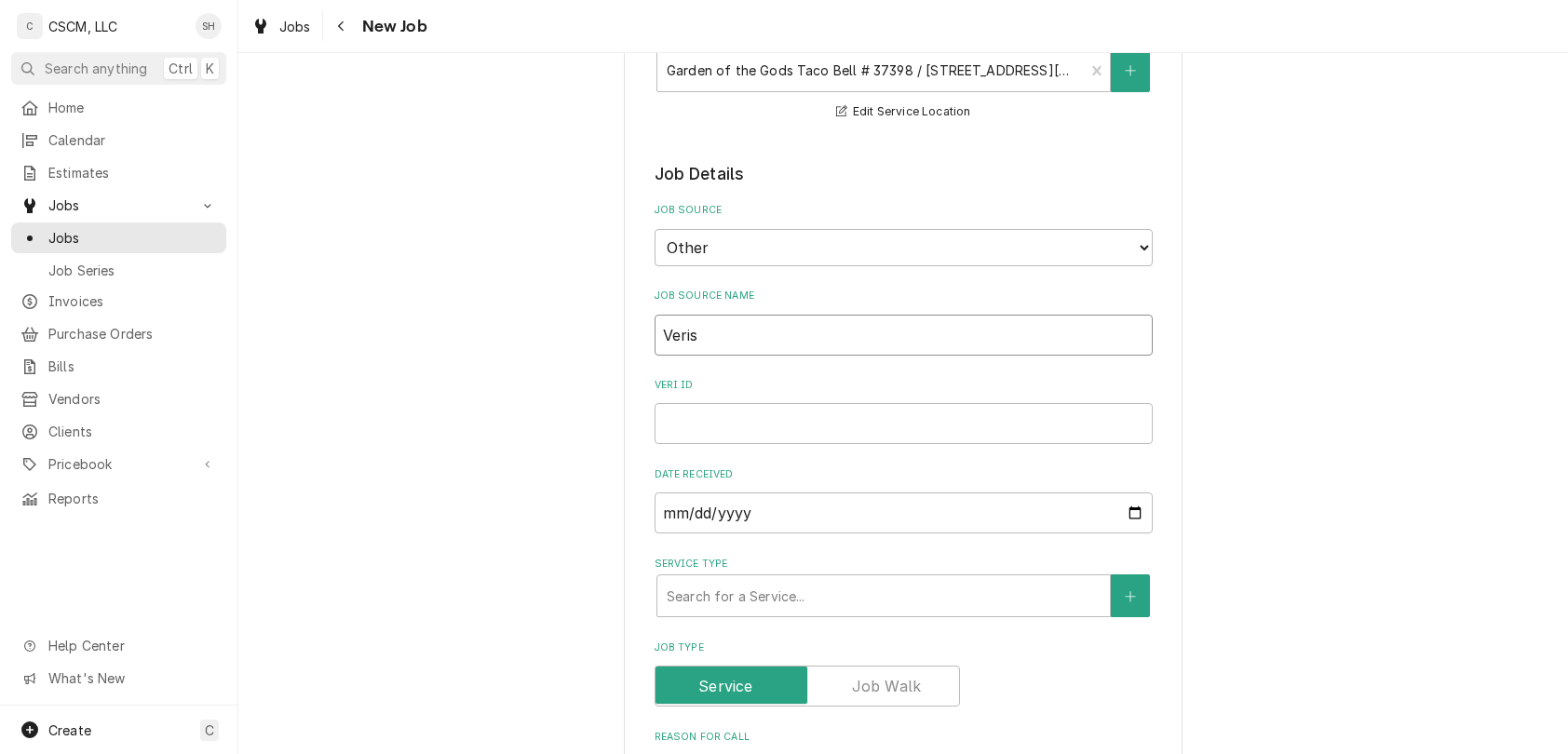
type input "Verisa"
type textarea "x"
type input "Verisae"
paste input "71961752"
type textarea "x"
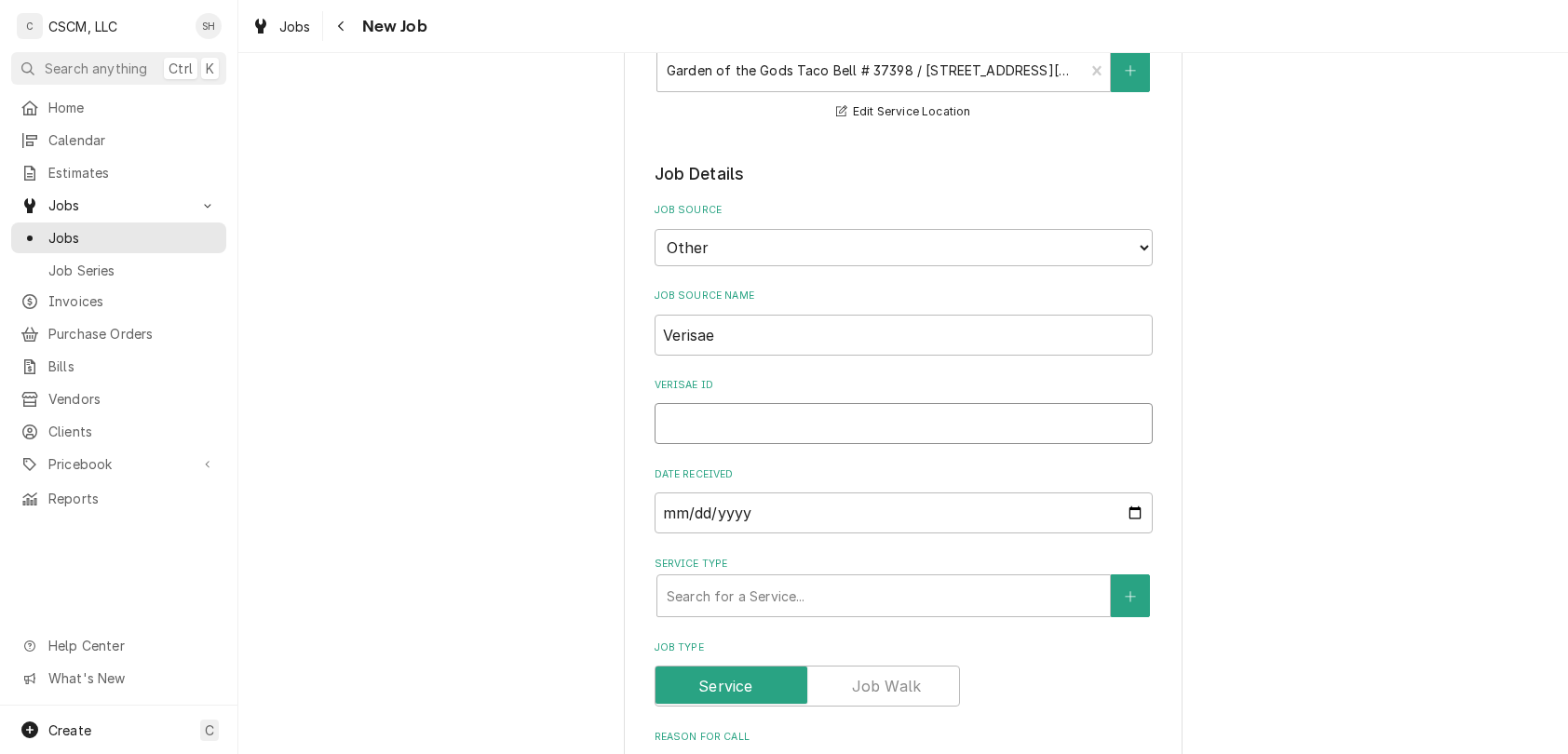
type input "71961752"
type textarea "x"
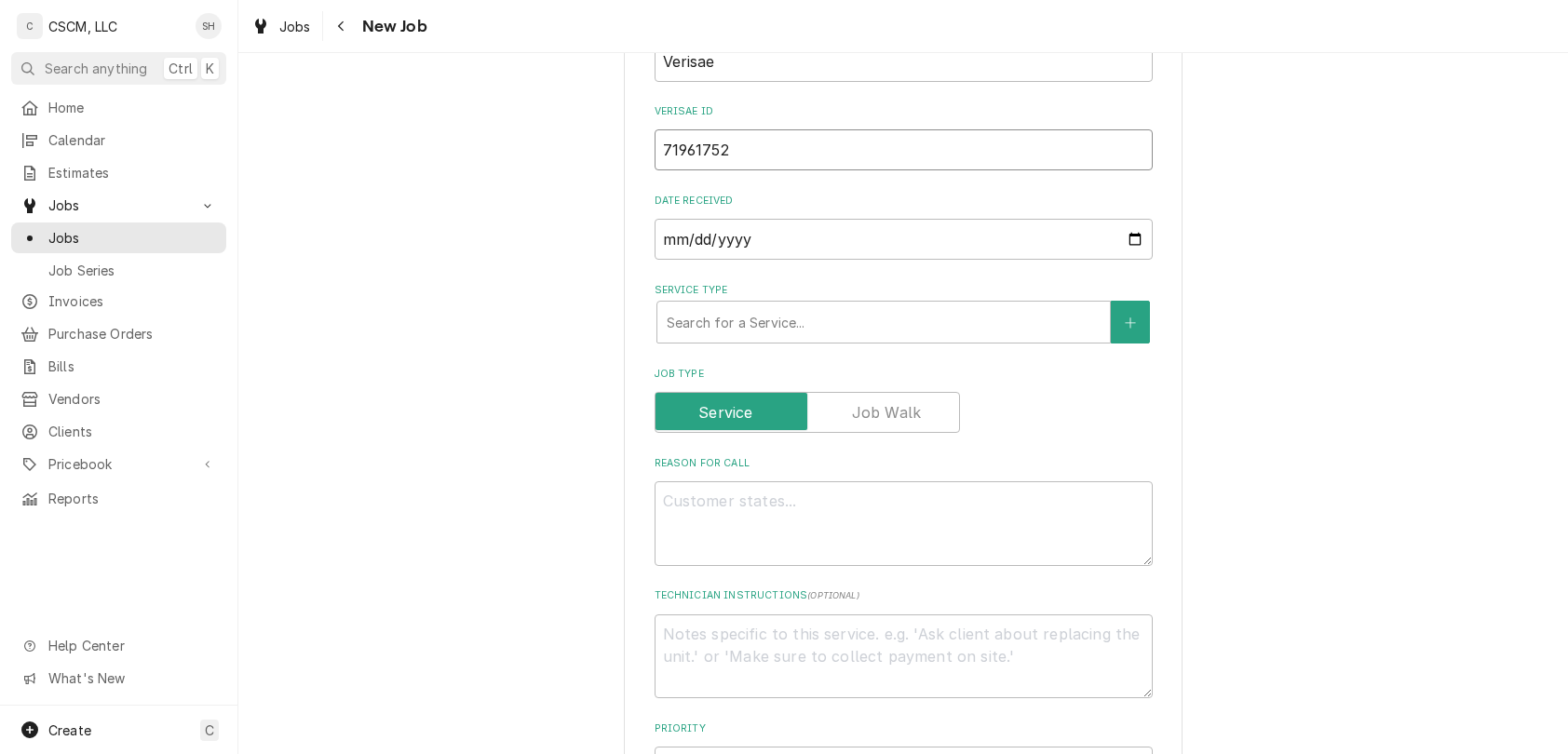
scroll to position [573, 0]
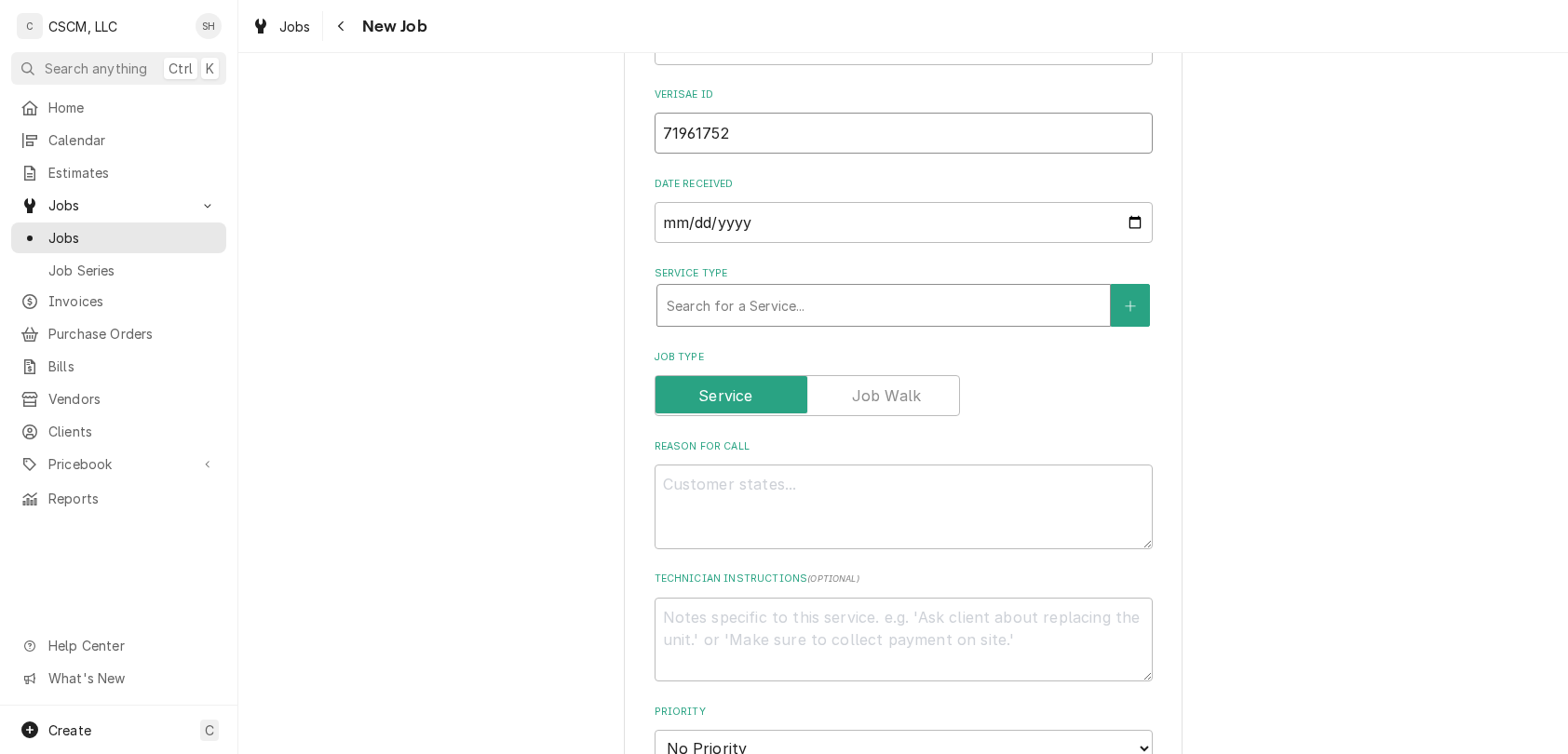
type input "71961752"
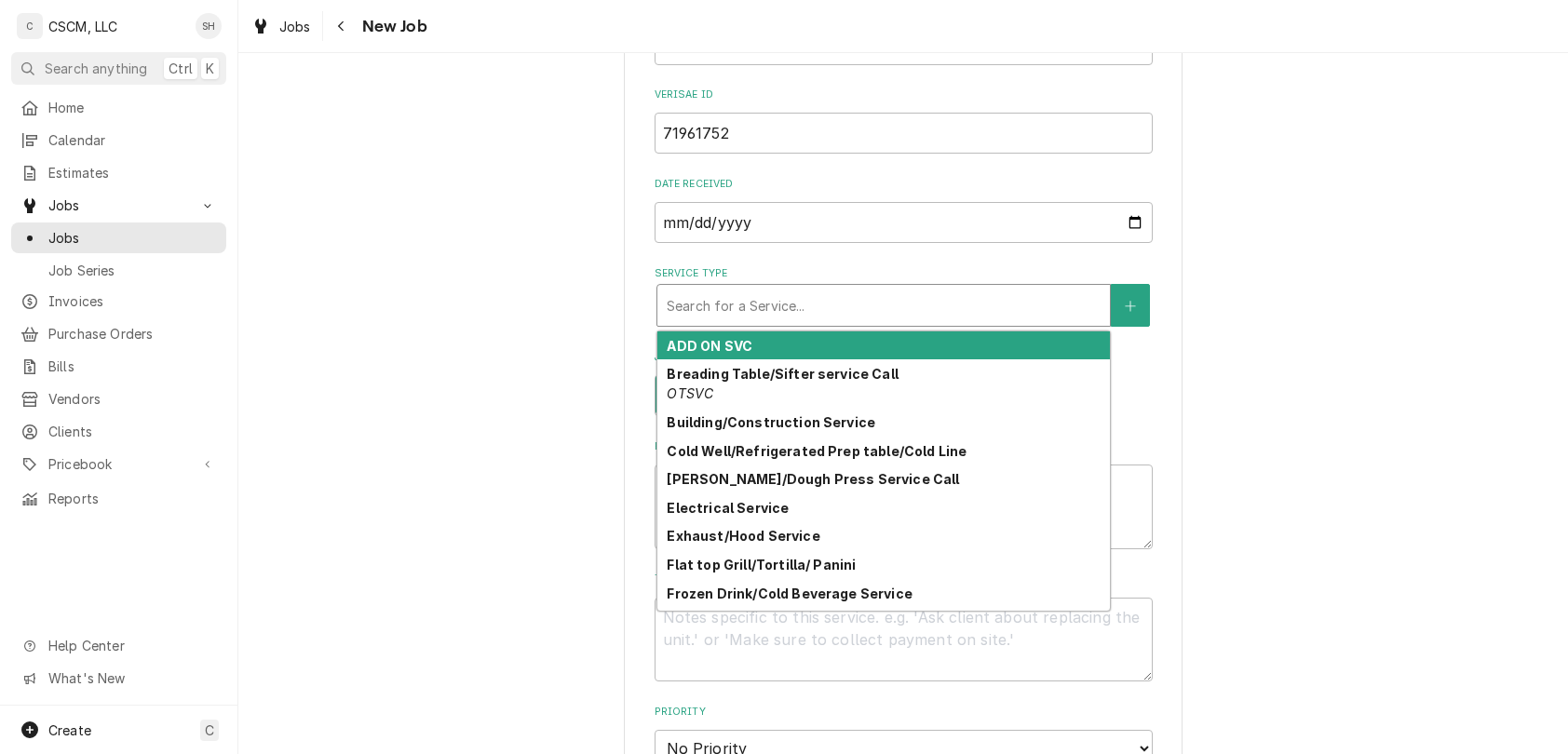
click at [818, 311] on div "Service Type" at bounding box center [883, 305] width 434 height 33
type textarea "x"
type input "o"
type textarea "x"
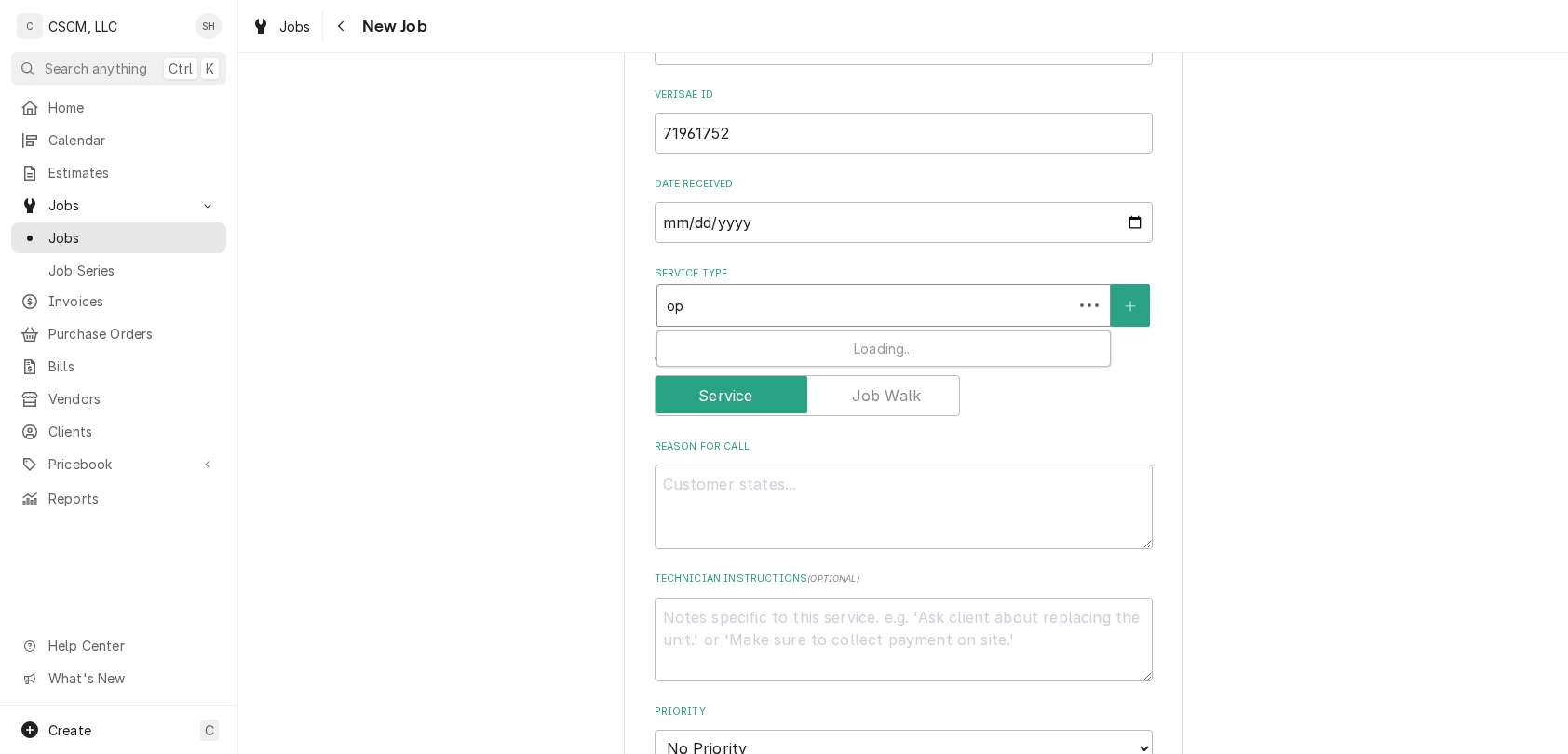
type input "ope"
type textarea "x"
type input "open"
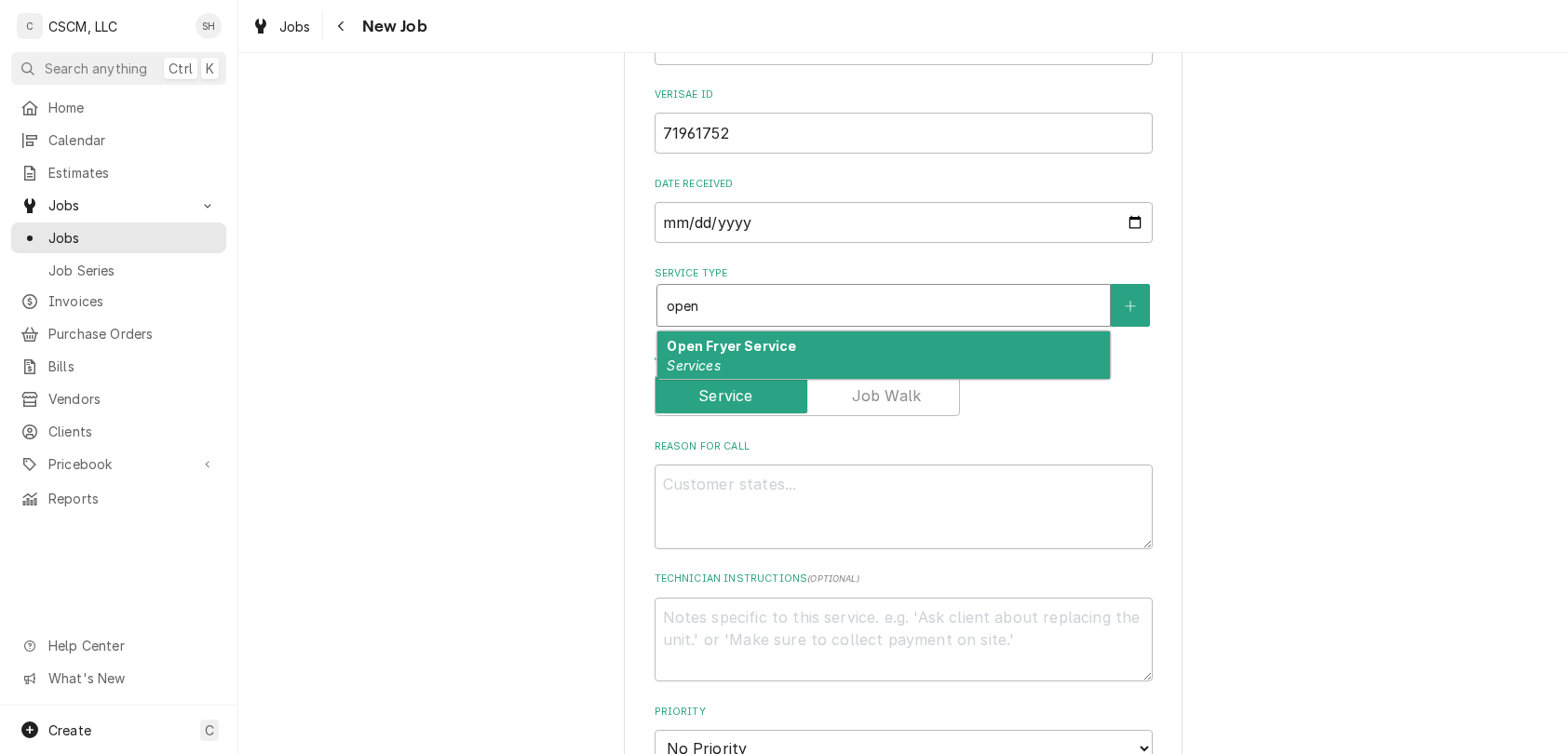
click at [1070, 357] on div "Open Fryer Service Services" at bounding box center [884, 355] width 453 height 49
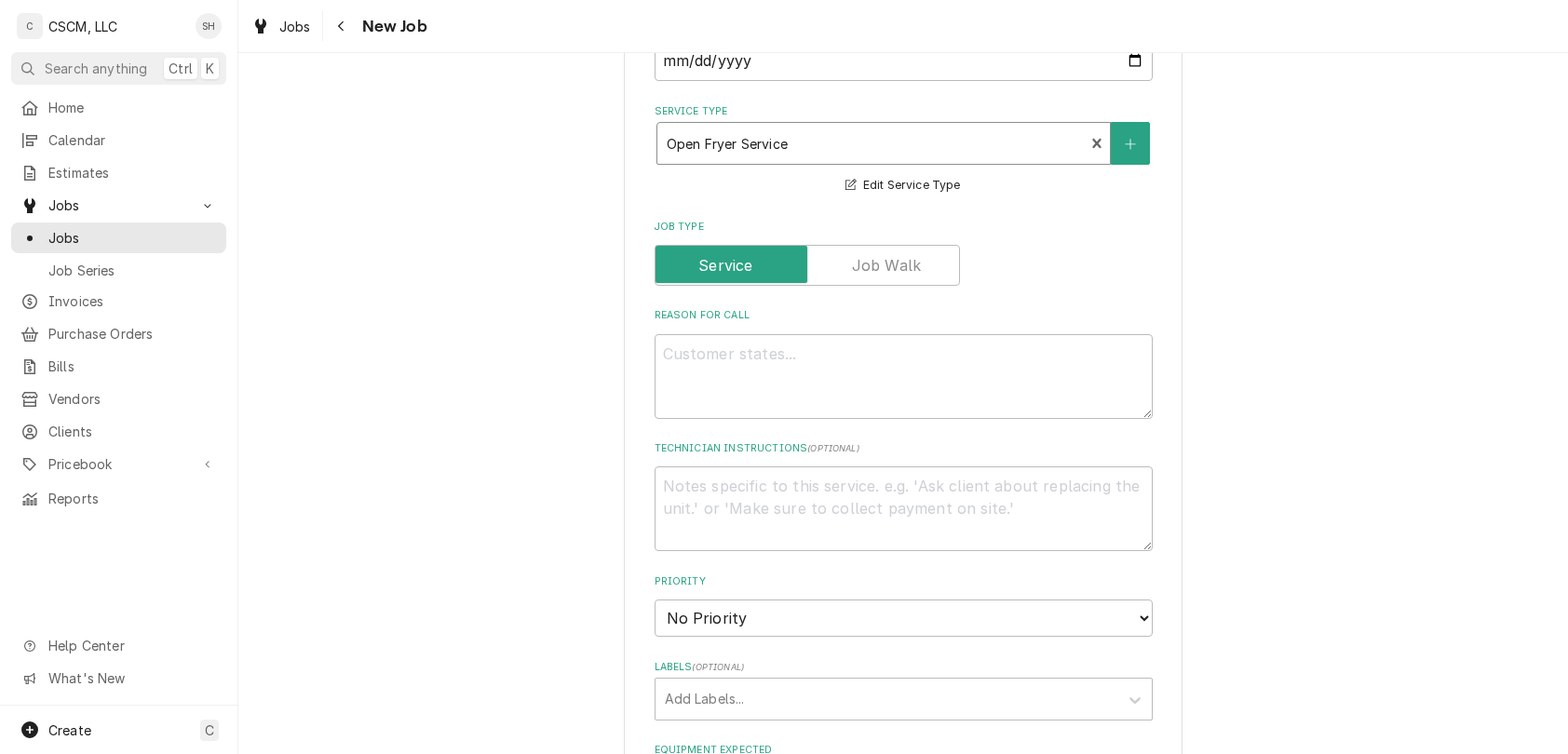
scroll to position [737, 0]
click at [1070, 357] on textarea "Reason For Call" at bounding box center [904, 374] width 498 height 85
type textarea "x"
type textarea "N"
type textarea "x"
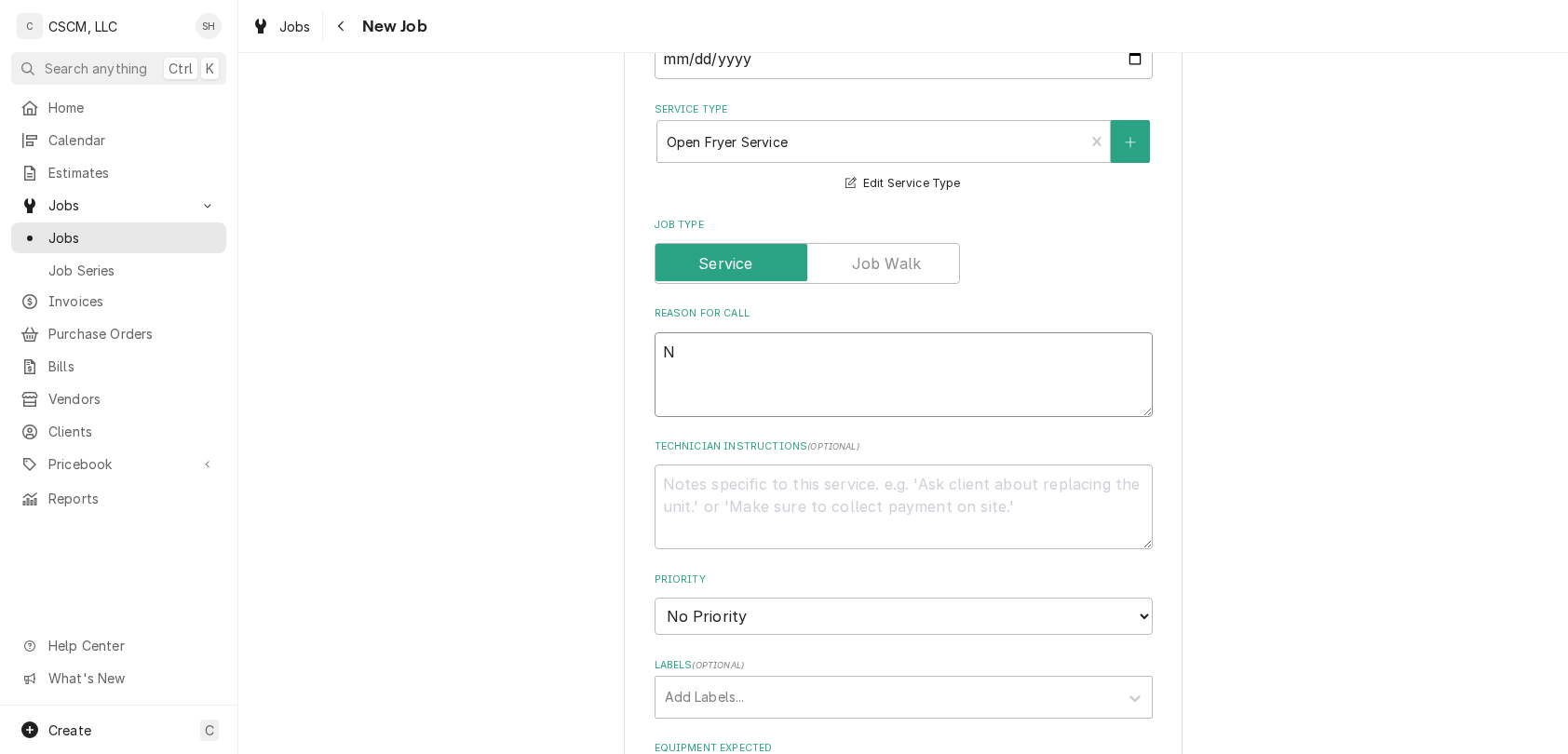
type textarea "NT"
type textarea "x"
type textarea "NTE"
type textarea "x"
type textarea "NTE:"
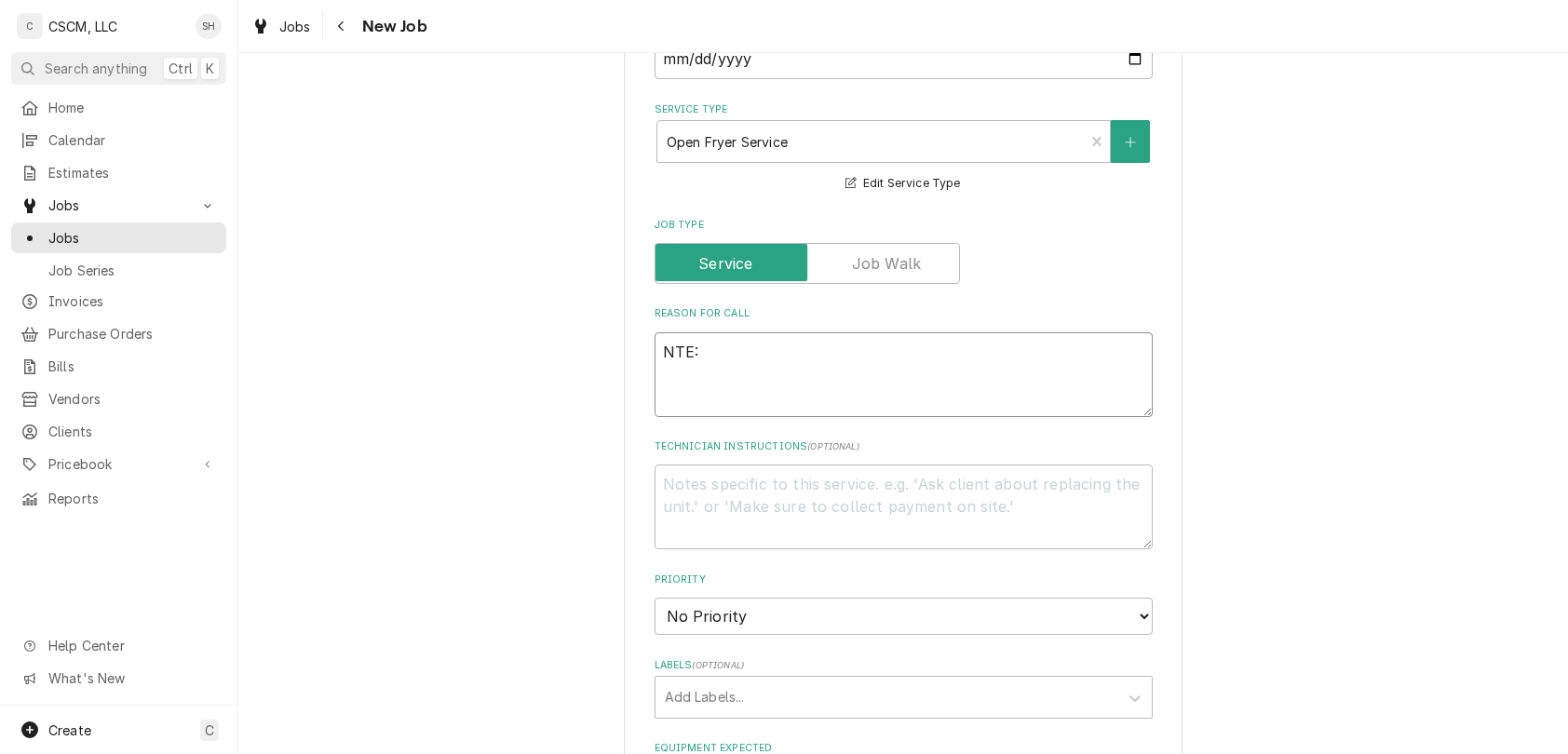
type textarea "x"
type textarea "NTE:"
type textarea "x"
type textarea "NTE: $"
type textarea "x"
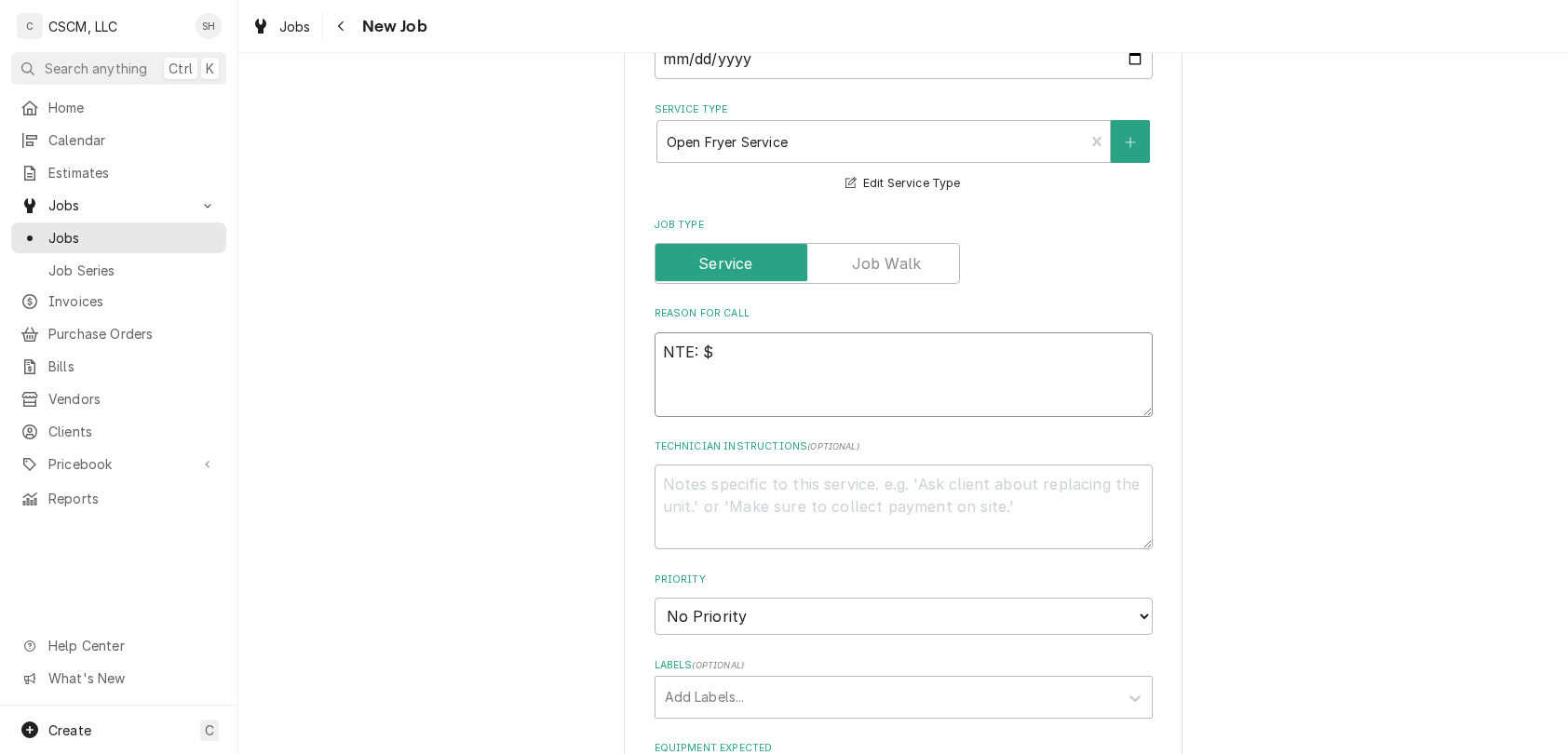
type textarea "NTE: $5"
type textarea "x"
type textarea "NTE: $50"
type textarea "x"
type textarea "NTE: $500"
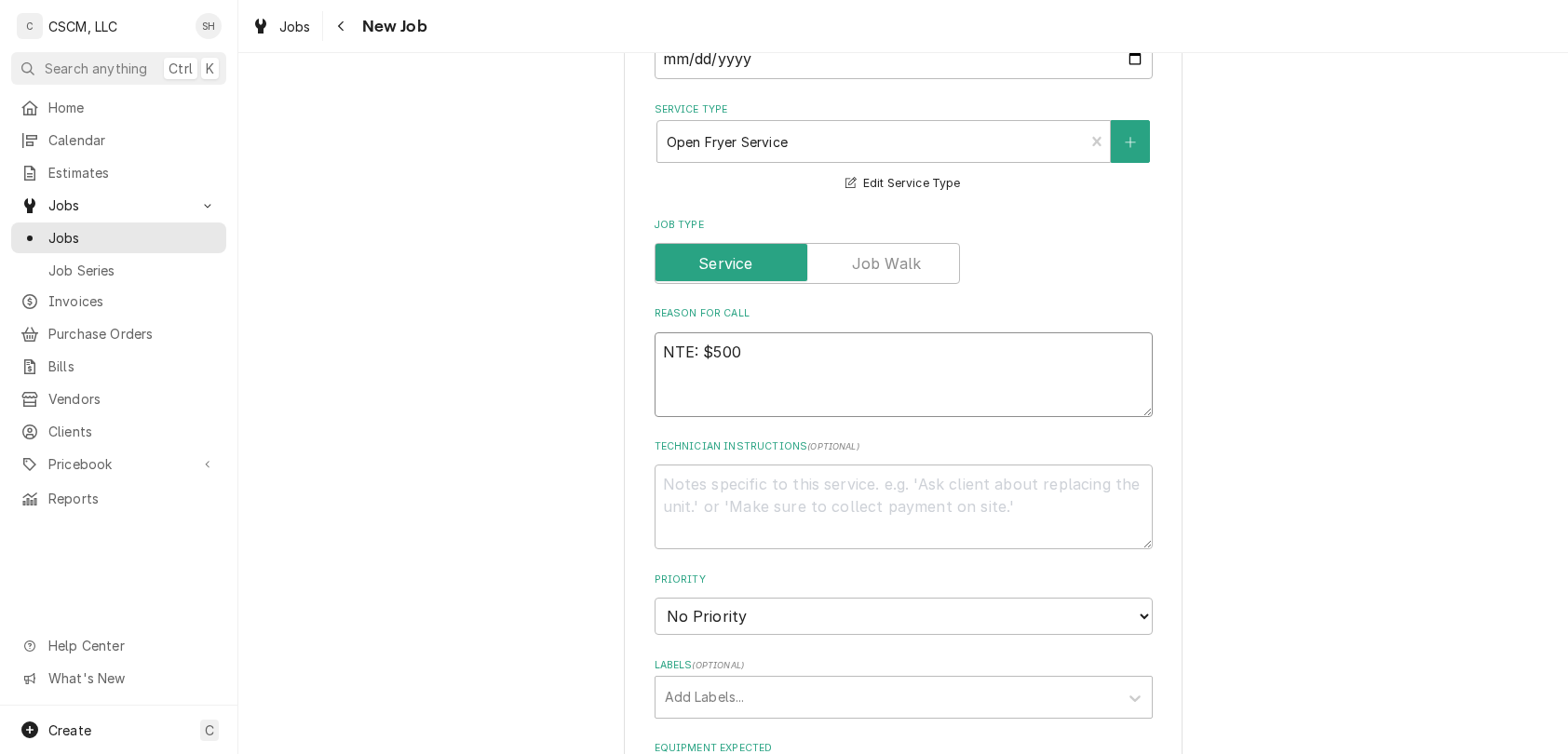
type textarea "x"
type textarea "NTE: $500"
type textarea "x"
type textarea "NTE: $500 P"
type textarea "x"
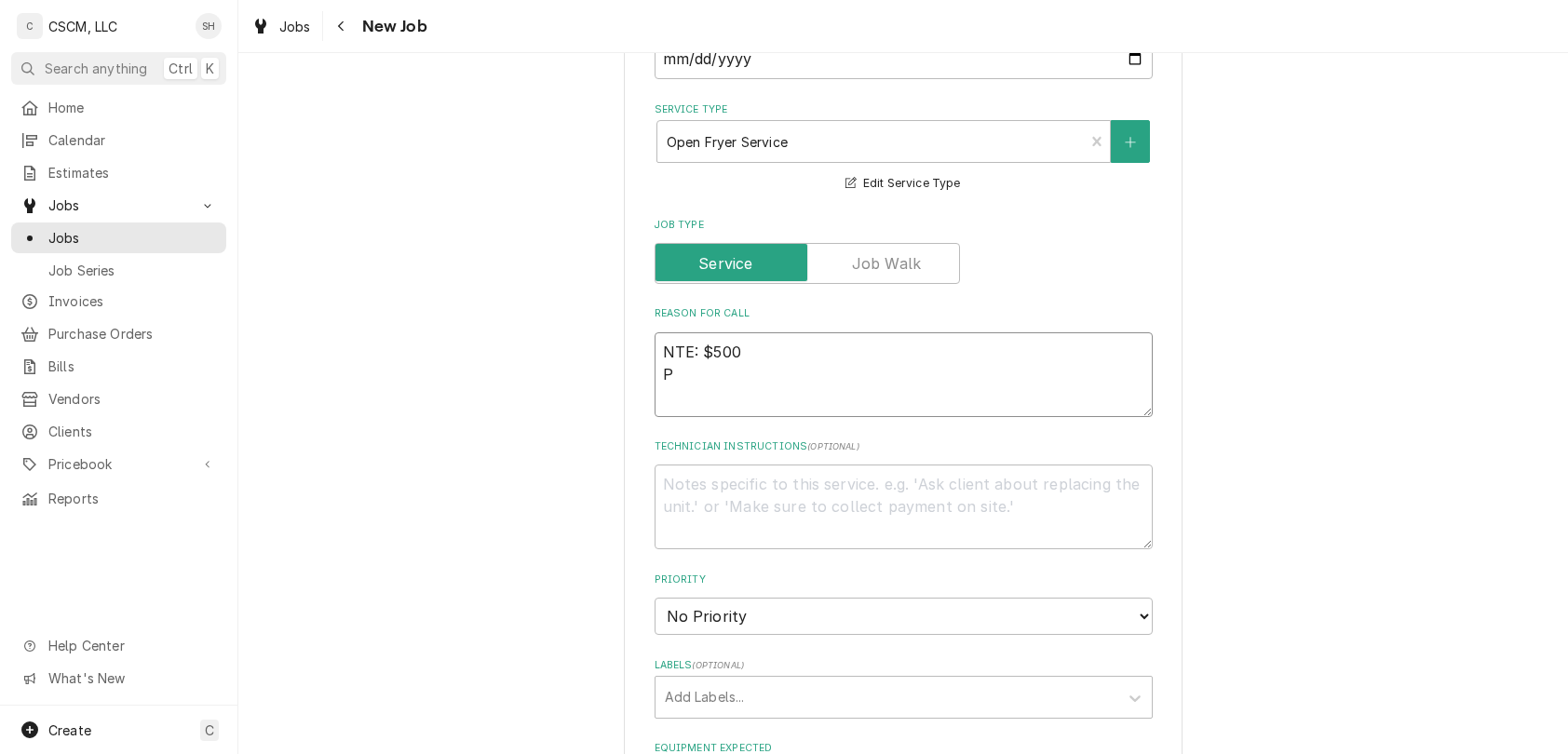
type textarea "NTE: $500 PO"
type textarea "x"
type textarea "NTE: $500 PO"
type textarea "x"
type textarea "NTE: $500 PO #"
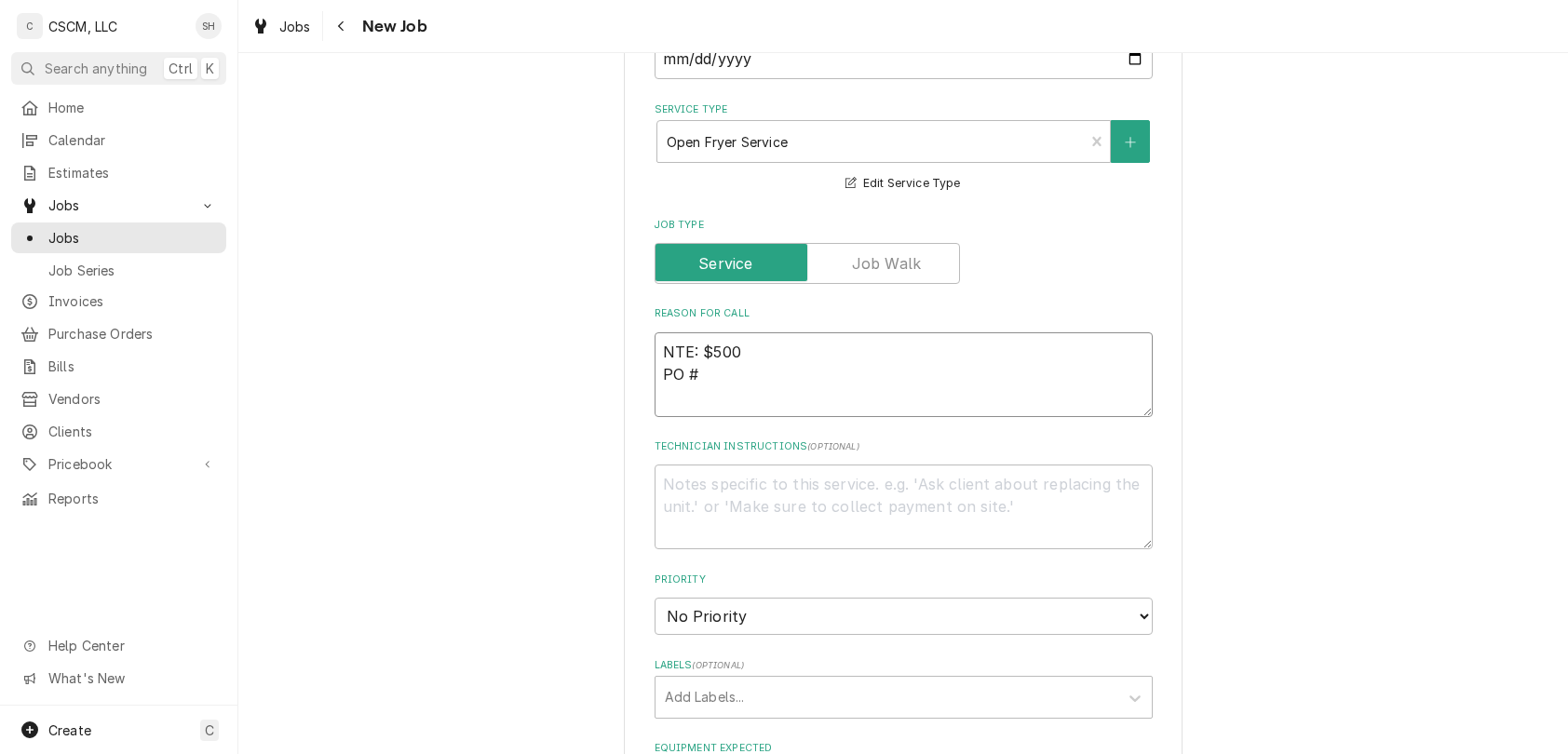
type textarea "x"
type textarea "NTE: $500 PO #"
paste textarea "71961752"
type textarea "x"
type textarea "NTE: $500 PO # 71961752"
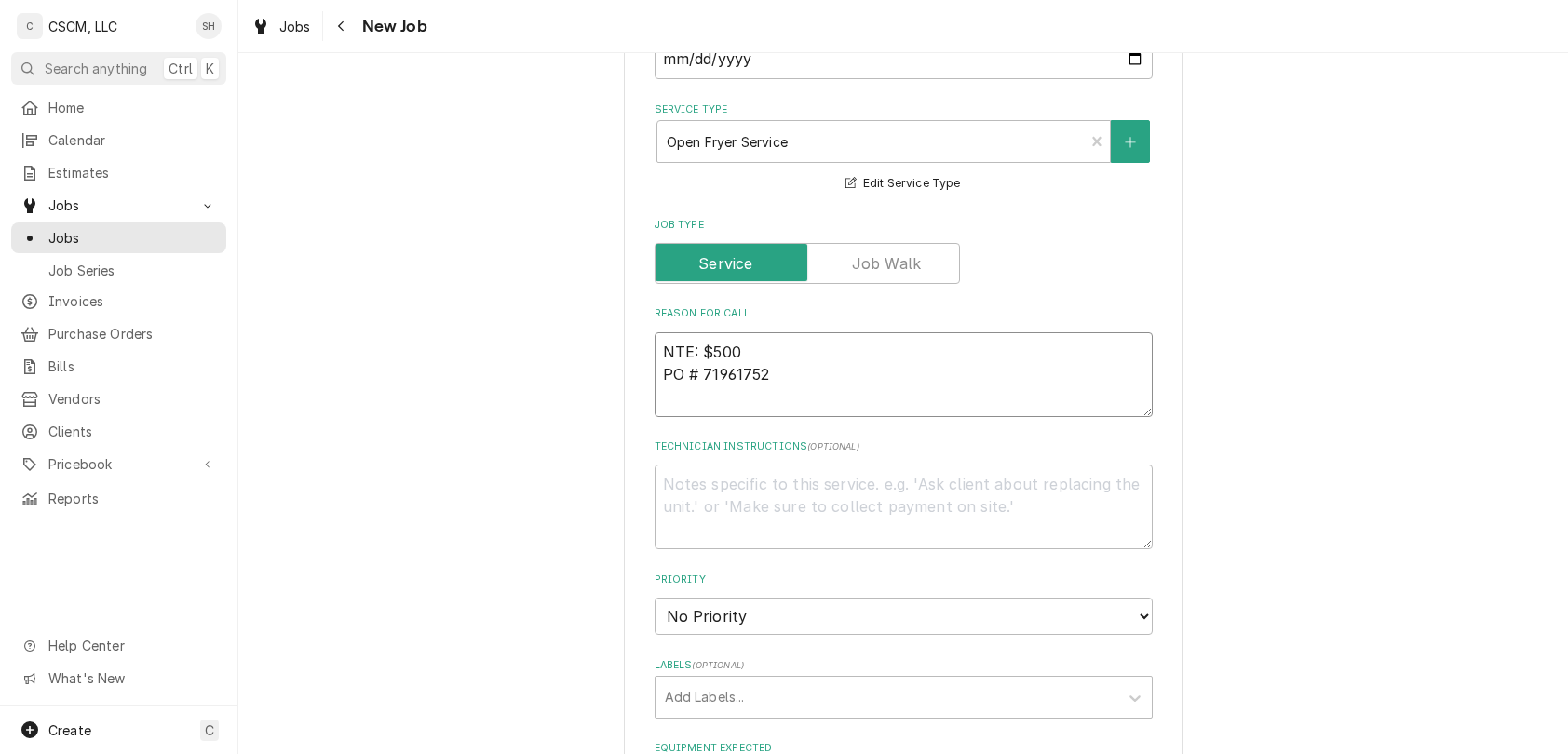
type textarea "x"
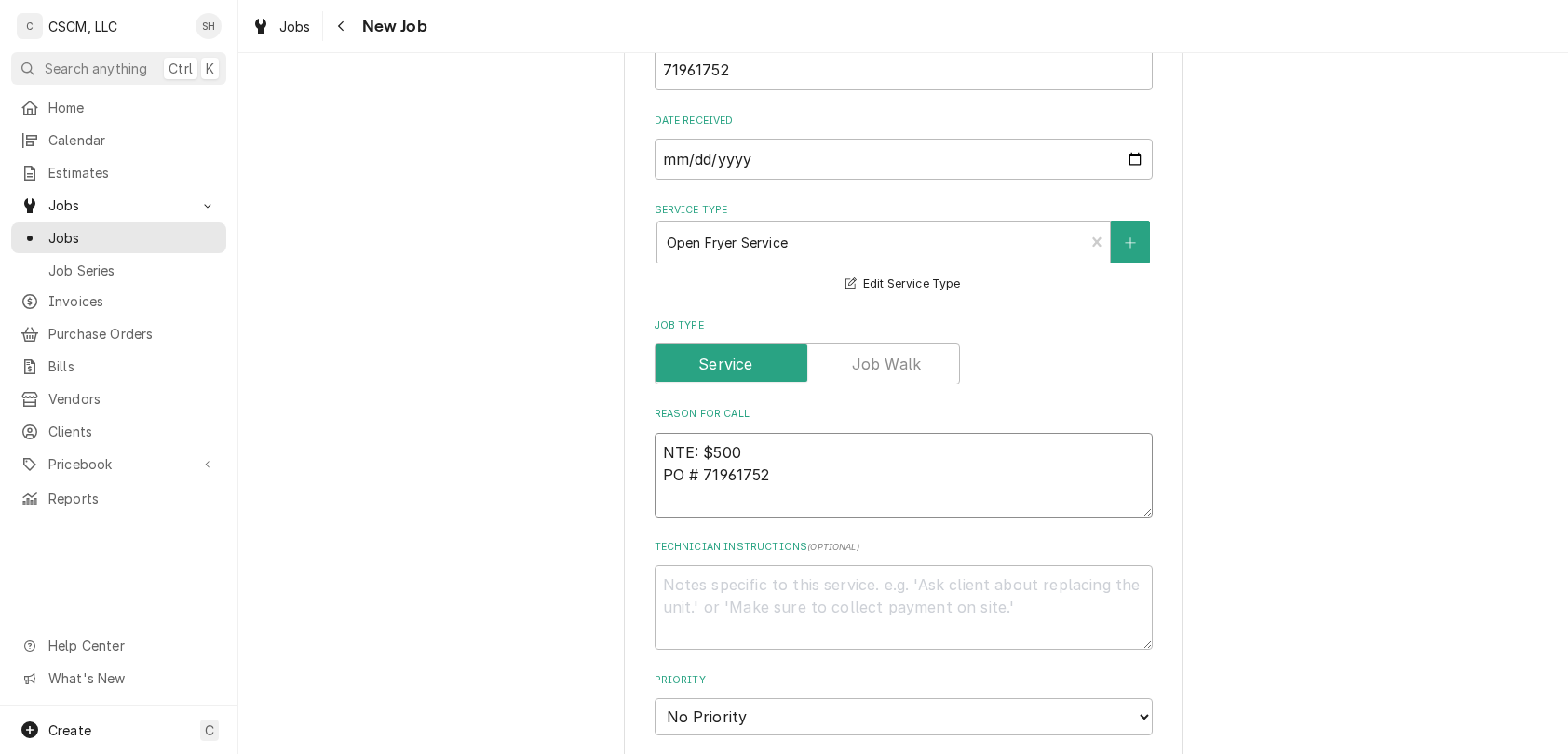
scroll to position [642, 0]
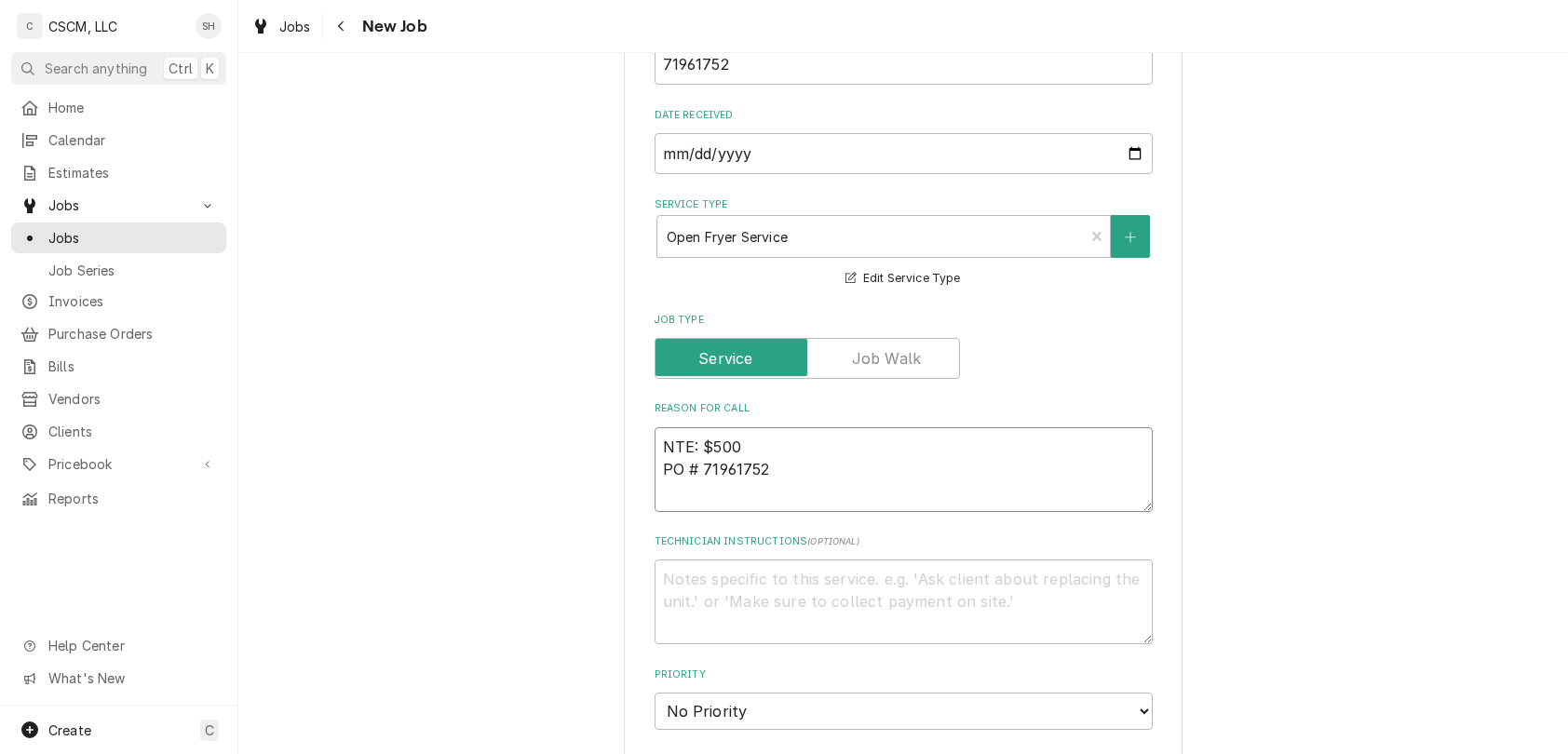
type textarea "NTE: $500 PO # 71961752"
click at [655, 449] on textarea "NTE: $500 PO # 71961752" at bounding box center [904, 469] width 498 height 85
type textarea "x"
type textarea "NTE: $500 PO # 71961752"
type textarea "x"
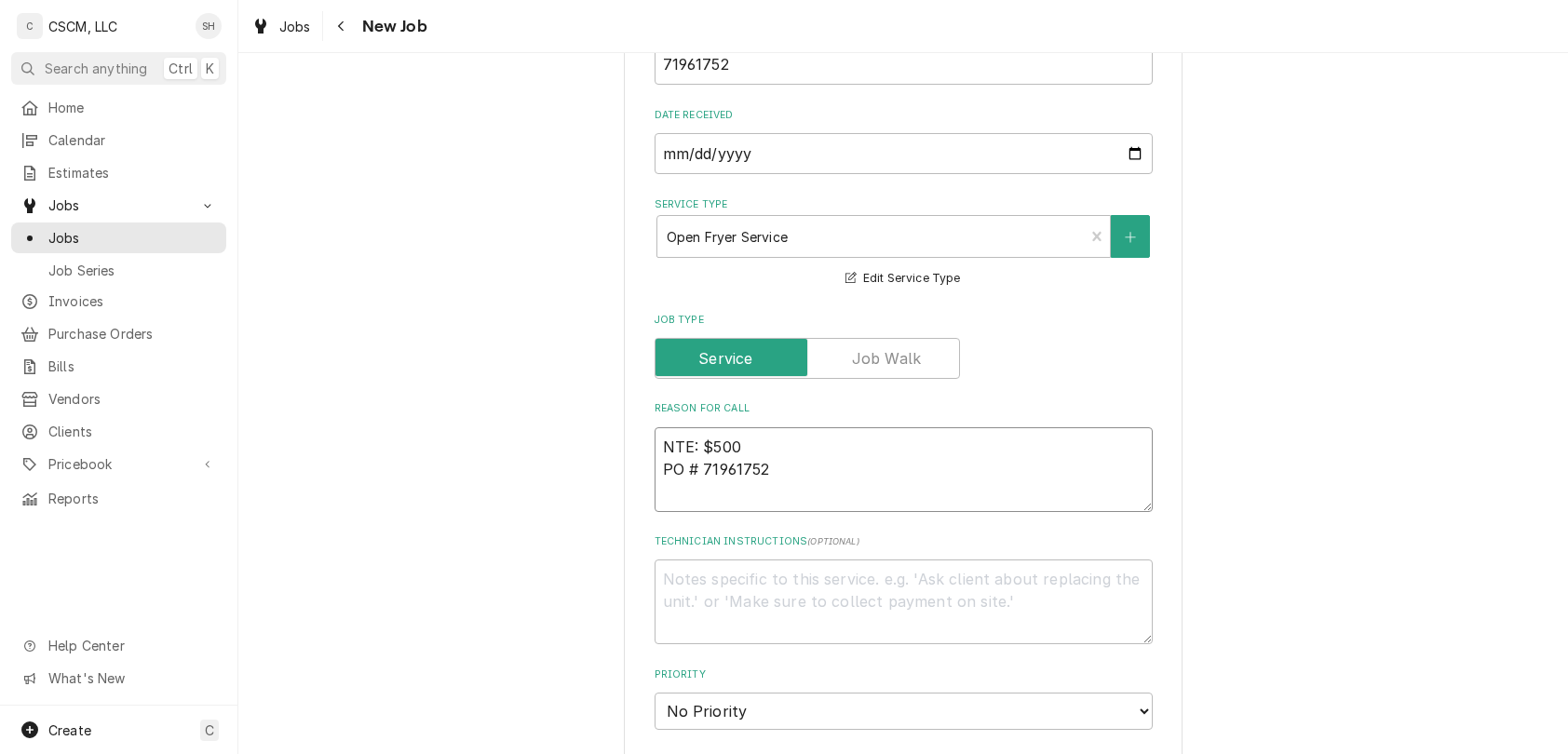
type textarea "O NTE: $500 PO # 71961752"
type textarea "x"
type textarea "OPE NTE: $500 PO # 71961752"
type textarea "x"
type textarea "OPEN NTE: $500 PO # 71961752"
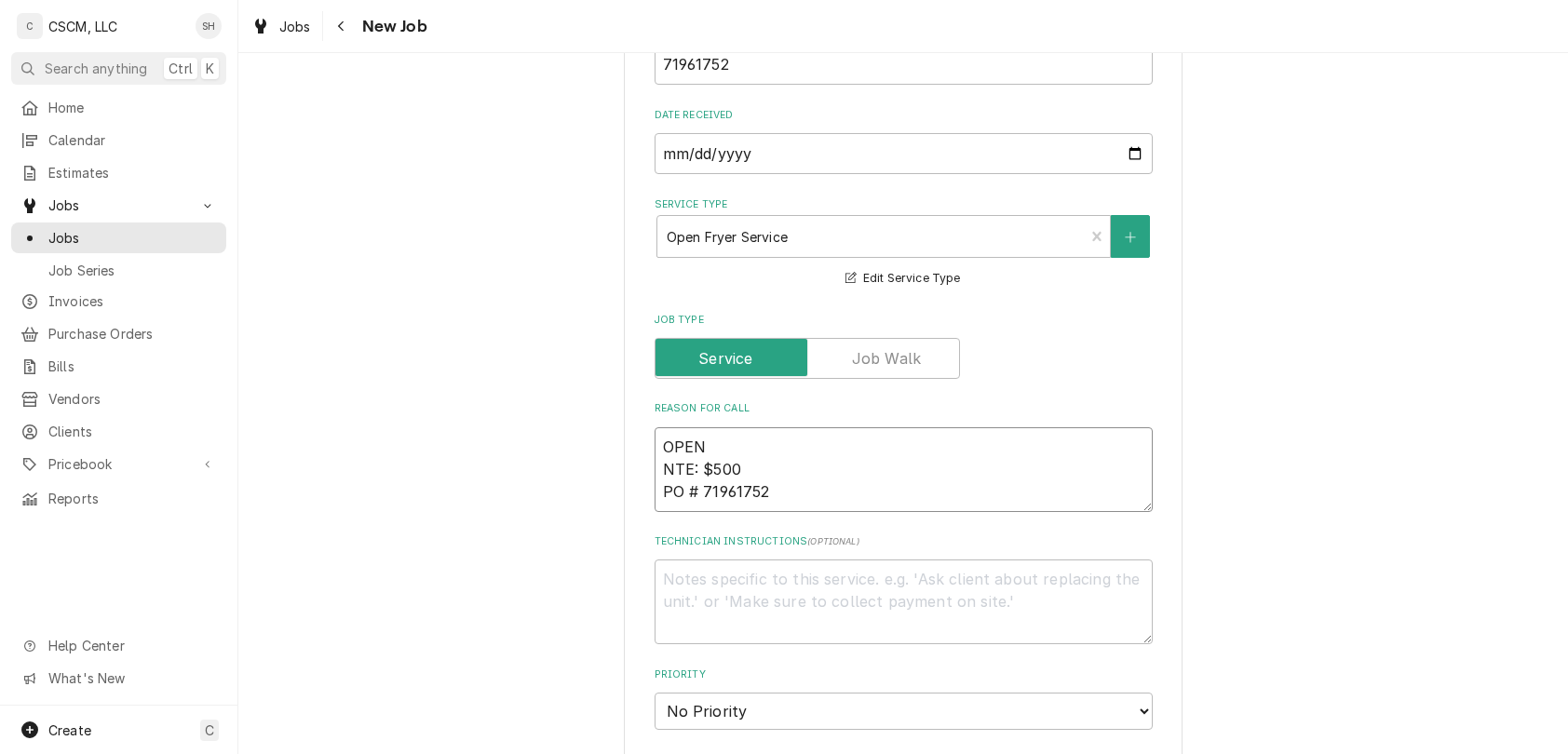
type textarea "x"
type textarea "OPEN F NTE: $500 PO # 71961752"
type textarea "x"
type textarea "OPEN FR NTE: $500 PO # 71961752"
type textarea "x"
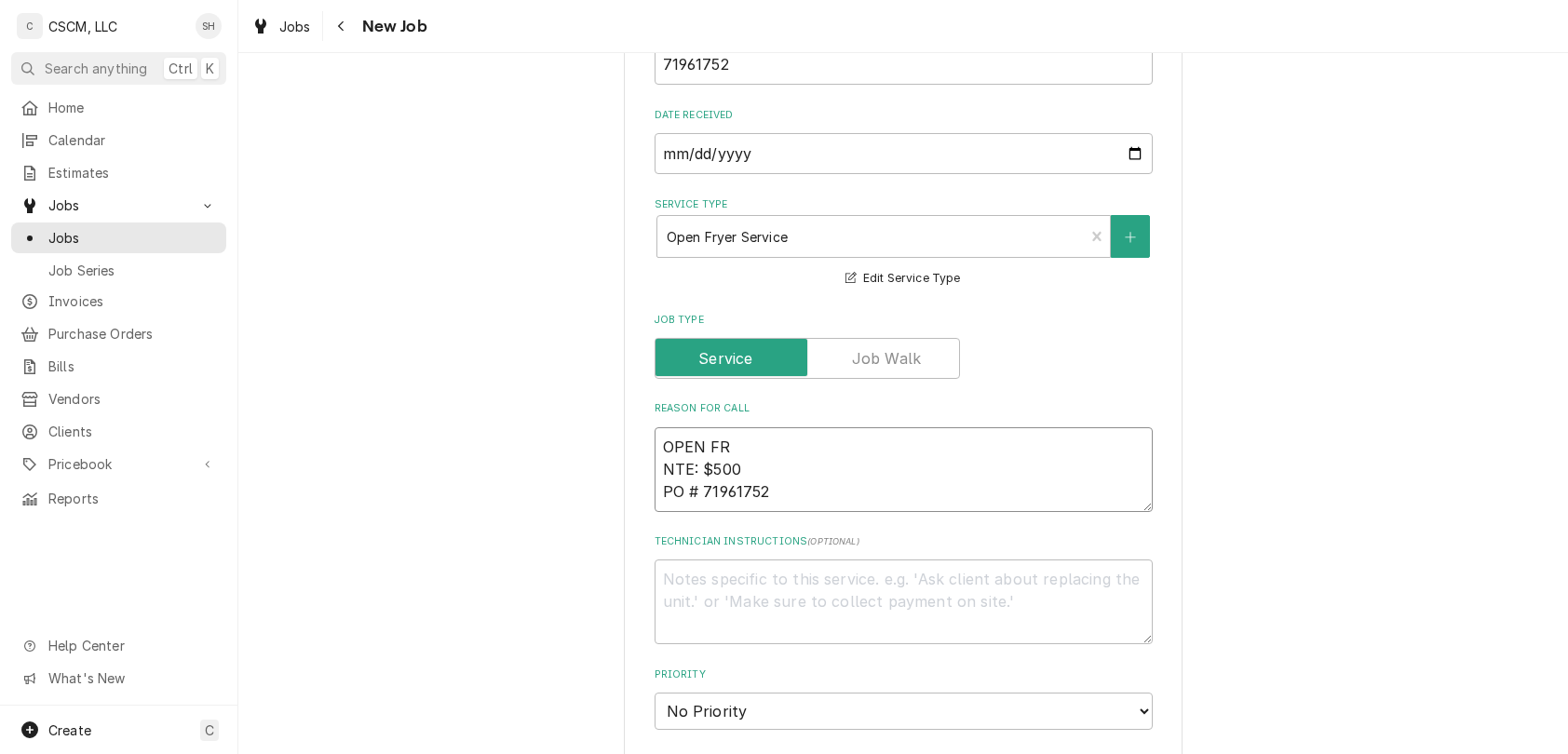
type textarea "OPEN FRY NTE: $500 PO # 71961752"
type textarea "x"
type textarea "OPEN FRYE NTE: $500 PO # 71961752"
type textarea "x"
type textarea "OPEN FRYER NTE: $500 PO # 71961752"
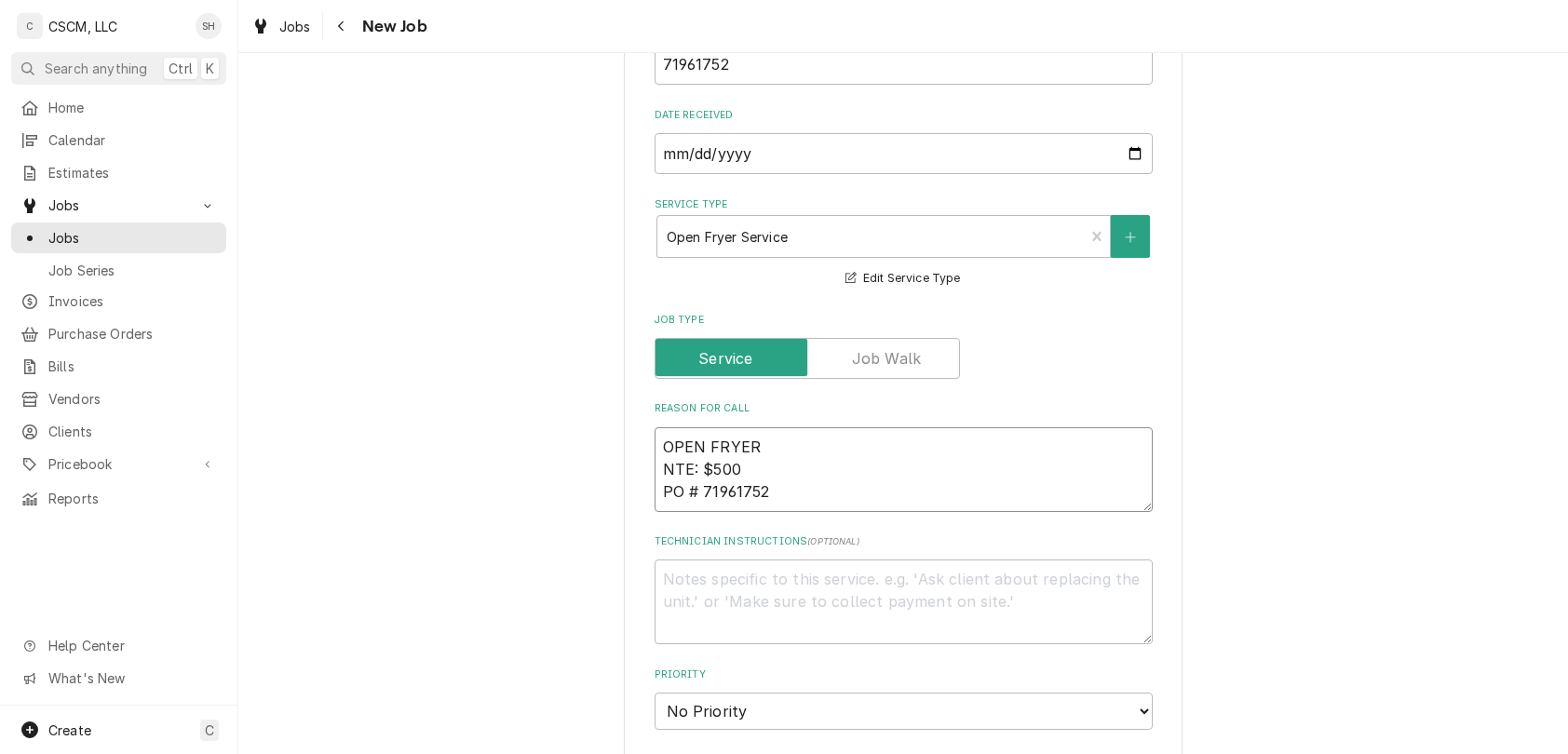
type textarea "x"
type textarea "OPEN FRYER NTE: $500 PO # 71961752"
paste textarea "not pumping oil back in again"
type textarea "x"
type textarea "OPEN FRYER not pumping oil back in again NTE: $500 PO # 71961752"
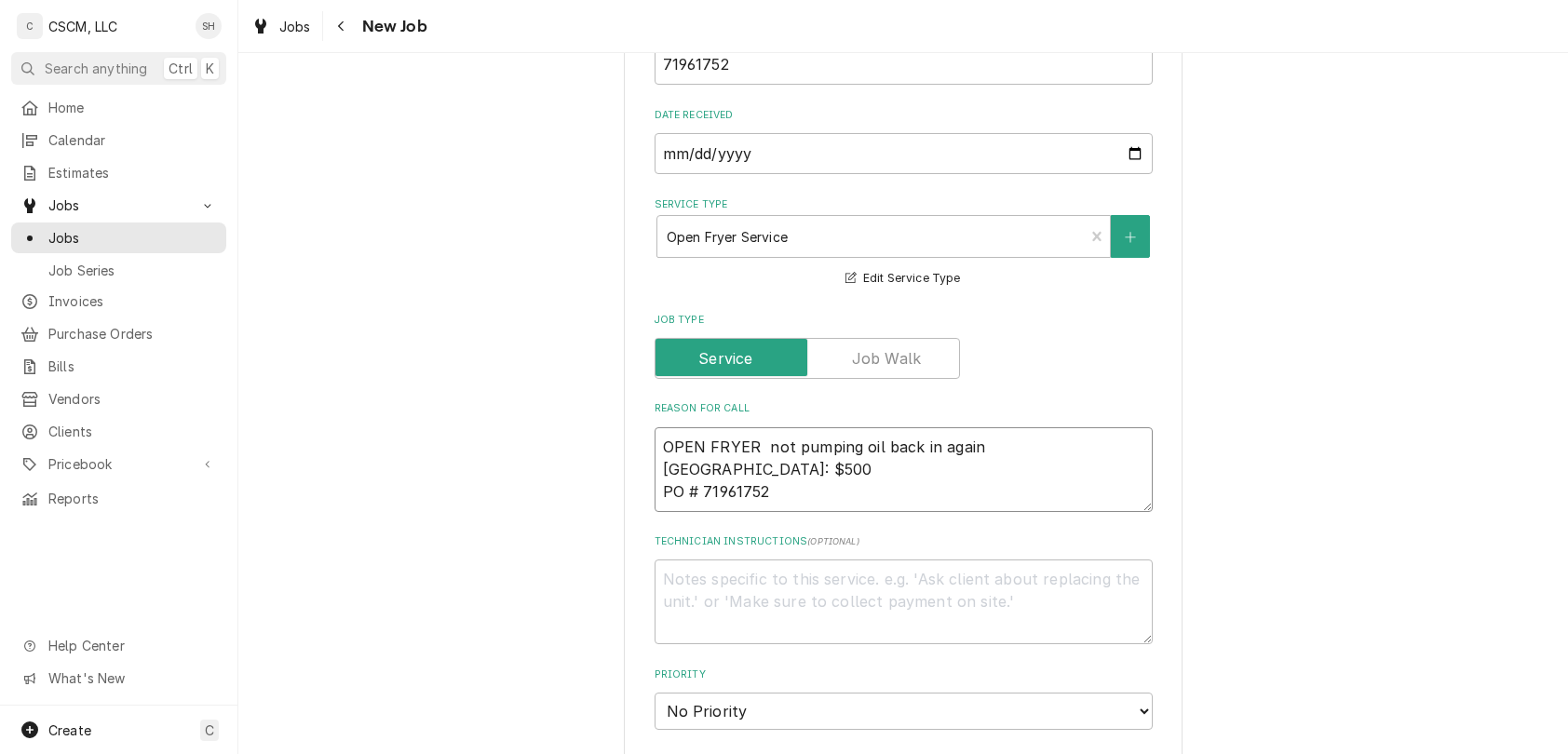
click at [741, 446] on textarea "OPEN FRYER not pumping oil back in again NTE: $500 PO # 71961752" at bounding box center [904, 469] width 498 height 85
type textarea "x"
type textarea "o not pumping oil back in again NTE: $500 PO # 71961752"
type textarea "x"
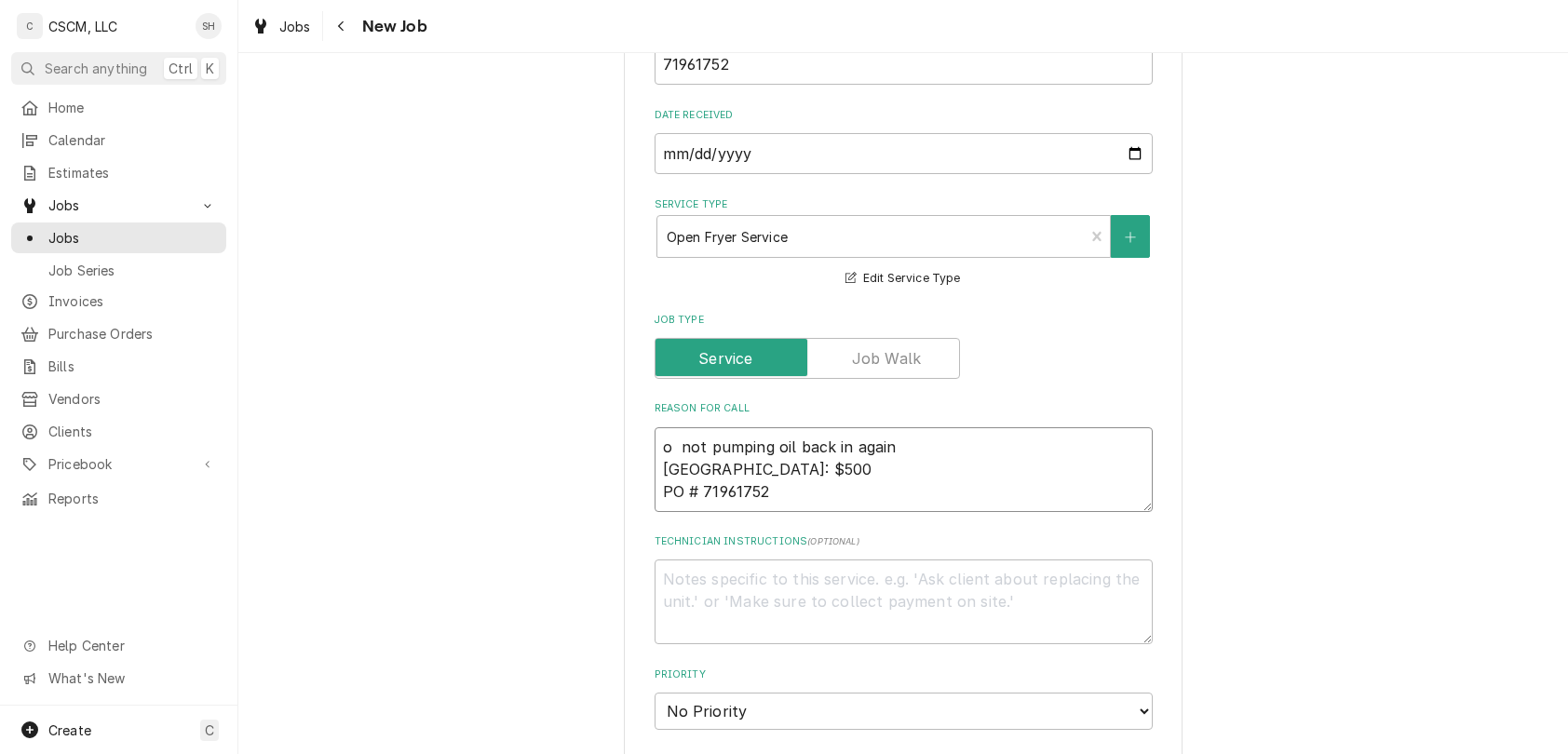
type textarea "op not pumping oil back in again NTE: $500 PO # 71961752"
type textarea "x"
type textarea "open not pumping oil back in again NTE: $500 PO # 71961752"
type textarea "x"
type textarea "open not pumping oil back in again NTE: $500 PO # 71961752"
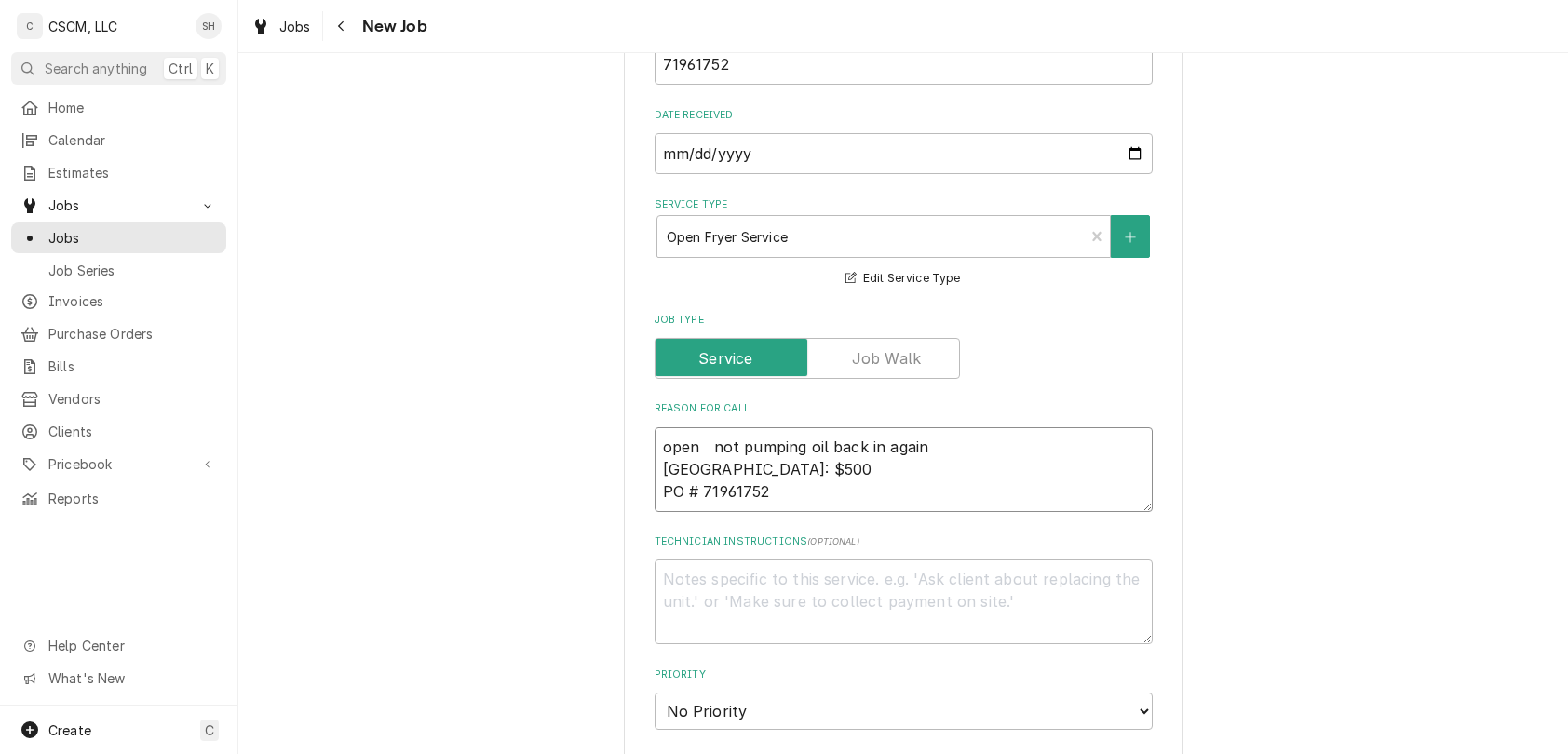
type textarea "x"
type textarea "open f not pumping oil back in again NTE: $500 PO # 71961752"
type textarea "x"
type textarea "open fr not pumping oil back in again NTE: $500 PO # 71961752"
type textarea "x"
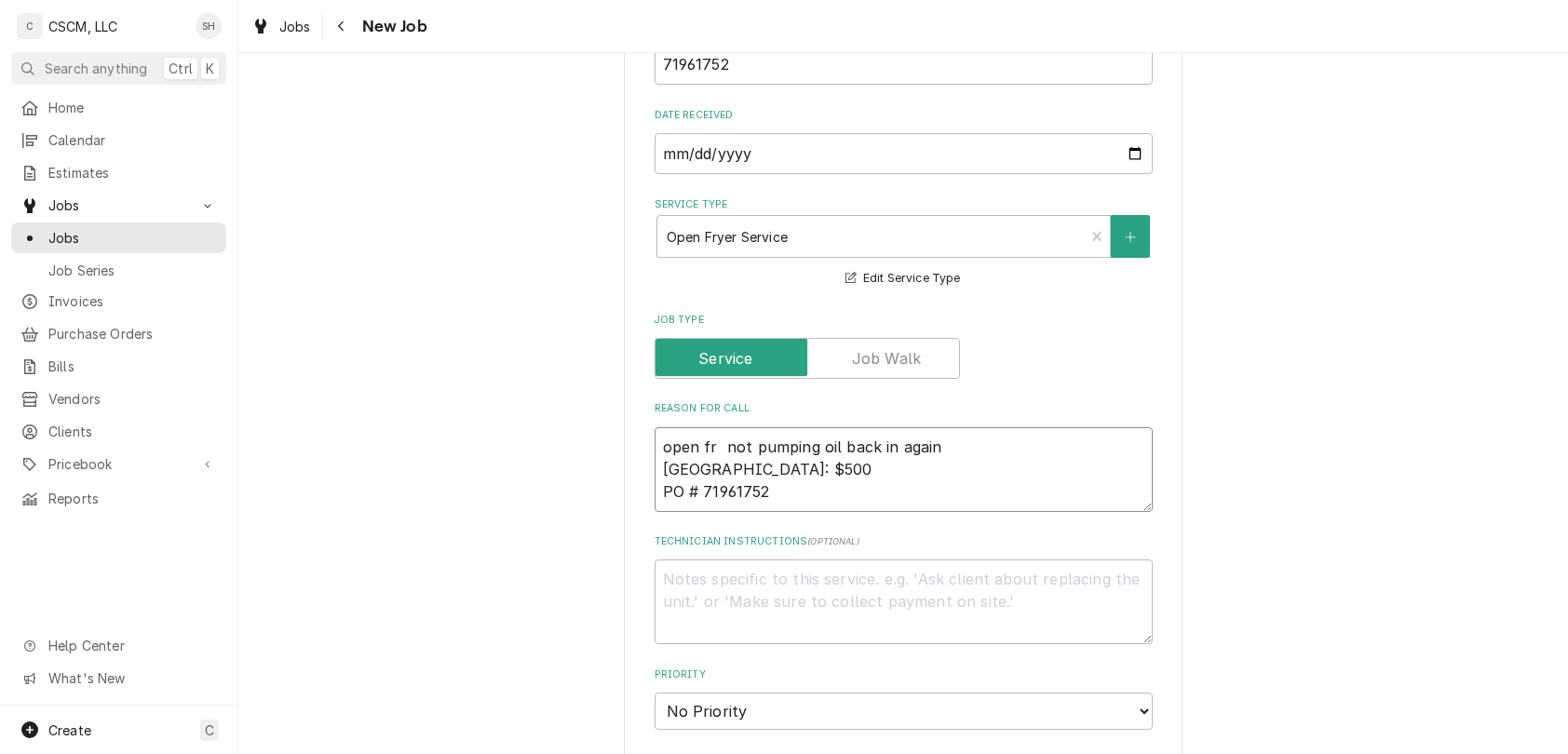
type textarea "open fry not pumping oil back in again NTE: $500 PO # 71961752"
type textarea "x"
type textarea "open frye not pumping oil back in again NTE: $500 PO # 71961752"
type textarea "x"
type textarea "open fryer not pumping oil back in again NTE: $500 PO # 71961752"
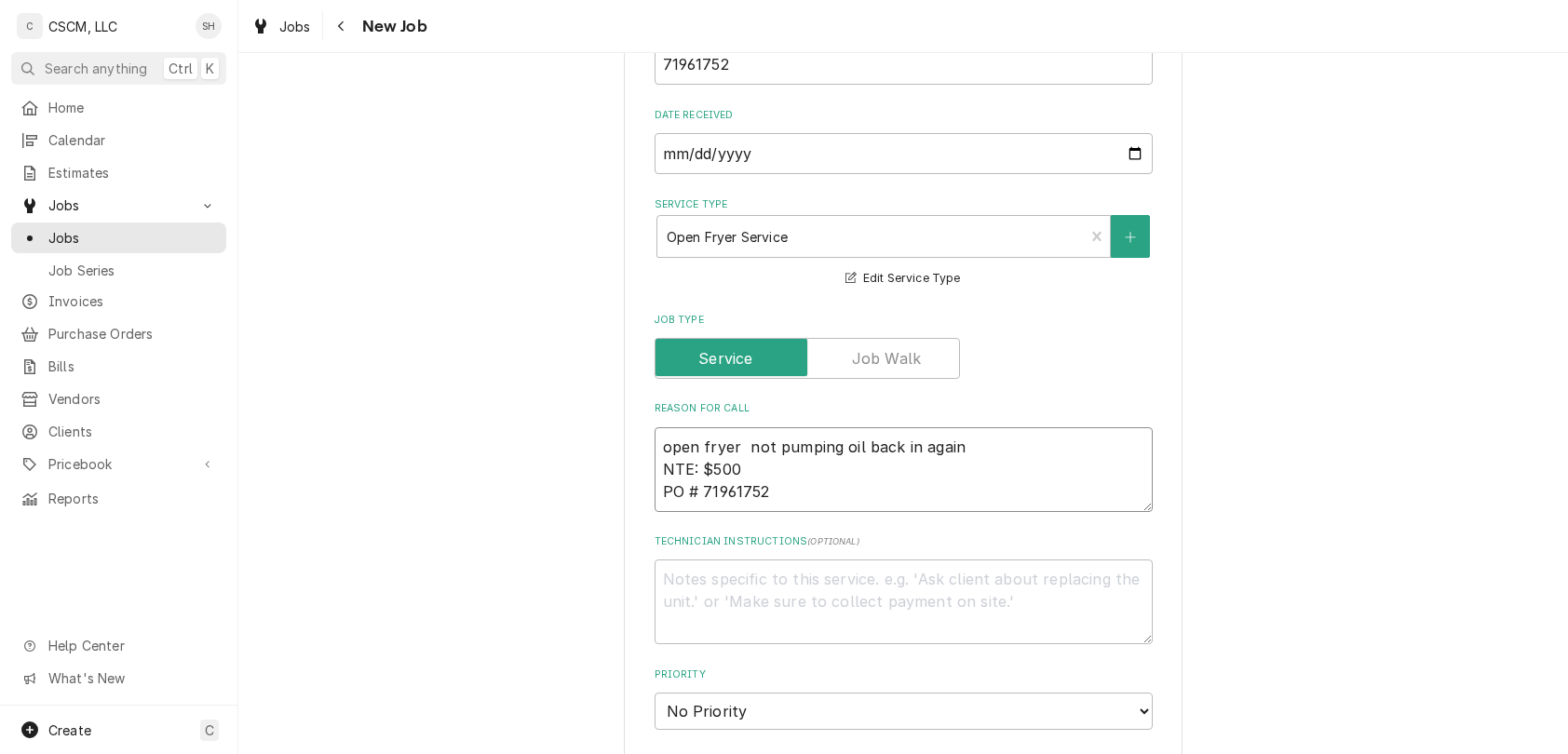
type textarea "x"
type textarea "open fryer not pumping oil back in again NTE: $500 PO # 71961752"
type textarea "x"
type textarea "open fryer i not pumping oil back in again NTE: $500 PO # 71961752"
type textarea "x"
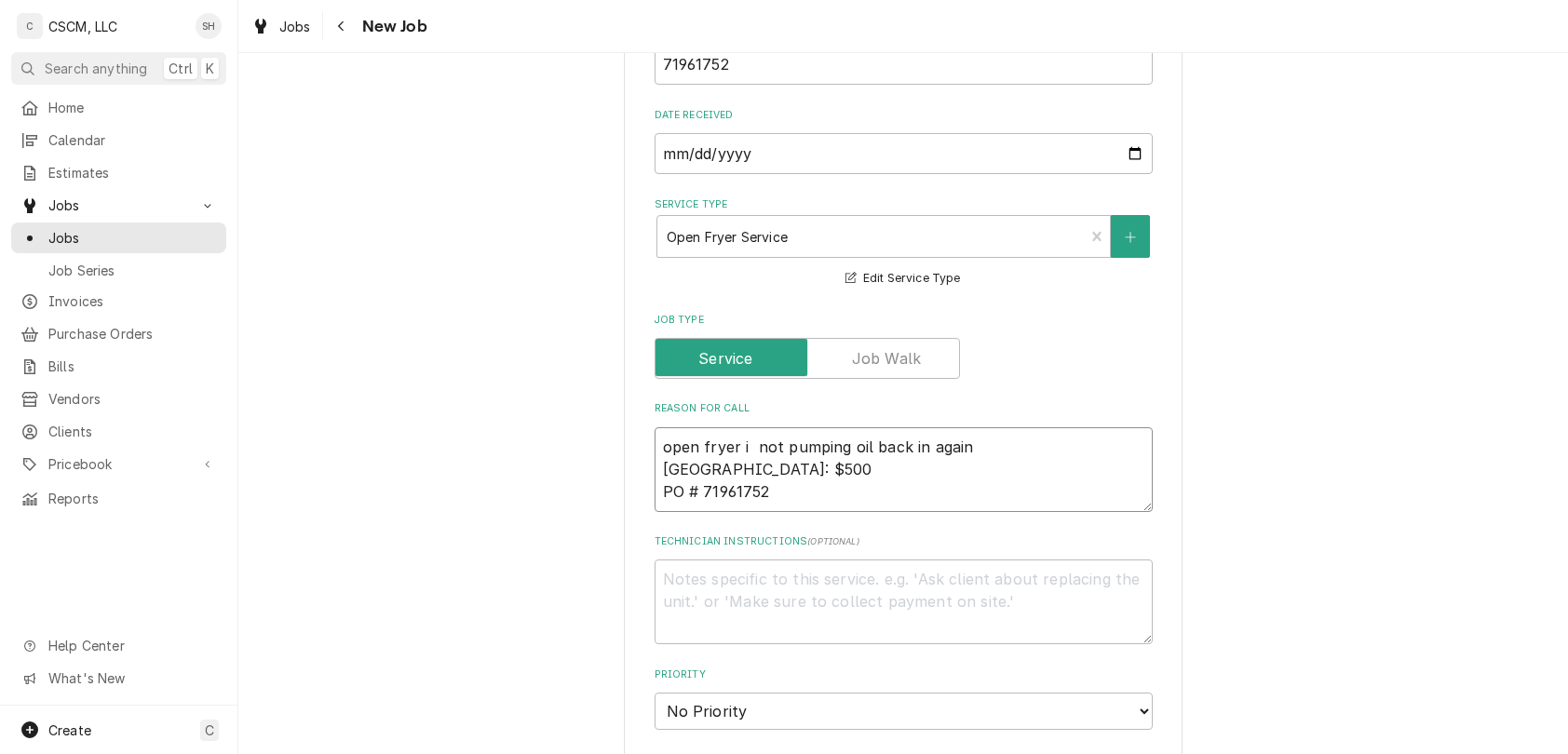
type textarea "open fryer is not pumping oil back in again NTE: $500 PO # 71961752"
type textarea "x"
type textarea "open fryer is not pumping oil back in again NTE: $500 PO # 71961752"
type textarea "x"
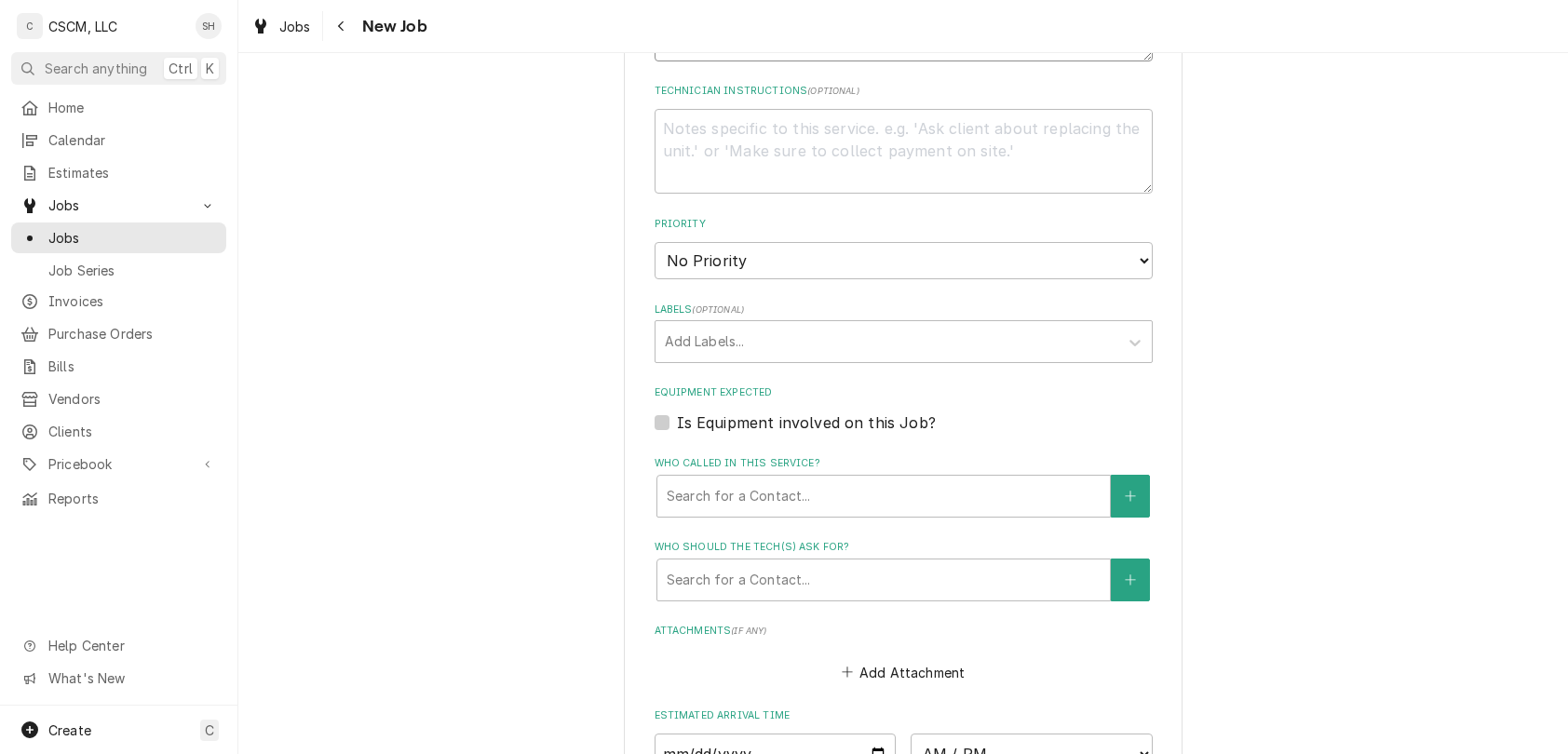
type textarea "open fryer is not pumping oil back in again NTE: $500 PO # 71961752"
click at [1010, 275] on select "No Priority Urgent High Medium Low" at bounding box center [904, 260] width 498 height 37
select select "3"
click at [655, 242] on select "No Priority Urgent High Medium Low" at bounding box center [904, 260] width 498 height 37
type textarea "x"
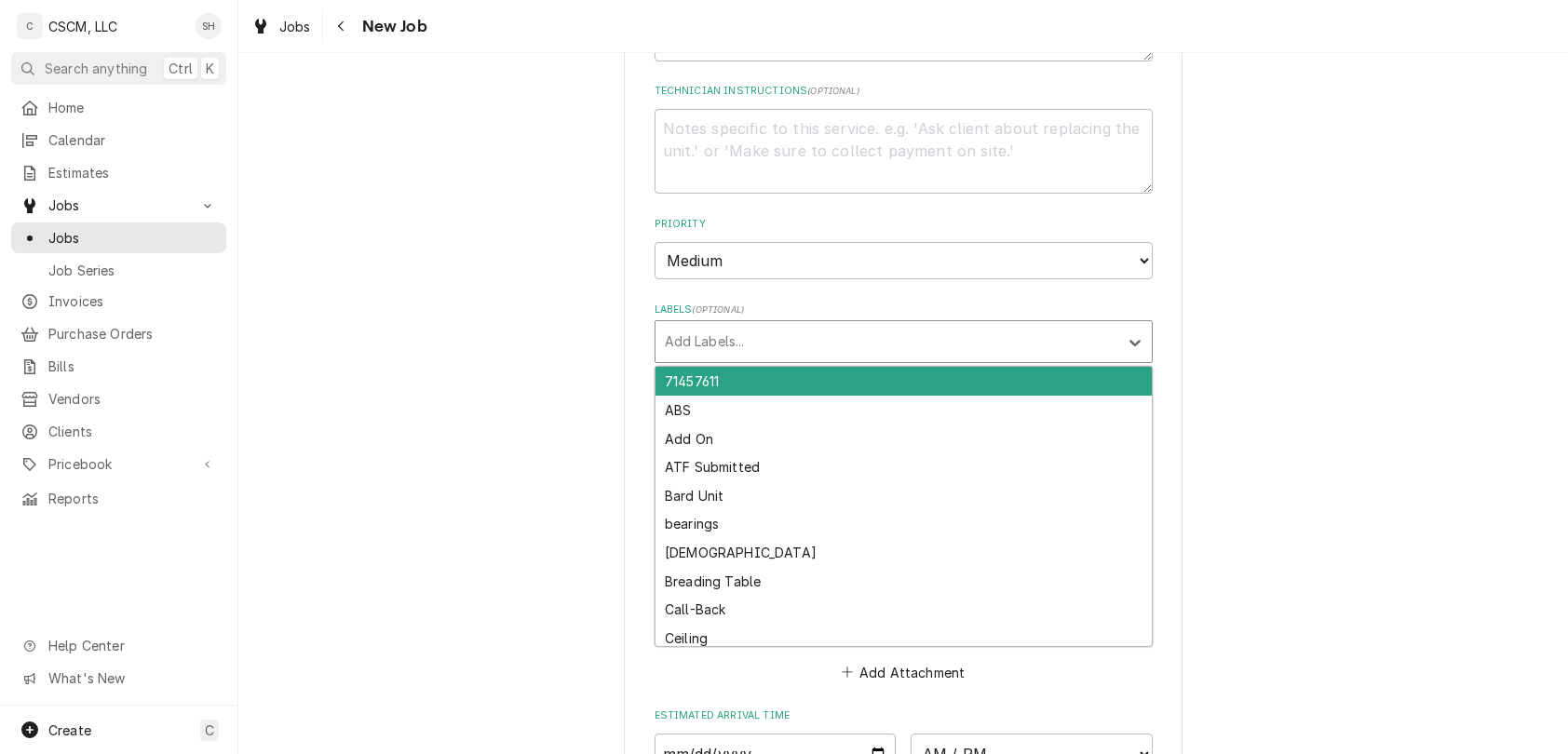
click at [952, 345] on div "Labels" at bounding box center [886, 341] width 444 height 33
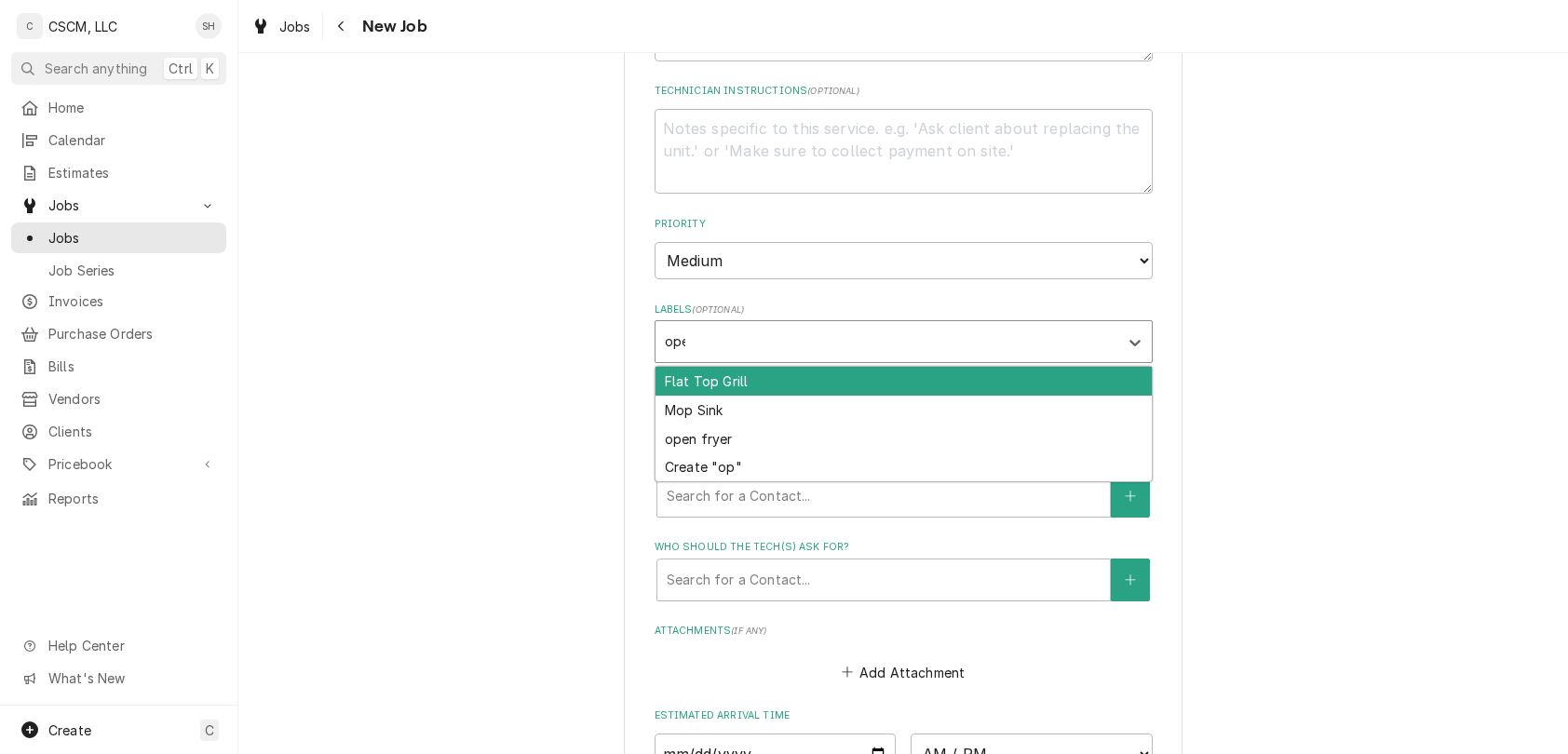
type input "open"
click at [952, 384] on div "open fryer" at bounding box center [904, 381] width 496 height 29
type textarea "x"
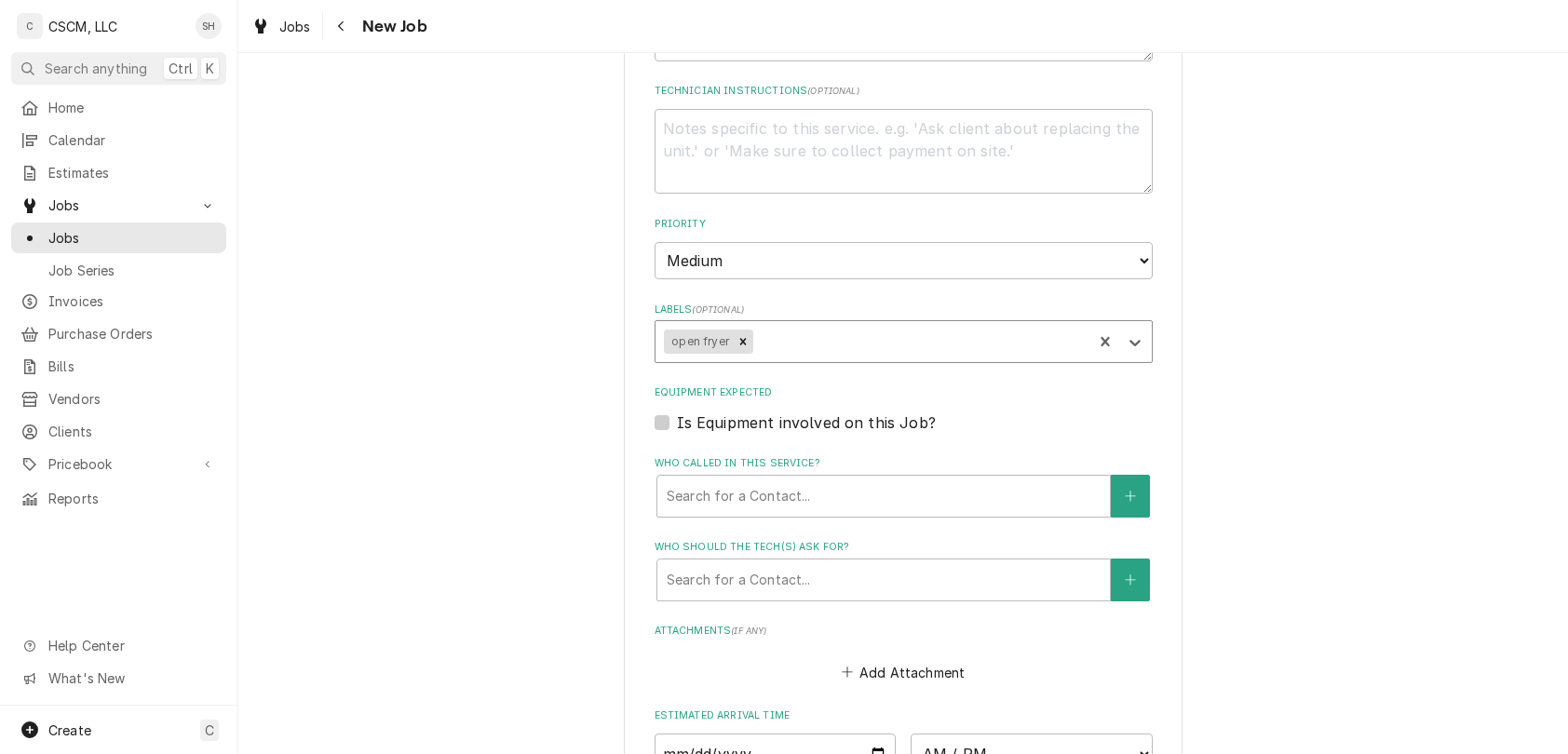
type textarea "x"
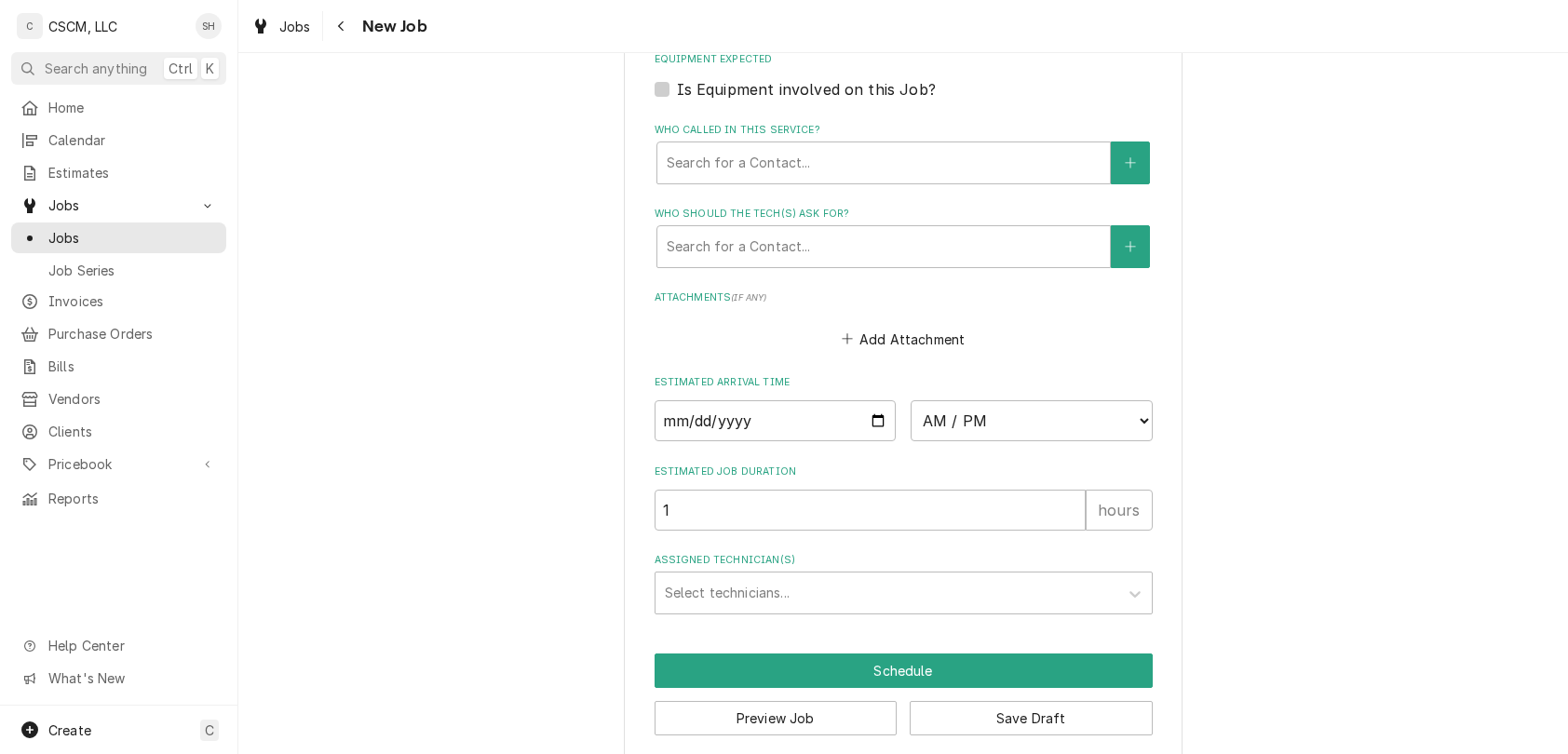
scroll to position [1430, 0]
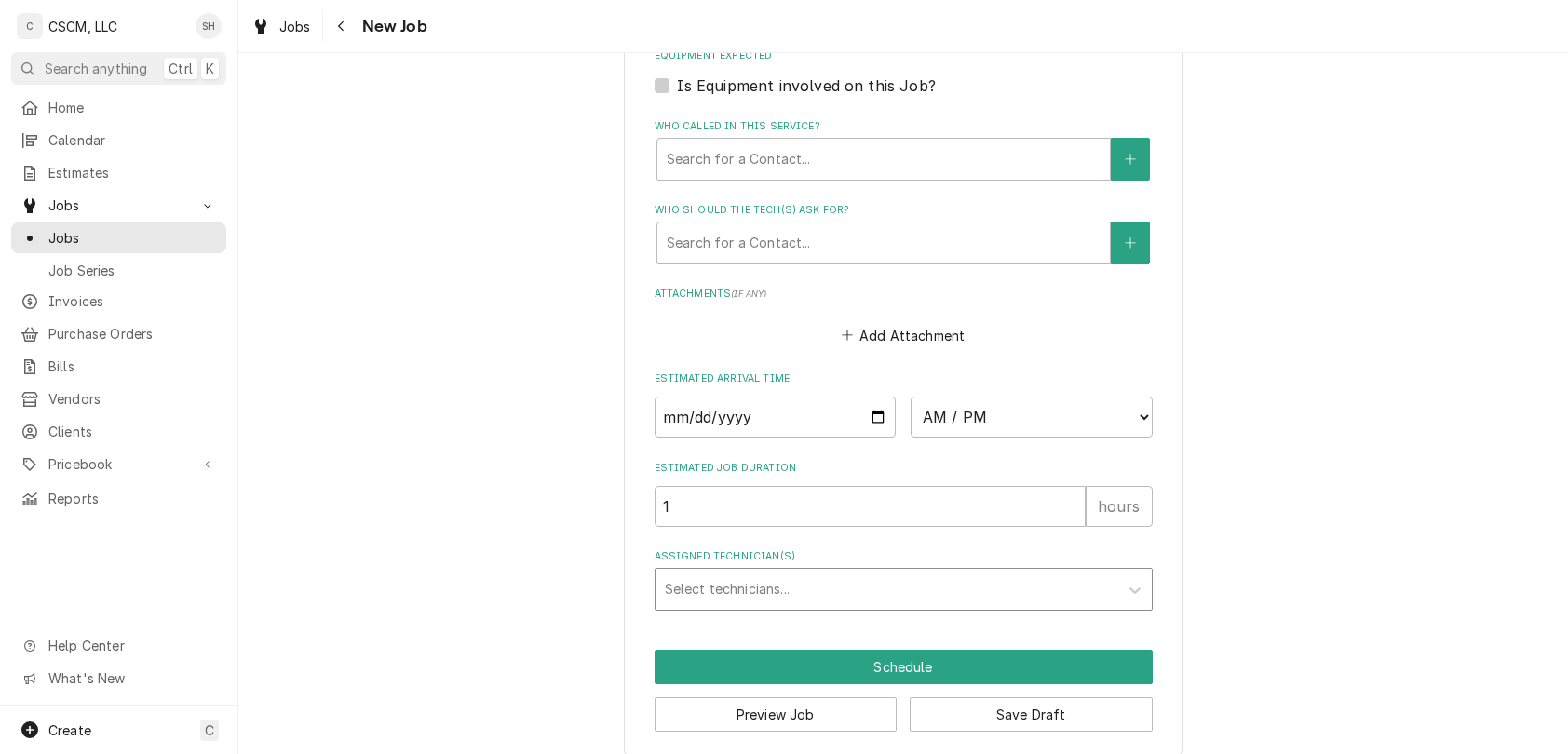
click at [936, 592] on div "Assigned Technician(s)" at bounding box center [886, 588] width 444 height 33
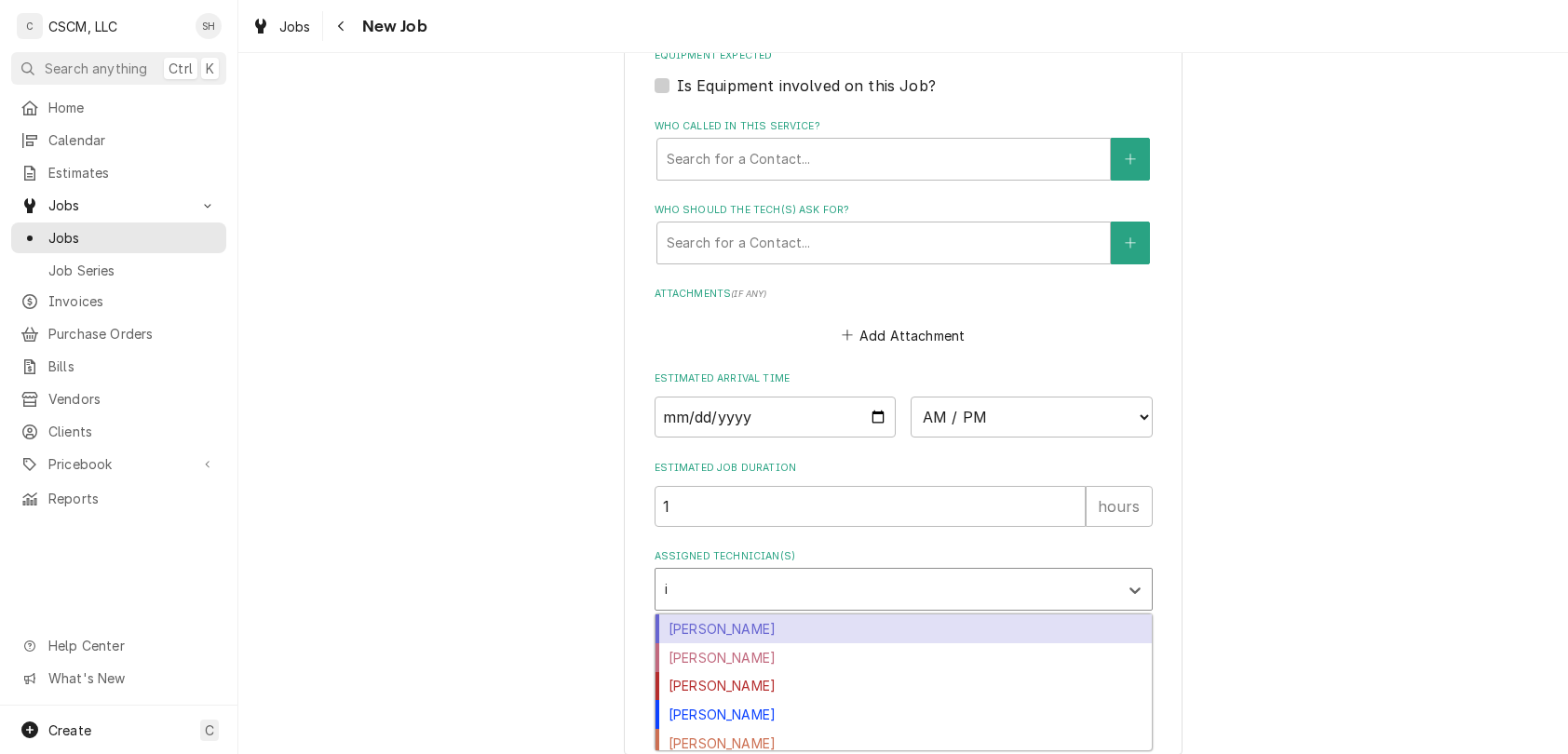
type input "iz"
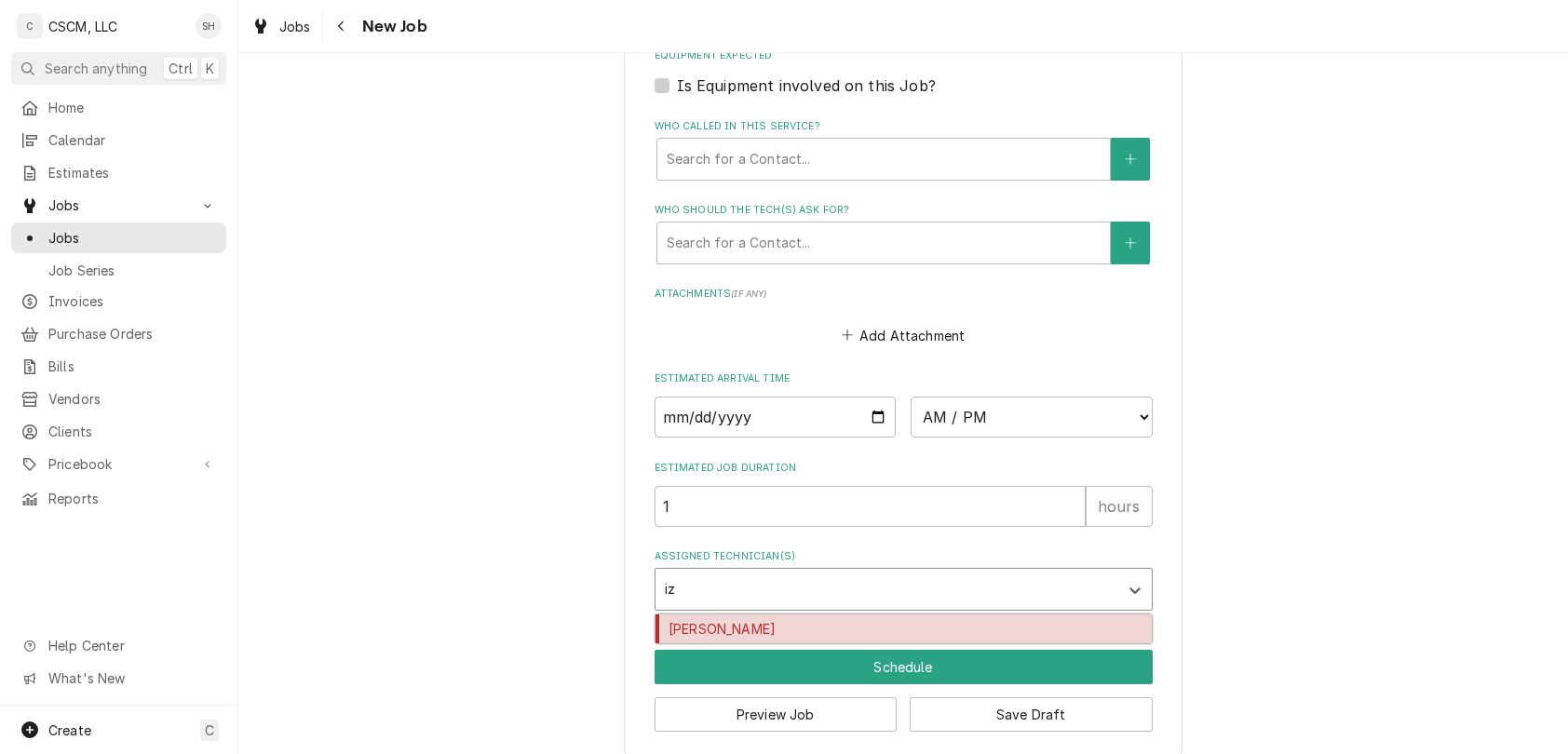
click at [944, 638] on div "[PERSON_NAME]" at bounding box center [904, 629] width 496 height 29
type textarea "x"
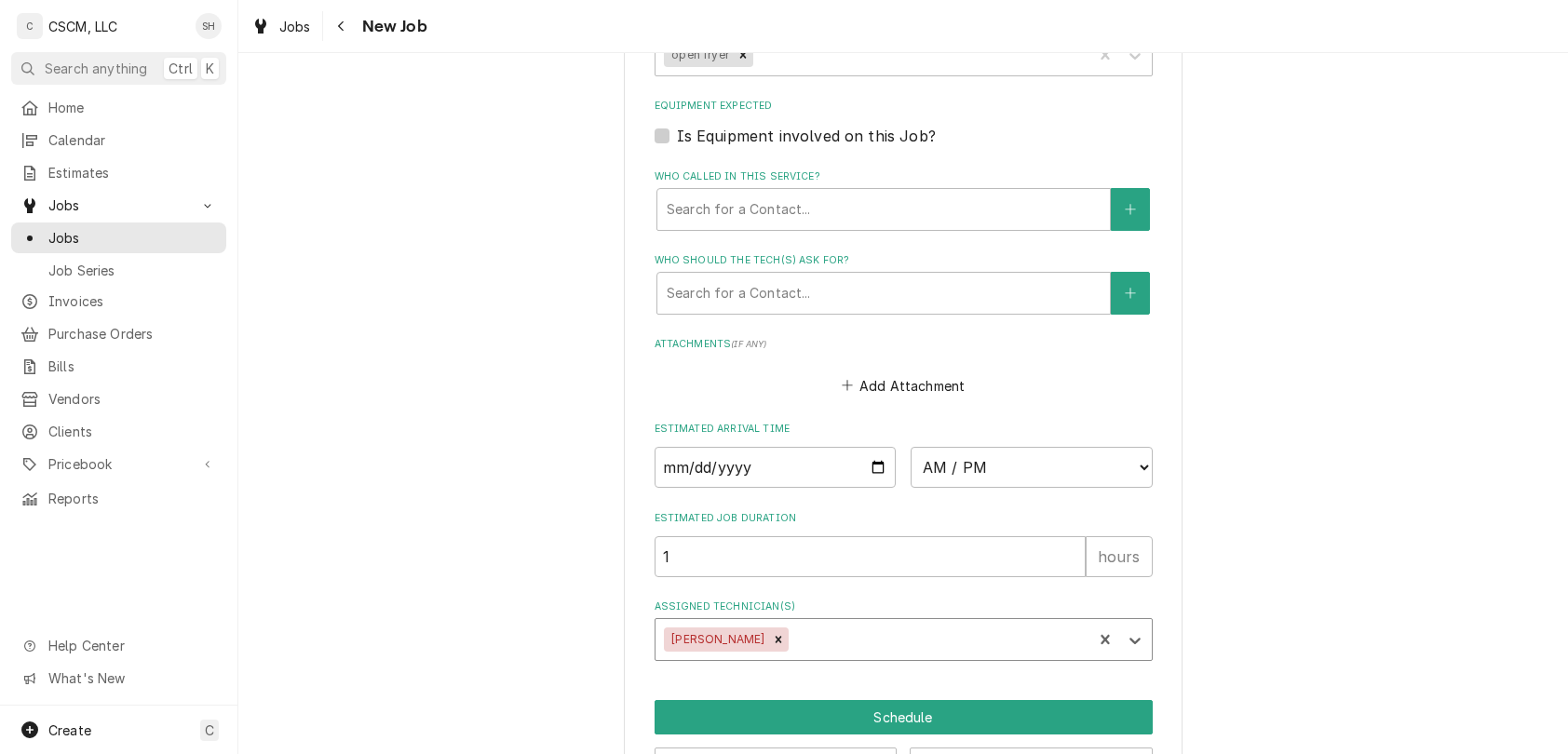
scroll to position [1450, 0]
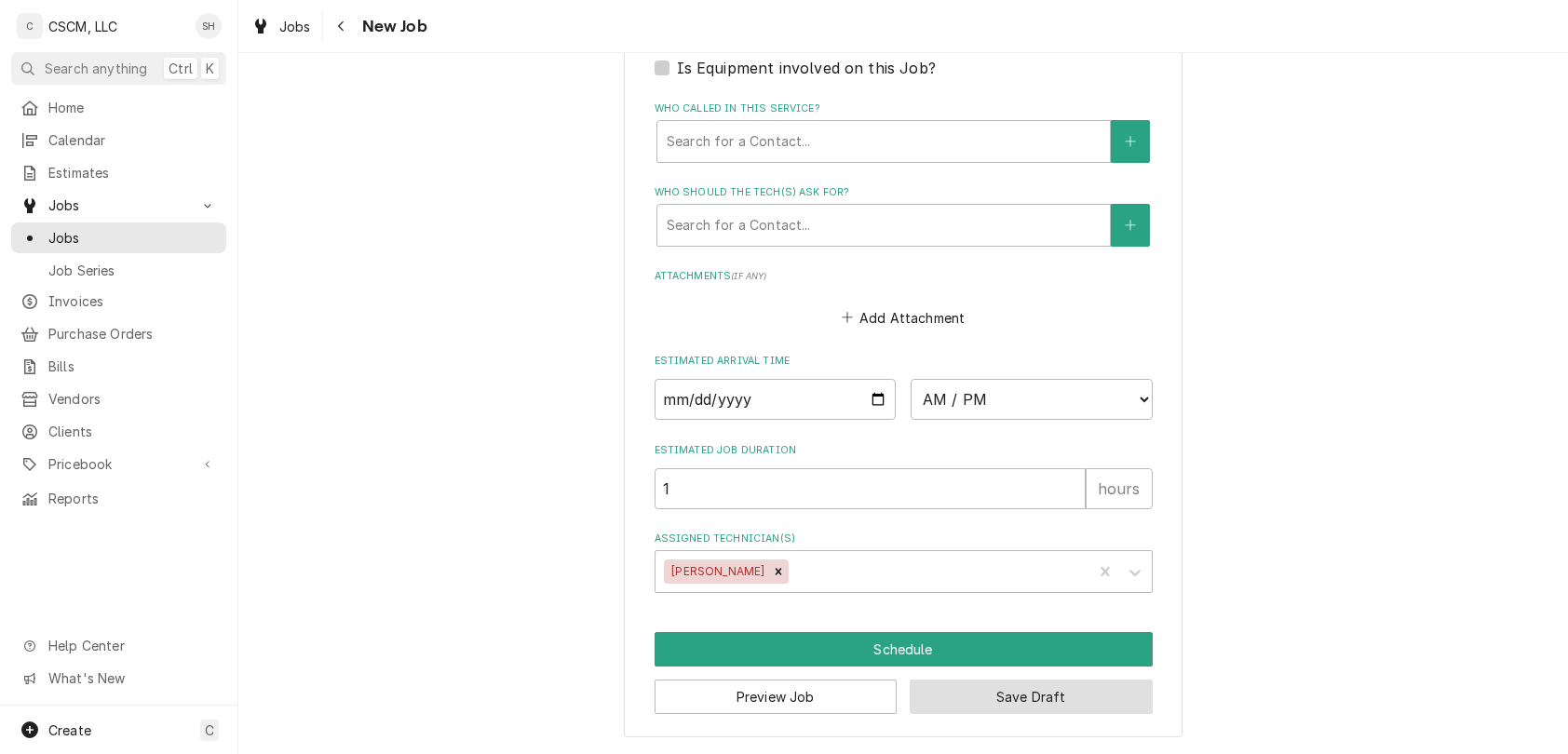
click at [1047, 701] on button "Save Draft" at bounding box center [1031, 697] width 243 height 34
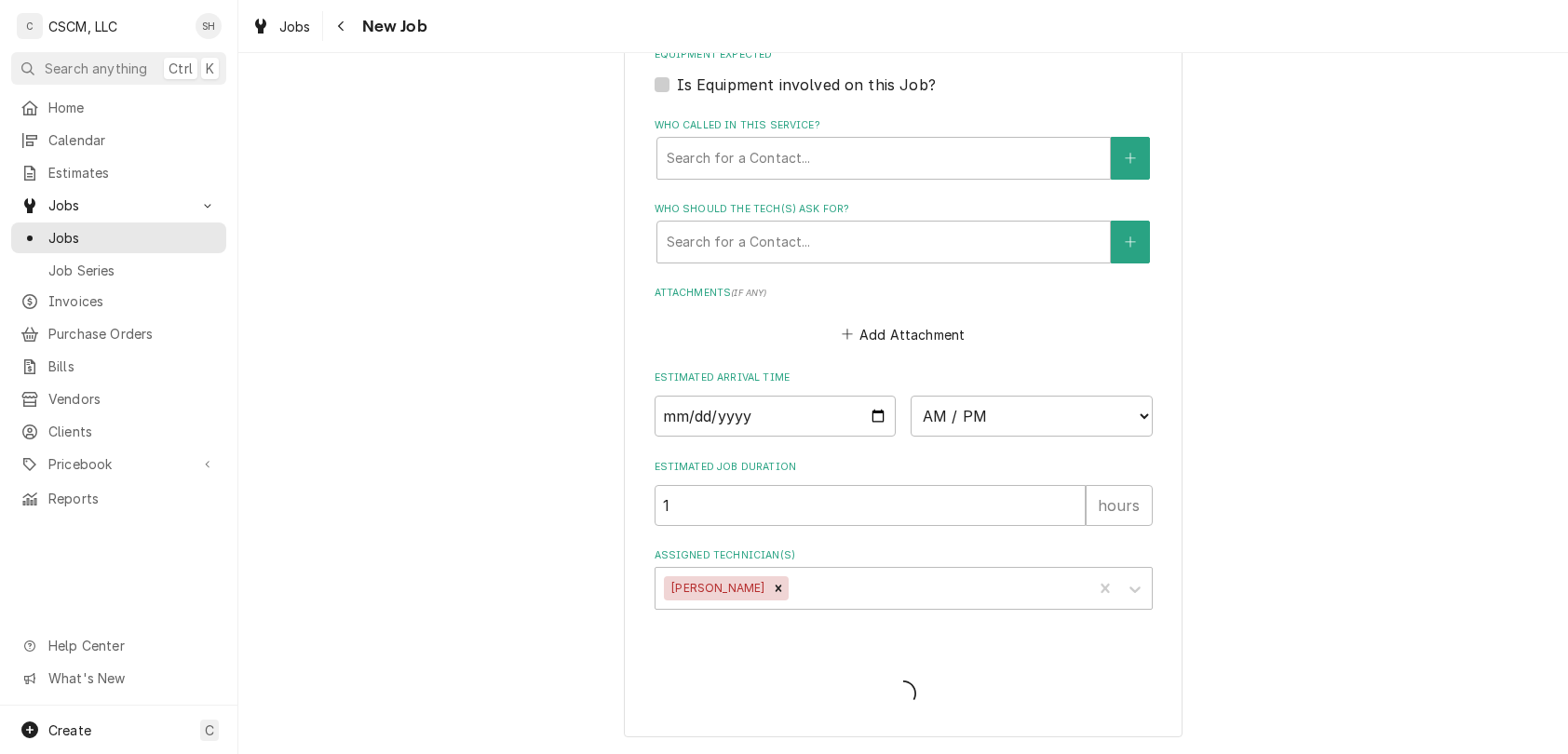
scroll to position [1431, 0]
type textarea "x"
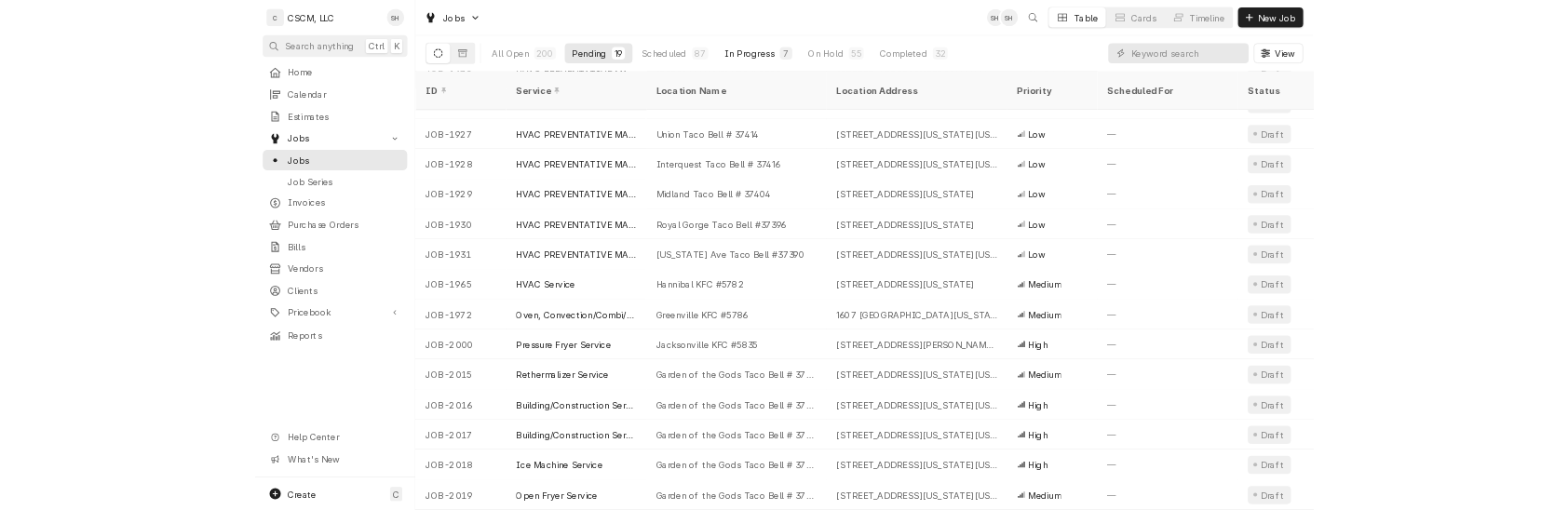
scroll to position [265, 0]
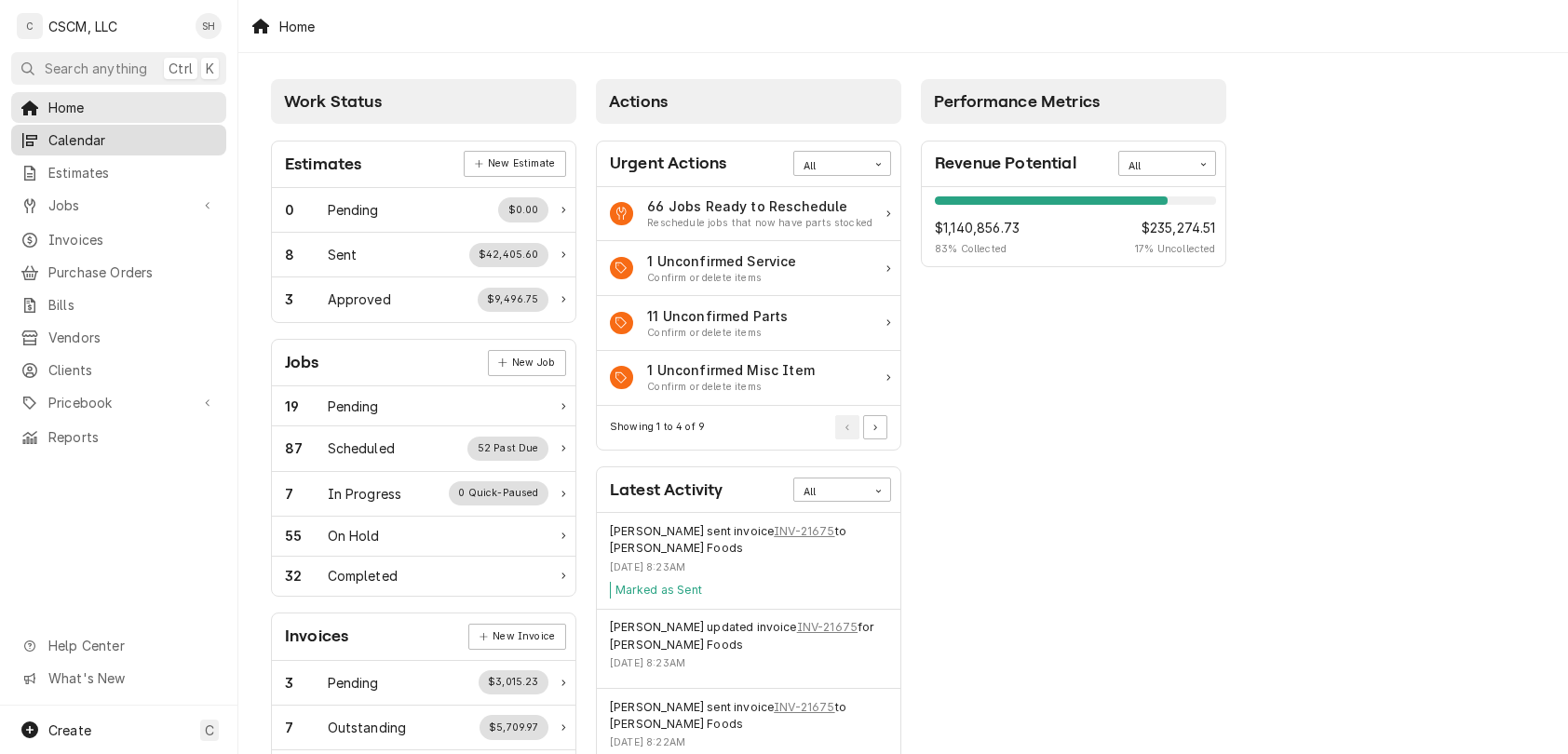
click at [99, 148] on link "Calendar" at bounding box center [119, 140] width 215 height 31
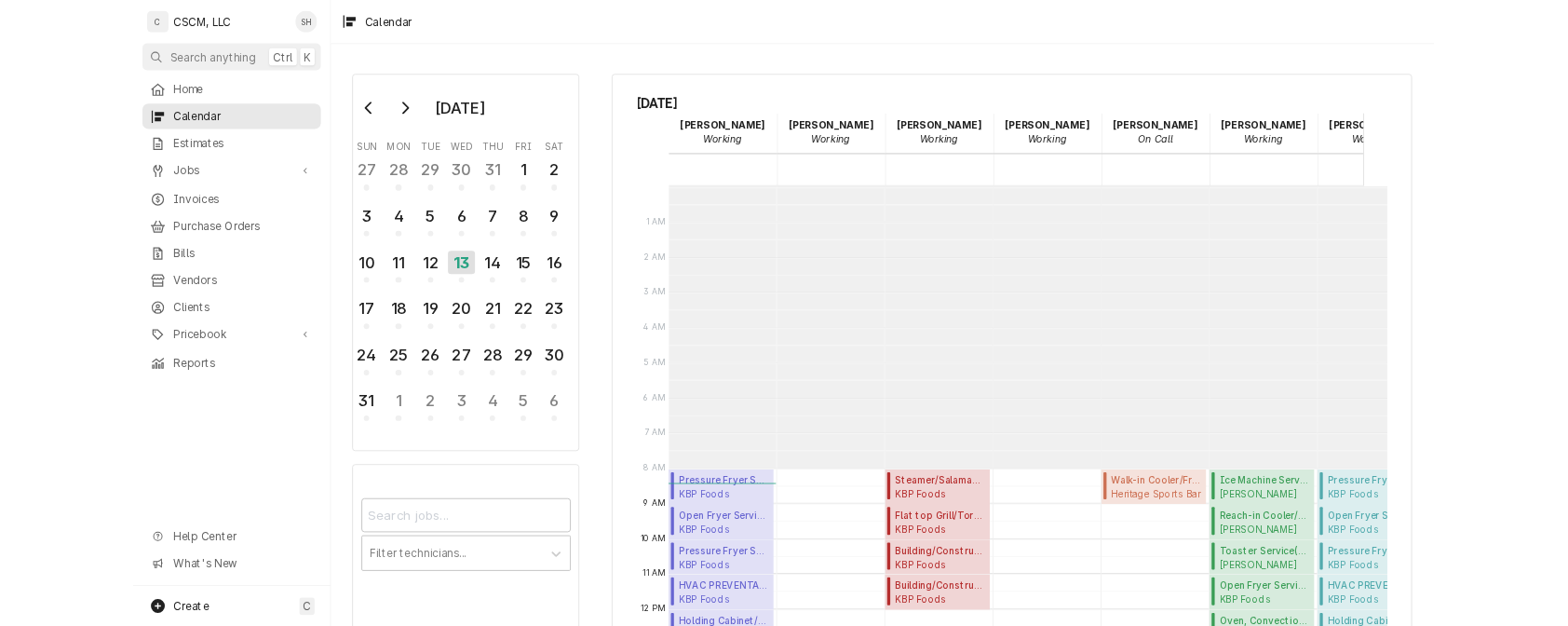
scroll to position [339, 0]
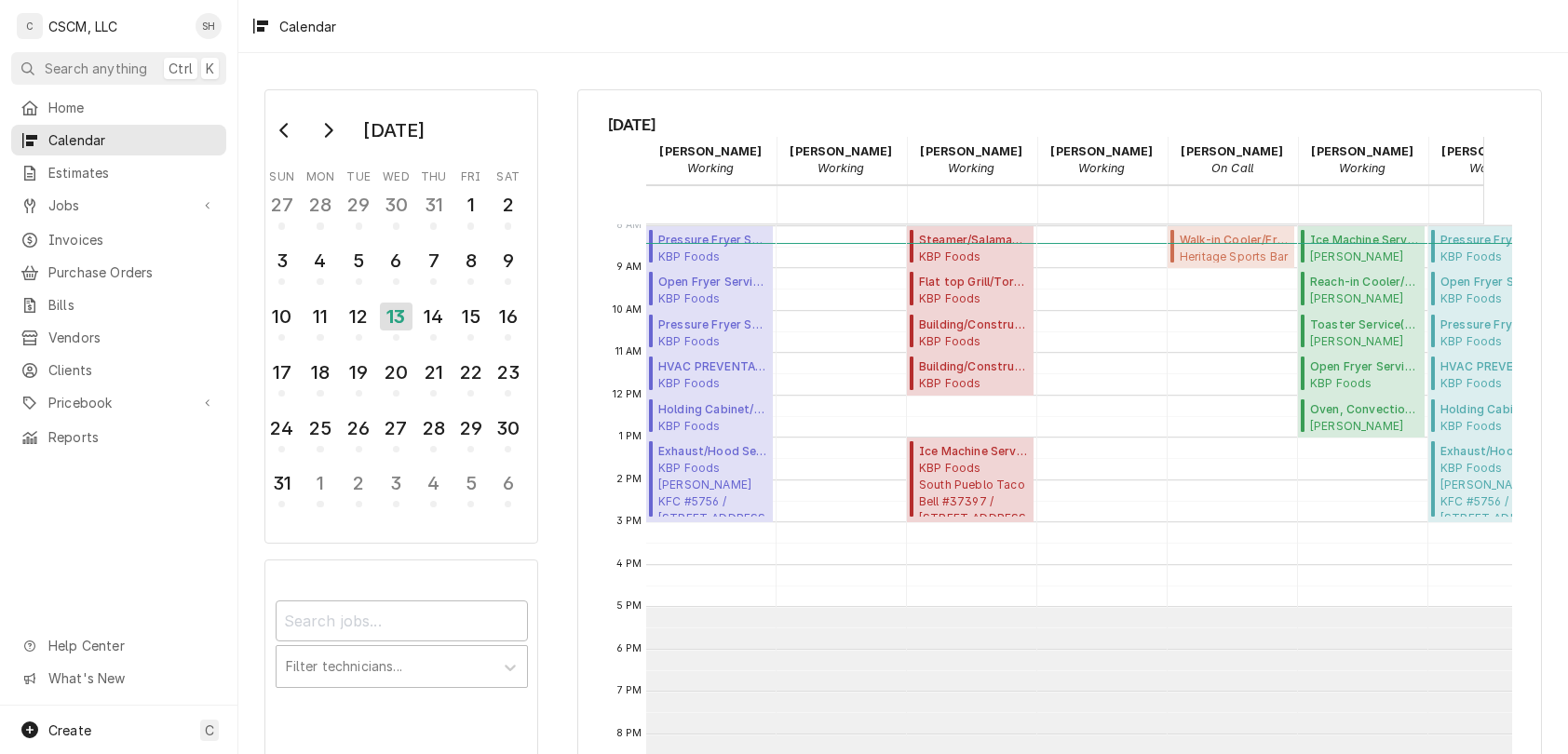
click at [533, 592] on div "Filter technicians..." at bounding box center [401, 665] width 274 height 211
